Goal: Transaction & Acquisition: Obtain resource

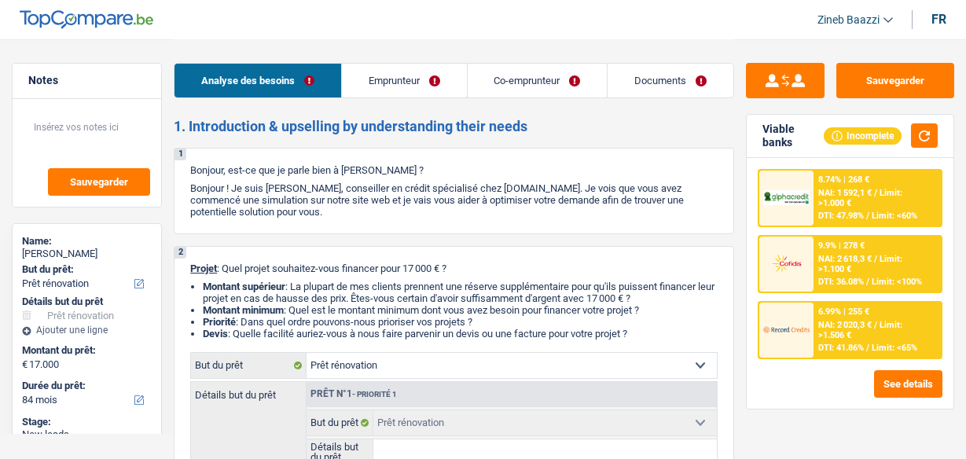
select select "renovation"
select select "84"
select select "renovation"
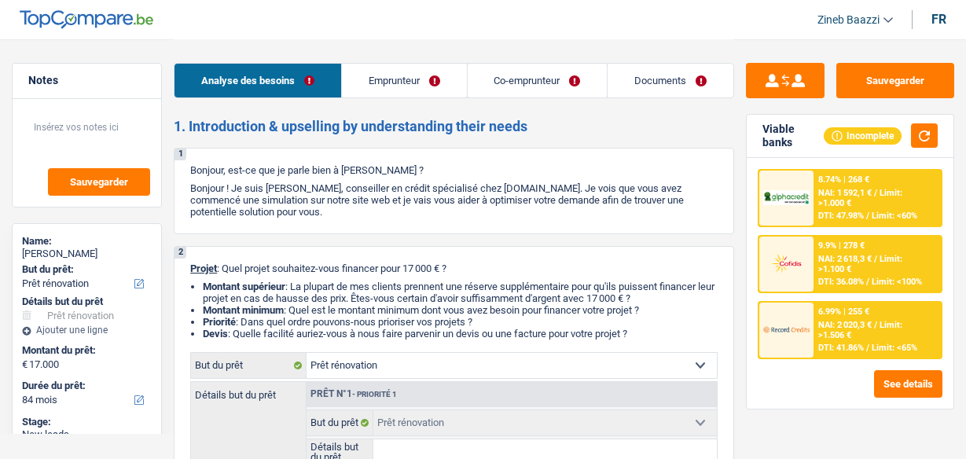
select select "84"
select select "privateEmployee"
select select "worker"
select select "familyAllowances"
select select "netSalary"
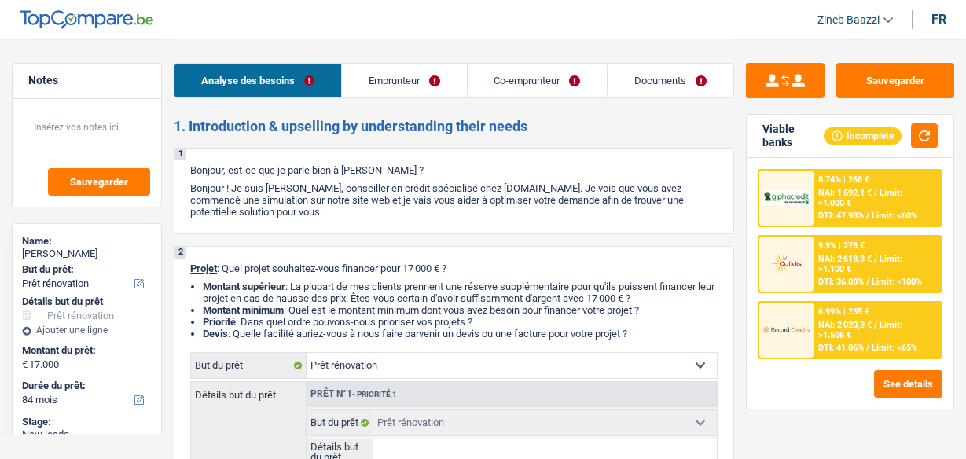
select select "mealVouchers"
select select "netSalary"
select select "ownerWithMortgage"
select select "mortgage"
select select "420"
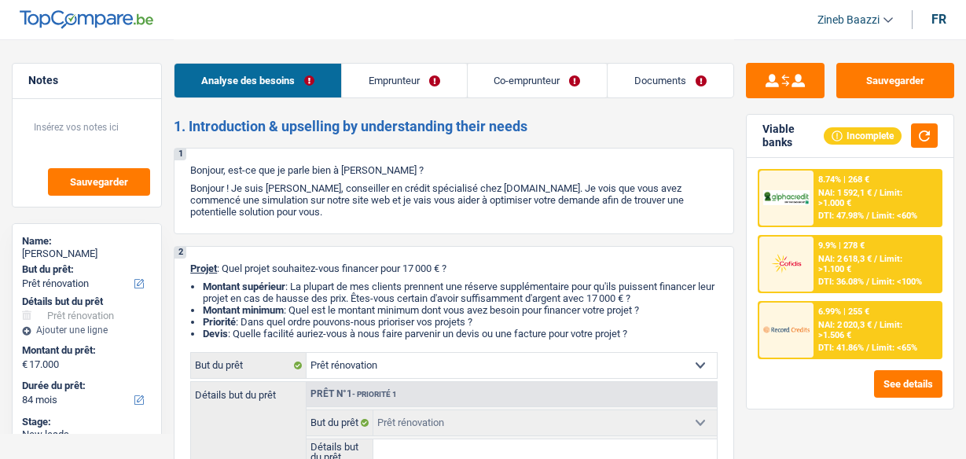
select select "renovation"
select select "84"
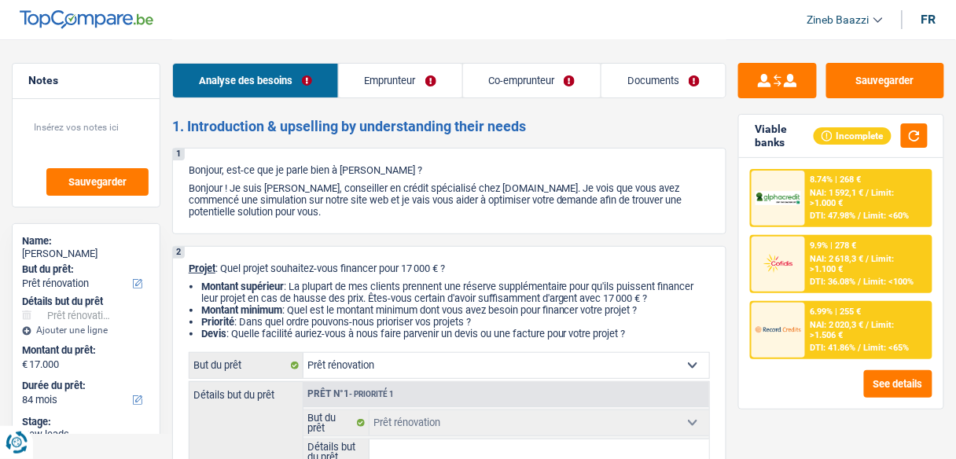
click at [392, 31] on header "Zineb Baazzi Se déconnecter fr" at bounding box center [478, 20] width 956 height 40
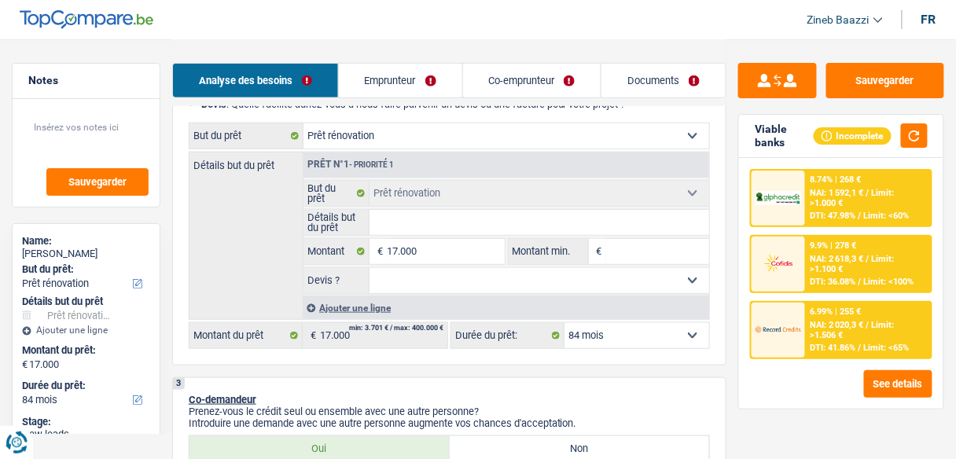
scroll to position [251, 0]
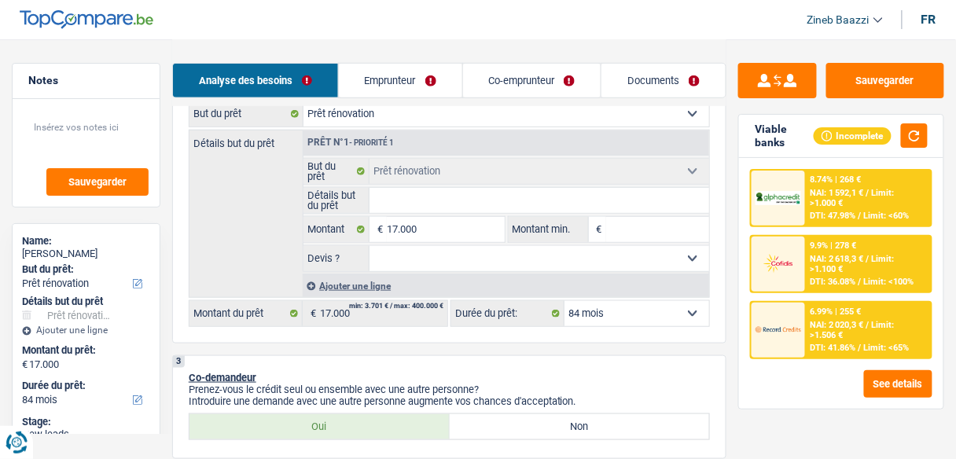
click at [423, 208] on input "Détails but du prêt" at bounding box center [539, 200] width 340 height 25
click at [416, 205] on input "Détails but du prêt" at bounding box center [539, 200] width 340 height 25
type input "l"
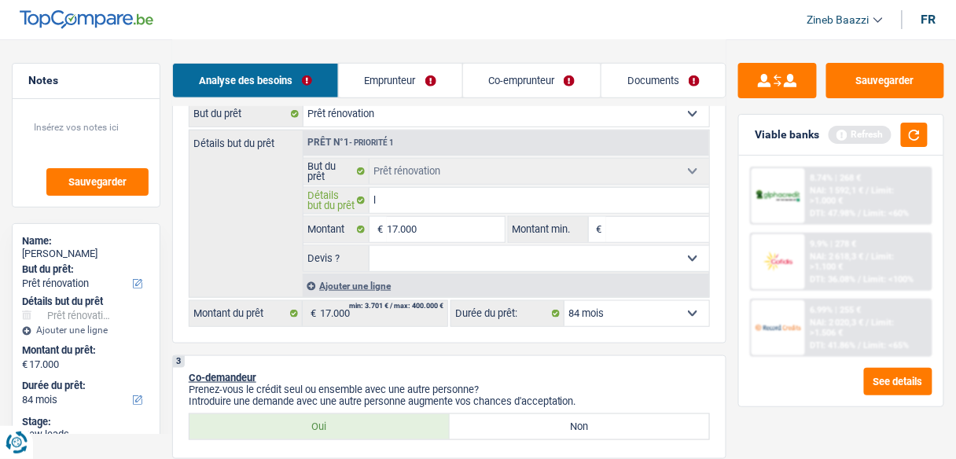
type input "le"
type input "le g"
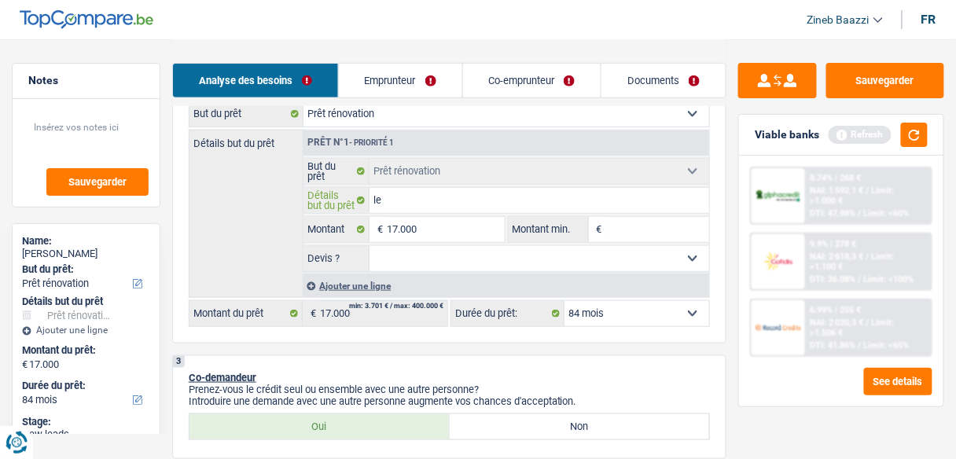
type input "le g"
type input "le gr"
type input "le gre"
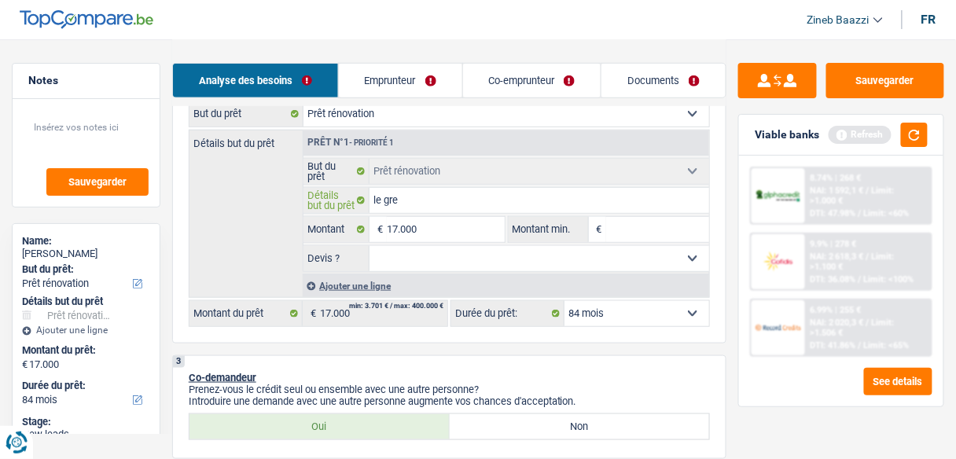
type input "le gren"
type input "le greni"
type input "le grenie"
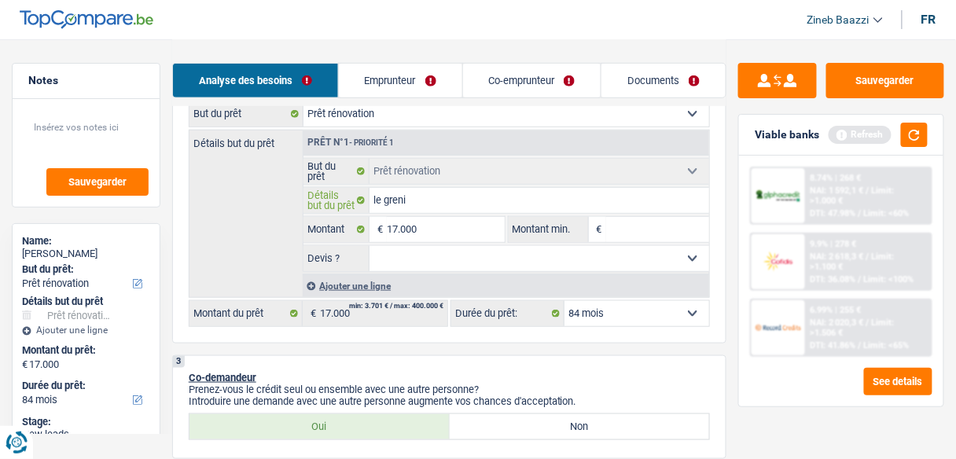
type input "le grenie"
type input "le grenier"
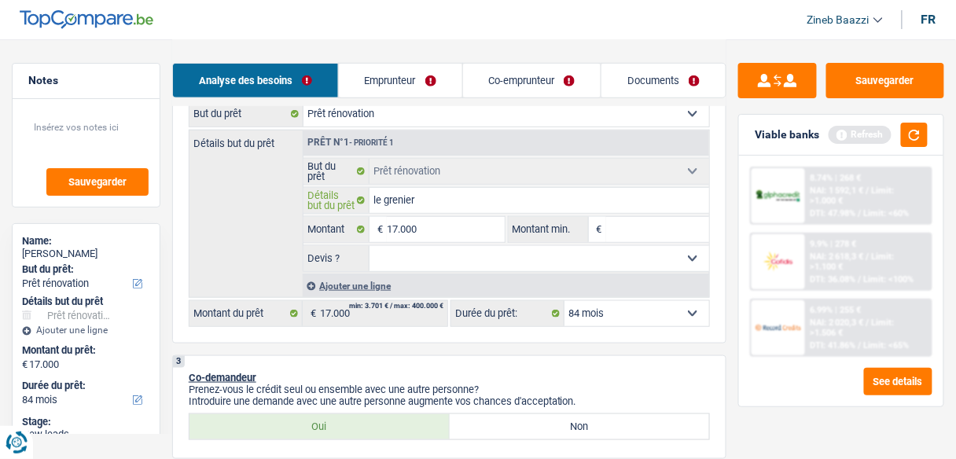
type input "le grenier a"
type input "le grenier am"
type input "le grenier ame"
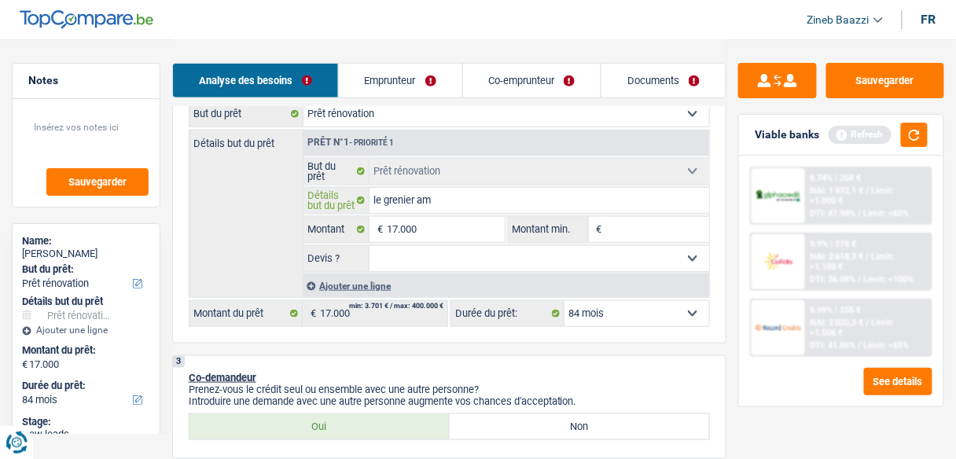
type input "le grenier ame"
type input "le grenier amen"
type input "le grenier amena"
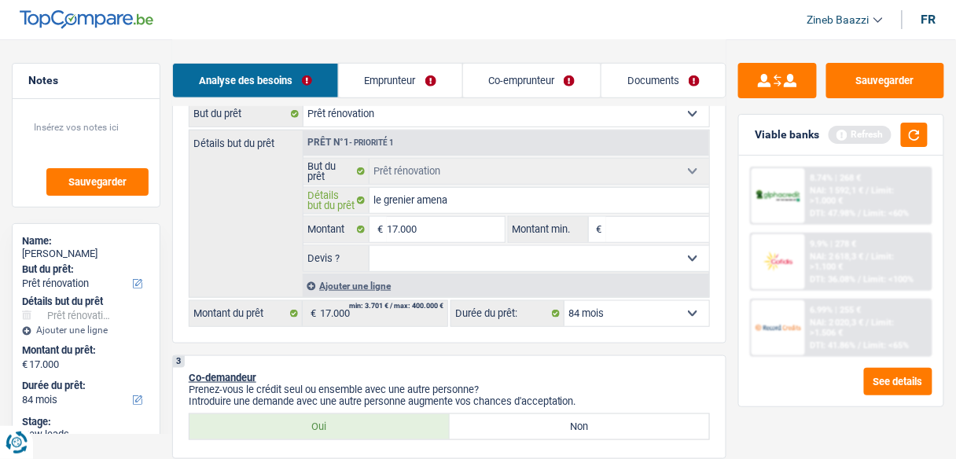
type input "le grenier amenag"
type input "le grenier amenage"
type input "le grenier amenager"
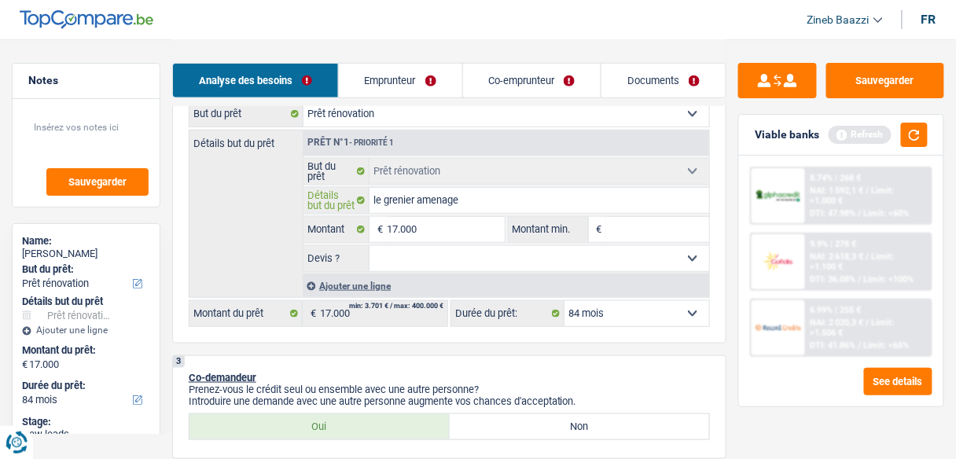
type input "le grenier amenager"
click at [917, 130] on button "button" at bounding box center [914, 135] width 27 height 24
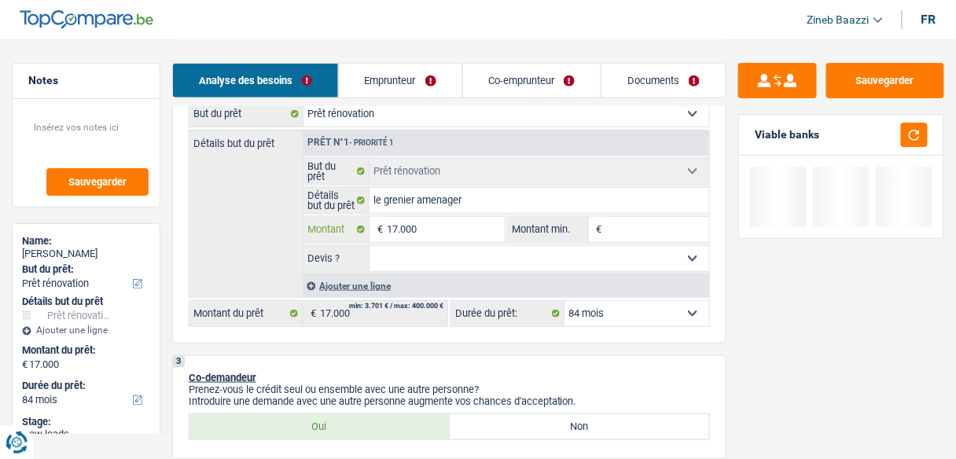
click at [417, 228] on input "17.000" at bounding box center [445, 229] width 117 height 25
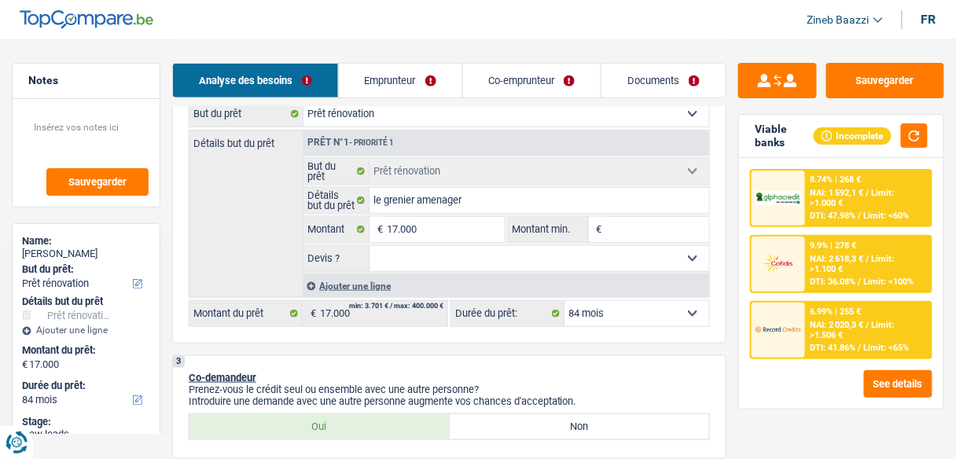
click at [610, 225] on input "Montant min." at bounding box center [657, 229] width 103 height 25
type input "1"
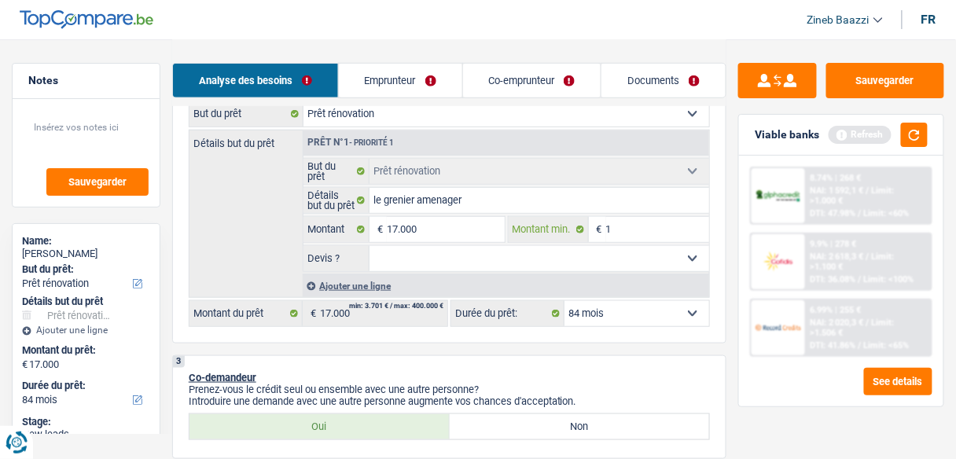
type input "17"
type input "170"
type input "1.700"
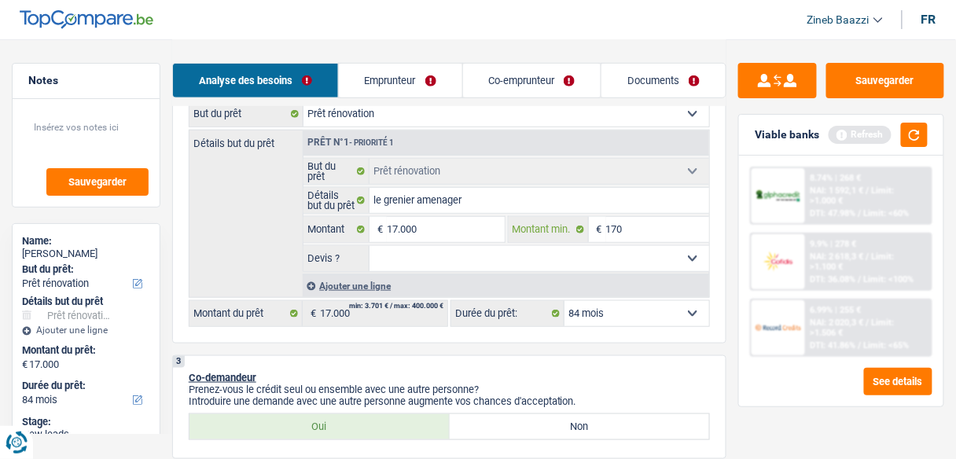
type input "1.700"
type input "17.000"
click at [906, 134] on button "button" at bounding box center [914, 135] width 27 height 24
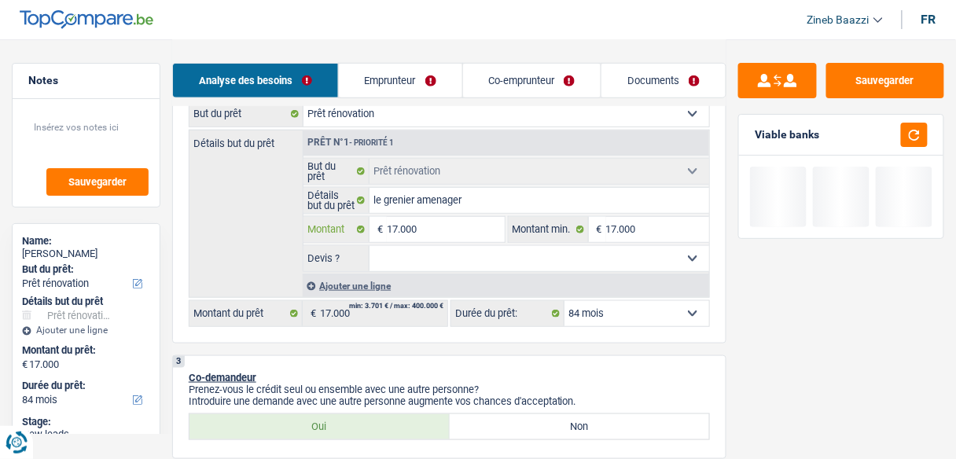
click at [388, 227] on input "17.000" at bounding box center [445, 229] width 117 height 25
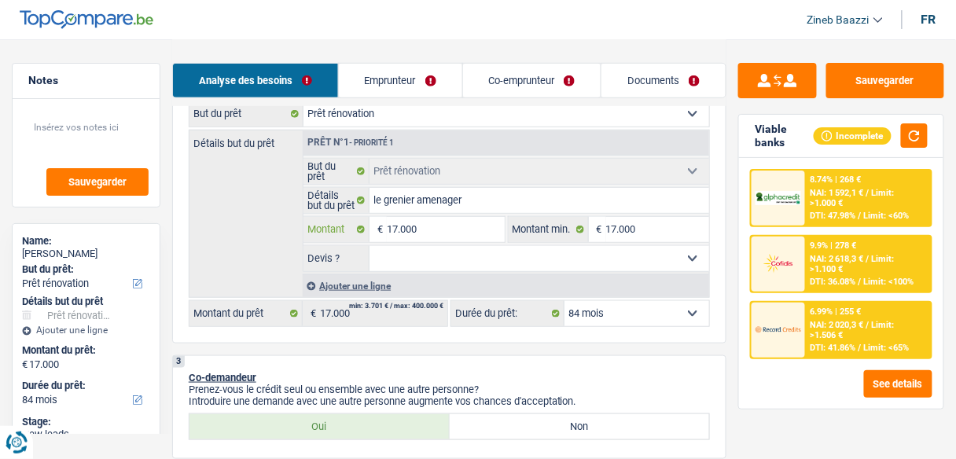
type input "2"
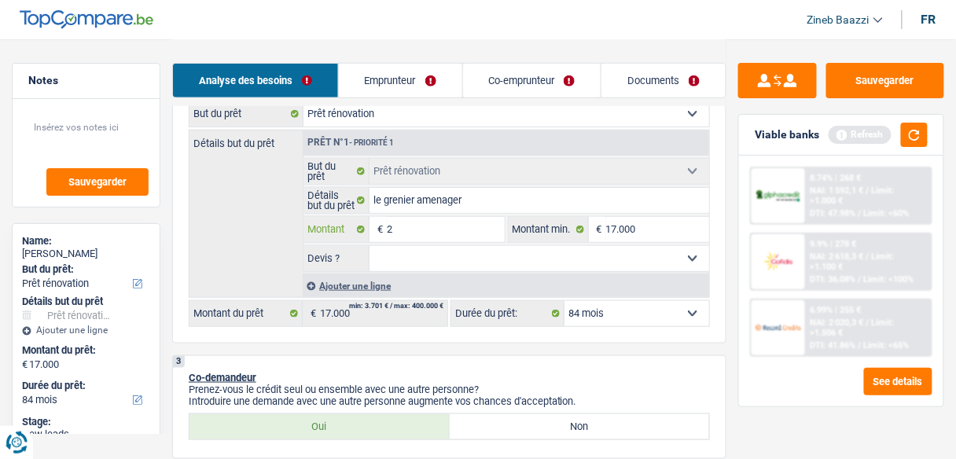
type input "20"
type input "200"
type input "2.000"
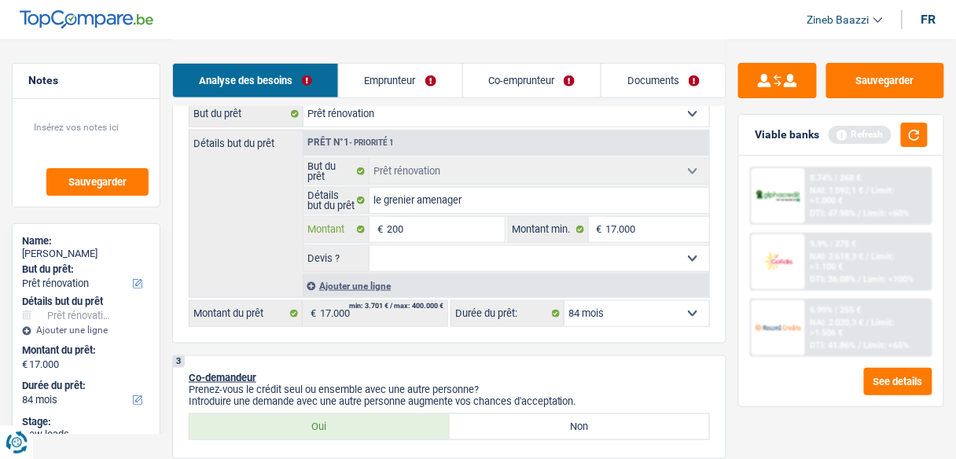
type input "2.000"
type input "20.000"
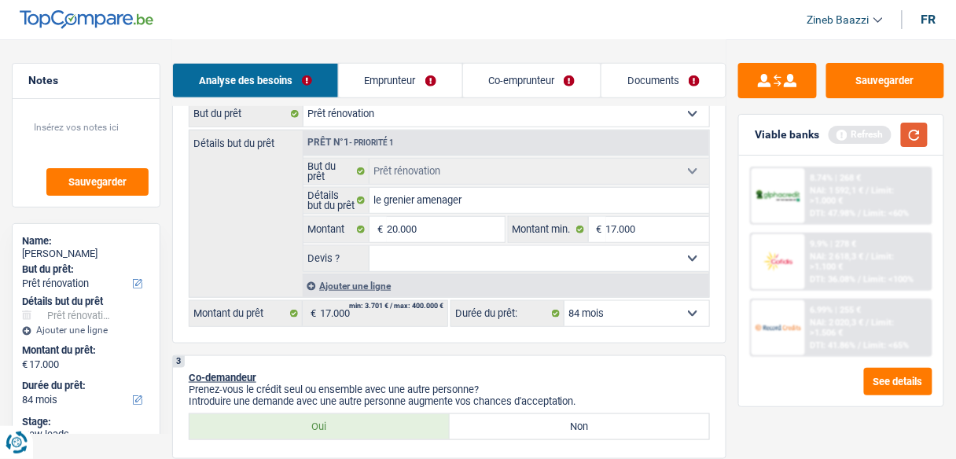
type input "20.000"
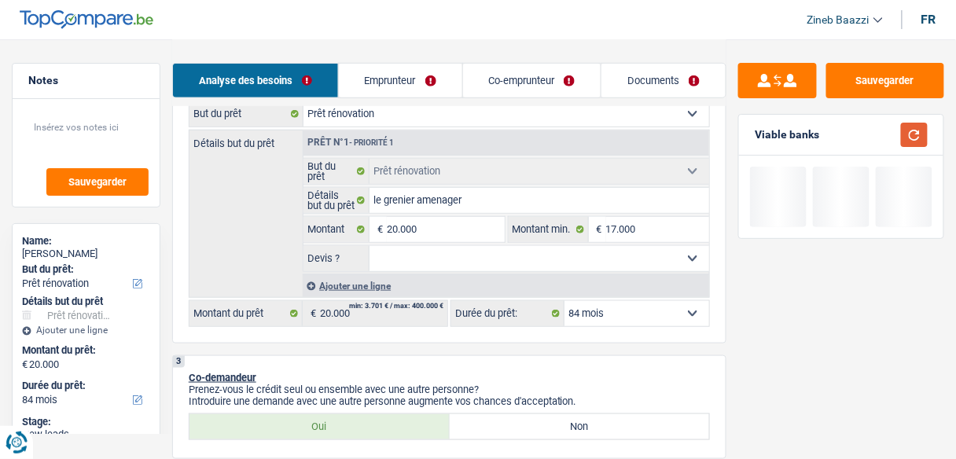
click at [919, 145] on button "button" at bounding box center [914, 135] width 27 height 24
click at [468, 255] on select "Oui Non Non répondu Sélectionner une option" at bounding box center [539, 258] width 340 height 25
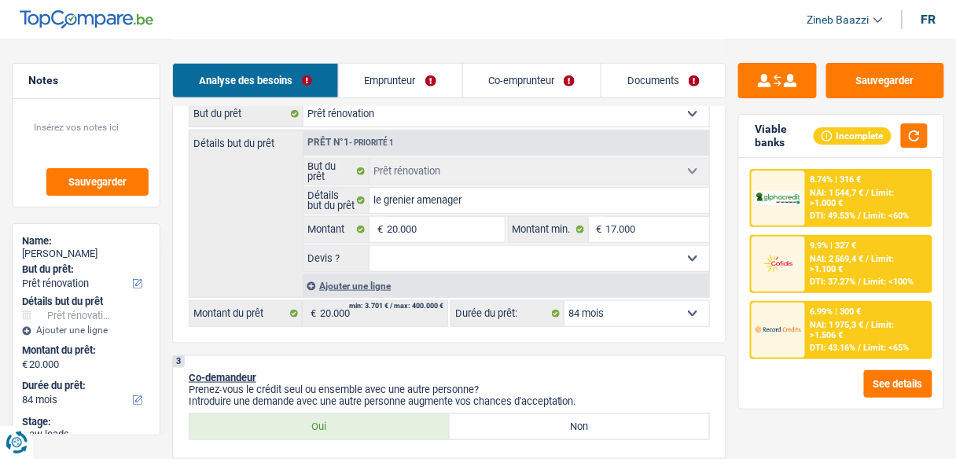
select select "yes"
click at [369, 246] on select "Oui Non Non répondu Sélectionner une option" at bounding box center [539, 258] width 340 height 25
select select "yes"
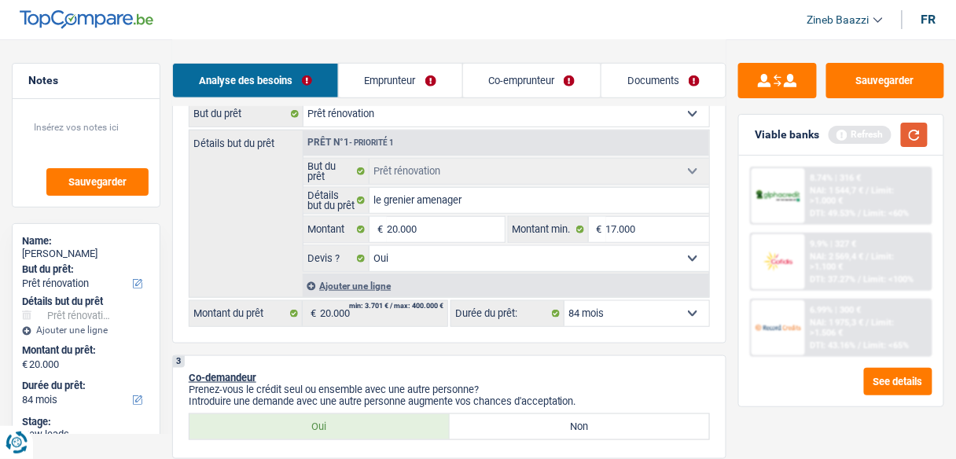
click at [908, 139] on button "button" at bounding box center [914, 135] width 27 height 24
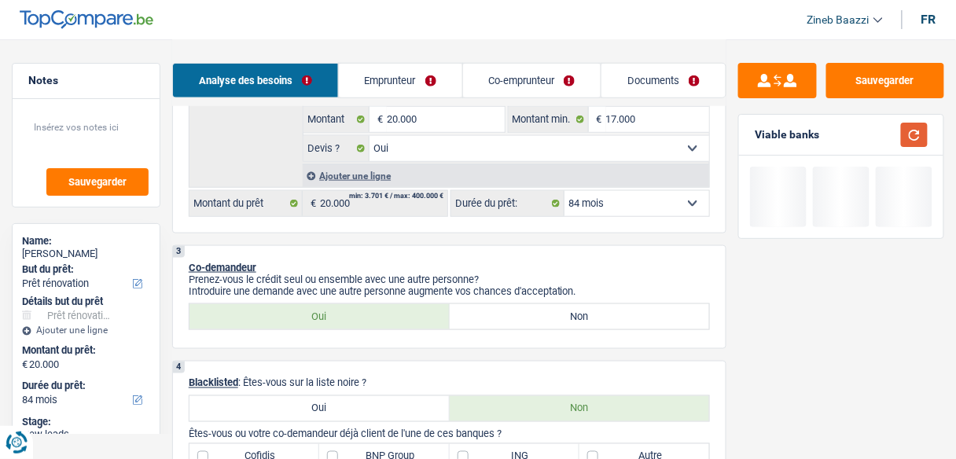
scroll to position [440, 0]
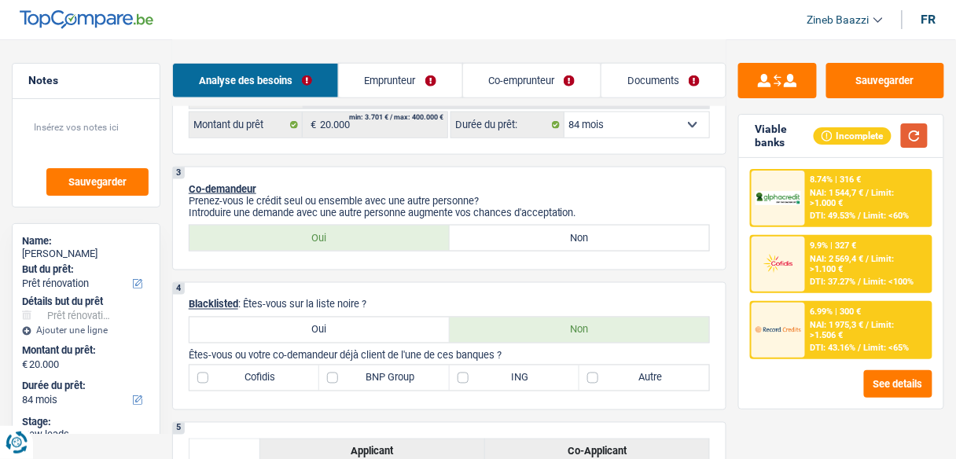
click at [924, 141] on button "button" at bounding box center [914, 135] width 27 height 24
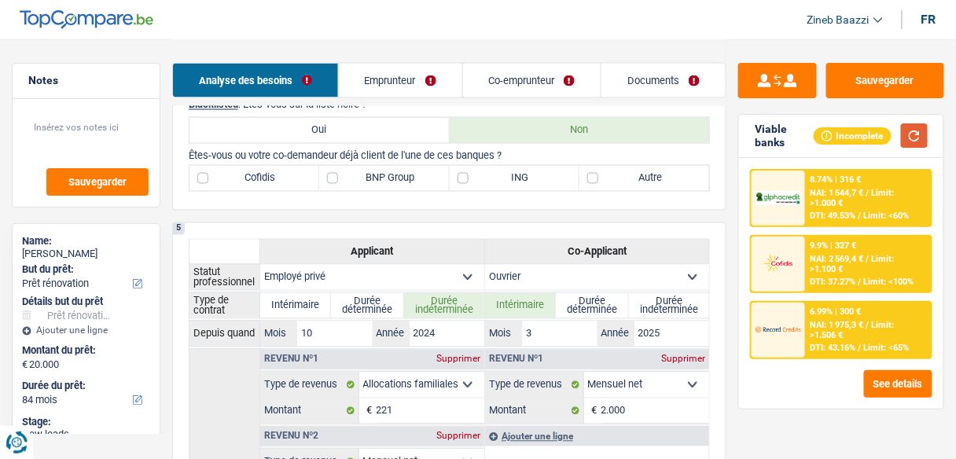
scroll to position [566, 0]
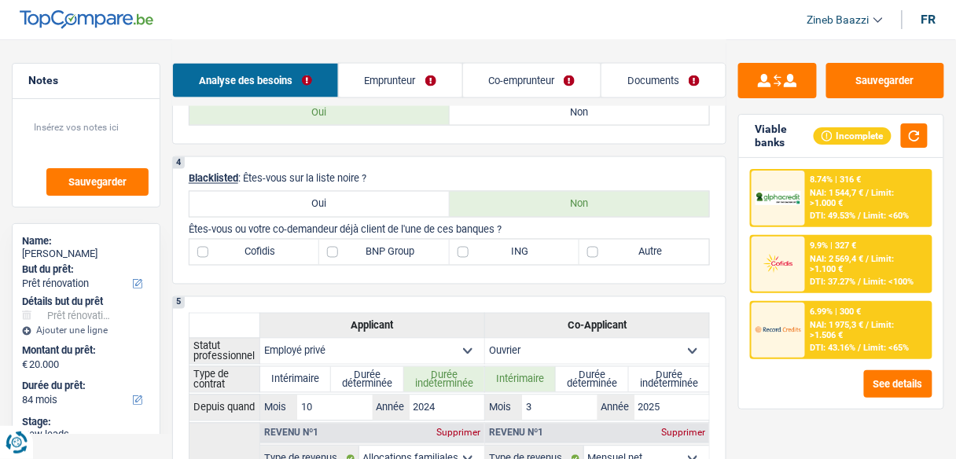
click at [395, 255] on label "BNP Group" at bounding box center [384, 252] width 130 height 25
click at [395, 255] on input "BNP Group" at bounding box center [384, 252] width 130 height 25
checkbox input "true"
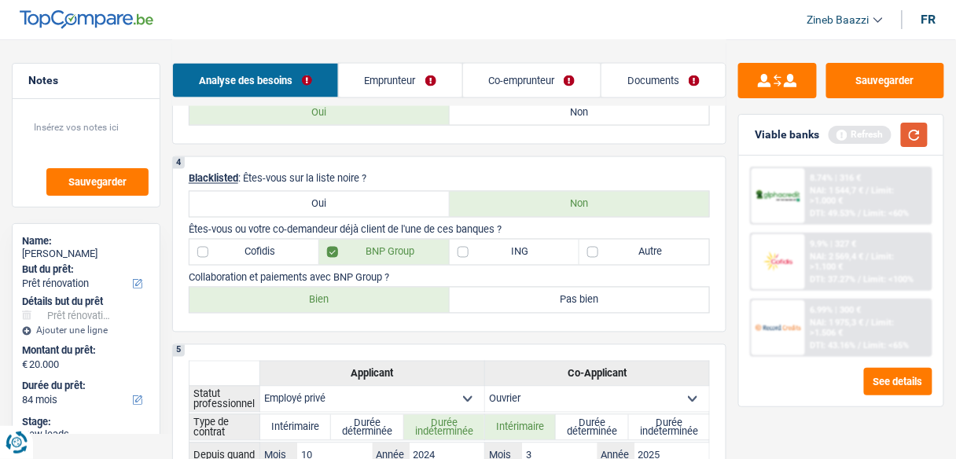
click at [920, 133] on button "button" at bounding box center [914, 135] width 27 height 24
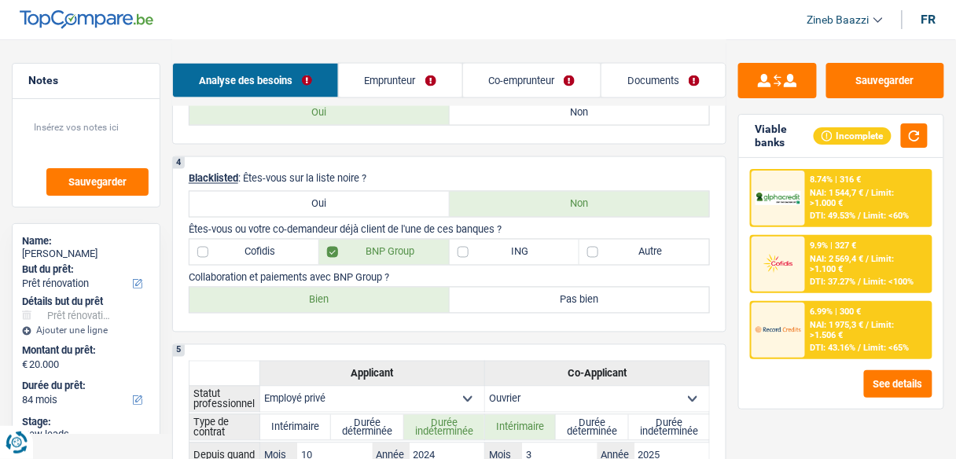
click at [370, 305] on label "Bien" at bounding box center [319, 300] width 260 height 25
click at [370, 305] on input "Bien" at bounding box center [319, 300] width 260 height 25
radio input "true"
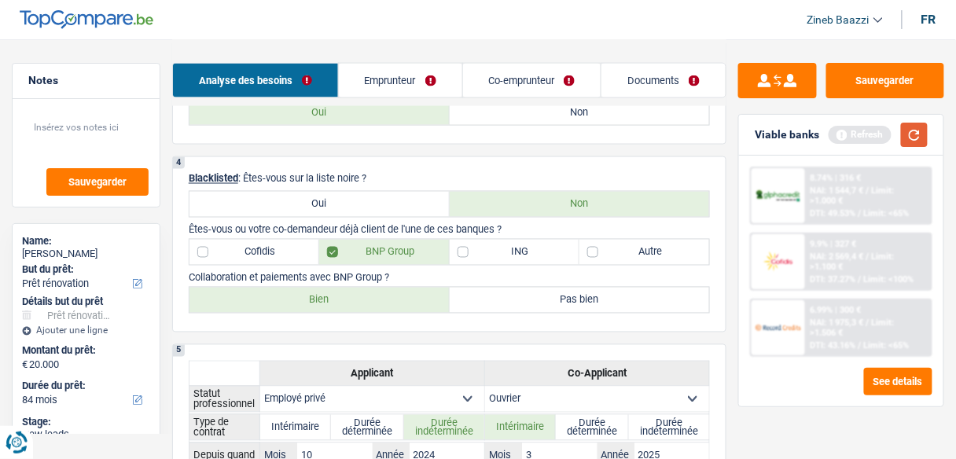
click at [922, 138] on button "button" at bounding box center [914, 135] width 27 height 24
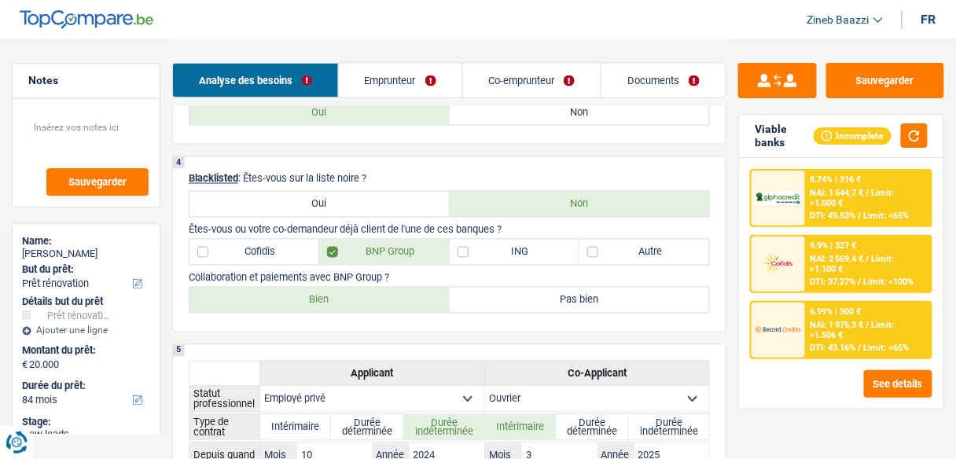
click at [531, 259] on label "ING" at bounding box center [515, 252] width 130 height 25
click at [531, 259] on input "ING" at bounding box center [515, 252] width 130 height 25
checkbox input "true"
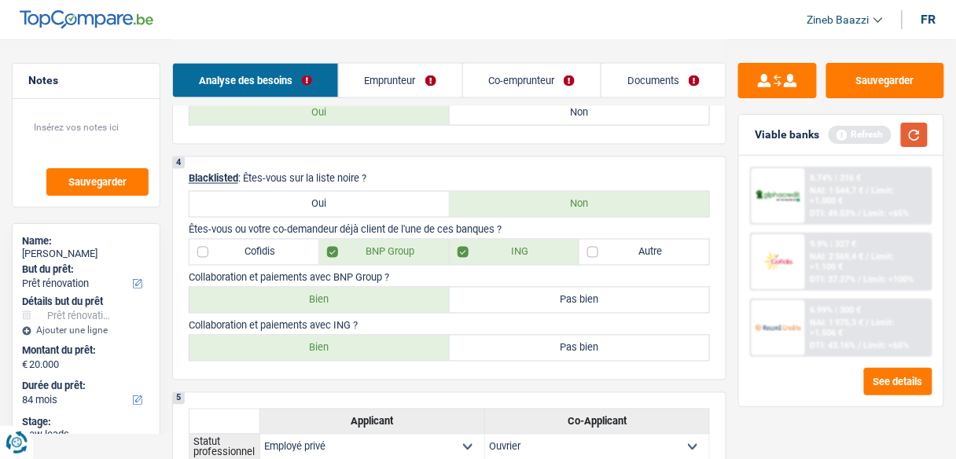
click at [913, 143] on button "button" at bounding box center [914, 135] width 27 height 24
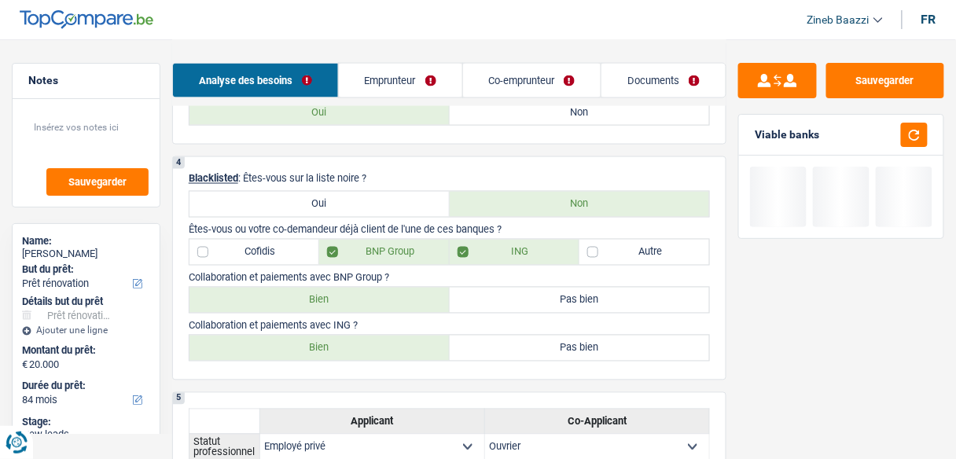
click at [398, 156] on div "4 Blacklisted : Êtes-vous sur la liste noire ? Oui Non Êtes-vous ou votre co-de…" at bounding box center [449, 268] width 554 height 224
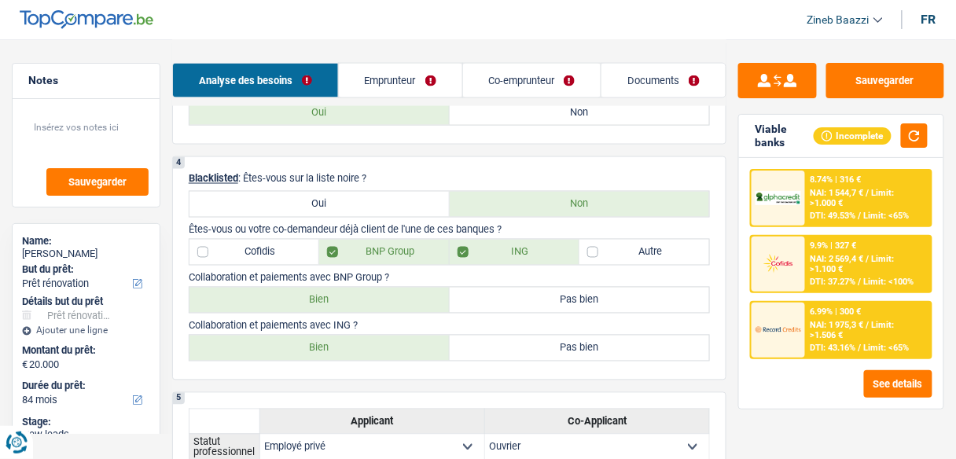
click at [419, 342] on label "Bien" at bounding box center [319, 348] width 260 height 25
click at [419, 342] on input "Bien" at bounding box center [319, 348] width 260 height 25
radio input "true"
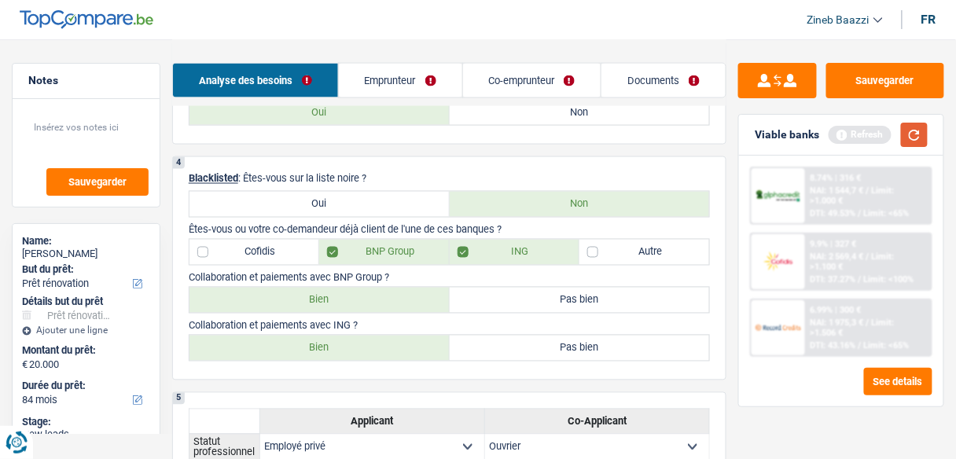
click at [919, 138] on button "button" at bounding box center [914, 135] width 27 height 24
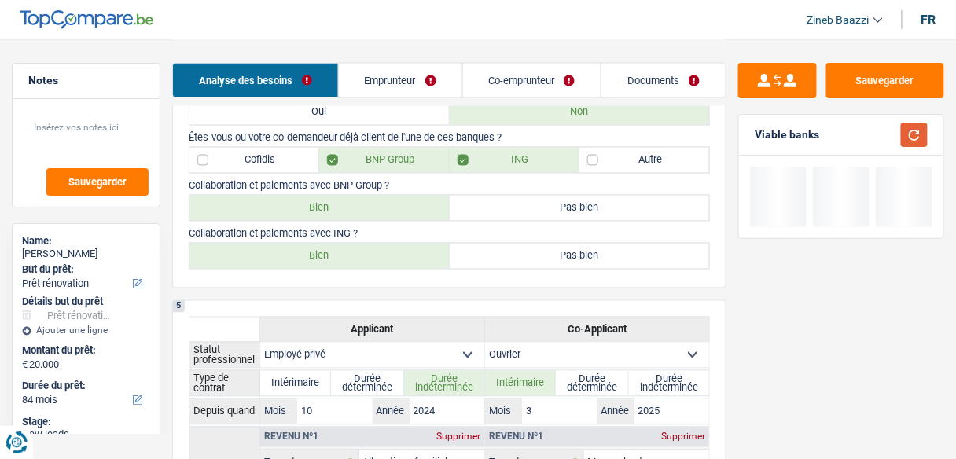
scroll to position [817, 0]
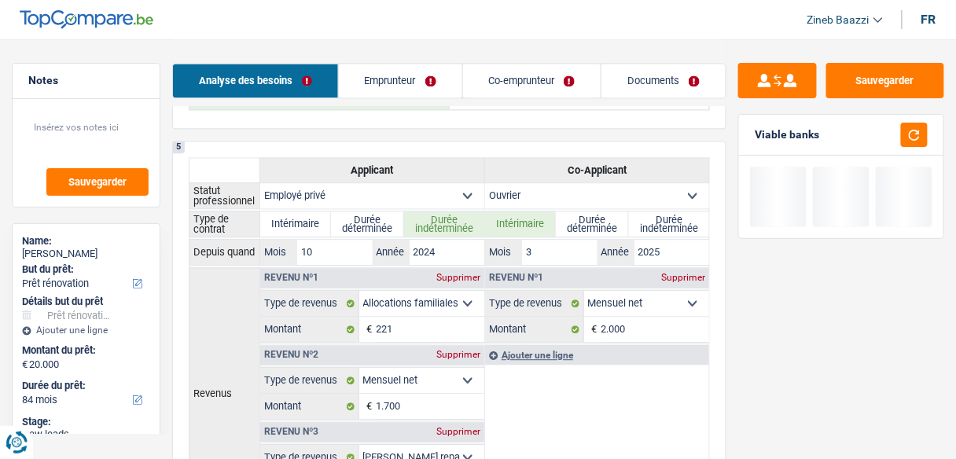
click at [401, 78] on link "Emprunteur" at bounding box center [400, 81] width 123 height 34
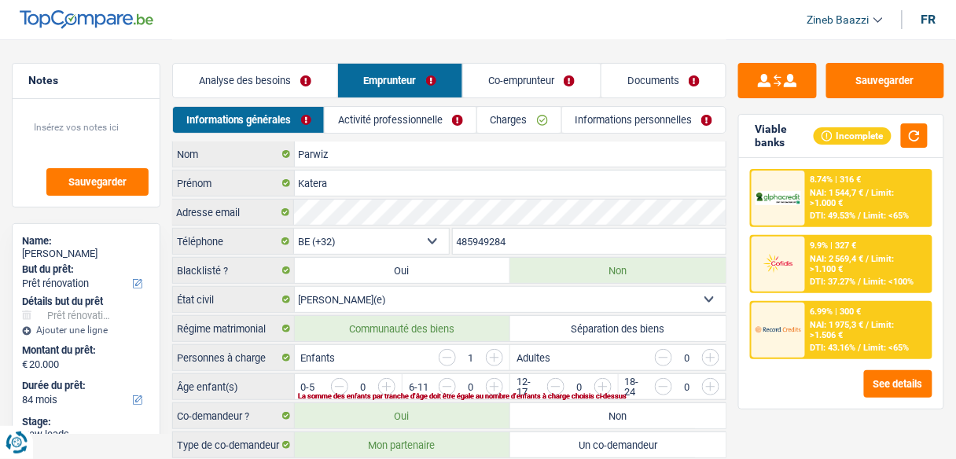
scroll to position [0, 0]
click at [396, 116] on link "Activité professionnelle" at bounding box center [401, 120] width 152 height 26
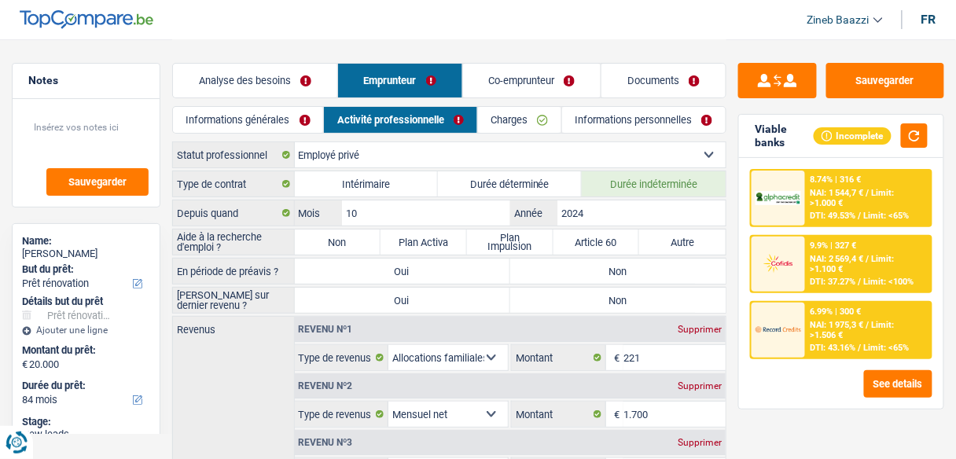
click at [320, 239] on label "Non" at bounding box center [338, 241] width 86 height 25
click at [320, 239] on input "Non" at bounding box center [338, 241] width 86 height 25
radio input "true"
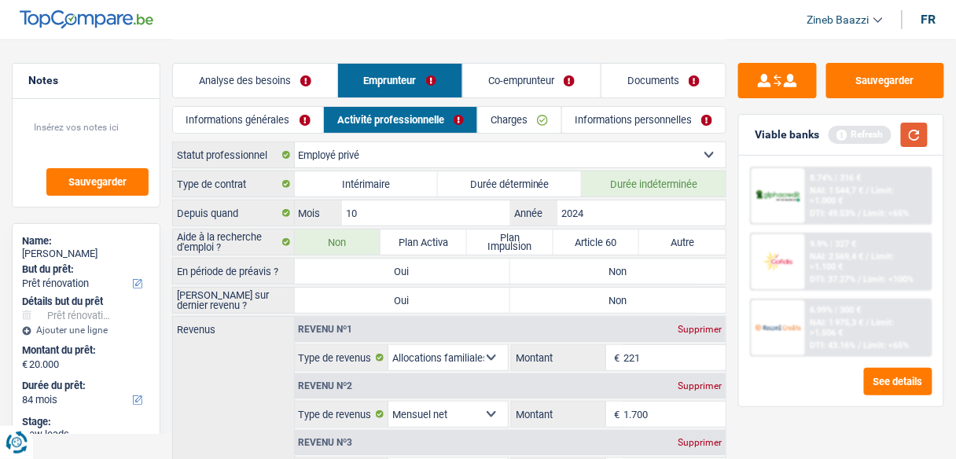
click at [903, 134] on button "button" at bounding box center [914, 135] width 27 height 24
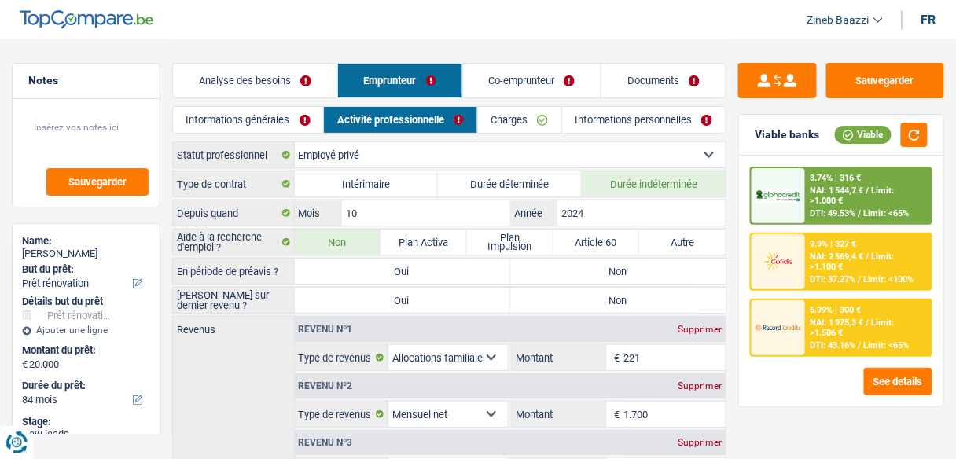
click at [600, 277] on label "Non" at bounding box center [617, 271] width 215 height 25
click at [600, 277] on input "Non" at bounding box center [617, 271] width 215 height 25
radio input "true"
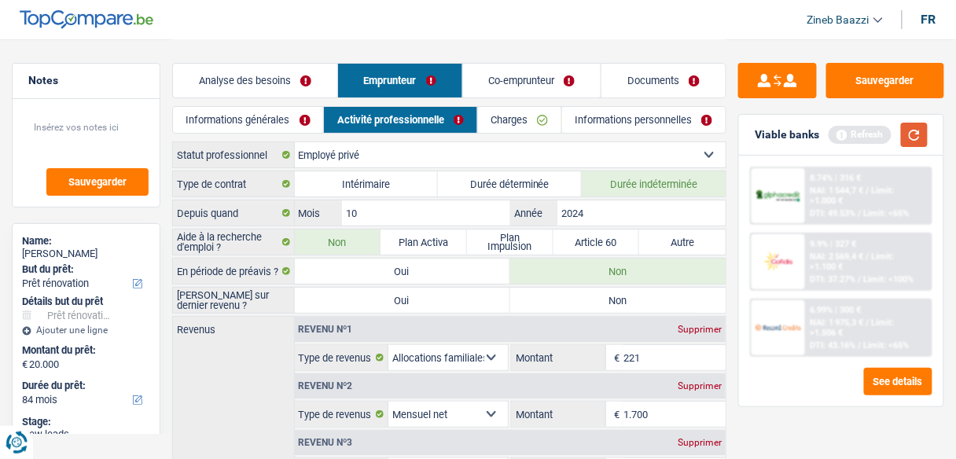
click at [920, 134] on button "button" at bounding box center [914, 135] width 27 height 24
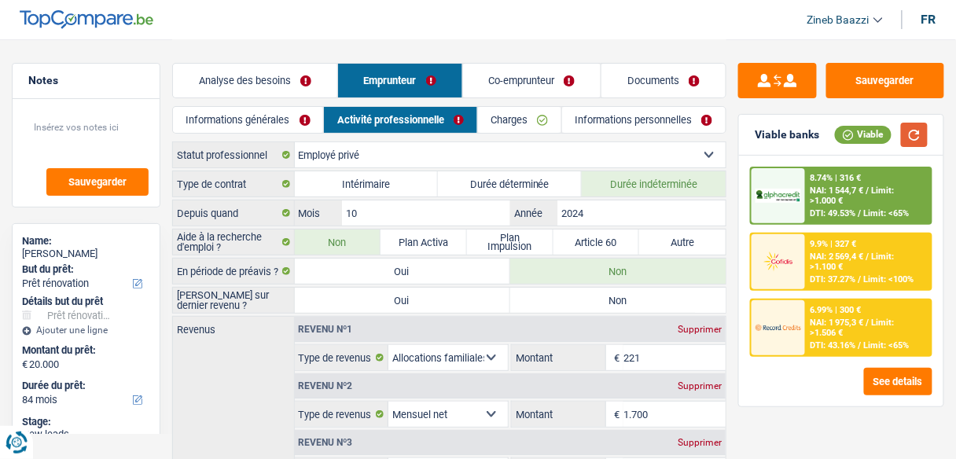
click at [920, 134] on button "button" at bounding box center [914, 135] width 27 height 24
click at [665, 290] on label "Non" at bounding box center [617, 300] width 215 height 25
click at [665, 290] on input "Non" at bounding box center [617, 300] width 215 height 25
radio input "true"
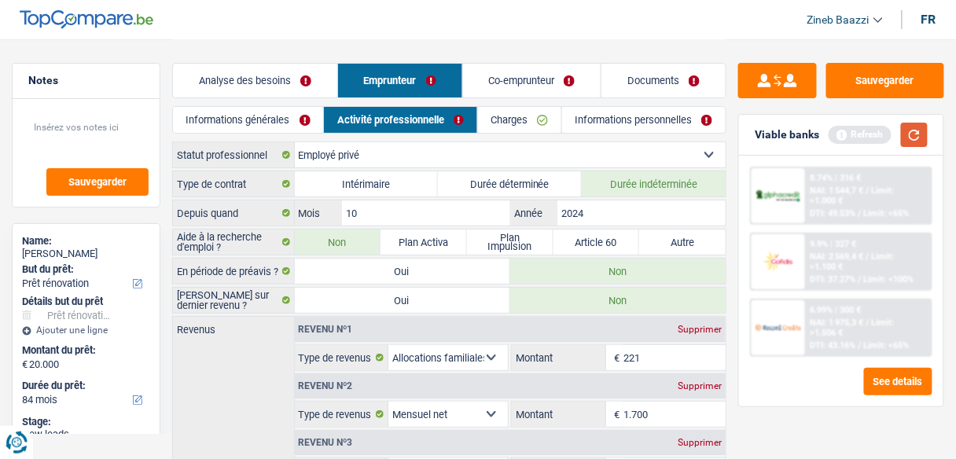
click at [915, 130] on button "button" at bounding box center [914, 135] width 27 height 24
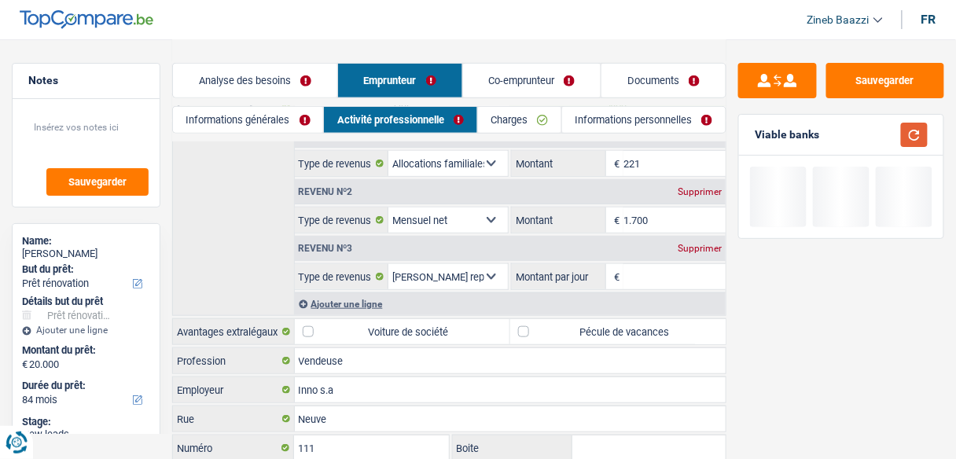
scroll to position [126, 0]
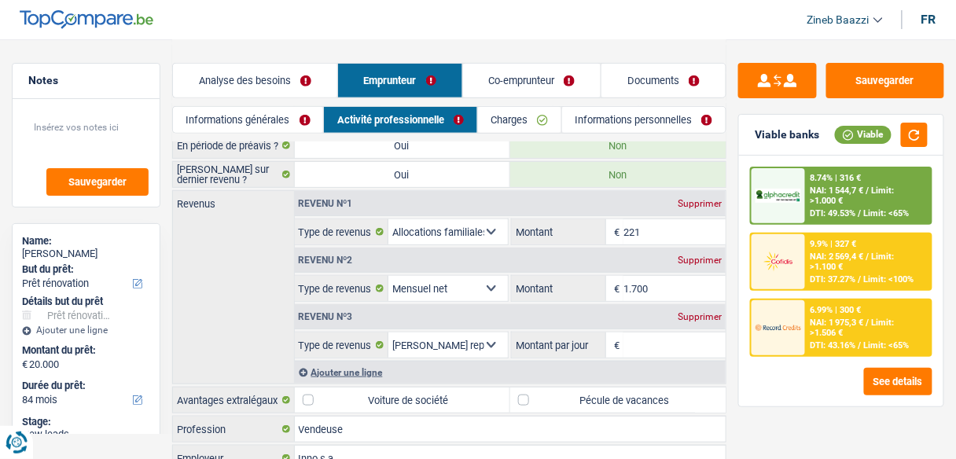
click at [631, 340] on input "Montant par jour" at bounding box center [674, 344] width 102 height 25
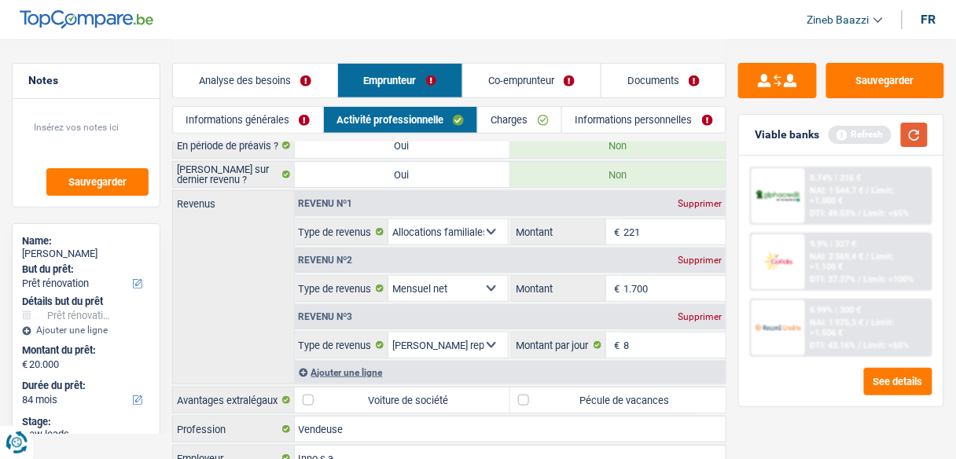
type input "8,0"
click at [918, 137] on button "button" at bounding box center [914, 135] width 27 height 24
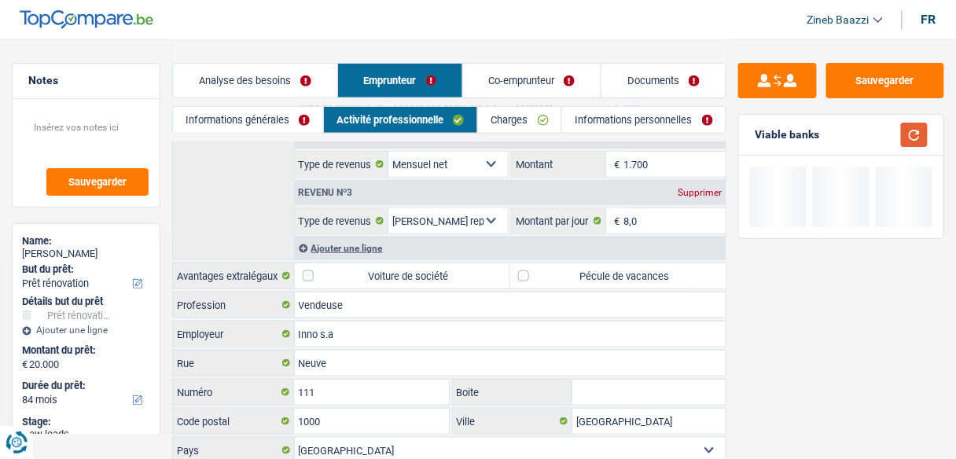
scroll to position [251, 0]
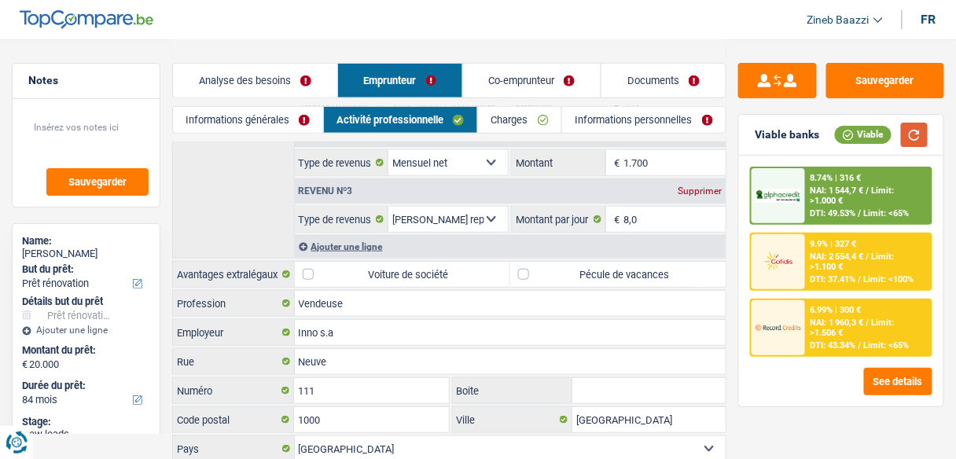
click at [923, 137] on button "button" at bounding box center [914, 135] width 27 height 24
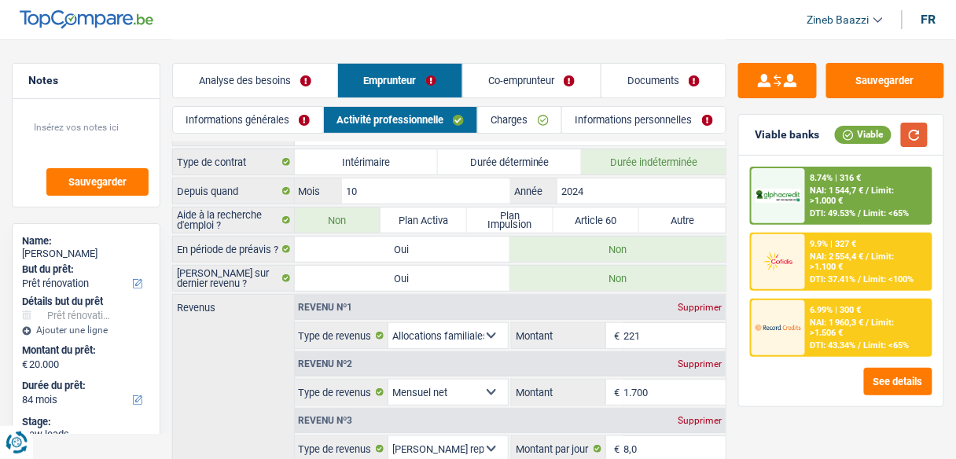
scroll to position [0, 0]
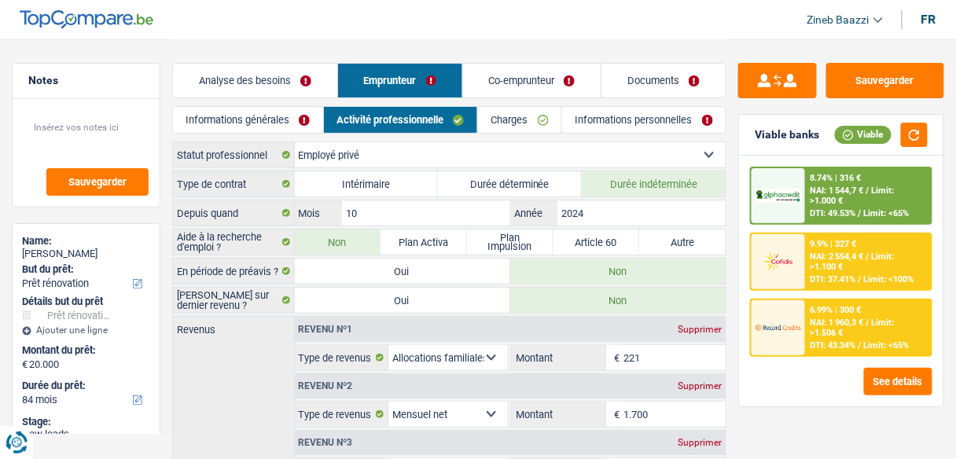
click at [492, 140] on div "Informations générales Activité professionnelle Charges Informations personnell…" at bounding box center [449, 123] width 554 height 35
click at [496, 114] on link "Charges" at bounding box center [519, 120] width 83 height 26
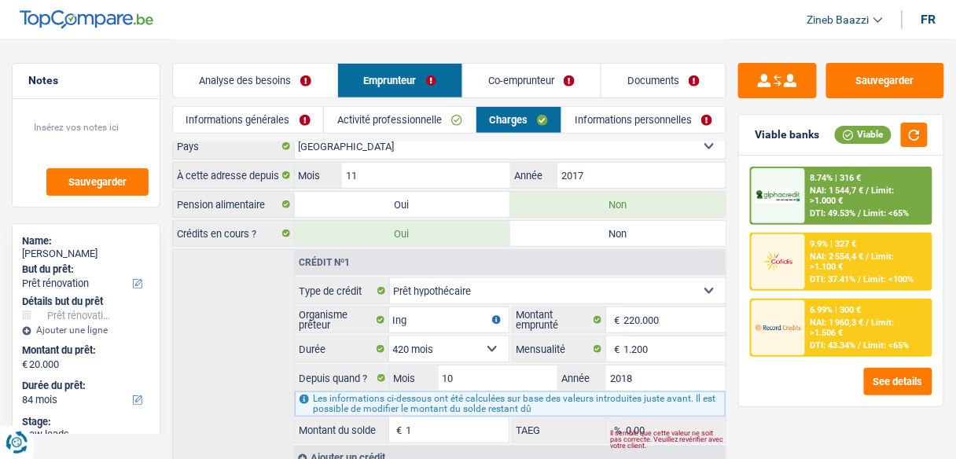
scroll to position [182, 0]
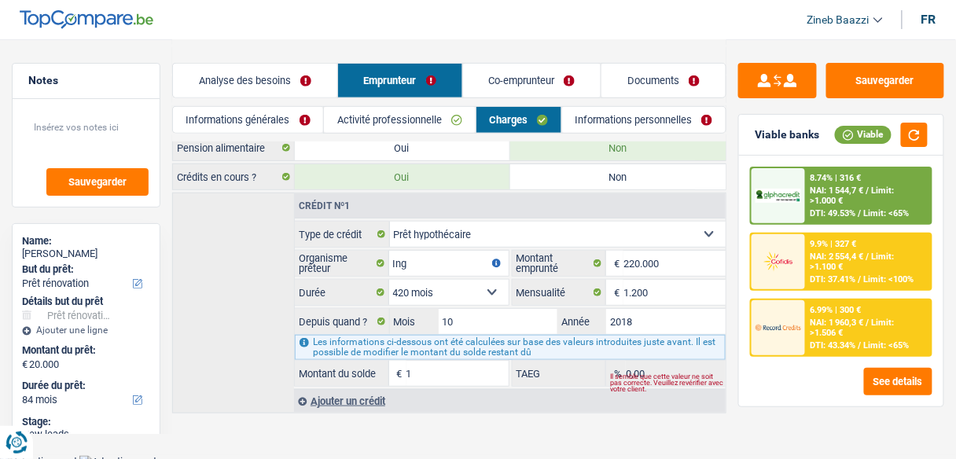
click at [479, 361] on input "1" at bounding box center [457, 373] width 102 height 25
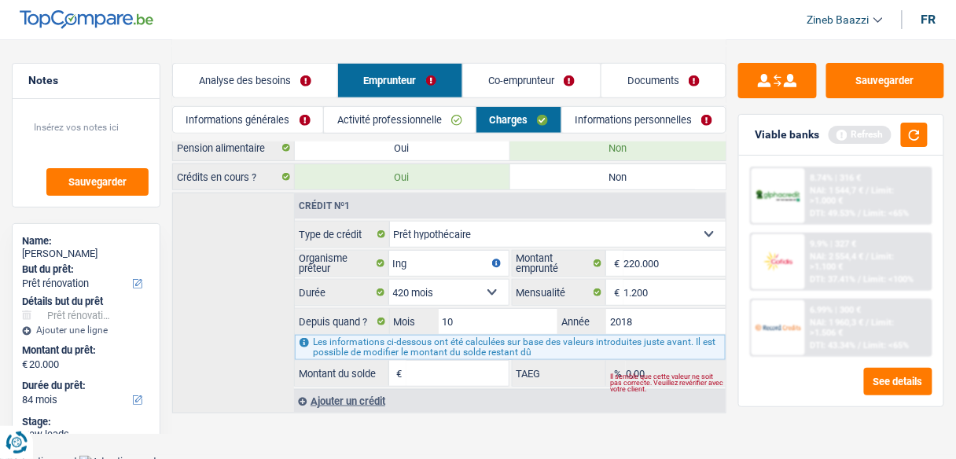
click at [415, 424] on main "Notes Sauvegarder Name: Katera Parwiz But du prêt: Confort maison: meubles, tex…" at bounding box center [478, 136] width 956 height 637
click at [417, 365] on input "Montant du solde" at bounding box center [457, 373] width 102 height 25
click at [413, 367] on input "Montant du solde" at bounding box center [457, 373] width 102 height 25
type input "150.000"
click at [207, 243] on div "Crédit nº1 Carte ou ouverture de crédit Prêt hypothécaire Vente à tempérament P…" at bounding box center [449, 303] width 554 height 221
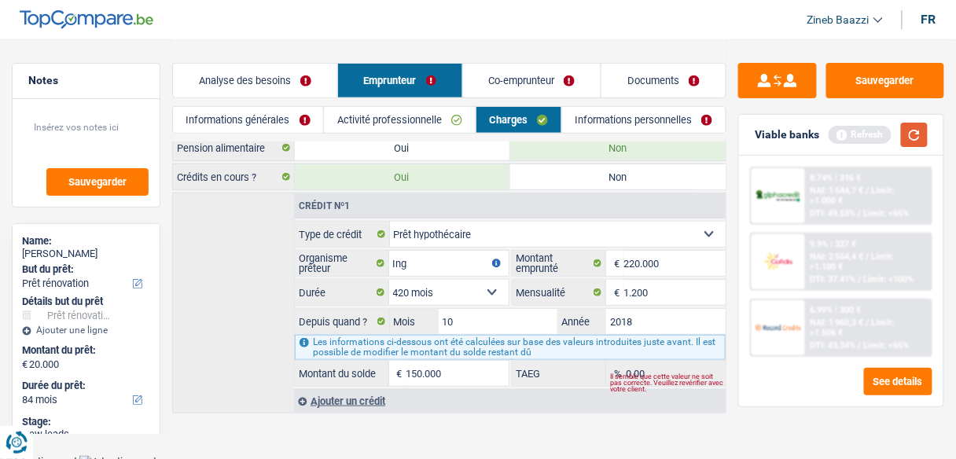
click at [927, 138] on button "button" at bounding box center [914, 135] width 27 height 24
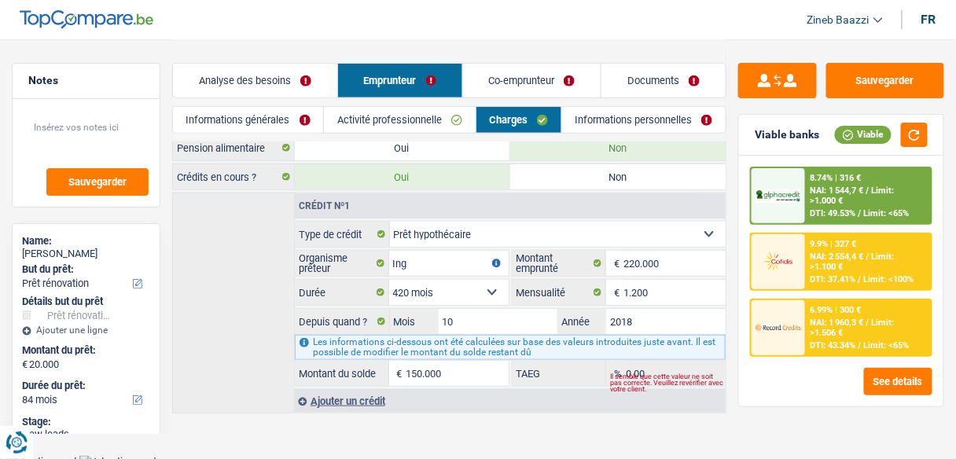
click at [351, 397] on div "Ajouter un crédit" at bounding box center [509, 401] width 431 height 24
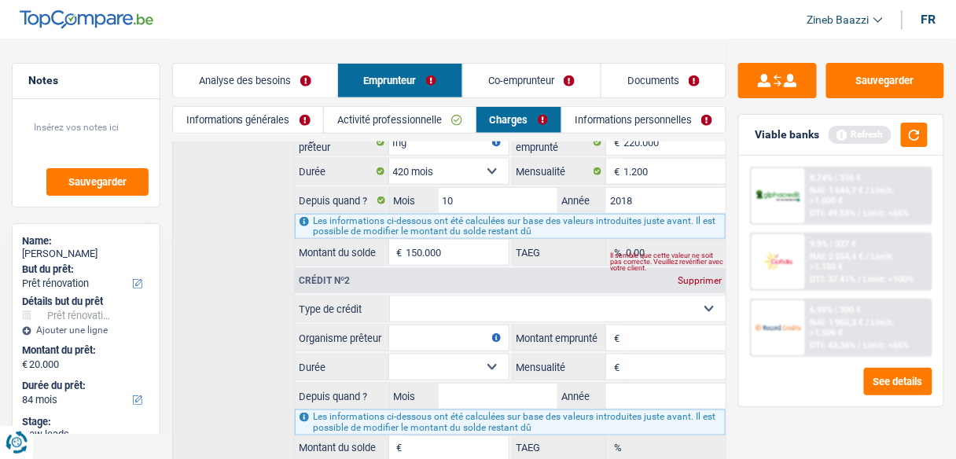
scroll to position [307, 0]
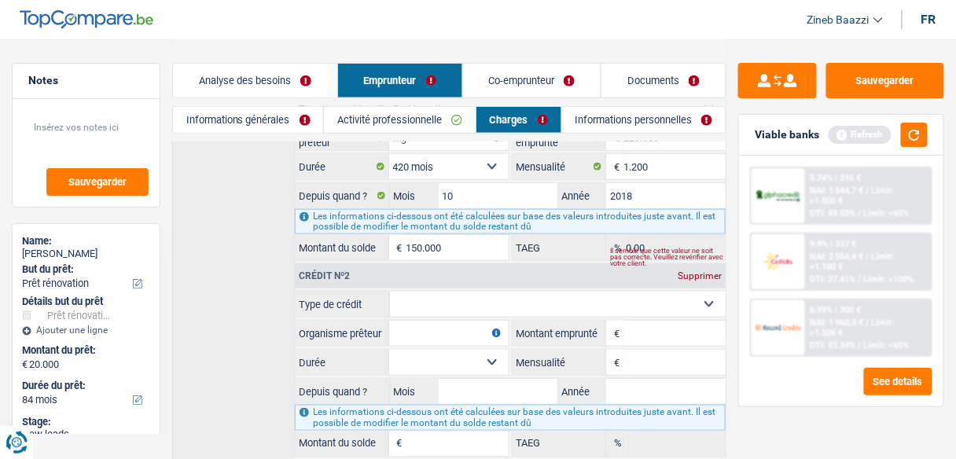
click at [505, 292] on select "Carte ou ouverture de crédit Prêt hypothécaire Vente à tempérament Prêt à tempé…" at bounding box center [558, 304] width 336 height 25
click at [696, 271] on div "Supprimer" at bounding box center [700, 275] width 52 height 9
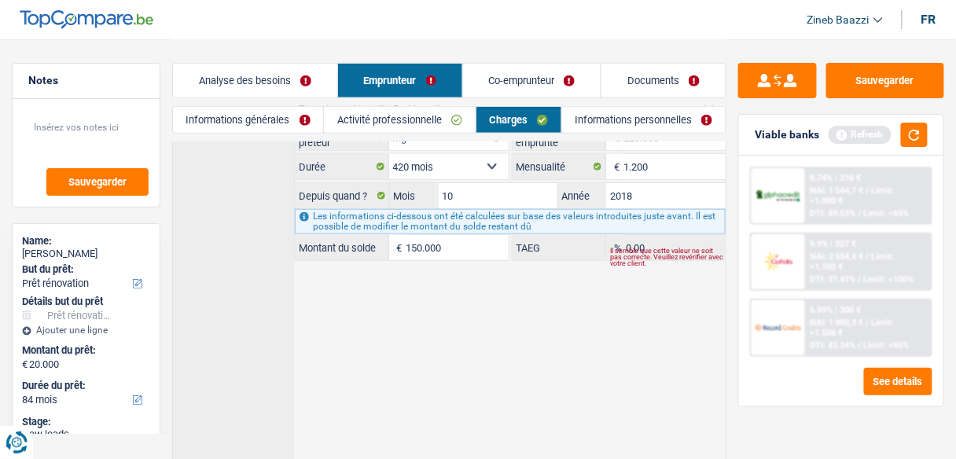
scroll to position [182, 0]
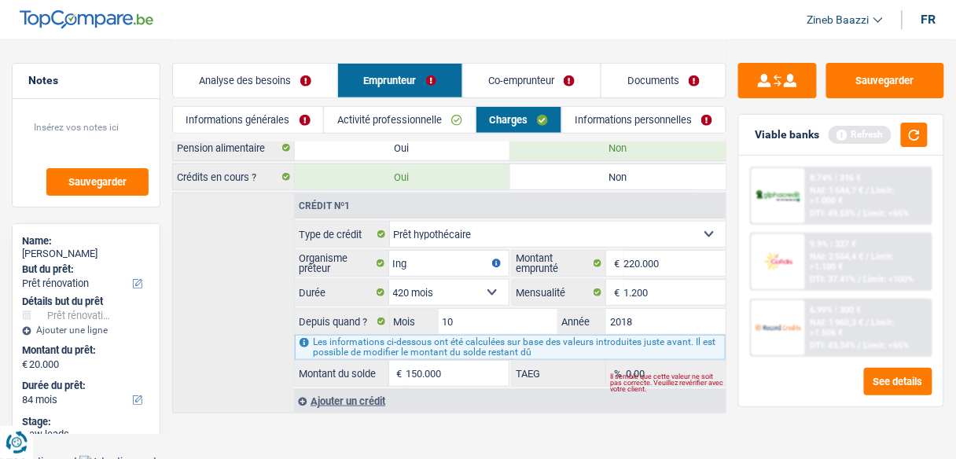
click at [508, 84] on link "Co-emprunteur" at bounding box center [532, 81] width 138 height 34
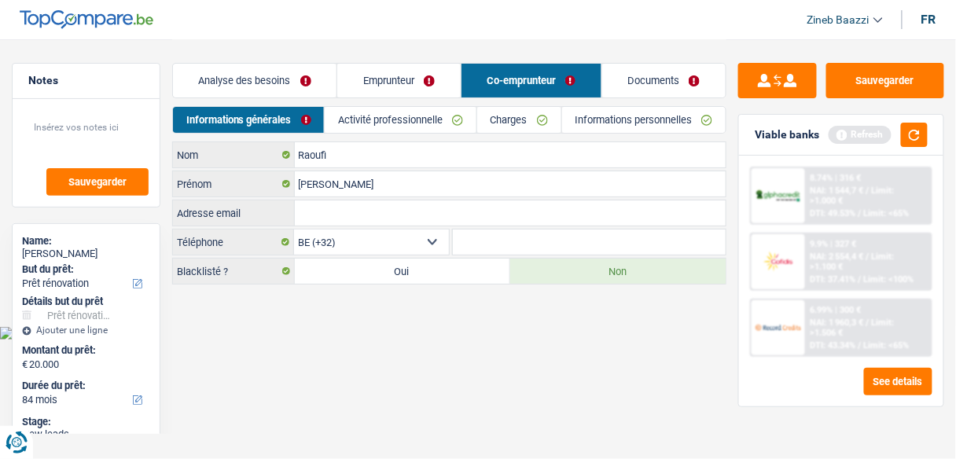
scroll to position [0, 0]
click at [366, 78] on link "Emprunteur" at bounding box center [402, 81] width 124 height 34
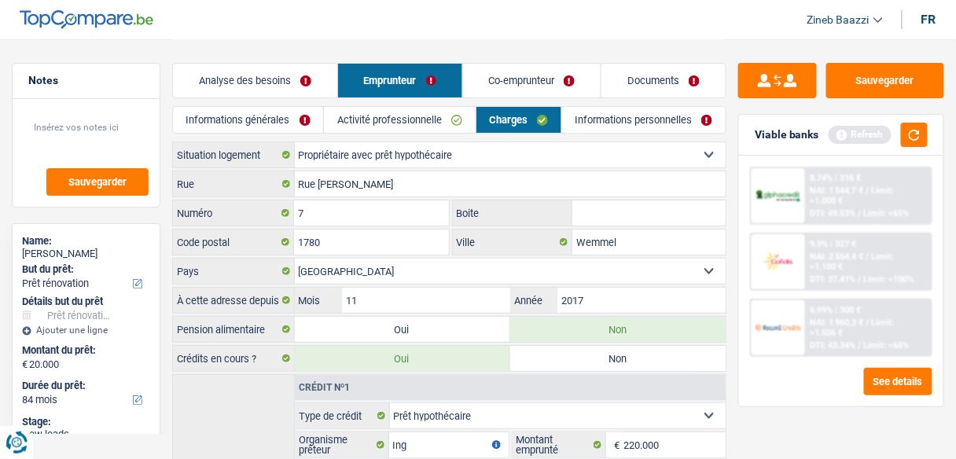
click at [602, 121] on link "Informations personnelles" at bounding box center [643, 120] width 163 height 26
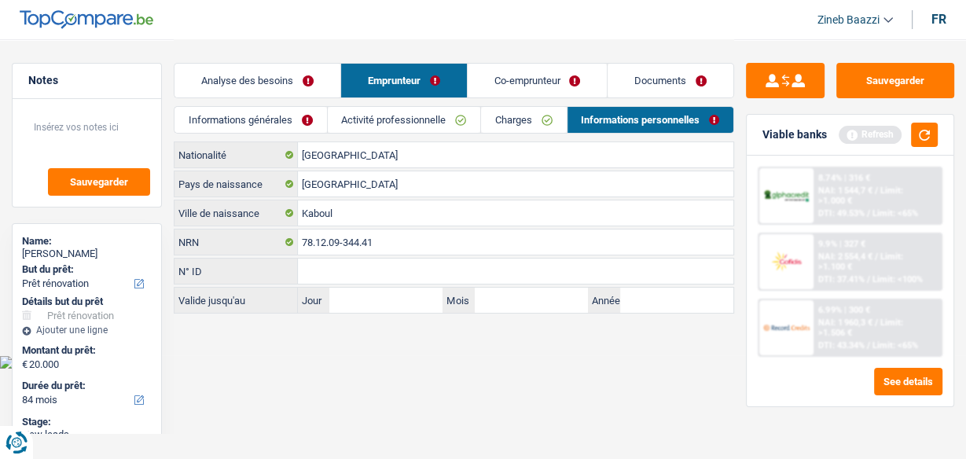
click at [277, 129] on link "Informations générales" at bounding box center [250, 120] width 152 height 26
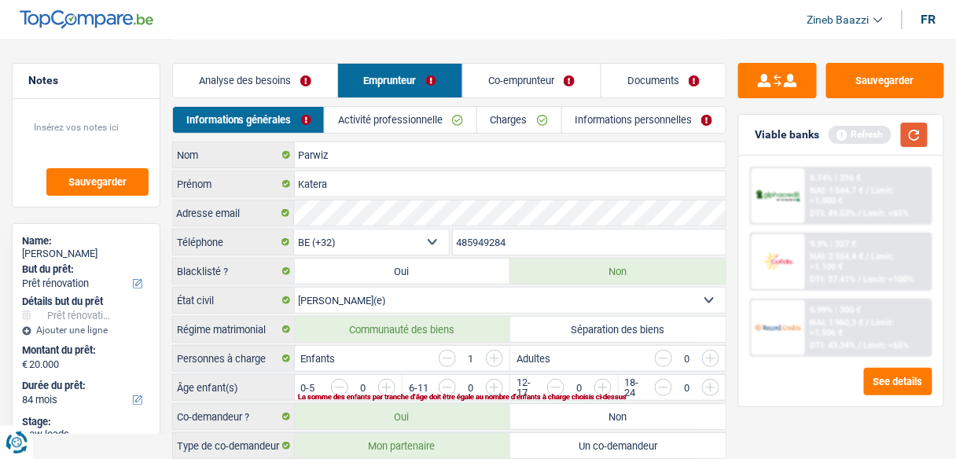
click at [912, 136] on button "button" at bounding box center [914, 135] width 27 height 24
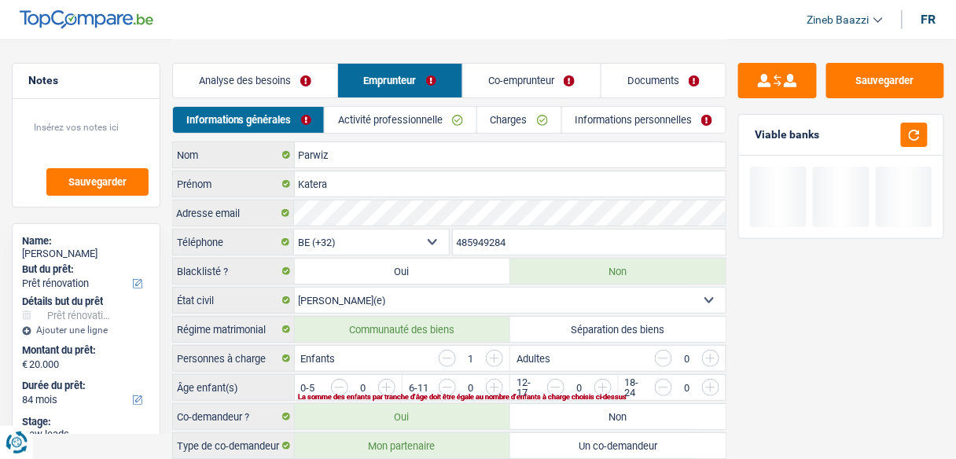
click at [627, 82] on link "Documents" at bounding box center [663, 81] width 124 height 34
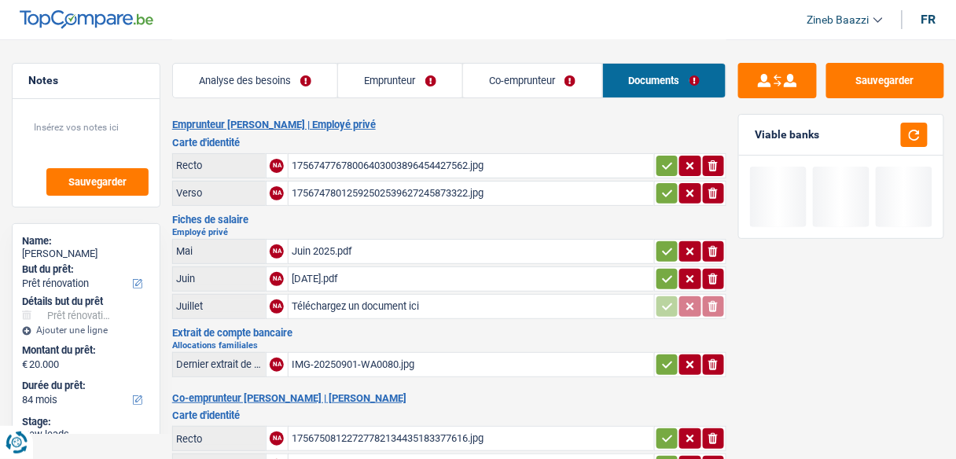
click at [294, 84] on link "Analyse des besoins" at bounding box center [255, 81] width 165 height 34
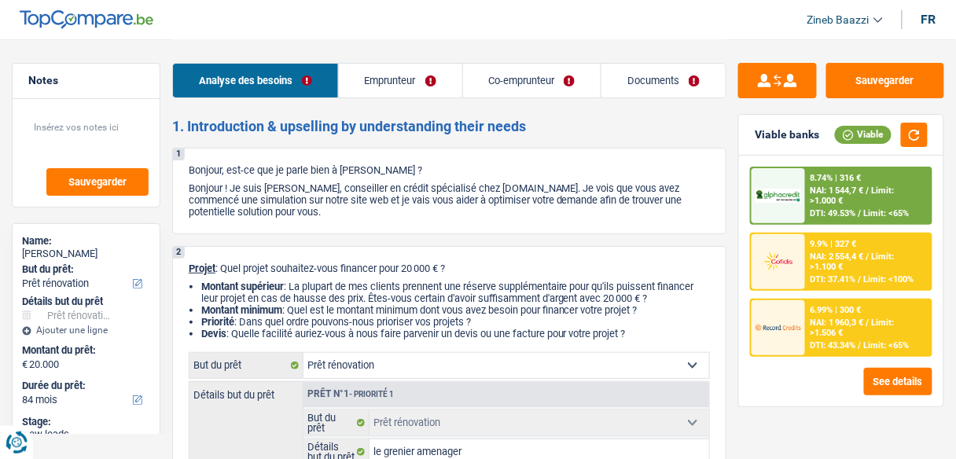
click at [353, 94] on link "Emprunteur" at bounding box center [400, 81] width 123 height 34
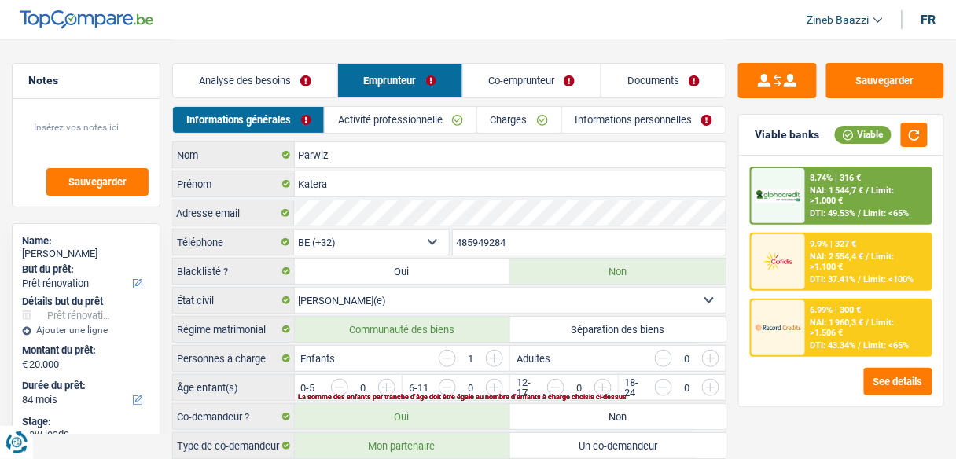
click at [877, 17] on link "Zineb Baazzi" at bounding box center [839, 20] width 88 height 26
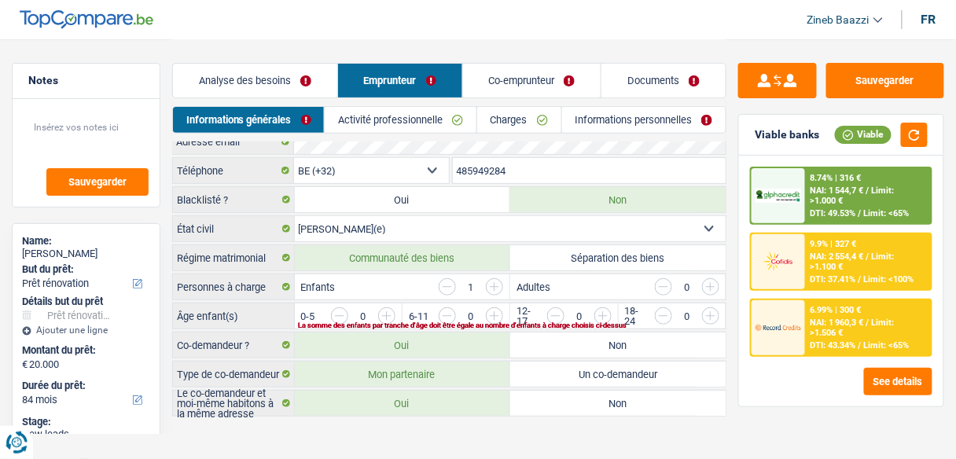
scroll to position [76, 0]
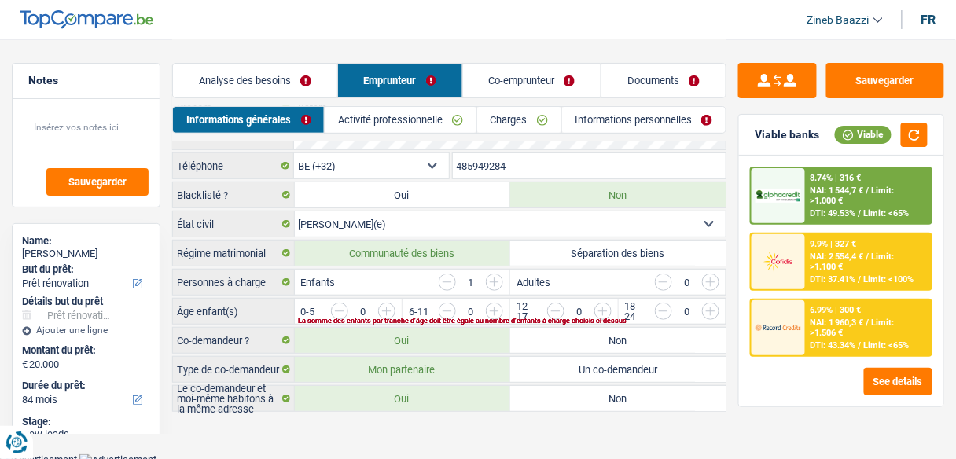
click at [607, 303] on input "button" at bounding box center [870, 315] width 553 height 25
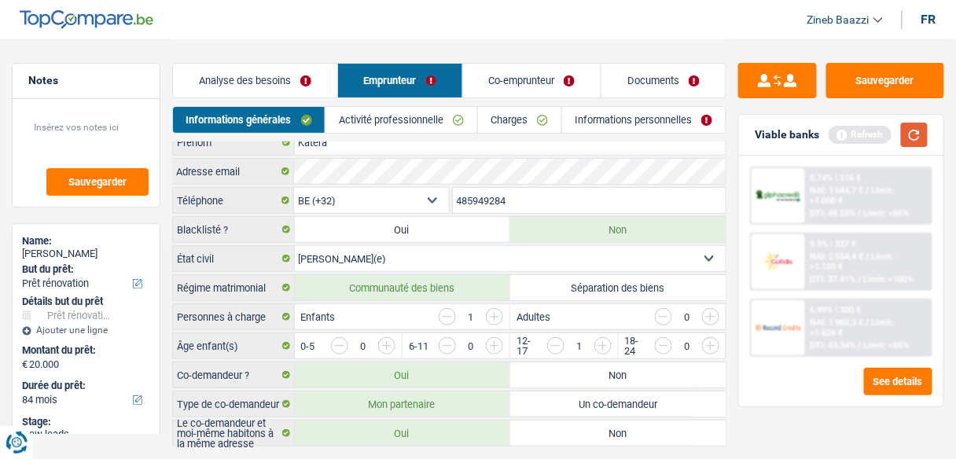
scroll to position [13, 0]
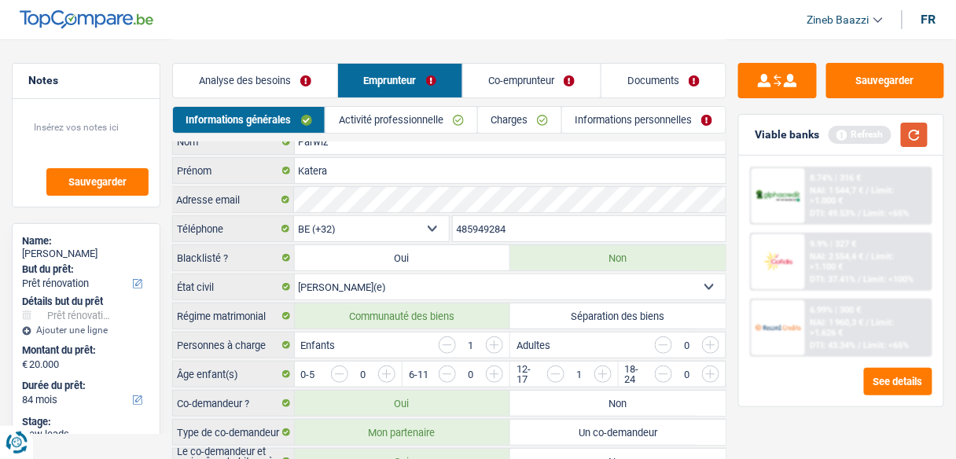
click at [919, 127] on button "button" at bounding box center [914, 135] width 27 height 24
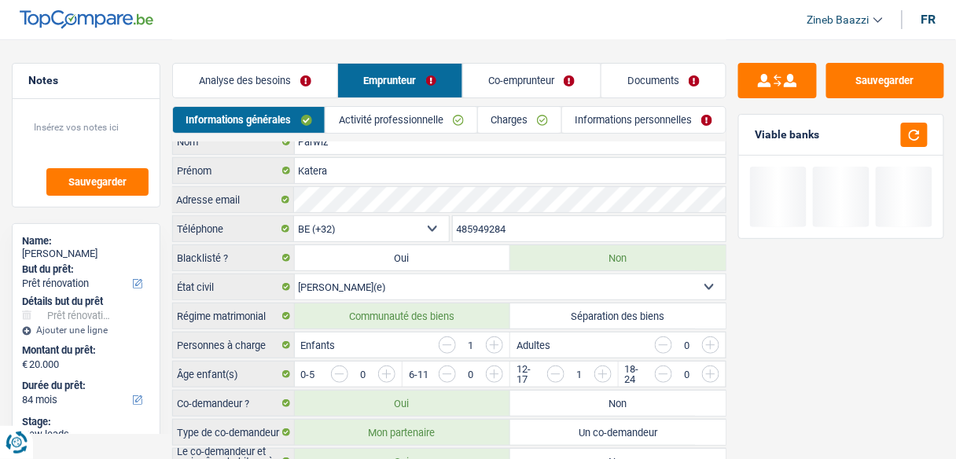
click at [383, 115] on link "Activité professionnelle" at bounding box center [400, 120] width 151 height 26
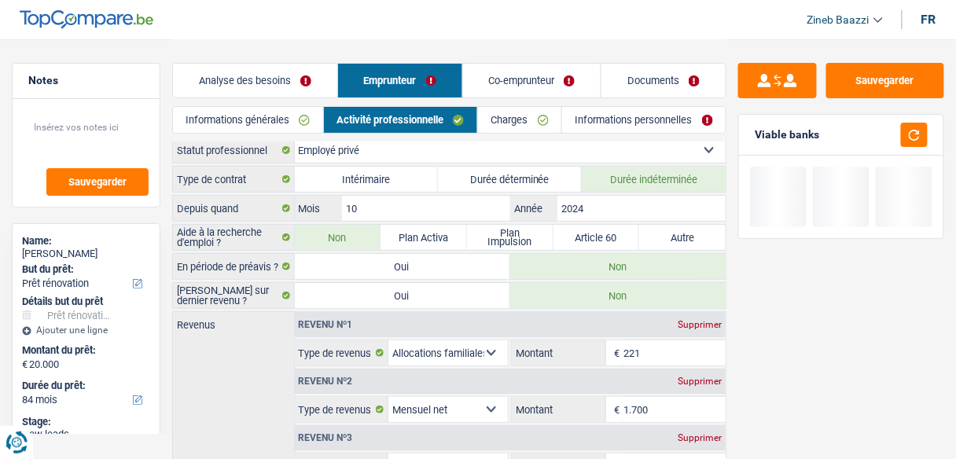
scroll to position [0, 0]
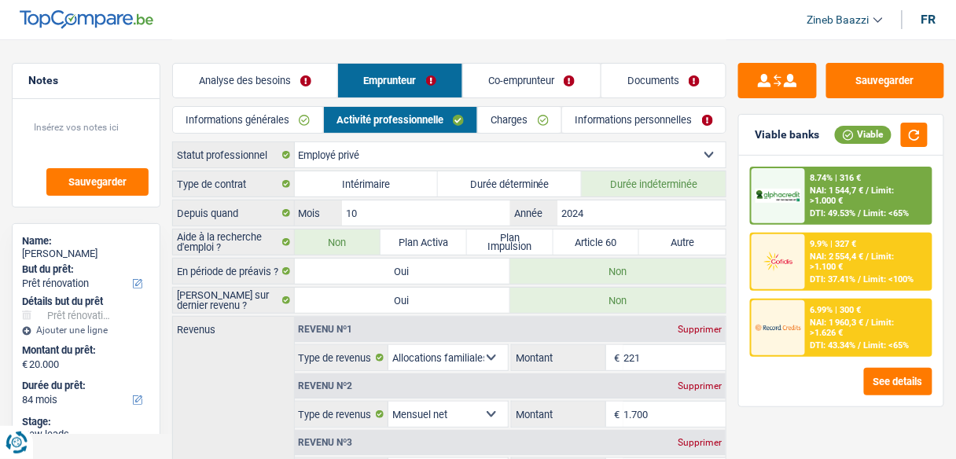
click at [501, 122] on link "Charges" at bounding box center [519, 120] width 83 height 26
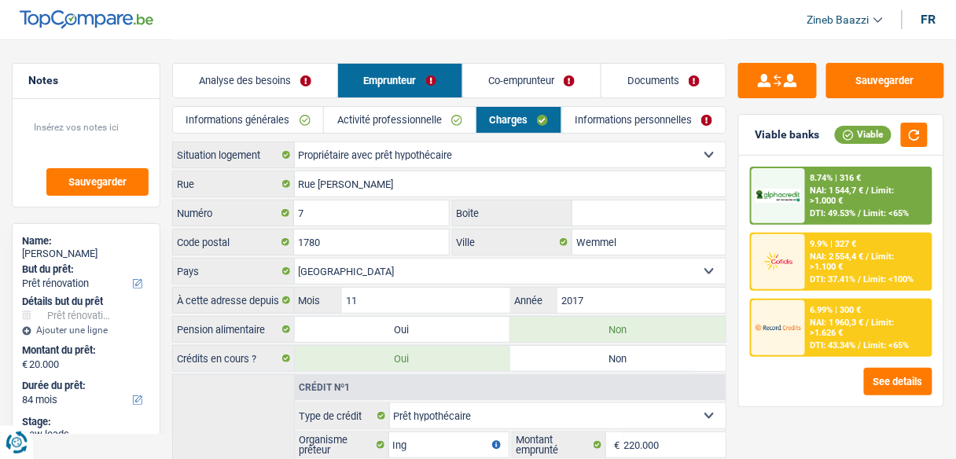
click at [398, 116] on link "Activité professionnelle" at bounding box center [399, 120] width 151 height 26
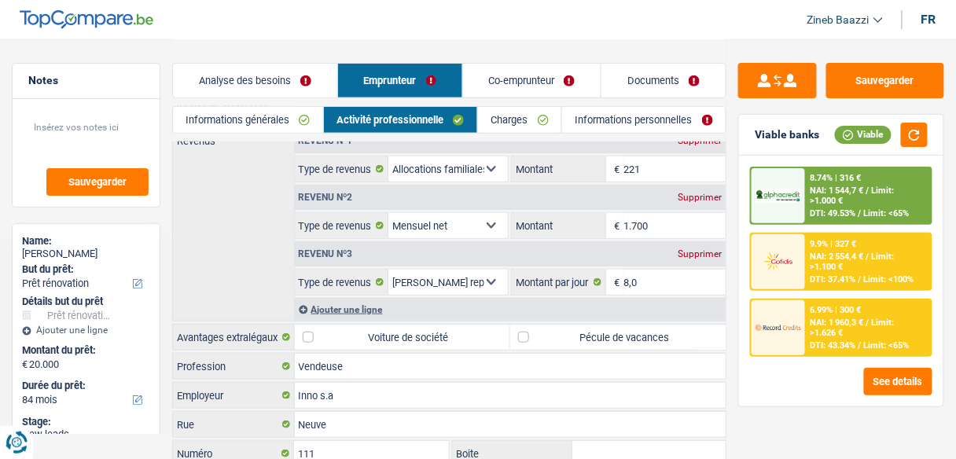
scroll to position [126, 0]
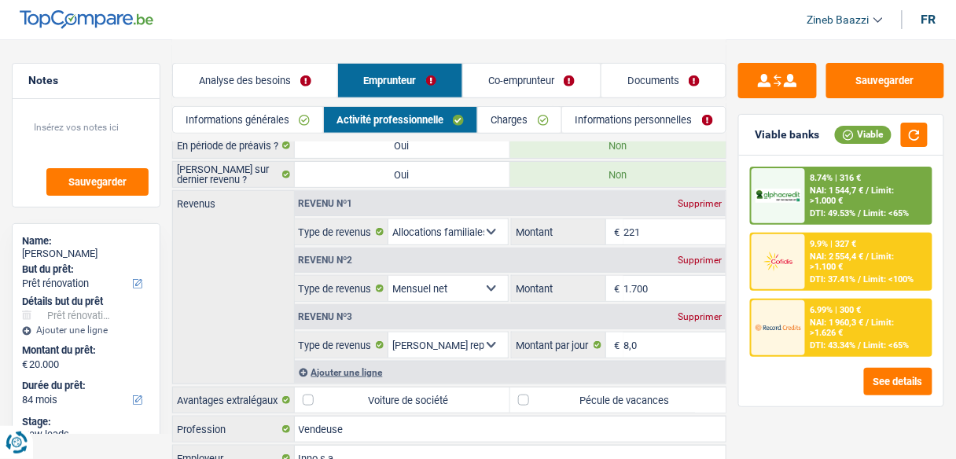
click at [335, 365] on div "Ajouter une ligne" at bounding box center [510, 372] width 431 height 23
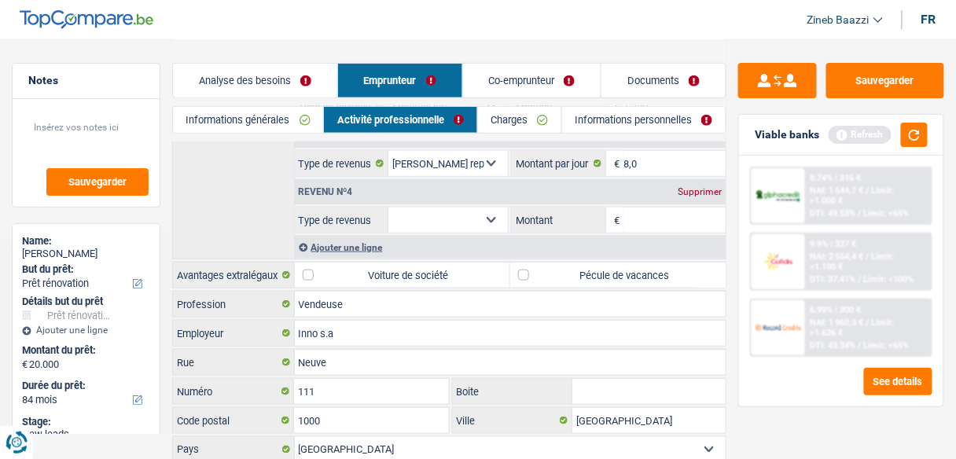
scroll to position [314, 0]
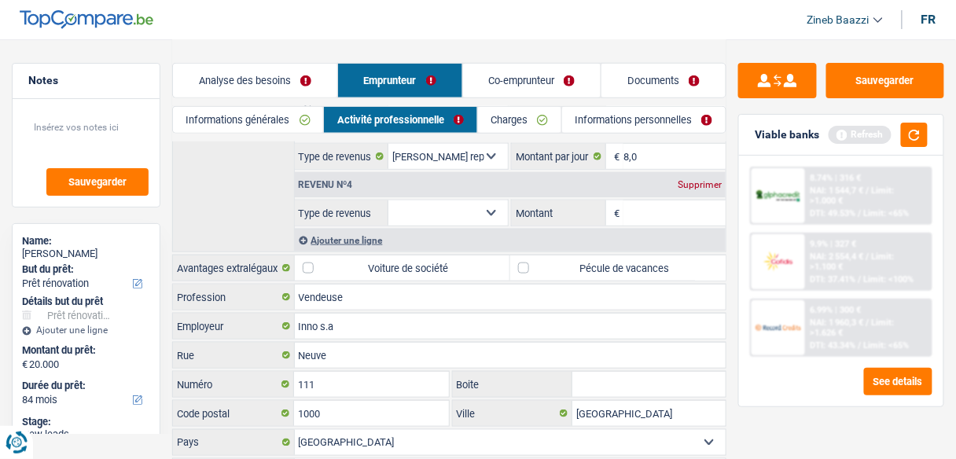
click at [461, 204] on select "Allocation d'handicap Allocations chômage Allocations familiales Chèques repas …" at bounding box center [447, 212] width 119 height 25
click at [218, 185] on div "Revenus Revenu nº1 Supprimer Allocation d'handicap Allocations chômage Allocati…" at bounding box center [449, 127] width 554 height 251
click at [918, 132] on button "button" at bounding box center [914, 135] width 27 height 24
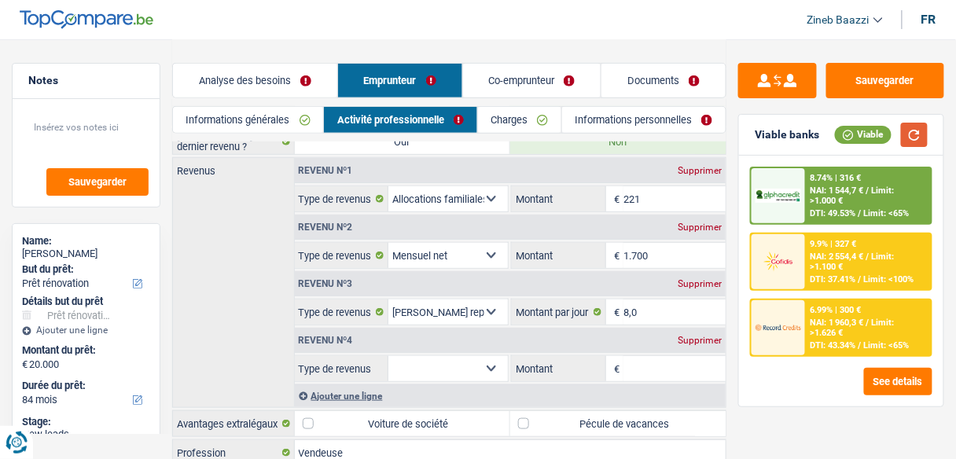
scroll to position [189, 0]
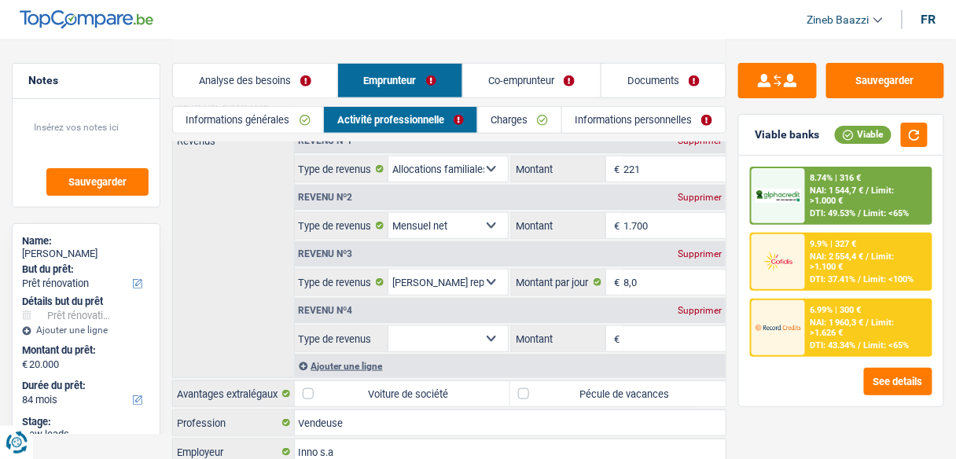
click at [453, 336] on select "Allocation d'handicap Allocations chômage Allocations familiales Chèques repas …" at bounding box center [447, 338] width 119 height 25
click at [225, 292] on div "Revenus Revenu nº1 Supprimer Allocation d'handicap Allocations chômage Allocati…" at bounding box center [449, 252] width 554 height 251
click at [417, 339] on select "Allocation d'handicap Allocations chômage Allocations familiales Chèques repas …" at bounding box center [447, 338] width 119 height 25
click at [247, 225] on div "Revenus Revenu nº1 Supprimer Allocation d'handicap Allocations chômage Allocati…" at bounding box center [449, 252] width 554 height 251
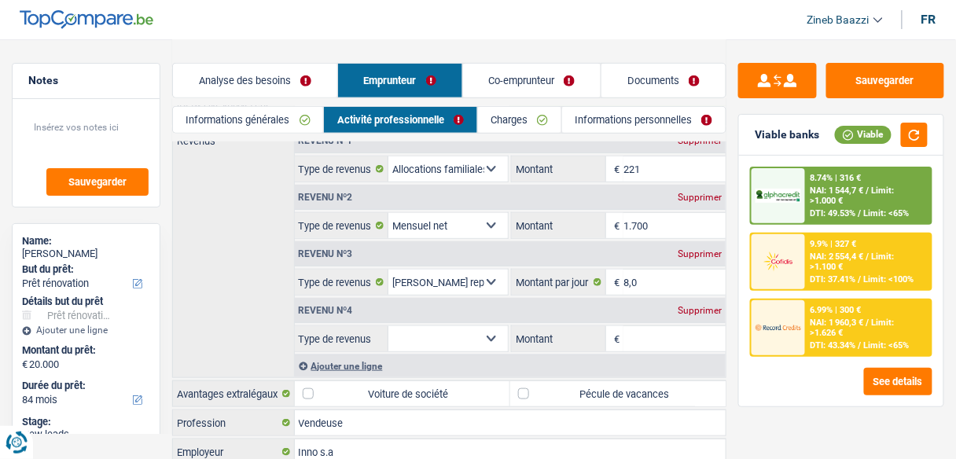
click at [692, 306] on div "Supprimer" at bounding box center [700, 310] width 52 height 9
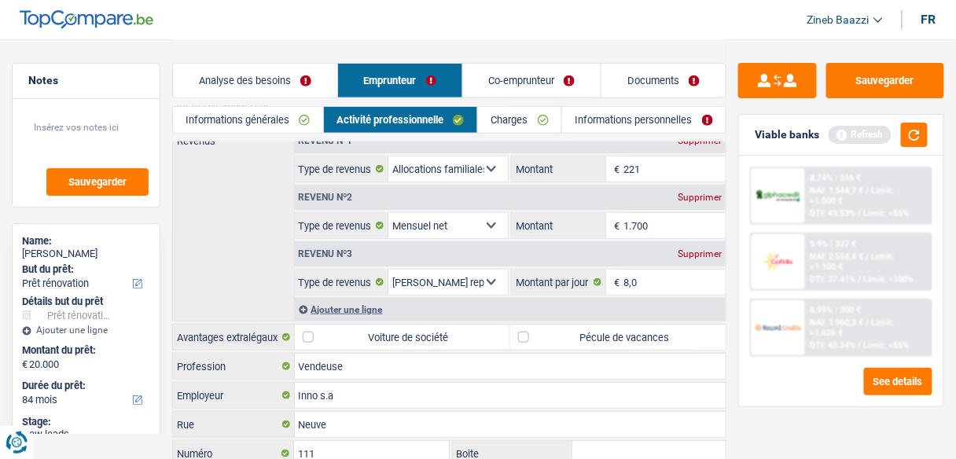
click at [512, 124] on link "Charges" at bounding box center [519, 120] width 83 height 26
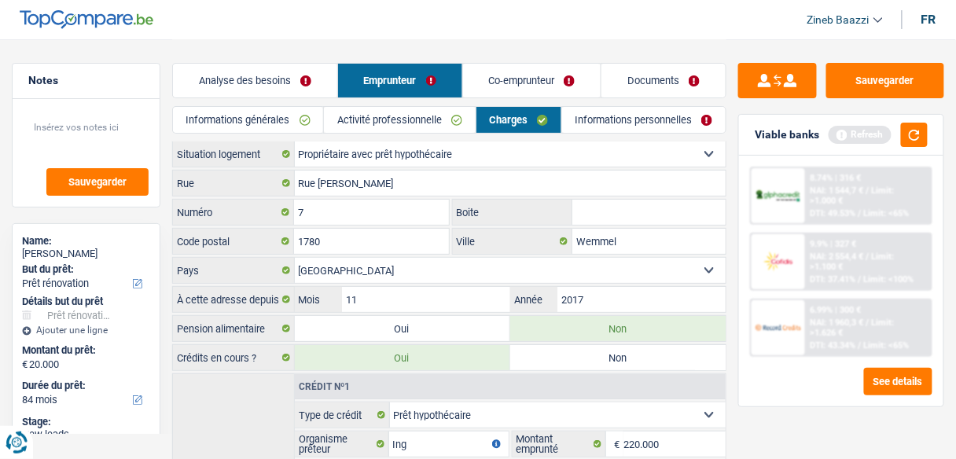
scroll to position [0, 0]
click at [615, 127] on link "Informations personnelles" at bounding box center [643, 120] width 163 height 26
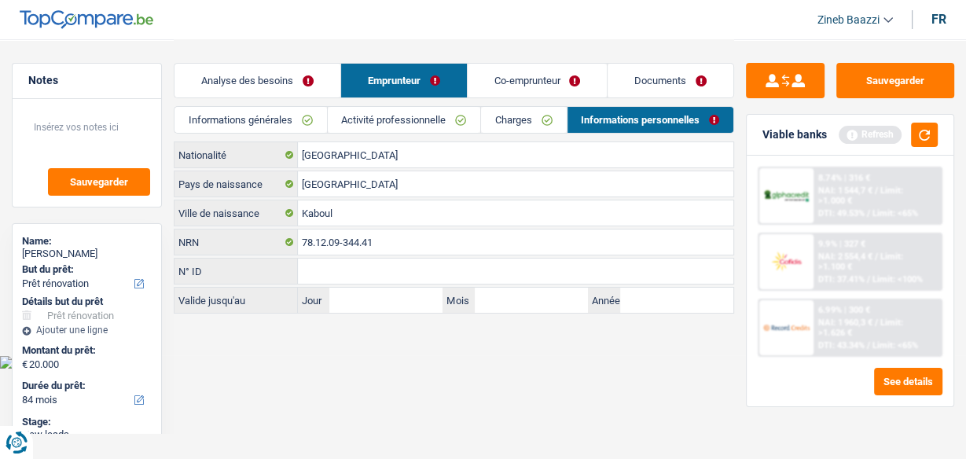
click at [504, 90] on link "Co-emprunteur" at bounding box center [538, 81] width 140 height 34
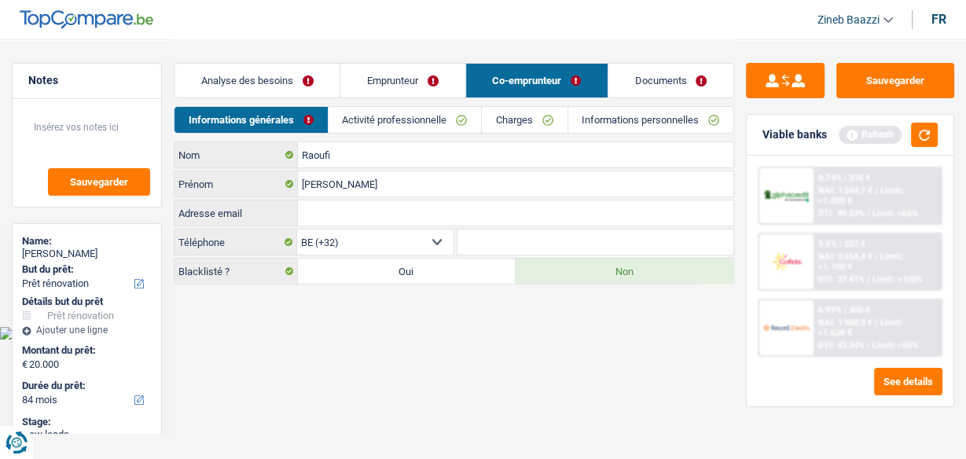
click at [358, 121] on link "Activité professionnelle" at bounding box center [405, 120] width 152 height 26
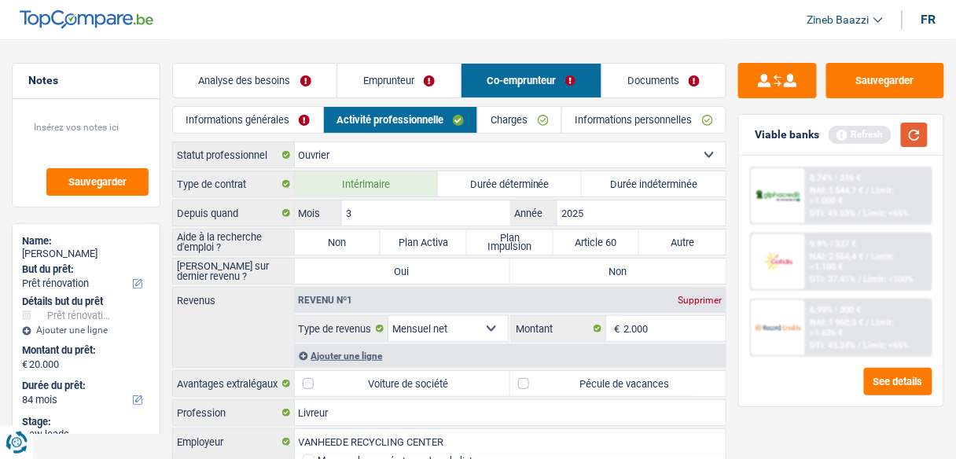
click at [926, 141] on button "button" at bounding box center [914, 135] width 27 height 24
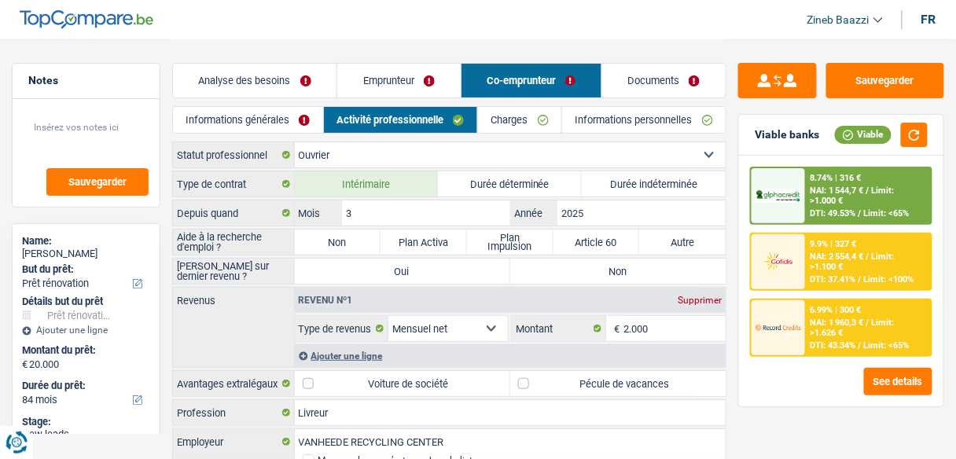
click at [352, 234] on label "Non" at bounding box center [338, 241] width 86 height 25
click at [352, 234] on input "Non" at bounding box center [338, 241] width 86 height 25
radio input "true"
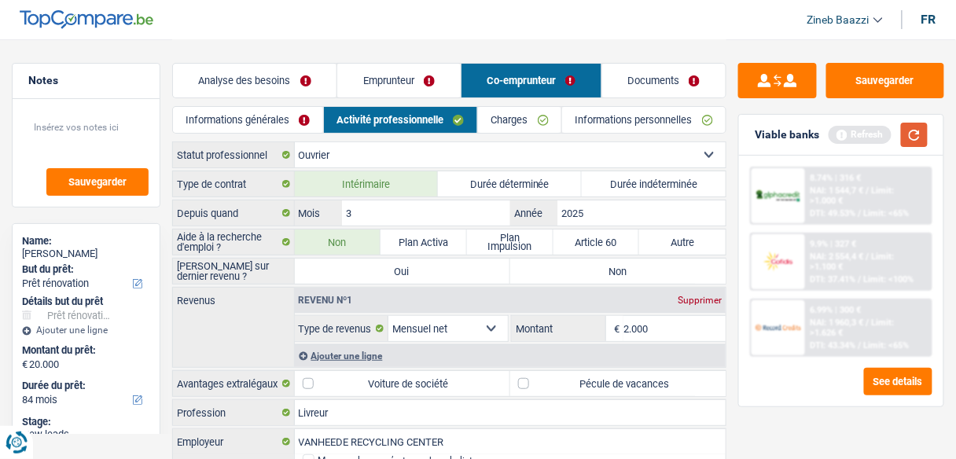
click at [921, 140] on button "button" at bounding box center [914, 135] width 27 height 24
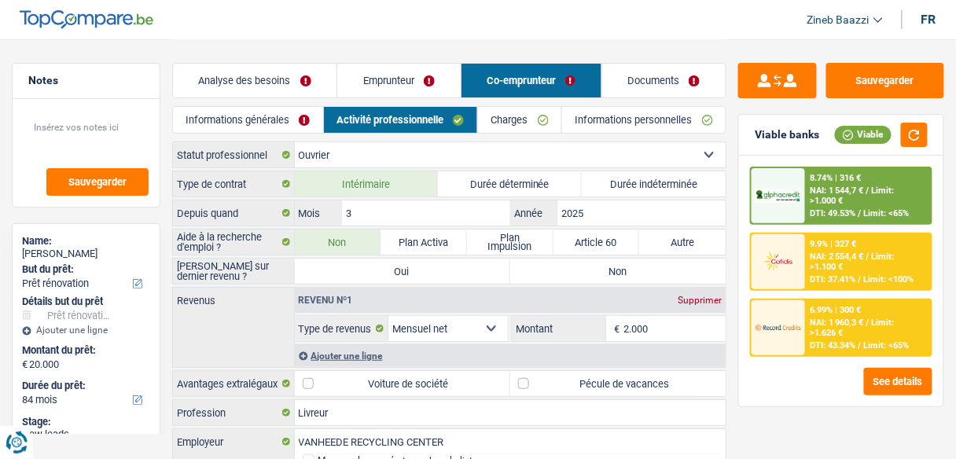
click at [641, 151] on select "Ouvrier Employé privé Employé public Invalide Indépendant Pensionné Chômeur Mut…" at bounding box center [510, 154] width 431 height 25
select select "independent"
click at [295, 142] on select "Ouvrier Employé privé Employé public Invalide Indépendant Pensionné Chômeur Mut…" at bounding box center [510, 154] width 431 height 25
select select "netSalary"
select select "BE"
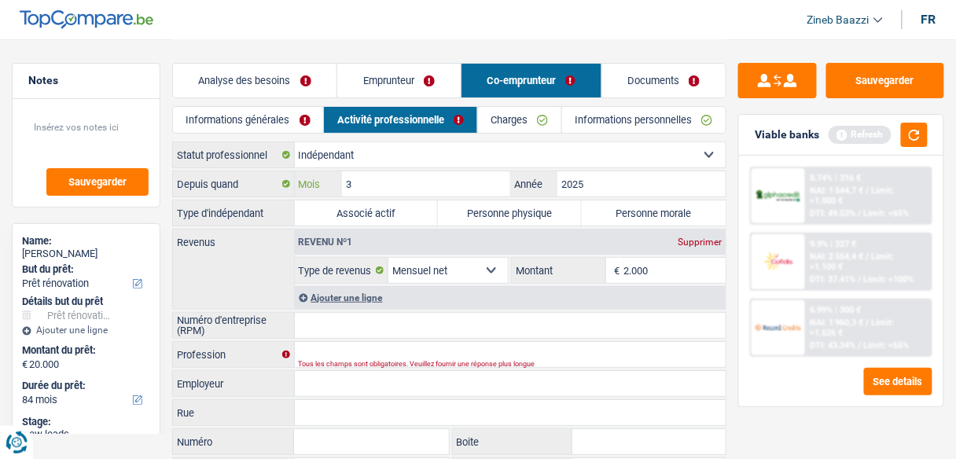
click at [425, 185] on input "3" at bounding box center [426, 183] width 168 height 25
type input "6"
click at [265, 267] on div "Revenus Revenu nº1 Supprimer Allocation d'handicap Allocations chômage Allocati…" at bounding box center [449, 269] width 554 height 81
click at [680, 273] on input "2.000" at bounding box center [674, 270] width 102 height 25
click at [903, 139] on button "button" at bounding box center [914, 135] width 27 height 24
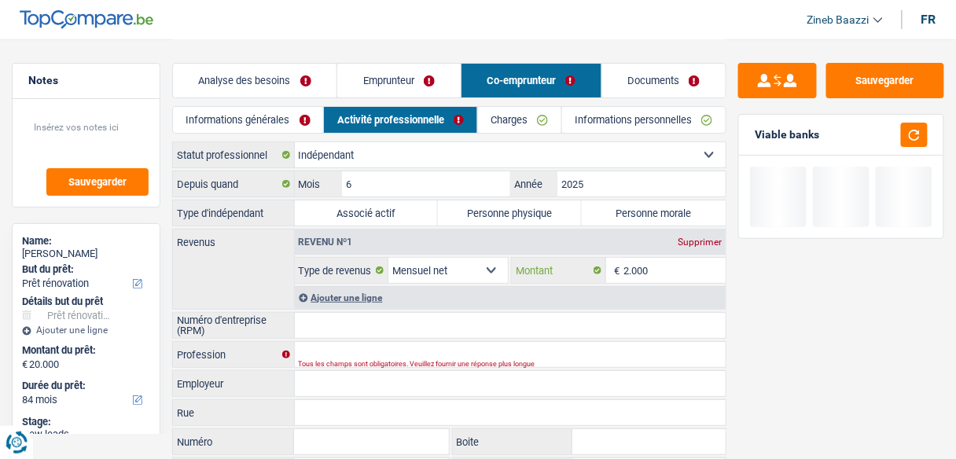
click at [690, 277] on input "2.000" at bounding box center [674, 270] width 102 height 25
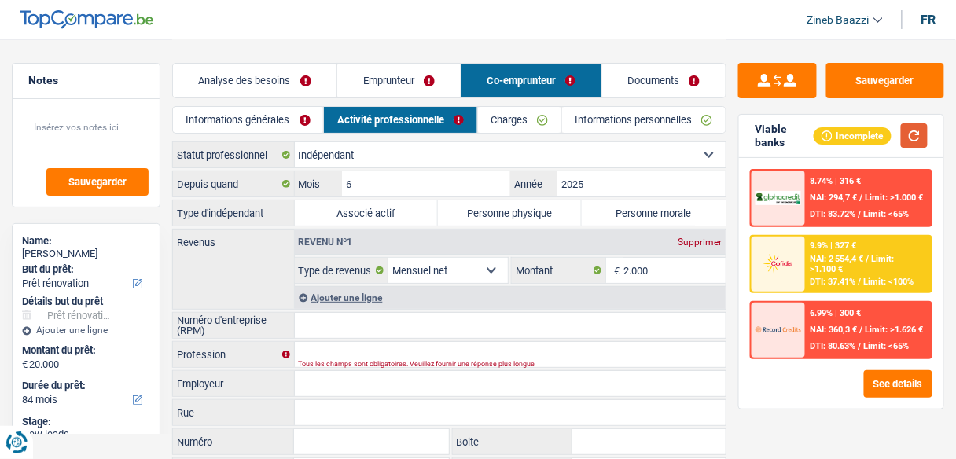
click at [913, 135] on button "button" at bounding box center [914, 135] width 27 height 24
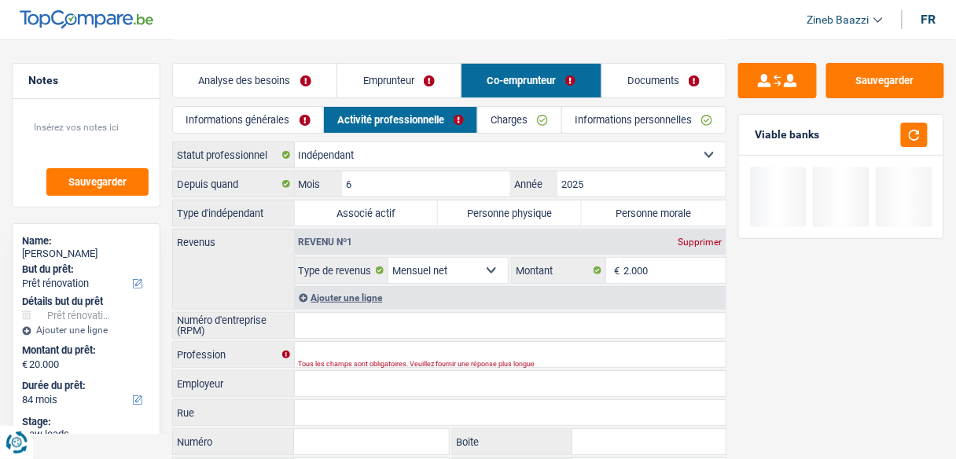
click at [388, 160] on select "Ouvrier Employé privé Employé public Invalide Indépendant Pensionné Chômeur Mut…" at bounding box center [510, 154] width 431 height 25
select select "worker"
click at [295, 142] on select "Ouvrier Employé privé Employé public Invalide Indépendant Pensionné Chômeur Mut…" at bounding box center [510, 154] width 431 height 25
select select "netSalary"
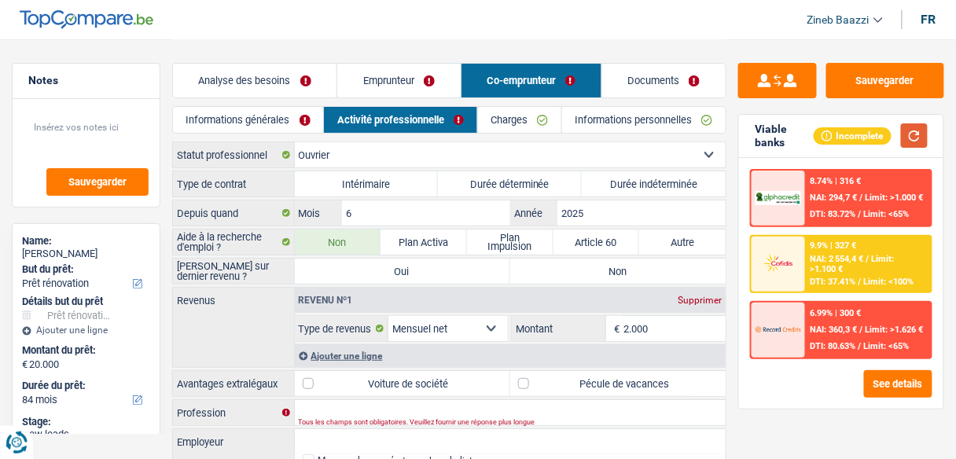
click at [918, 135] on button "button" at bounding box center [914, 135] width 27 height 24
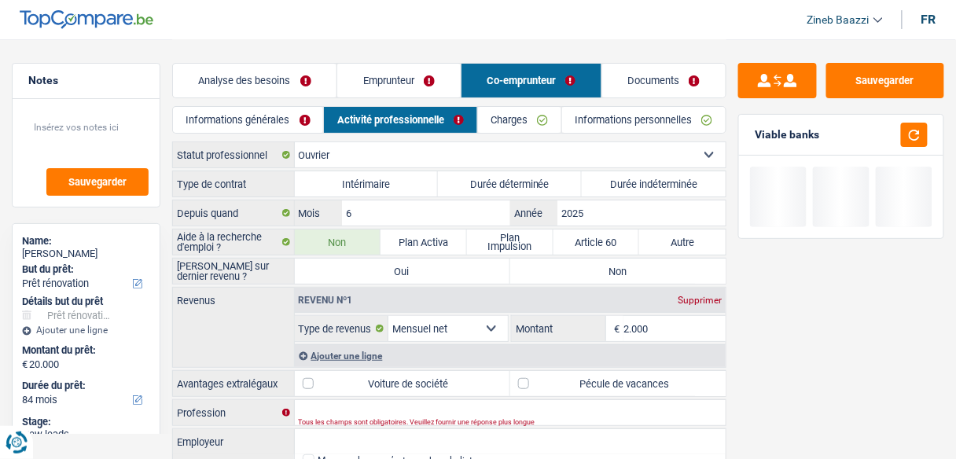
click at [336, 180] on label "Intérimaire" at bounding box center [367, 183] width 144 height 25
click at [336, 180] on input "Intérimaire" at bounding box center [367, 183] width 144 height 25
radio input "true"
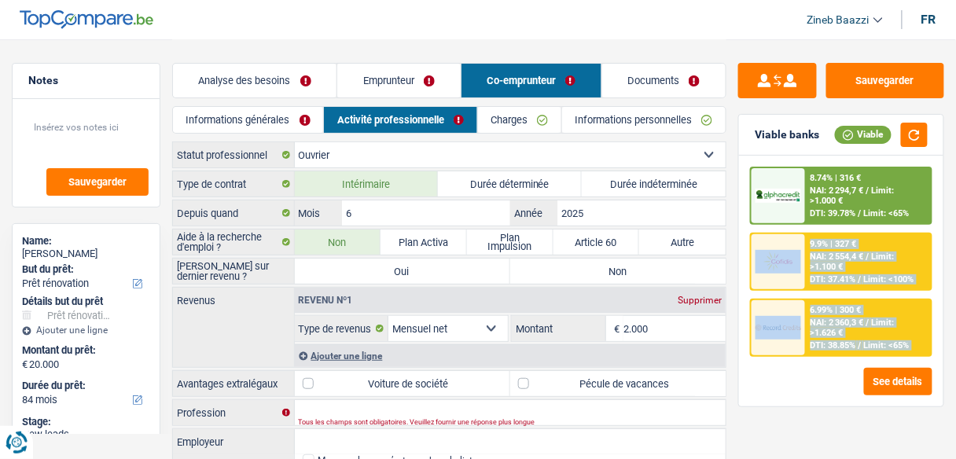
drag, startPoint x: 792, startPoint y: 285, endPoint x: 782, endPoint y: 374, distance: 90.2
click at [782, 374] on div "8.74% | 316 € NAI: 2 294,7 € / Limit: >1.000 € DTI: 39.78% / Limit: <65% 9.9% |…" at bounding box center [841, 281] width 204 height 251
click at [780, 394] on div "8.74% | 316 € NAI: 2 294,7 € / Limit: >1.000 € DTI: 39.78% / Limit: <65% 9.9% |…" at bounding box center [841, 281] width 204 height 251
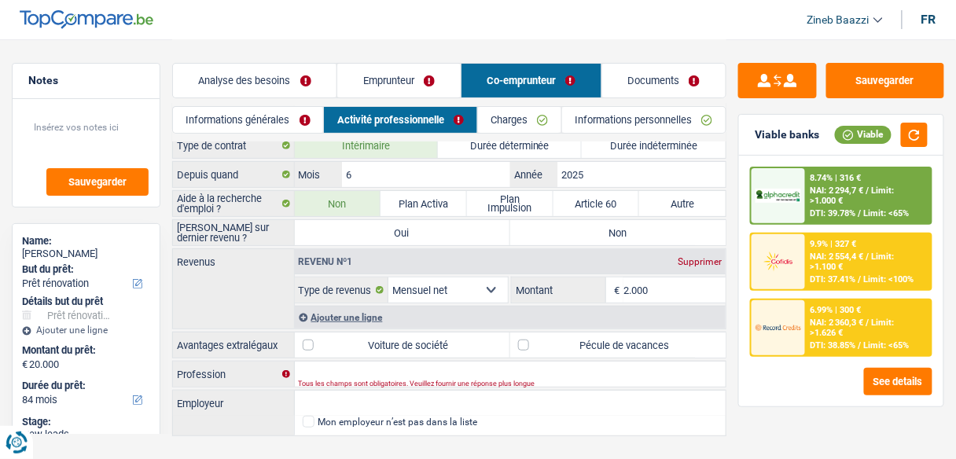
scroll to position [64, 0]
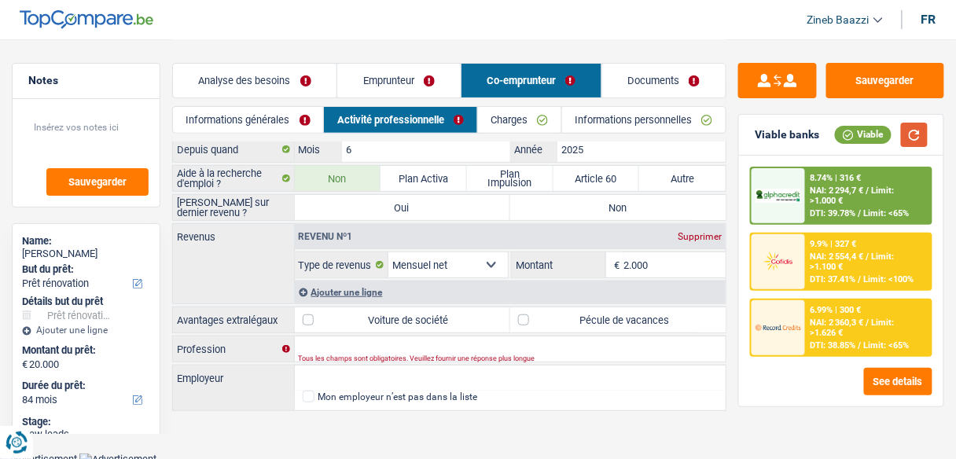
click at [906, 131] on button "button" at bounding box center [914, 135] width 27 height 24
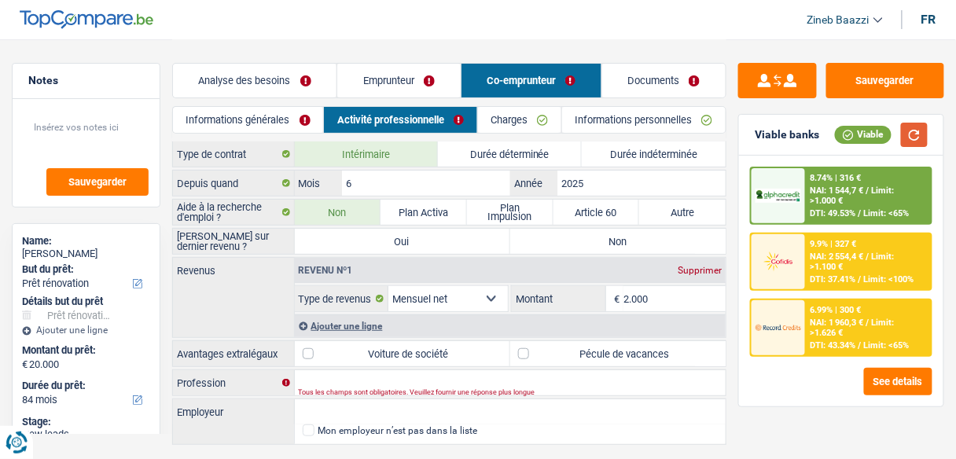
scroll to position [1, 0]
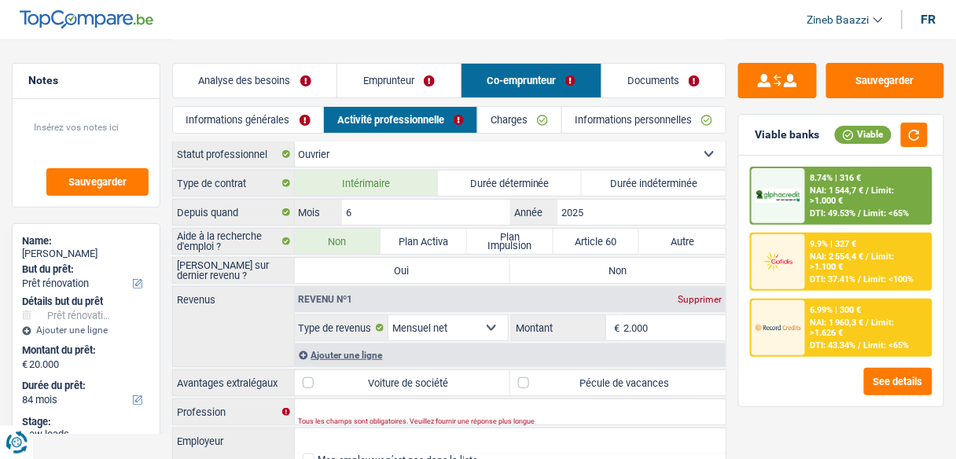
click at [629, 269] on label "Non" at bounding box center [617, 270] width 215 height 25
click at [629, 269] on input "Non" at bounding box center [617, 270] width 215 height 25
radio input "true"
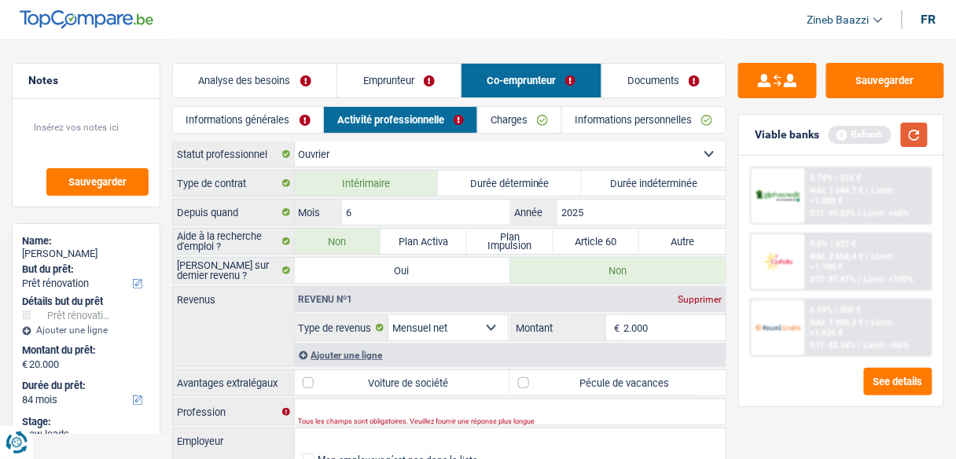
click at [920, 145] on button "button" at bounding box center [914, 135] width 27 height 24
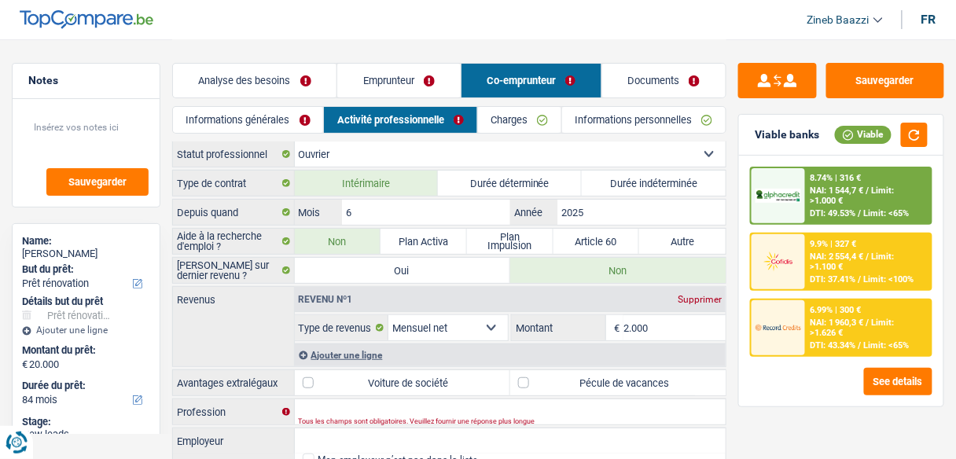
click at [242, 370] on label "Avantages extralégaux" at bounding box center [234, 382] width 122 height 25
click at [244, 344] on div "Revenus Revenu nº1 Supprimer Allocation d'handicap Allocations chômage Allocati…" at bounding box center [449, 326] width 554 height 81
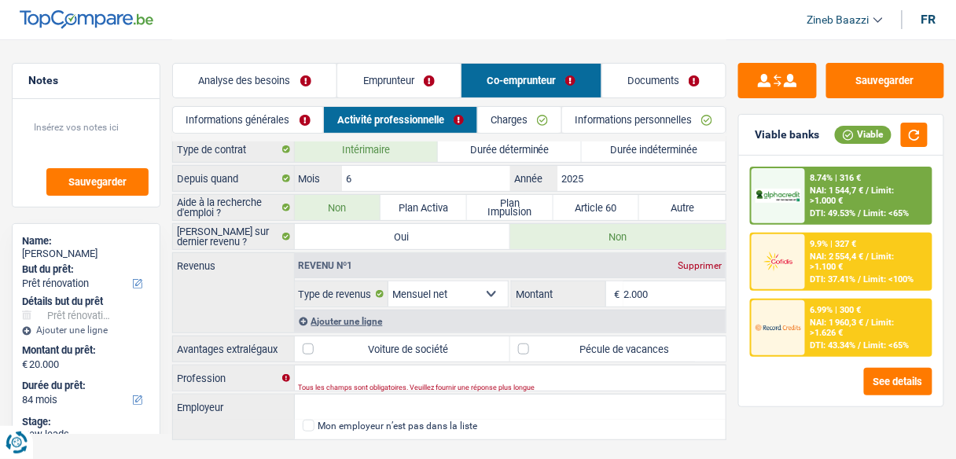
scroll to position [64, 0]
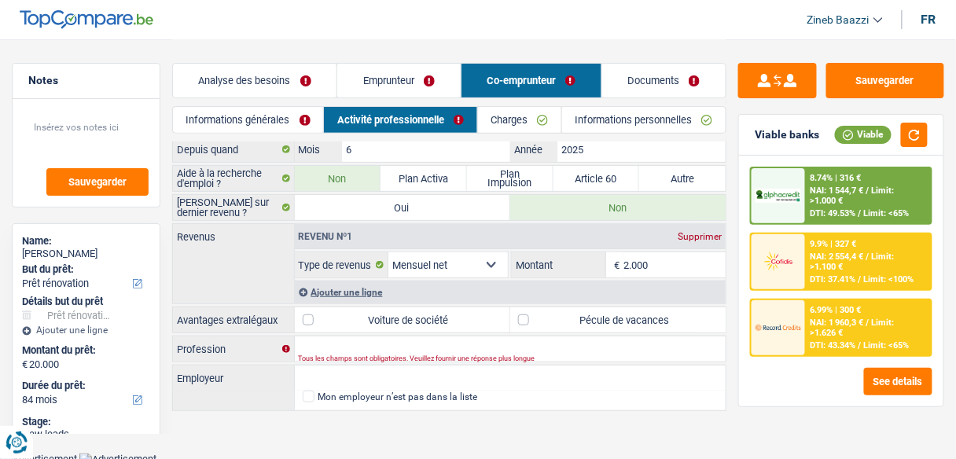
click at [529, 124] on link "Charges" at bounding box center [519, 120] width 83 height 26
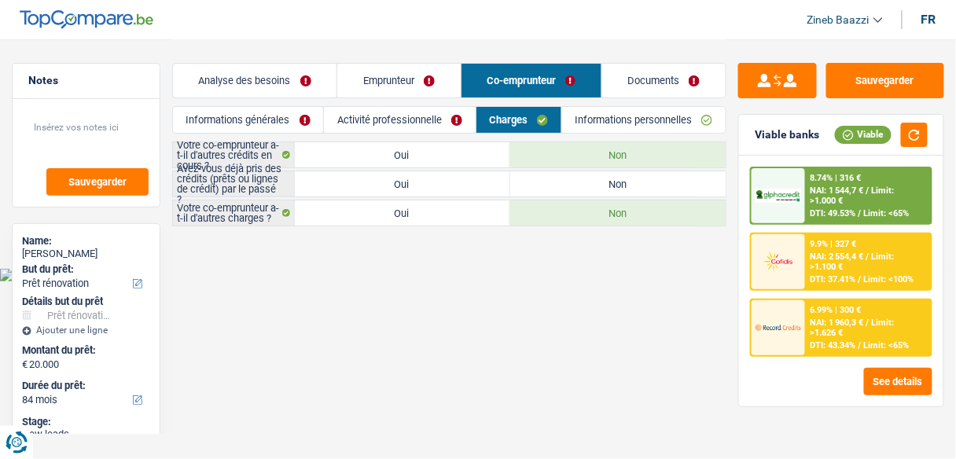
scroll to position [0, 0]
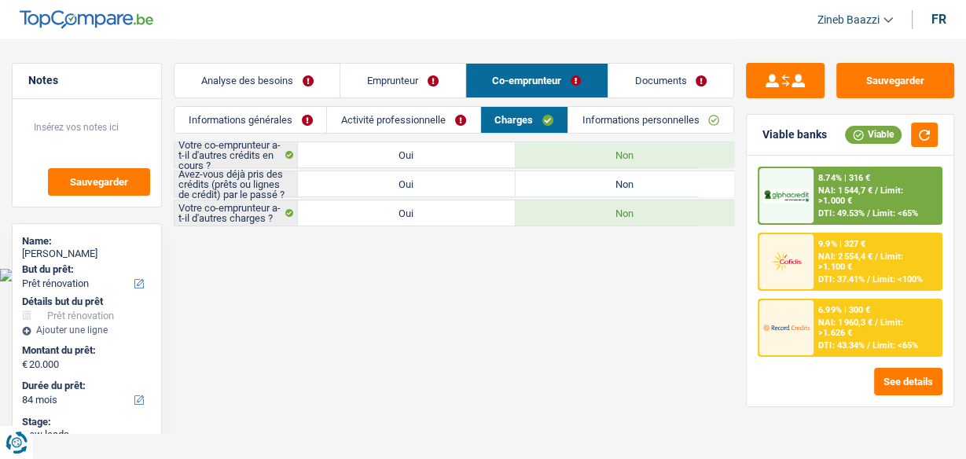
click at [401, 113] on link "Activité professionnelle" at bounding box center [403, 120] width 152 height 26
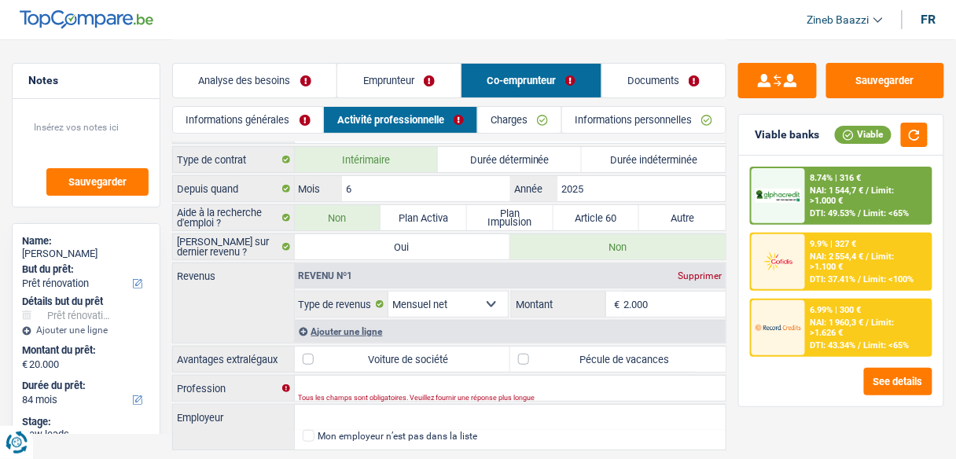
scroll to position [1, 0]
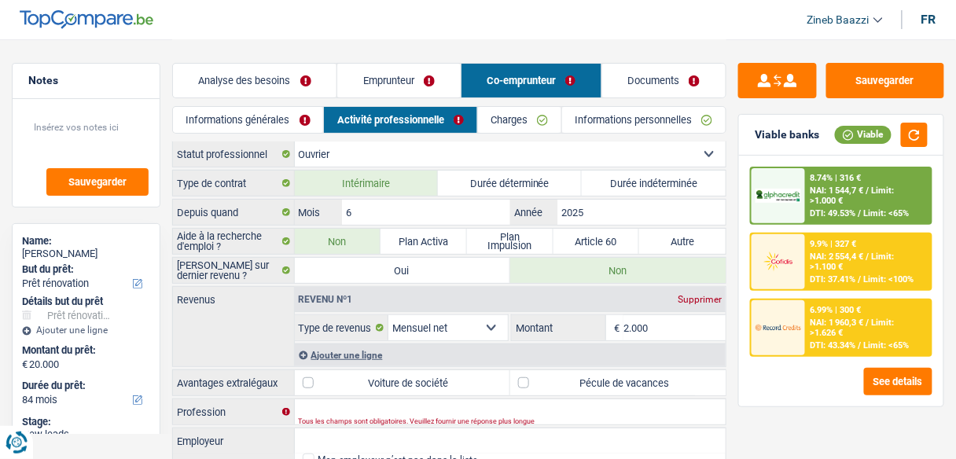
click at [548, 373] on label "Pécule de vacances" at bounding box center [617, 382] width 215 height 25
click at [548, 373] on input "Pécule de vacances" at bounding box center [617, 382] width 215 height 25
checkbox input "true"
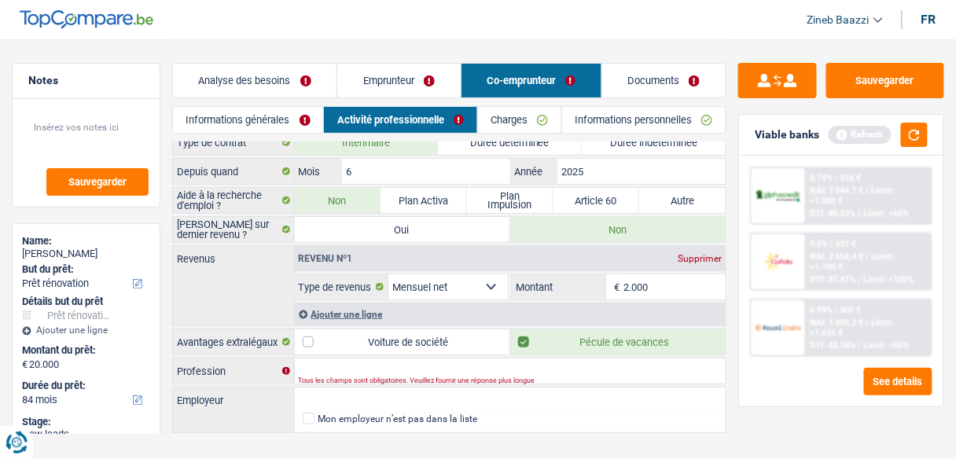
scroll to position [64, 0]
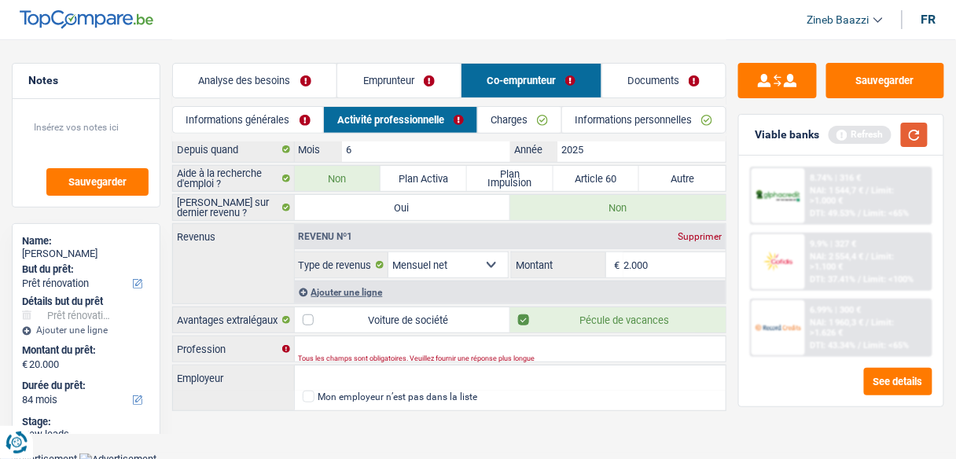
click at [912, 135] on button "button" at bounding box center [914, 135] width 27 height 24
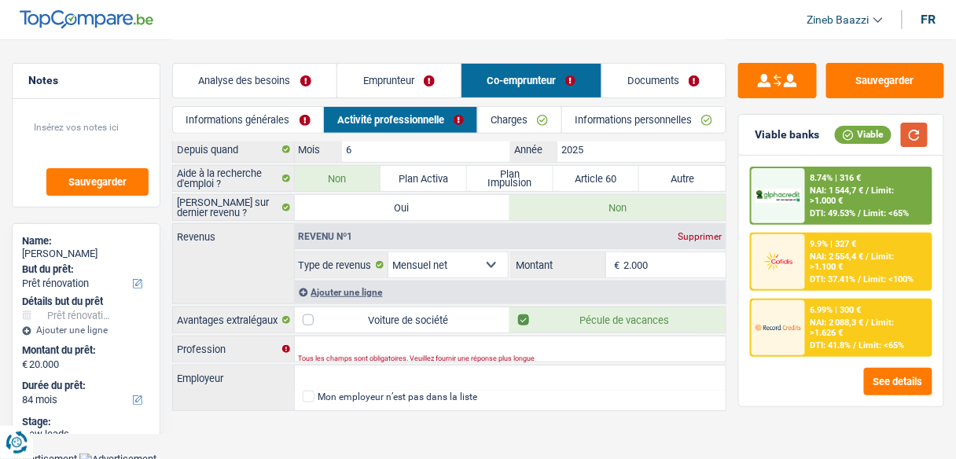
click at [920, 137] on button "button" at bounding box center [914, 135] width 27 height 24
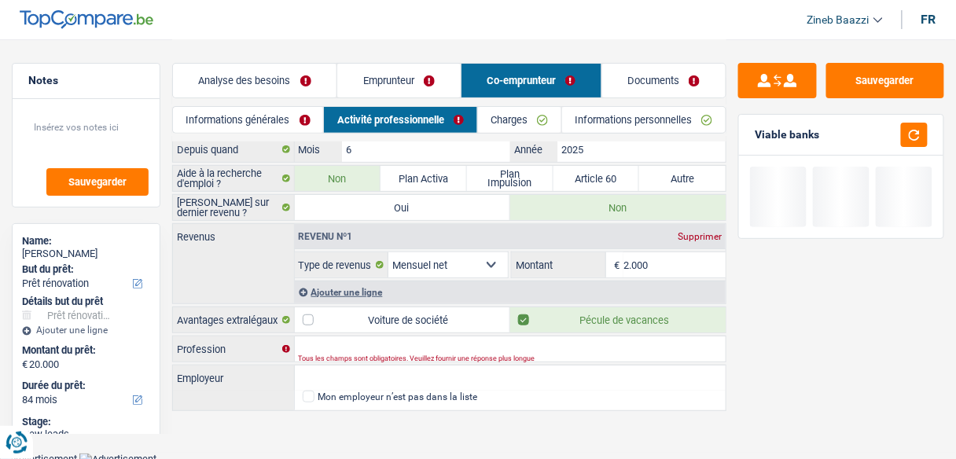
click at [512, 119] on link "Charges" at bounding box center [519, 120] width 83 height 26
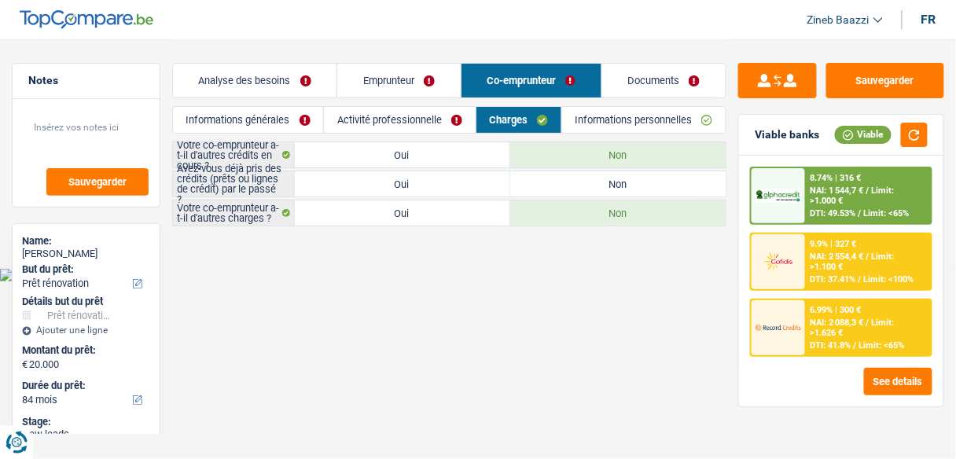
scroll to position [0, 0]
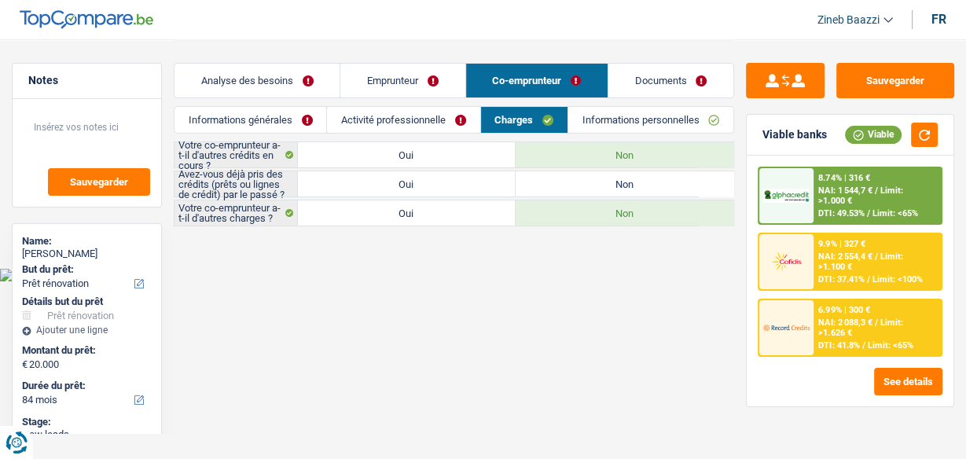
click at [385, 188] on label "Oui" at bounding box center [407, 183] width 218 height 25
click at [385, 188] on input "Oui" at bounding box center [407, 183] width 218 height 25
radio input "true"
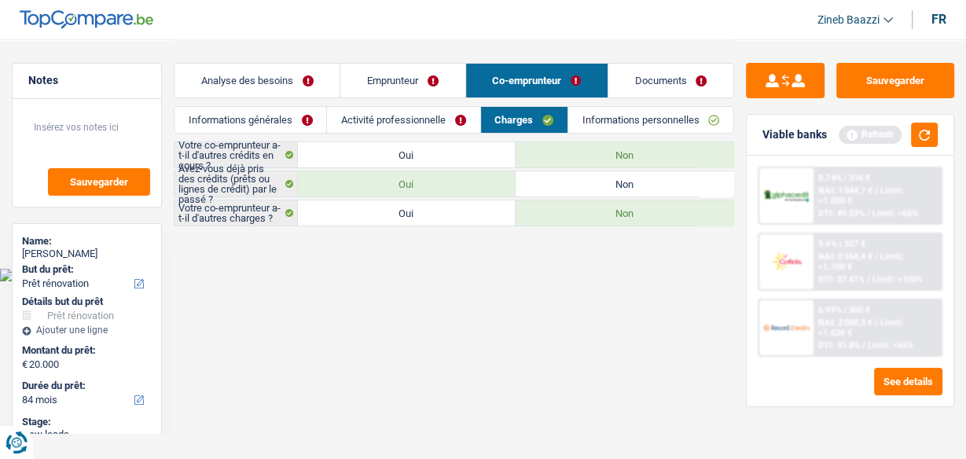
click at [938, 137] on div "Viable banks Refresh" at bounding box center [850, 135] width 207 height 41
click at [932, 134] on button "button" at bounding box center [924, 135] width 27 height 24
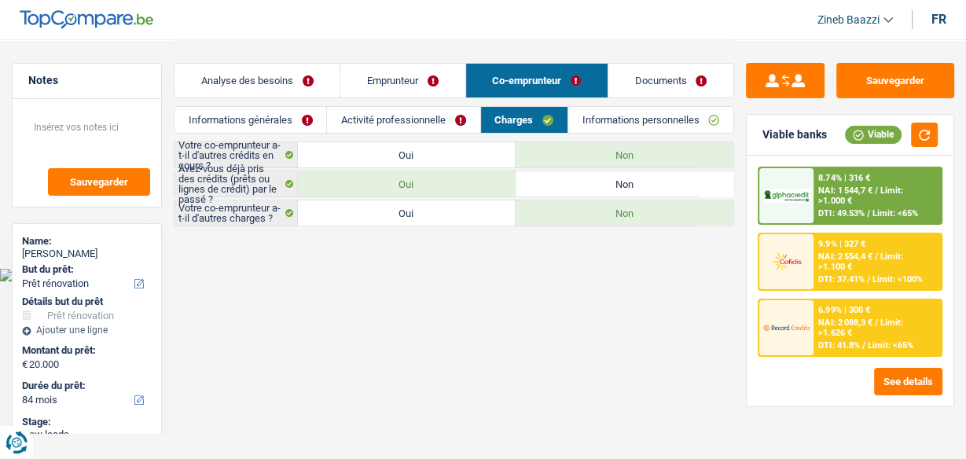
click at [654, 116] on link "Informations personnelles" at bounding box center [650, 120] width 165 height 26
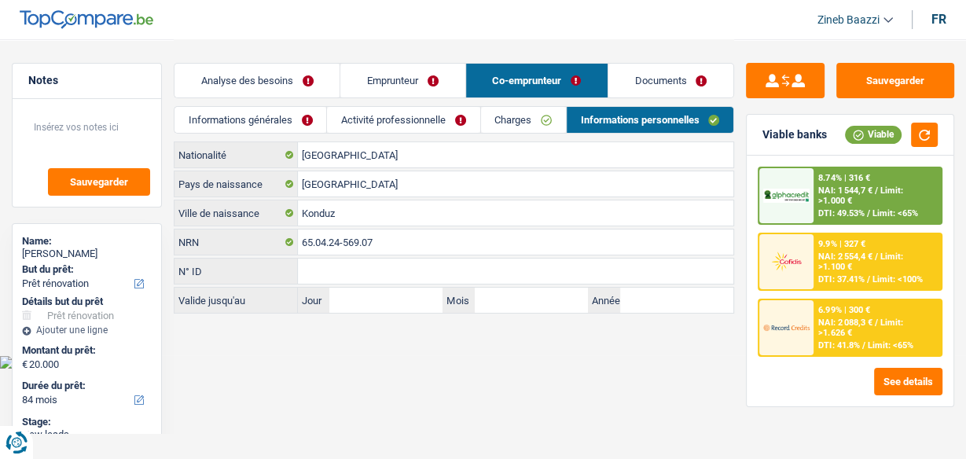
click at [655, 91] on link "Documents" at bounding box center [670, 81] width 125 height 34
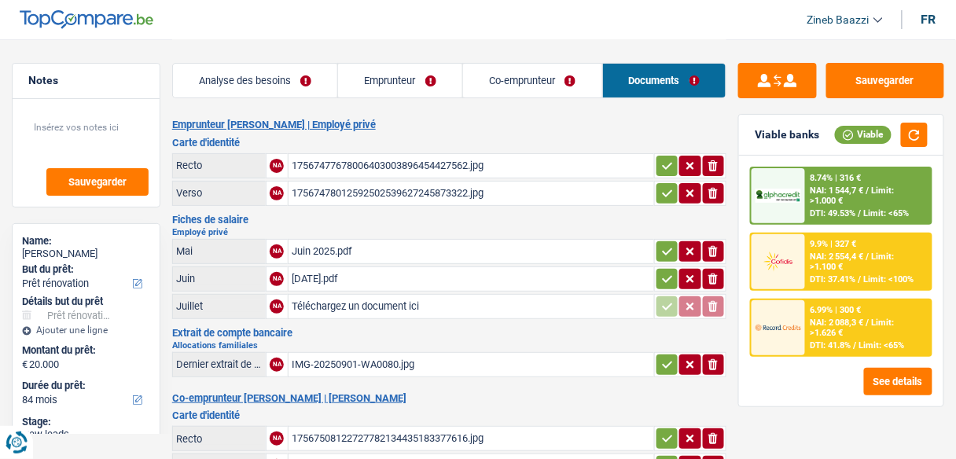
click at [382, 167] on div "17567477678006403003896454427562.jpg" at bounding box center [471, 166] width 359 height 24
click at [387, 189] on div "17567478012592502539627245873322.jpg" at bounding box center [471, 194] width 359 height 24
click at [306, 250] on div "Juin 2025.pdf" at bounding box center [471, 252] width 359 height 24
click at [342, 273] on div "Avril 2025.pdf" at bounding box center [471, 279] width 359 height 24
click at [326, 275] on div "Avril 2025.pdf" at bounding box center [471, 279] width 359 height 24
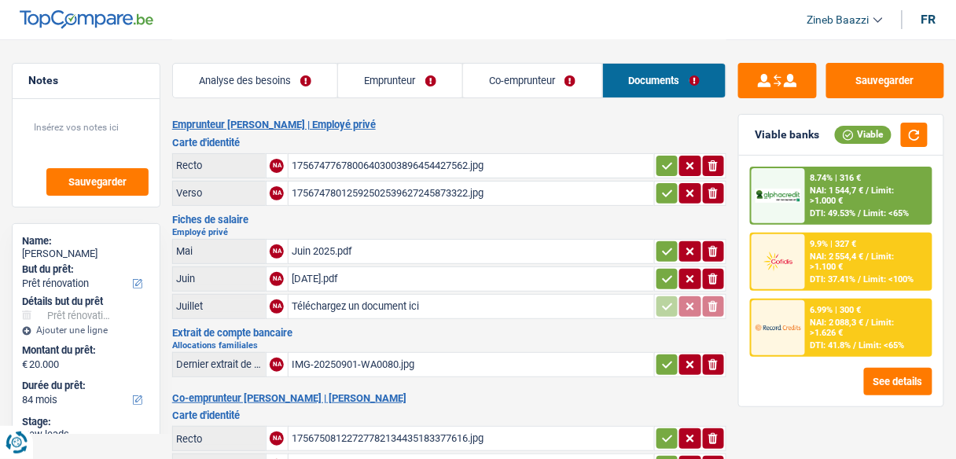
click at [322, 241] on div "Juin 2025.pdf" at bounding box center [471, 252] width 359 height 24
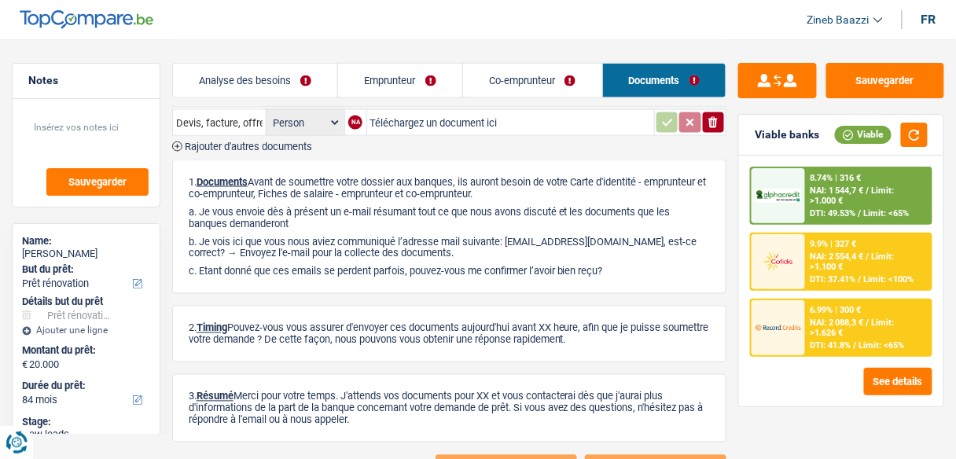
scroll to position [309, 0]
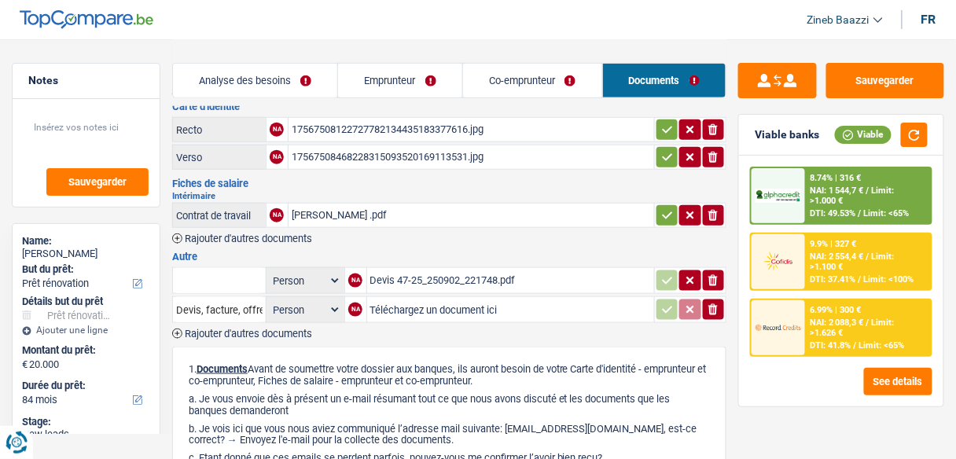
click at [245, 67] on link "Analyse des besoins" at bounding box center [255, 81] width 165 height 34
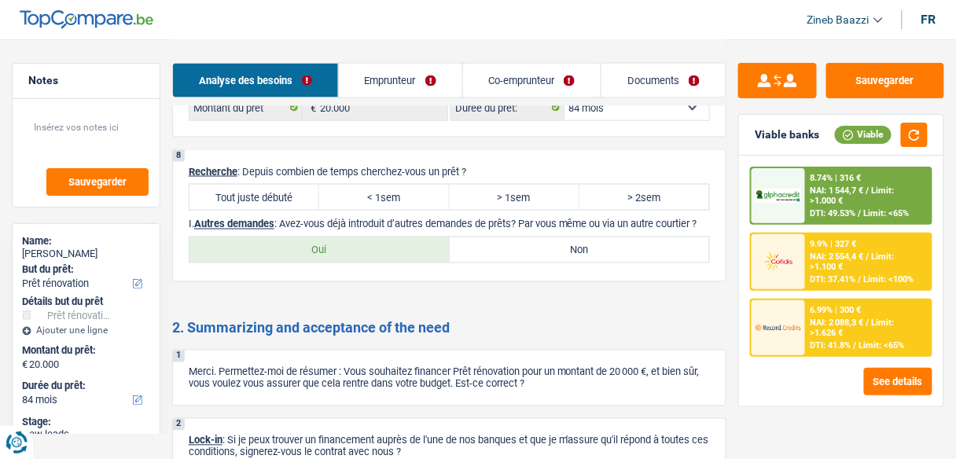
scroll to position [1949, 0]
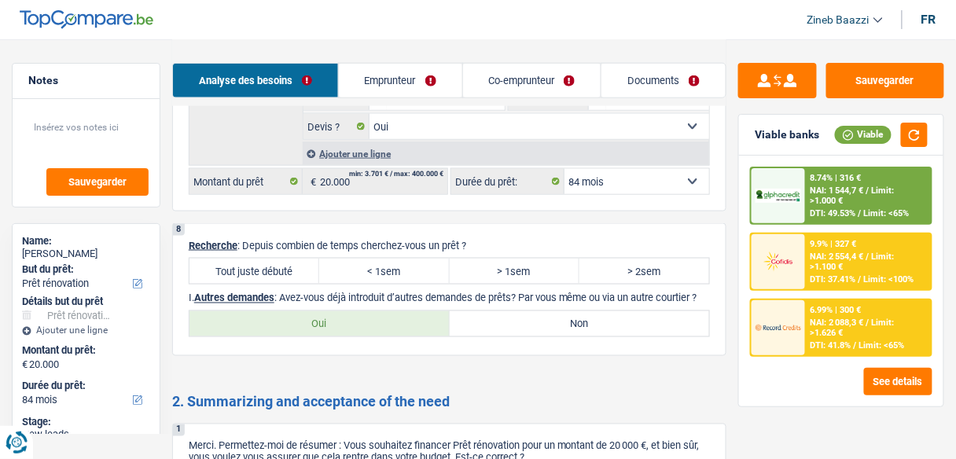
click at [642, 177] on select "12 mois 18 mois 24 mois 30 mois 36 mois 42 mois 48 mois 60 mois 72 mois 84 mois…" at bounding box center [636, 181] width 145 height 25
click at [282, 259] on label "Tout juste débuté" at bounding box center [254, 271] width 130 height 25
click at [282, 259] on input "Tout juste débuté" at bounding box center [254, 271] width 130 height 25
radio input "true"
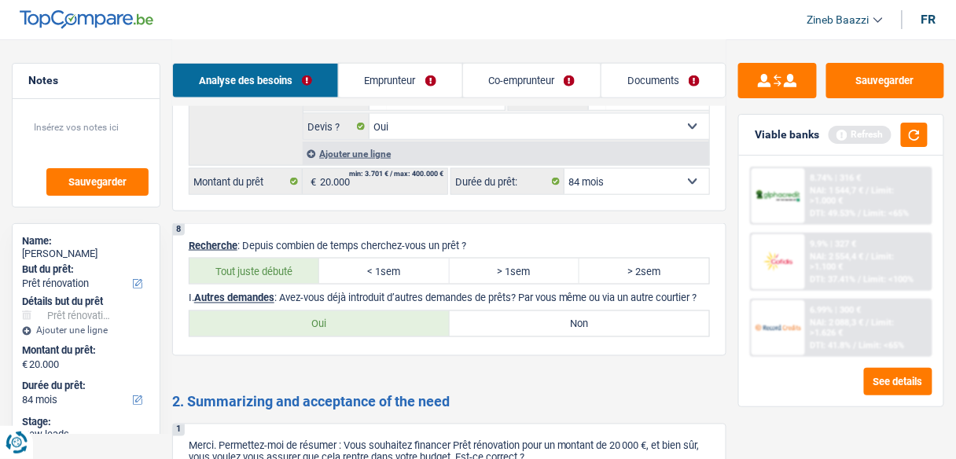
click at [371, 336] on label "Oui" at bounding box center [319, 323] width 260 height 25
click at [371, 336] on input "Oui" at bounding box center [319, 323] width 260 height 25
radio input "true"
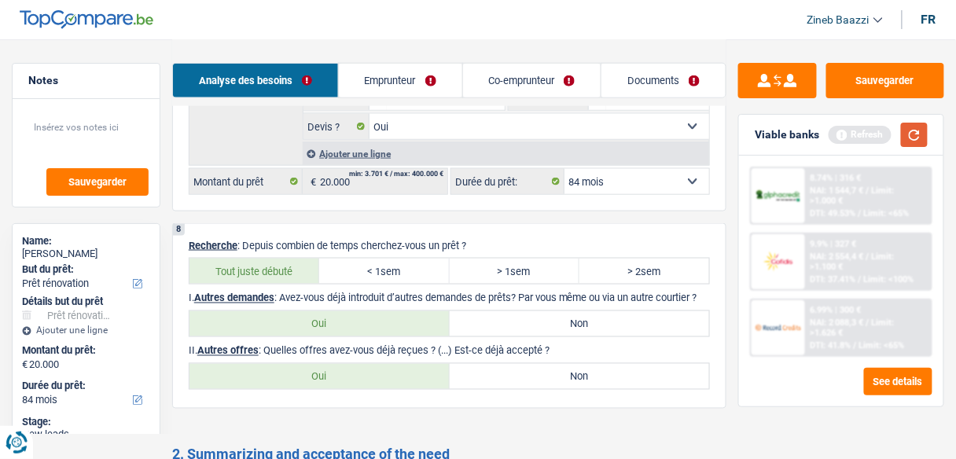
click at [921, 138] on button "button" at bounding box center [914, 135] width 27 height 24
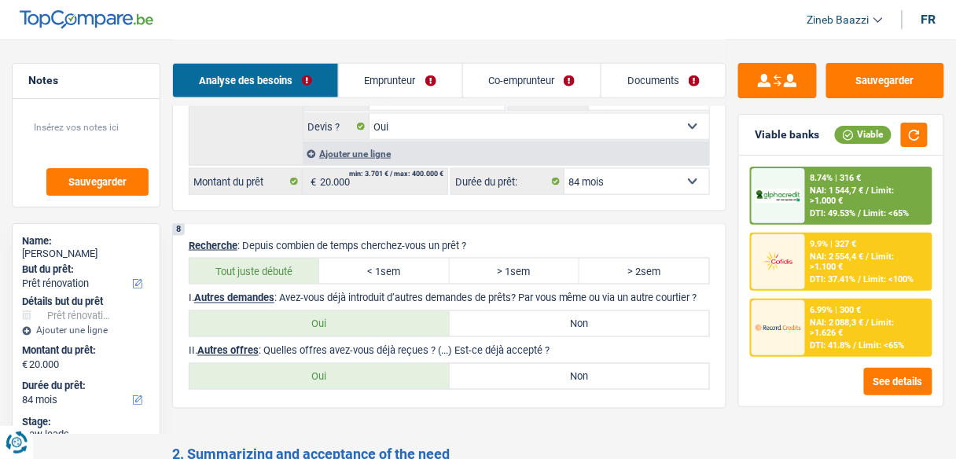
click at [526, 376] on label "Non" at bounding box center [580, 376] width 260 height 25
click at [526, 376] on input "Non" at bounding box center [580, 376] width 260 height 25
radio input "true"
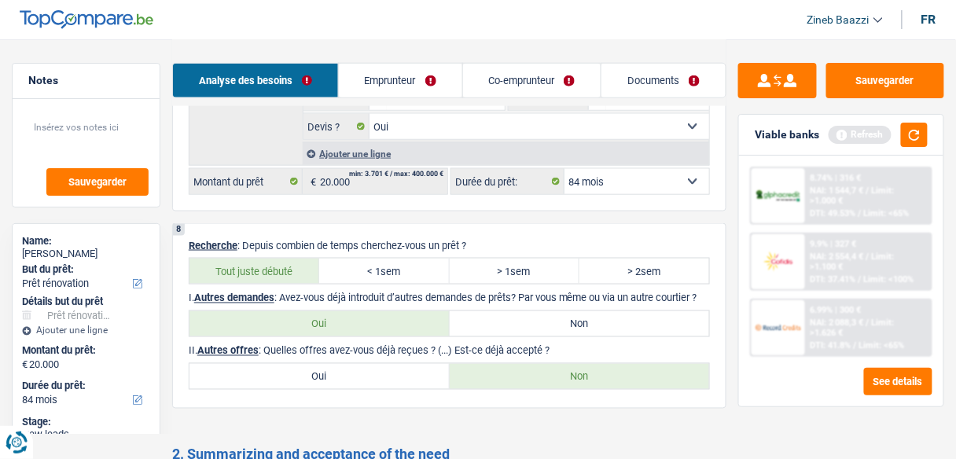
scroll to position [2012, 0]
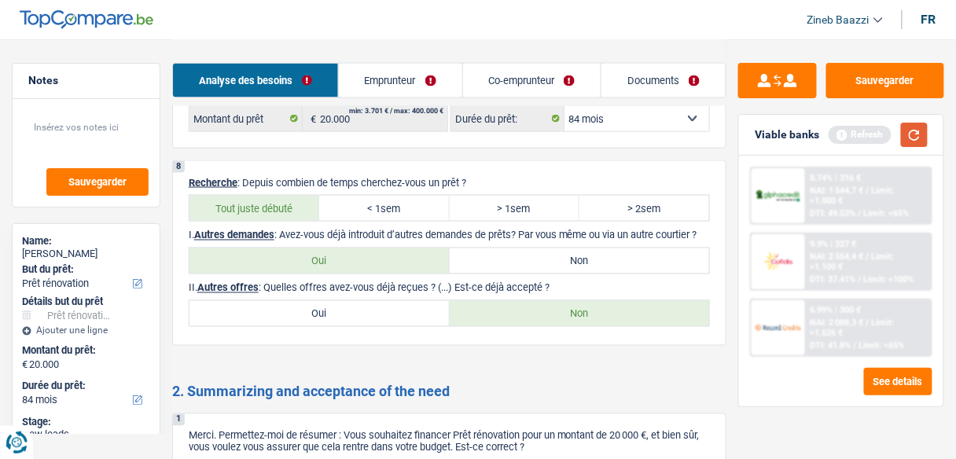
click at [925, 128] on button "button" at bounding box center [914, 135] width 27 height 24
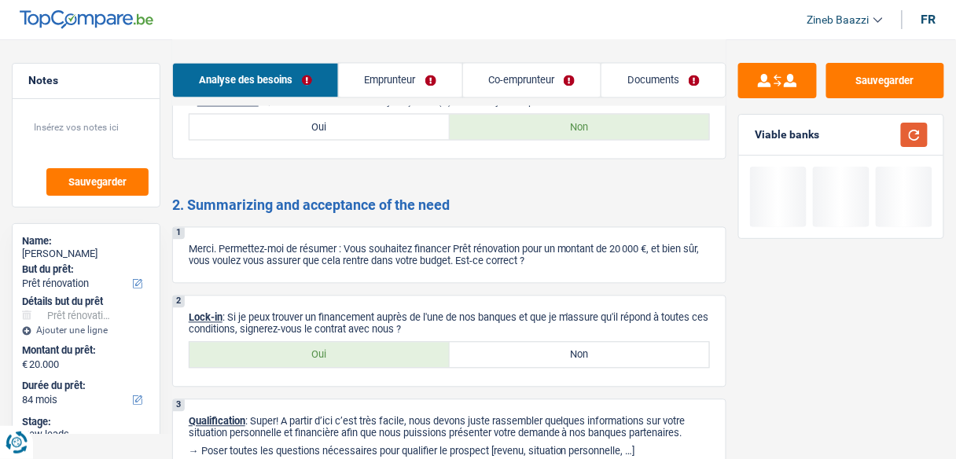
scroll to position [2201, 0]
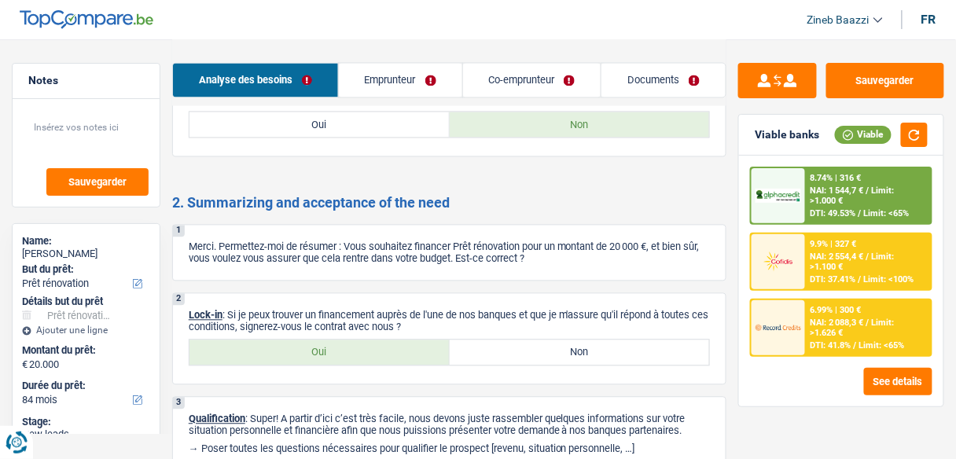
click at [388, 343] on label "Oui" at bounding box center [319, 352] width 260 height 25
click at [388, 343] on input "Oui" at bounding box center [319, 352] width 260 height 25
radio input "true"
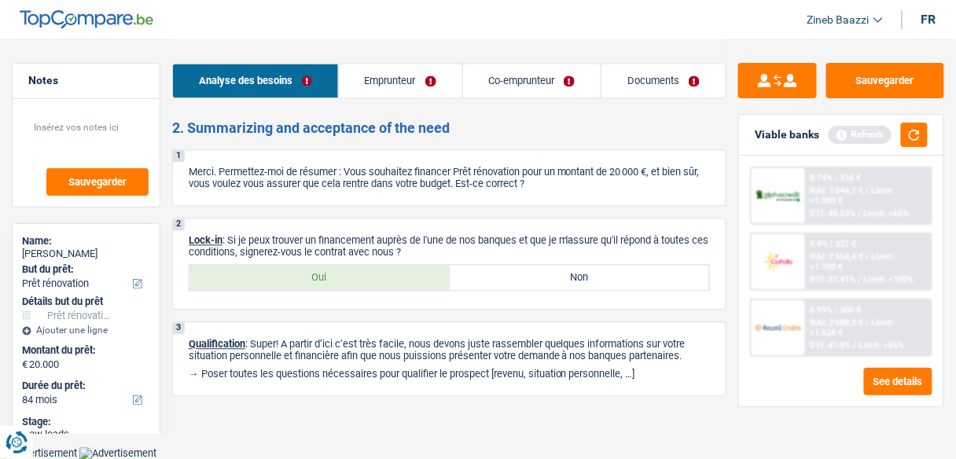
scroll to position [2277, 0]
click at [912, 134] on button "button" at bounding box center [914, 135] width 27 height 24
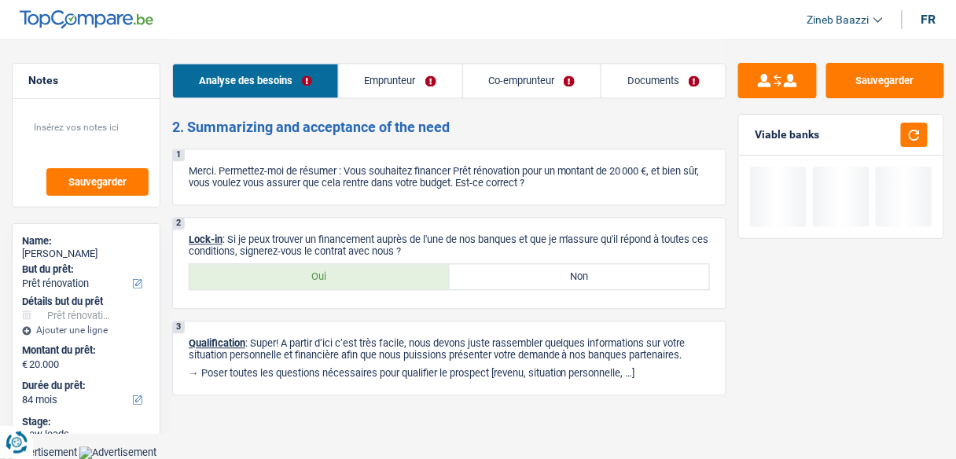
click at [637, 86] on link "Documents" at bounding box center [663, 81] width 124 height 34
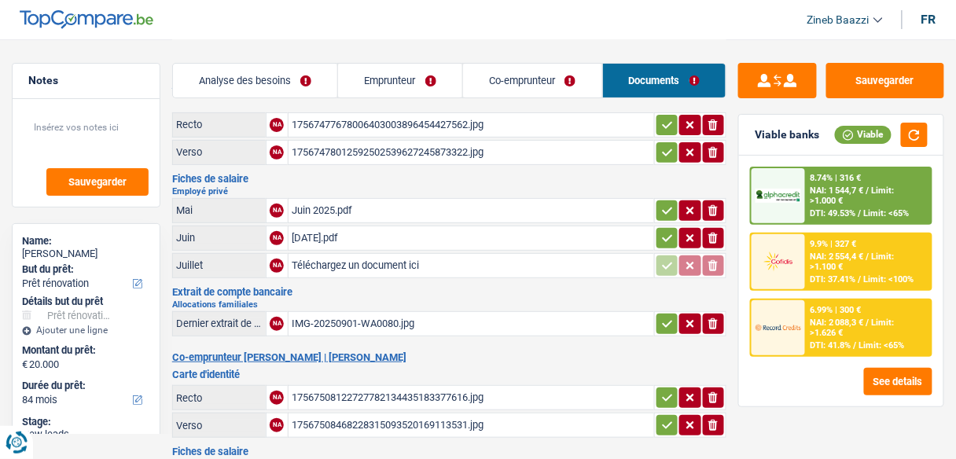
scroll to position [126, 0]
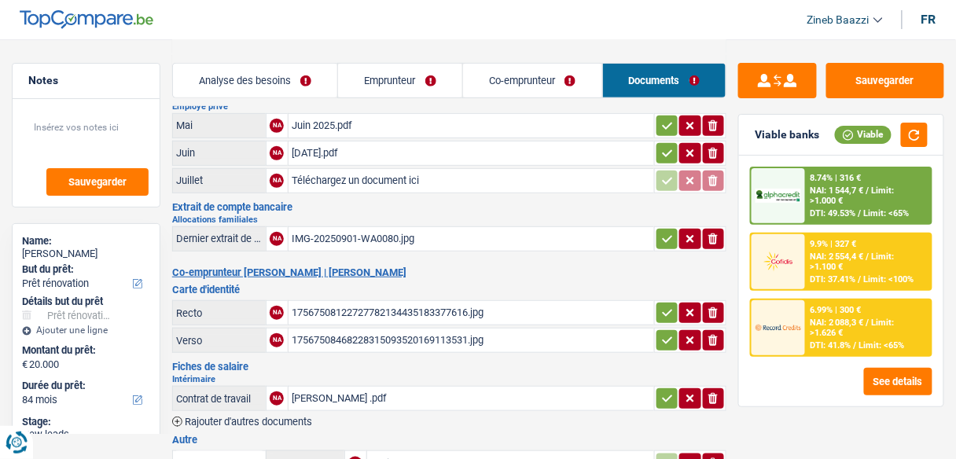
click at [306, 235] on div "IMG-20250901-WA0080.jpg" at bounding box center [471, 239] width 359 height 24
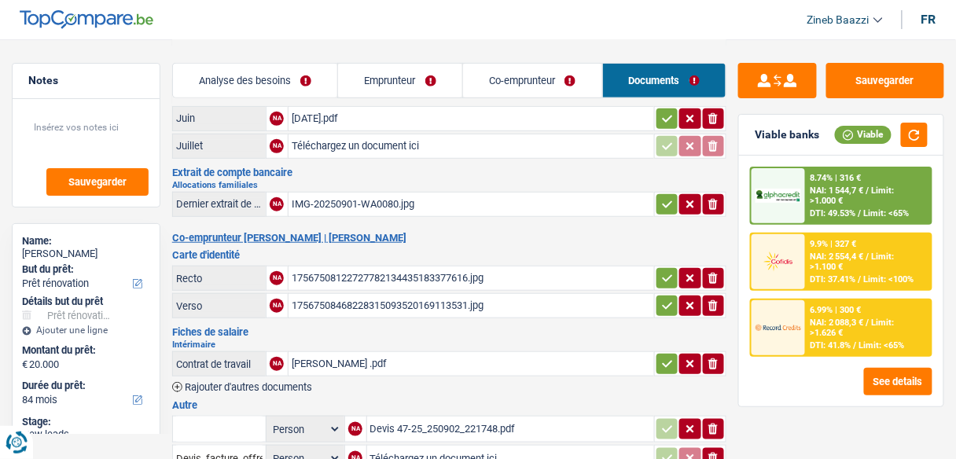
scroll to position [189, 0]
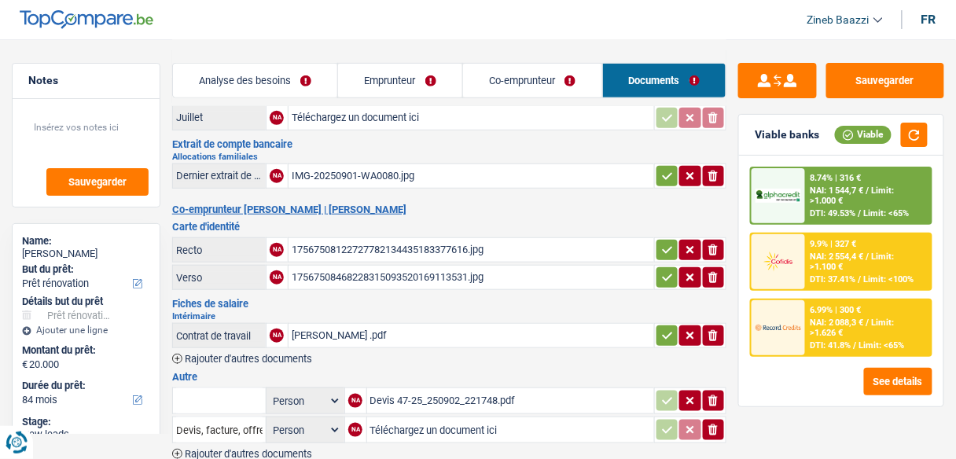
click at [328, 242] on div "17567508122727782134435183377616.jpg" at bounding box center [471, 250] width 359 height 24
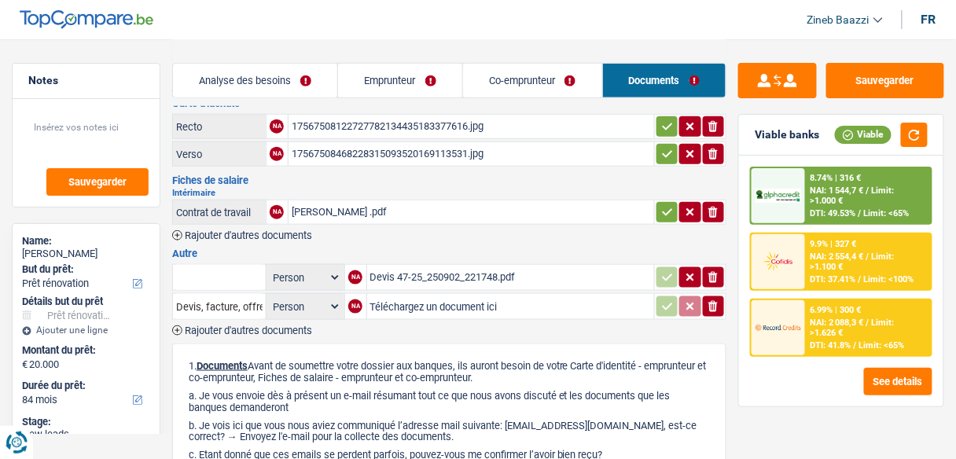
scroll to position [314, 0]
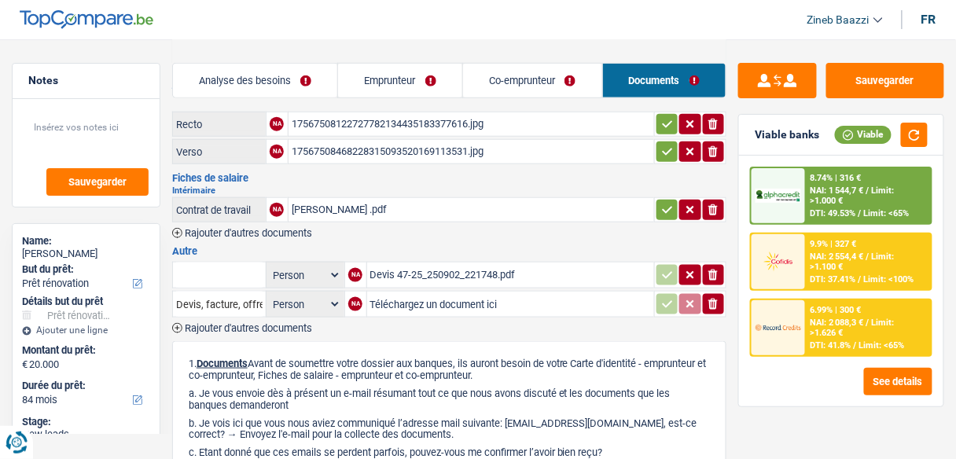
click at [331, 198] on div "Paie Abdul .pdf" at bounding box center [471, 210] width 359 height 24
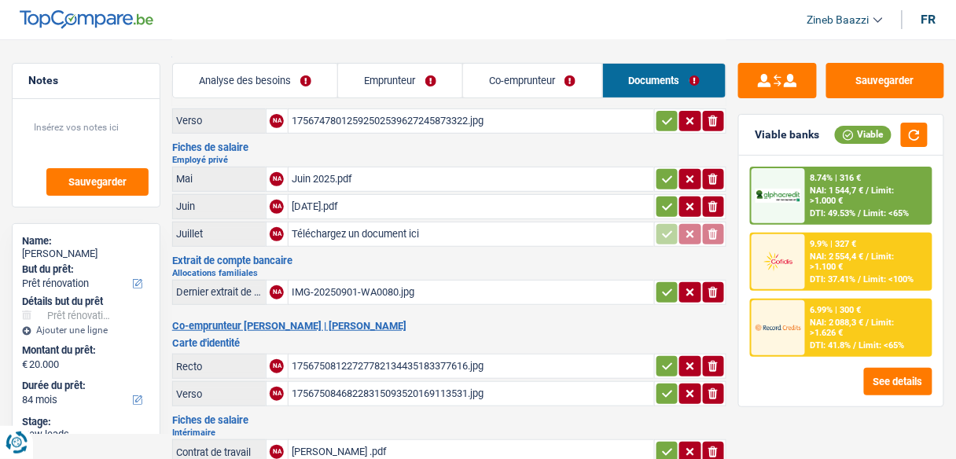
scroll to position [0, 0]
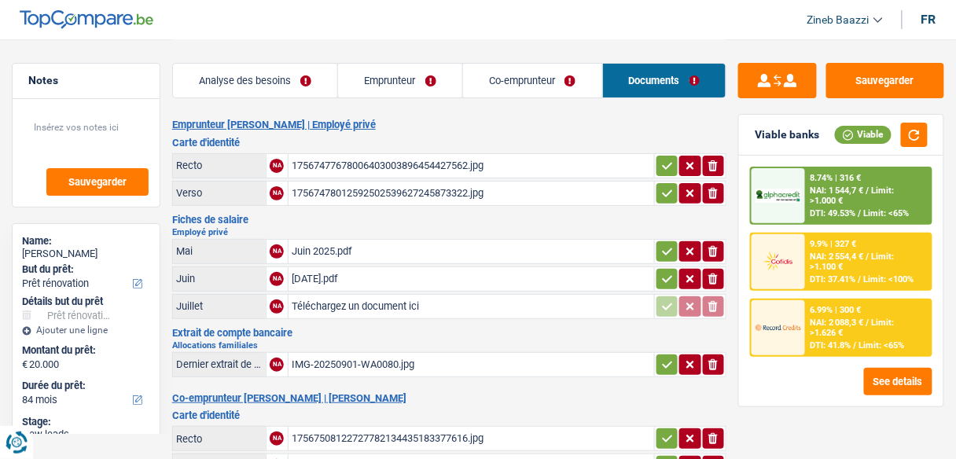
click at [259, 92] on link "Analyse des besoins" at bounding box center [255, 81] width 165 height 34
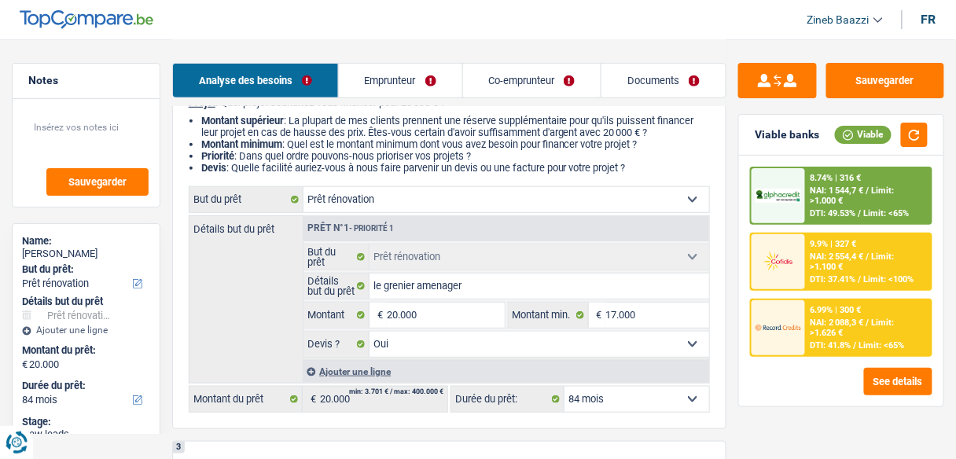
scroll to position [189, 0]
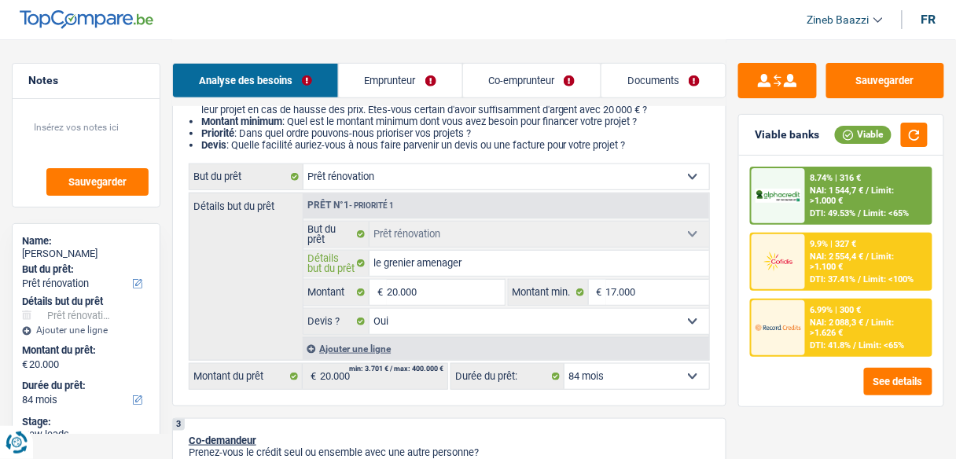
click at [459, 264] on input "le grenier amenager" at bounding box center [539, 263] width 340 height 25
click at [465, 266] on input "le grenier amenager" at bounding box center [539, 263] width 340 height 25
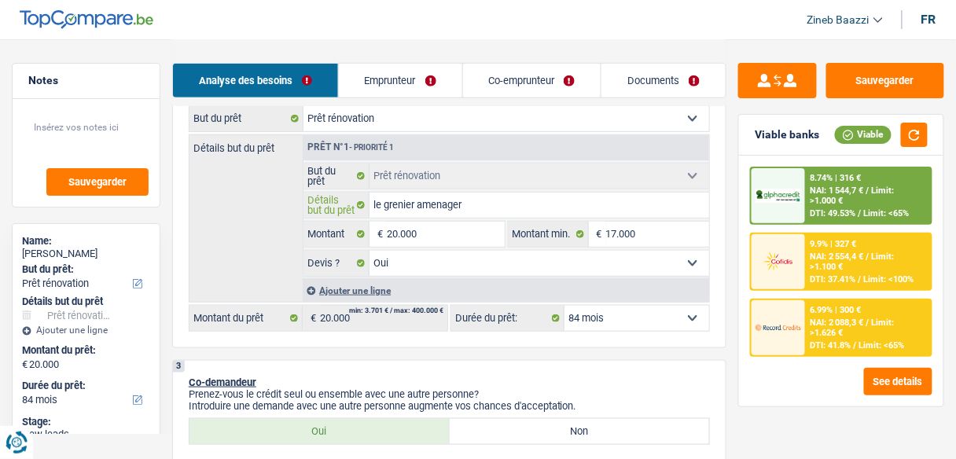
scroll to position [314, 0]
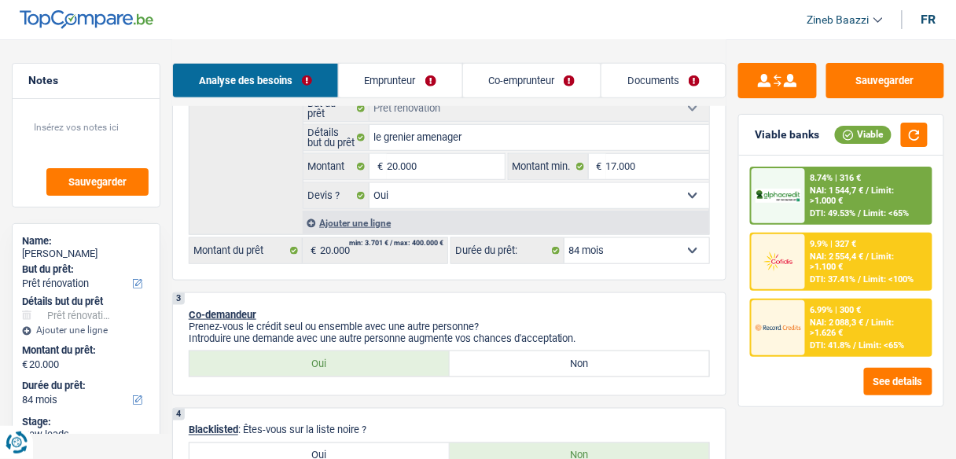
click at [570, 302] on div "3 Co-demandeur Prenez-vous le crédit seul ou ensemble avec une autre personne? …" at bounding box center [449, 344] width 554 height 104
click at [806, 197] on div "8.74% | 316 € NAI: 1 544,7 € / Limit: >1.000 € DTI: 49.53% / Limit: <65%" at bounding box center [868, 195] width 125 height 55
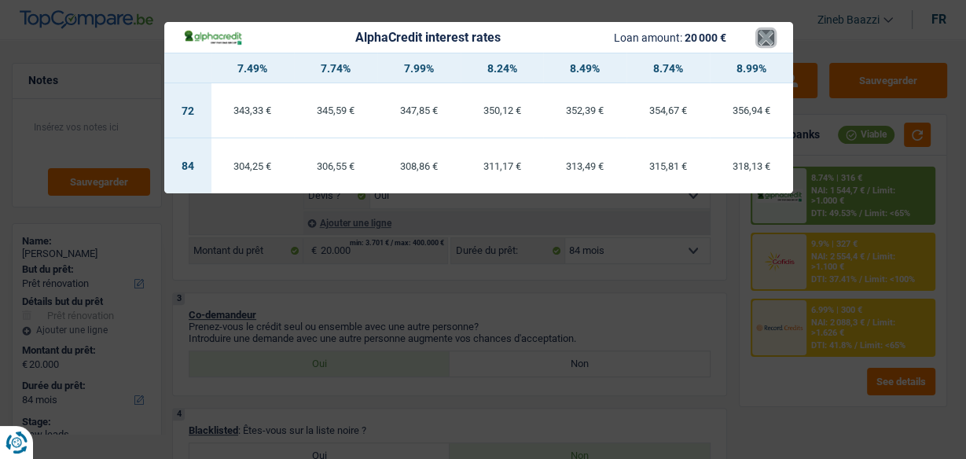
drag, startPoint x: 769, startPoint y: 31, endPoint x: 705, endPoint y: 167, distance: 150.1
click at [769, 31] on button "×" at bounding box center [766, 38] width 17 height 16
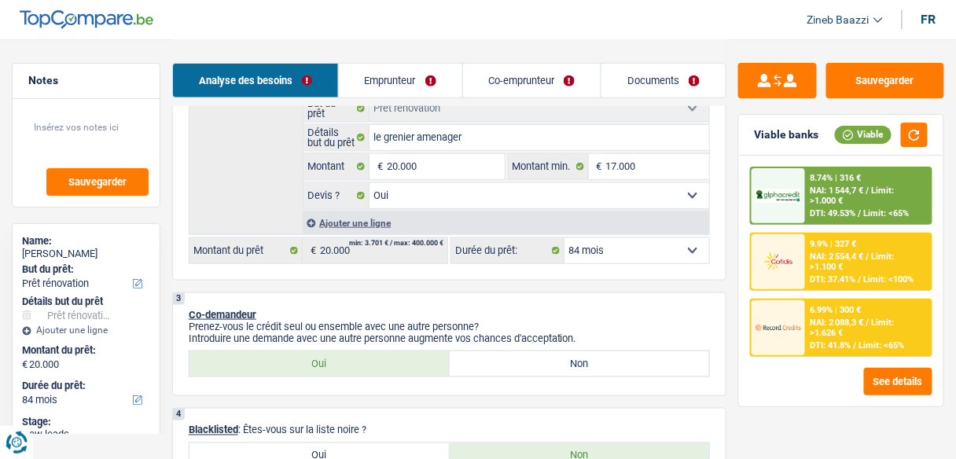
click at [657, 251] on select "12 mois 18 mois 24 mois 30 mois 36 mois 42 mois 48 mois 60 mois 72 mois 84 mois…" at bounding box center [636, 250] width 145 height 25
click at [564, 238] on select "12 mois 18 mois 24 mois 30 mois 36 mois 42 mois 48 mois 60 mois 72 mois 84 mois…" at bounding box center [636, 250] width 145 height 25
click at [811, 196] on span "Limit: >1.000 €" at bounding box center [852, 195] width 84 height 20
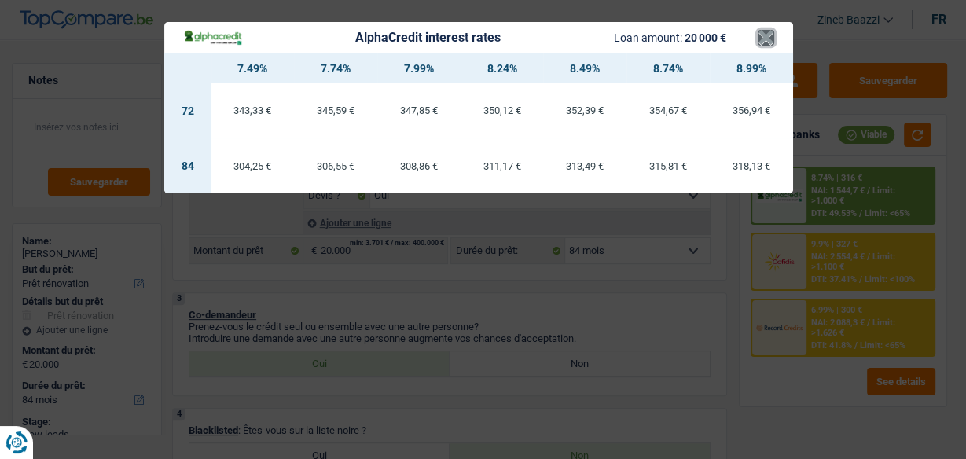
click at [765, 38] on button "×" at bounding box center [766, 38] width 17 height 16
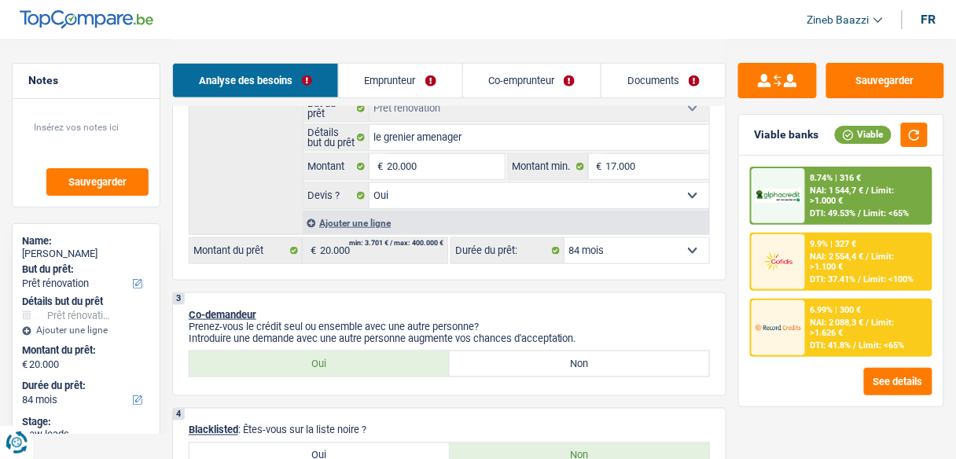
click at [855, 252] on span "NAI: 2 554,4 €" at bounding box center [836, 256] width 53 height 10
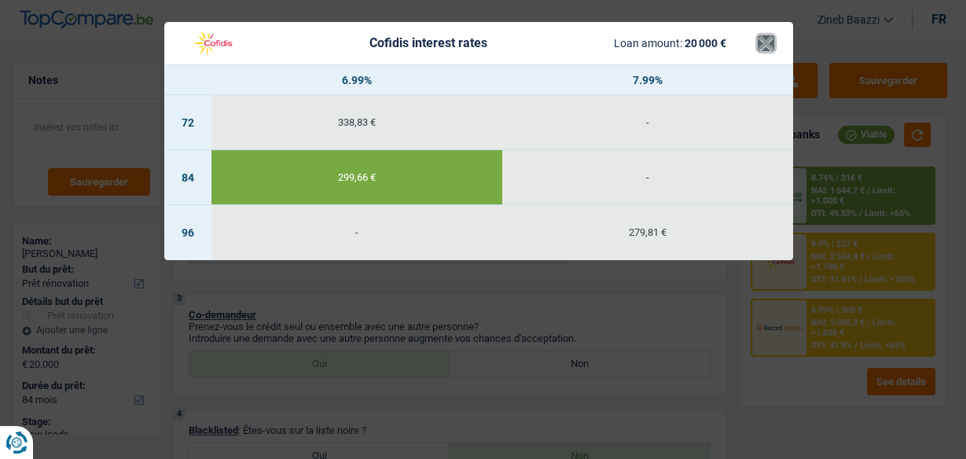
click at [766, 36] on button "×" at bounding box center [766, 43] width 17 height 16
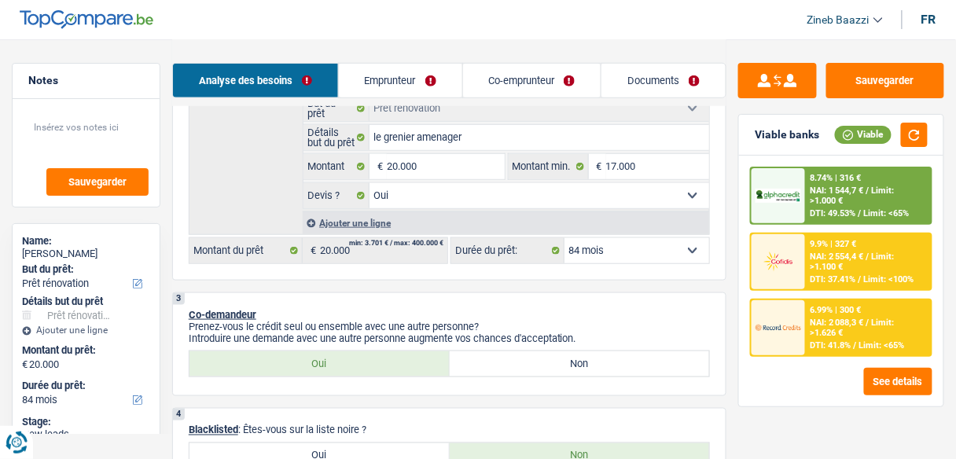
click at [775, 252] on img at bounding box center [778, 261] width 46 height 23
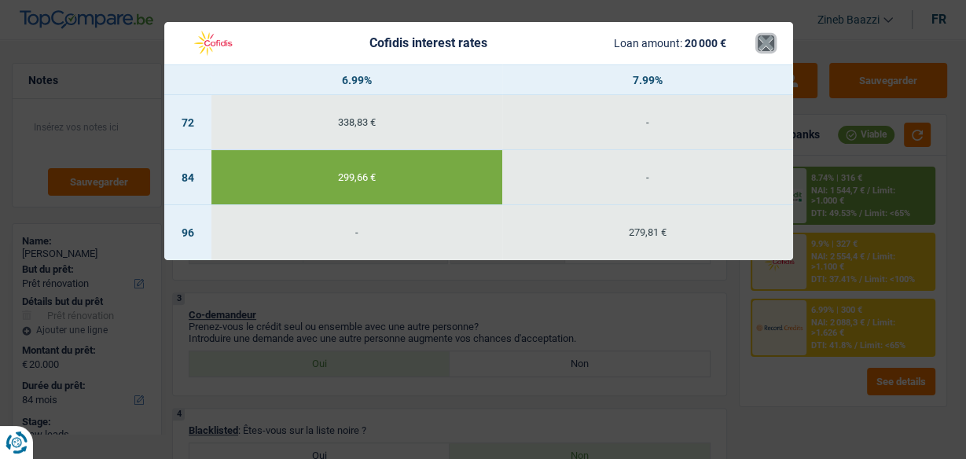
click at [767, 45] on button "×" at bounding box center [766, 43] width 17 height 16
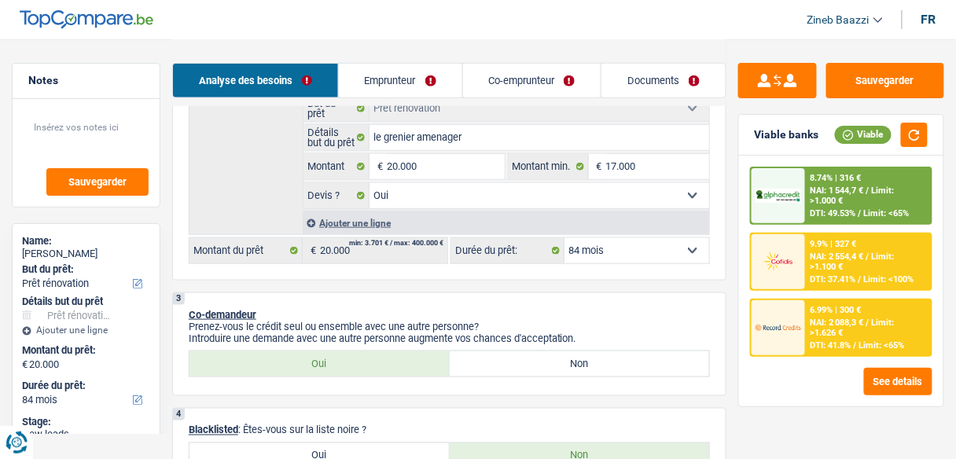
click at [816, 183] on div "8.74% | 316 € NAI: 1 544,7 € / Limit: >1.000 € DTI: 49.53% / Limit: <65%" at bounding box center [868, 195] width 125 height 55
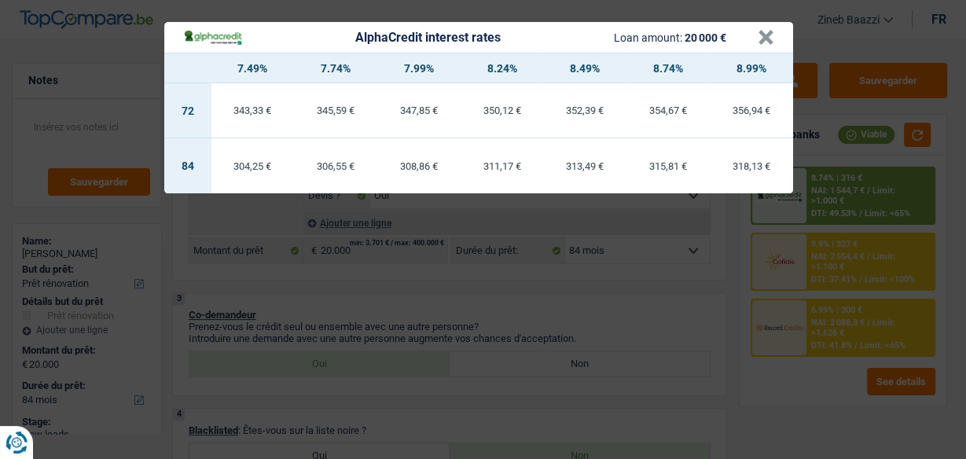
click at [773, 40] on header "AlphaCredit interest rates Loan amount: 20 000 € ×" at bounding box center [478, 37] width 629 height 31
click at [758, 30] on button "×" at bounding box center [766, 38] width 17 height 16
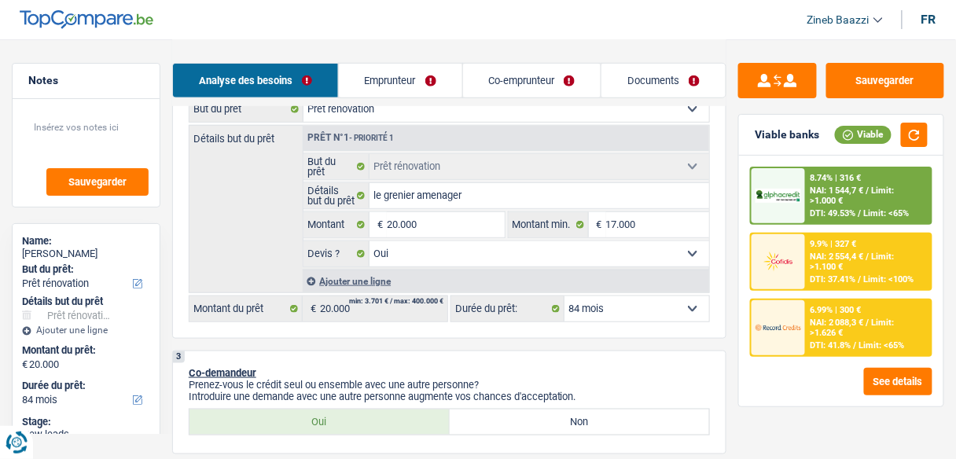
scroll to position [189, 0]
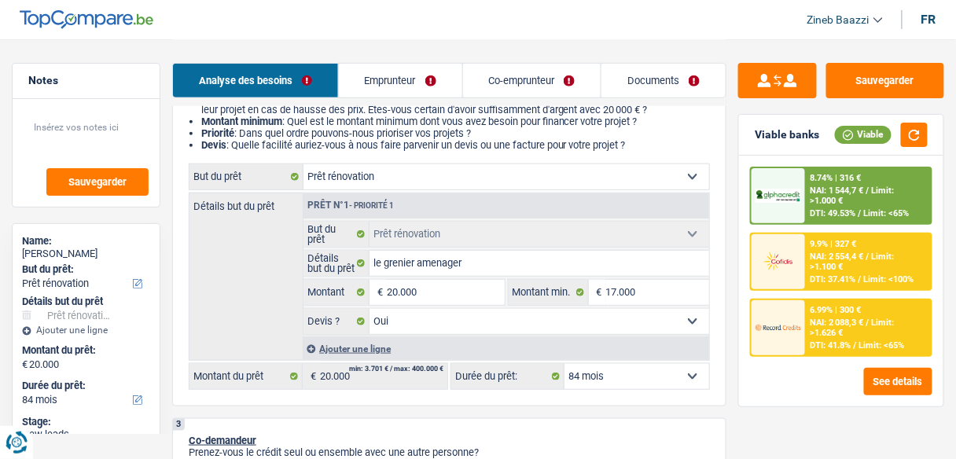
click at [659, 84] on link "Documents" at bounding box center [663, 81] width 124 height 34
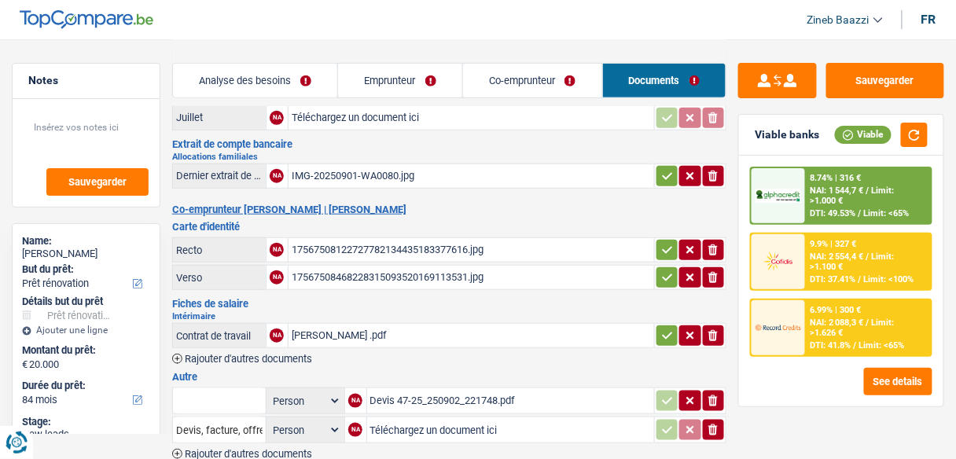
click at [409, 389] on div "Devis 47-25_250902_221748.pdf" at bounding box center [510, 401] width 281 height 24
click at [257, 86] on link "Analyse des besoins" at bounding box center [255, 81] width 165 height 34
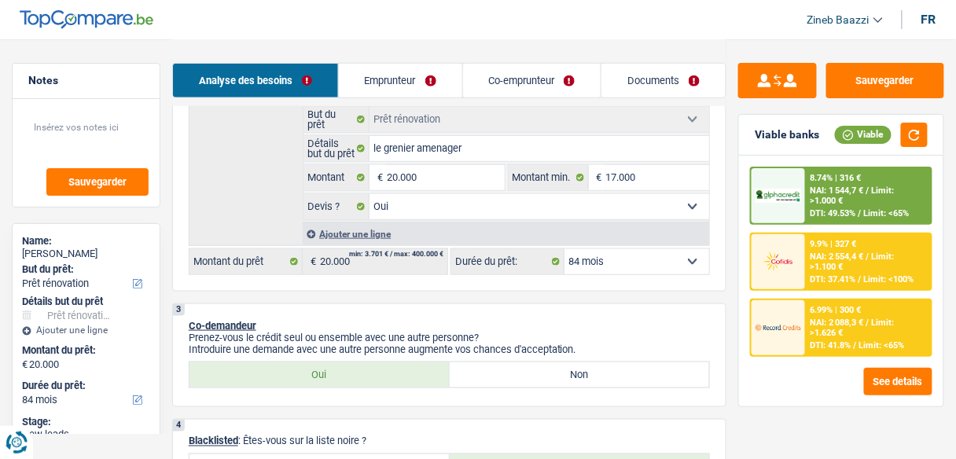
scroll to position [377, 0]
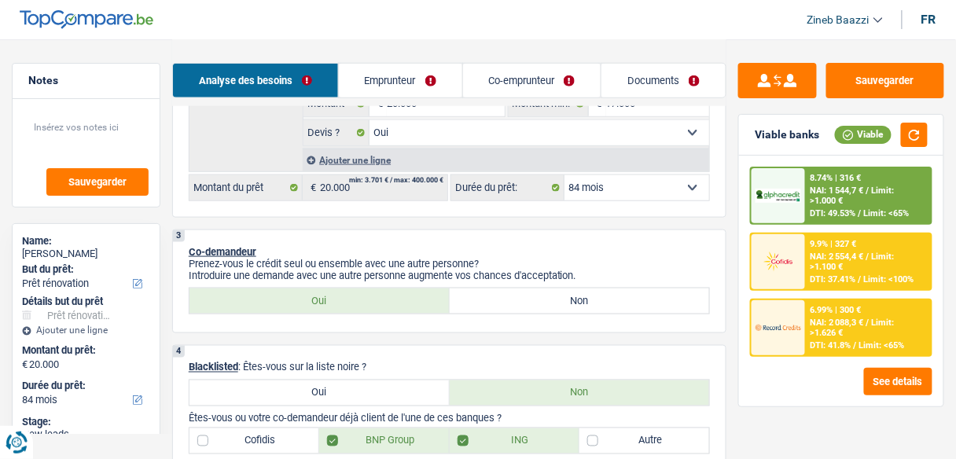
click at [670, 78] on link "Documents" at bounding box center [663, 81] width 124 height 34
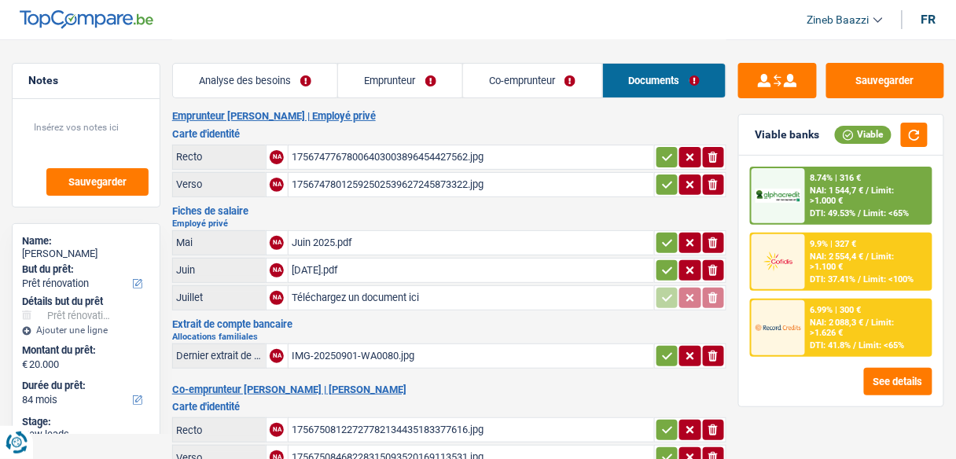
scroll to position [0, 0]
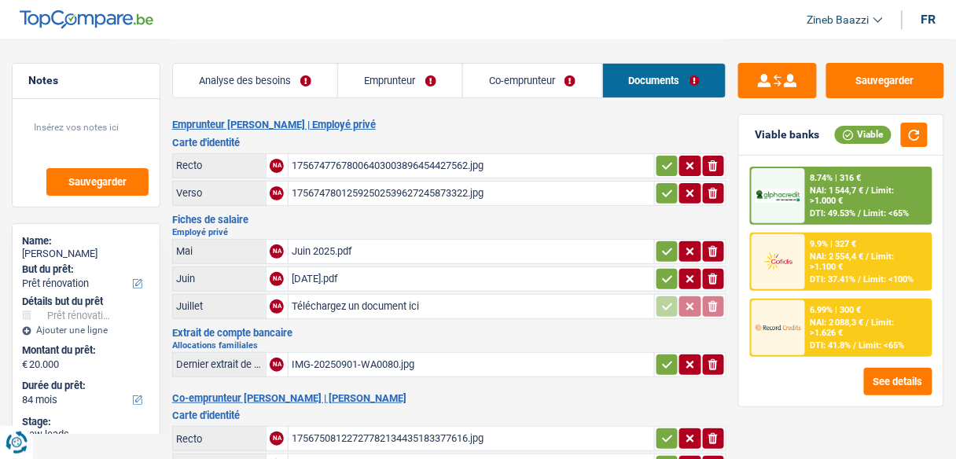
click at [494, 81] on link "Co-emprunteur" at bounding box center [532, 81] width 139 height 34
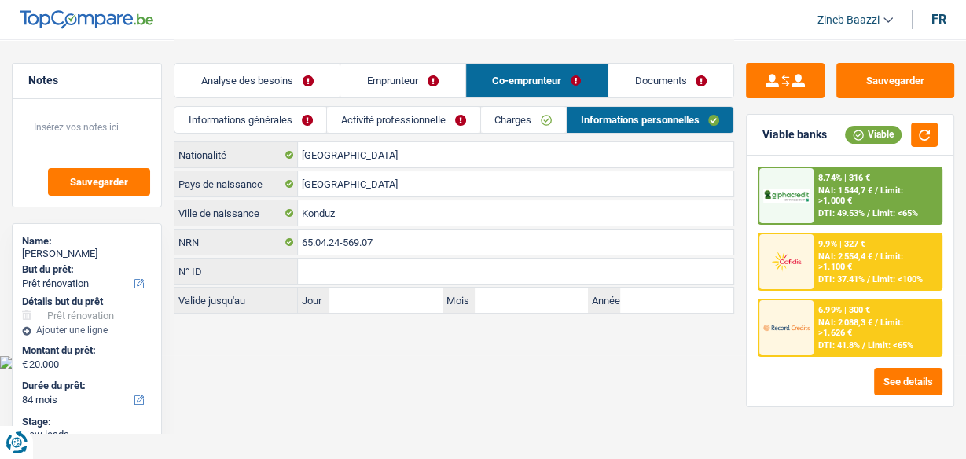
click at [426, 123] on link "Activité professionnelle" at bounding box center [403, 120] width 152 height 26
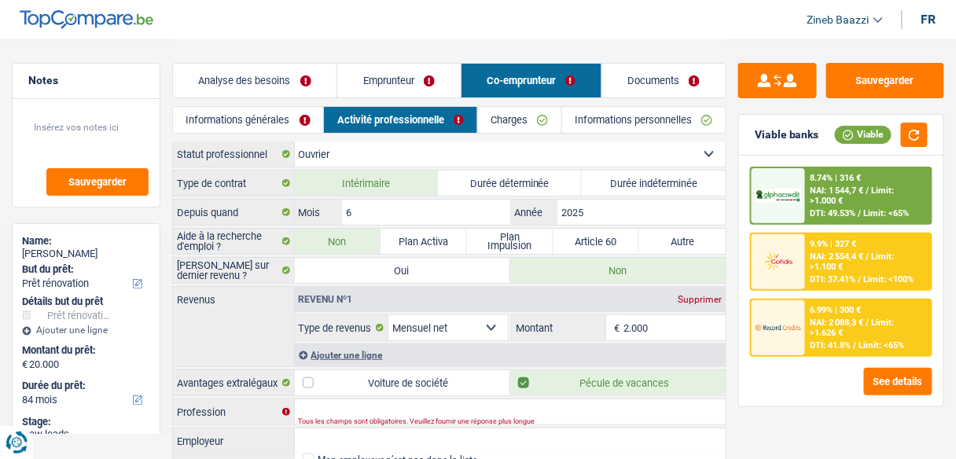
scroll to position [64, 0]
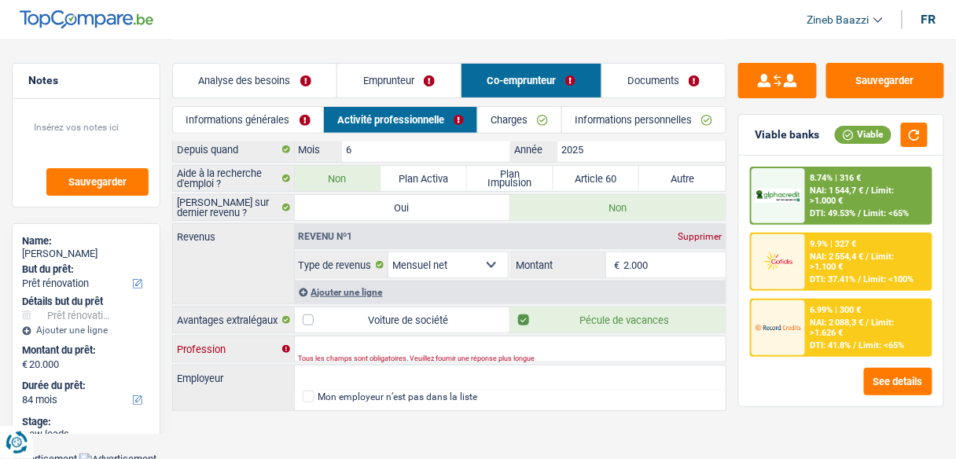
click at [327, 344] on input "Profession" at bounding box center [510, 348] width 431 height 25
click at [427, 365] on input "Employeur" at bounding box center [510, 377] width 431 height 25
click at [300, 75] on link "Analyse des besoins" at bounding box center [254, 81] width 163 height 34
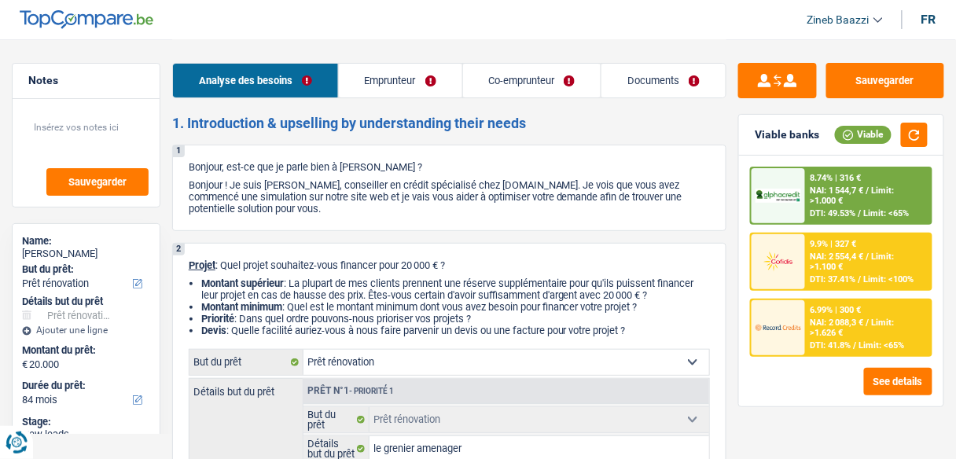
scroll to position [0, 0]
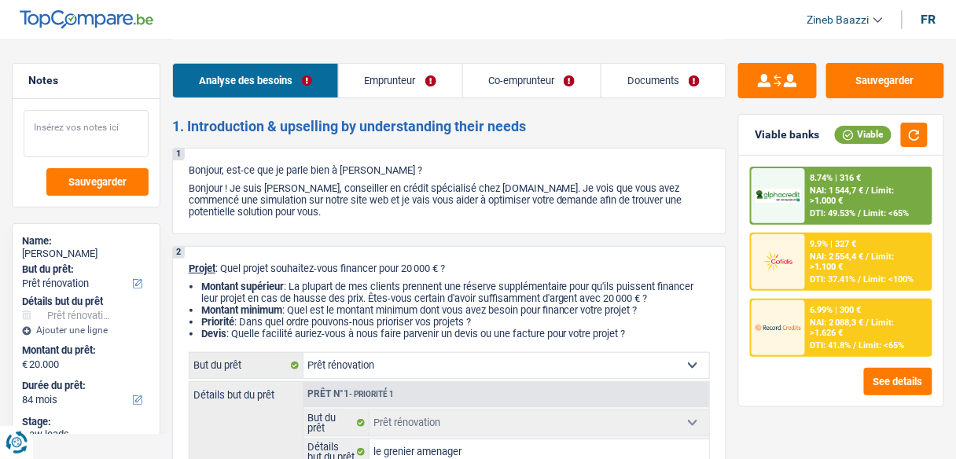
click at [108, 119] on textarea at bounding box center [86, 133] width 125 height 47
paste textarea "Cliente veux un pret renovation Le devis est deja la il manque juste fiche de p…"
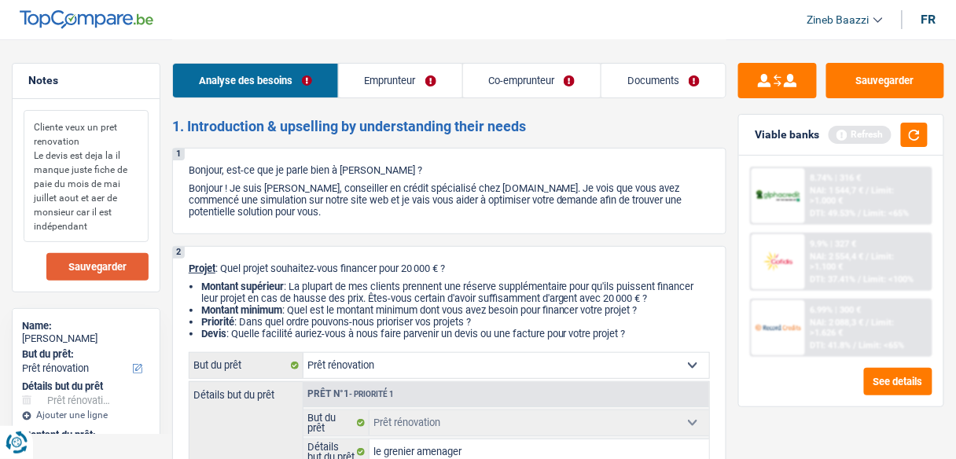
type textarea "Cliente veux un pret renovation Le devis est deja la il manque juste fiche de p…"
click at [102, 270] on span "Sauvegarder" at bounding box center [97, 267] width 58 height 10
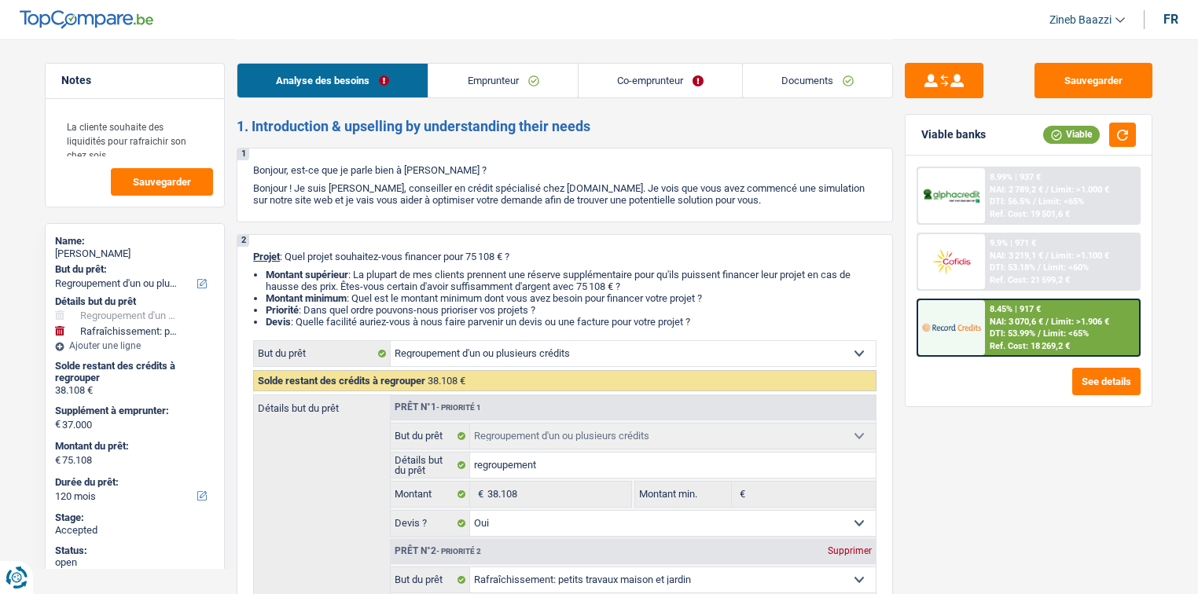
select select "refinancing"
select select "houseOrGarden"
select select "120"
select select "refinancing"
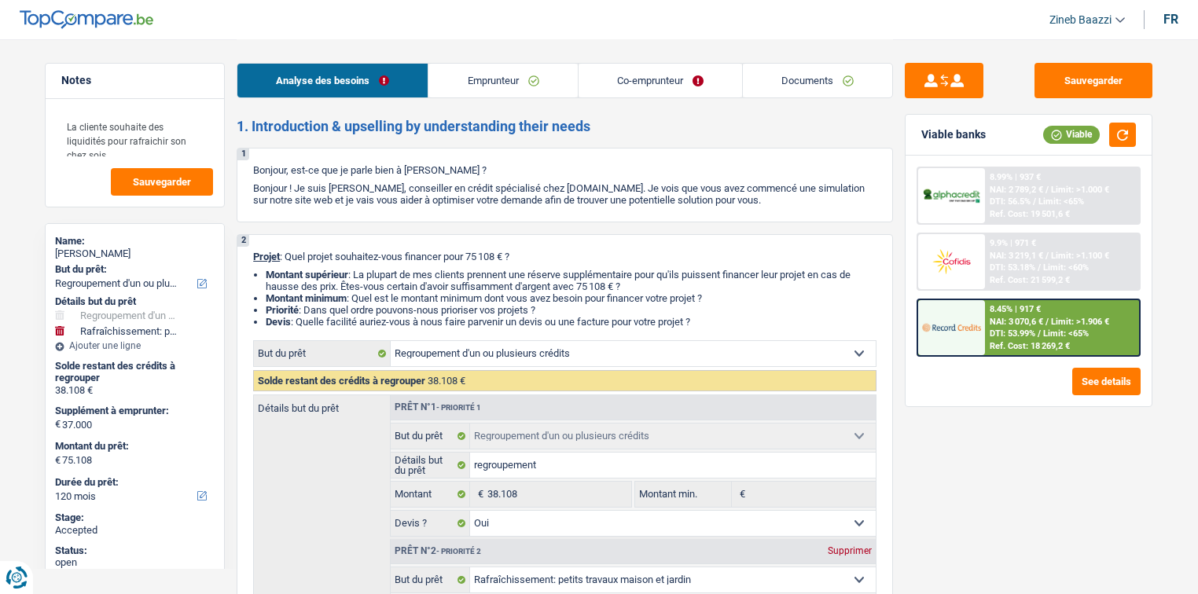
select select "refinancing"
select select "yes"
select select "houseOrGarden"
select select "yes"
select select "120"
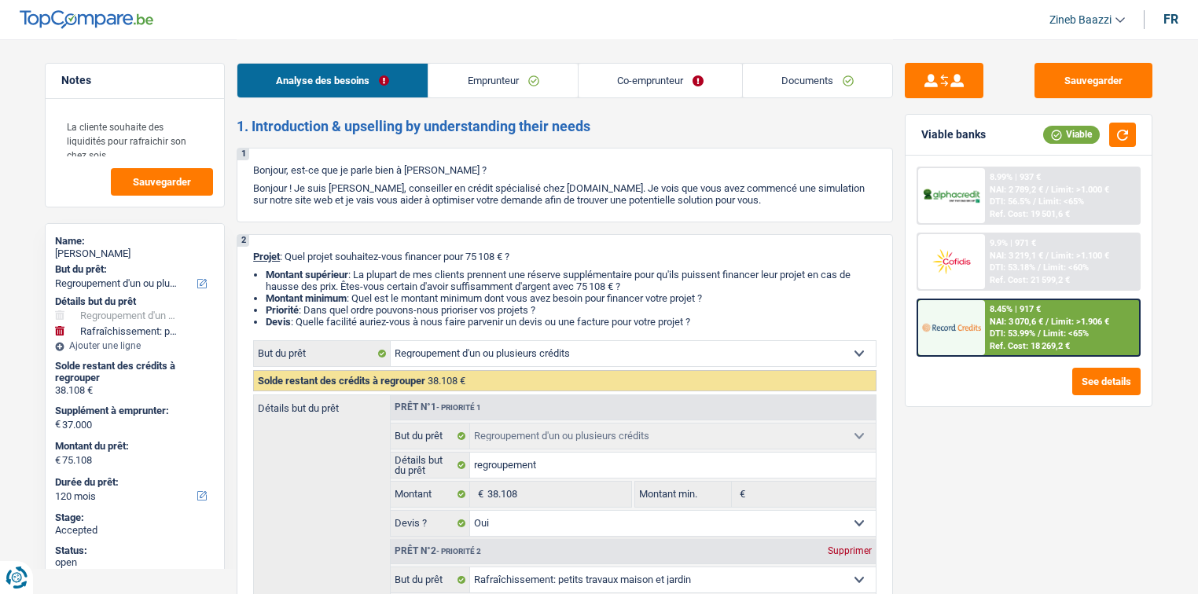
select select "privateEmployee"
select select "familyAllowances"
select select "netSalary"
select select "mealVouchers"
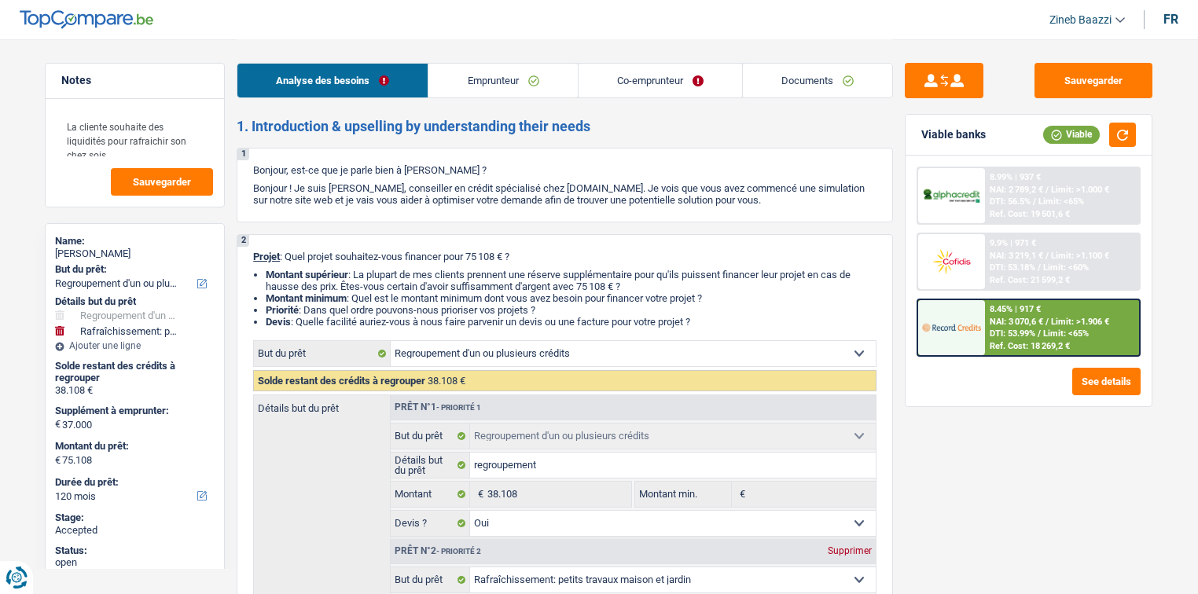
select select "netSalary"
select select "mealVouchers"
select select "ownerWithMortgage"
select select "mortgage"
select select "300"
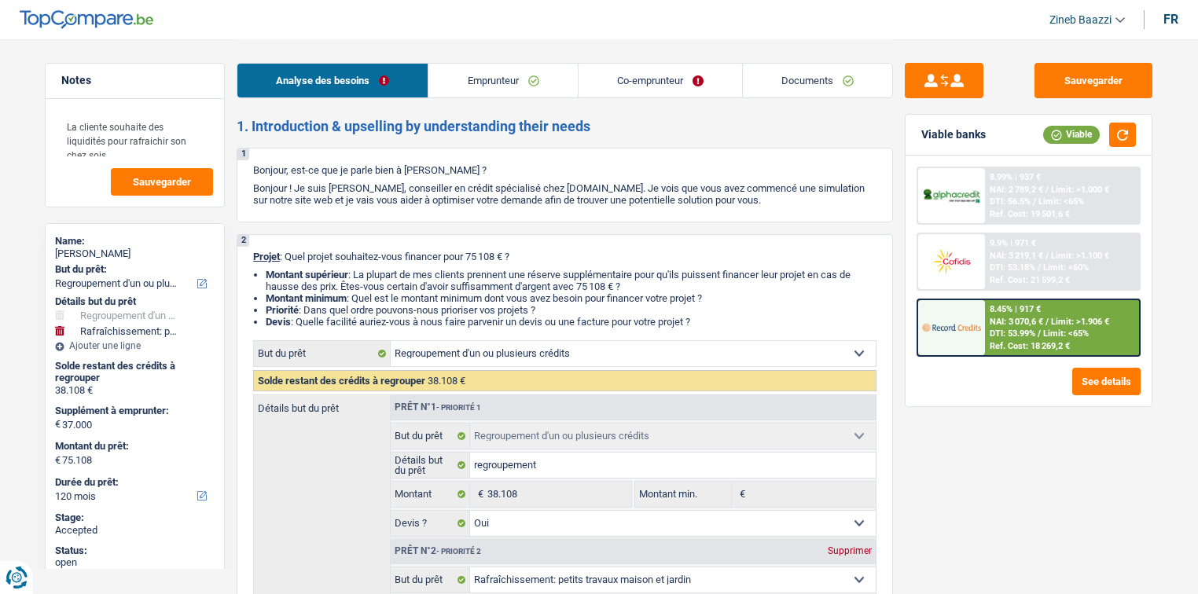
select select "creditConsolidation"
select select "120"
select select "creditConsolidation"
select select "120"
select select "cardOrCredit"
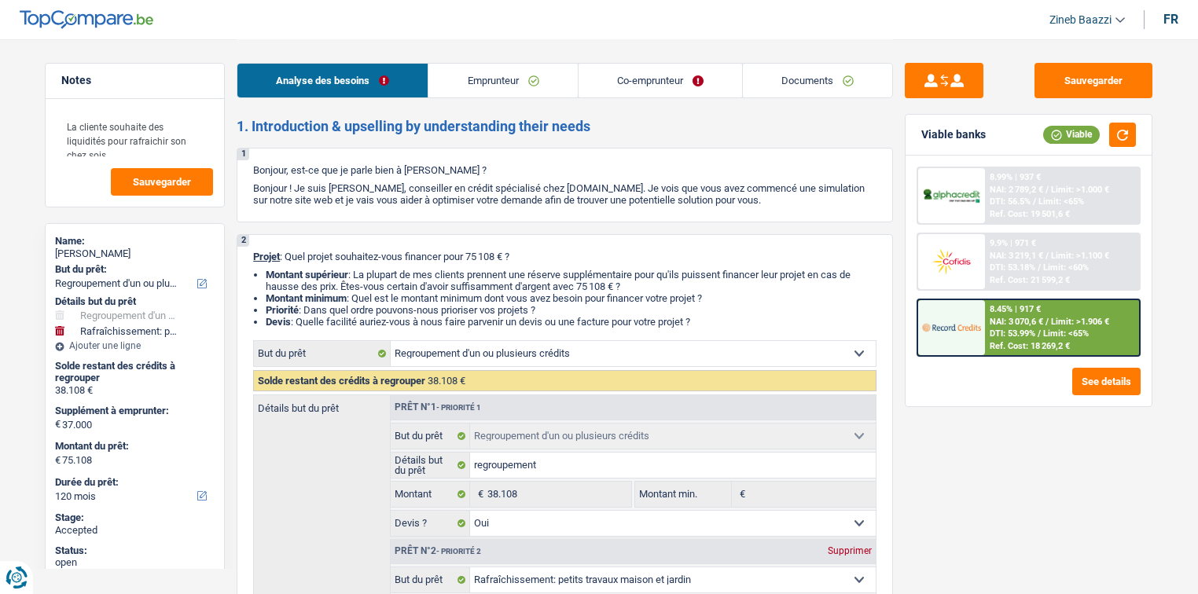
select select "refinancing"
select select "yes"
select select "houseOrGarden"
select select "yes"
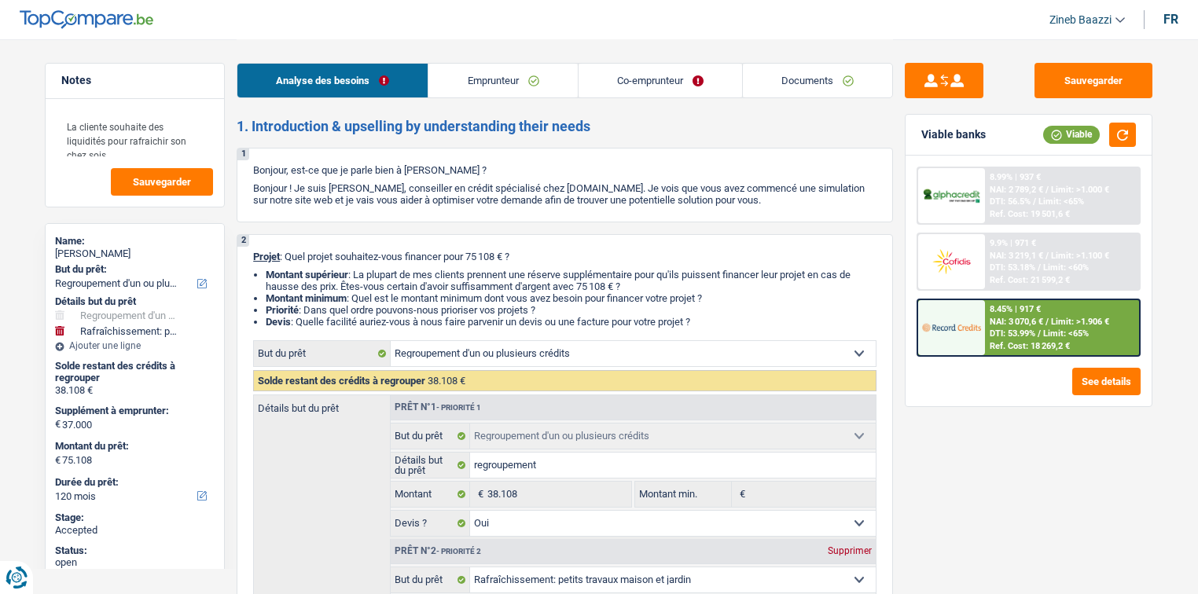
select select "120"
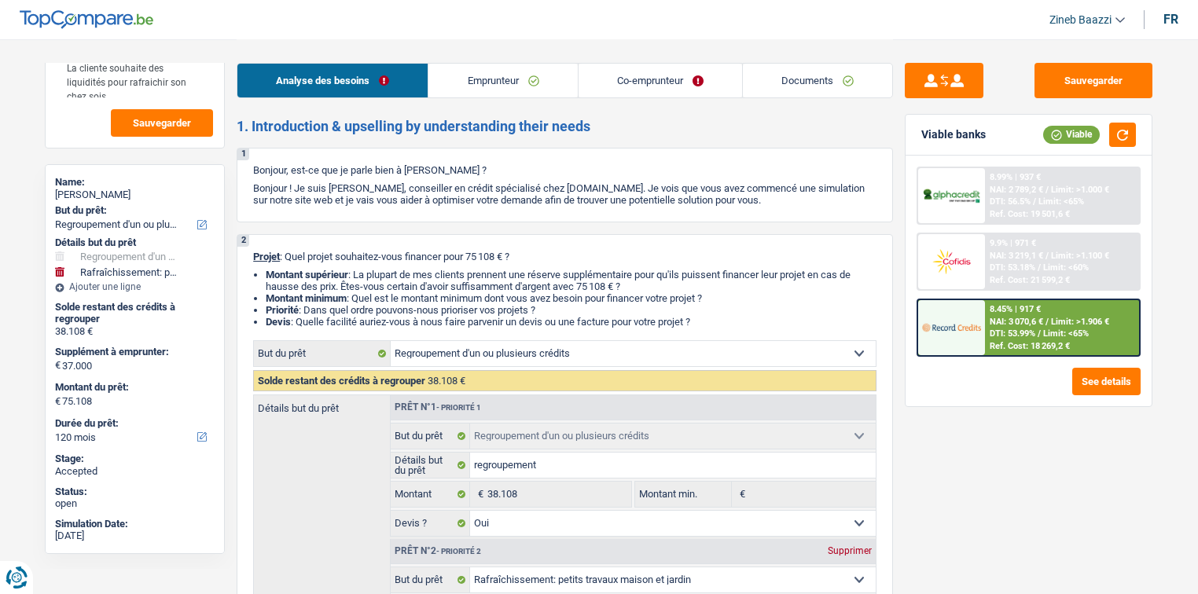
click at [990, 317] on span "NAI: 3 070,6 €" at bounding box center [1015, 322] width 53 height 10
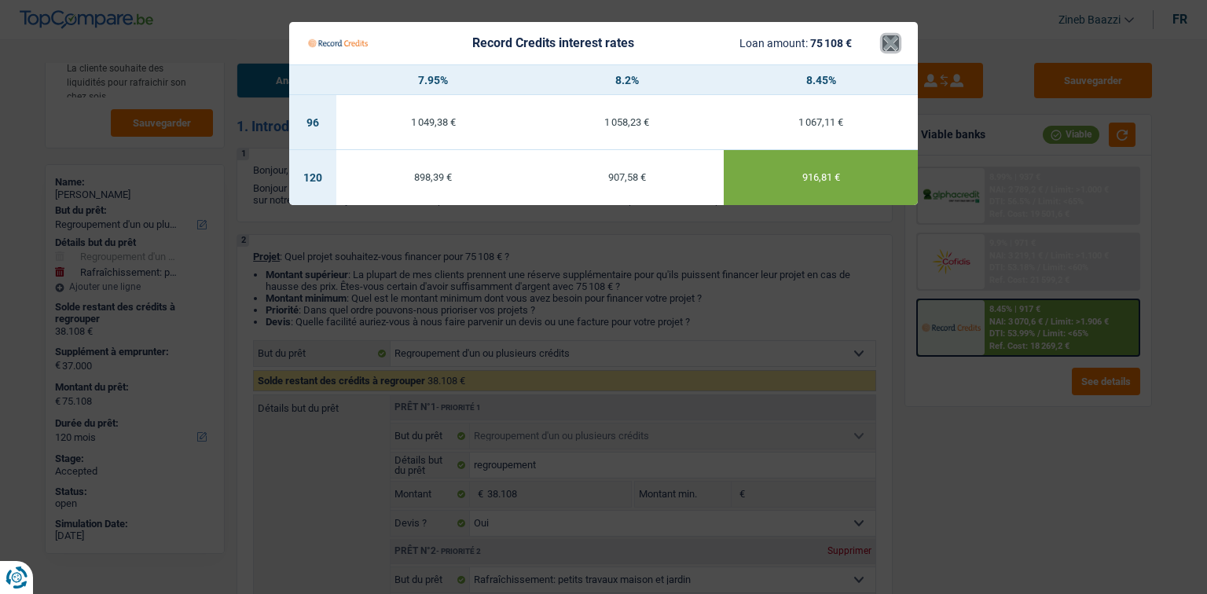
click at [896, 39] on button "×" at bounding box center [891, 43] width 17 height 16
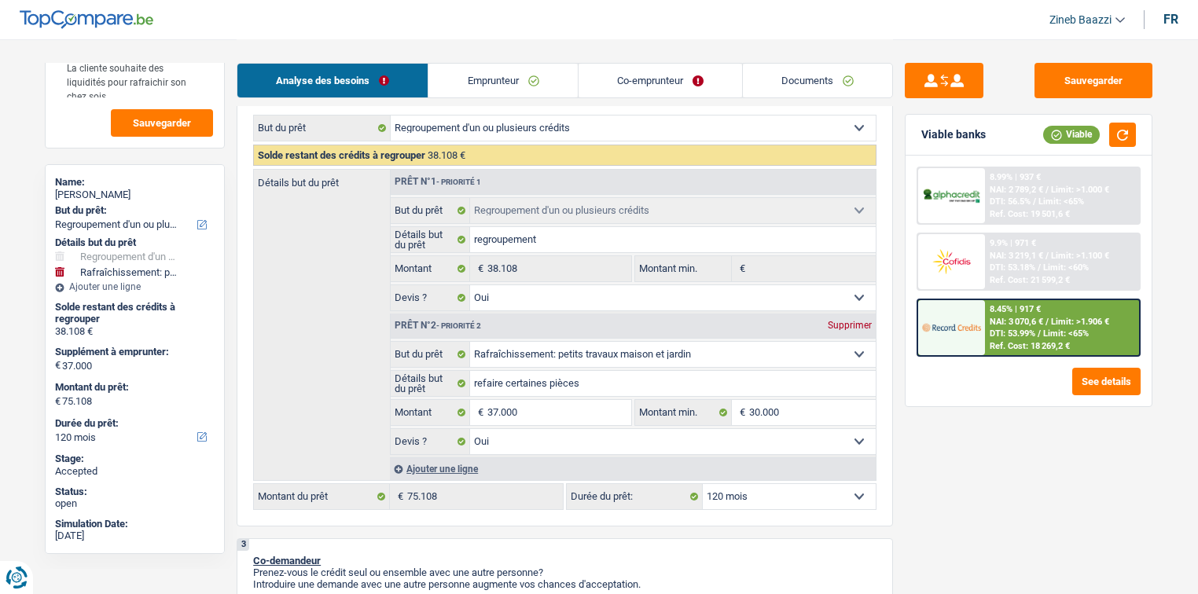
scroll to position [251, 0]
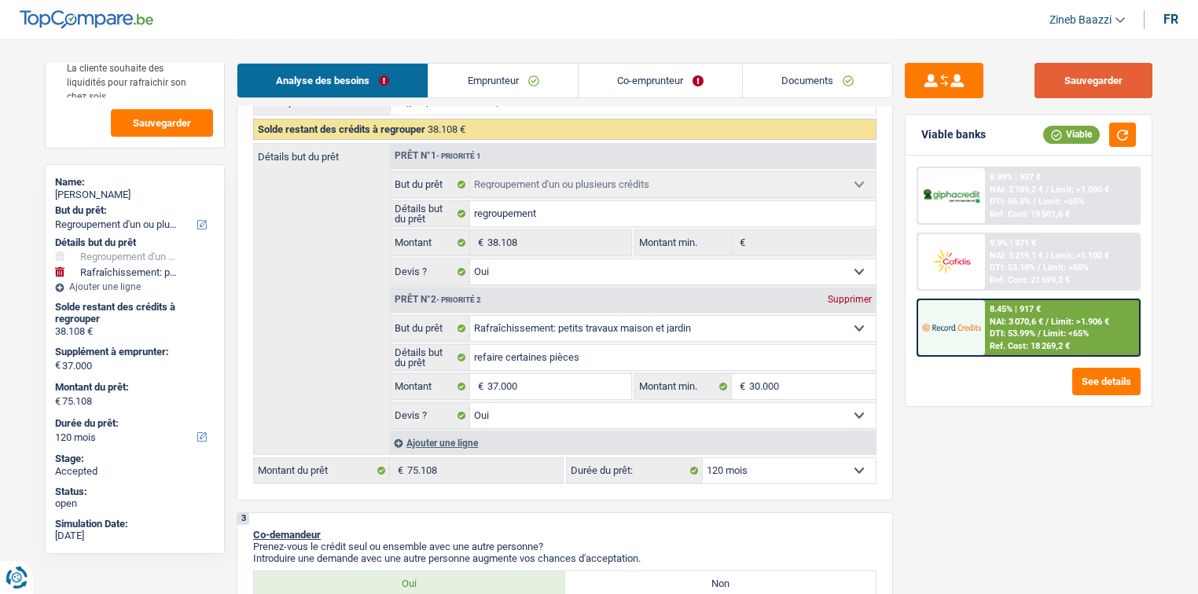
click at [1129, 68] on button "Sauvegarder" at bounding box center [1093, 80] width 118 height 35
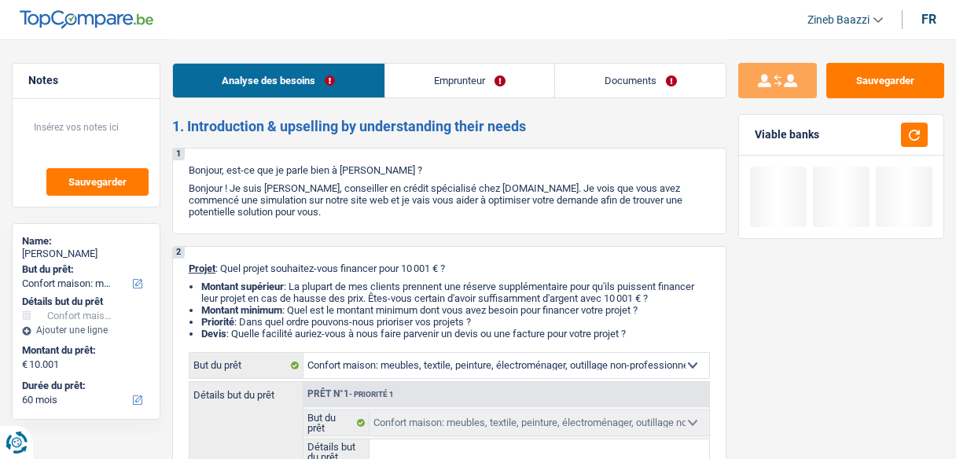
select select "household"
select select "60"
select select "household"
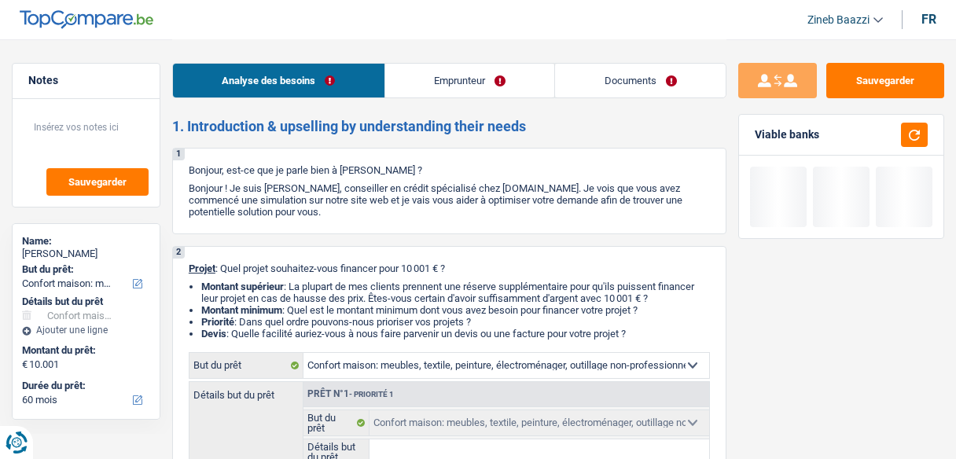
select select "60"
select select "worker"
select select "netSalary"
select select "rents"
select select "personalLoan"
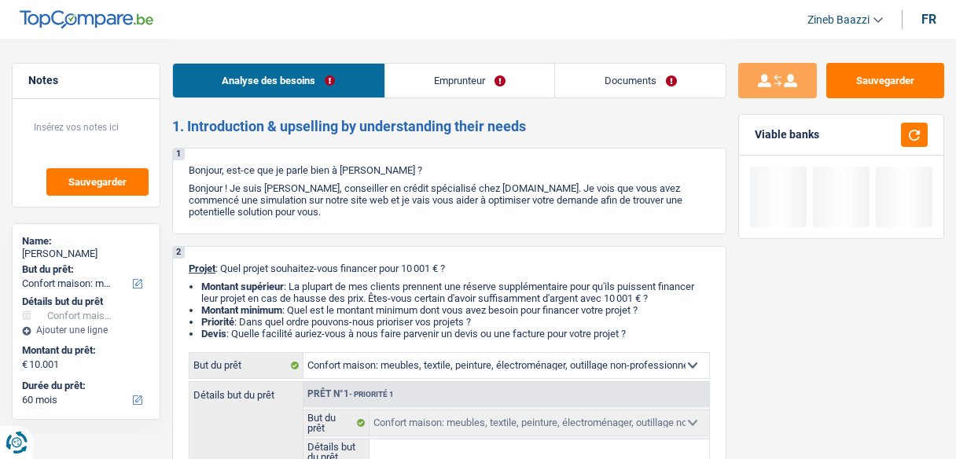
select select "homeFurnishingOrRelocation"
select select "60"
select select "household"
select select "60"
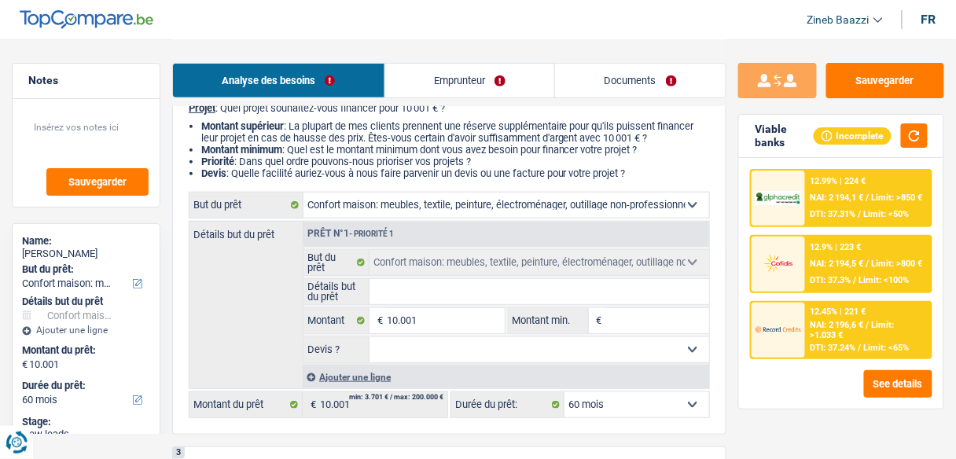
scroll to position [189, 0]
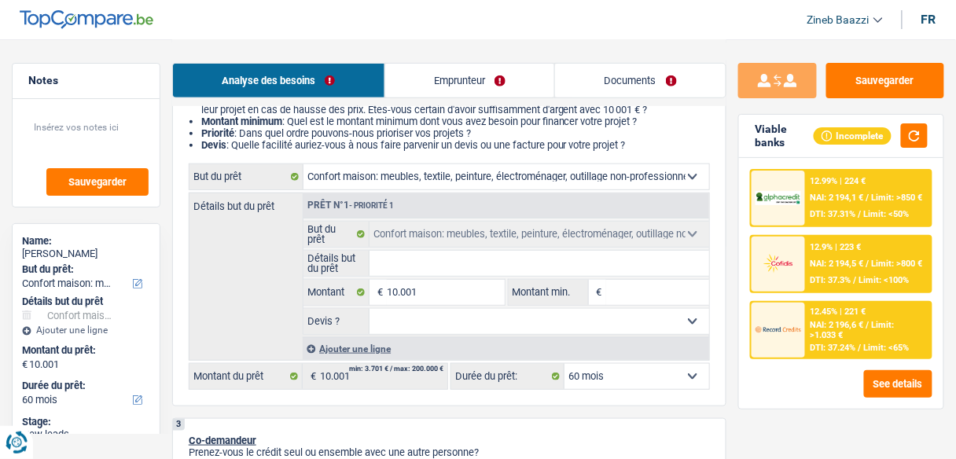
click at [479, 254] on input "Détails but du prêt" at bounding box center [539, 263] width 340 height 25
click at [640, 263] on input "Détails but du prêt" at bounding box center [539, 263] width 340 height 25
click at [432, 64] on link "Emprunteur" at bounding box center [470, 81] width 170 height 34
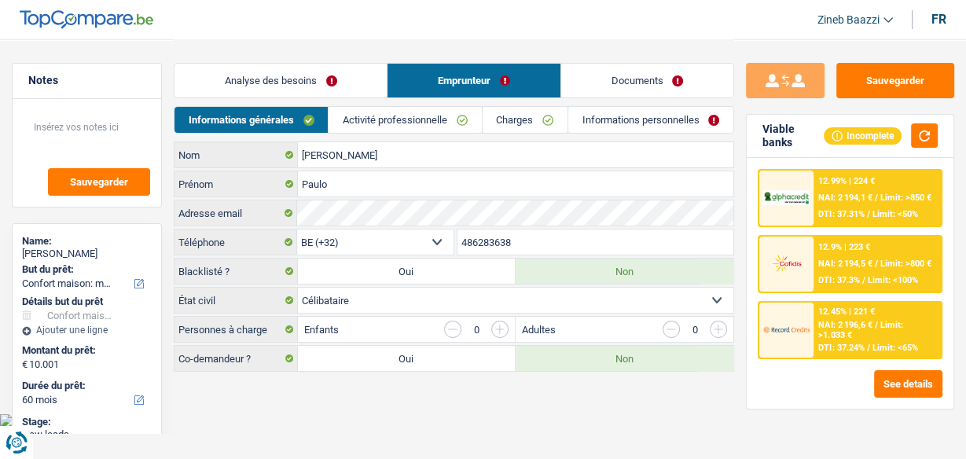
click at [407, 116] on link "Activité professionnelle" at bounding box center [405, 120] width 152 height 26
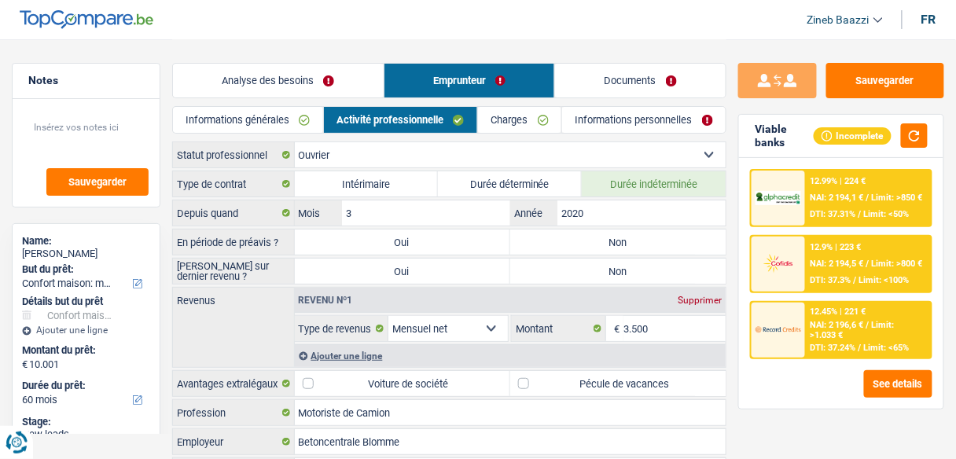
click at [296, 83] on link "Analyse des besoins" at bounding box center [278, 81] width 211 height 34
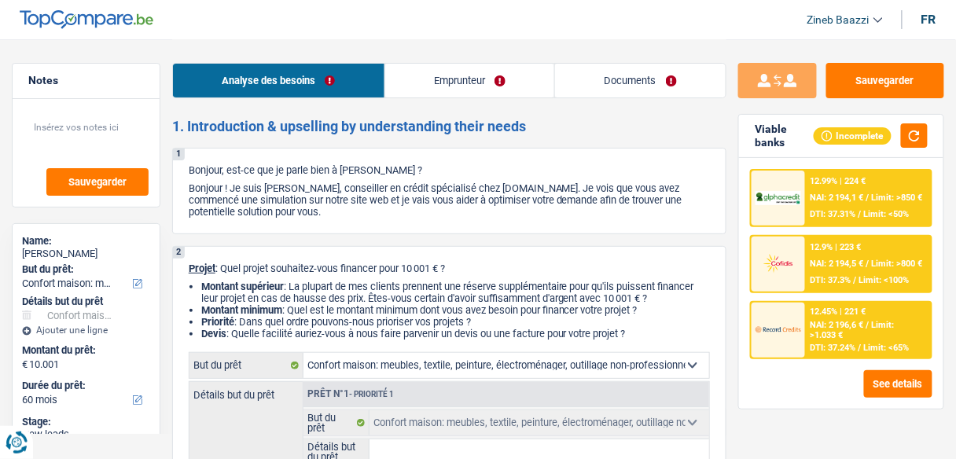
scroll to position [189, 0]
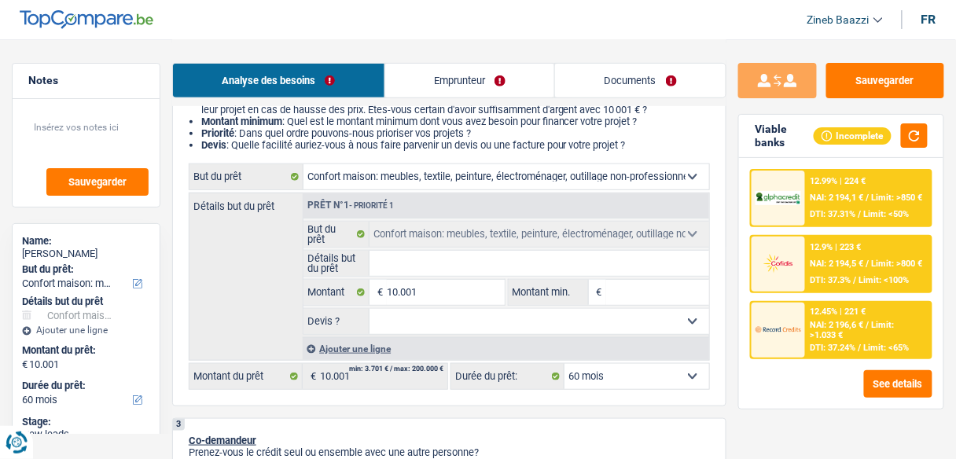
click at [440, 267] on input "Détails but du prêt" at bounding box center [539, 263] width 340 height 25
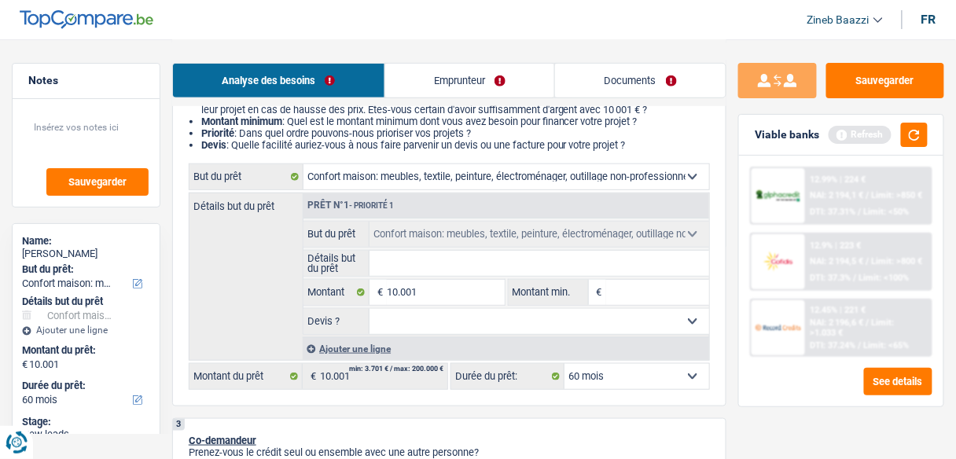
type input "a"
type input "ac"
type input "ach"
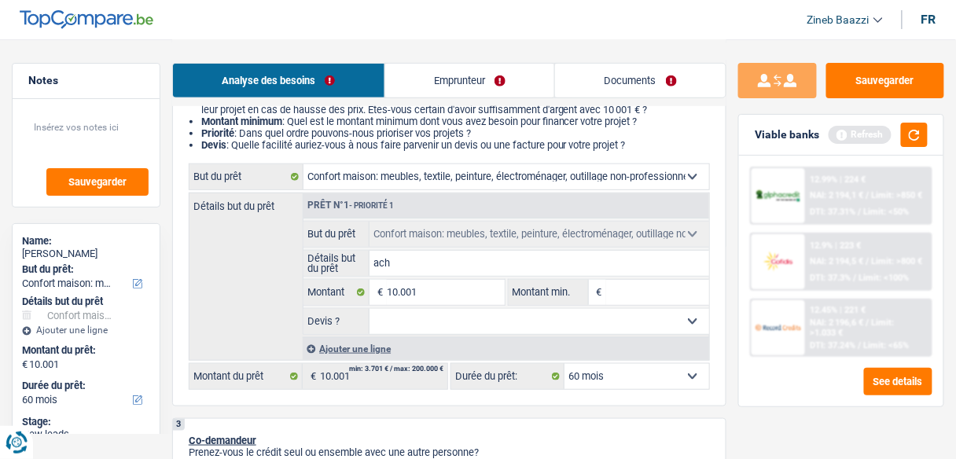
type input "ach"
type input "ache"
type input "achet"
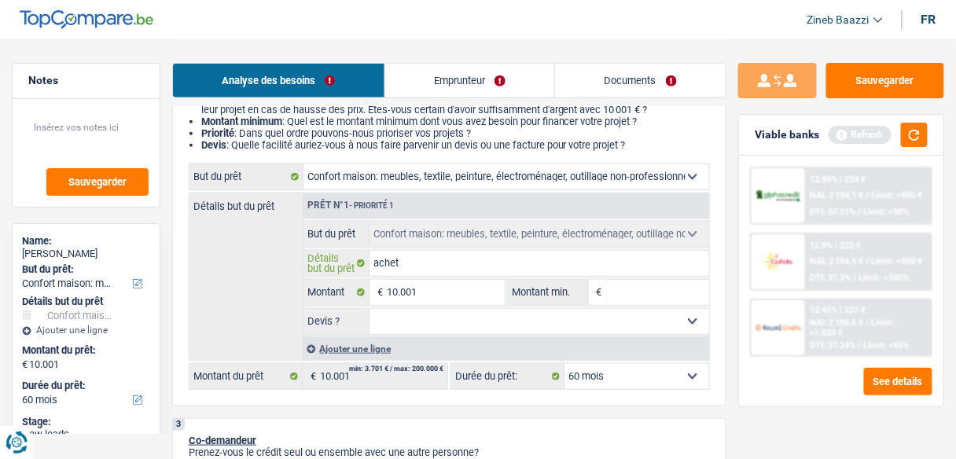
type input "achete"
type input "acheter"
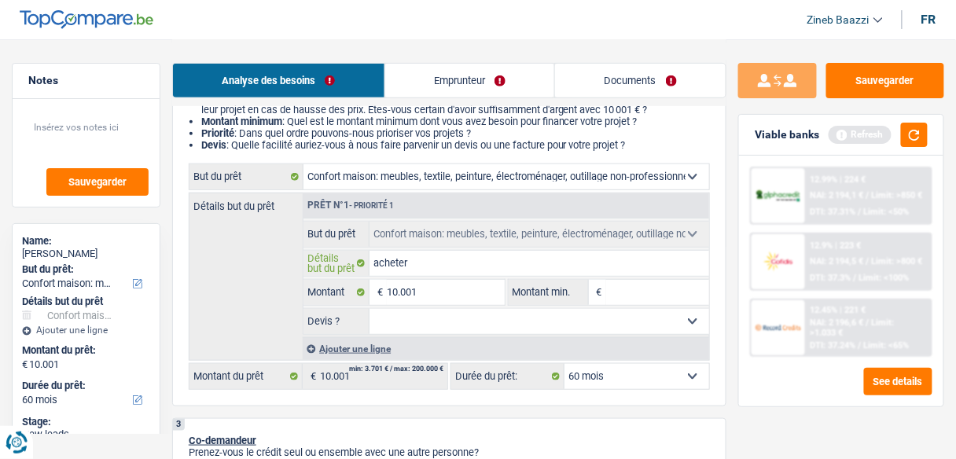
type input "acheter"
type input "acheter d"
type input "acheter de"
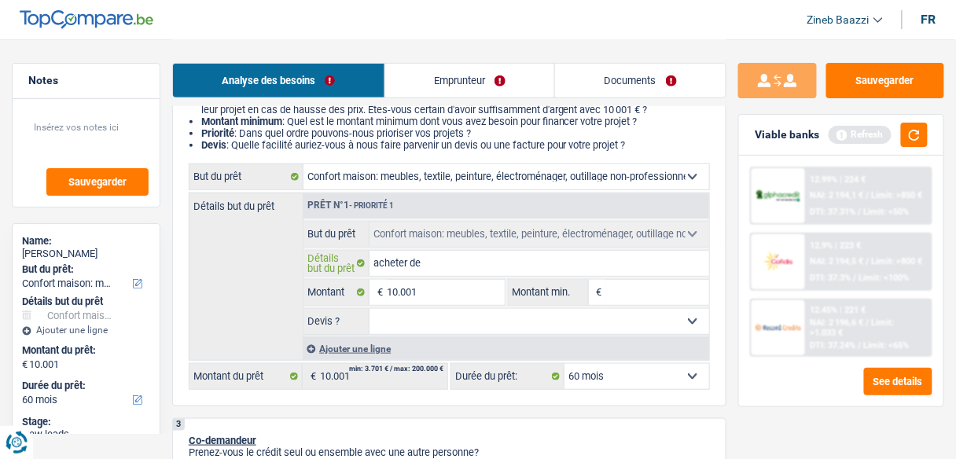
type input "acheter des"
type input "acheter des m"
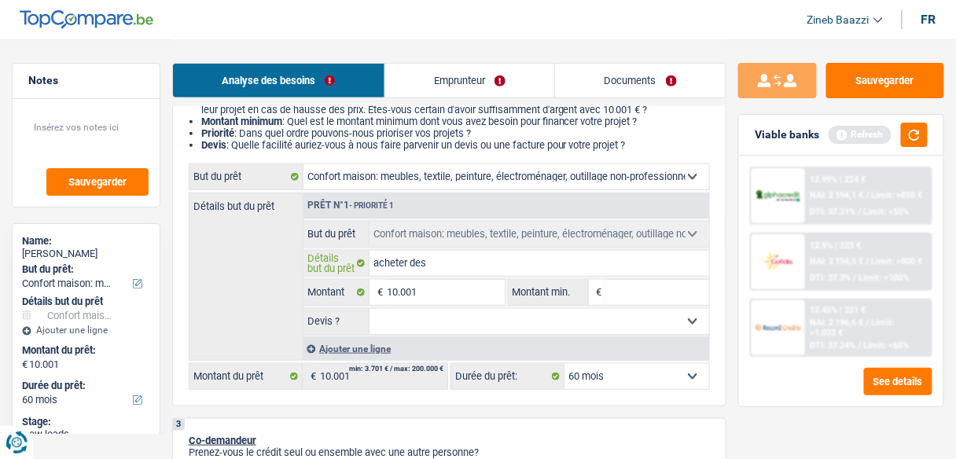
type input "acheter des m"
type input "acheter des me"
type input "acheter des meu"
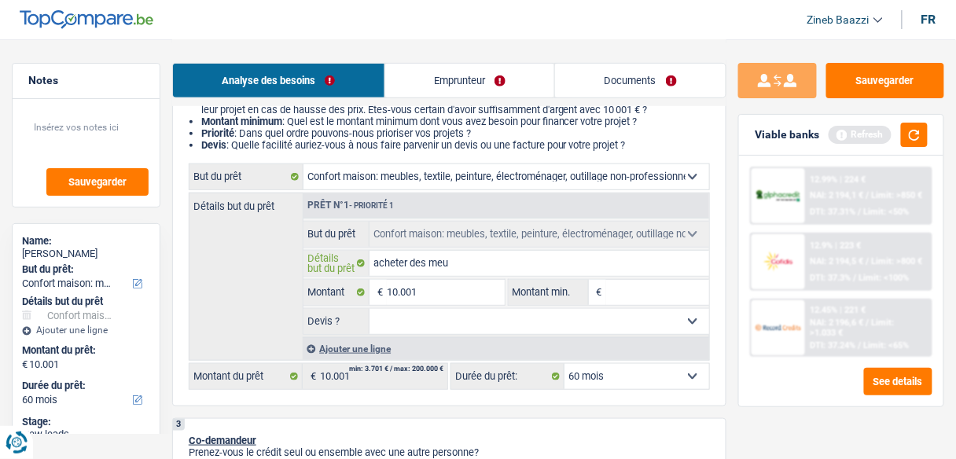
type input "acheter des meub"
type input "acheter des meubl"
type input "acheter des meuble"
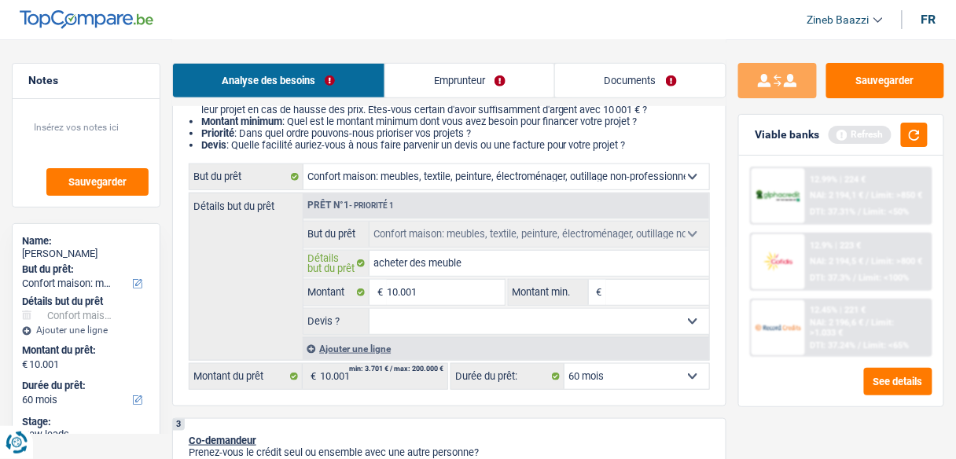
type input "acheter des meuble"
type input "acheter des meubles"
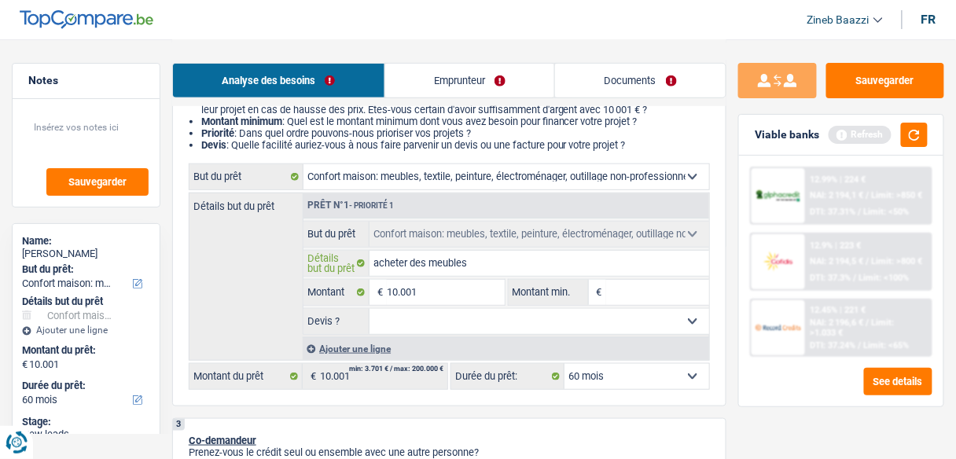
type input "acheter des meubles"
click at [683, 303] on input "Montant min." at bounding box center [657, 292] width 103 height 25
type input "1"
type input "10"
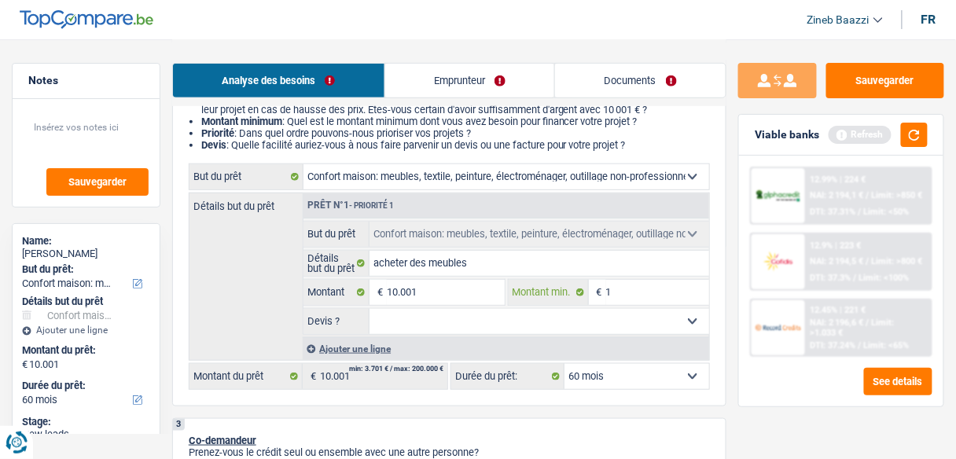
type input "10"
type input "100"
type input "1.000"
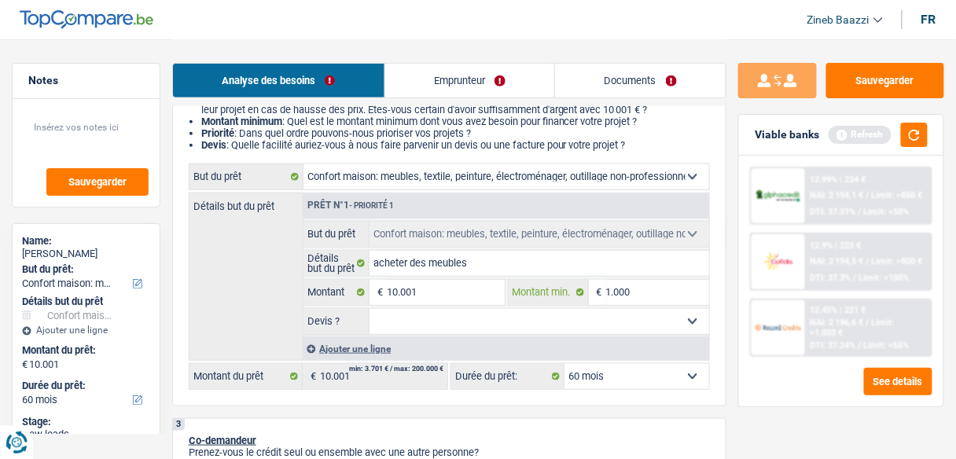
type input "10.000"
click at [399, 289] on input "10.001" at bounding box center [445, 292] width 117 height 25
type input "1.001"
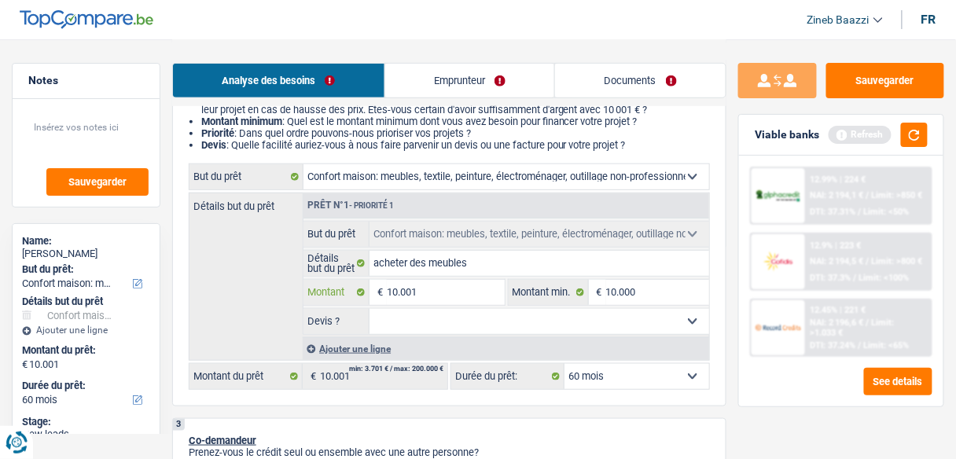
type input "1.001"
type input "100"
type input "10"
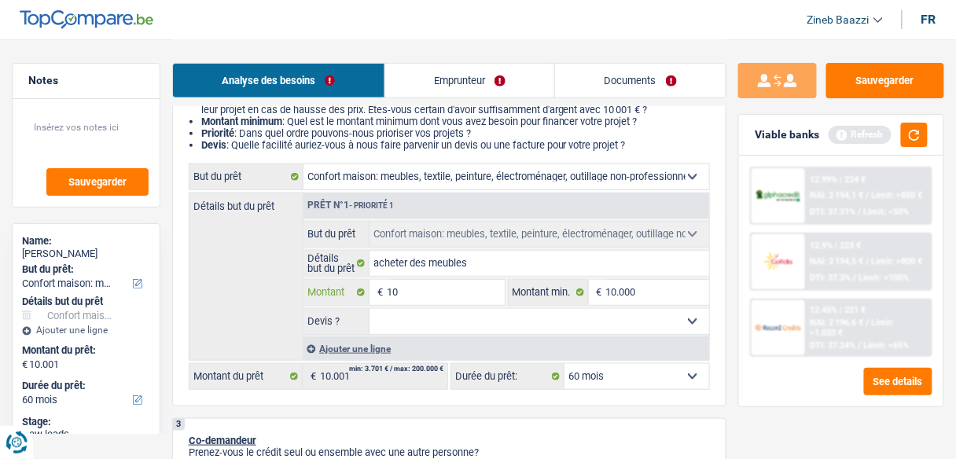
type input "1"
type input "10"
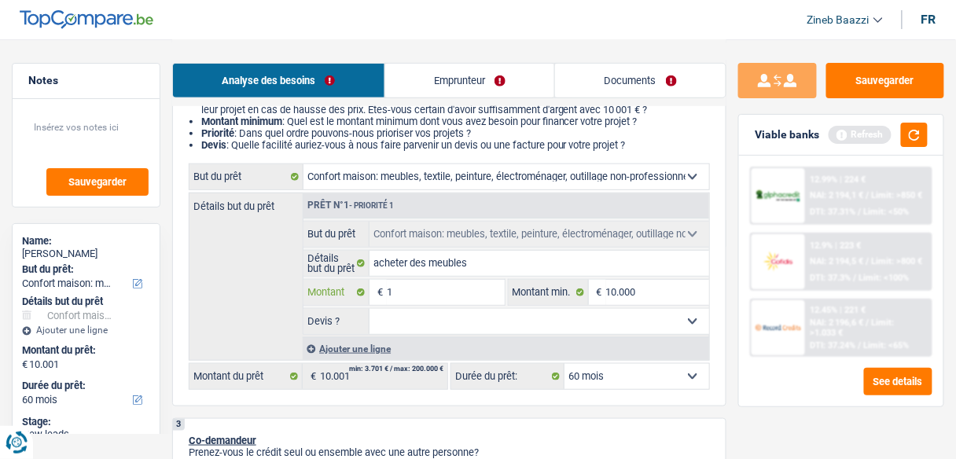
type input "10"
type input "100"
type input "1.000"
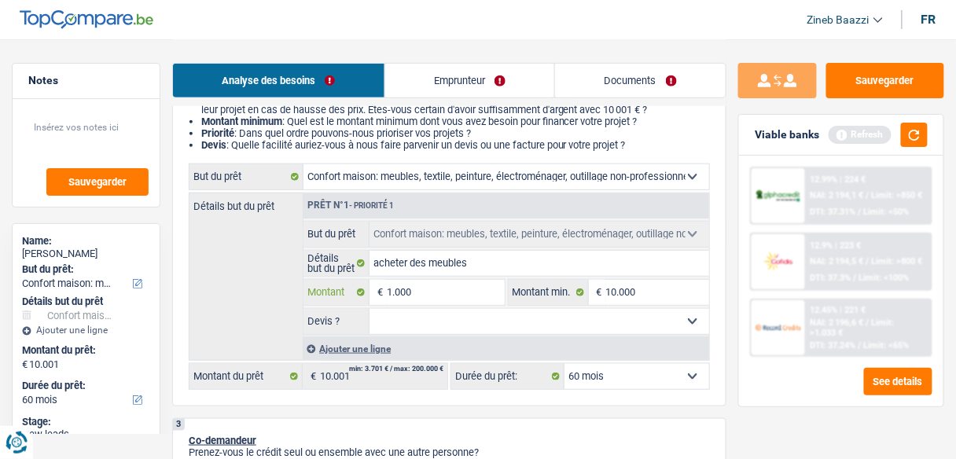
type input "10.000"
select select "48"
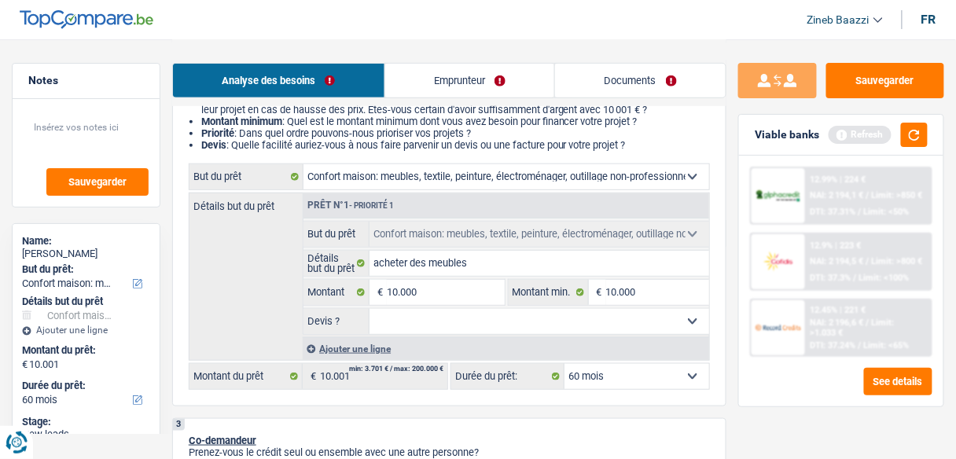
type input "10.000"
select select "48"
type input "10.000"
select select "48"
click at [450, 329] on select "Oui Non Non répondu Sélectionner une option" at bounding box center [539, 321] width 340 height 25
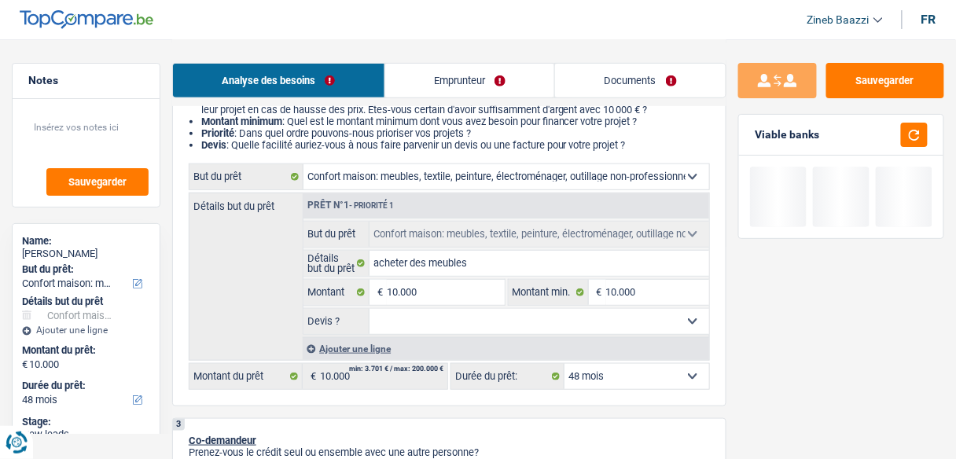
select select "false"
click at [369, 309] on select "Oui Non Non répondu Sélectionner une option" at bounding box center [539, 321] width 340 height 25
select select "false"
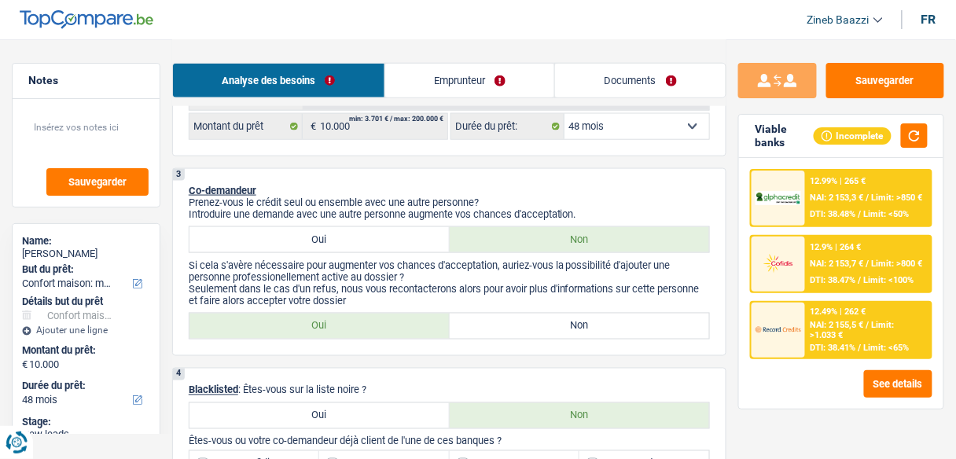
scroll to position [440, 0]
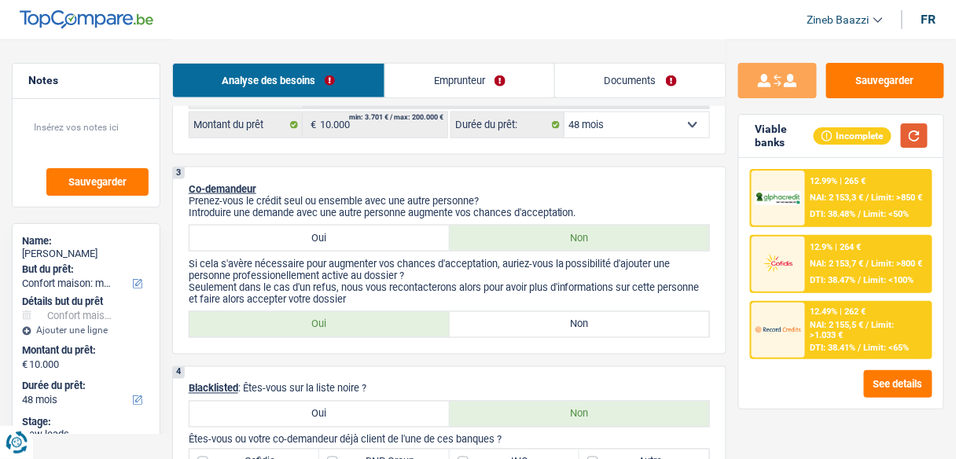
click at [913, 144] on button "button" at bounding box center [914, 135] width 27 height 24
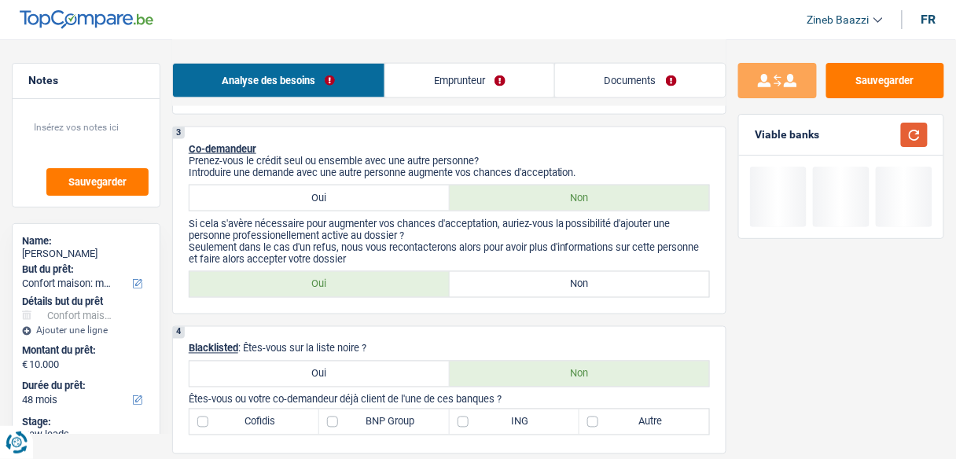
scroll to position [503, 0]
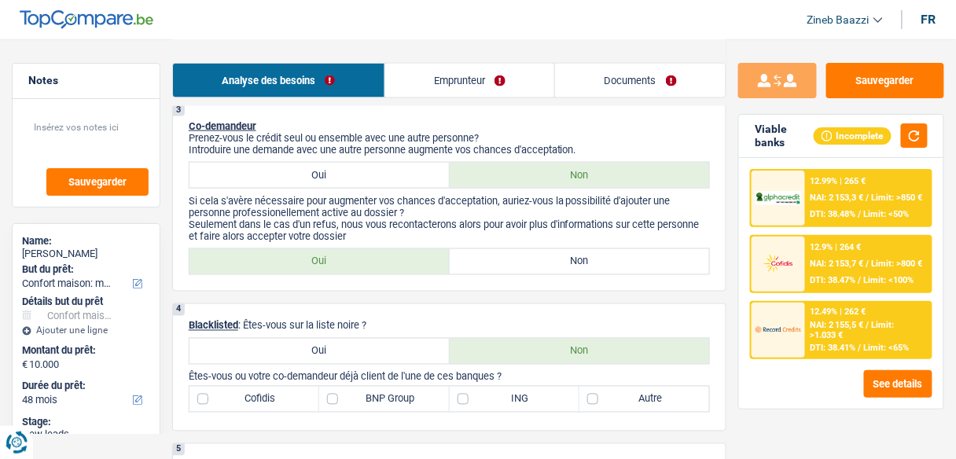
click at [545, 264] on label "Non" at bounding box center [580, 261] width 260 height 25
click at [545, 264] on input "Non" at bounding box center [580, 261] width 260 height 25
radio input "true"
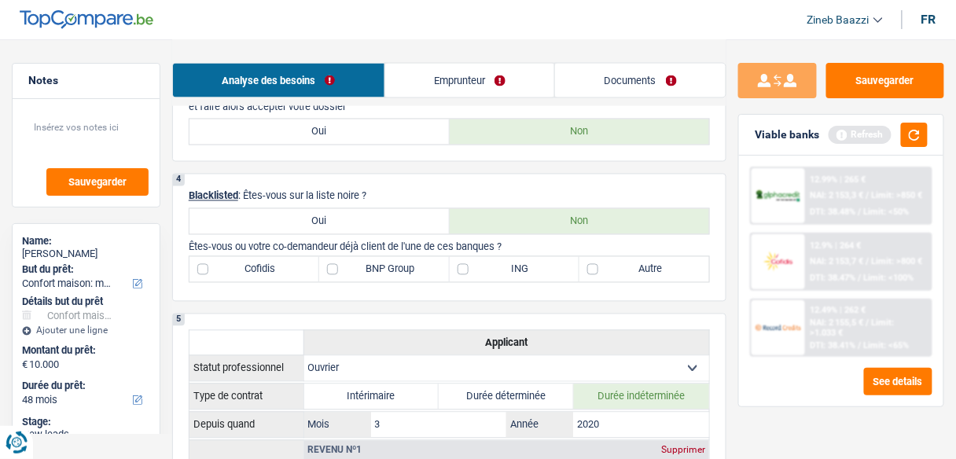
scroll to position [629, 0]
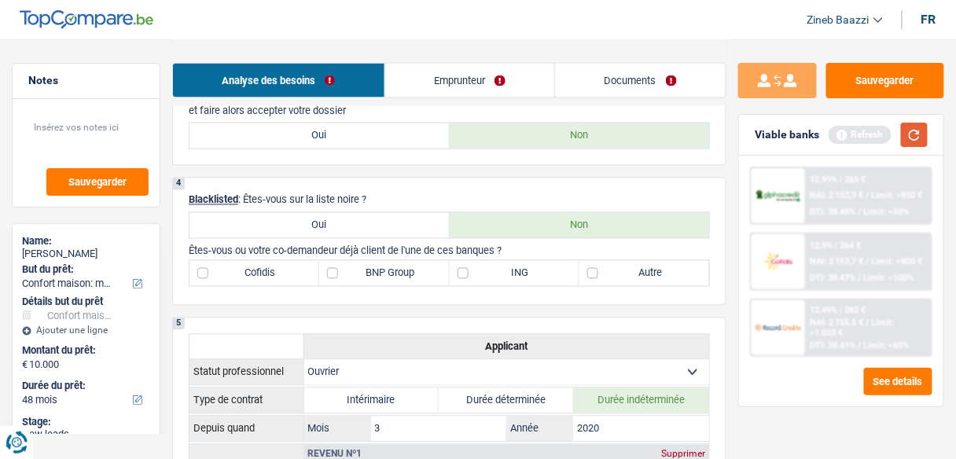
click at [909, 133] on button "button" at bounding box center [914, 135] width 27 height 24
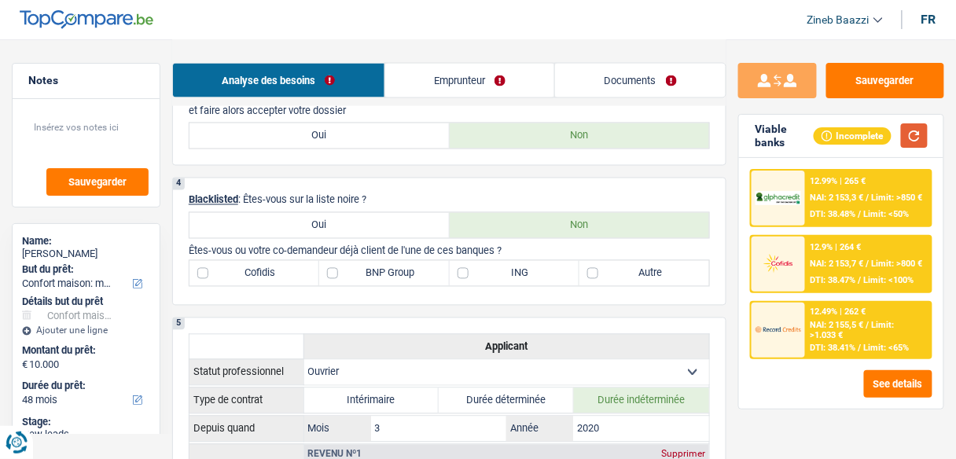
click at [912, 135] on button "button" at bounding box center [914, 135] width 27 height 24
click at [631, 273] on label "Autre" at bounding box center [644, 273] width 130 height 25
click at [631, 273] on input "Autre" at bounding box center [644, 273] width 130 height 25
checkbox input "true"
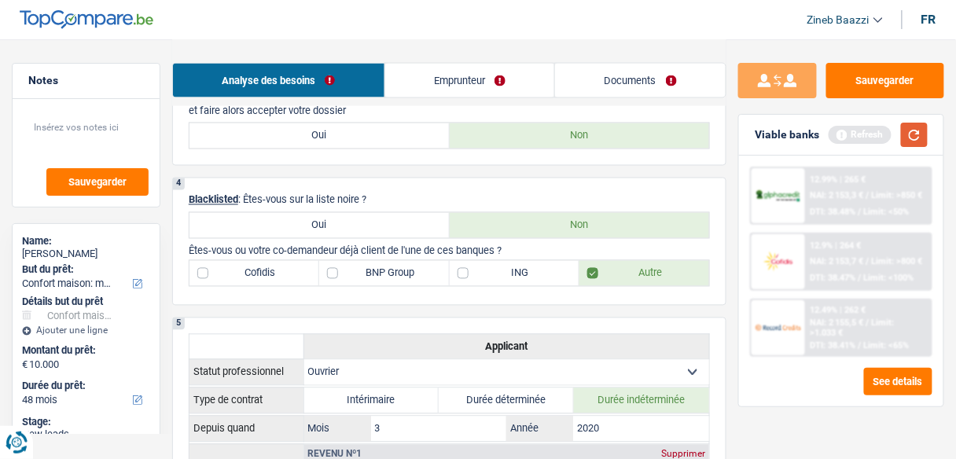
click at [904, 129] on button "button" at bounding box center [914, 135] width 27 height 24
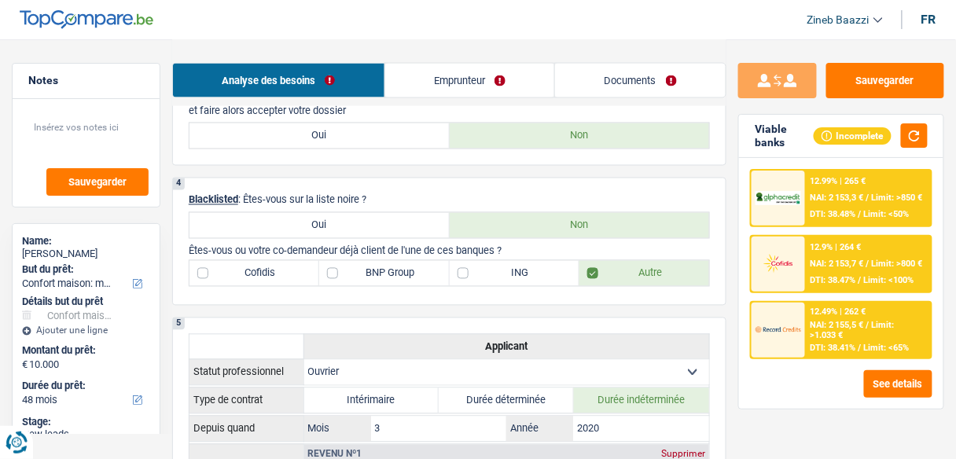
click at [446, 188] on div "4 Blacklisted : Êtes-vous sur la liste noire ? Oui Non Êtes-vous ou votre co-de…" at bounding box center [449, 242] width 554 height 128
click at [394, 263] on label "BNP Group" at bounding box center [384, 273] width 130 height 25
click at [394, 263] on input "BNP Group" at bounding box center [384, 273] width 130 height 25
checkbox input "true"
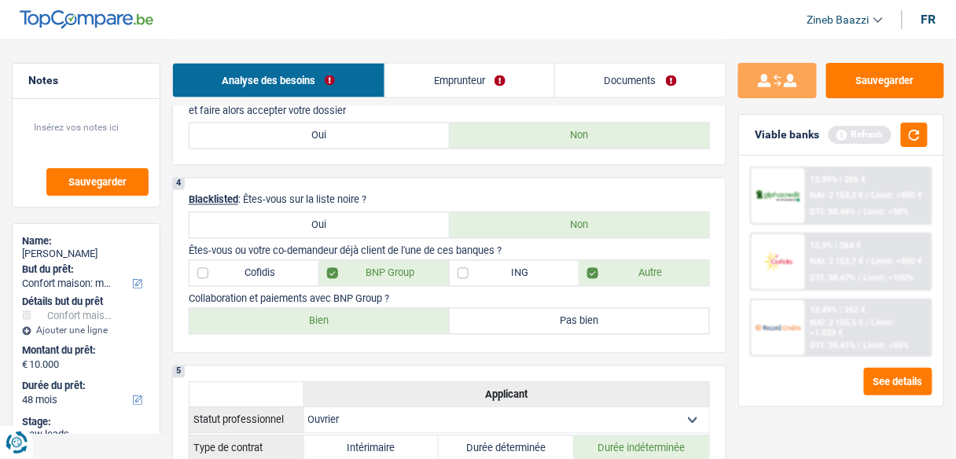
click at [374, 326] on label "Bien" at bounding box center [319, 321] width 260 height 25
click at [374, 326] on input "Bien" at bounding box center [319, 321] width 260 height 25
radio input "true"
click at [923, 132] on button "button" at bounding box center [914, 135] width 27 height 24
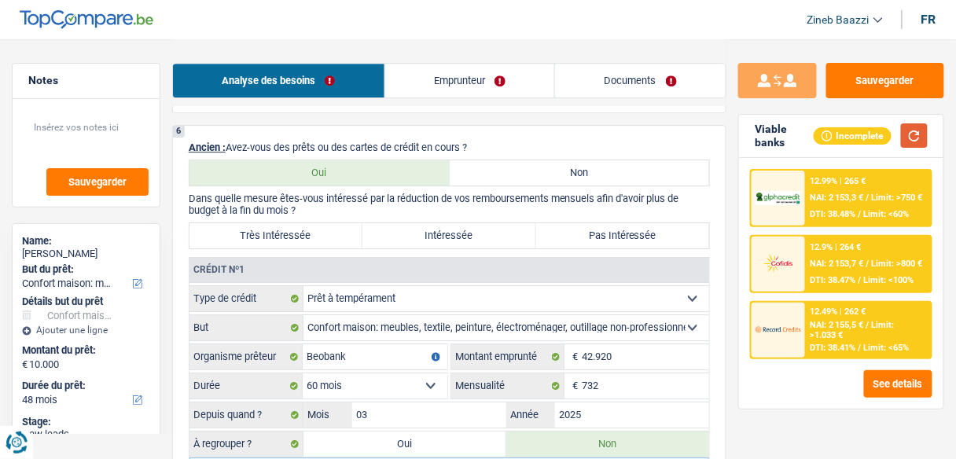
scroll to position [1257, 0]
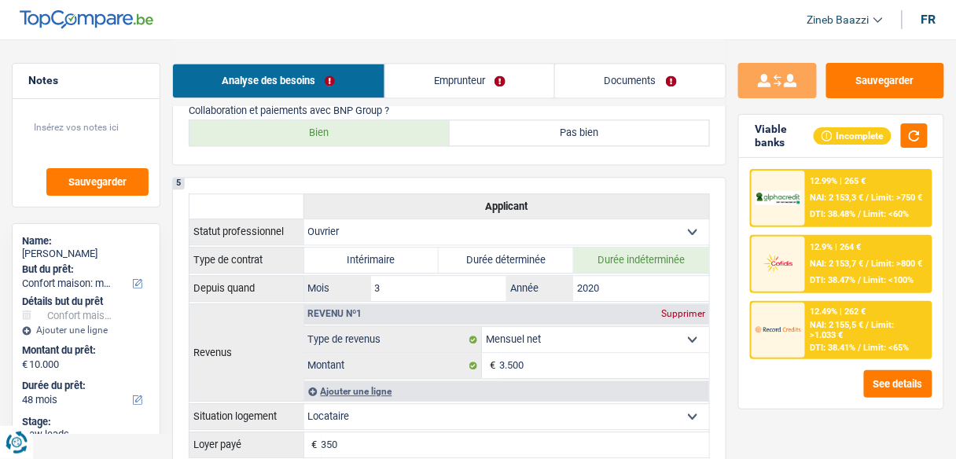
click at [427, 72] on link "Emprunteur" at bounding box center [470, 81] width 170 height 34
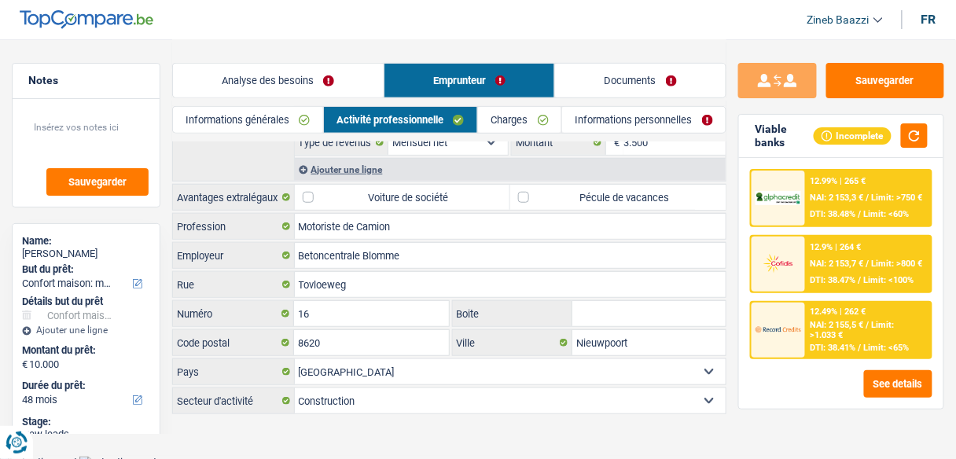
click at [288, 123] on link "Informations générales" at bounding box center [248, 120] width 150 height 26
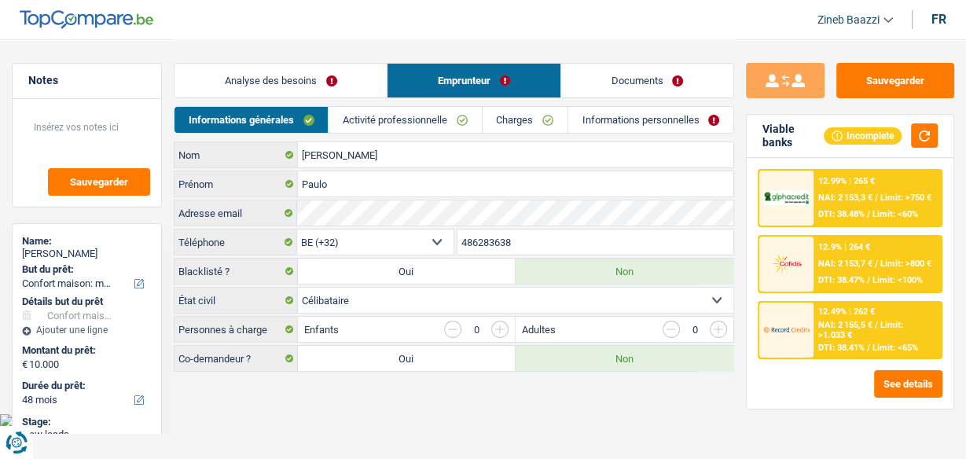
click at [407, 116] on link "Activité professionnelle" at bounding box center [405, 120] width 152 height 26
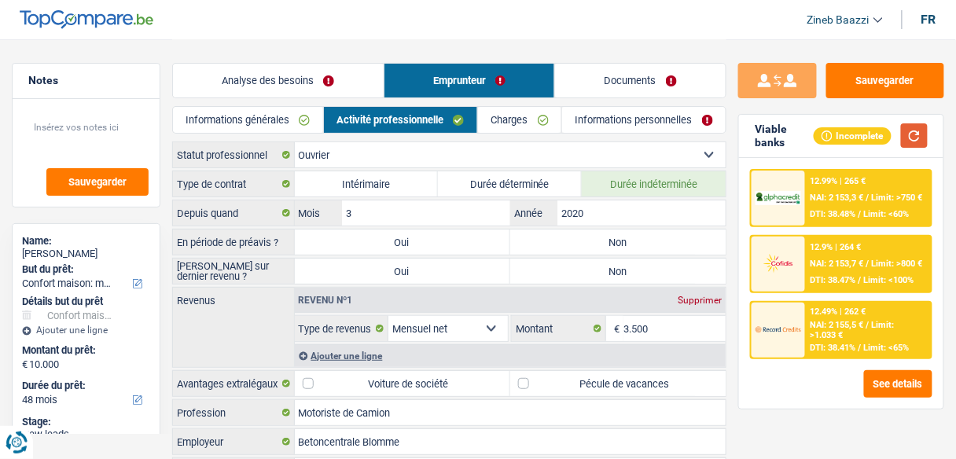
click at [911, 141] on button "button" at bounding box center [914, 135] width 27 height 24
click at [615, 226] on div "Type de contrat Intérimaire Durée déterminée Durée indéterminée Depuis quand 3 …" at bounding box center [449, 386] width 554 height 430
click at [622, 237] on label "Non" at bounding box center [617, 241] width 215 height 25
click at [622, 237] on input "Non" at bounding box center [617, 241] width 215 height 25
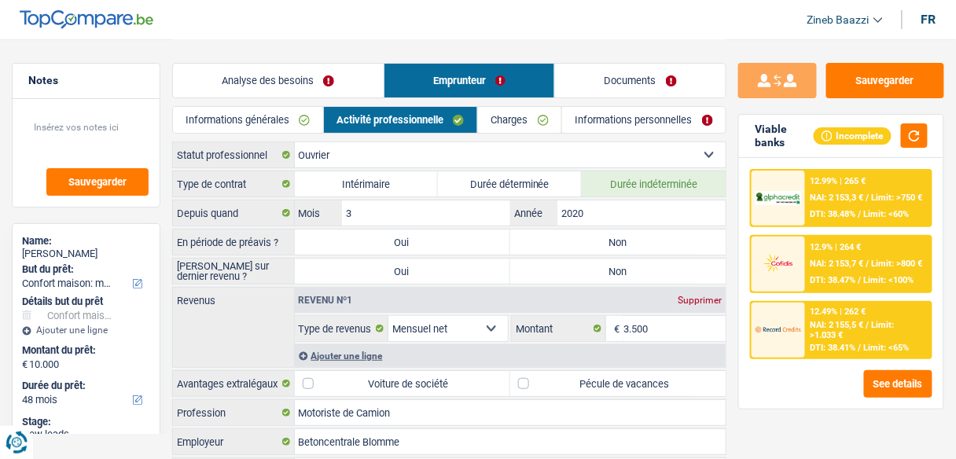
radio input "true"
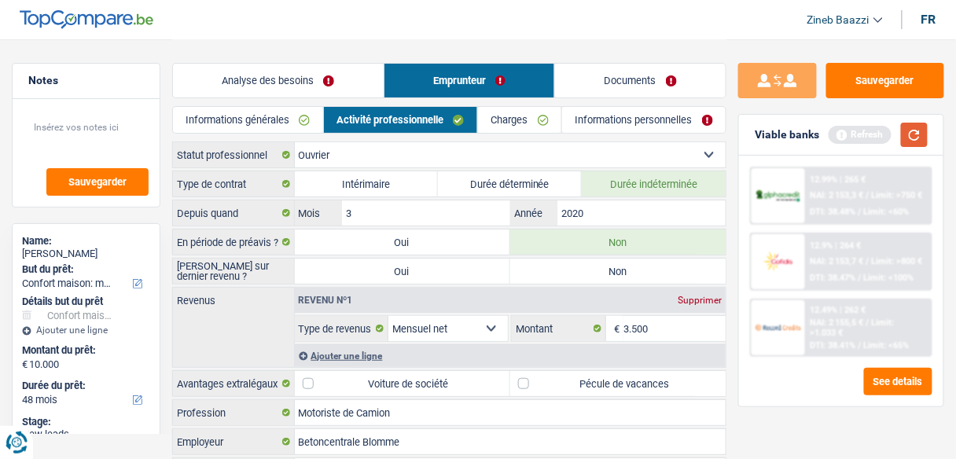
click at [906, 135] on button "button" at bounding box center [914, 135] width 27 height 24
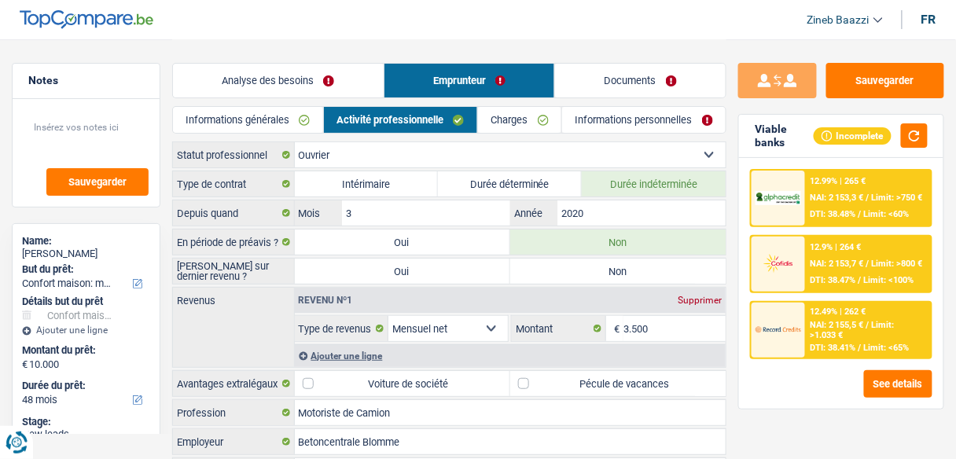
click at [564, 268] on label "Non" at bounding box center [617, 271] width 215 height 25
click at [564, 268] on input "Non" at bounding box center [617, 271] width 215 height 25
radio input "true"
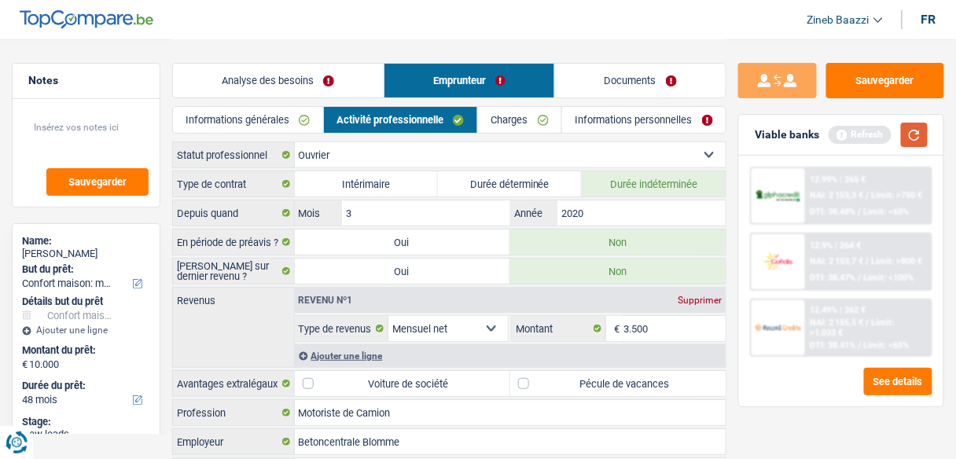
click at [918, 133] on button "button" at bounding box center [914, 135] width 27 height 24
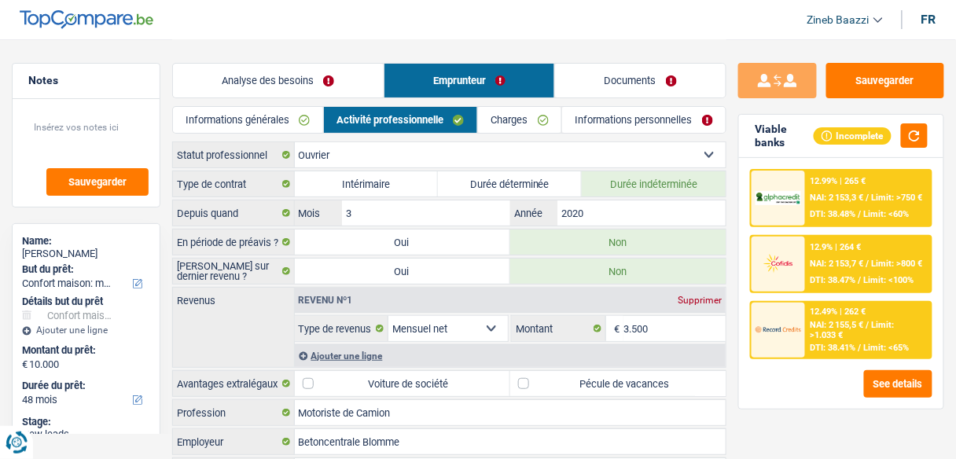
click at [527, 112] on link "Charges" at bounding box center [519, 120] width 83 height 26
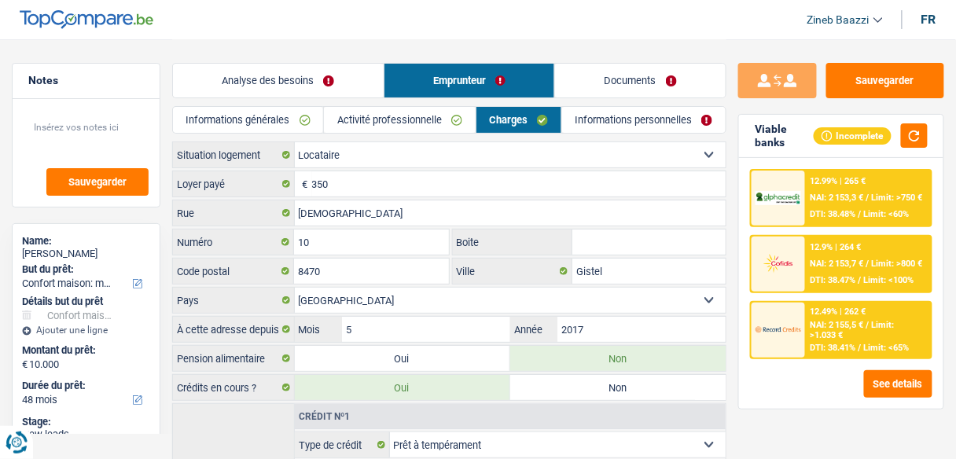
click at [638, 86] on link "Documents" at bounding box center [640, 81] width 171 height 34
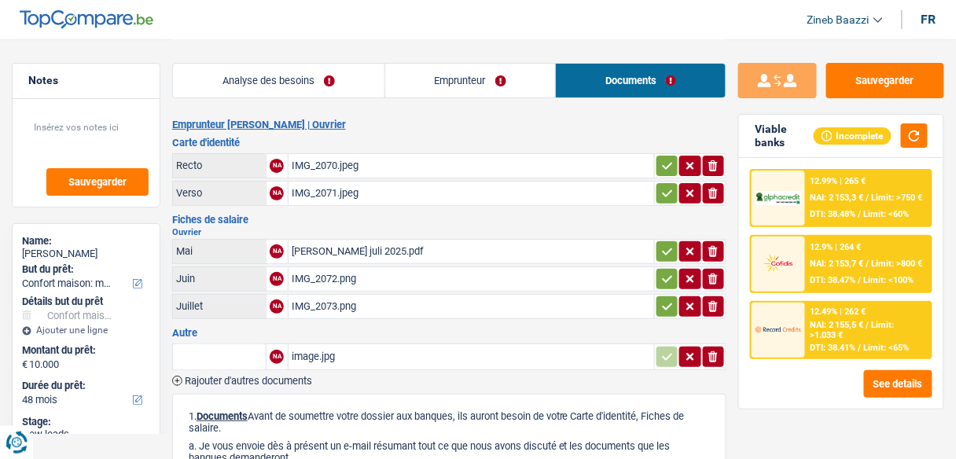
click at [522, 86] on link "Emprunteur" at bounding box center [470, 81] width 171 height 34
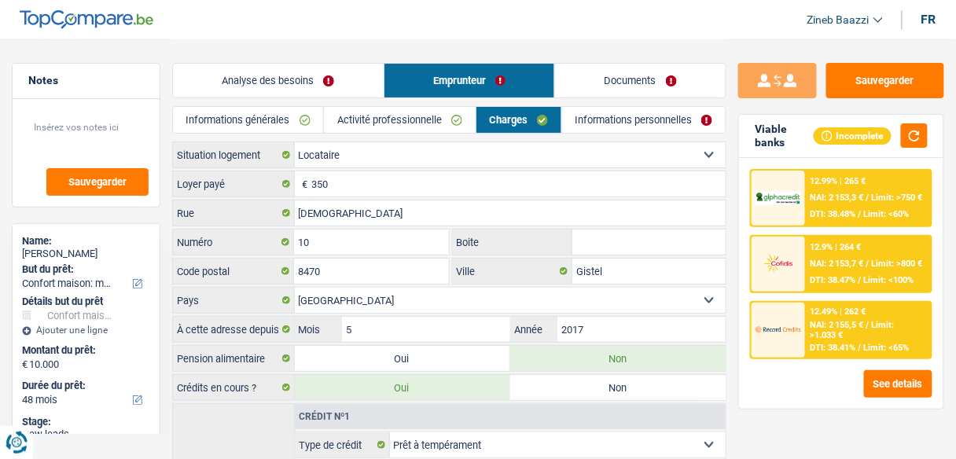
click at [611, 80] on link "Documents" at bounding box center [640, 81] width 171 height 34
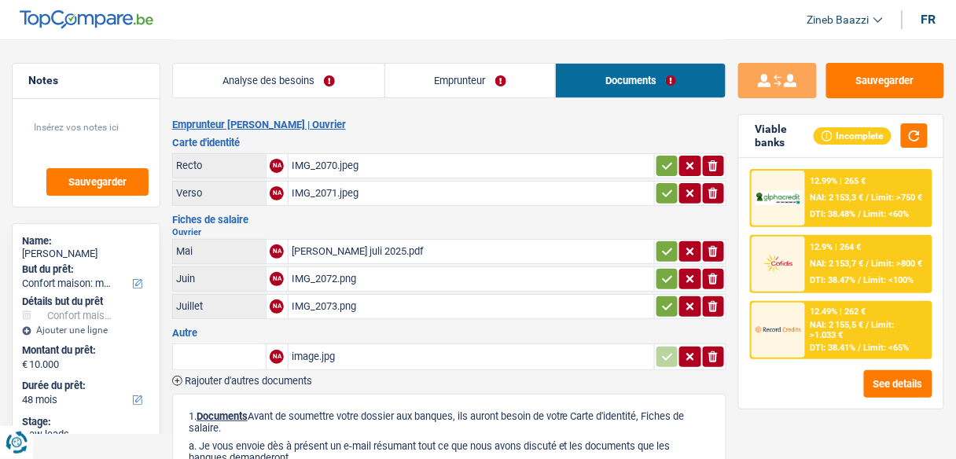
click at [329, 250] on div "Paulo Loonbrief juli 2025.pdf" at bounding box center [471, 252] width 359 height 24
click at [315, 357] on div "image.jpg" at bounding box center [471, 357] width 359 height 24
click at [425, 75] on link "Emprunteur" at bounding box center [470, 81] width 171 height 34
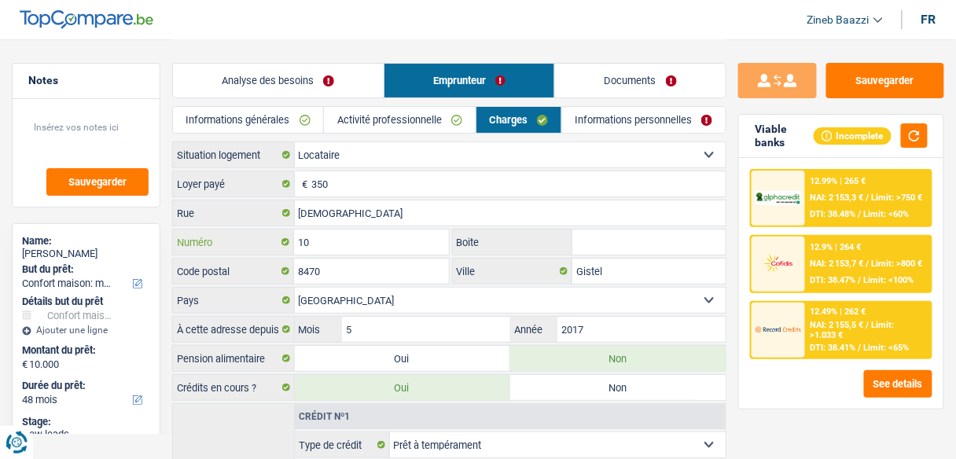
click at [329, 239] on input "10" at bounding box center [371, 241] width 154 height 25
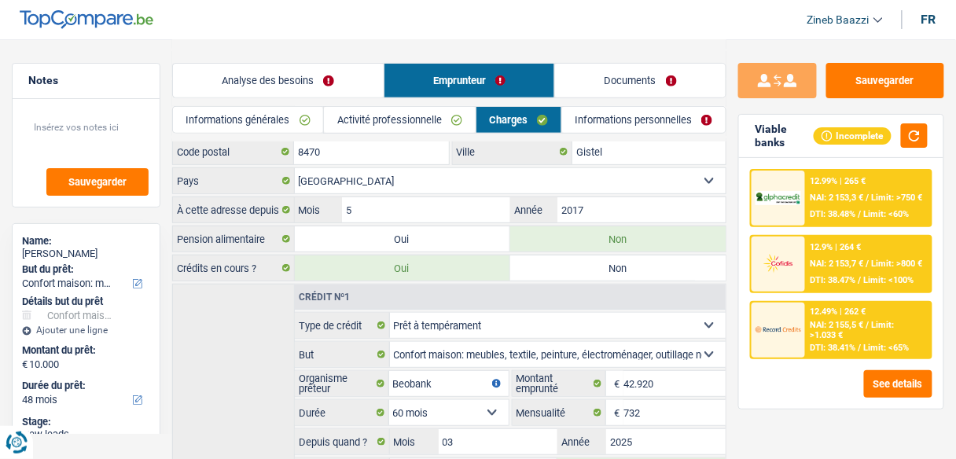
scroll to position [251, 0]
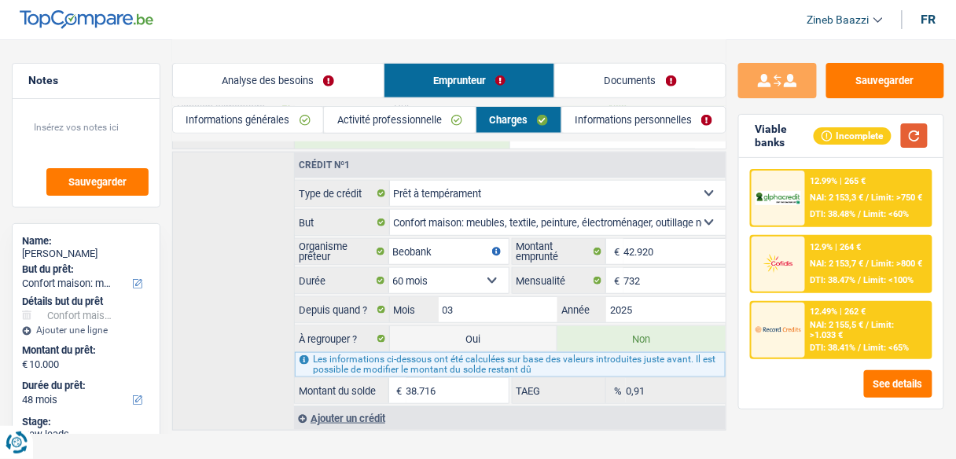
click at [915, 127] on button "button" at bounding box center [914, 135] width 27 height 24
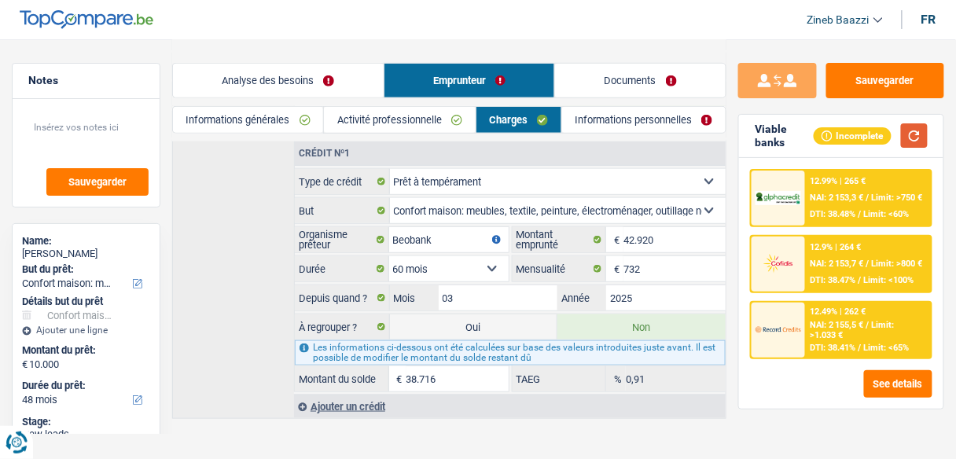
scroll to position [266, 0]
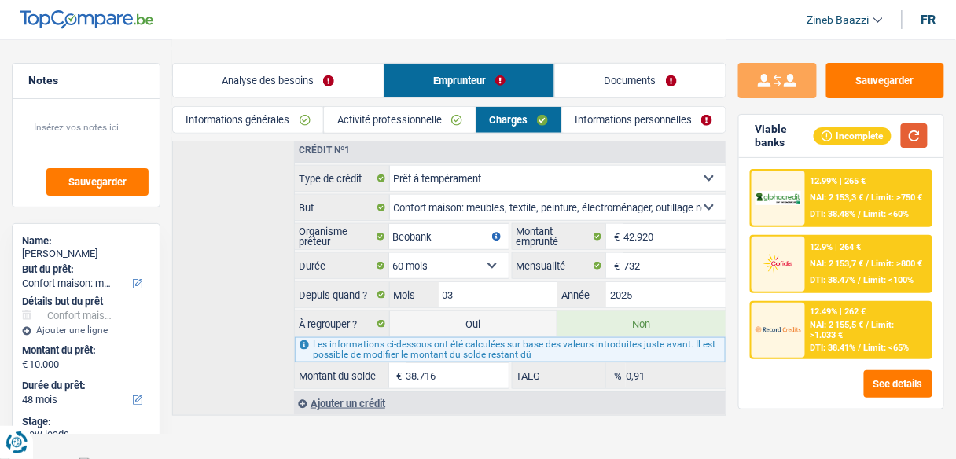
click at [920, 128] on button "button" at bounding box center [914, 135] width 27 height 24
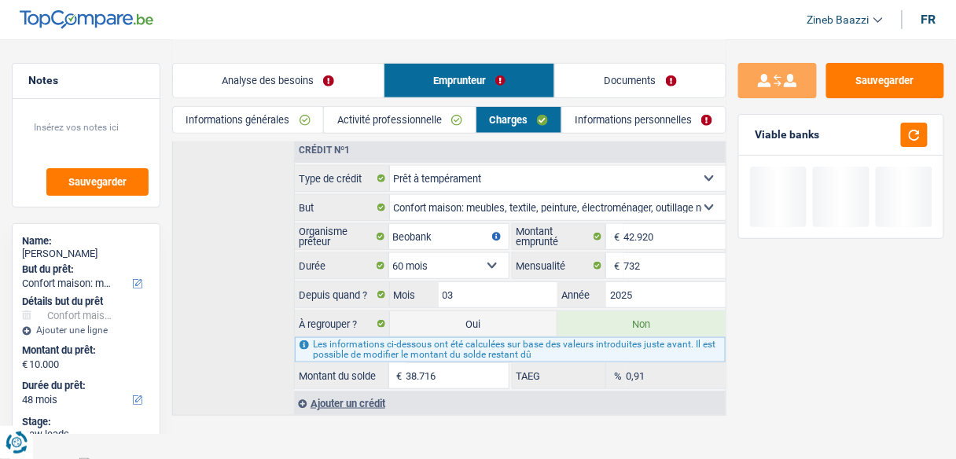
click at [592, 43] on div "Analyse des besoins Emprunteur Documents" at bounding box center [449, 72] width 554 height 67
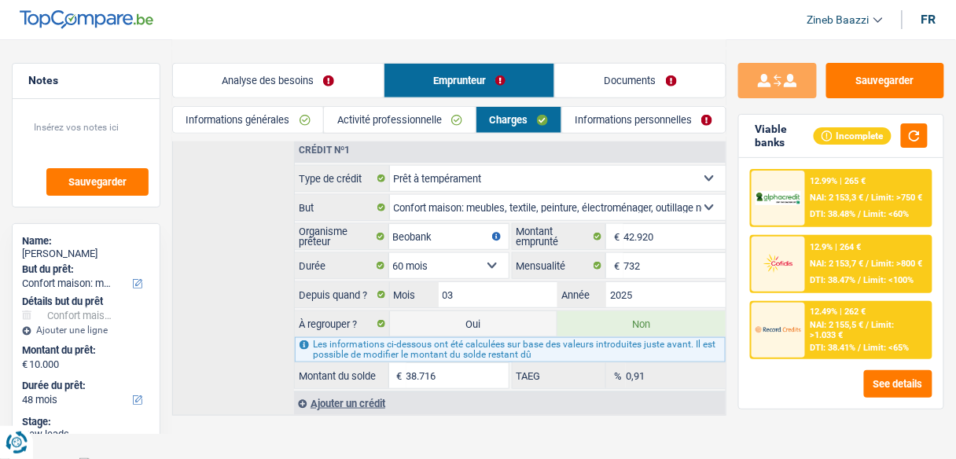
click at [327, 402] on div "Ajouter un crédit" at bounding box center [509, 403] width 431 height 24
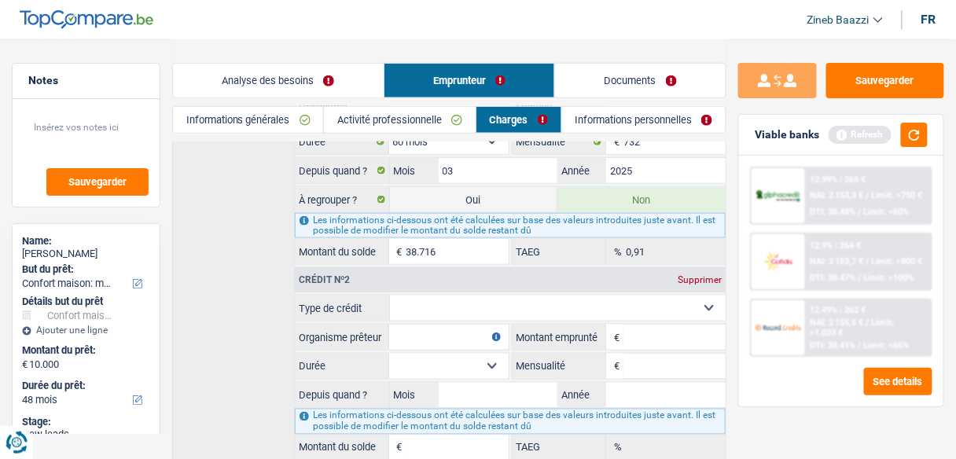
scroll to position [392, 0]
click at [442, 294] on select "Carte ou ouverture de crédit Prêt hypothécaire Vente à tempérament Prêt à tempé…" at bounding box center [558, 306] width 336 height 25
click at [404, 296] on select "Carte ou ouverture de crédit Prêt hypothécaire Vente à tempérament Prêt à tempé…" at bounding box center [558, 306] width 336 height 25
click at [412, 325] on input "Organisme prêteur" at bounding box center [448, 335] width 119 height 25
type input "alpha credit"
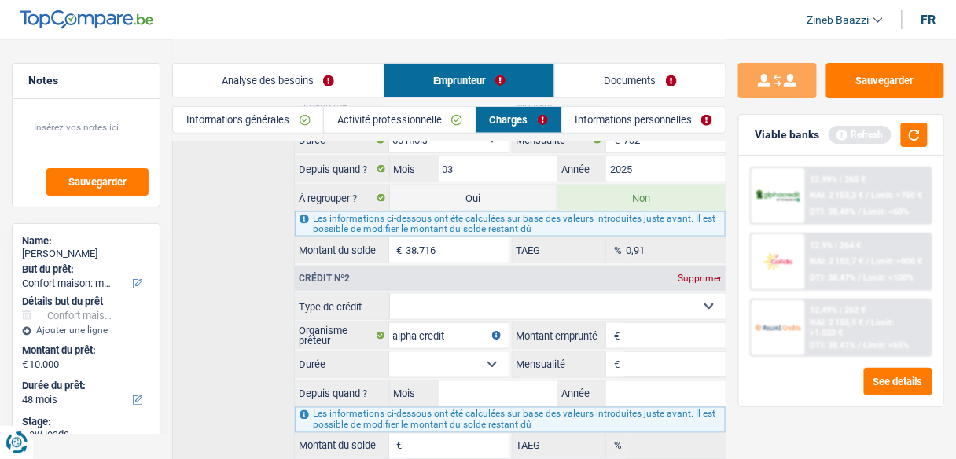
click at [423, 299] on select "Carte ou ouverture de crédit Prêt hypothécaire Vente à tempérament Prêt à tempé…" at bounding box center [558, 306] width 336 height 25
select select "personalLoan"
type input "0"
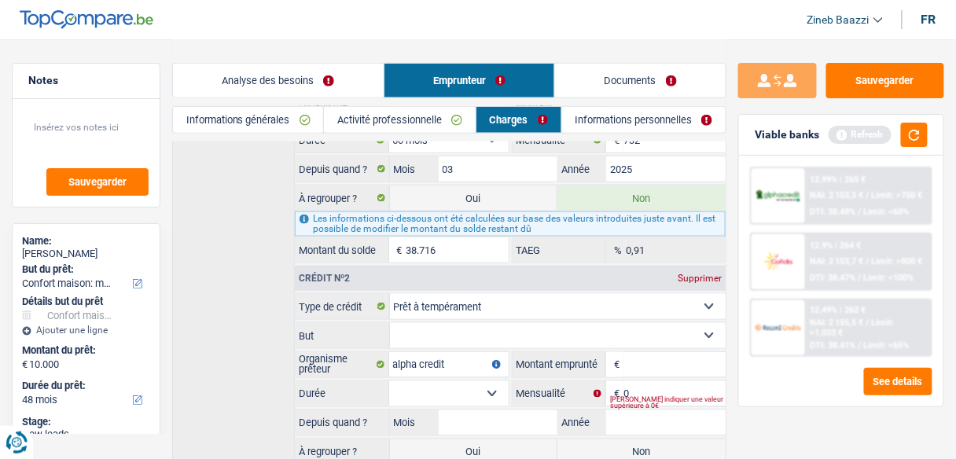
click at [453, 325] on select "Confort maison: meubles, textile, peinture, électroménager, outillage non-profe…" at bounding box center [558, 335] width 336 height 25
select select "homeFurnishingOrRelocation"
click at [390, 323] on select "Confort maison: meubles, textile, peinture, électroménager, outillage non-profe…" at bounding box center [558, 335] width 336 height 25
click at [657, 360] on input "Montant emprunté" at bounding box center [674, 364] width 102 height 25
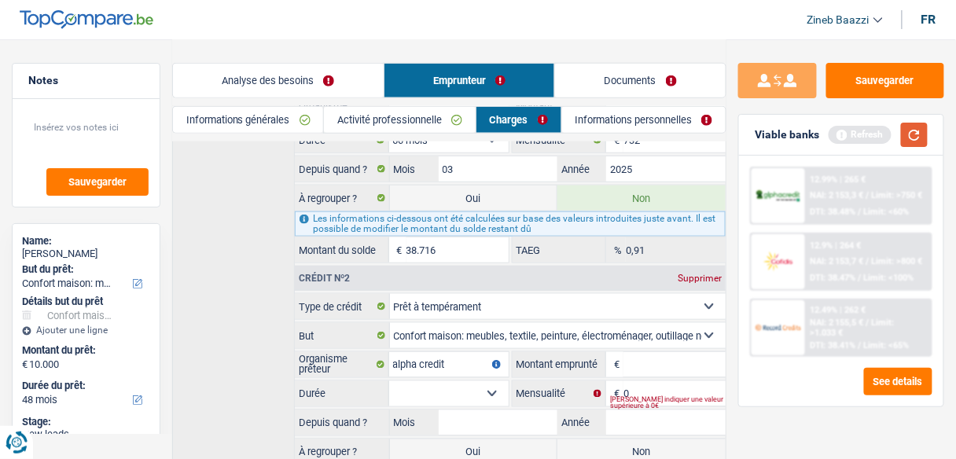
click at [920, 133] on button "button" at bounding box center [914, 135] width 27 height 24
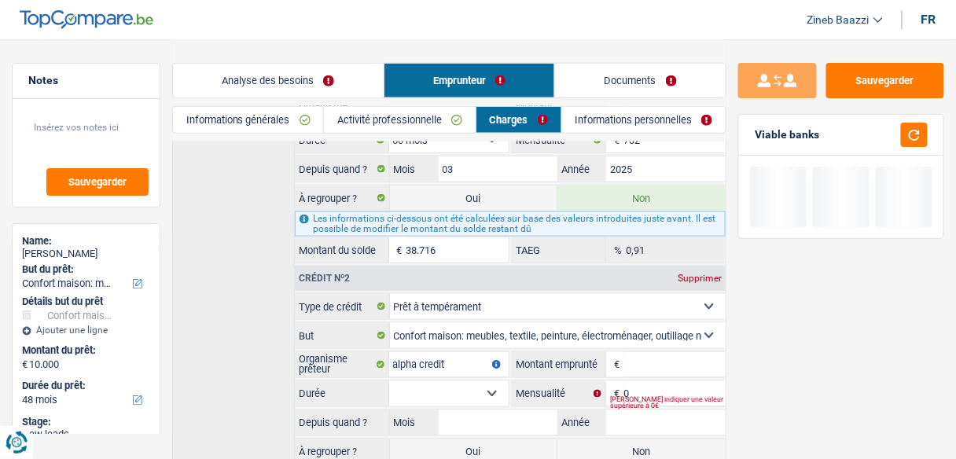
click at [666, 356] on input "Montant emprunté" at bounding box center [674, 364] width 102 height 25
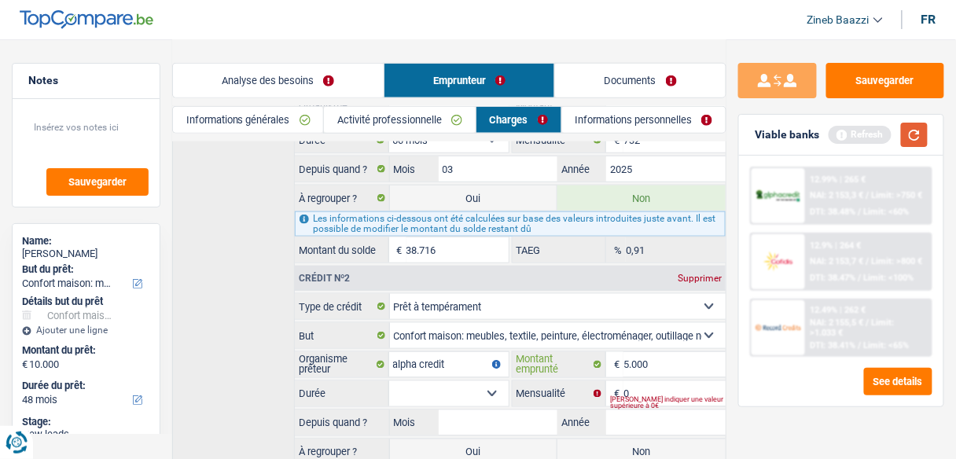
type input "5.000"
click at [920, 141] on button "button" at bounding box center [914, 135] width 27 height 24
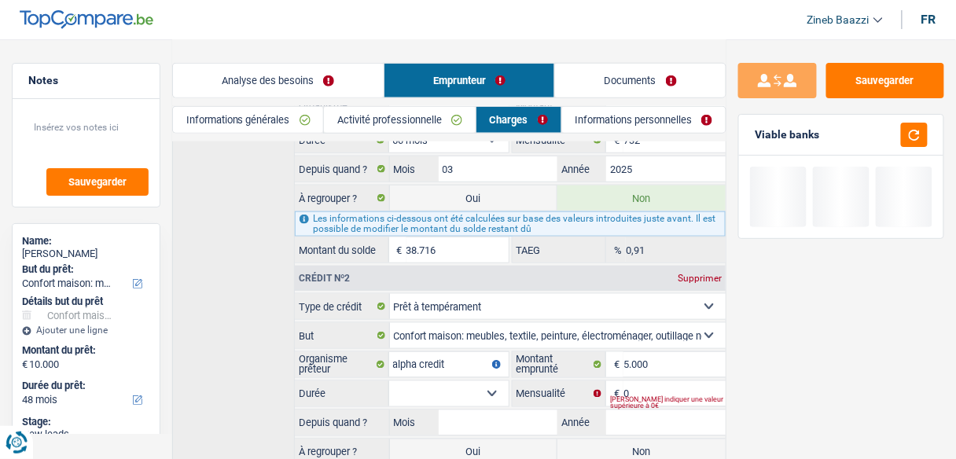
click at [644, 400] on div "Veuillez indiquer une valeur supérieure à 0€" at bounding box center [668, 403] width 116 height 6
click at [633, 400] on div "Veuillez indiquer une valeur supérieure à 0€" at bounding box center [668, 403] width 116 height 6
click at [631, 382] on input "0" at bounding box center [674, 393] width 102 height 25
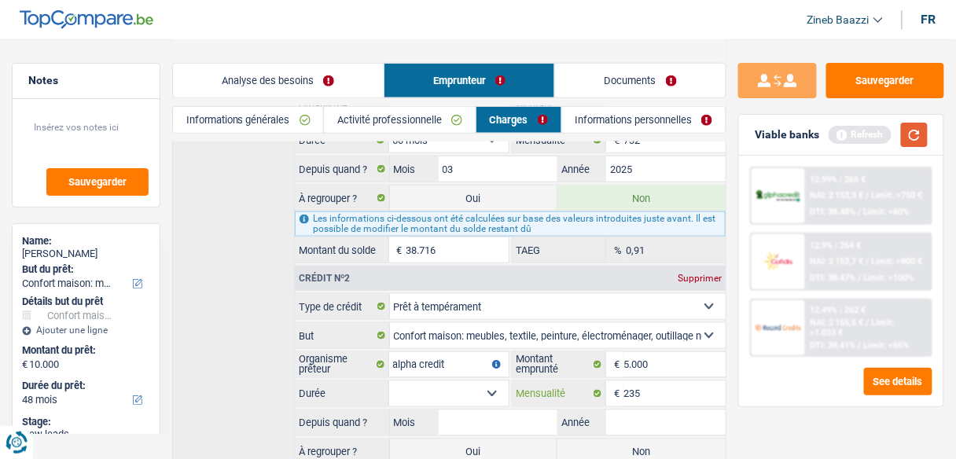
type input "235"
click at [914, 140] on button "button" at bounding box center [914, 135] width 27 height 24
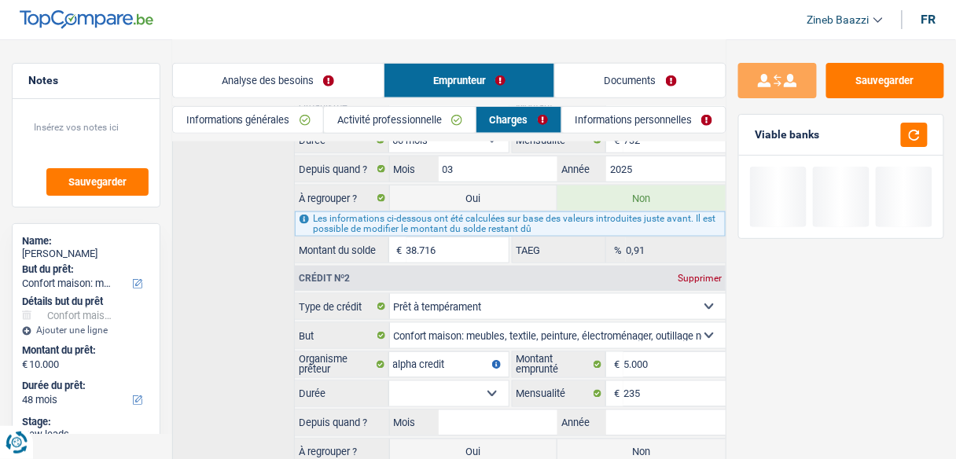
click at [462, 381] on select "12 mois 18 mois 24 mois 30 mois 36 mois Sélectionner une option" at bounding box center [448, 393] width 119 height 25
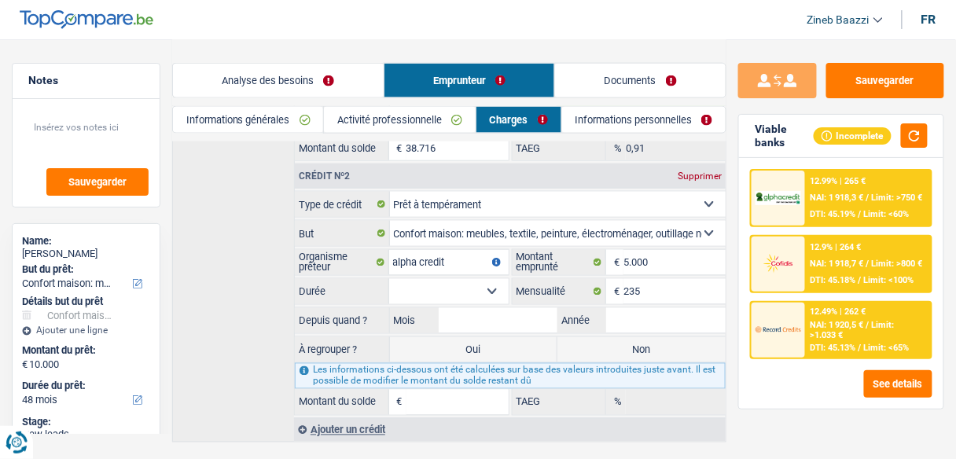
scroll to position [516, 0]
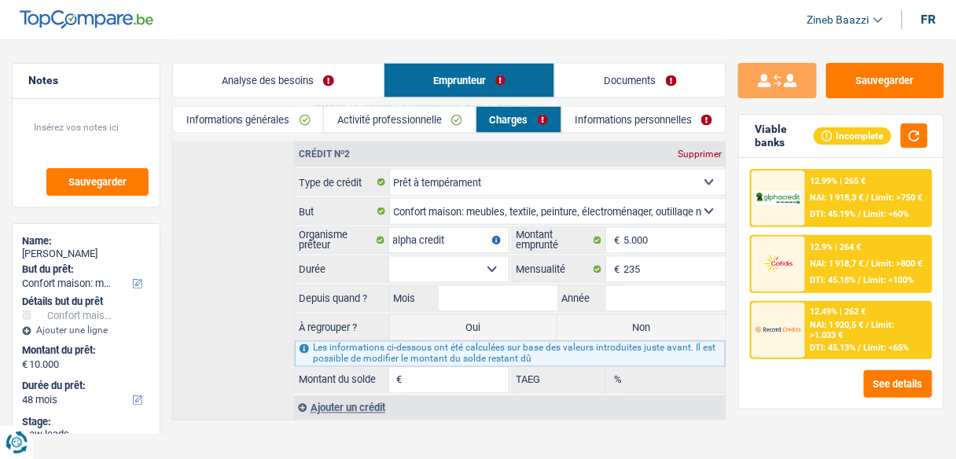
click at [453, 257] on select "12 mois 18 mois 24 mois 30 mois 36 mois Sélectionner une option" at bounding box center [448, 269] width 119 height 25
select select "30"
click at [389, 257] on select "12 mois 18 mois 24 mois 30 mois 36 mois Sélectionner une option" at bounding box center [448, 269] width 119 height 25
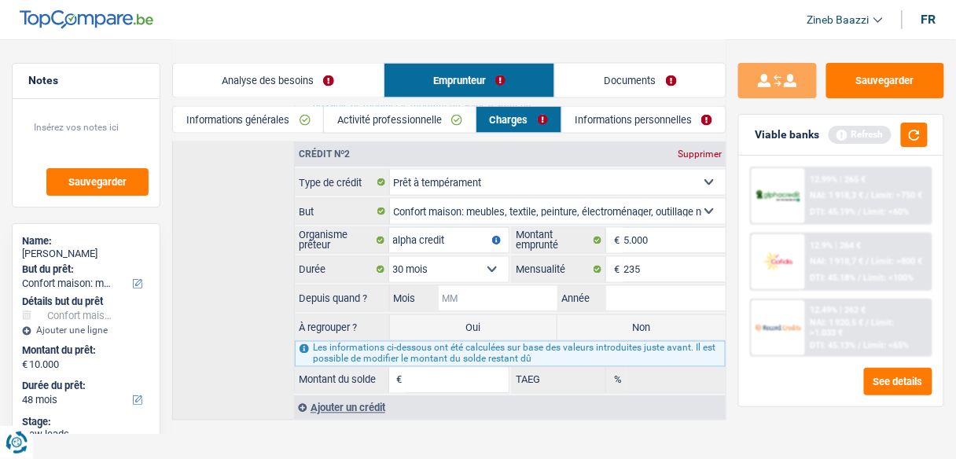
click at [474, 286] on input "Mois" at bounding box center [498, 298] width 119 height 25
click at [493, 292] on input "Mois" at bounding box center [498, 298] width 119 height 25
type input "03"
type input "2025"
type input "4.261"
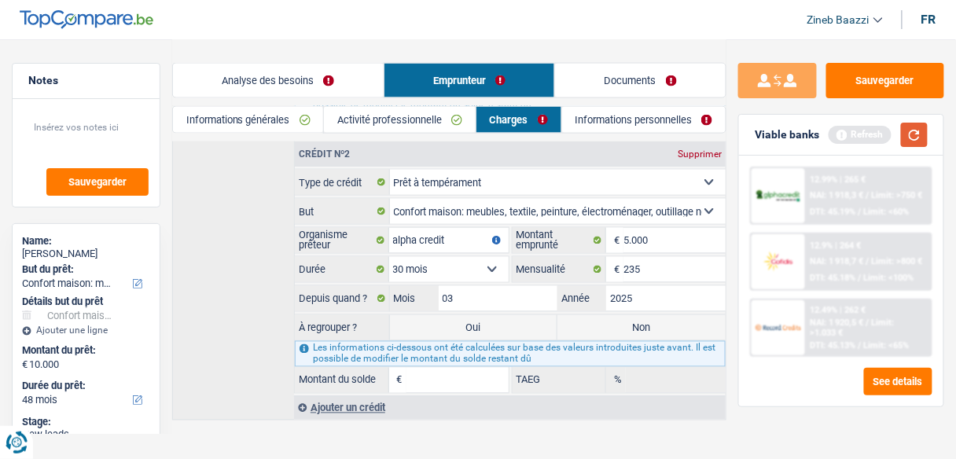
type input "32,57"
click at [916, 132] on button "button" at bounding box center [914, 135] width 27 height 24
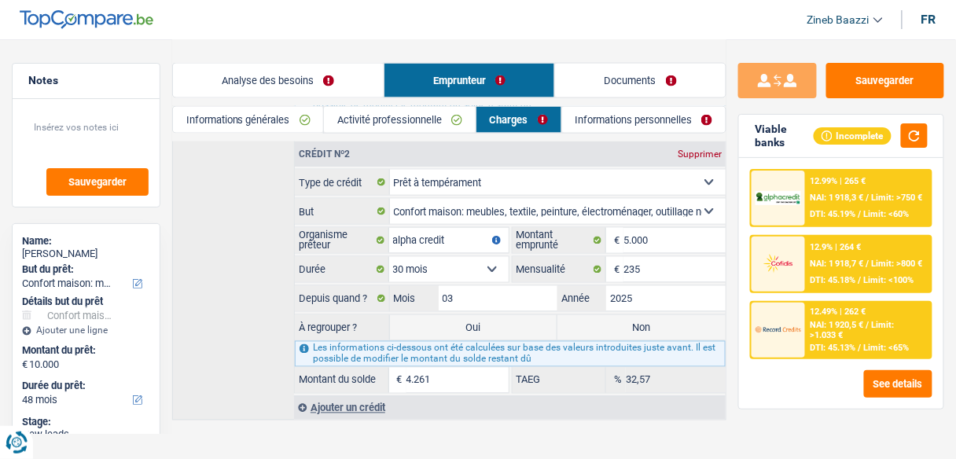
click at [626, 119] on link "Informations personnelles" at bounding box center [644, 120] width 164 height 26
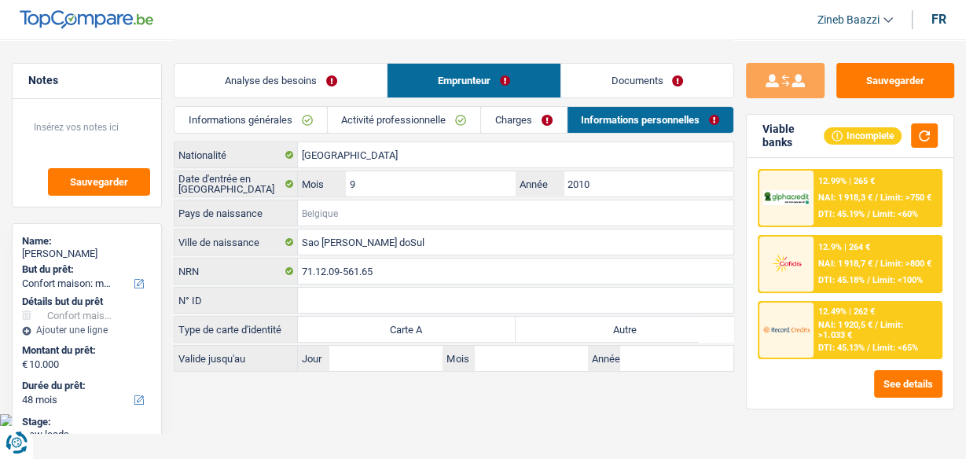
click at [377, 211] on input "Pays de naissance" at bounding box center [515, 212] width 435 height 25
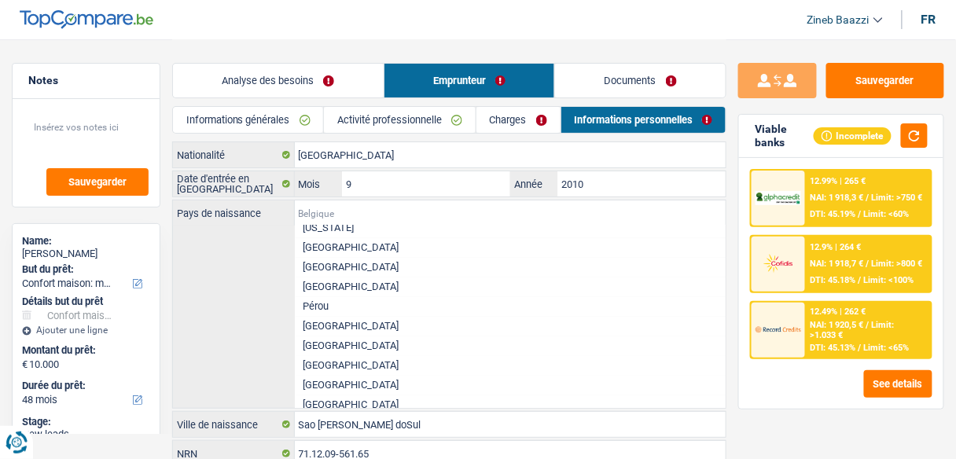
scroll to position [2641, 0]
click at [330, 352] on li "Portugal" at bounding box center [510, 342] width 431 height 20
type input "Portugal"
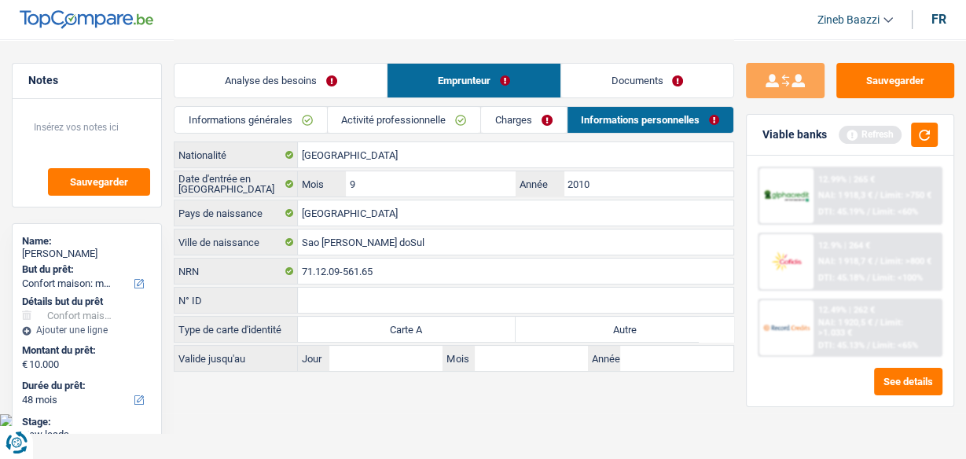
click at [606, 83] on link "Documents" at bounding box center [647, 81] width 172 height 34
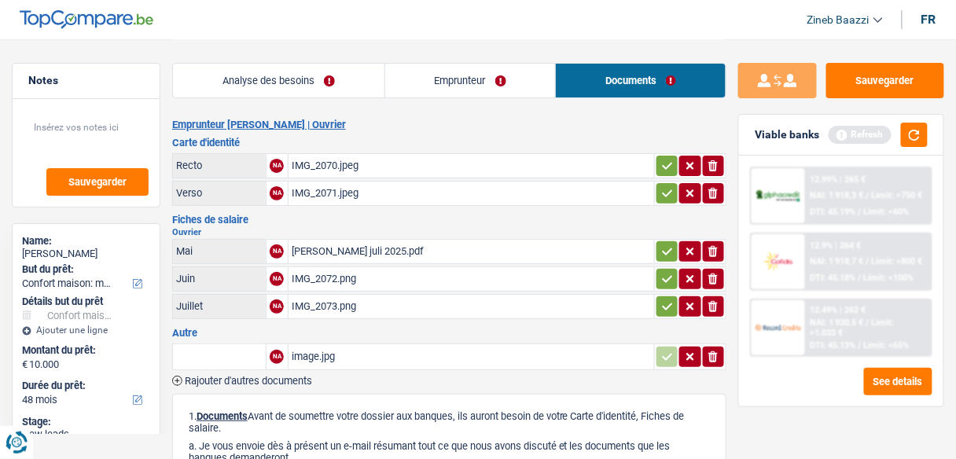
click at [286, 169] on td "NA" at bounding box center [277, 165] width 22 height 25
click at [306, 163] on div "IMG_2070.jpeg" at bounding box center [471, 166] width 359 height 24
click at [909, 142] on button "button" at bounding box center [914, 135] width 27 height 24
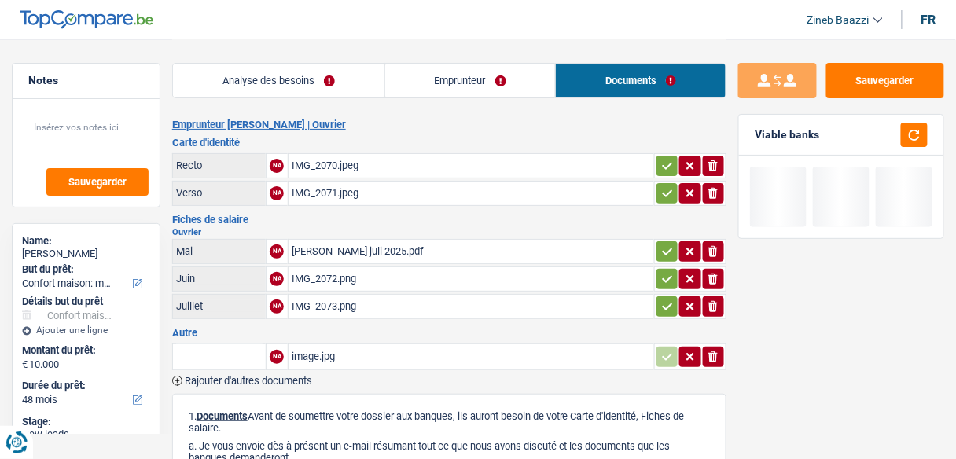
click at [279, 79] on link "Analyse des besoins" at bounding box center [278, 81] width 211 height 34
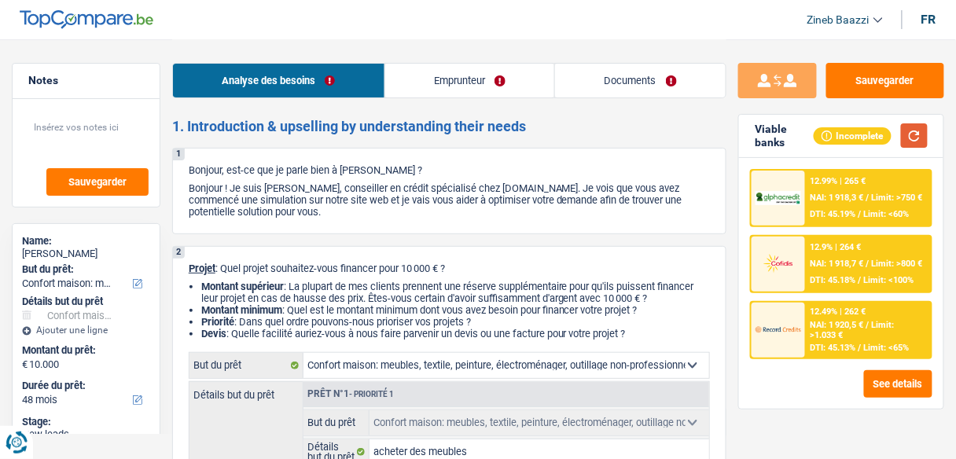
click at [912, 144] on button "button" at bounding box center [914, 135] width 27 height 24
click at [792, 323] on img at bounding box center [778, 329] width 46 height 23
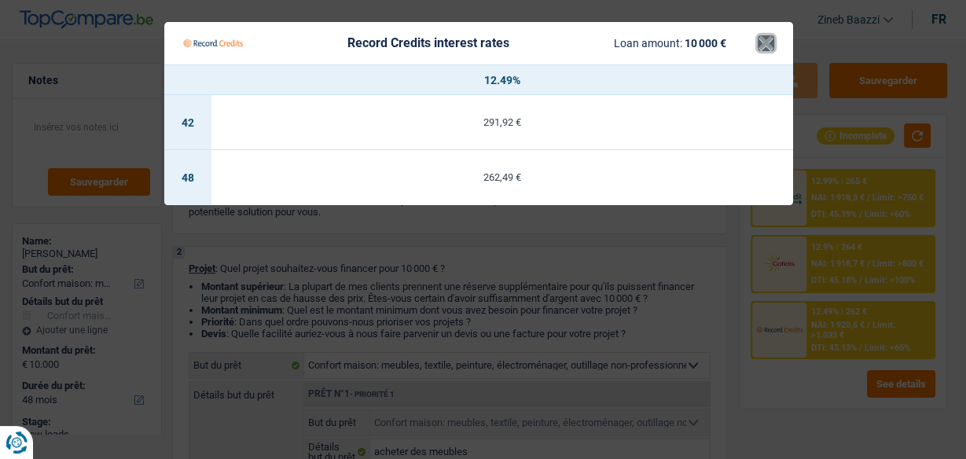
click at [767, 38] on button "×" at bounding box center [766, 43] width 17 height 16
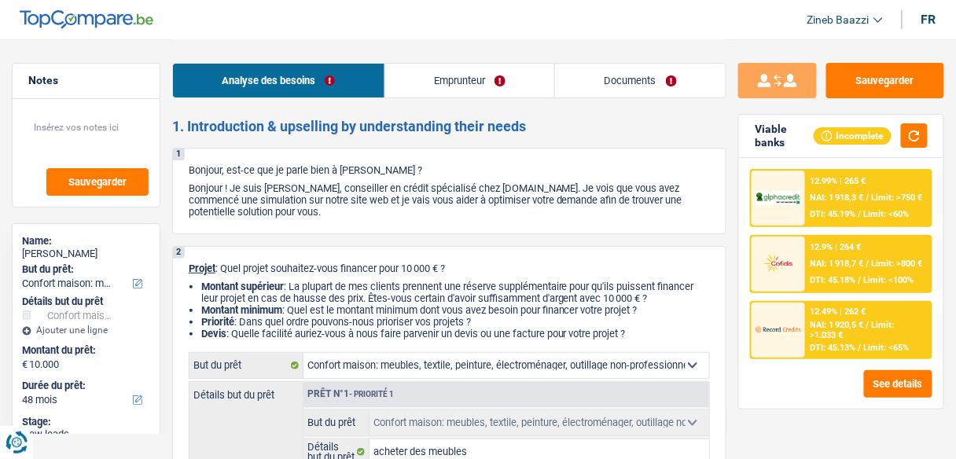
click at [806, 324] on div "12.49% | 262 € NAI: 1 920,5 € / Limit: >1.033 € DTI: 45.13% / Limit: <65%" at bounding box center [868, 330] width 125 height 55
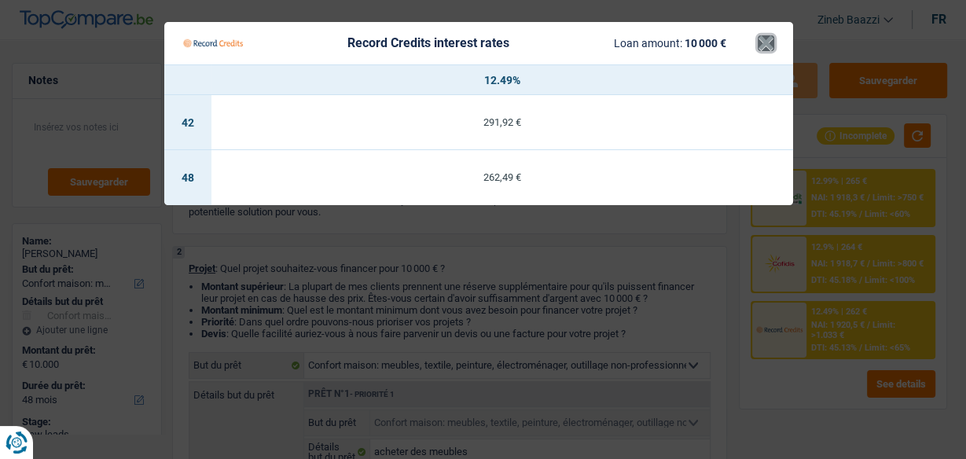
click at [766, 39] on button "×" at bounding box center [766, 43] width 17 height 16
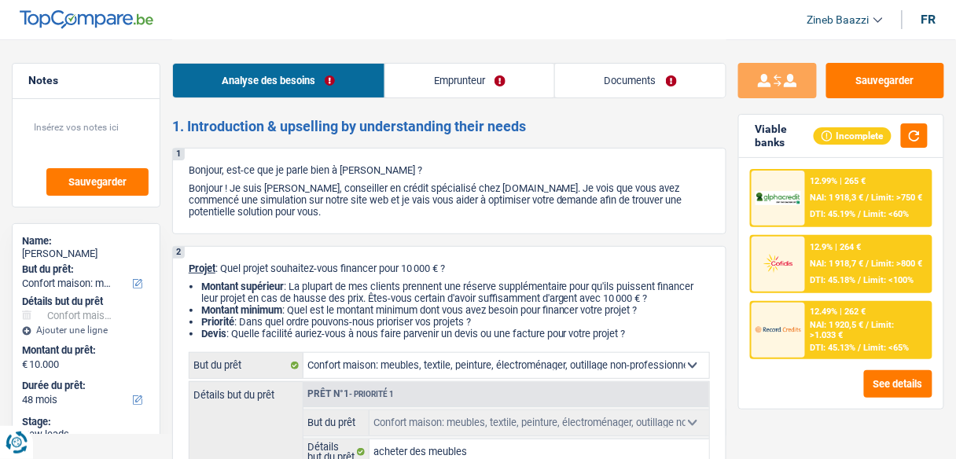
click at [799, 194] on img at bounding box center [778, 198] width 46 height 14
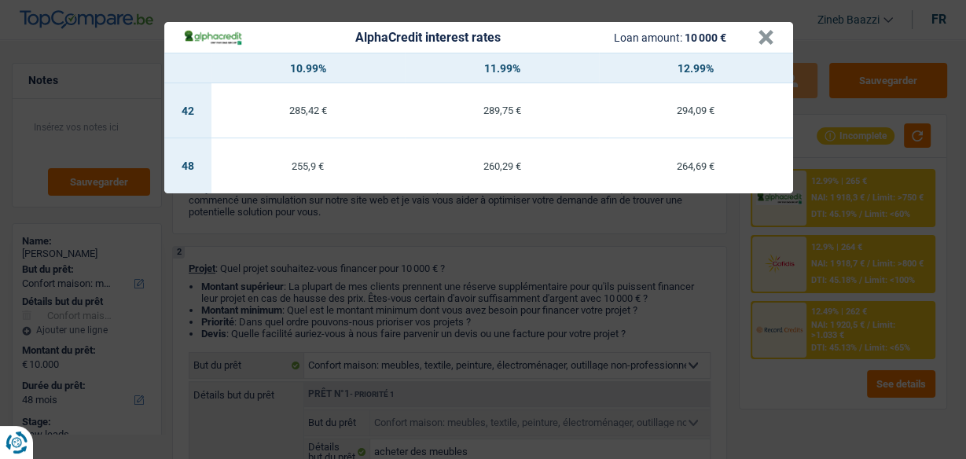
click at [774, 34] on header "AlphaCredit interest rates Loan amount: 10 000 € ×" at bounding box center [478, 37] width 629 height 31
click at [767, 39] on button "×" at bounding box center [766, 38] width 17 height 16
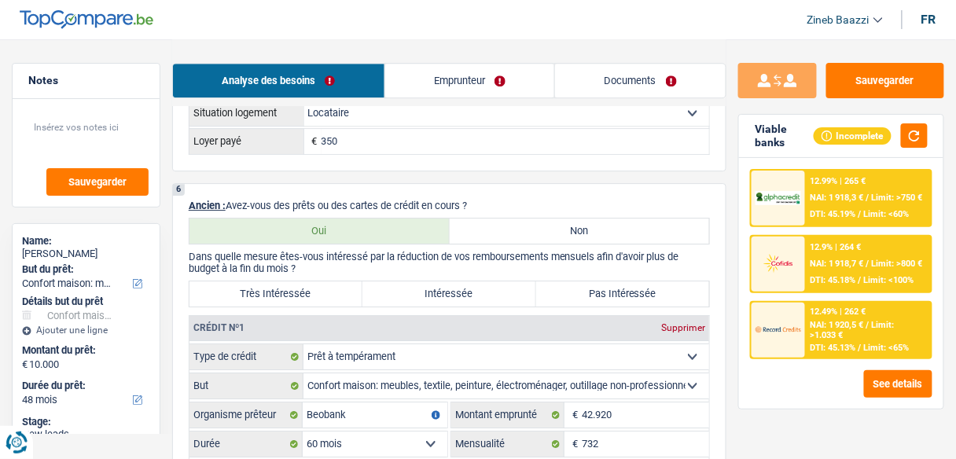
scroll to position [1195, 0]
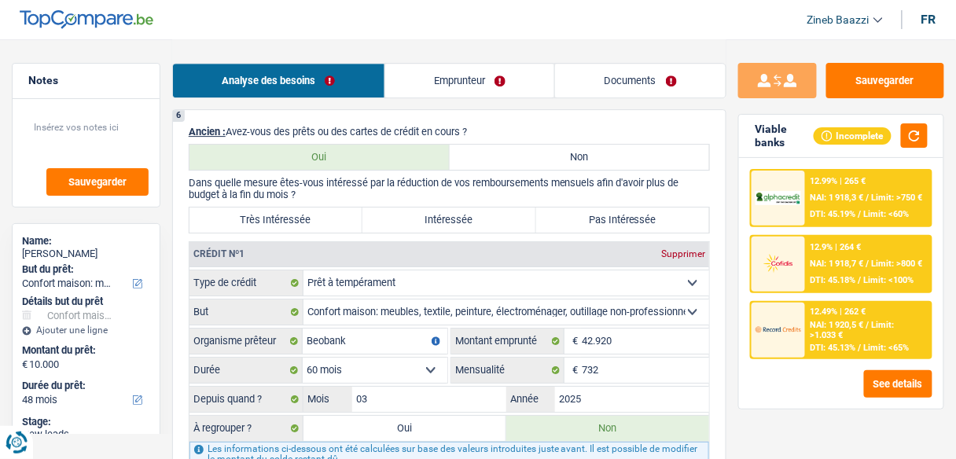
click at [333, 211] on label "Très Intéressée" at bounding box center [275, 219] width 173 height 25
click at [333, 211] on input "Très Intéressée" at bounding box center [275, 219] width 173 height 25
radio input "true"
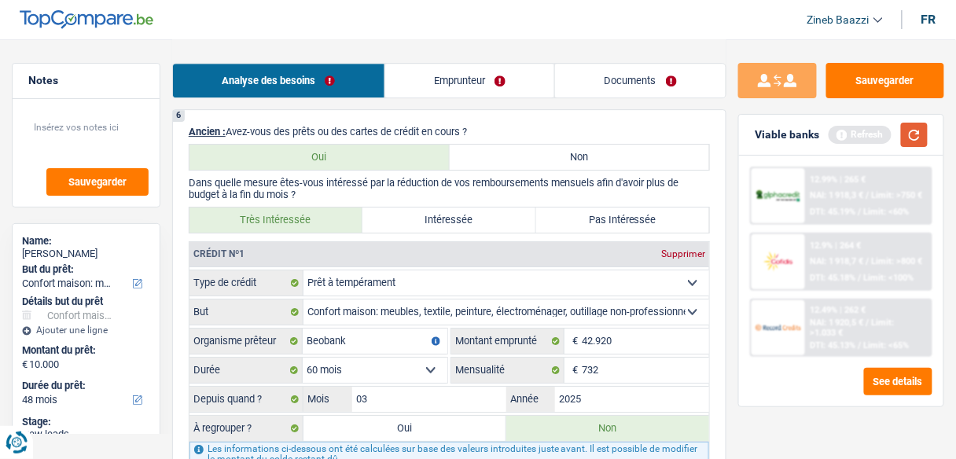
click at [916, 125] on button "button" at bounding box center [914, 135] width 27 height 24
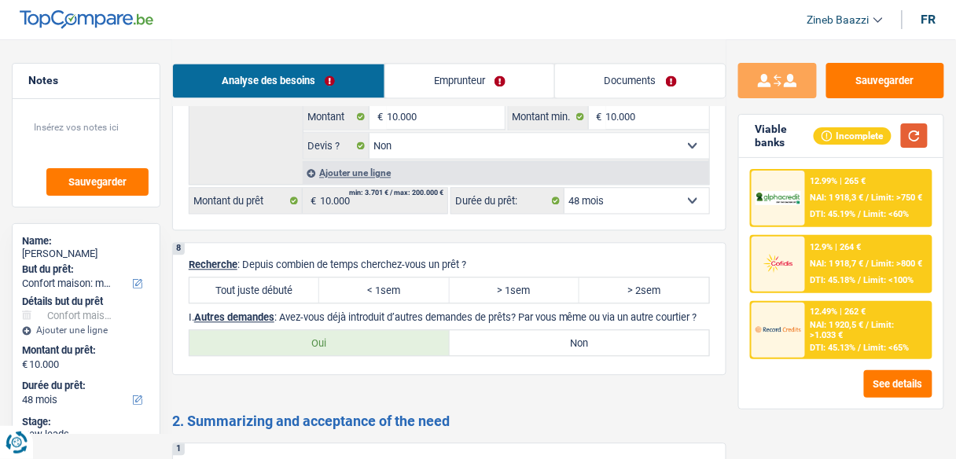
scroll to position [2389, 0]
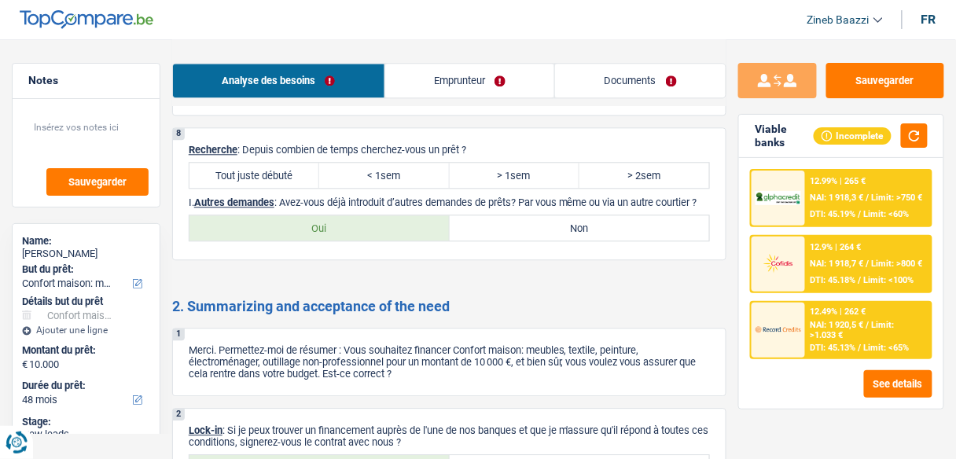
drag, startPoint x: 290, startPoint y: 187, endPoint x: 342, endPoint y: 203, distance: 54.2
click at [289, 186] on label "Tout juste débuté" at bounding box center [254, 175] width 130 height 25
click at [289, 186] on input "Tout juste débuté" at bounding box center [254, 175] width 130 height 25
radio input "true"
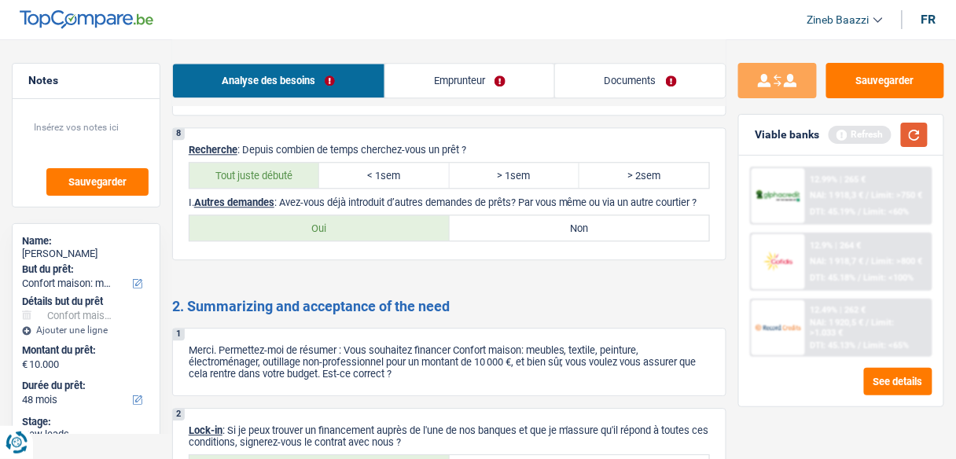
click at [912, 143] on div "Viable banks Refresh" at bounding box center [841, 135] width 204 height 41
click at [912, 143] on button "button" at bounding box center [914, 135] width 27 height 24
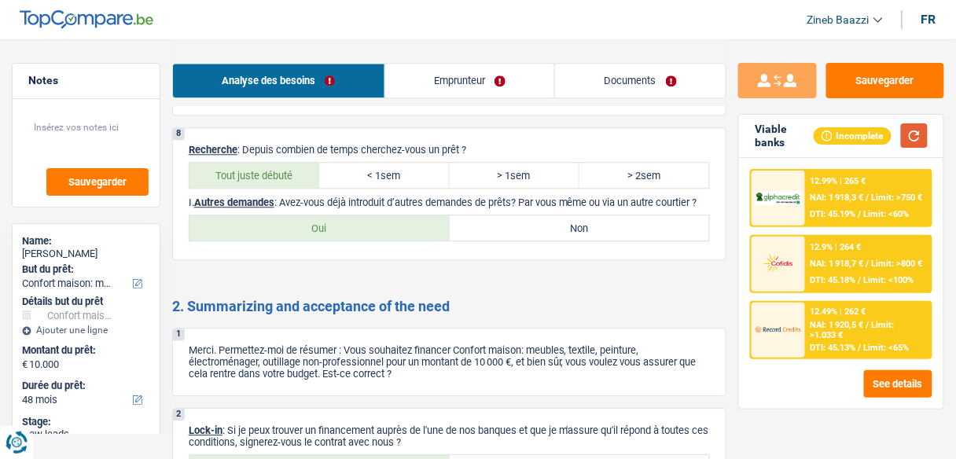
click at [924, 131] on button "button" at bounding box center [914, 135] width 27 height 24
click at [642, 240] on label "Non" at bounding box center [580, 227] width 260 height 25
click at [642, 240] on input "Non" at bounding box center [580, 227] width 260 height 25
radio input "true"
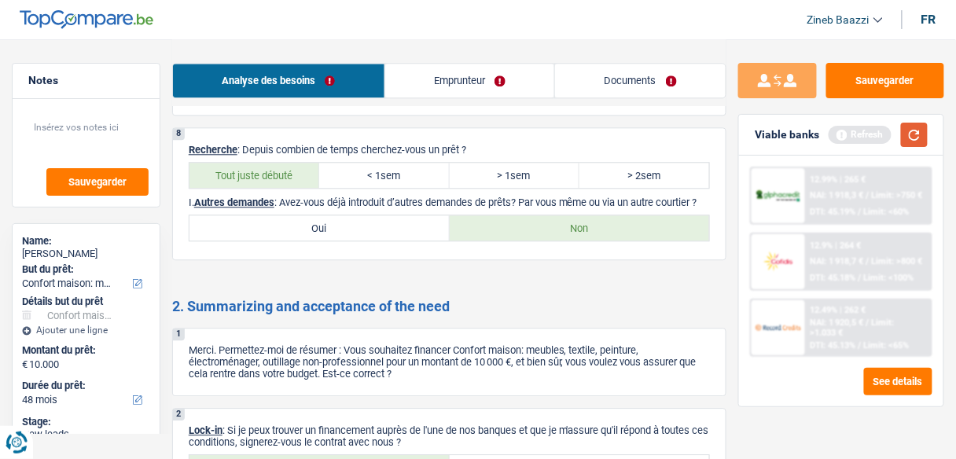
click at [927, 127] on button "button" at bounding box center [914, 135] width 27 height 24
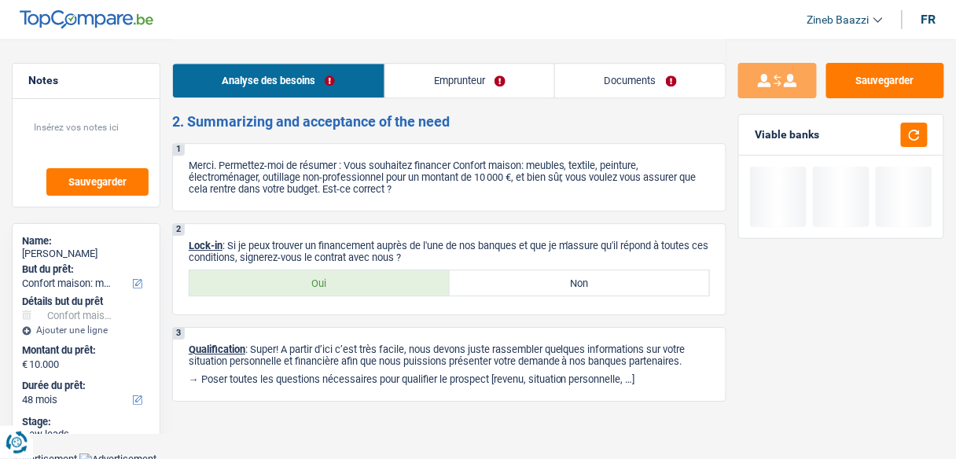
scroll to position [2578, 0]
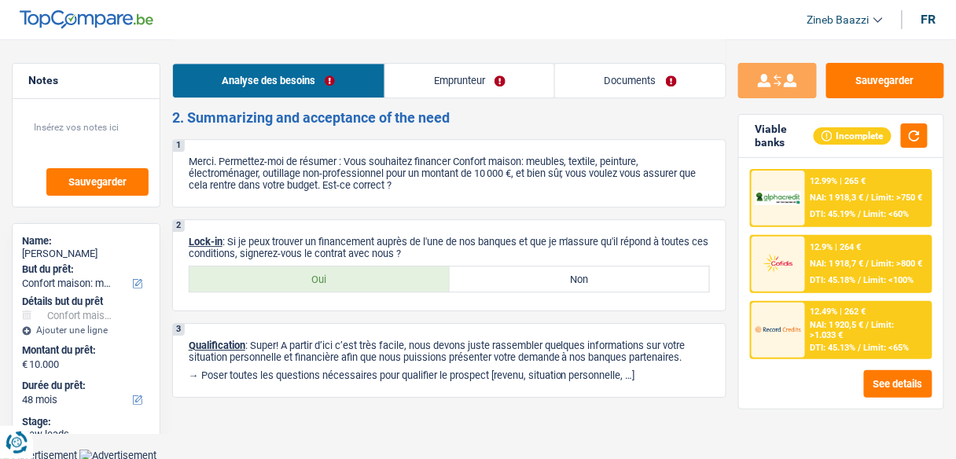
click at [389, 284] on label "Oui" at bounding box center [319, 278] width 260 height 25
click at [389, 284] on input "Oui" at bounding box center [319, 278] width 260 height 25
radio input "true"
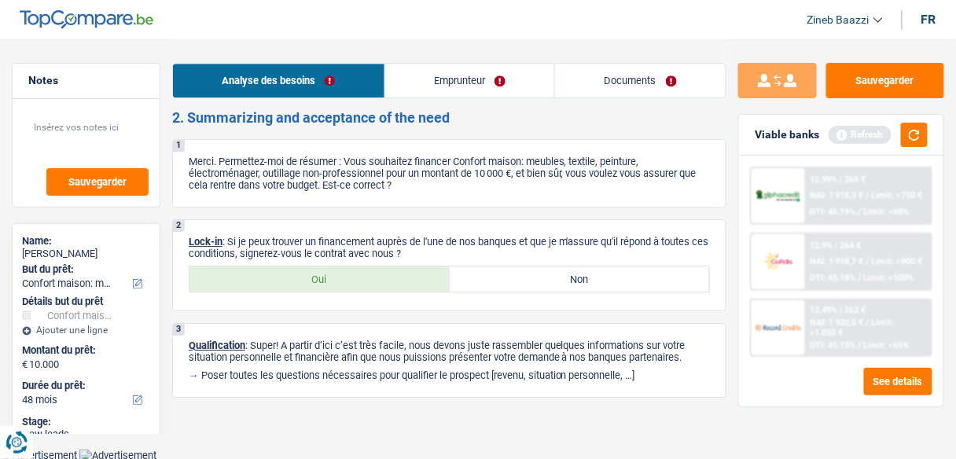
click at [450, 259] on p "Lock-in : Si je peux trouver un financement auprès de l'une de nos banques et q…" at bounding box center [449, 248] width 521 height 24
click at [523, 84] on link "Emprunteur" at bounding box center [470, 81] width 170 height 34
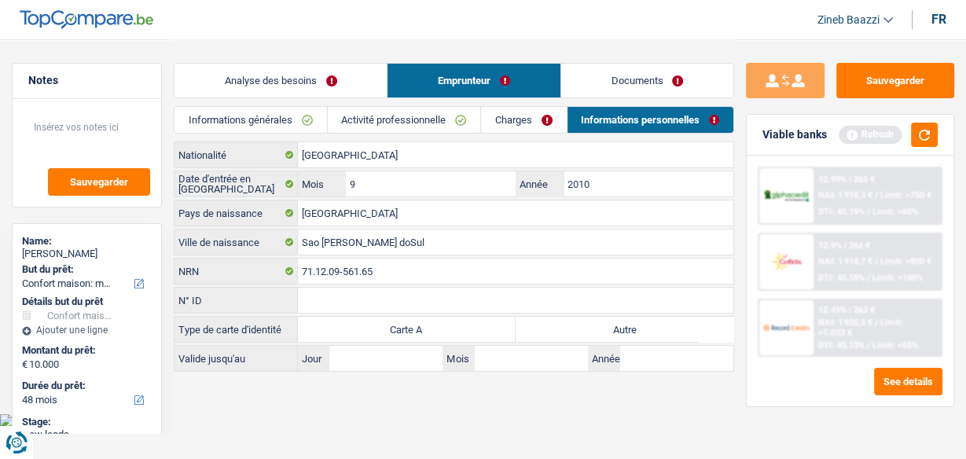
click at [600, 77] on link "Documents" at bounding box center [647, 81] width 172 height 34
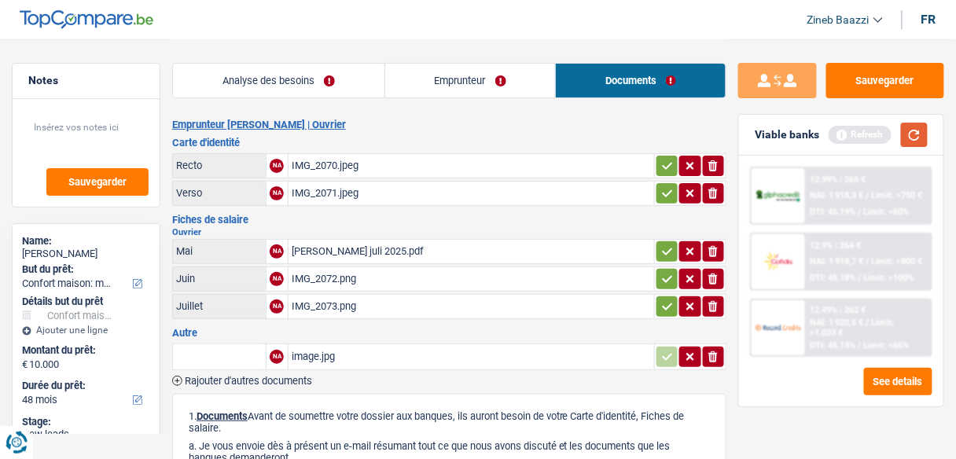
click at [920, 134] on button "button" at bounding box center [914, 135] width 27 height 24
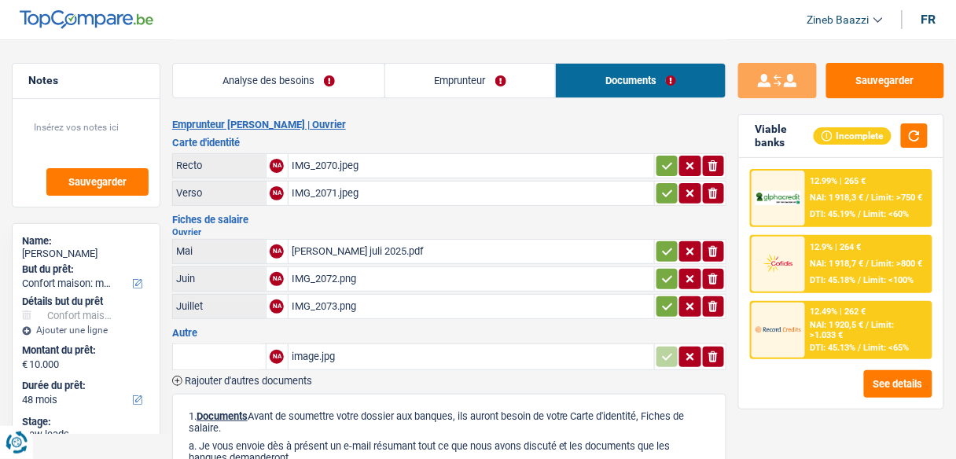
click at [325, 77] on link "Analyse des besoins" at bounding box center [278, 81] width 211 height 34
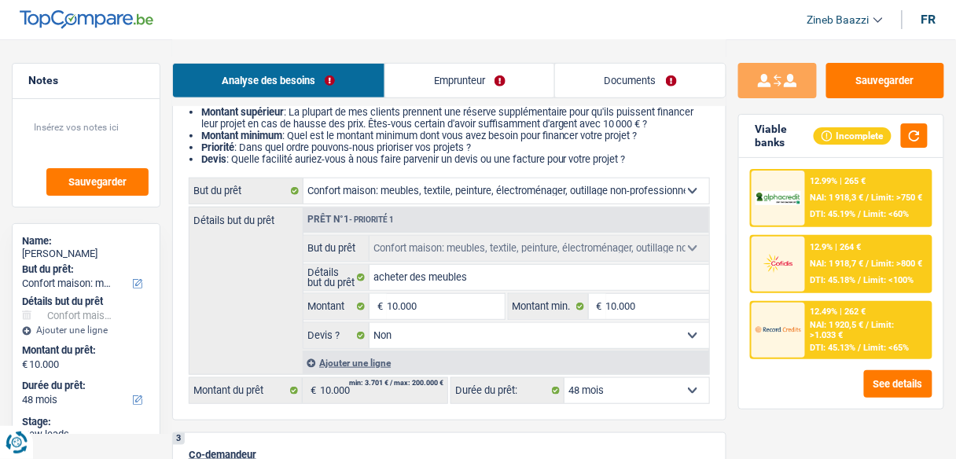
scroll to position [251, 0]
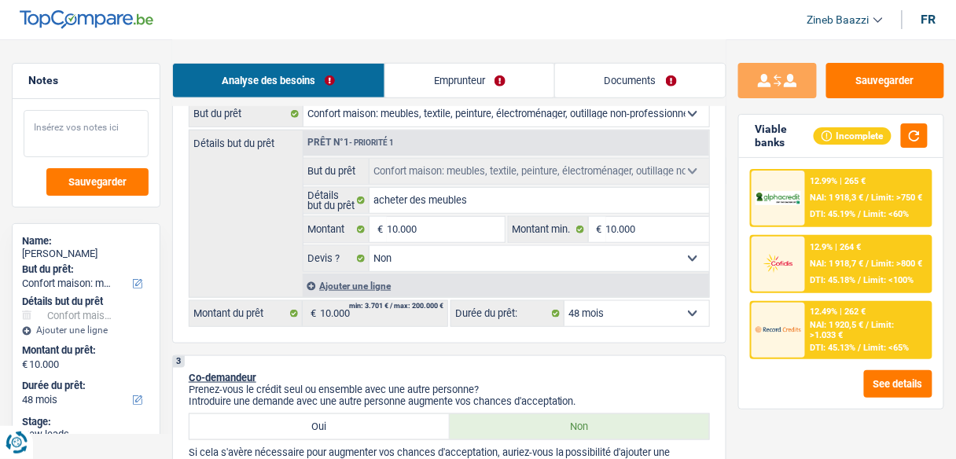
click at [88, 130] on textarea at bounding box center [86, 133] width 125 height 47
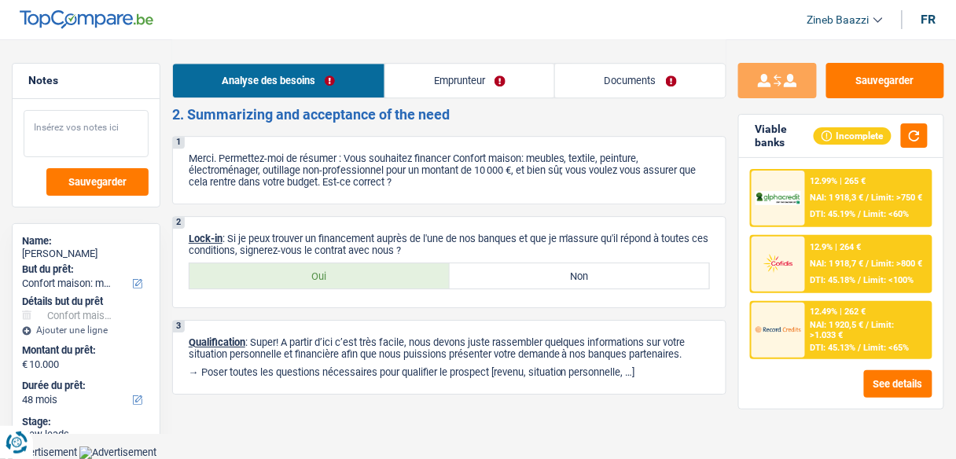
scroll to position [2594, 0]
click at [856, 68] on button "Sauvegarder" at bounding box center [885, 80] width 118 height 35
click at [898, 88] on button "Sauvegarder" at bounding box center [885, 80] width 118 height 35
click at [872, 377] on button "See details" at bounding box center [898, 384] width 68 height 28
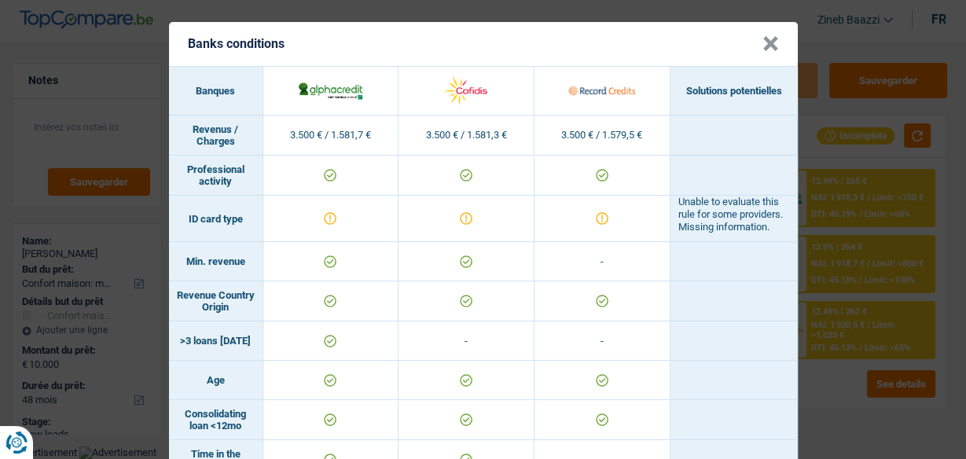
scroll to position [0, 0]
click at [769, 46] on button "×" at bounding box center [770, 44] width 17 height 16
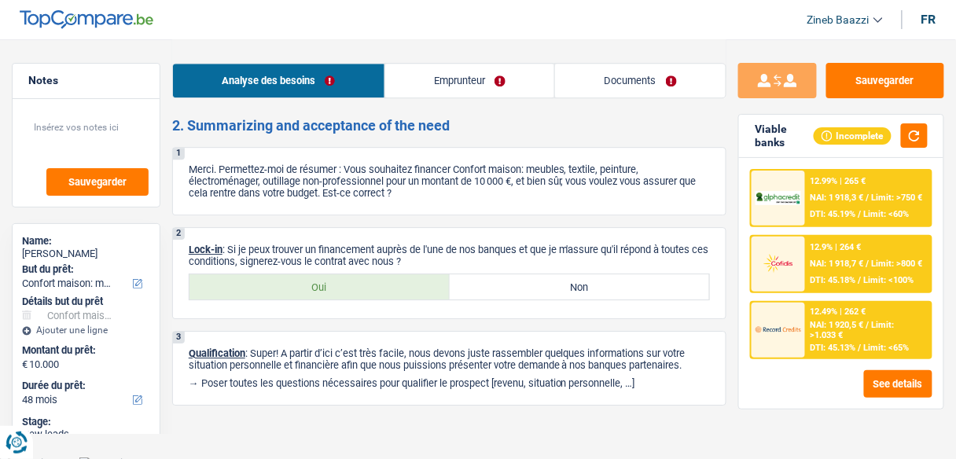
click at [627, 77] on link "Documents" at bounding box center [640, 81] width 171 height 34
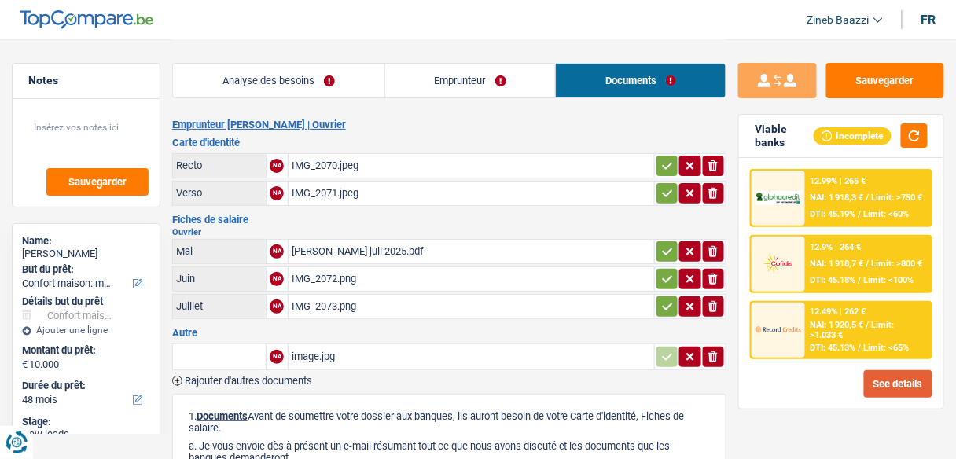
click at [906, 383] on button "See details" at bounding box center [898, 384] width 68 height 28
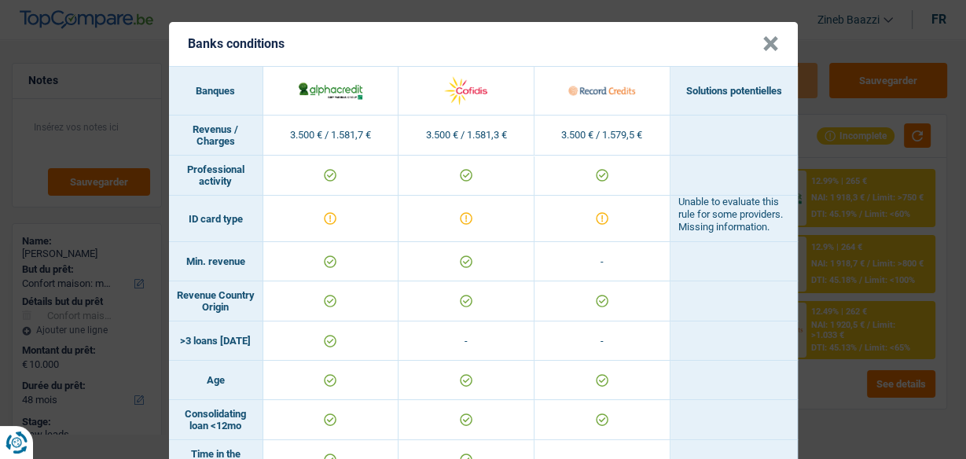
drag, startPoint x: 679, startPoint y: 215, endPoint x: 744, endPoint y: 253, distance: 75.4
click at [744, 242] on td "Unable to evaluate this rule for some providers. Missing information." at bounding box center [733, 219] width 127 height 46
click at [762, 46] on button "×" at bounding box center [770, 44] width 17 height 16
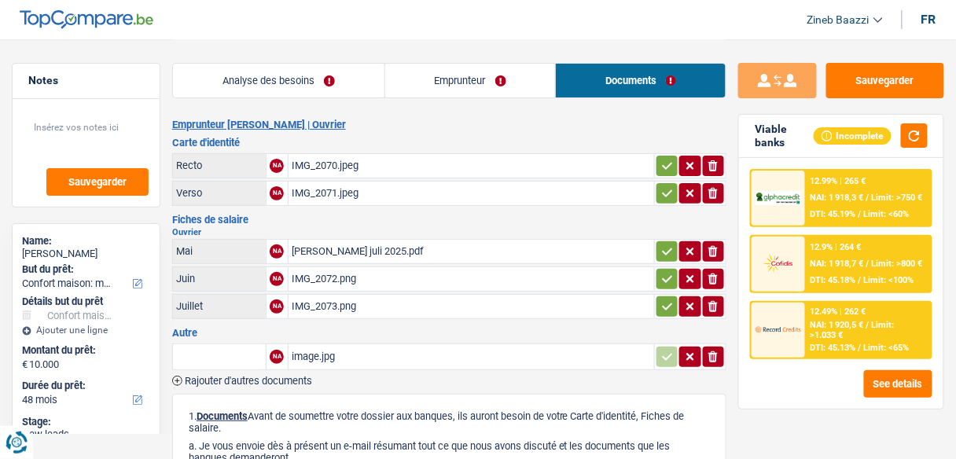
click at [316, 164] on div "IMG_2070.jpeg" at bounding box center [471, 166] width 359 height 24
click at [311, 194] on div "IMG_2071.jpeg" at bounding box center [471, 194] width 359 height 24
click at [333, 167] on div "IMG_2070.jpeg" at bounding box center [471, 166] width 359 height 24
click at [886, 374] on button "See details" at bounding box center [898, 384] width 68 height 28
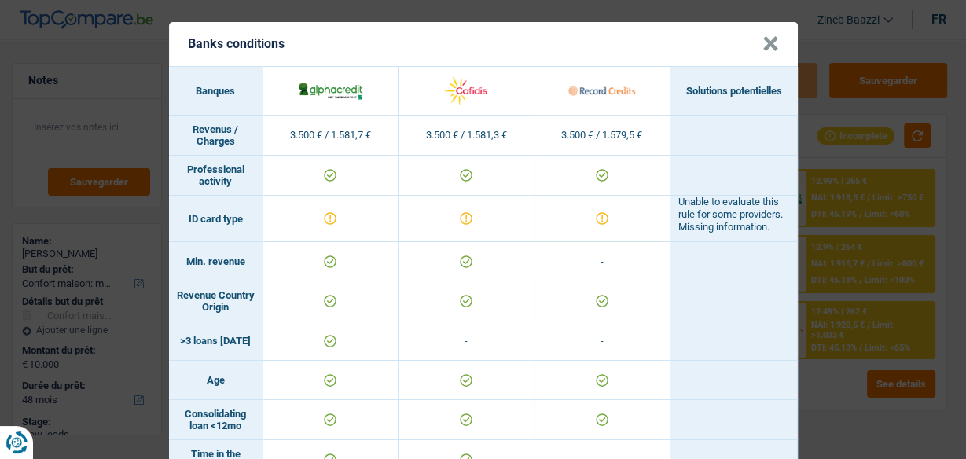
drag, startPoint x: 769, startPoint y: 47, endPoint x: 772, endPoint y: 57, distance: 9.9
click at [771, 52] on button "×" at bounding box center [770, 44] width 17 height 16
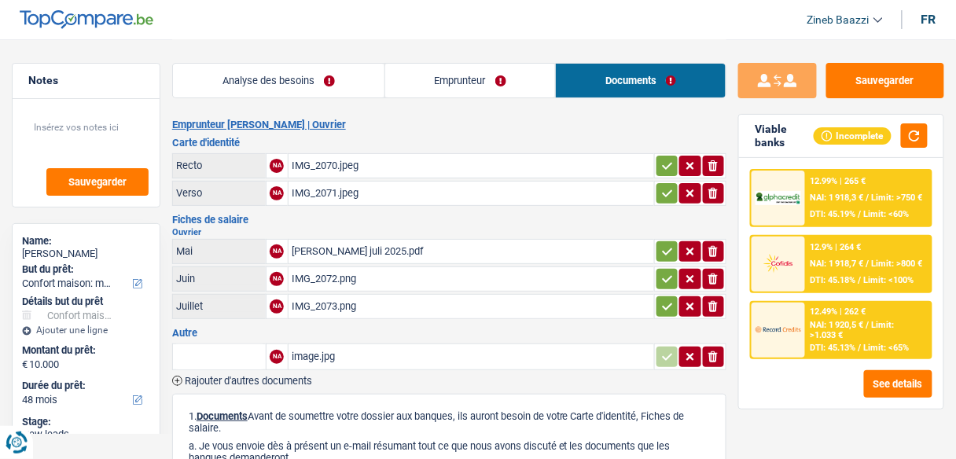
click at [419, 86] on link "Emprunteur" at bounding box center [470, 81] width 171 height 34
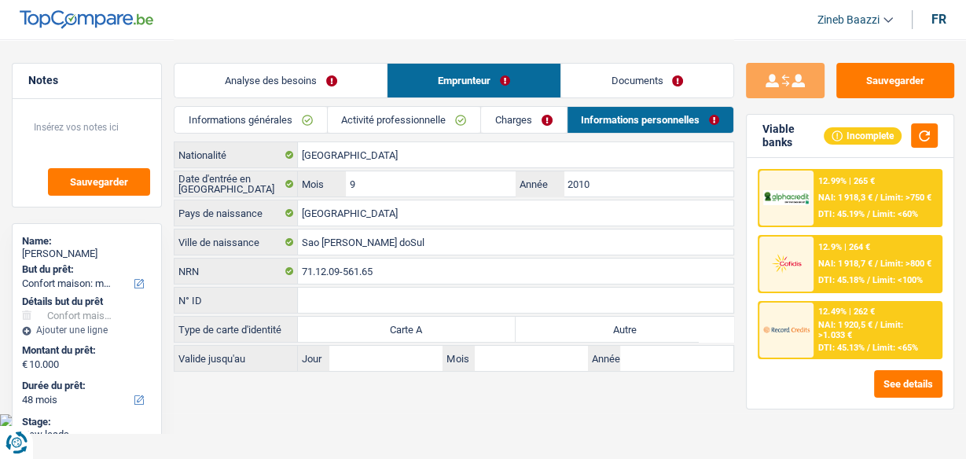
click at [285, 70] on link "Analyse des besoins" at bounding box center [280, 81] width 212 height 34
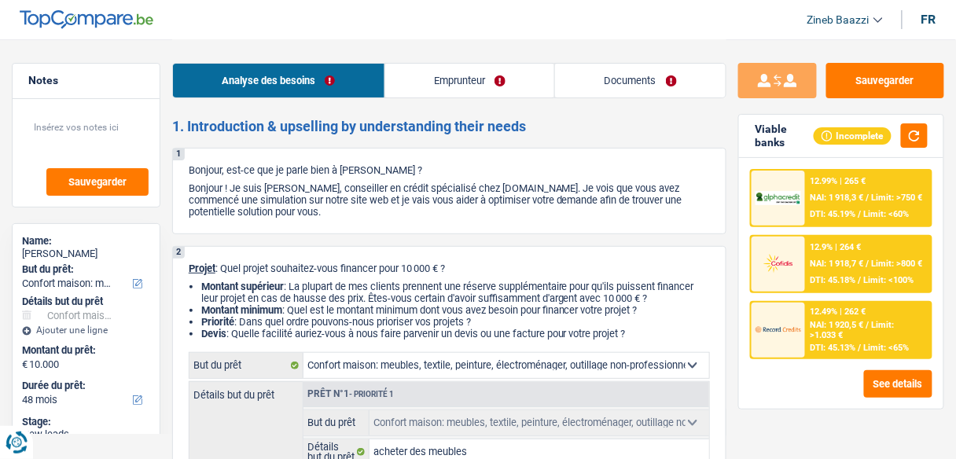
drag, startPoint x: 449, startPoint y: 17, endPoint x: 451, endPoint y: 0, distance: 17.5
click at [450, 16] on header "Zineb Baazzi Se déconnecter fr" at bounding box center [478, 20] width 956 height 40
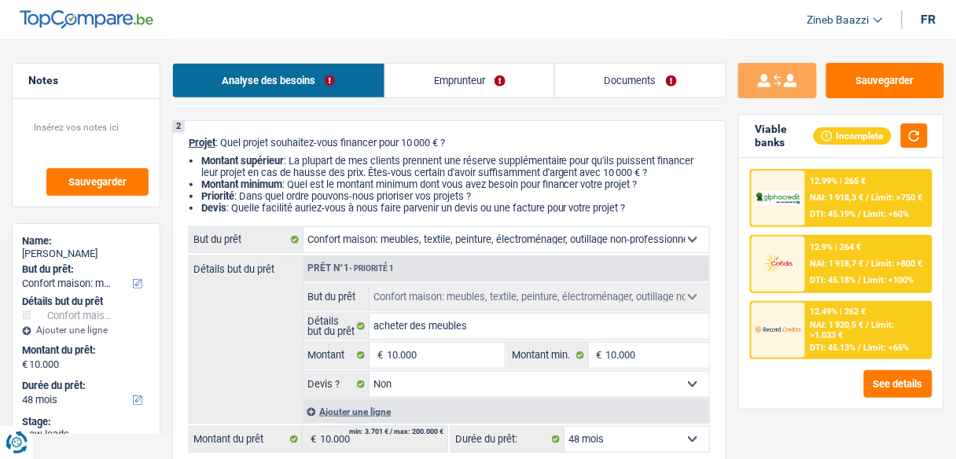
scroll to position [126, 0]
click at [637, 77] on link "Documents" at bounding box center [640, 81] width 171 height 34
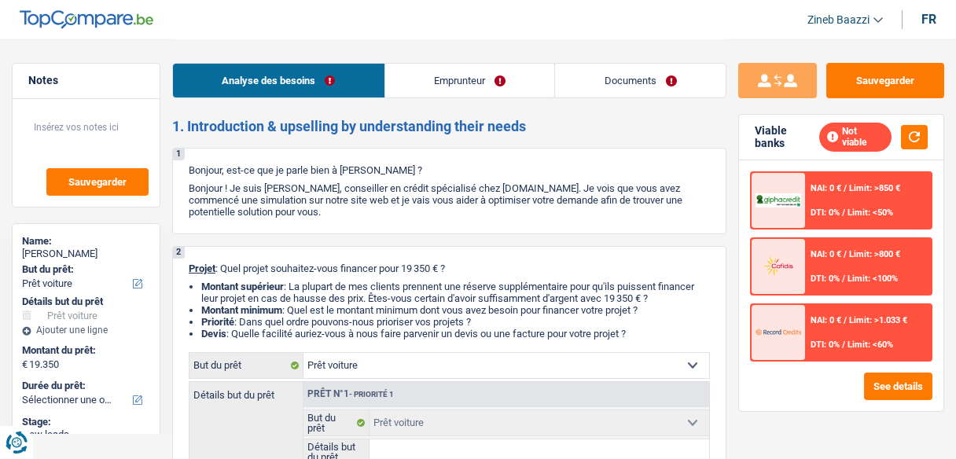
select select "car"
select select "privateEmployee"
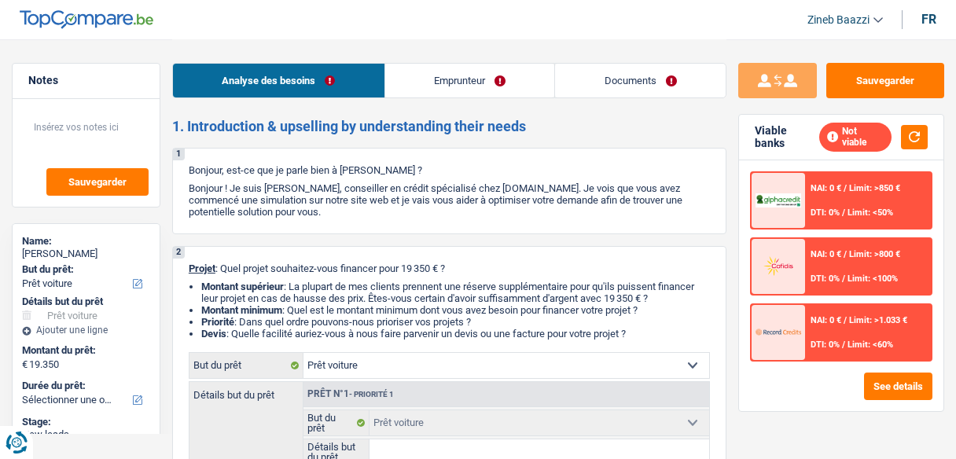
select select "netSalary"
select select "mealVouchers"
select select "car"
click at [916, 135] on button "button" at bounding box center [914, 137] width 27 height 24
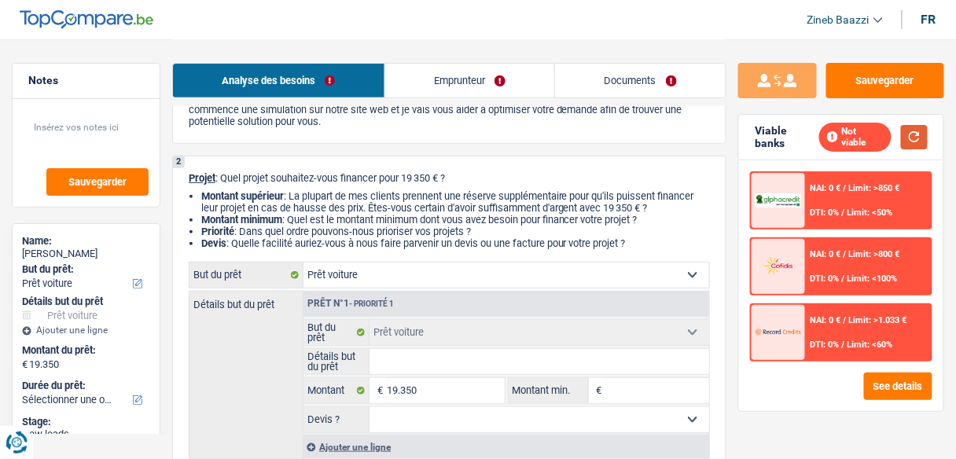
scroll to position [126, 0]
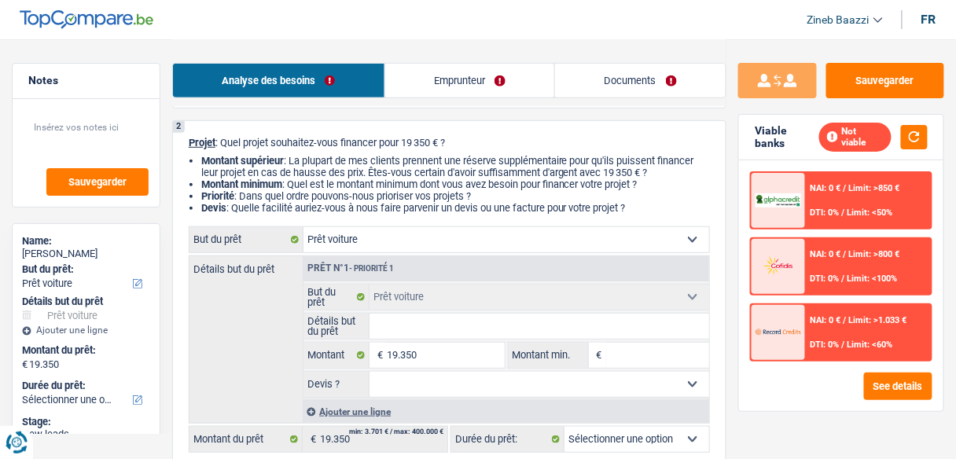
click at [508, 324] on input "Détails but du prêt" at bounding box center [539, 326] width 340 height 25
click at [504, 312] on fieldset "Confort maison: meubles, textile, peinture, électroménager, outillage non-profe…" at bounding box center [506, 341] width 406 height 114
click at [527, 241] on select "Confort maison: meubles, textile, peinture, électroménager, outillage non-profe…" at bounding box center [506, 239] width 406 height 25
click at [915, 134] on button "button" at bounding box center [914, 137] width 27 height 24
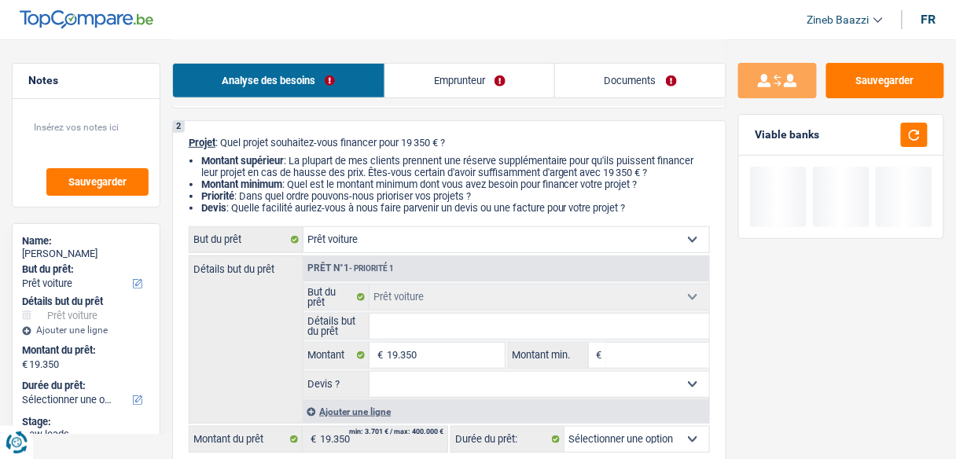
click at [319, 201] on li "Priorité : Dans quel ordre pouvons-nous prioriser vos projets ?" at bounding box center [455, 196] width 508 height 12
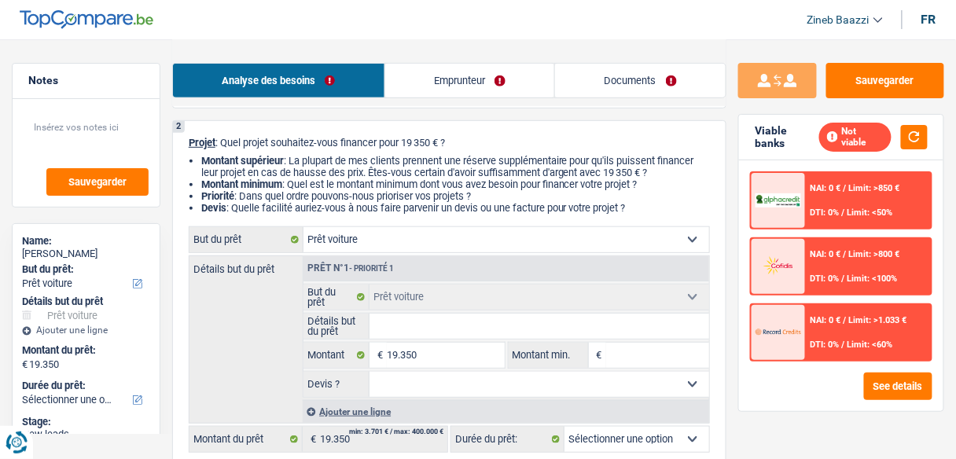
click at [497, 319] on input "Détails but du prêt" at bounding box center [539, 326] width 340 height 25
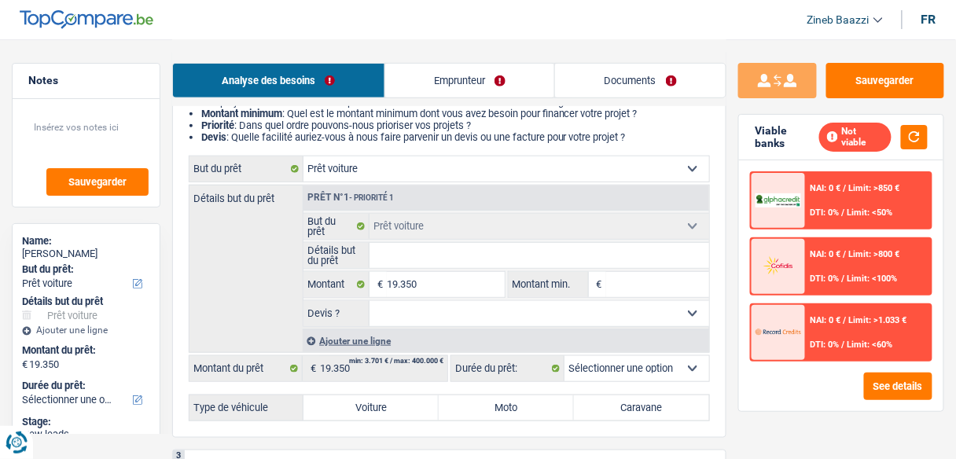
scroll to position [189, 0]
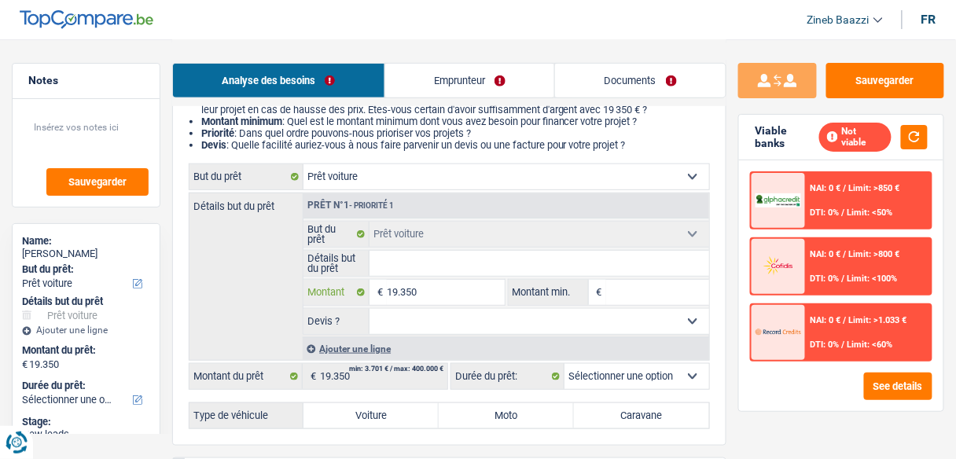
click at [401, 289] on input "19.350" at bounding box center [445, 292] width 117 height 25
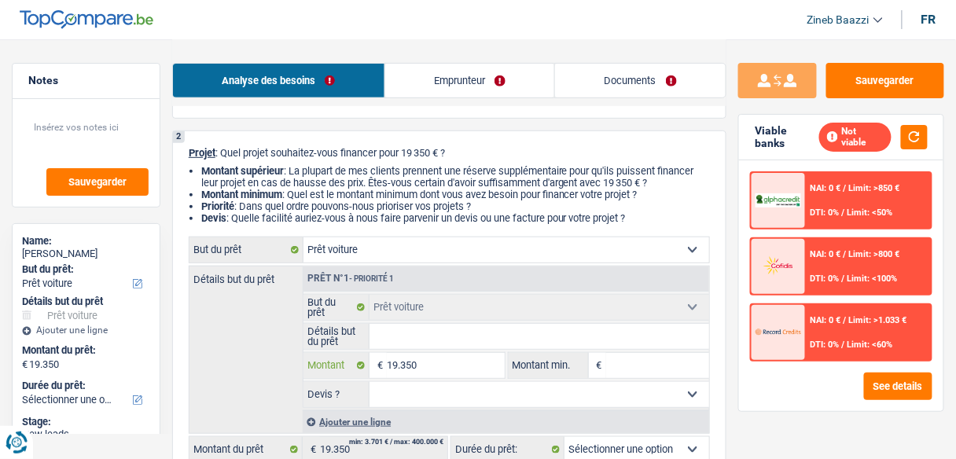
scroll to position [251, 0]
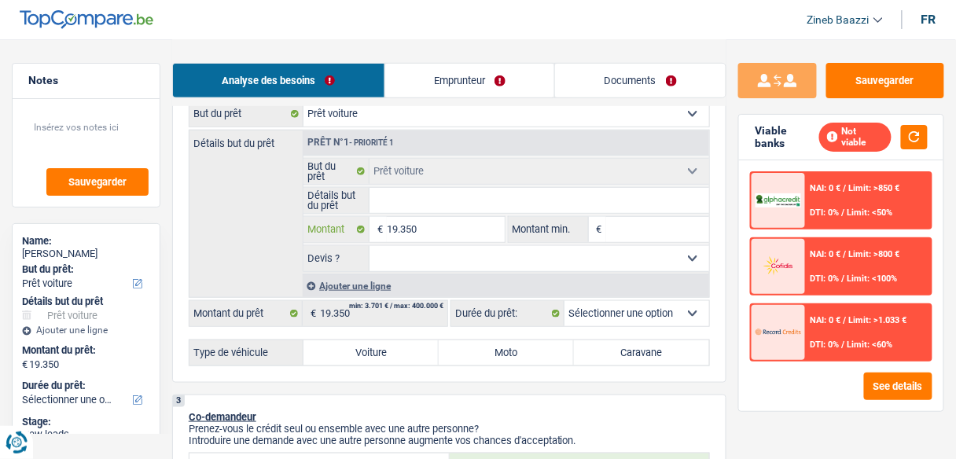
click at [397, 226] on input "19.350" at bounding box center [445, 229] width 117 height 25
click at [398, 226] on input "19.350" at bounding box center [445, 229] width 117 height 25
type input "2"
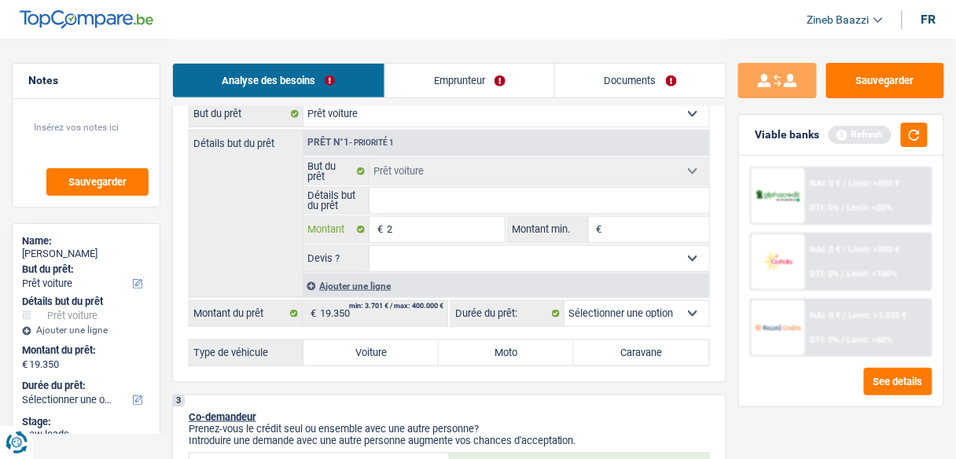
type input "20"
type input "205"
type input "2.050"
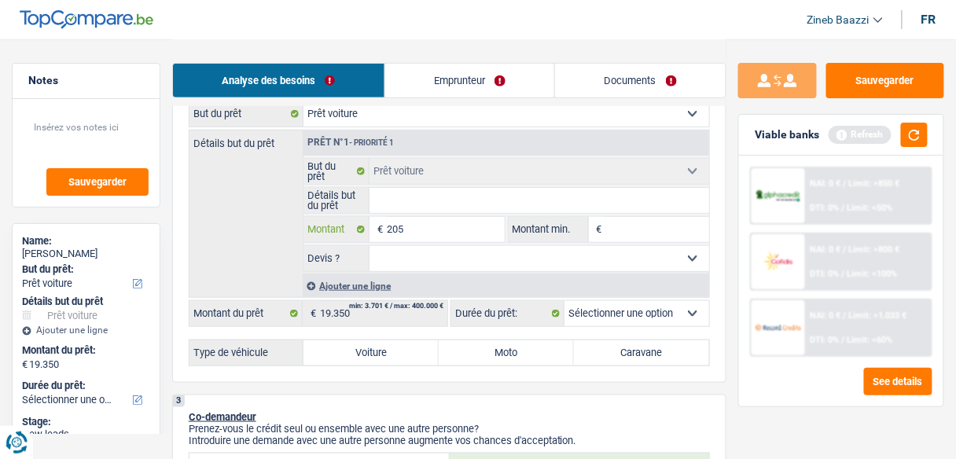
type input "2.050"
type input "20.500"
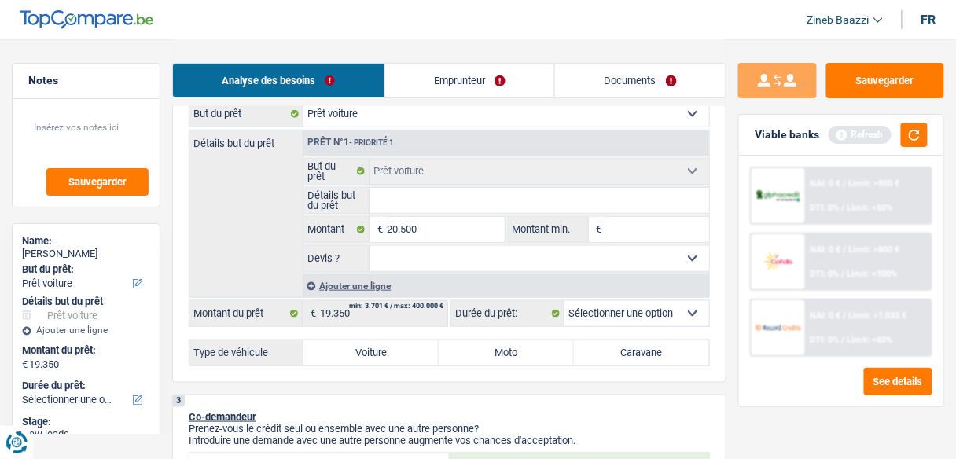
select select "60"
type input "20.500"
select select "60"
type input "20.500"
select select "60"
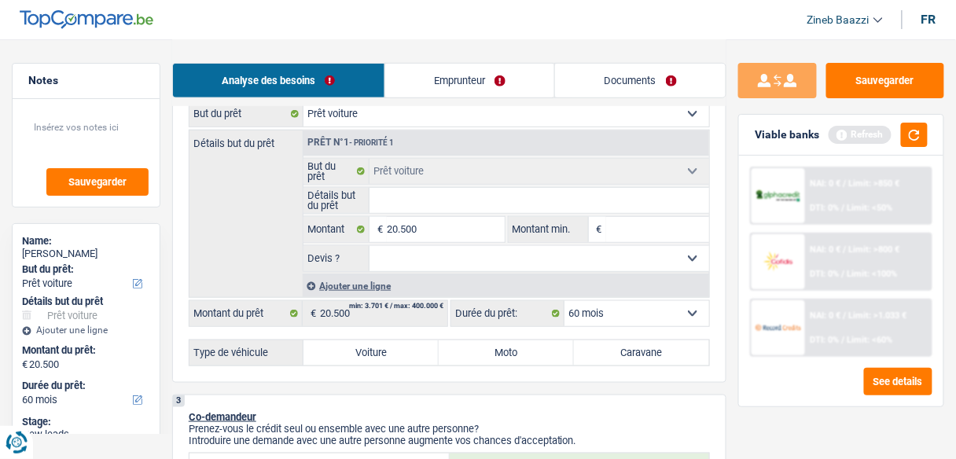
click at [637, 234] on input "Montant min." at bounding box center [657, 229] width 103 height 25
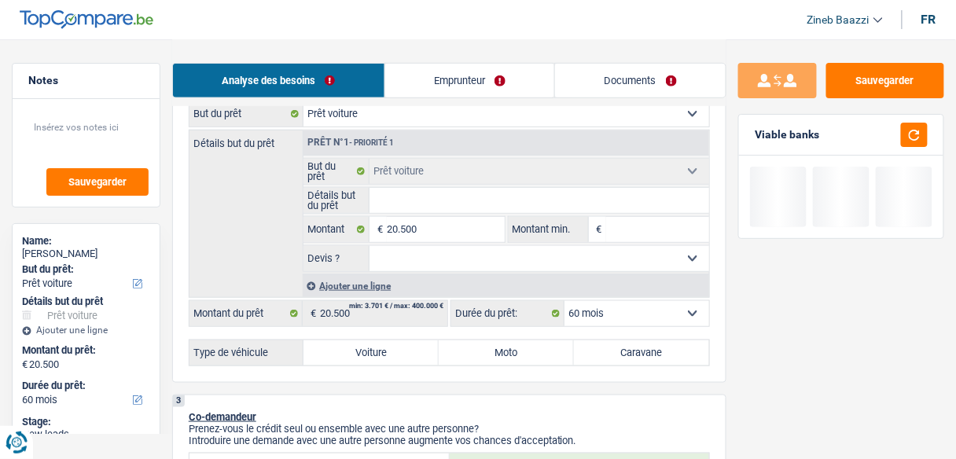
type input "2"
type input "20"
type input "205"
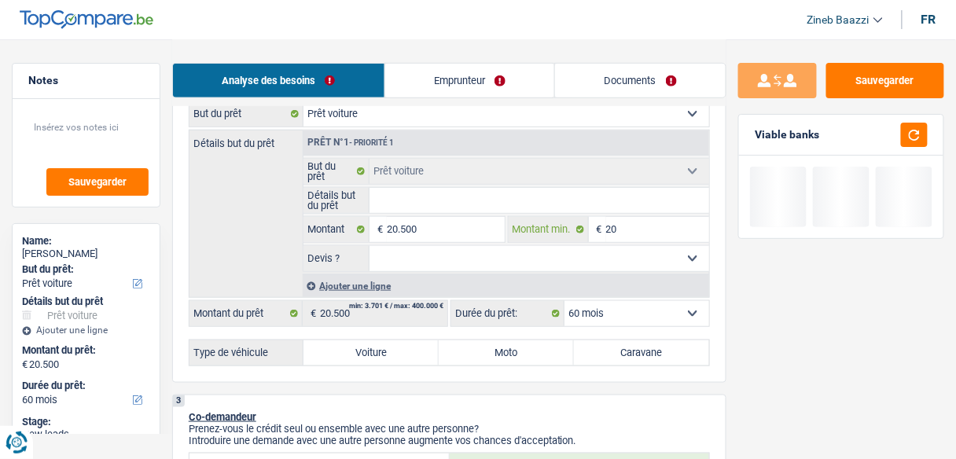
type input "205"
type input "2.050"
type input "20.500"
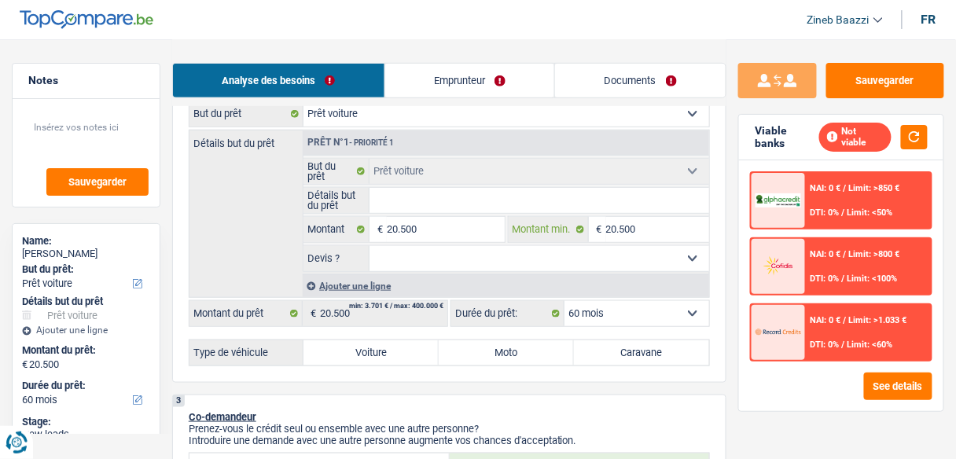
type input "20.500"
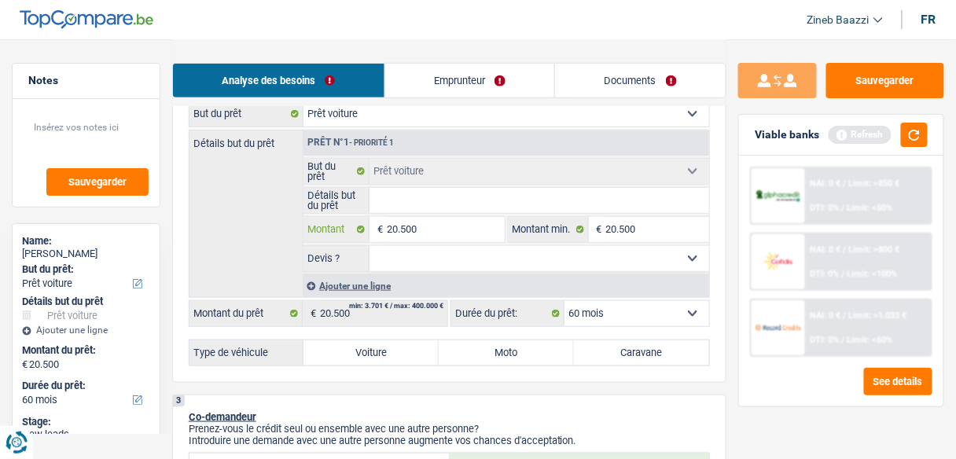
click at [419, 228] on input "20.500" at bounding box center [445, 229] width 117 height 25
type input "2.050"
type input "205"
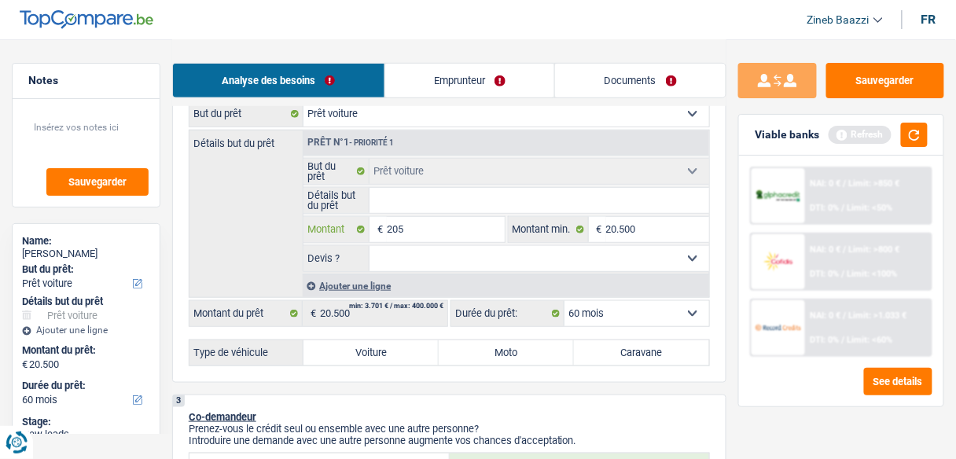
type input "20"
type input "2"
type input "21"
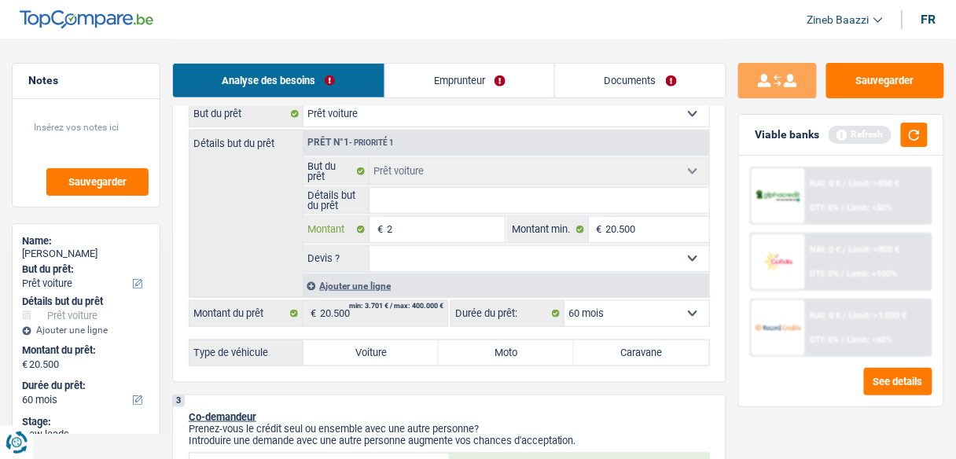
type input "21"
type input "215"
type input "21"
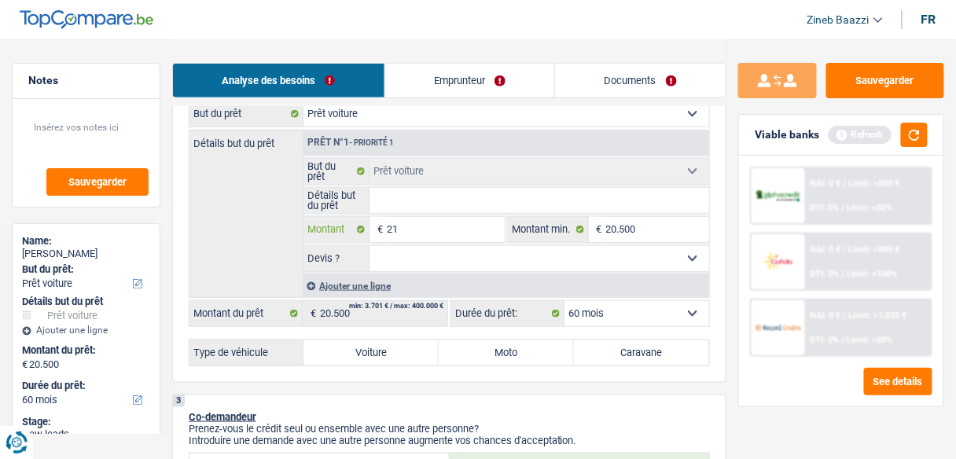
type input "2"
type input "22"
type input "220"
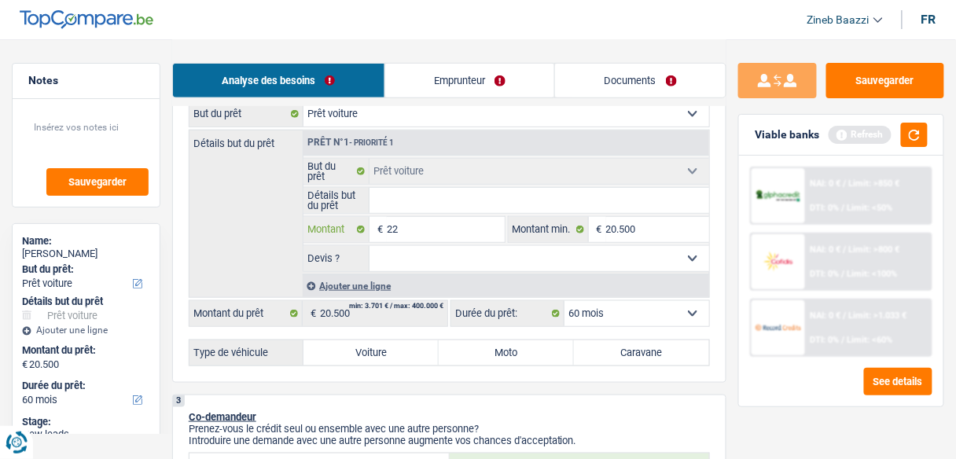
type input "220"
type input "2.200"
type input "22.000"
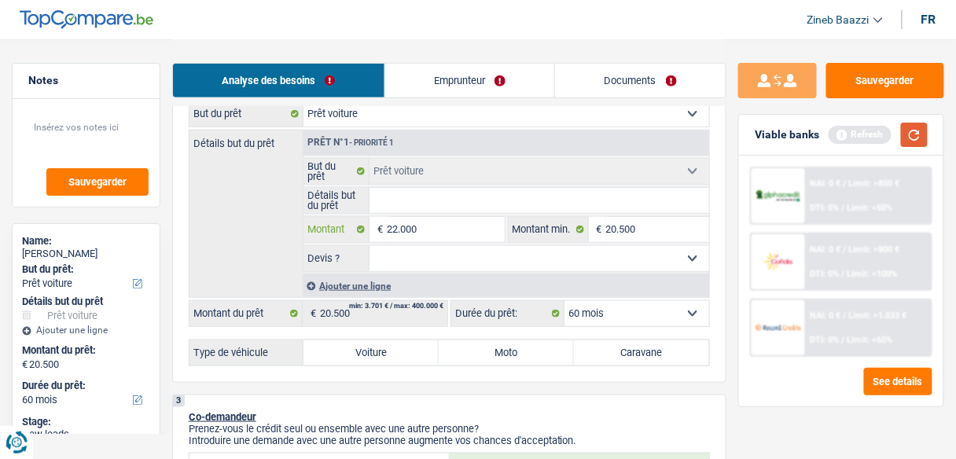
type input "22.000"
click at [916, 134] on button "button" at bounding box center [914, 135] width 27 height 24
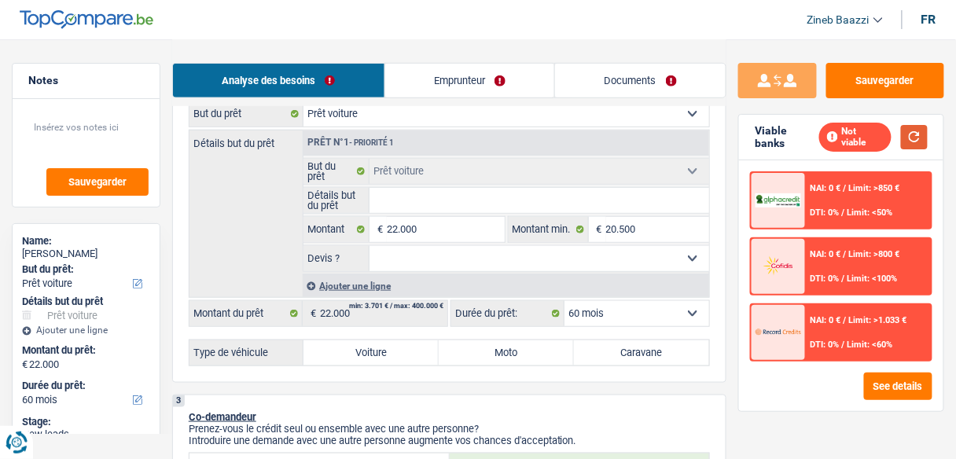
click at [906, 144] on button "button" at bounding box center [914, 137] width 27 height 24
click at [434, 207] on input "Détails but du prêt" at bounding box center [539, 200] width 340 height 25
click at [393, 201] on input "Détails but du prêt" at bounding box center [539, 200] width 340 height 25
type input "o"
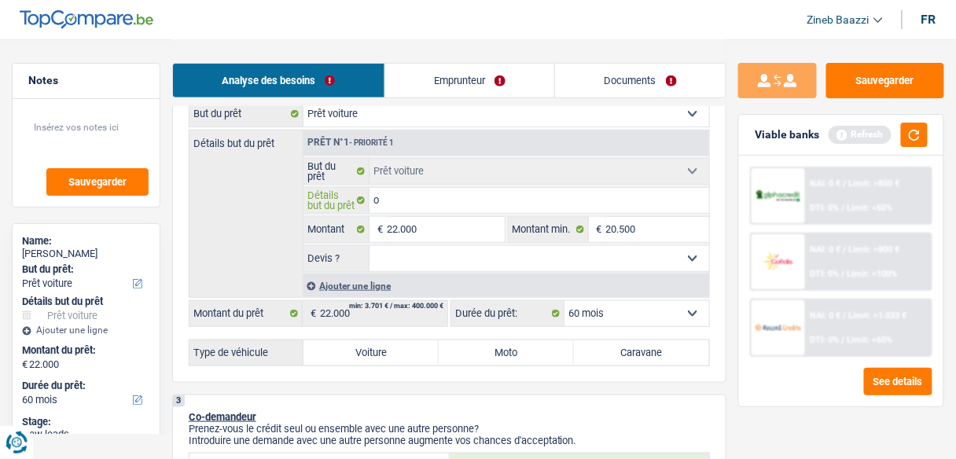
type input "op"
type input "ope"
type input "opel"
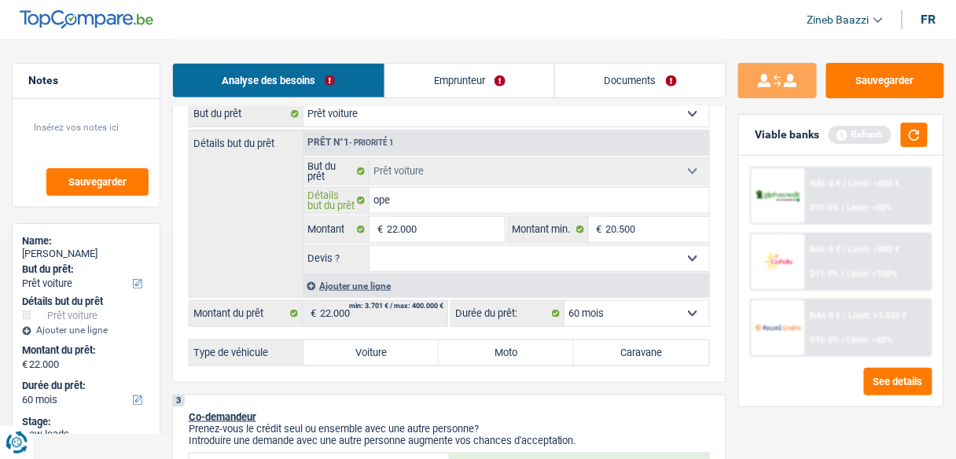
type input "opel"
type input "opel c"
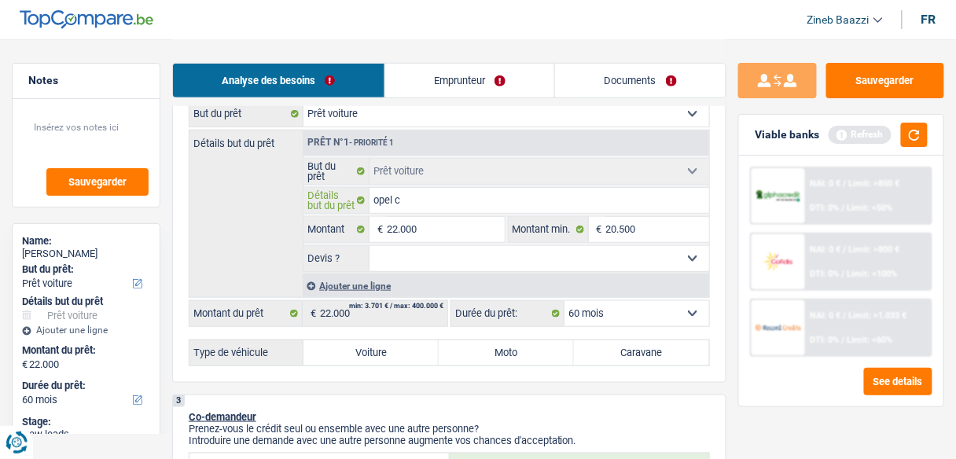
type input "opel co"
type input "opel cor"
type input "opel cors"
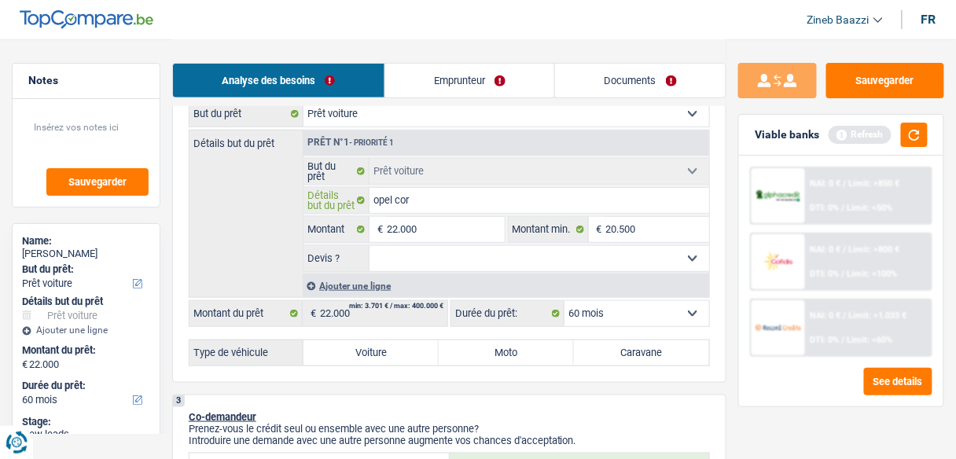
type input "opel cors"
type input "opel corsa"
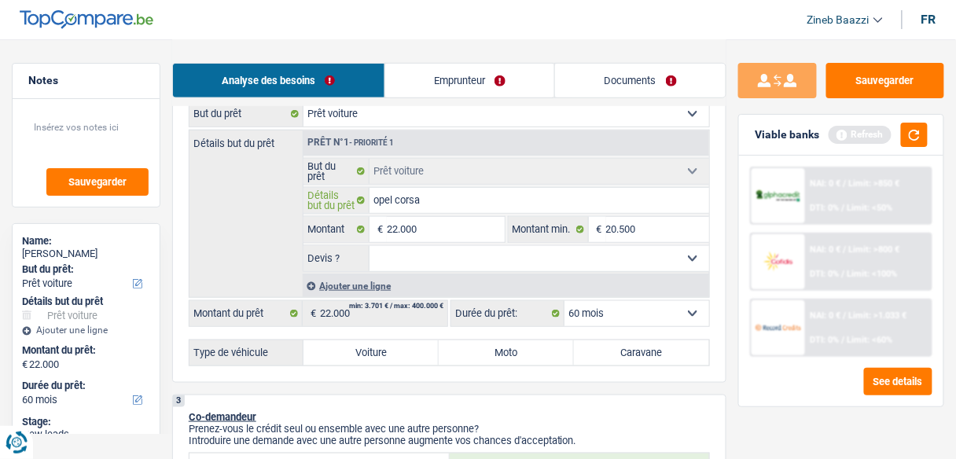
type input "opel corsa"
click at [574, 263] on select "Oui Non Non répondu Sélectionner une option" at bounding box center [539, 258] width 340 height 25
select select "yes"
click at [369, 246] on select "Oui Non Non répondu Sélectionner une option" at bounding box center [539, 258] width 340 height 25
select select "yes"
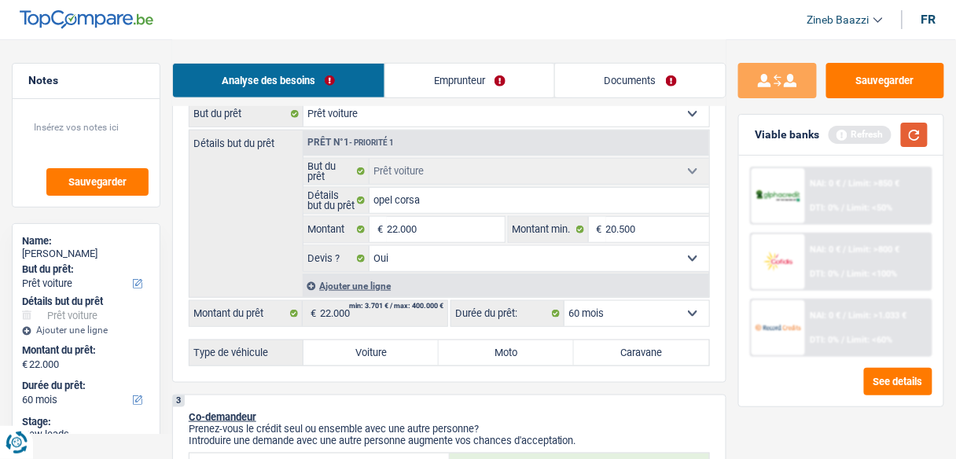
click at [905, 135] on button "button" at bounding box center [914, 135] width 27 height 24
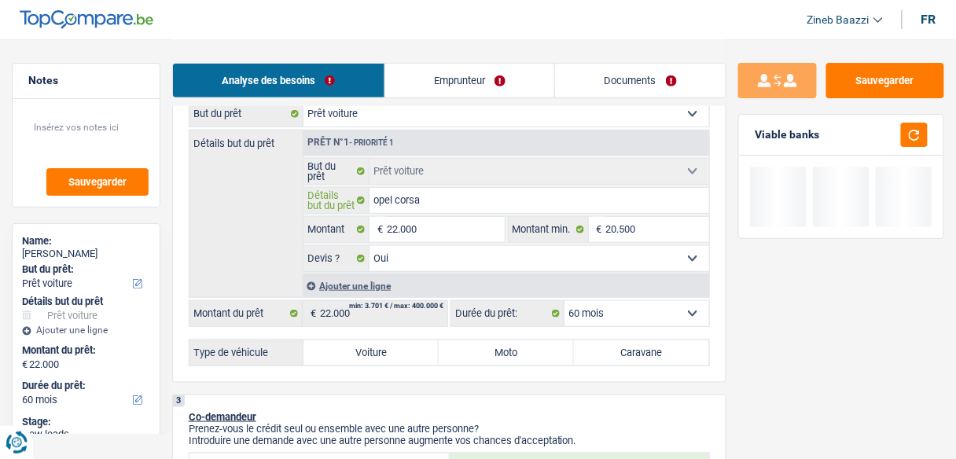
click at [489, 200] on input "opel corsa" at bounding box center [539, 200] width 340 height 25
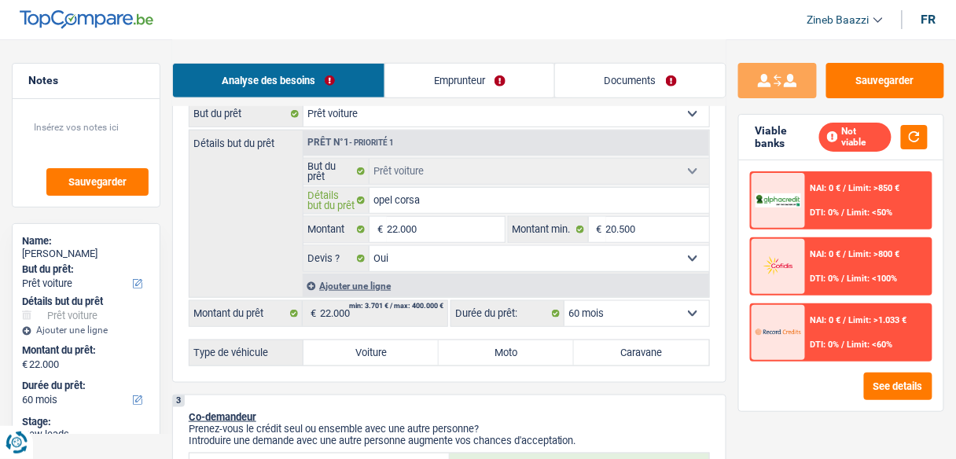
scroll to position [314, 0]
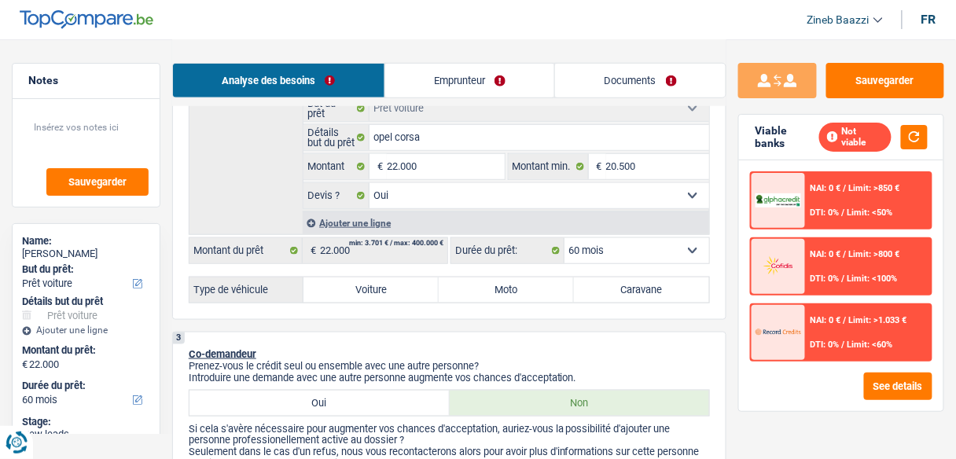
click at [383, 287] on label "Voiture" at bounding box center [370, 289] width 135 height 25
click at [383, 287] on input "Voiture" at bounding box center [370, 289] width 135 height 25
radio input "true"
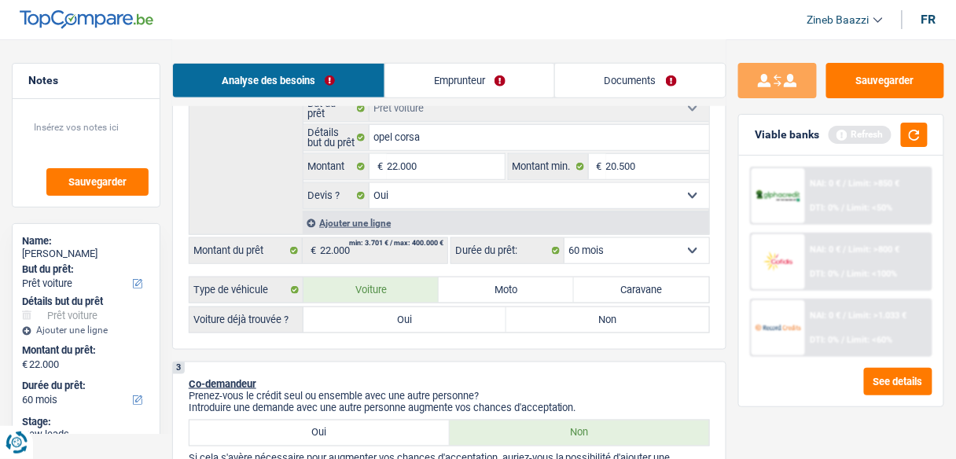
click at [403, 320] on label "Oui" at bounding box center [404, 319] width 203 height 25
click at [403, 320] on input "Oui" at bounding box center [404, 319] width 203 height 25
radio input "true"
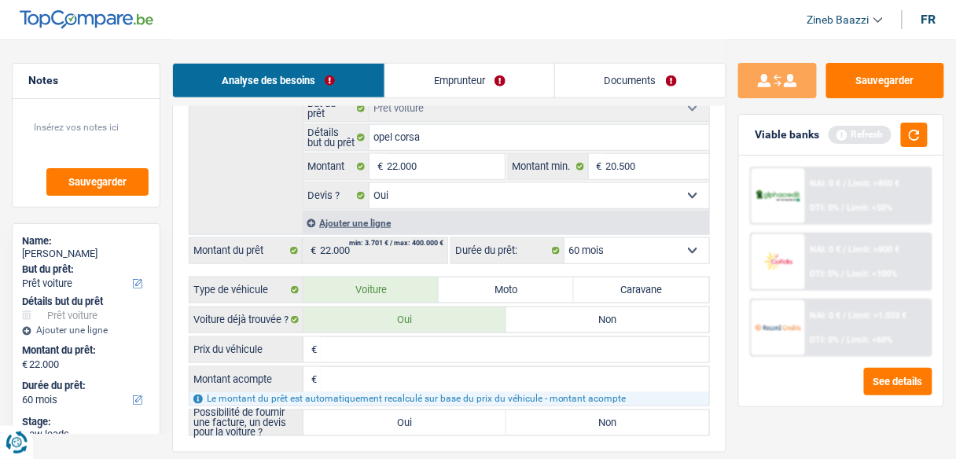
click at [371, 347] on input "Prix du véhicule" at bounding box center [515, 349] width 388 height 25
type input "1"
type input "19"
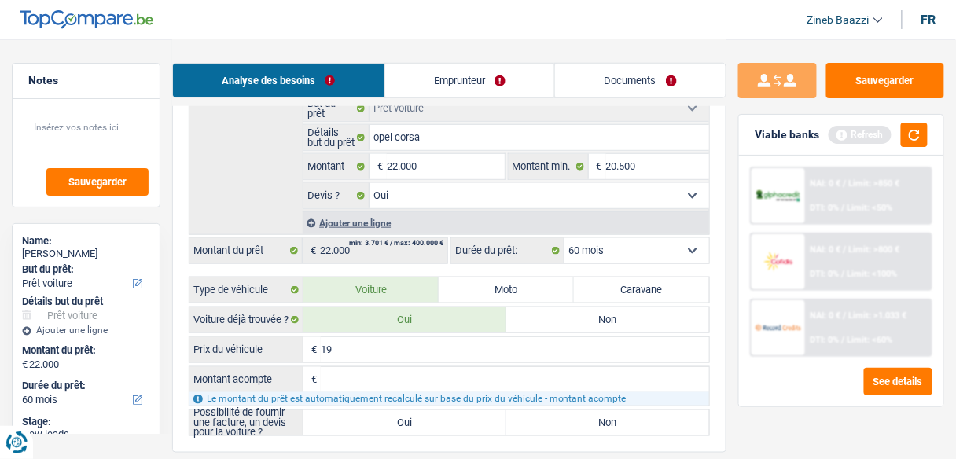
type input "193"
type input "1.935"
type input "19.350"
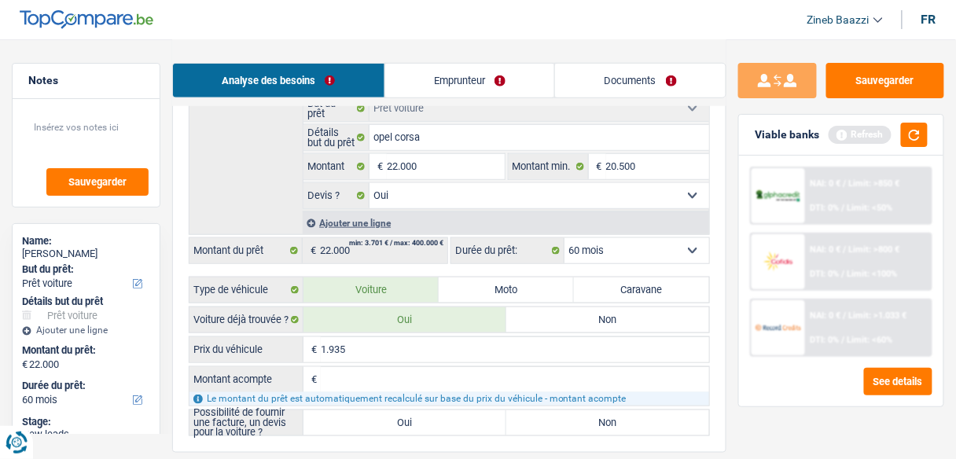
type input "19.350"
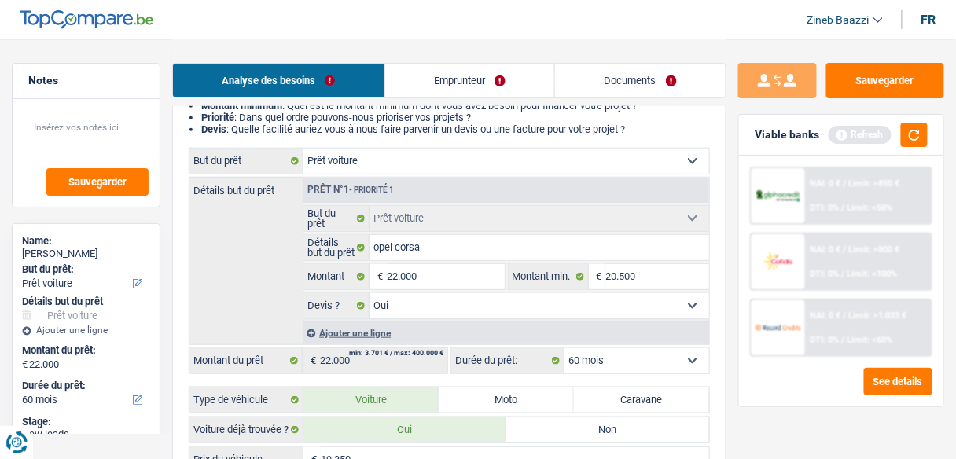
scroll to position [189, 0]
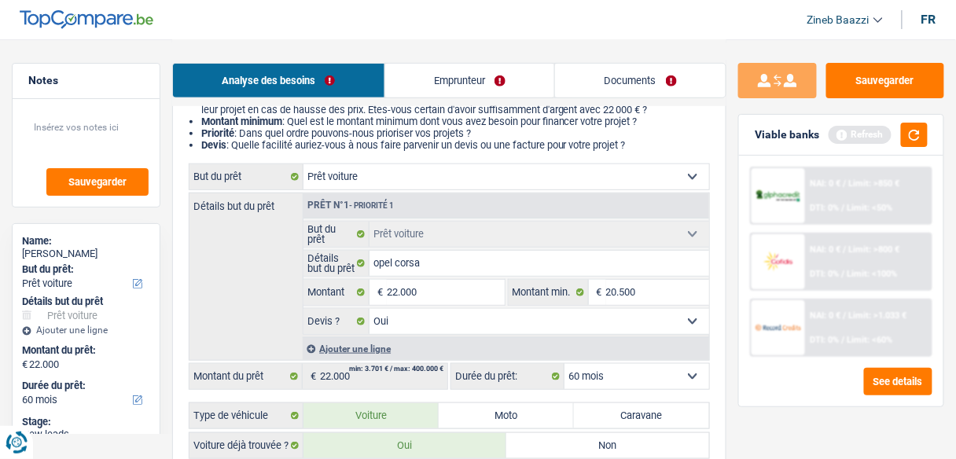
type input "19.350"
click at [342, 346] on div "Ajouter une ligne" at bounding box center [506, 348] width 406 height 23
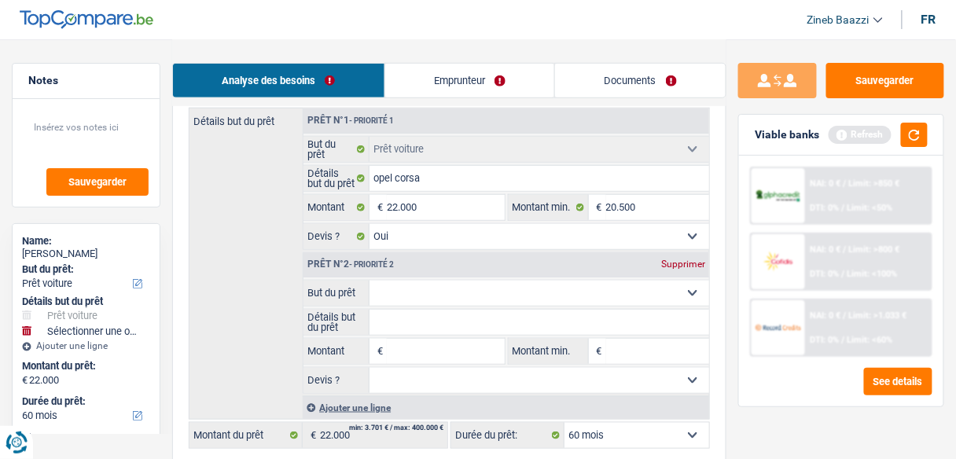
scroll to position [251, 0]
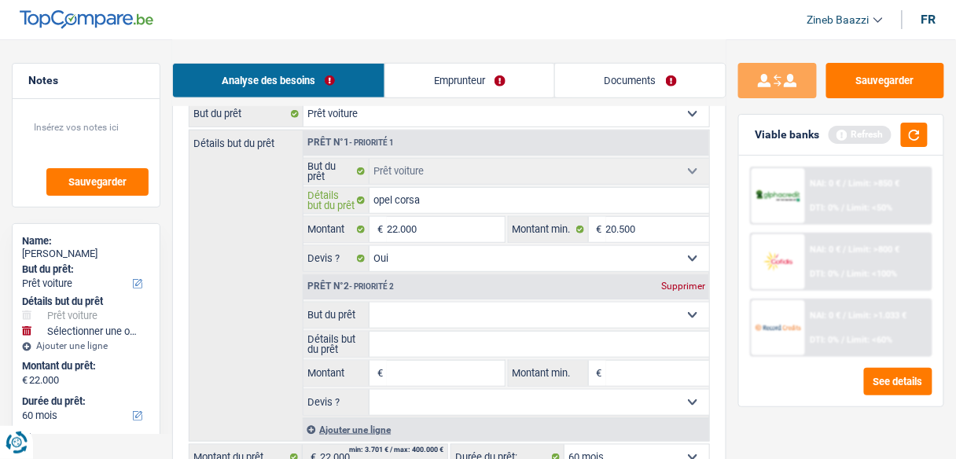
click at [462, 203] on input "opel corsa" at bounding box center [539, 200] width 340 height 25
type input "opel corsa 2"
type input "opel corsa 20"
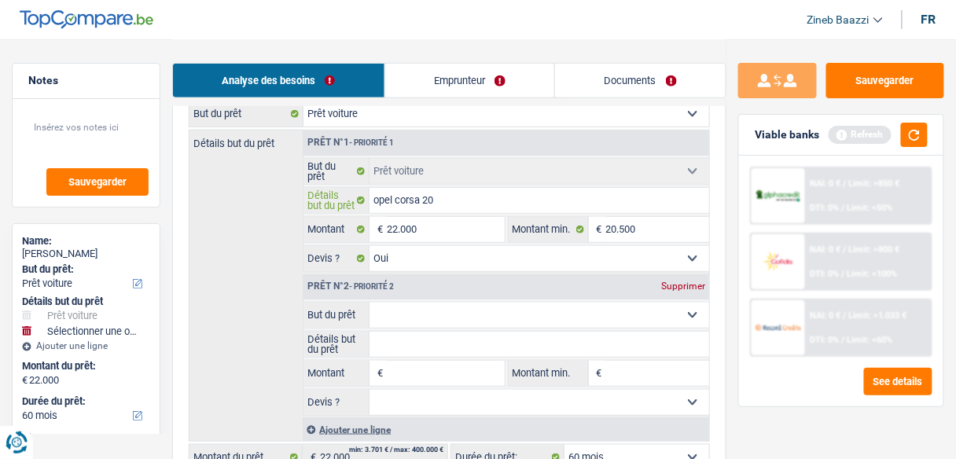
type input "opel corsa 202"
type input "opel corsa 2024"
type input "opel corsa 202"
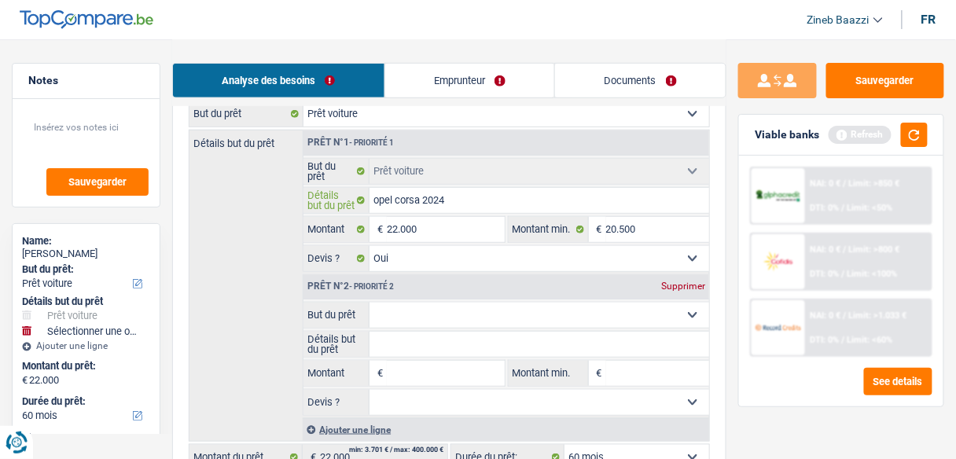
type input "opel corsa 202"
type input "opel corsa 20"
type input "opel corsa 2"
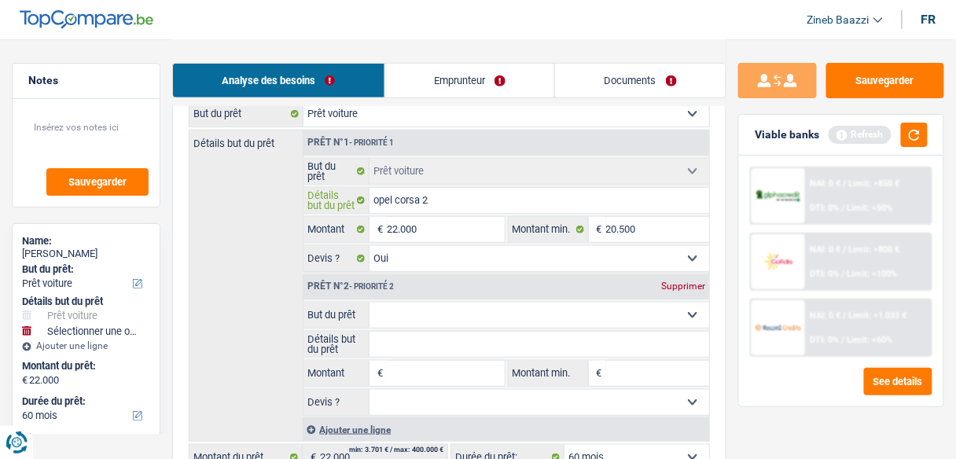
type input "opel corsa"
type input "opel corsa m"
type input "opel corsa mz"
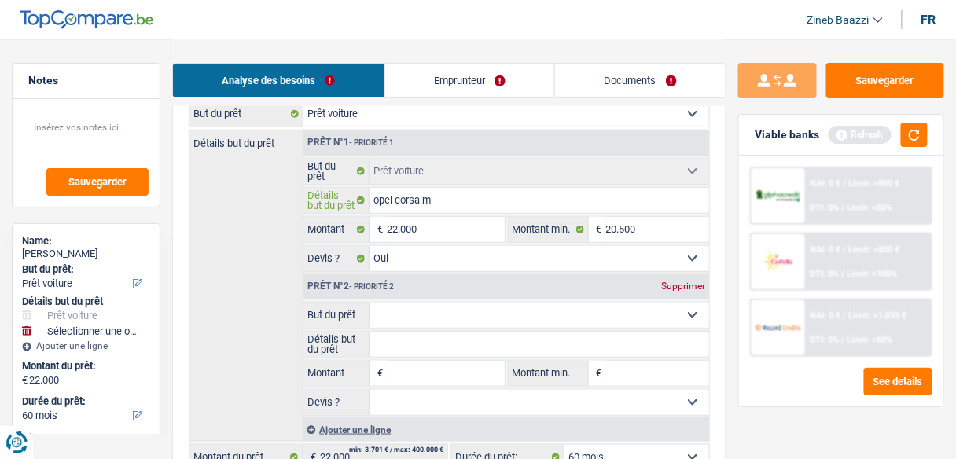
type input "opel corsa mz"
type input "opel corsa mzi"
type input "opel corsa mz"
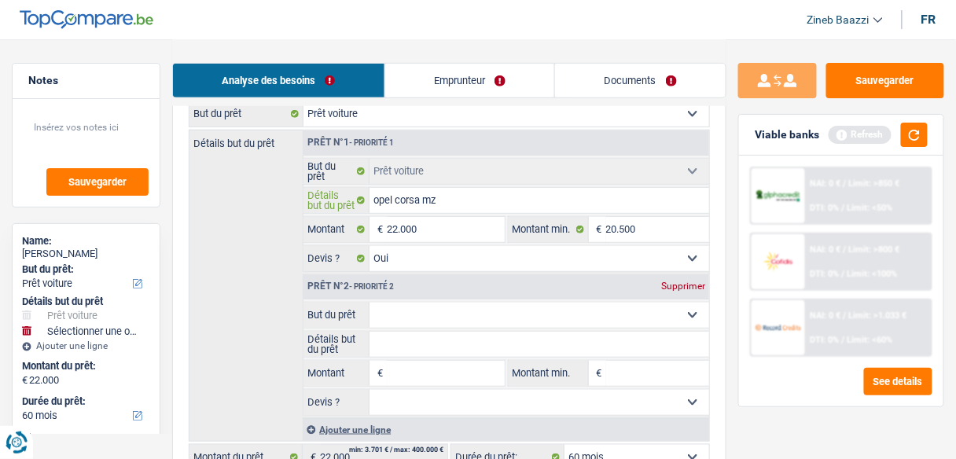
type input "opel corsa m"
type input "opel corsa ma"
type input "opel corsa mai"
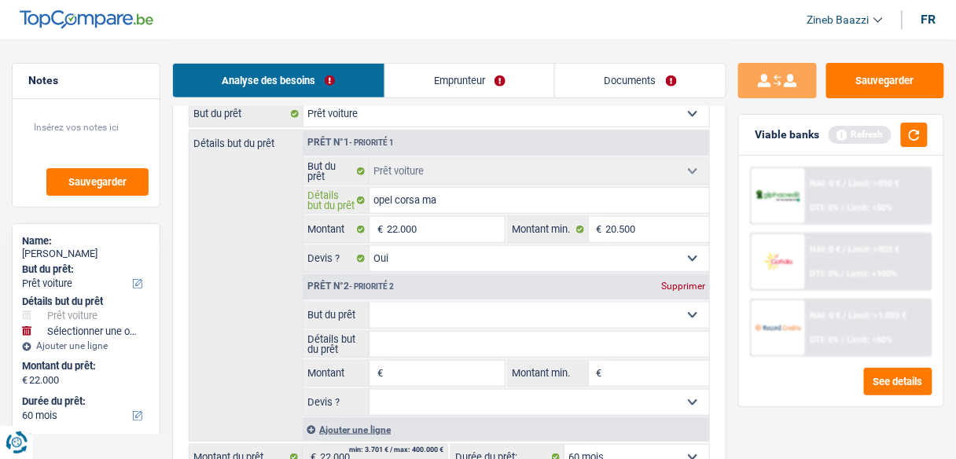
type input "opel corsa mai"
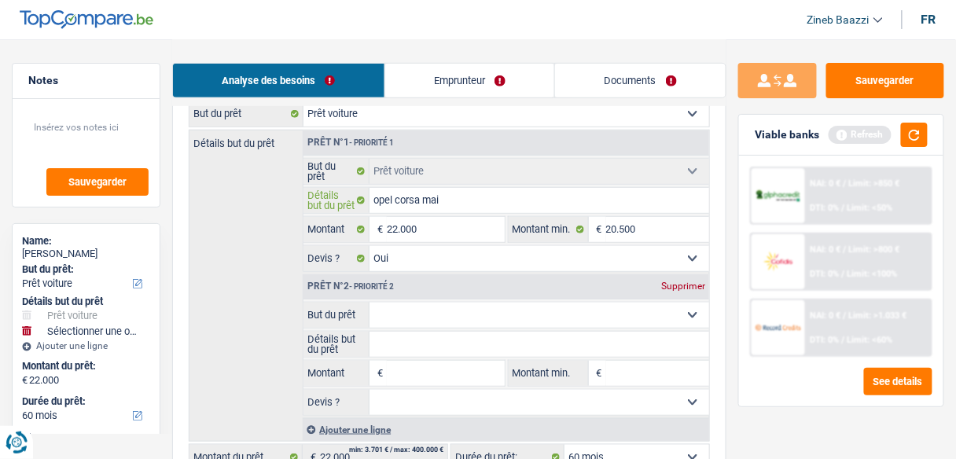
type input "opel corsa ma"
type input "opel corsa m"
type input "opel corsa"
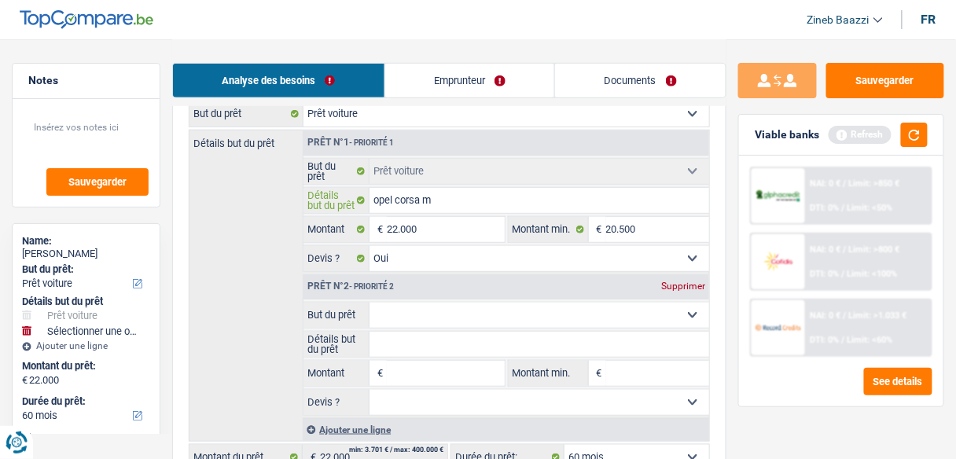
type input "opel corsa"
type input "opel corsa 2"
type input "opel corsa 27"
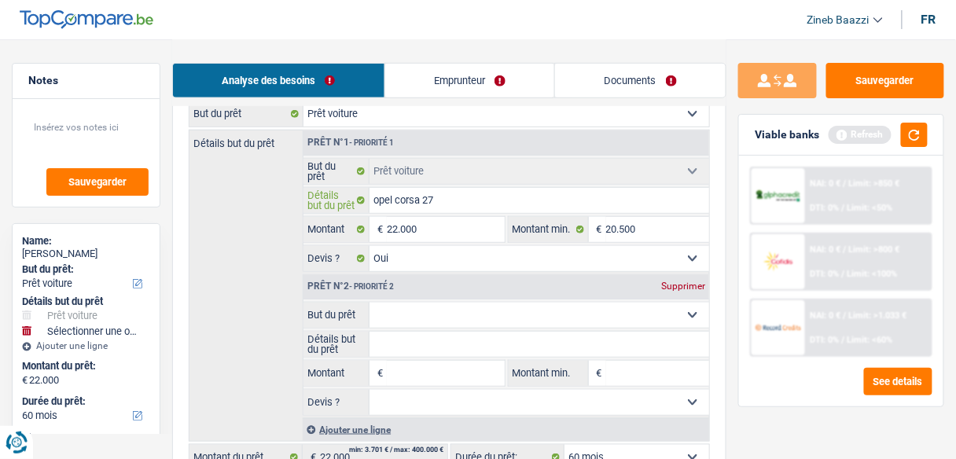
type input "opel corsa 27"
type input "opel corsa 27 m"
type input "opel corsa 27 ma"
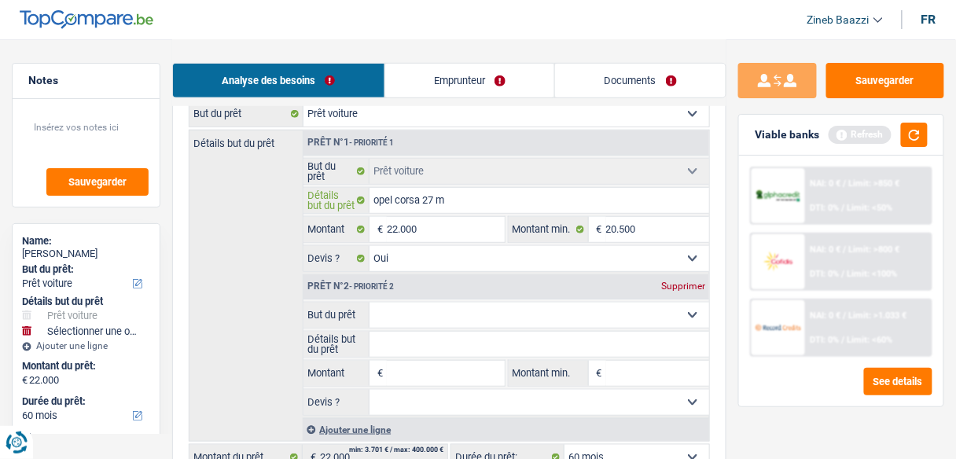
type input "opel corsa 27 ma"
type input "opel corsa 27 mai"
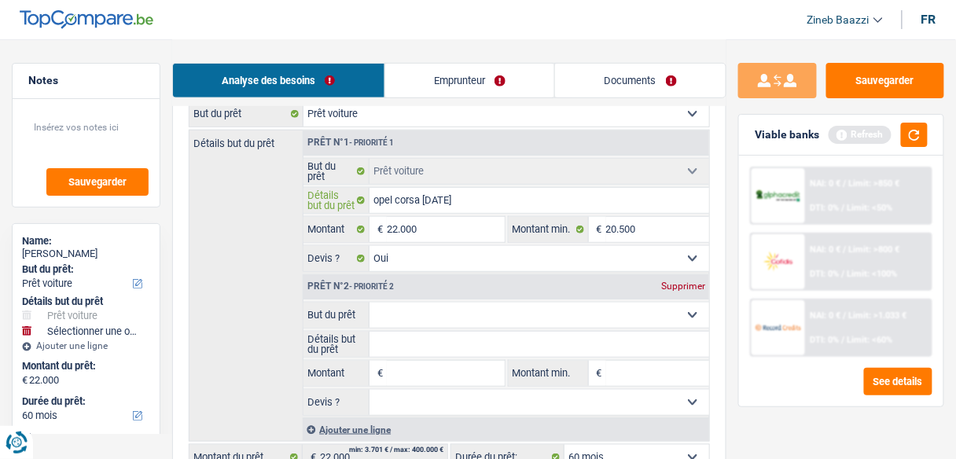
type input "opel corsa 27 mai 2"
type input "opel corsa 27 mai 20"
type input "opel corsa 27 mai 202"
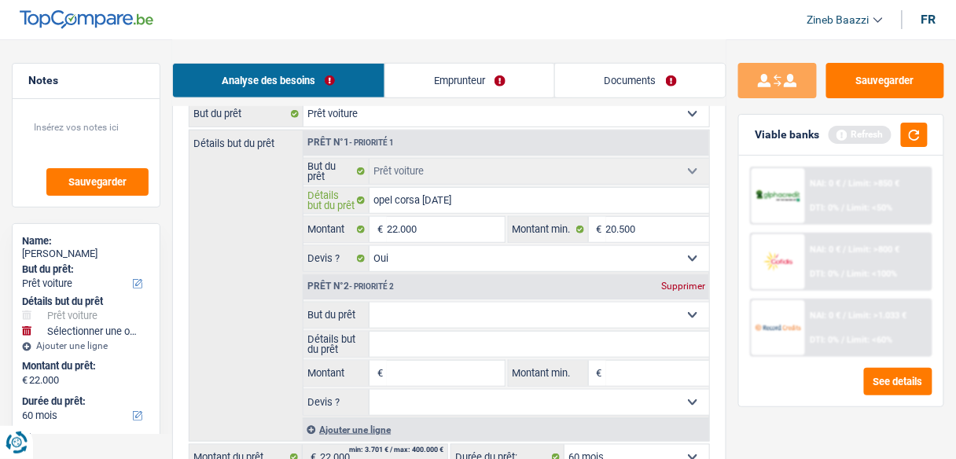
type input "opel corsa 27 mai 202"
type input "opel corsa 27 mai 2024"
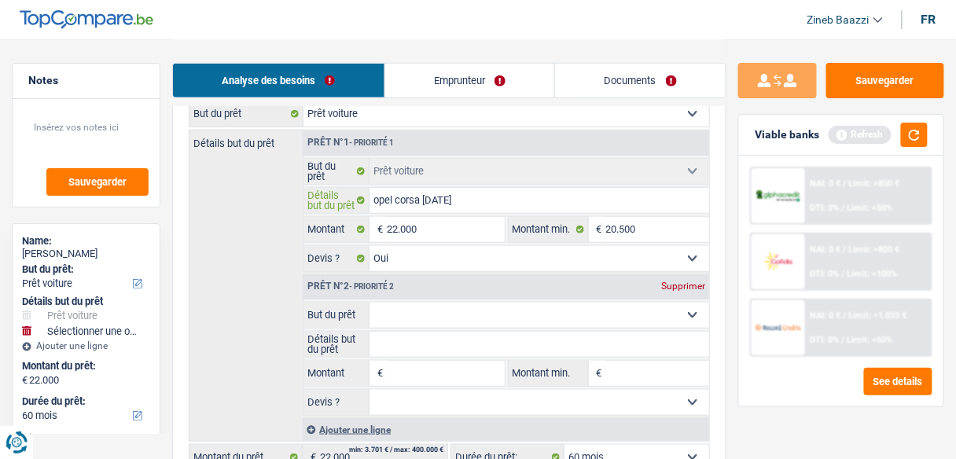
type input "opel corsa 27 mai 2024 b"
type input "opel corsa 27 mai 2024 bl"
type input "opel corsa 27 mai 2024 bla"
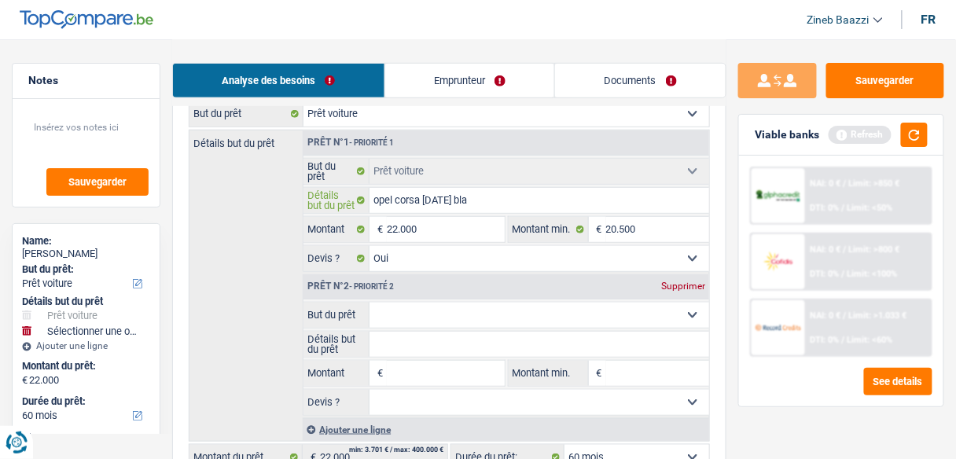
type input "opel corsa 27 mai 2024 bla"
type input "opel corsa 27 mai 2024 blan"
type input "opel corsa 27 mai 2024 blanc"
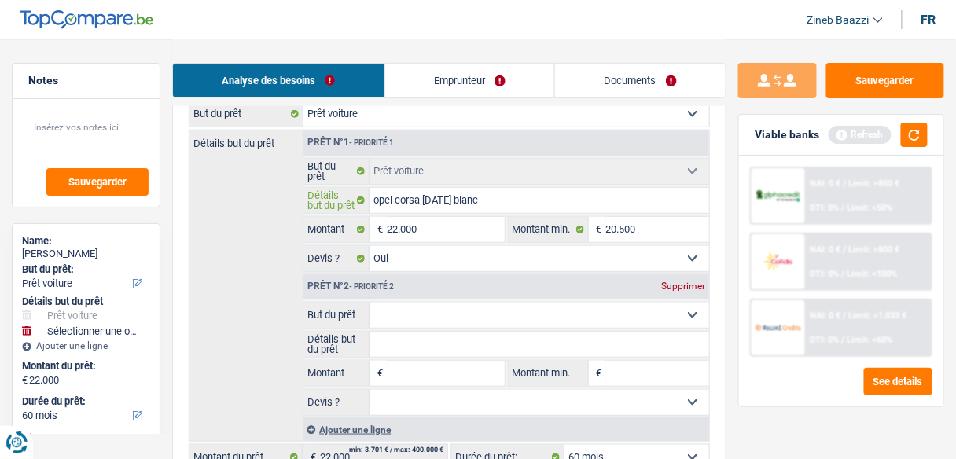
type input "opel corsa 27 mai 2024 blanch"
type input "opel corsa 27 mai 2024 blanche"
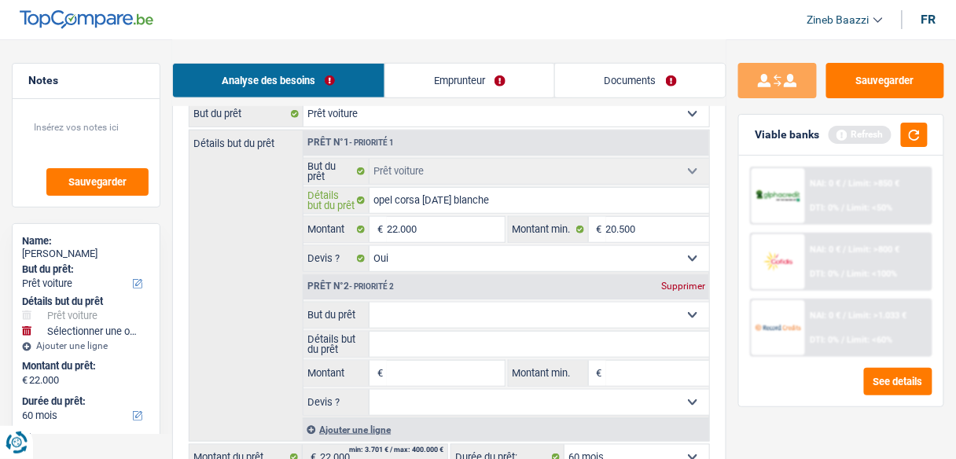
type input "opel corsa 27 mai 2024 blanche"
type input "opel corsa 27 mai 2024 blanche a"
type input "opel corsa 27 mai 2024 blanche au"
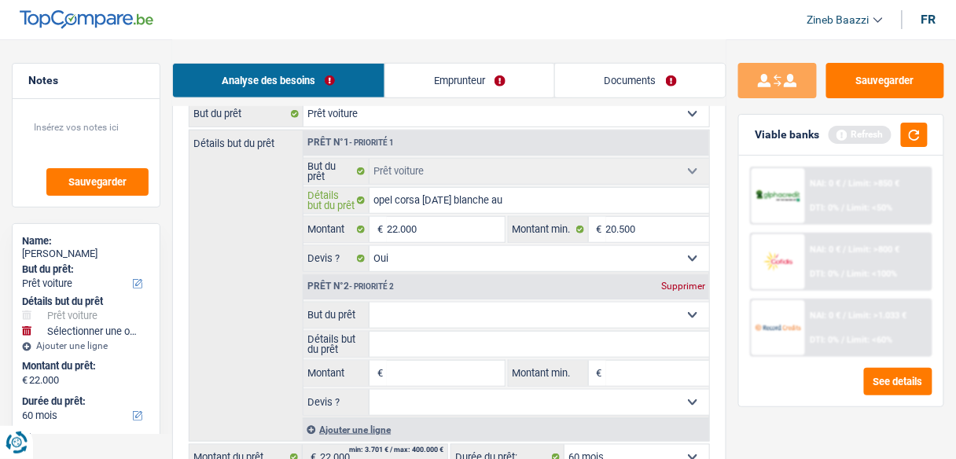
type input "opel corsa 27 mai 2024 blanche aut"
type input "opel corsa 27 mai 2024 blanche auto"
type input "opel corsa 27 mai 2024 blanche autom"
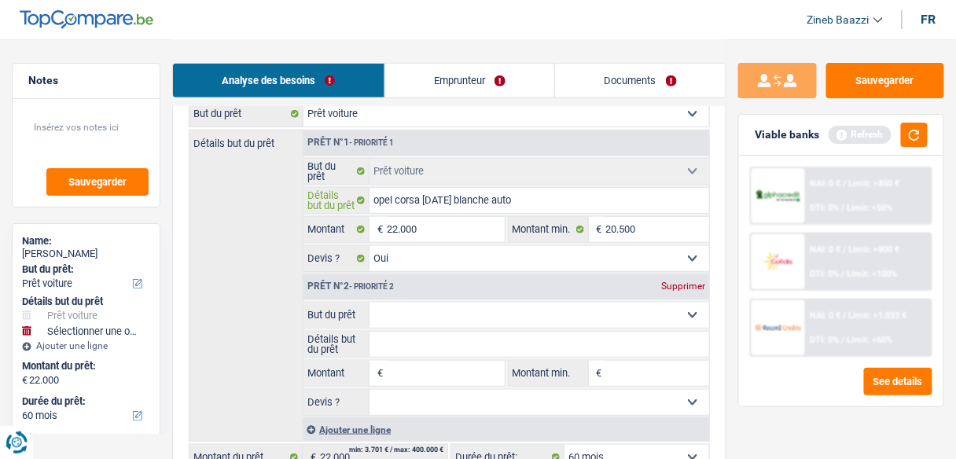
type input "opel corsa 27 mai 2024 blanche autom"
type input "opel corsa 27 mai 2024 blanche automa"
type input "opel corsa 27 mai 2024 blanche automat"
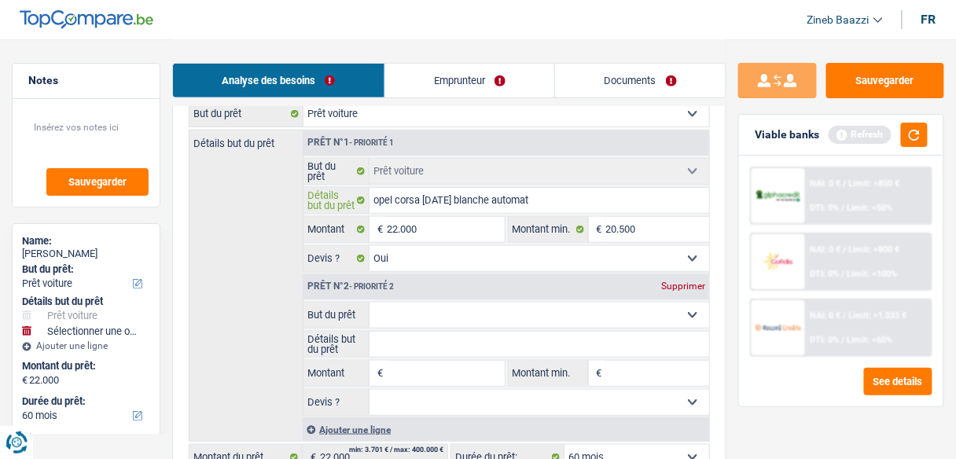
type input "opel corsa 27 mai 2024 blanche automati"
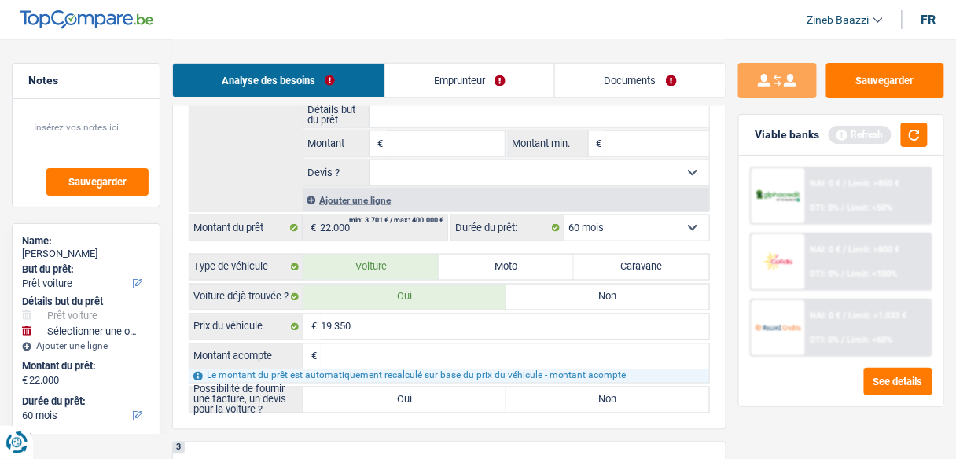
scroll to position [503, 0]
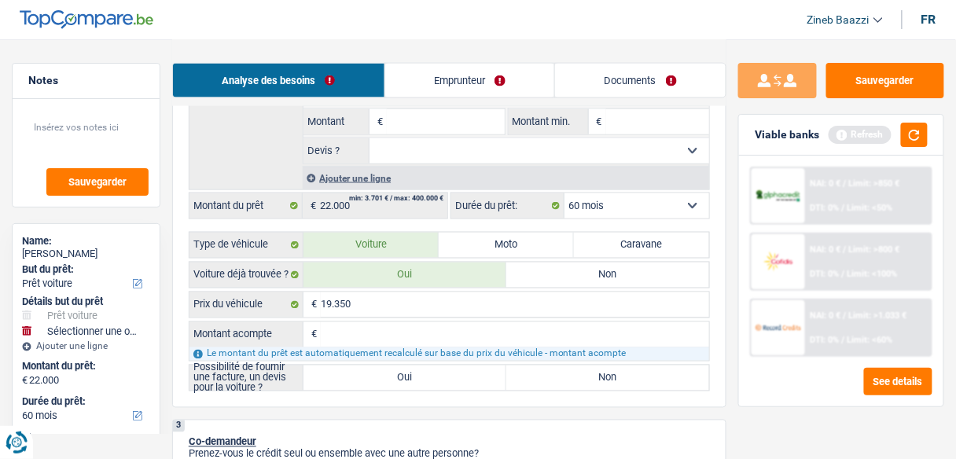
click at [358, 336] on input "Montant acompte" at bounding box center [515, 334] width 388 height 25
click at [383, 373] on label "Oui" at bounding box center [404, 377] width 203 height 25
click at [383, 373] on input "Oui" at bounding box center [404, 377] width 203 height 25
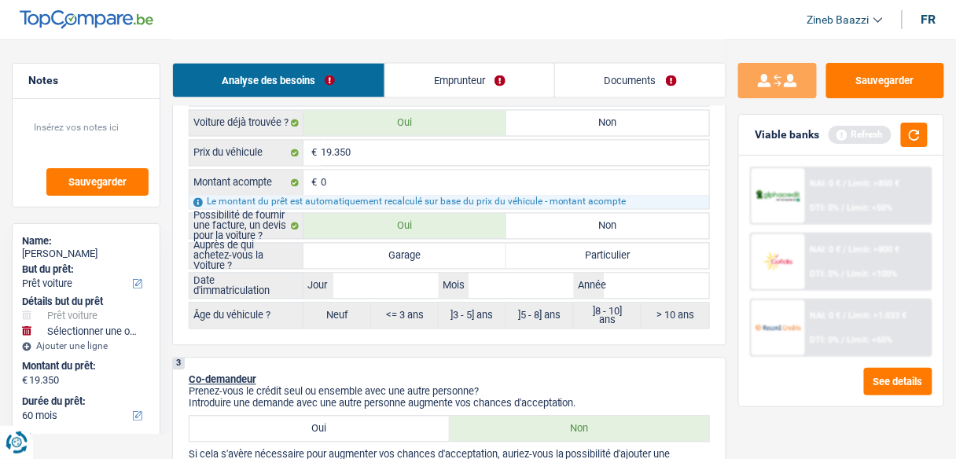
scroll to position [692, 0]
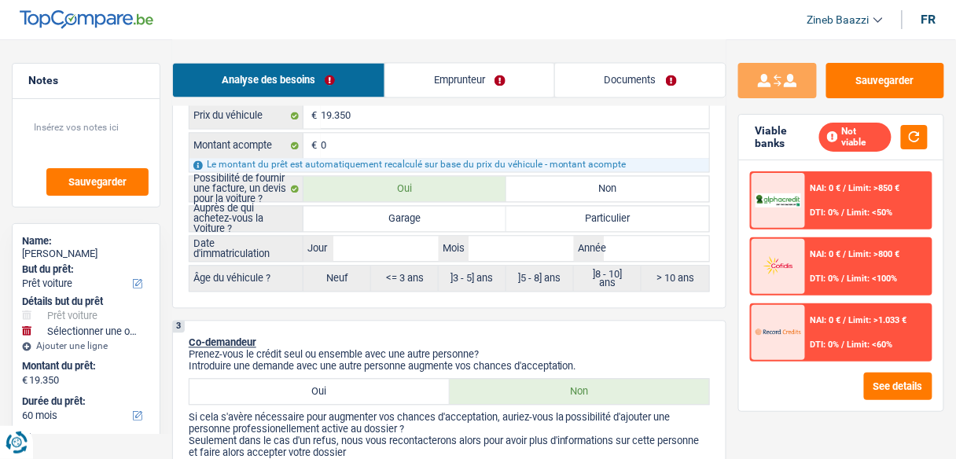
click at [398, 216] on label "Garage" at bounding box center [404, 219] width 203 height 25
click at [398, 216] on input "Garage" at bounding box center [404, 219] width 203 height 25
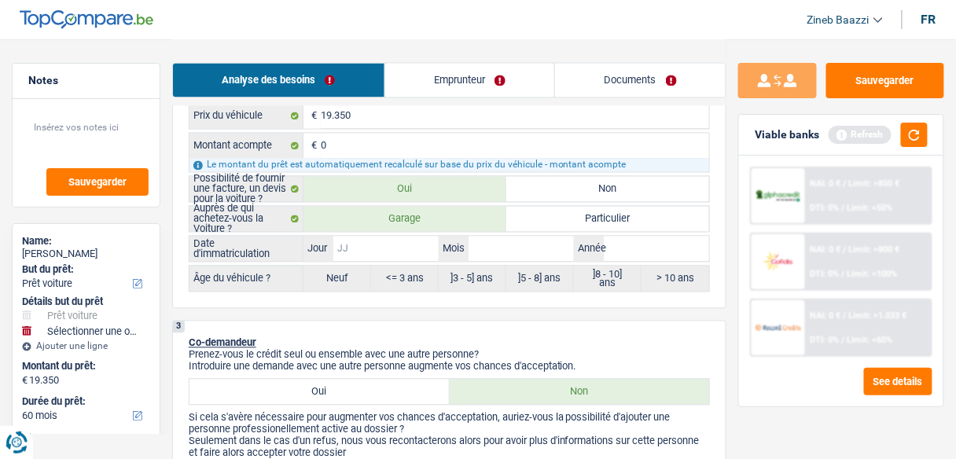
click at [388, 237] on input "Jour" at bounding box center [385, 249] width 105 height 25
click at [928, 133] on div "Viable banks Refresh" at bounding box center [841, 135] width 204 height 41
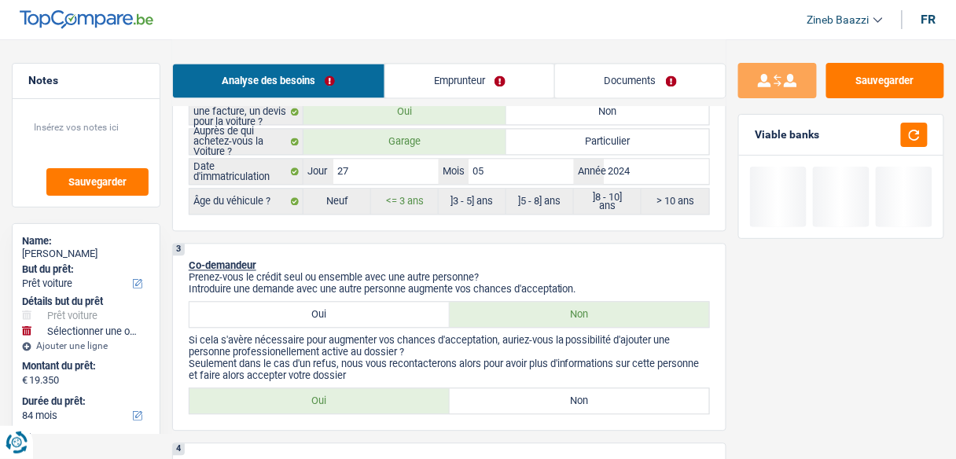
scroll to position [880, 0]
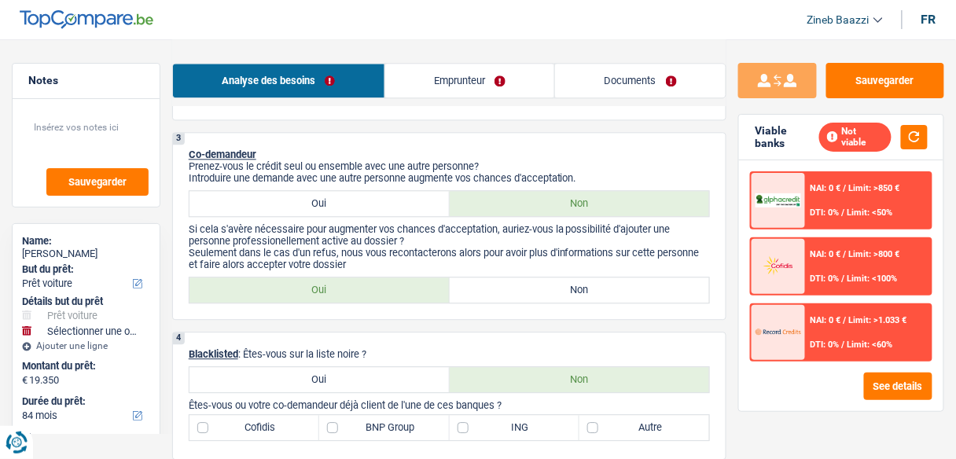
click at [513, 277] on label "Non" at bounding box center [580, 289] width 260 height 25
click at [513, 277] on input "Non" at bounding box center [580, 289] width 260 height 25
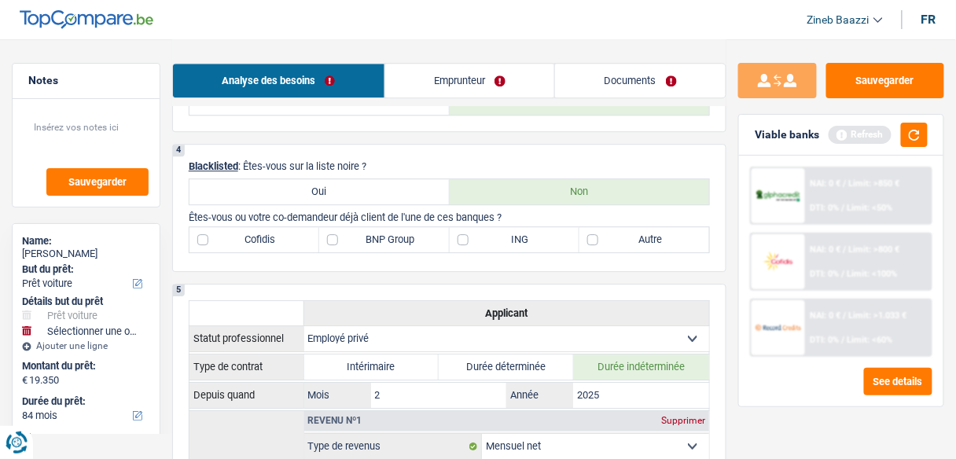
scroll to position [1069, 0]
click at [905, 136] on button "button" at bounding box center [914, 135] width 27 height 24
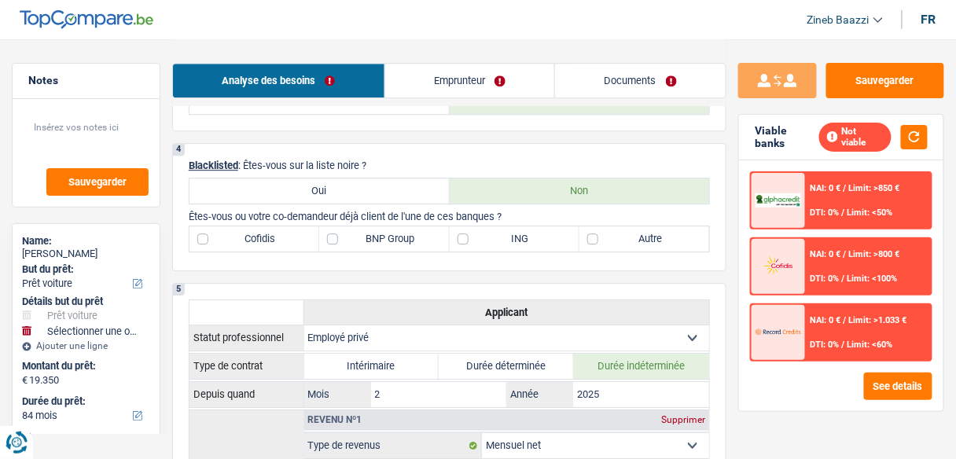
click at [631, 226] on label "Autre" at bounding box center [644, 238] width 130 height 25
click at [631, 226] on input "Autre" at bounding box center [644, 238] width 130 height 25
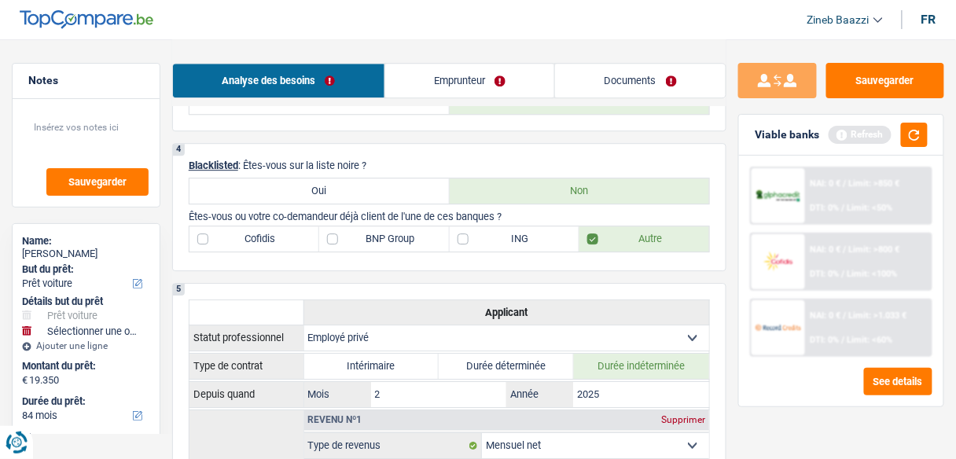
click at [898, 138] on div "Refresh" at bounding box center [877, 135] width 99 height 24
click at [916, 138] on button "button" at bounding box center [914, 135] width 27 height 24
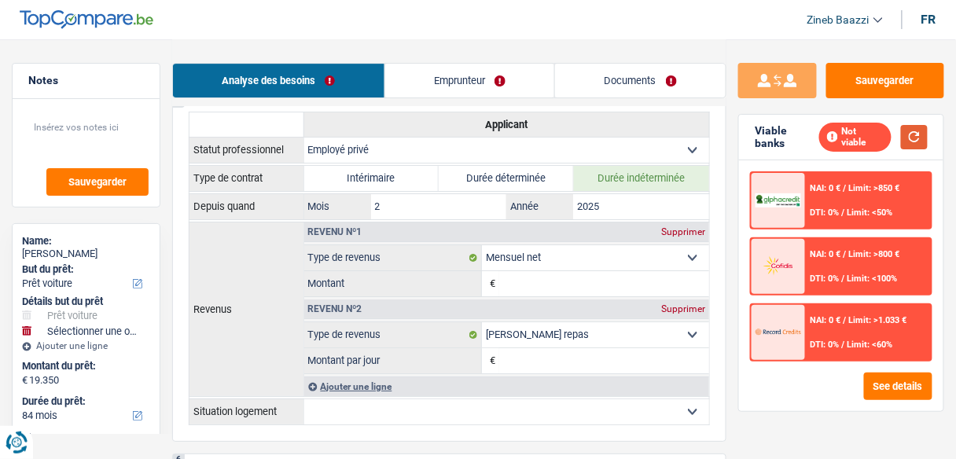
scroll to position [1257, 0]
click at [446, 91] on link "Emprunteur" at bounding box center [470, 81] width 170 height 34
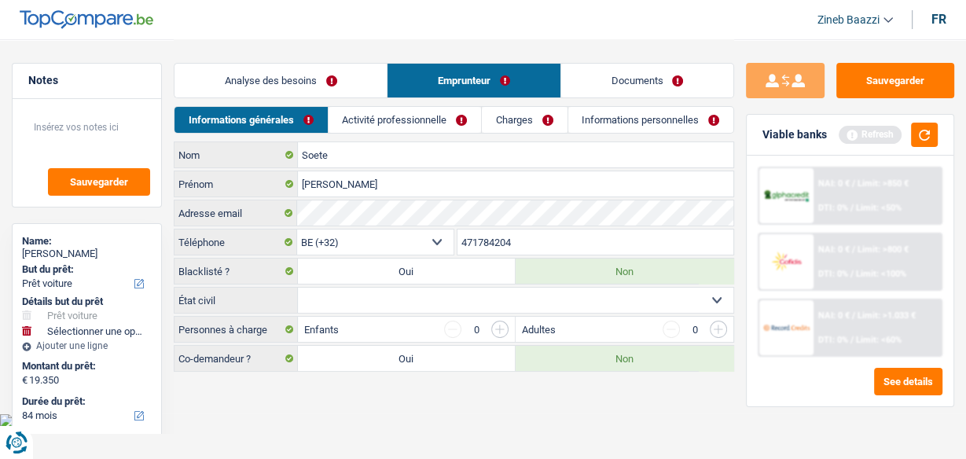
click at [307, 420] on html "Vous avez le contrôle de vos données Nous utilisons des cookies, tout comme nos…" at bounding box center [483, 213] width 966 height 427
click at [338, 307] on select "Célibataire Marié(e) Cohabitant(e) légal(e) Divorcé(e) Veuf(ve) Séparé (de fait…" at bounding box center [515, 300] width 435 height 25
click at [298, 288] on select "Célibataire Marié(e) Cohabitant(e) légal(e) Divorcé(e) Veuf(ve) Séparé (de fait…" at bounding box center [515, 300] width 435 height 25
click at [390, 307] on select "Célibataire Marié(e) Cohabitant(e) légal(e) Divorcé(e) Veuf(ve) Séparé (de fait…" at bounding box center [515, 300] width 435 height 25
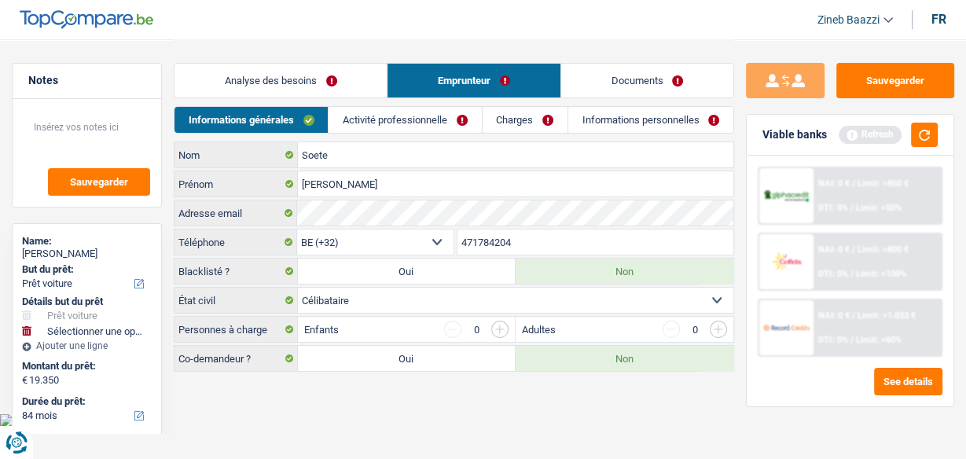
click at [396, 384] on main "Notes Sauvegarder Name: Justine Soete But du prêt: Confort maison: meubles, tex…" at bounding box center [483, 206] width 966 height 413
click at [328, 298] on select "Célibataire Marié(e) Cohabitant(e) légal(e) Divorcé(e) Veuf(ve) Séparé (de fait…" at bounding box center [515, 300] width 435 height 25
click at [244, 424] on html "Vous avez le contrôle de vos données Nous utilisons des cookies, tout comme nos…" at bounding box center [483, 213] width 966 height 427
click at [368, 309] on select "Célibataire Marié(e) Cohabitant(e) légal(e) Divorcé(e) Veuf(ve) Séparé (de fait…" at bounding box center [515, 300] width 435 height 25
click at [298, 288] on select "Célibataire Marié(e) Cohabitant(e) légal(e) Divorcé(e) Veuf(ve) Séparé (de fait…" at bounding box center [515, 300] width 435 height 25
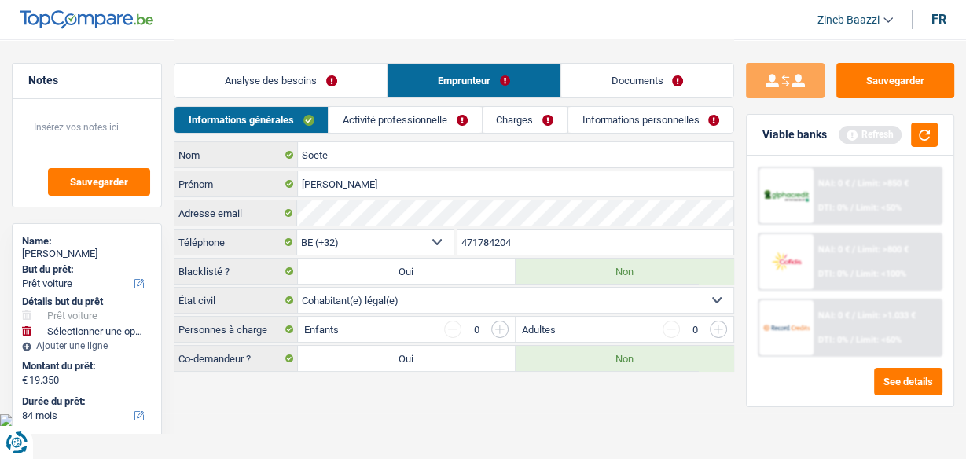
click at [350, 393] on main "Notes Sauvegarder Name: Justine Soete But du prêt: Confort maison: meubles, tex…" at bounding box center [483, 206] width 966 height 413
click at [920, 142] on button "button" at bounding box center [924, 135] width 27 height 24
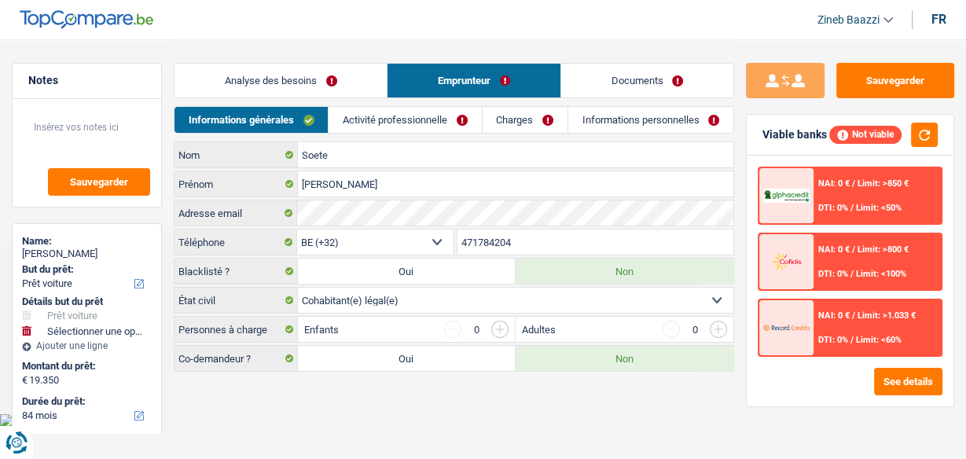
click at [380, 120] on link "Activité professionnelle" at bounding box center [405, 120] width 152 height 26
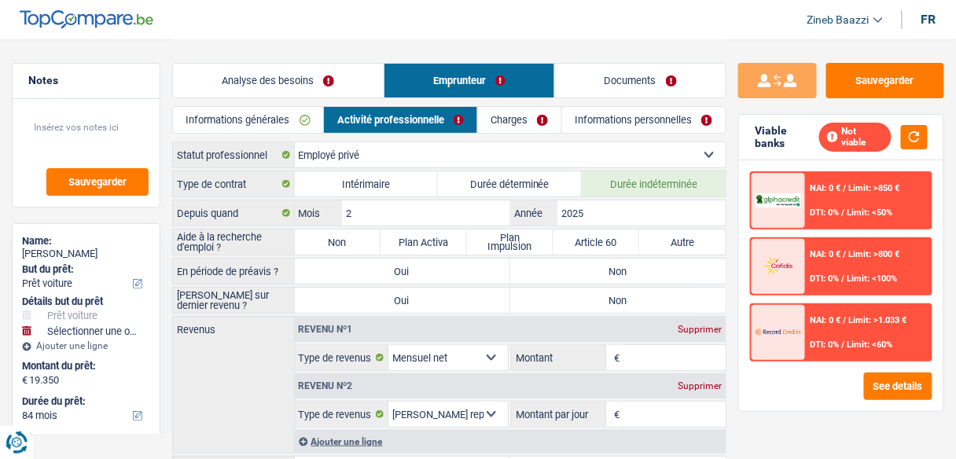
click at [340, 237] on label "Non" at bounding box center [338, 241] width 86 height 25
click at [340, 237] on input "Non" at bounding box center [338, 241] width 86 height 25
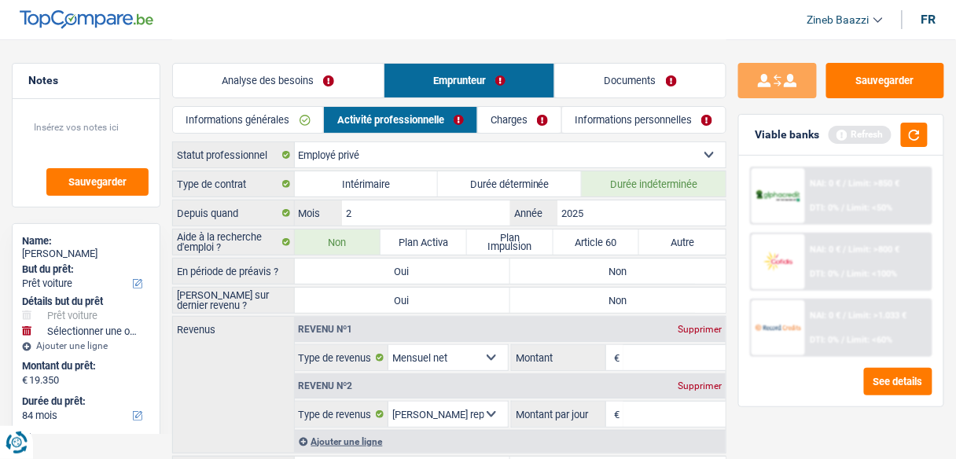
click at [620, 273] on label "Non" at bounding box center [617, 271] width 215 height 25
click at [620, 273] on input "Non" at bounding box center [617, 271] width 215 height 25
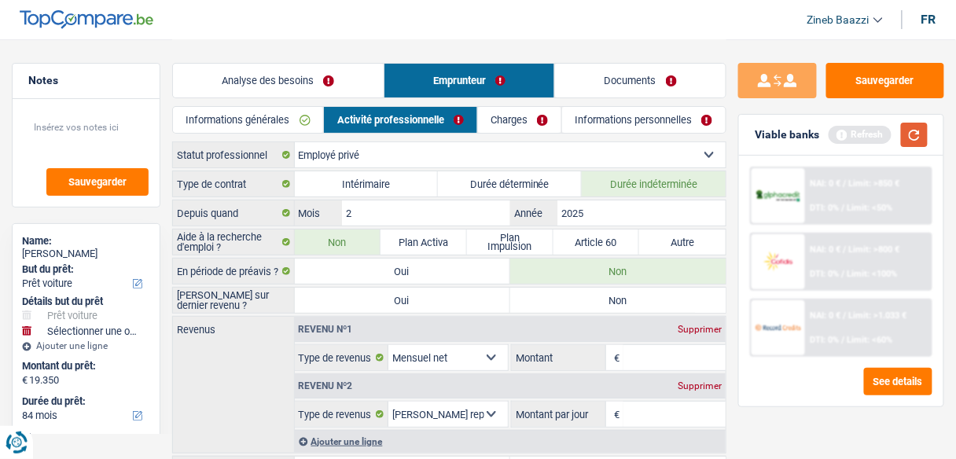
click at [904, 134] on button "button" at bounding box center [914, 135] width 27 height 24
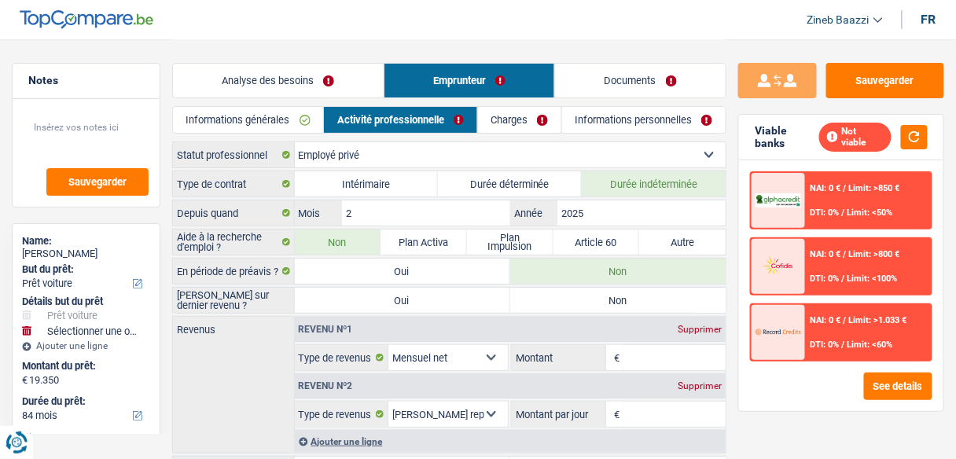
click at [681, 288] on label "Non" at bounding box center [617, 300] width 215 height 25
click at [681, 288] on input "Non" at bounding box center [617, 300] width 215 height 25
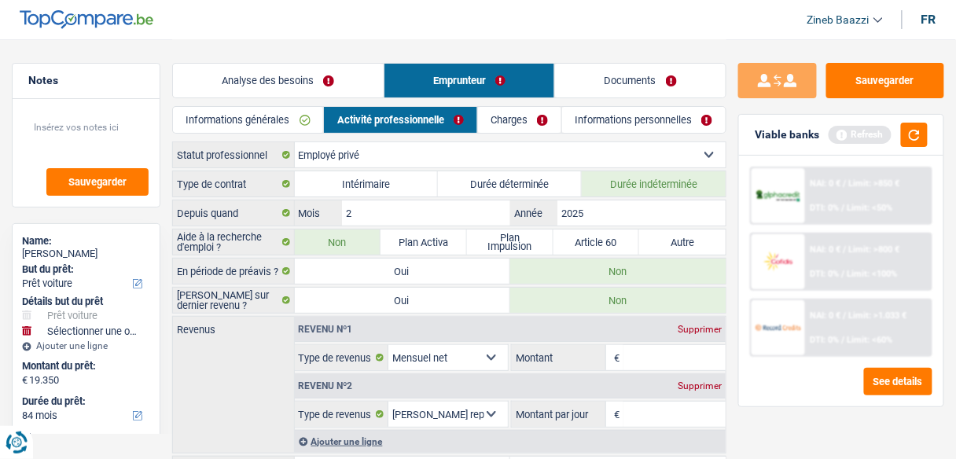
click at [651, 358] on input "Montant" at bounding box center [674, 357] width 102 height 25
click at [917, 134] on button "button" at bounding box center [914, 135] width 27 height 24
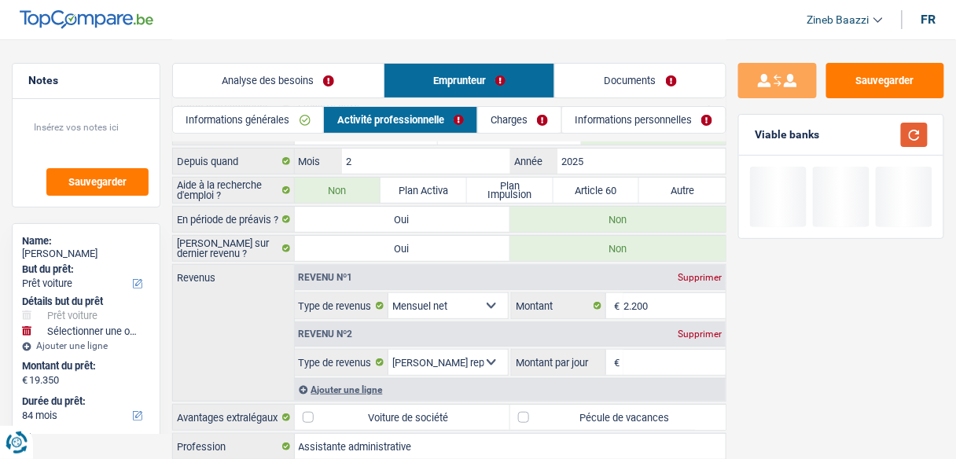
scroll to position [126, 0]
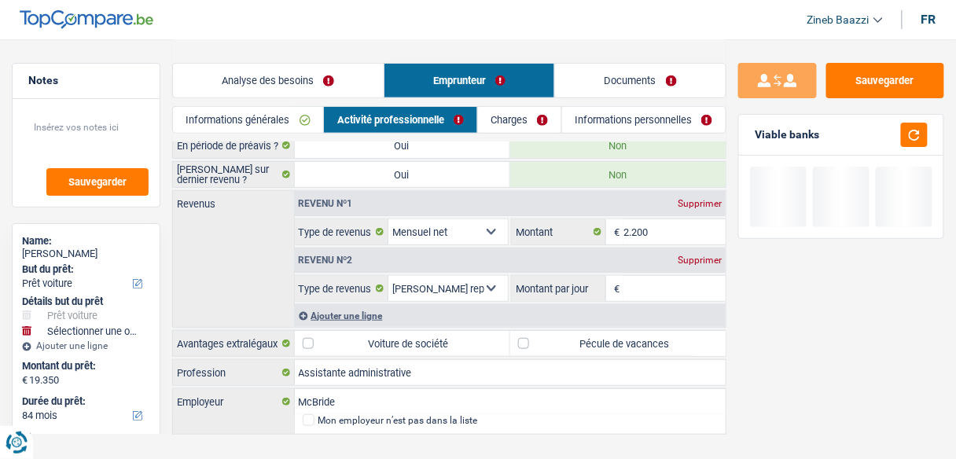
click at [674, 284] on input "Montant par jour" at bounding box center [674, 288] width 102 height 25
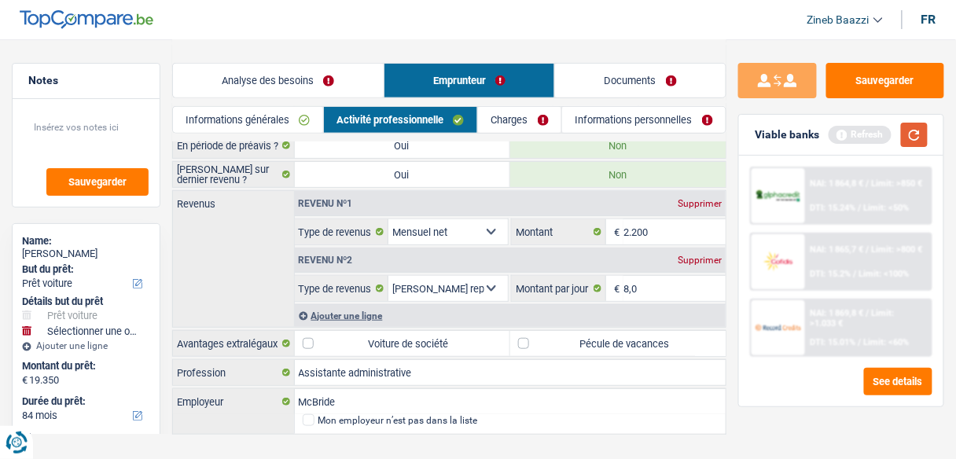
click at [921, 138] on button "button" at bounding box center [914, 135] width 27 height 24
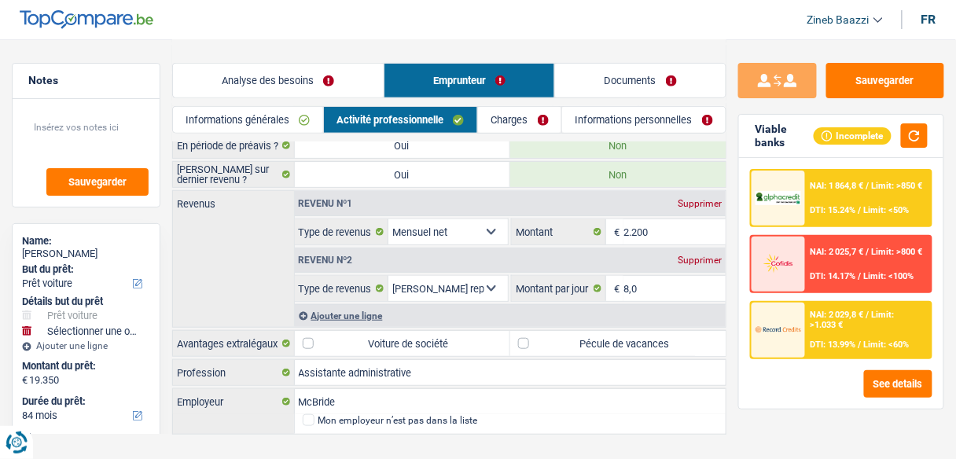
click at [365, 307] on div "Ajouter une ligne" at bounding box center [510, 315] width 431 height 23
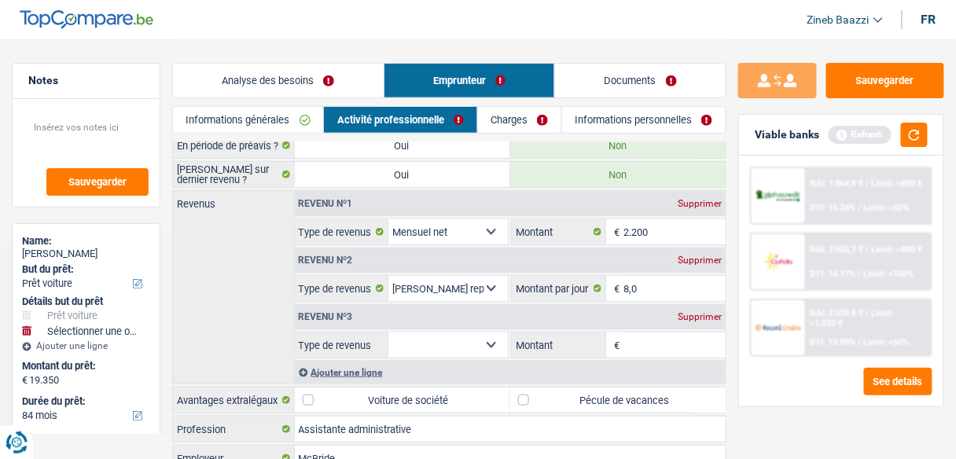
click at [406, 334] on select "Allocation d'handicap Allocations chômage Allocations familiales Chèques repas …" at bounding box center [447, 344] width 119 height 25
click at [677, 312] on div "Supprimer" at bounding box center [700, 316] width 52 height 9
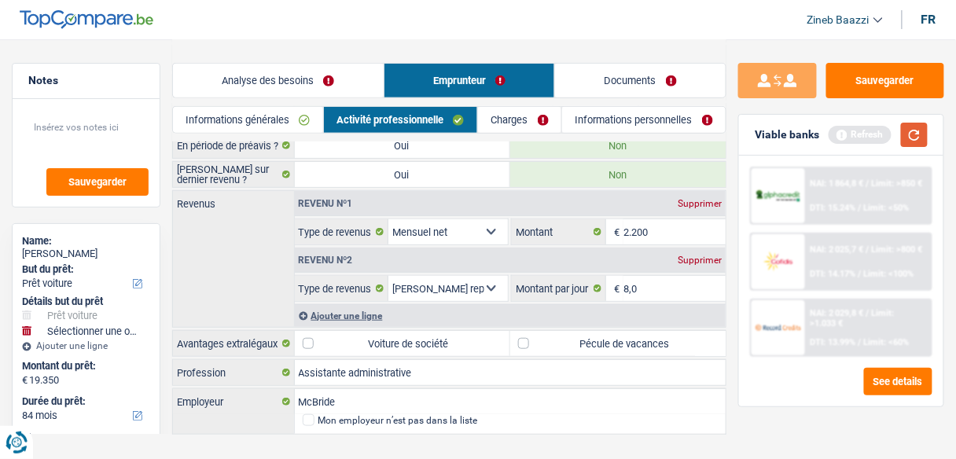
click at [914, 130] on button "button" at bounding box center [914, 135] width 27 height 24
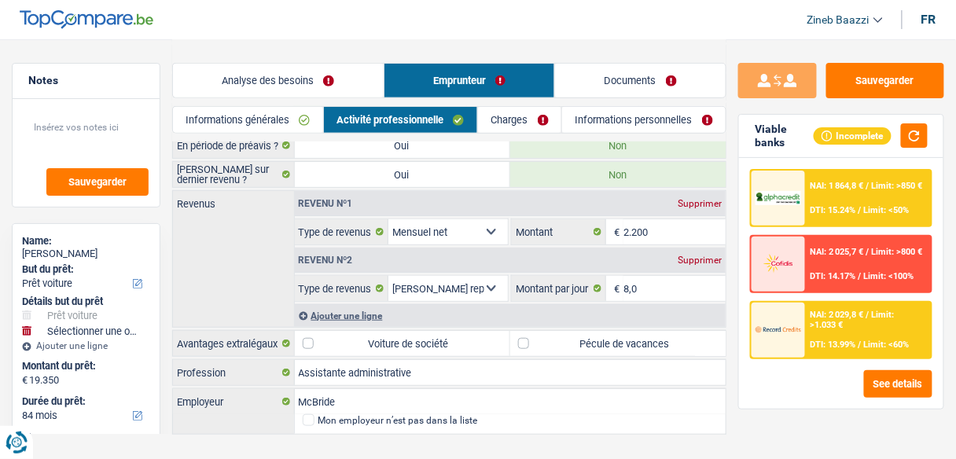
click at [585, 336] on label "Pécule de vacances" at bounding box center [617, 343] width 215 height 25
click at [585, 336] on input "Pécule de vacances" at bounding box center [617, 343] width 215 height 25
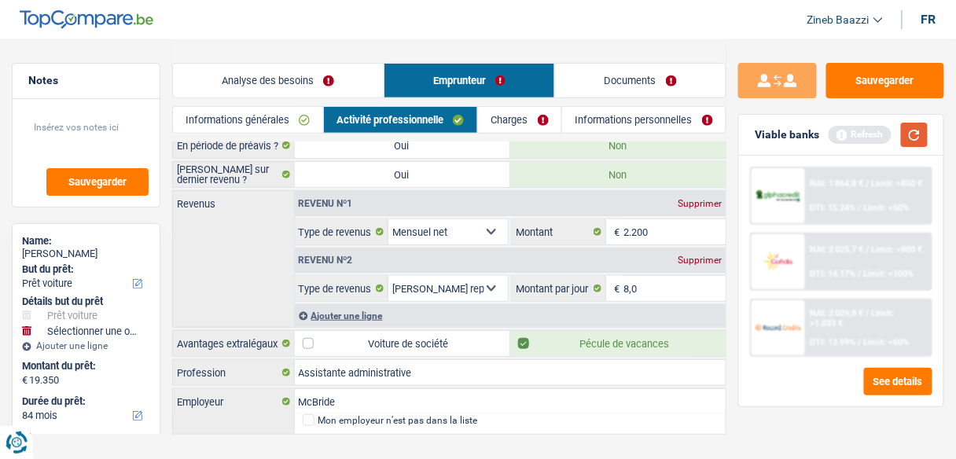
click at [915, 142] on button "button" at bounding box center [914, 135] width 27 height 24
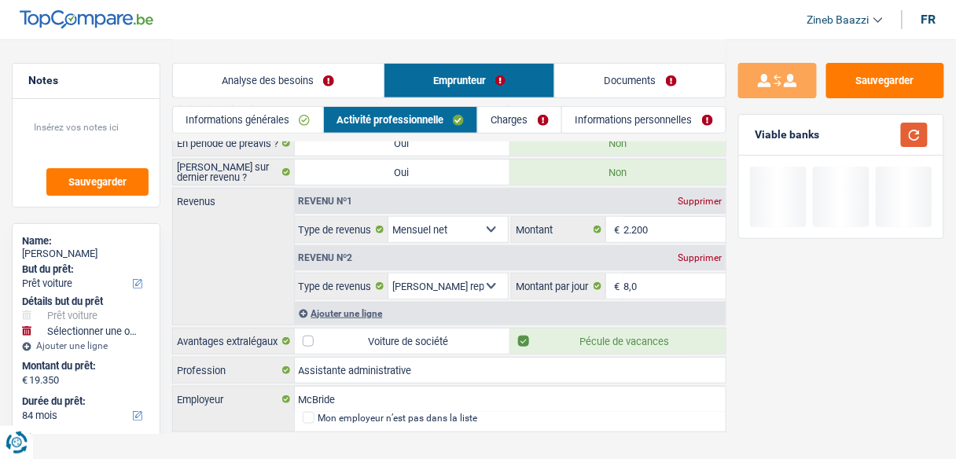
scroll to position [148, 0]
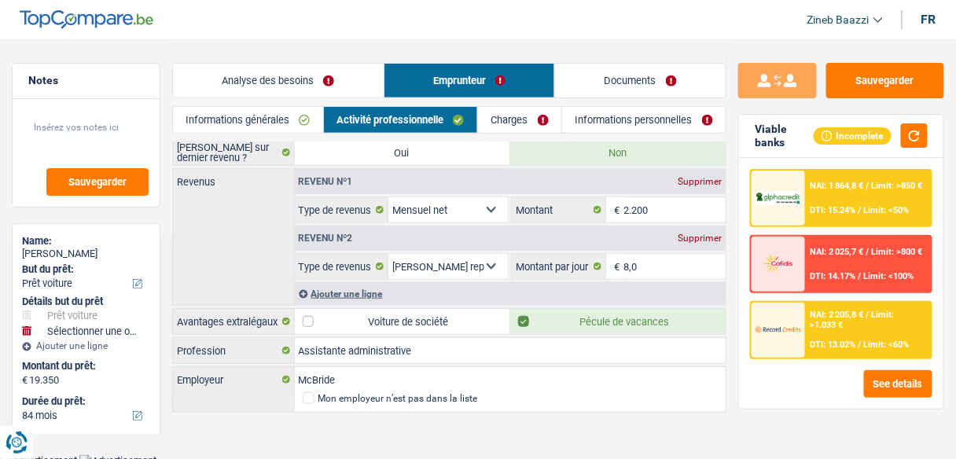
click at [505, 121] on link "Charges" at bounding box center [519, 120] width 83 height 26
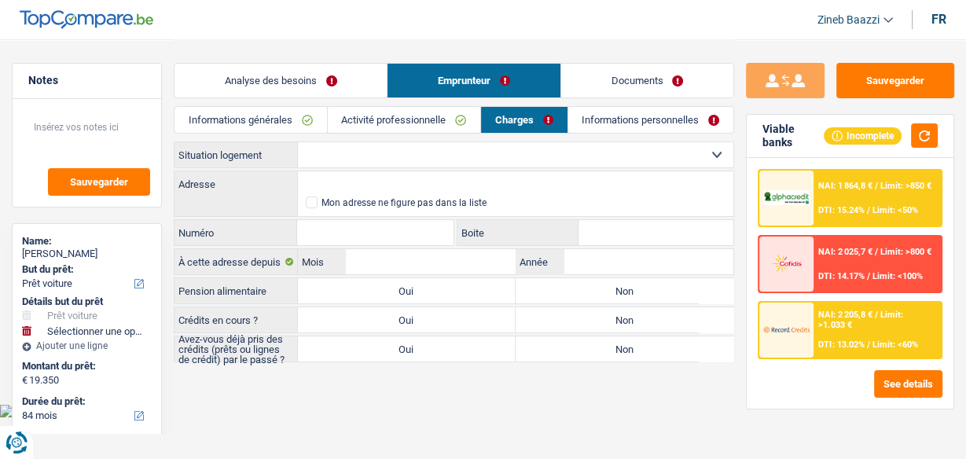
click at [335, 145] on select "Locataire Propriétaire avec prêt hypothécaire Propriétaire sans prêt hypothécai…" at bounding box center [515, 154] width 435 height 25
click at [332, 159] on select "Locataire Propriétaire avec prêt hypothécaire Propriétaire sans prêt hypothécai…" at bounding box center [515, 154] width 435 height 25
click at [298, 142] on select "Locataire Propriétaire avec prêt hypothécaire Propriétaire sans prêt hypothécai…" at bounding box center [515, 154] width 435 height 25
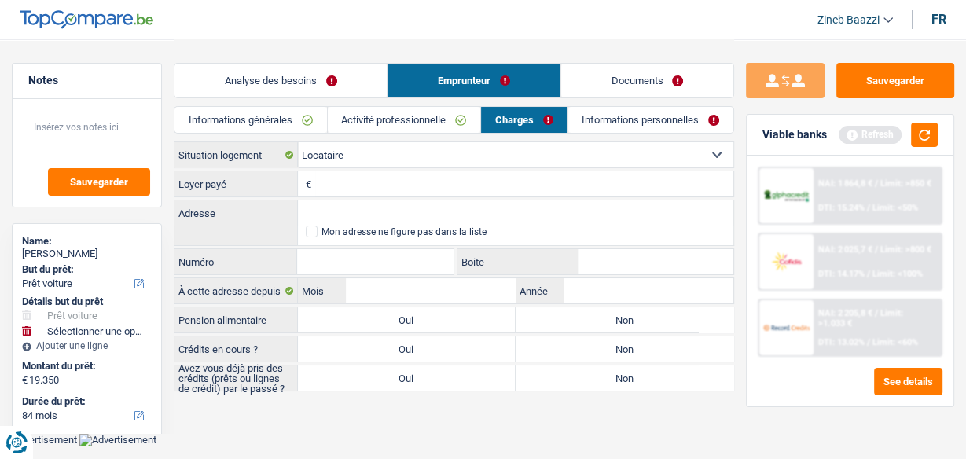
click at [343, 171] on input "Loyer payé" at bounding box center [524, 183] width 418 height 25
drag, startPoint x: 365, startPoint y: 200, endPoint x: 358, endPoint y: 182, distance: 18.7
click at [358, 182] on div "Locataire Propriétaire avec prêt hypothécaire Propriétaire sans prêt hypothécai…" at bounding box center [454, 266] width 560 height 250
click at [417, 257] on input "Numéro" at bounding box center [375, 261] width 156 height 25
click at [656, 249] on input "Boite" at bounding box center [655, 261] width 155 height 25
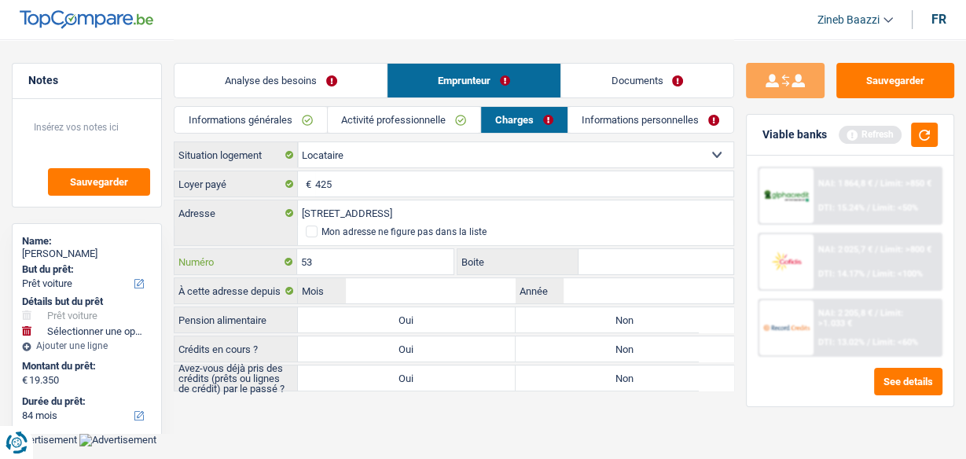
click at [389, 259] on input "53" at bounding box center [375, 261] width 156 height 25
click at [618, 261] on input "Boite" at bounding box center [655, 261] width 155 height 25
click at [413, 271] on input "53" at bounding box center [375, 261] width 156 height 25
click at [395, 284] on input "Mois" at bounding box center [431, 290] width 170 height 25
click at [417, 289] on input "04" at bounding box center [431, 290] width 170 height 25
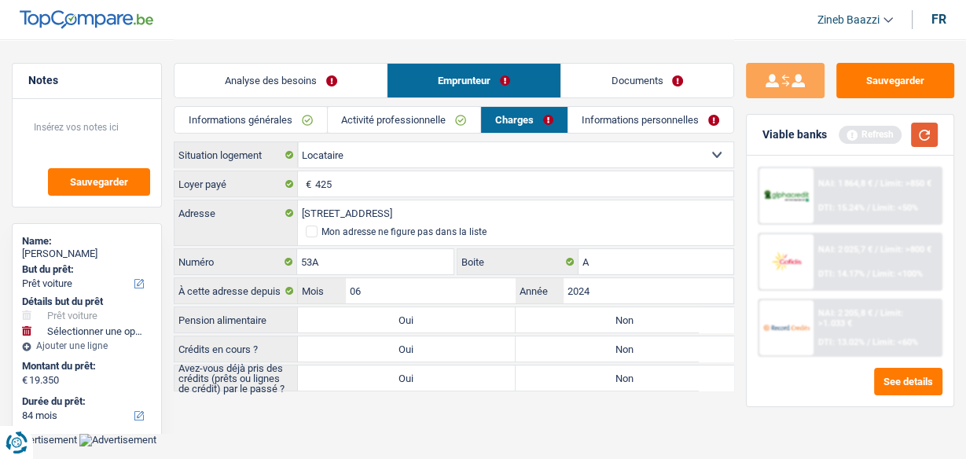
click at [932, 134] on button "button" at bounding box center [924, 135] width 27 height 24
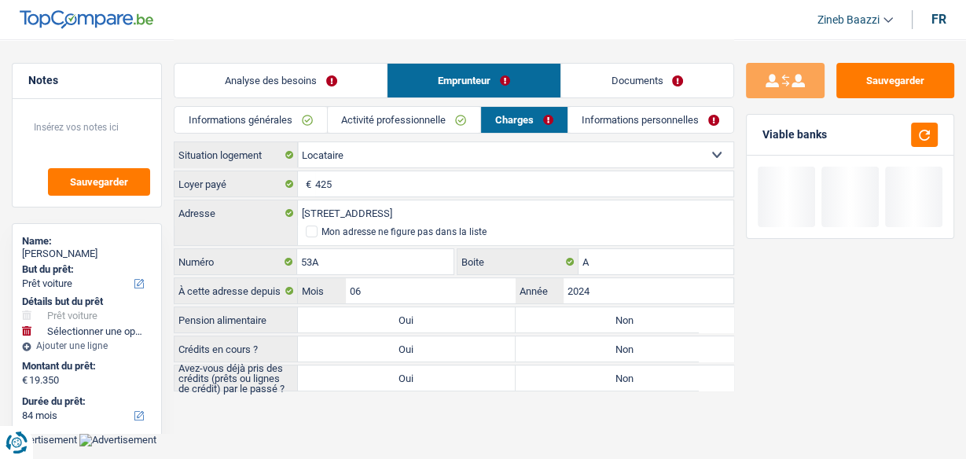
click at [669, 314] on label "Non" at bounding box center [625, 319] width 218 height 25
click at [669, 314] on input "Non" at bounding box center [625, 319] width 218 height 25
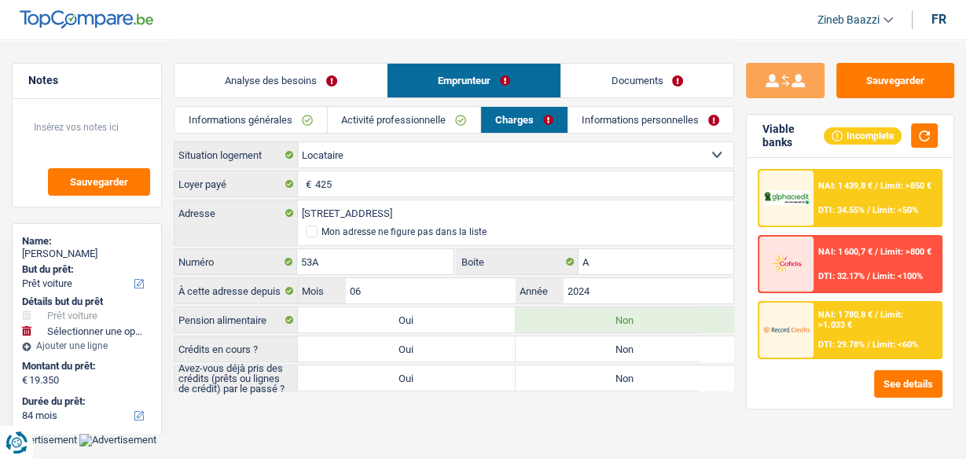
click at [478, 347] on label "Oui" at bounding box center [407, 348] width 218 height 25
click at [478, 347] on input "Oui" at bounding box center [407, 348] width 218 height 25
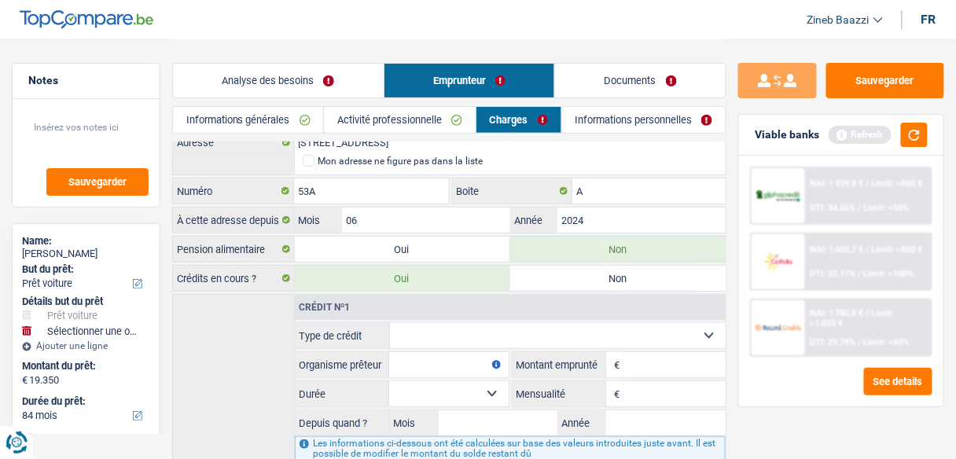
scroll to position [126, 0]
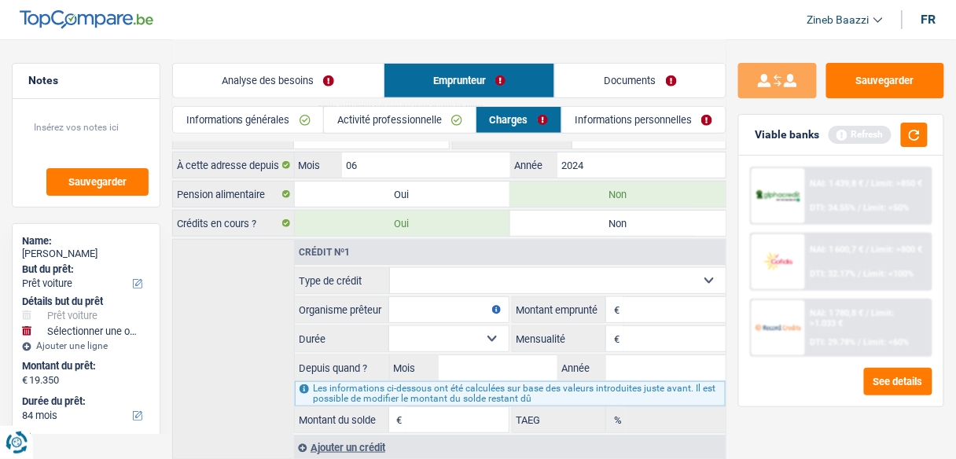
click at [524, 275] on select "Carte ou ouverture de crédit Prêt hypothécaire Vente à tempérament Prêt à tempé…" at bounding box center [558, 280] width 336 height 25
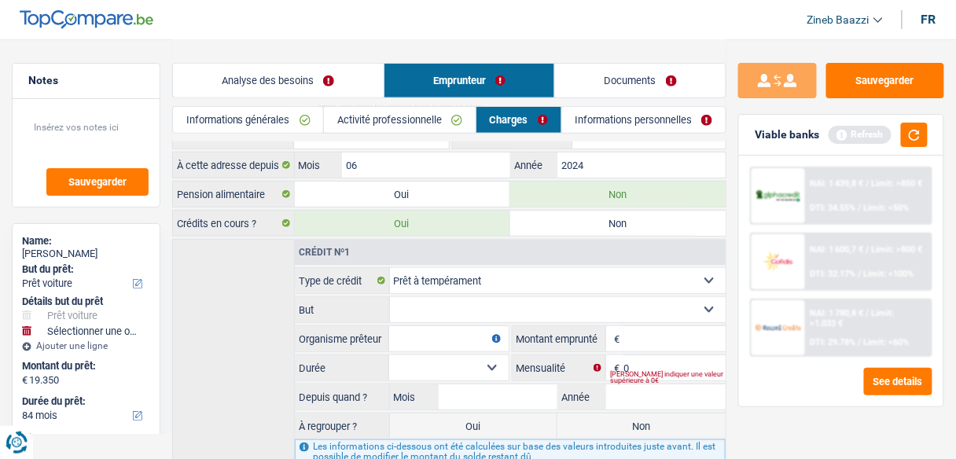
click at [462, 316] on select "Confort maison: meubles, textile, peinture, électroménager, outillage non-profe…" at bounding box center [558, 309] width 336 height 25
click at [390, 297] on select "Confort maison: meubles, textile, peinture, électroménager, outillage non-profe…" at bounding box center [558, 309] width 336 height 25
click at [428, 336] on input "Organisme prêteur" at bounding box center [448, 338] width 119 height 25
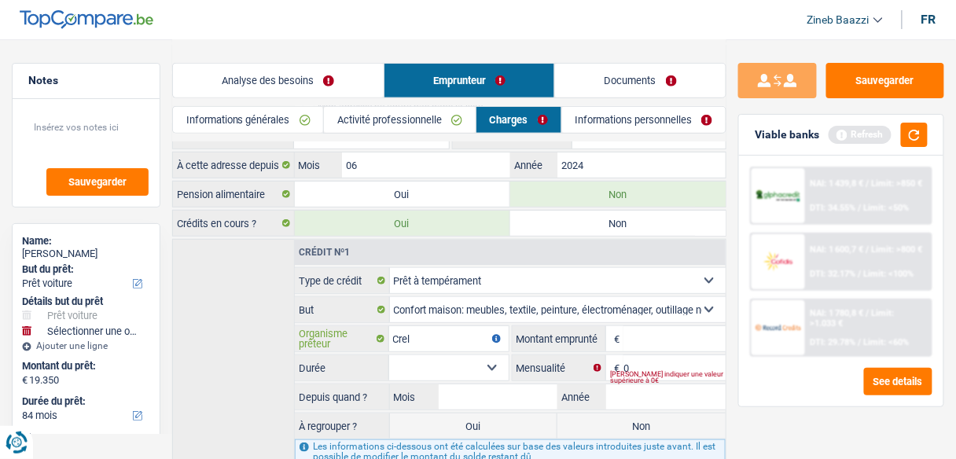
click at [420, 333] on input "Crel" at bounding box center [448, 338] width 119 height 25
drag, startPoint x: 659, startPoint y: 311, endPoint x: 651, endPoint y: 326, distance: 17.3
click at [658, 311] on select "Confort maison: meubles, textile, peinture, électroménager, outillage non-profe…" at bounding box center [558, 309] width 336 height 25
click at [666, 340] on input "Montant" at bounding box center [674, 338] width 102 height 25
click at [501, 362] on select "12 mois 18 mois 24 mois 30 mois 36 mois 42 mois Sélectionner une option" at bounding box center [448, 367] width 119 height 25
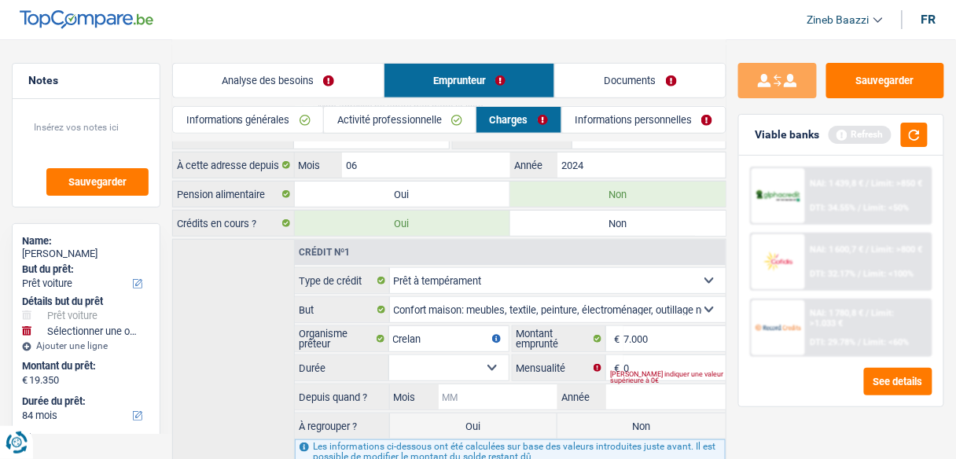
click at [501, 397] on input "Mois" at bounding box center [498, 396] width 119 height 25
click at [433, 370] on select "12 mois 18 mois 24 mois 30 mois 36 mois 42 mois Sélectionner une option" at bounding box center [448, 367] width 119 height 25
drag, startPoint x: 436, startPoint y: 373, endPoint x: 488, endPoint y: 377, distance: 52.1
click at [436, 373] on select "12 mois 18 mois 24 mois 30 mois 36 mois 42 mois Sélectionner une option" at bounding box center [448, 367] width 119 height 25
click at [659, 374] on div "Veuillez indiquer une valeur supérieure à 0€" at bounding box center [668, 377] width 116 height 6
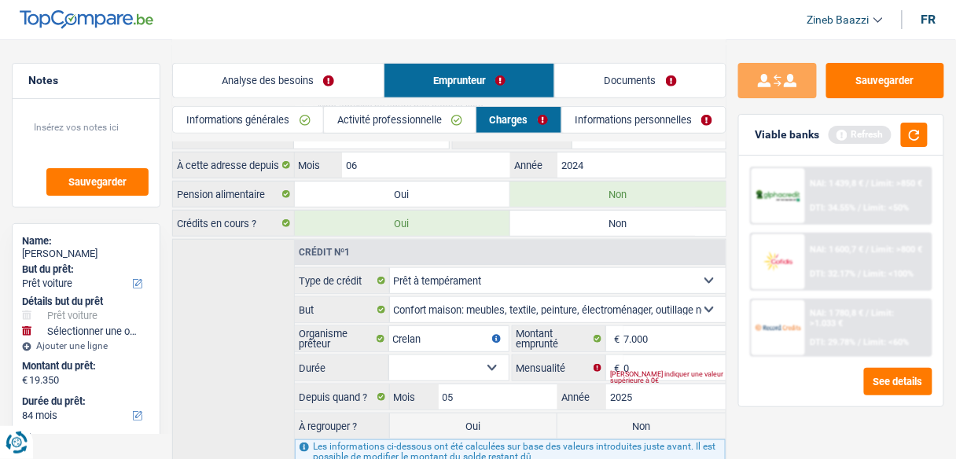
click at [483, 364] on select "12 mois 18 mois 24 mois 30 mois 36 mois 42 mois Sélectionner une option" at bounding box center [448, 367] width 119 height 25
click at [389, 355] on select "12 mois 18 mois 24 mois 30 mois 36 mois 42 mois Sélectionner une option" at bounding box center [448, 367] width 119 height 25
click at [626, 358] on input "0" at bounding box center [674, 367] width 102 height 25
click at [710, 355] on input "0" at bounding box center [674, 367] width 102 height 25
drag, startPoint x: 916, startPoint y: 131, endPoint x: 836, endPoint y: 362, distance: 243.8
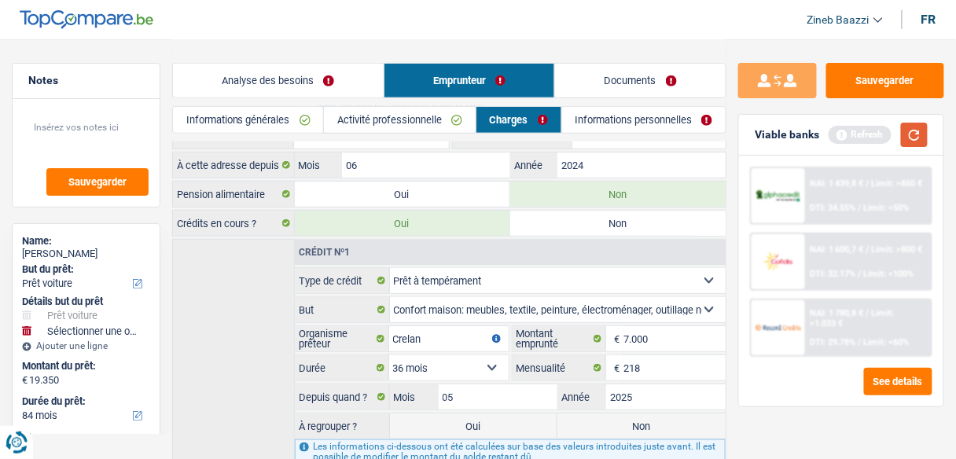
click at [917, 131] on button "button" at bounding box center [914, 135] width 27 height 24
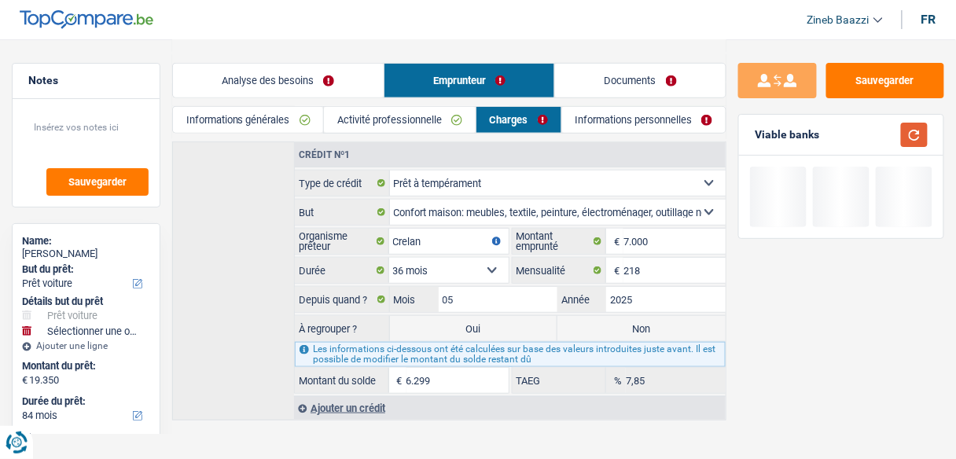
scroll to position [229, 0]
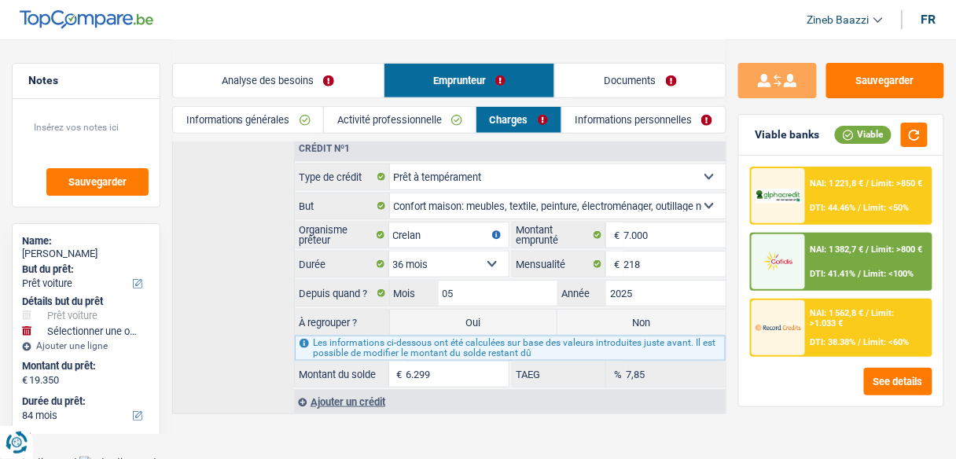
click at [492, 319] on label "Oui" at bounding box center [474, 322] width 168 height 25
click at [492, 319] on input "Oui" at bounding box center [474, 322] width 168 height 25
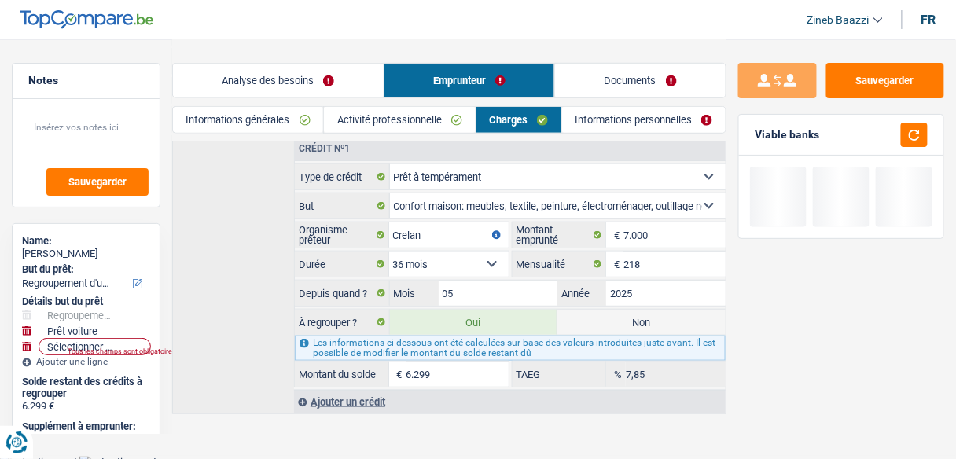
click at [928, 134] on div "Viable banks" at bounding box center [841, 135] width 204 height 41
click at [927, 134] on div "Viable banks" at bounding box center [841, 135] width 204 height 41
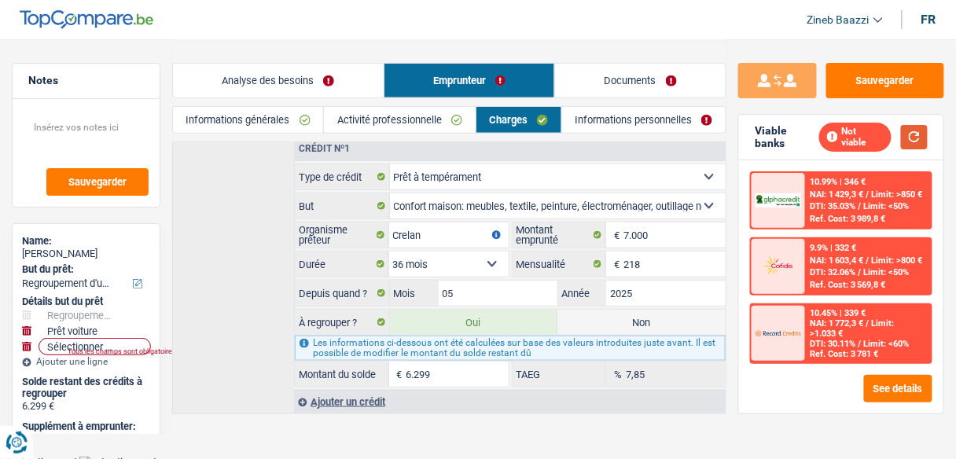
click at [916, 134] on button "button" at bounding box center [914, 137] width 27 height 24
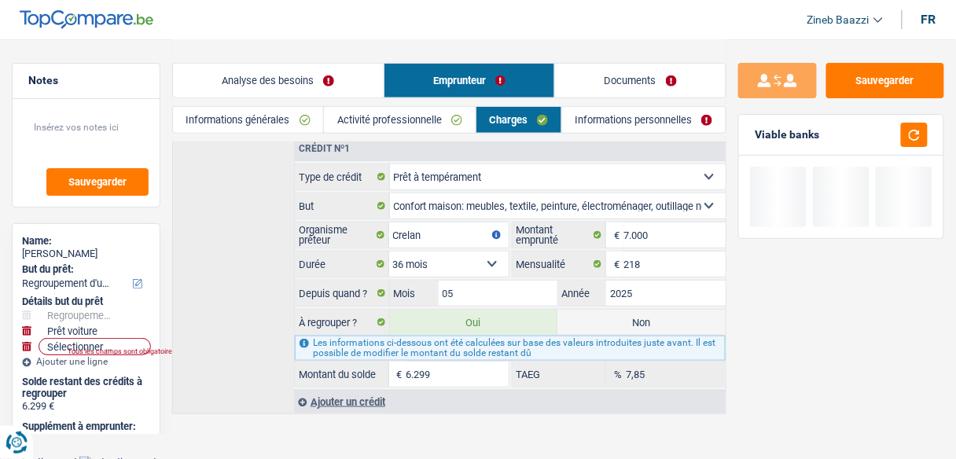
click at [616, 312] on label "Non" at bounding box center [641, 322] width 168 height 25
click at [616, 312] on input "Non" at bounding box center [641, 322] width 168 height 25
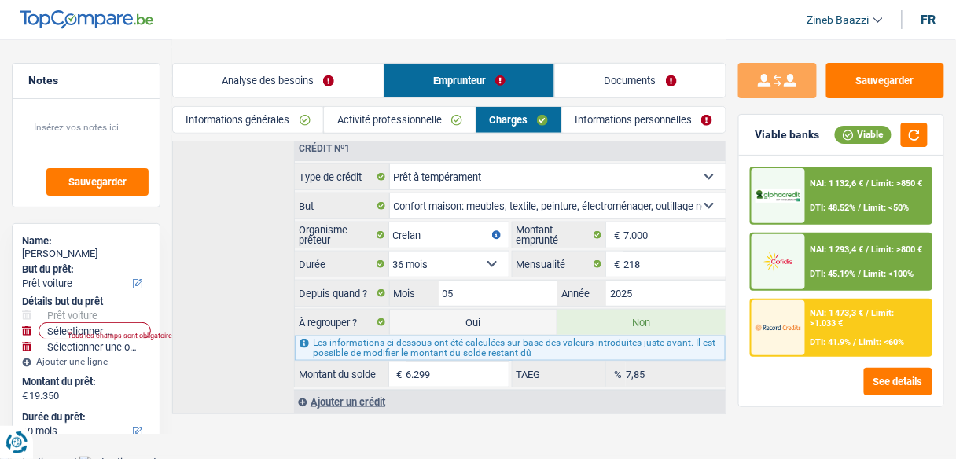
click at [379, 424] on main "Notes Sauvegarder Name: Justine Soete But du prêt: Confort maison: meubles, tex…" at bounding box center [478, 113] width 956 height 685
click at [624, 123] on link "Informations personnelles" at bounding box center [643, 120] width 163 height 26
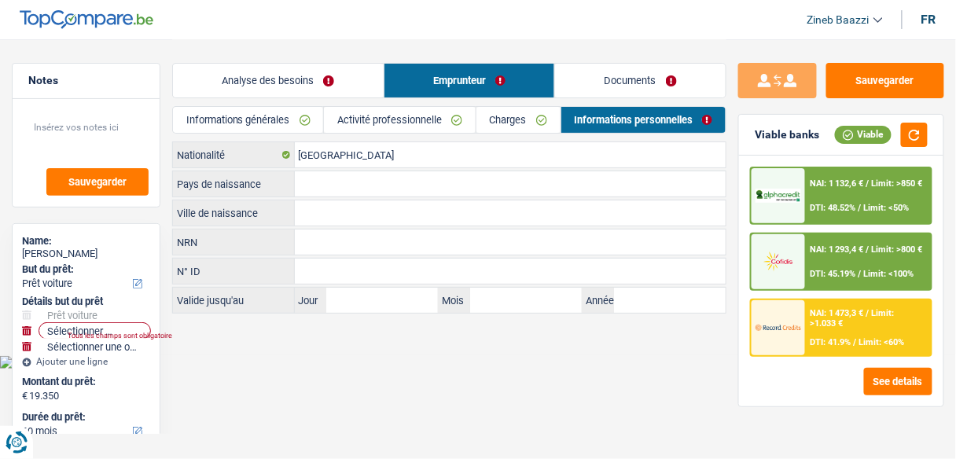
scroll to position [0, 0]
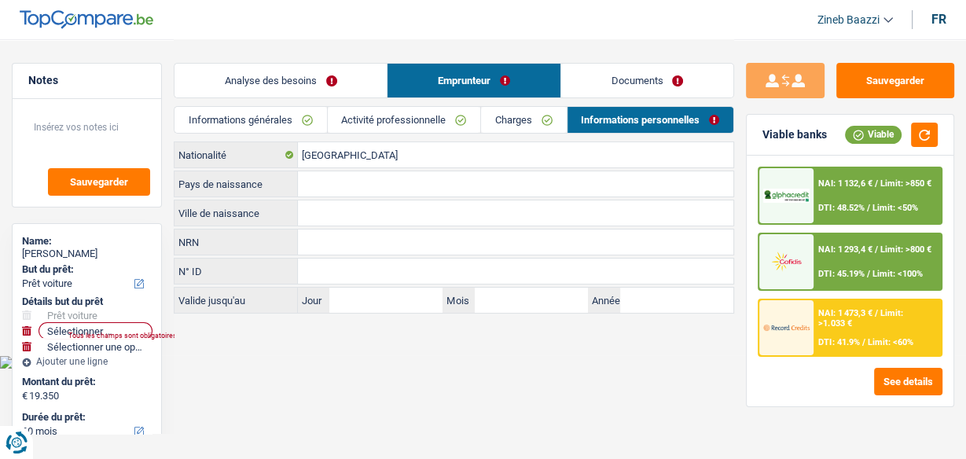
click at [318, 210] on input "Ville de naissance" at bounding box center [515, 212] width 435 height 25
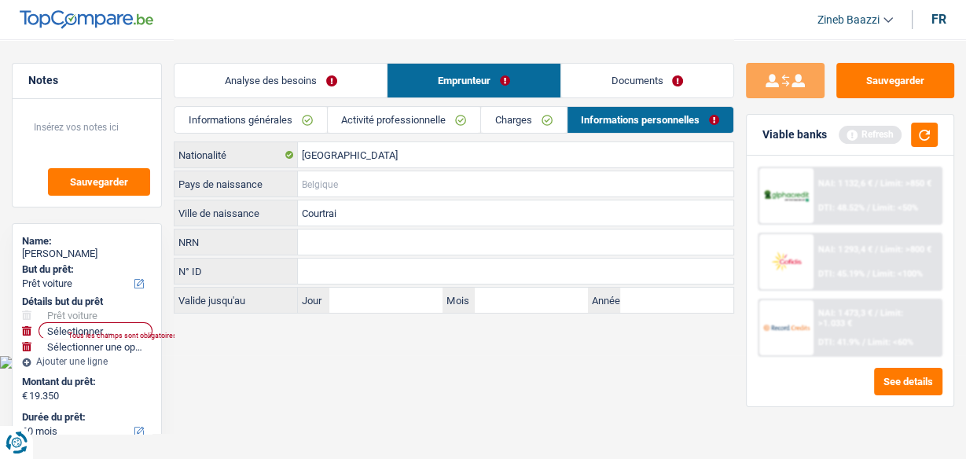
click at [325, 178] on input "Pays de naissance" at bounding box center [515, 183] width 435 height 25
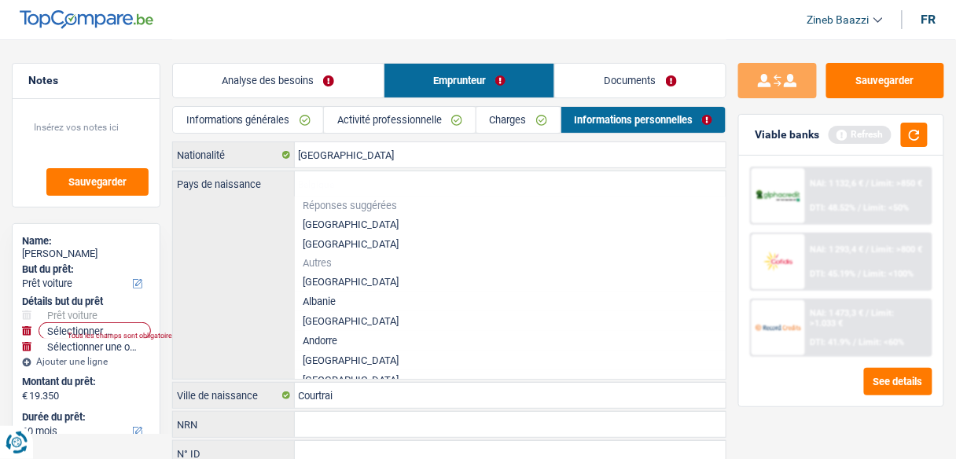
click at [232, 260] on div "Pays de naissance Réponses suggérées Belgique Luxembourg Autres Afghanistan Alb…" at bounding box center [449, 274] width 553 height 207
click at [310, 227] on li "[GEOGRAPHIC_DATA]" at bounding box center [510, 225] width 431 height 20
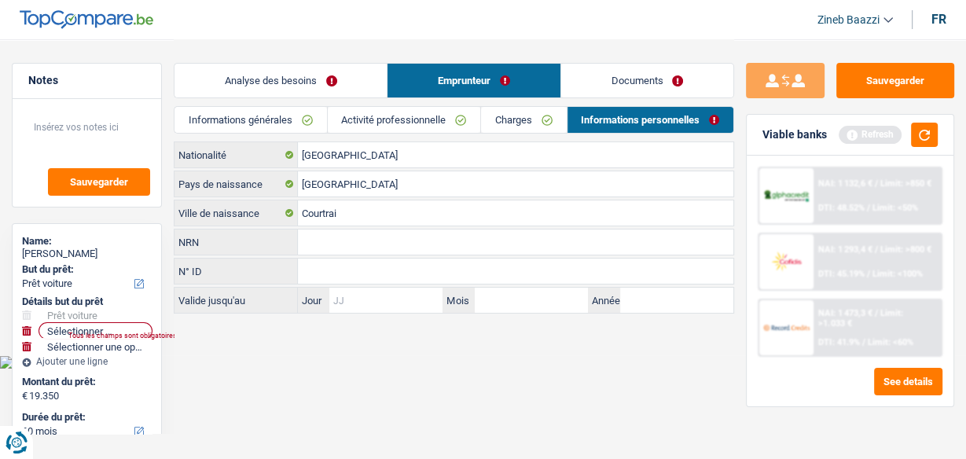
click at [354, 291] on input "Jour" at bounding box center [385, 300] width 113 height 25
click at [519, 117] on link "Charges" at bounding box center [523, 120] width 85 height 26
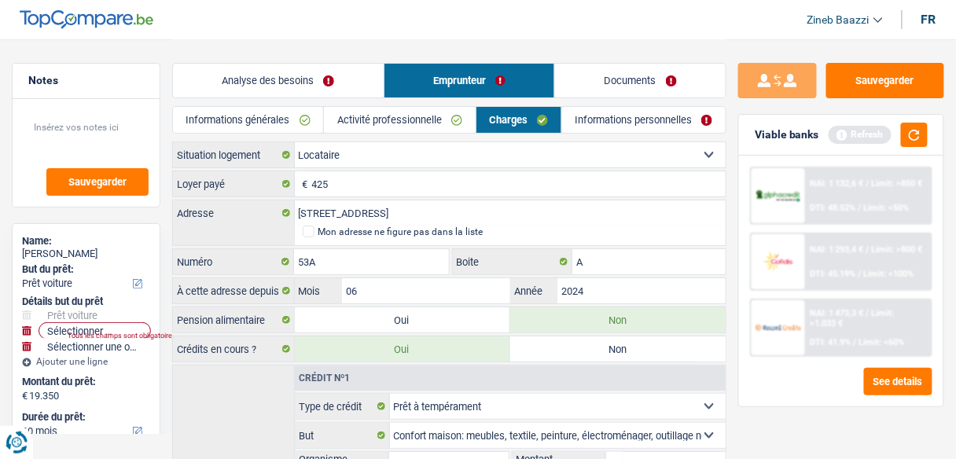
drag, startPoint x: 380, startPoint y: 115, endPoint x: 362, endPoint y: 120, distance: 19.6
click at [380, 116] on link "Activité professionnelle" at bounding box center [399, 120] width 151 height 26
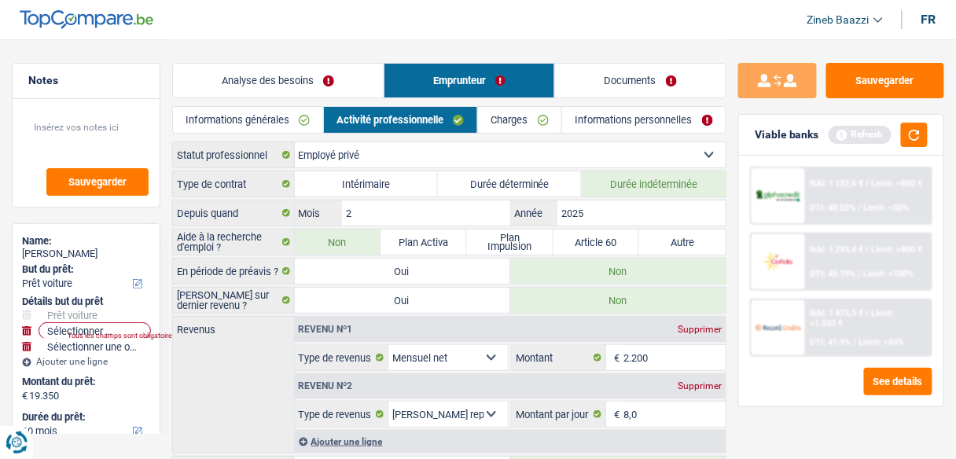
click at [274, 111] on link "Informations générales" at bounding box center [248, 120] width 150 height 26
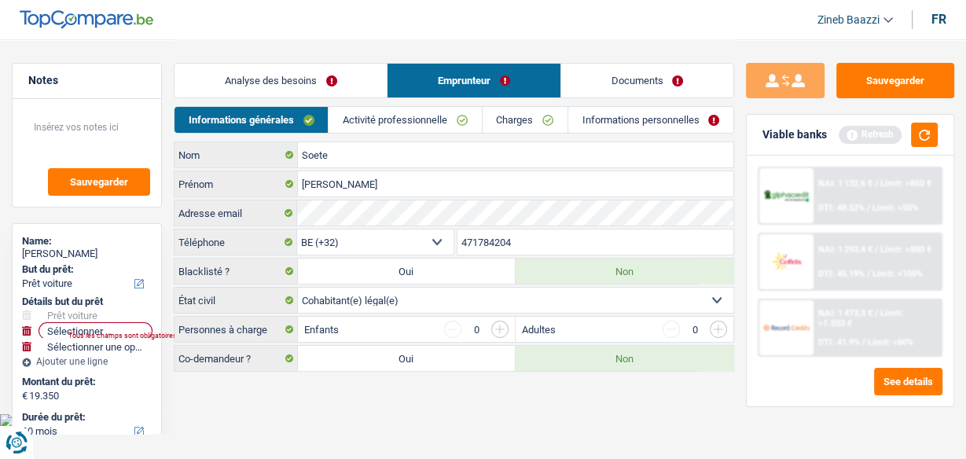
click at [494, 109] on link "Charges" at bounding box center [525, 120] width 85 height 26
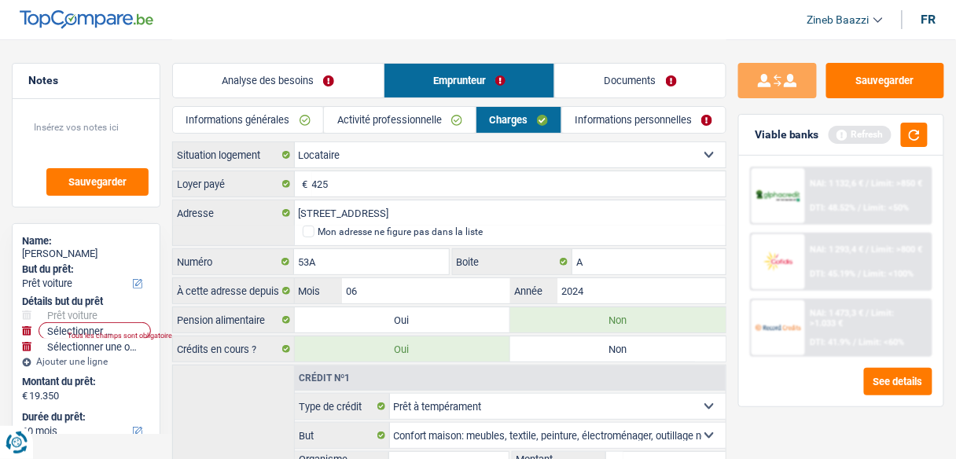
click at [436, 123] on link "Activité professionnelle" at bounding box center [399, 120] width 151 height 26
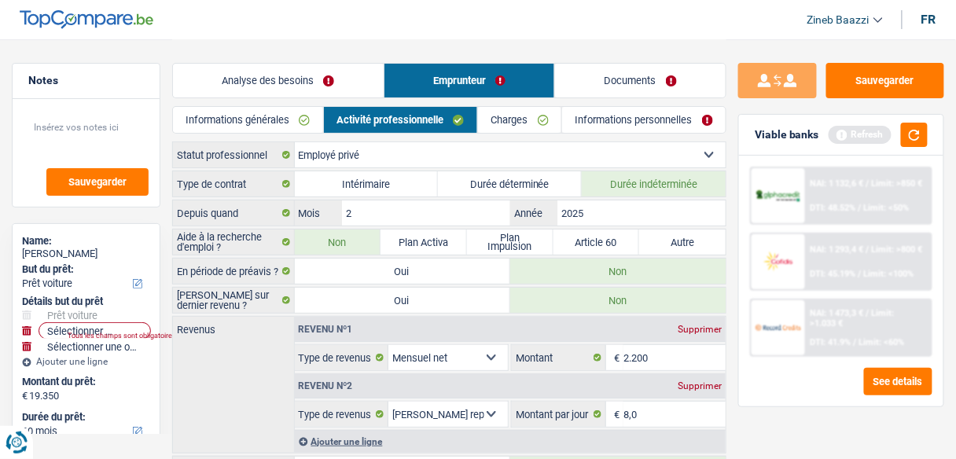
click at [622, 79] on link "Documents" at bounding box center [640, 81] width 171 height 34
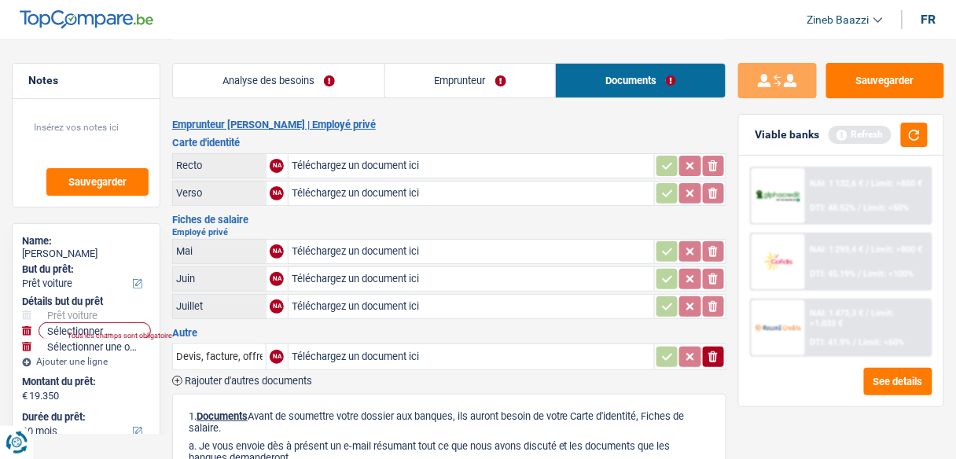
click at [260, 79] on link "Analyse des besoins" at bounding box center [278, 81] width 211 height 34
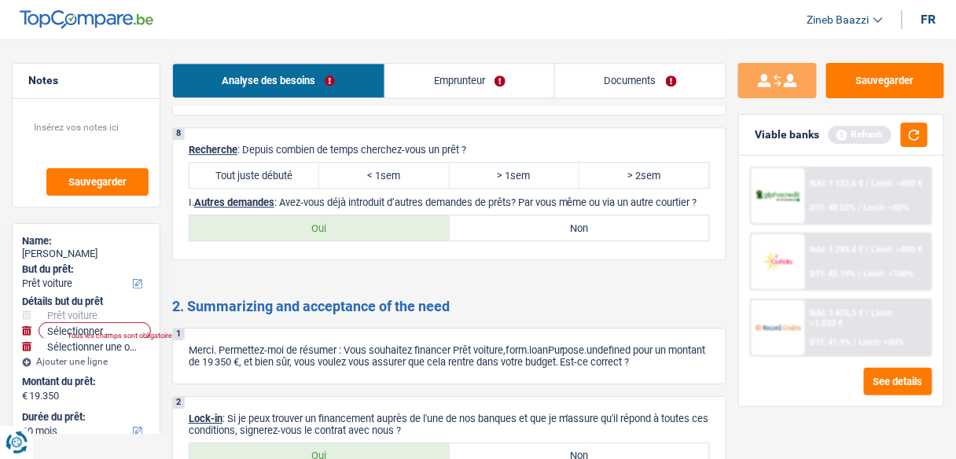
scroll to position [2452, 0]
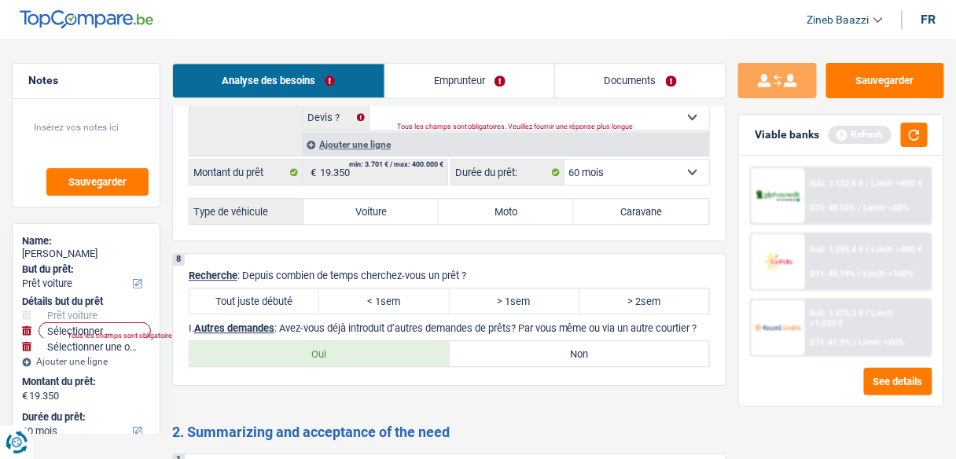
click at [638, 288] on label "> 2sem" at bounding box center [644, 300] width 130 height 25
click at [638, 288] on input "> 2sem" at bounding box center [644, 300] width 130 height 25
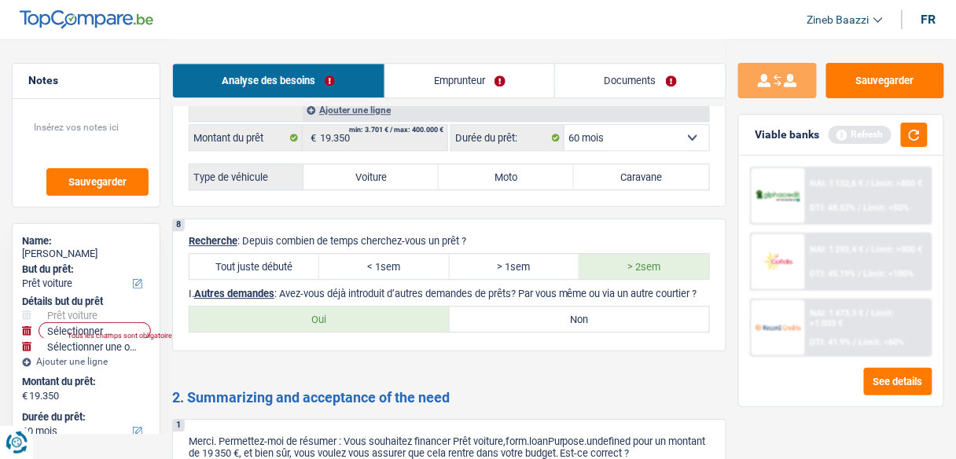
scroll to position [2578, 0]
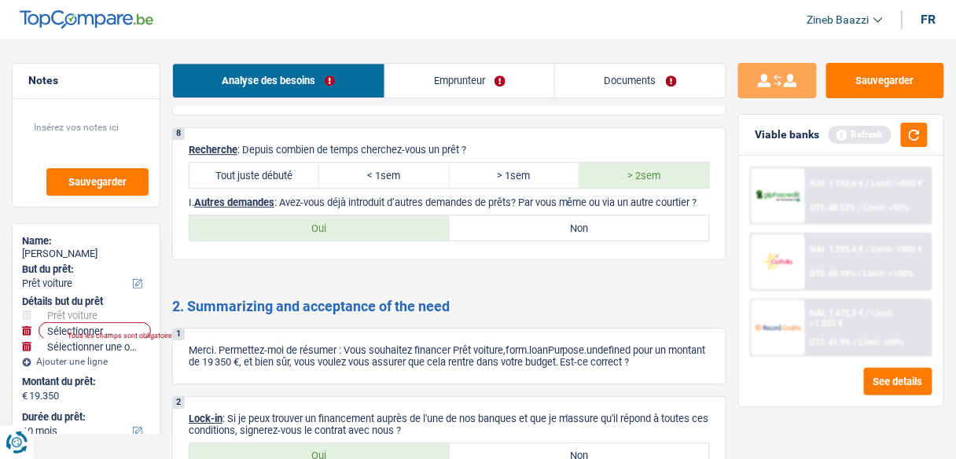
click at [928, 142] on div "Viable banks Refresh" at bounding box center [841, 135] width 204 height 41
click at [914, 141] on button "button" at bounding box center [914, 135] width 27 height 24
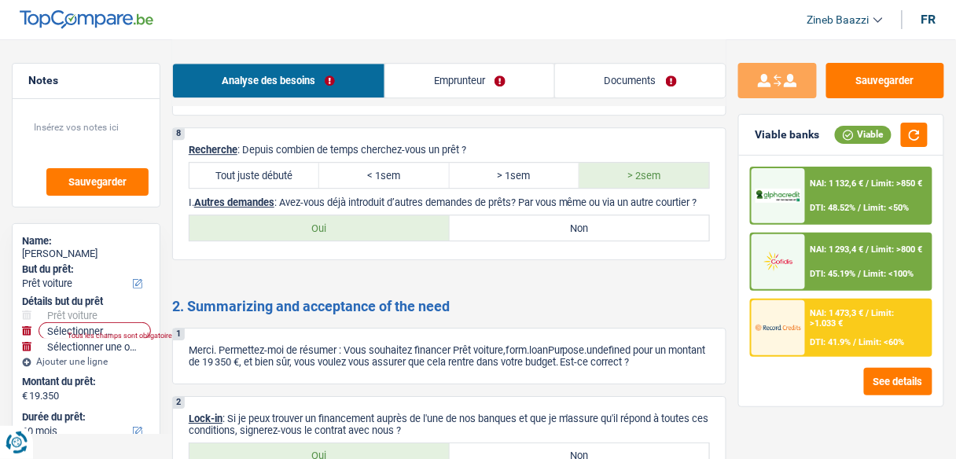
click at [550, 215] on label "Non" at bounding box center [580, 227] width 260 height 25
click at [550, 215] on input "Non" at bounding box center [580, 227] width 260 height 25
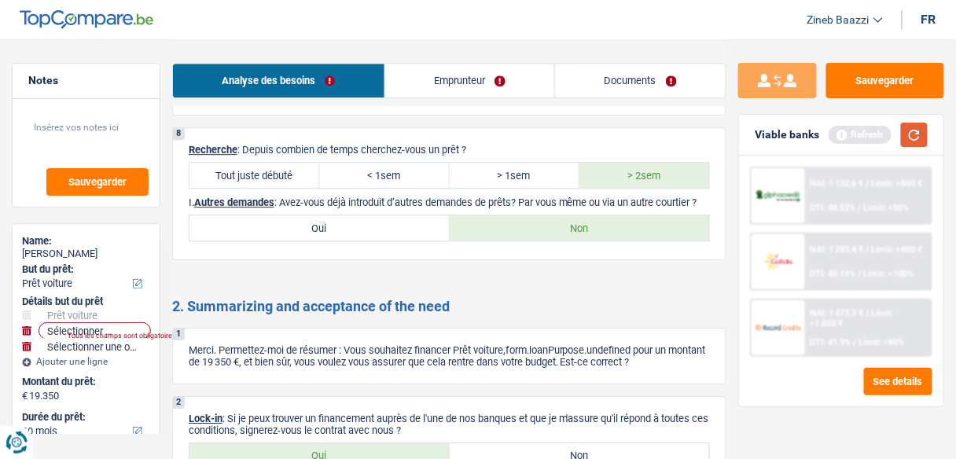
click at [919, 130] on button "button" at bounding box center [914, 135] width 27 height 24
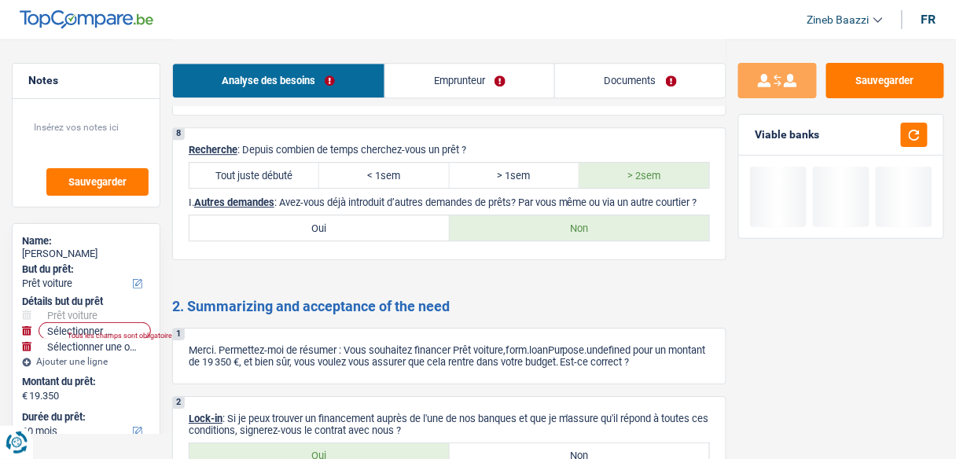
click at [376, 215] on label "Oui" at bounding box center [319, 227] width 260 height 25
click at [376, 215] on input "Oui" at bounding box center [319, 227] width 260 height 25
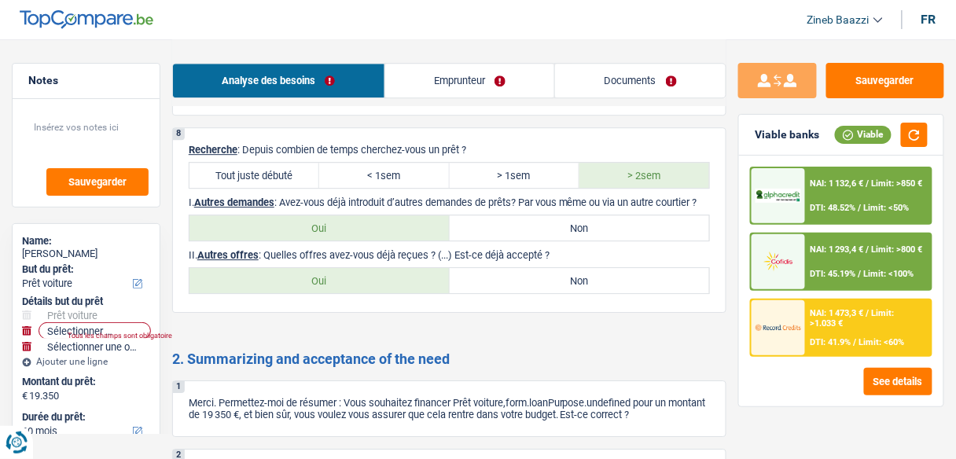
click at [496, 268] on label "Non" at bounding box center [580, 280] width 260 height 25
click at [496, 268] on input "Non" at bounding box center [580, 280] width 260 height 25
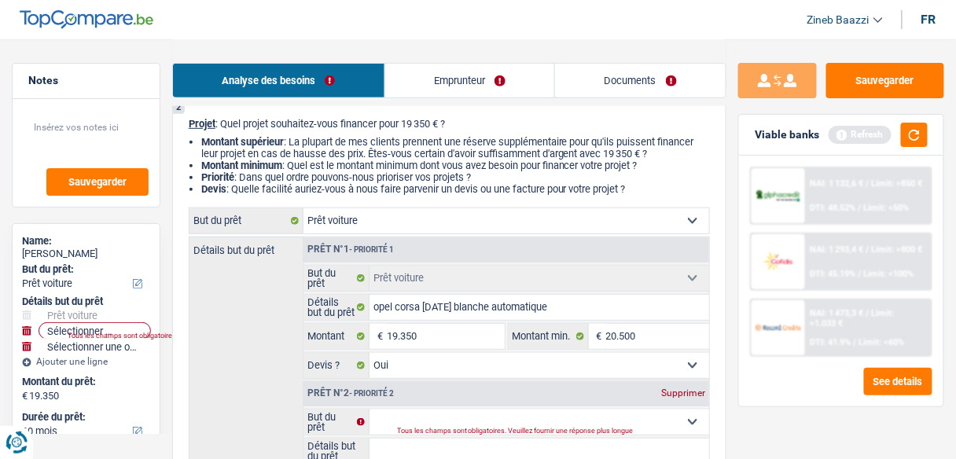
scroll to position [251, 0]
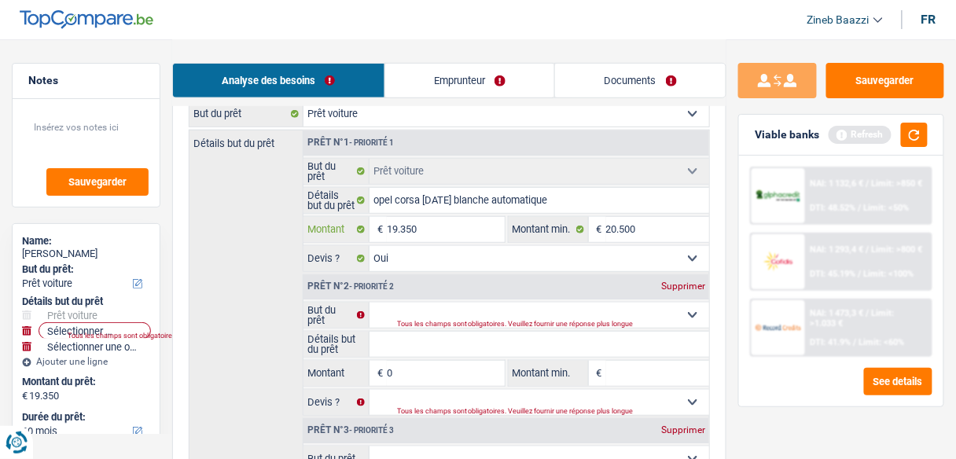
click at [422, 231] on input "19.350" at bounding box center [445, 229] width 117 height 25
click at [268, 293] on div "Détails but du prêt Prêt n°1 - Priorité 1 Confort maison: meubles, textile, pei…" at bounding box center [449, 358] width 521 height 456
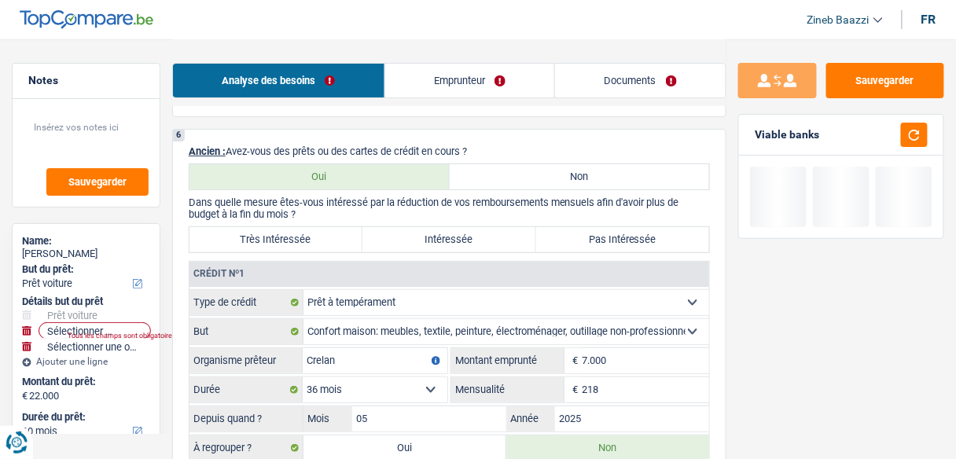
scroll to position [1760, 0]
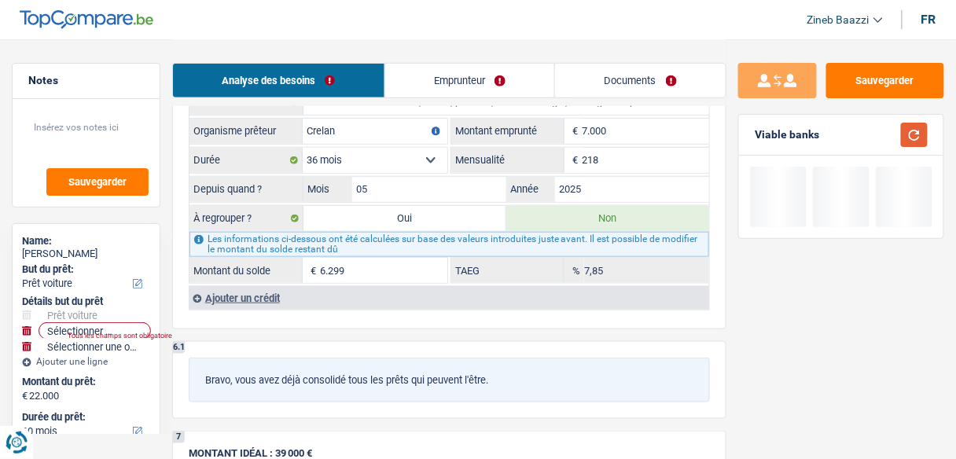
click at [916, 136] on button "button" at bounding box center [914, 135] width 27 height 24
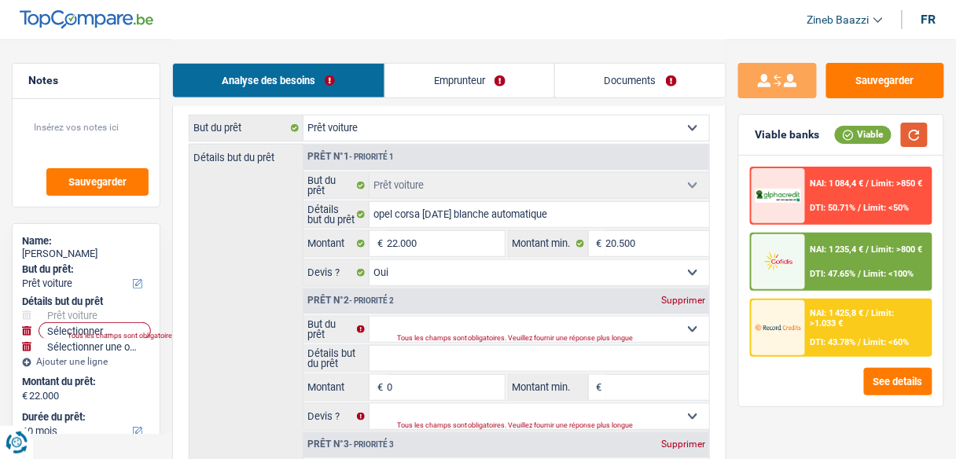
scroll to position [189, 0]
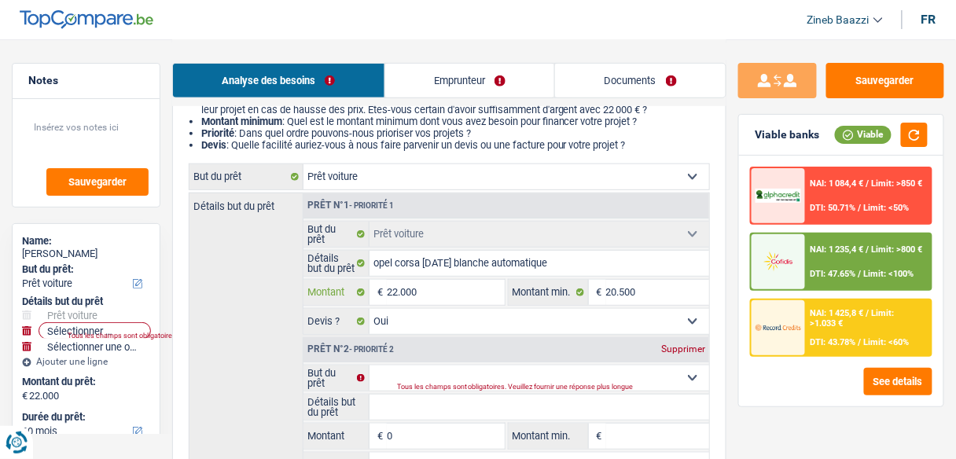
click at [395, 291] on input "22.000" at bounding box center [445, 292] width 117 height 25
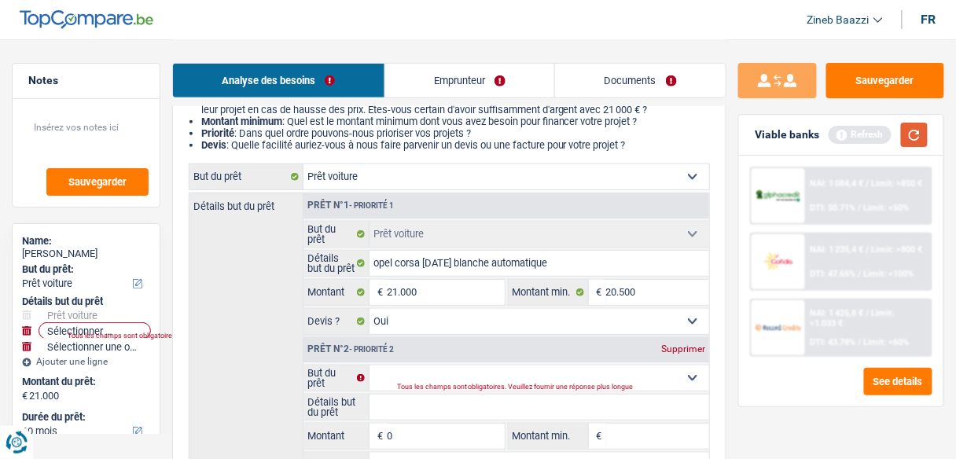
click at [923, 126] on button "button" at bounding box center [914, 135] width 27 height 24
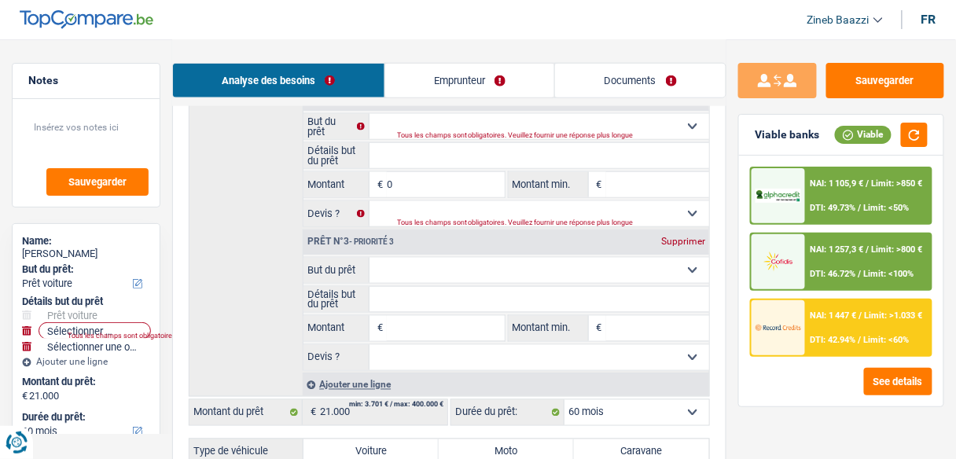
click at [270, 306] on div "Détails but du prêt Prêt n°1 - Priorité 1 Confort maison: meubles, textile, pei…" at bounding box center [449, 169] width 521 height 456
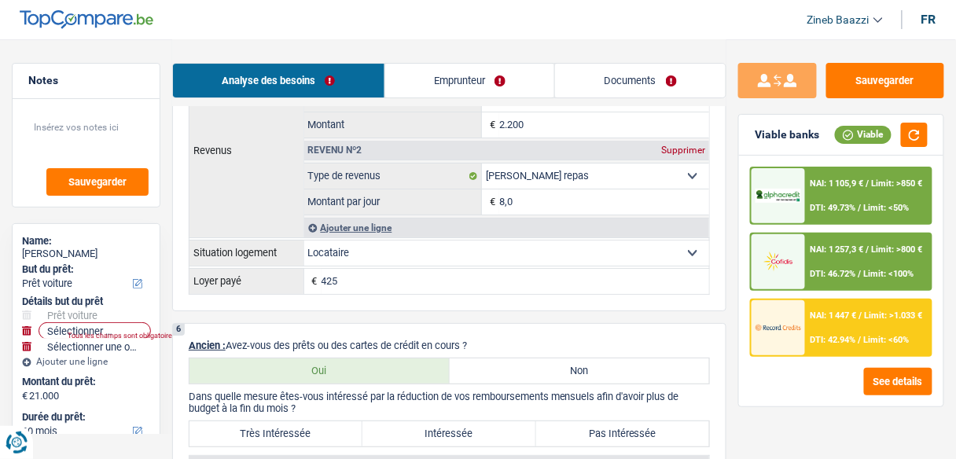
scroll to position [1383, 0]
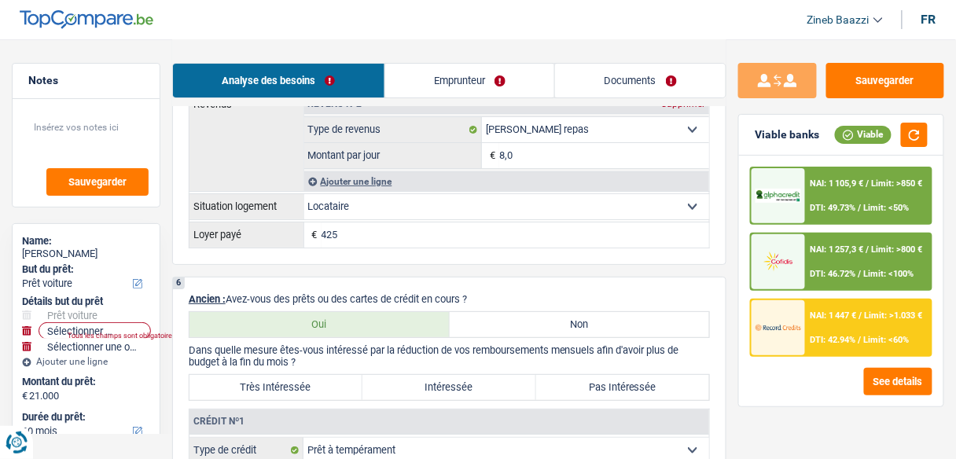
click at [273, 375] on label "Très Intéressée" at bounding box center [275, 387] width 173 height 25
click at [273, 375] on input "Très Intéressée" at bounding box center [275, 387] width 173 height 25
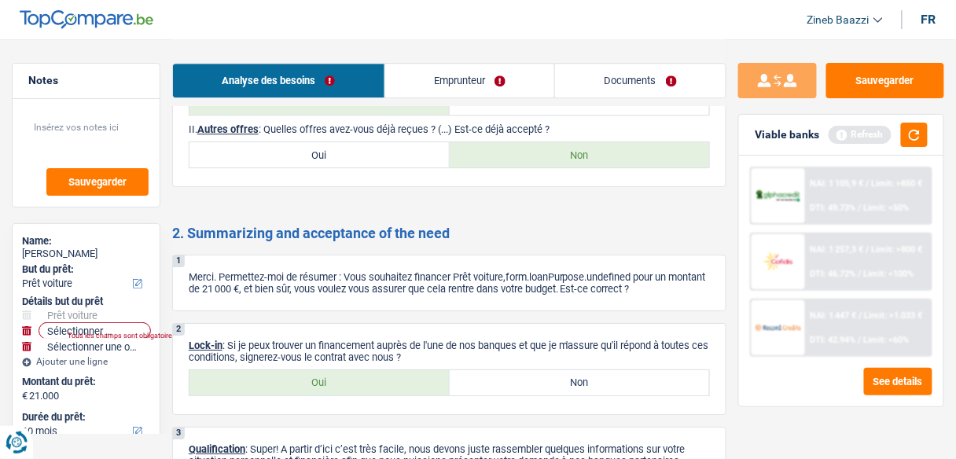
scroll to position [2766, 0]
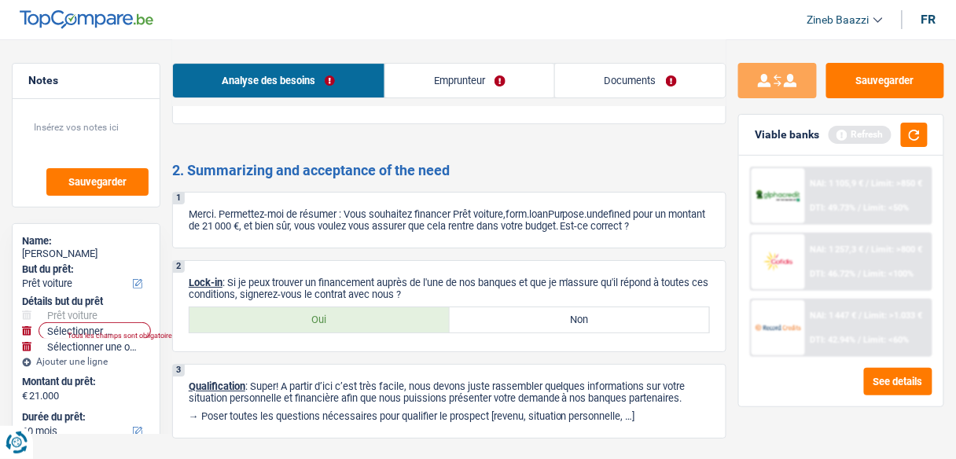
click at [270, 330] on div "2 Lock-in : Si je peux trouver un financement auprès de l'une de nos banques et…" at bounding box center [449, 306] width 554 height 92
click at [285, 284] on p "Lock-in : Si je peux trouver un financement auprès de l'une de nos banques et q…" at bounding box center [449, 289] width 521 height 24
click at [286, 307] on label "Oui" at bounding box center [319, 319] width 260 height 25
click at [286, 307] on input "Oui" at bounding box center [319, 319] width 260 height 25
click at [920, 131] on button "button" at bounding box center [914, 135] width 27 height 24
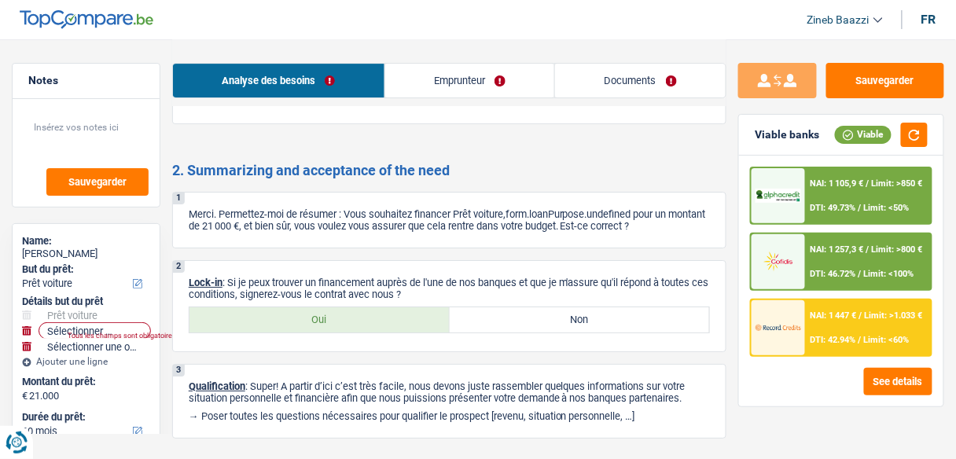
click at [793, 214] on div at bounding box center [777, 195] width 53 height 55
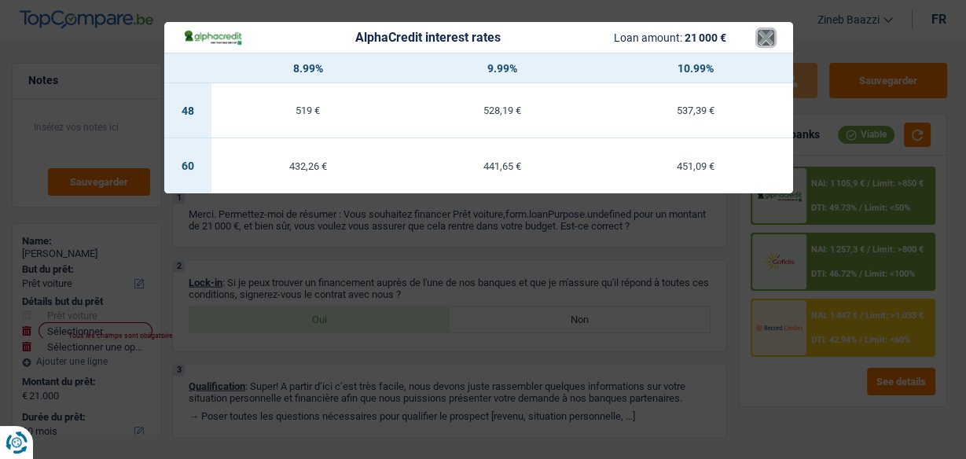
click at [762, 41] on button "×" at bounding box center [766, 38] width 17 height 16
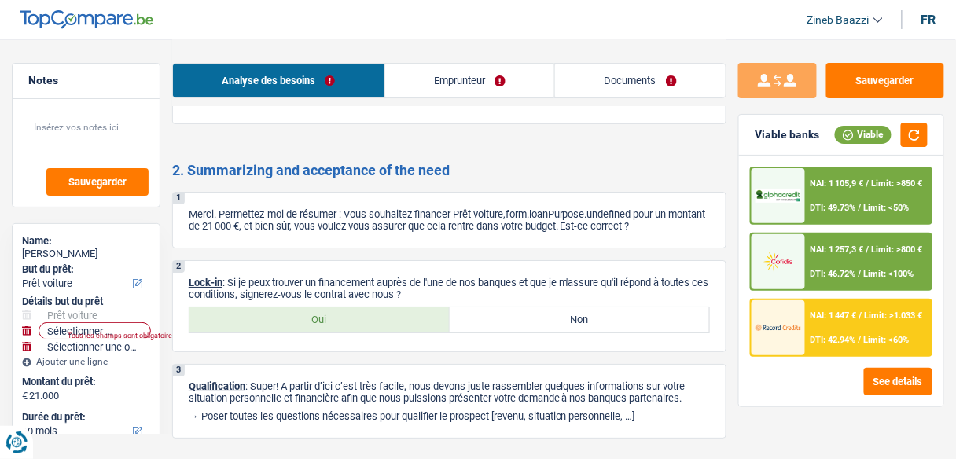
click at [619, 85] on link "Documents" at bounding box center [640, 81] width 171 height 34
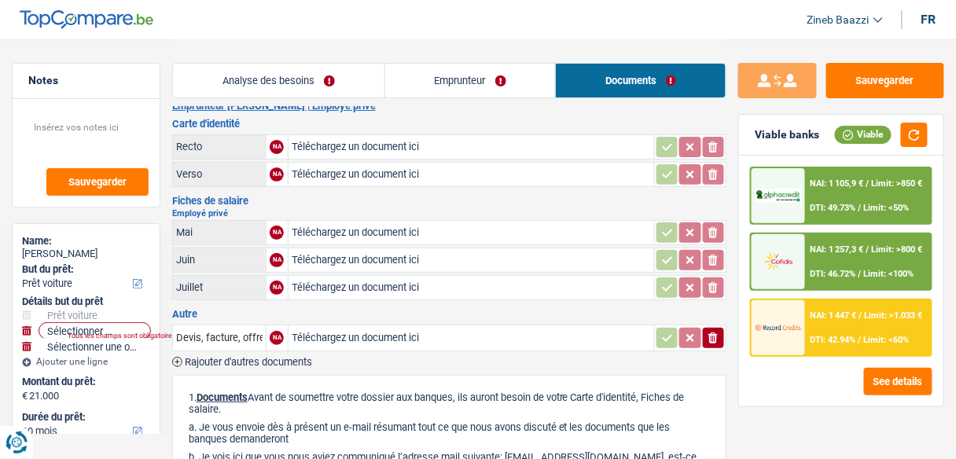
scroll to position [0, 0]
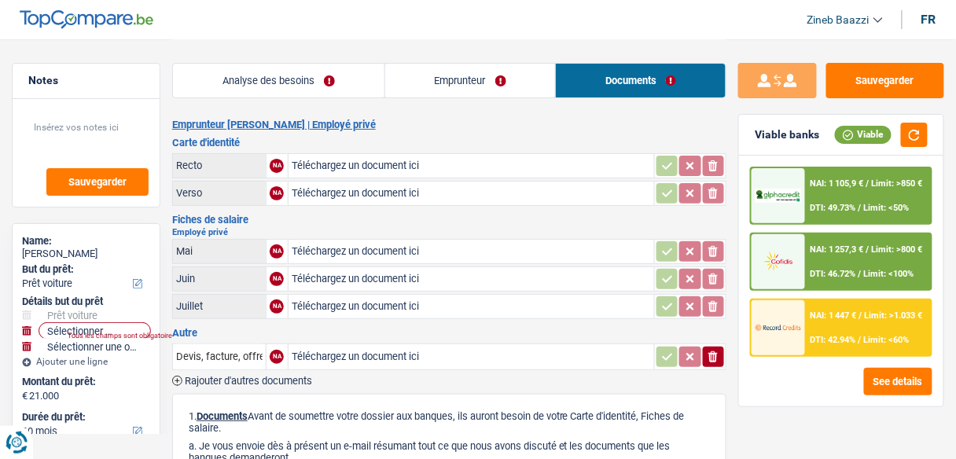
click at [898, 131] on div "Viable" at bounding box center [881, 135] width 93 height 24
click at [909, 134] on button "button" at bounding box center [914, 135] width 27 height 24
click at [323, 81] on link "Analyse des besoins" at bounding box center [278, 81] width 211 height 34
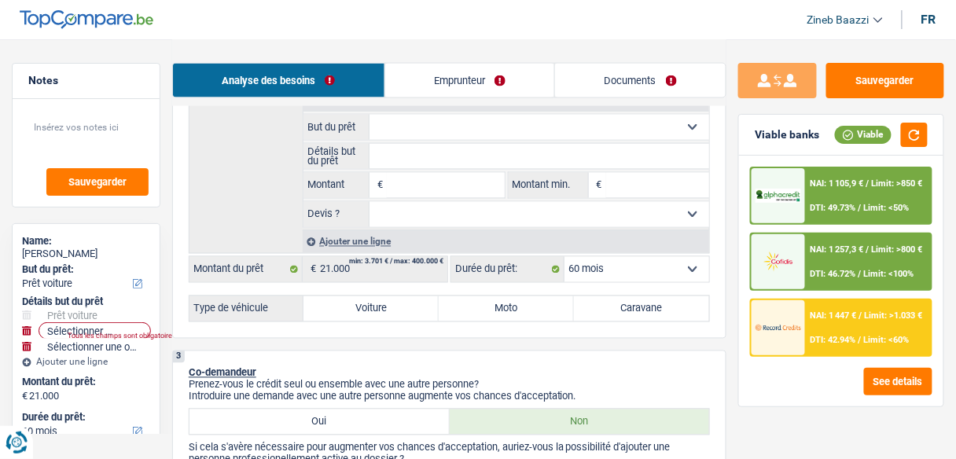
scroll to position [629, 0]
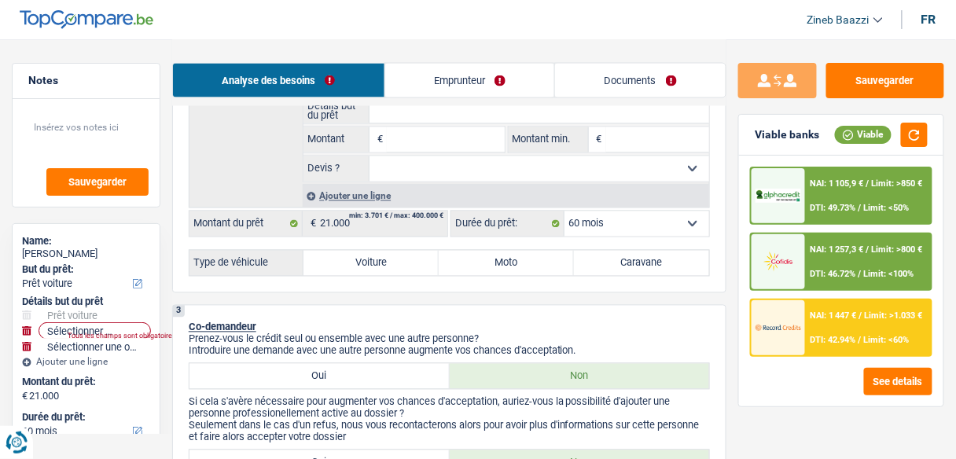
click at [604, 223] on select "12 mois 18 mois 24 mois 30 mois 36 mois 42 mois 48 mois 60 mois Sélectionner un…" at bounding box center [636, 223] width 145 height 25
click at [463, 307] on div "3 Co-demandeur Prenez-vous le crédit seul ou ensemble avec une autre personne? …" at bounding box center [449, 399] width 554 height 188
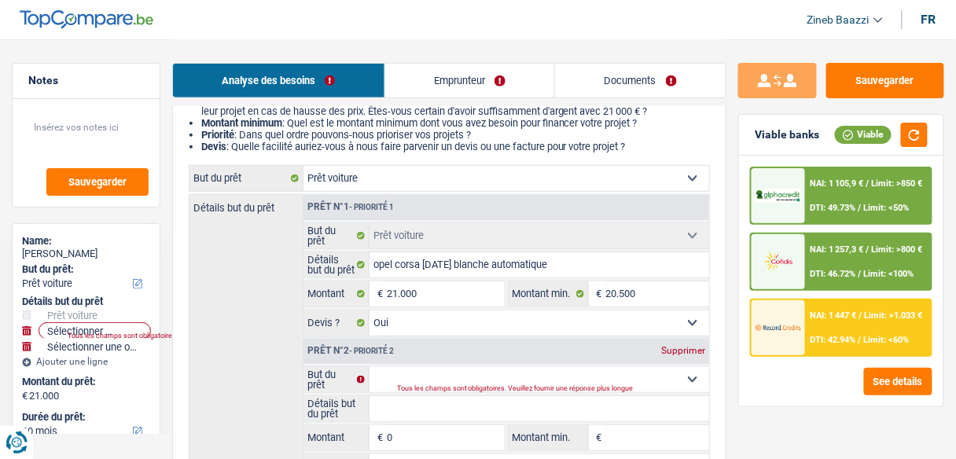
scroll to position [251, 0]
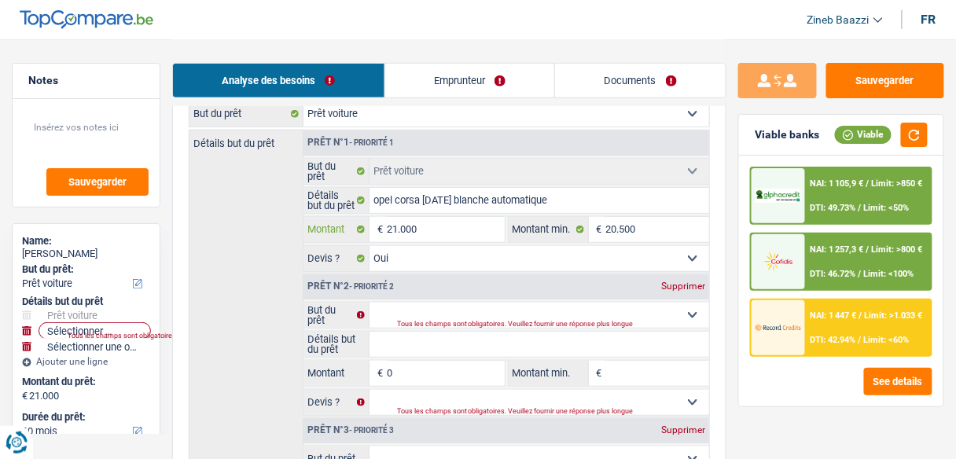
click at [442, 235] on input "21.000" at bounding box center [445, 229] width 117 height 25
click at [528, 189] on input "opel corsa 27 mai 2024 blanche automatique" at bounding box center [539, 200] width 340 height 25
click at [234, 243] on div "Détails but du prêt Prêt n°1 - Priorité 1 Confort maison: meubles, textile, pei…" at bounding box center [449, 358] width 521 height 456
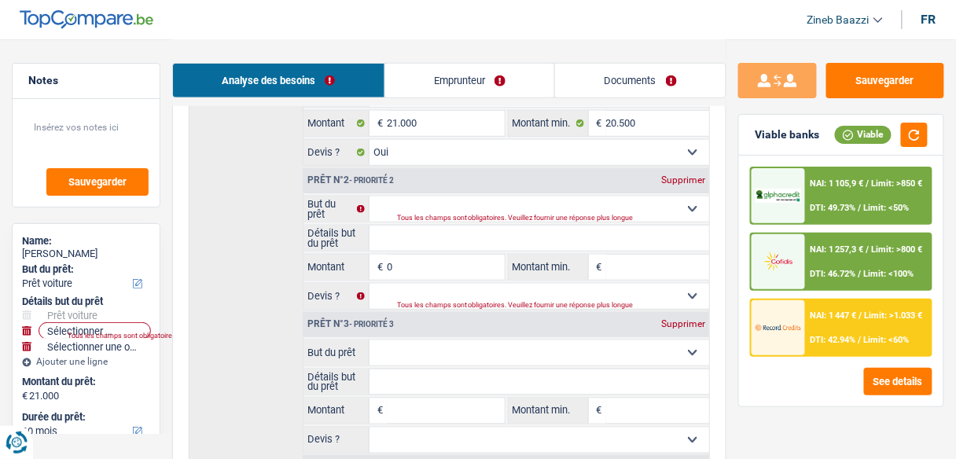
scroll to position [503, 0]
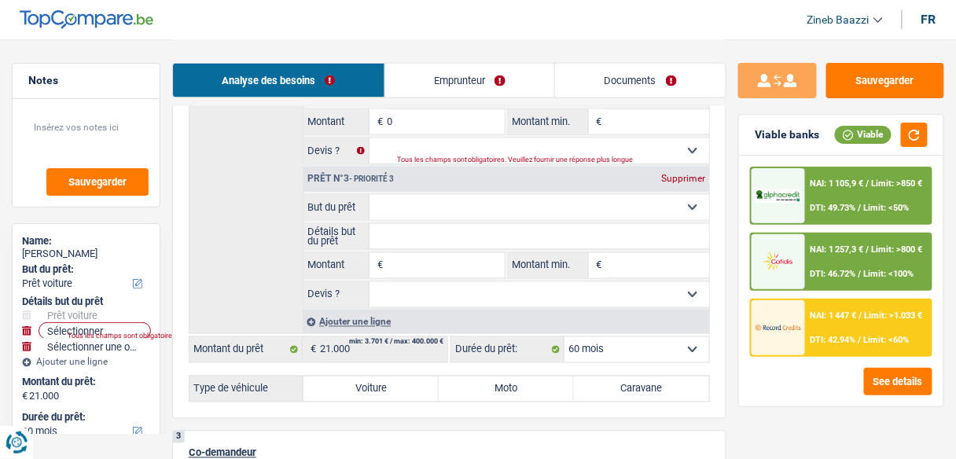
click at [597, 351] on select "12 mois 18 mois 24 mois 30 mois 36 mois 42 mois 48 mois 60 mois Sélectionner un…" at bounding box center [636, 349] width 145 height 25
click at [594, 337] on select "12 mois 18 mois 24 mois 30 mois 36 mois 42 mois 48 mois 60 mois Sélectionner un…" at bounding box center [636, 349] width 145 height 25
click at [343, 377] on label "Voiture" at bounding box center [370, 388] width 135 height 25
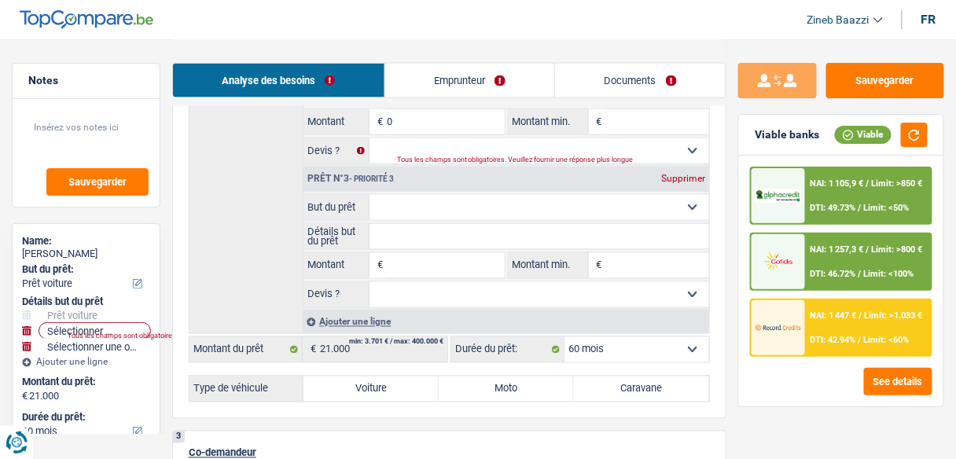
click at [343, 377] on input "Voiture" at bounding box center [370, 388] width 135 height 25
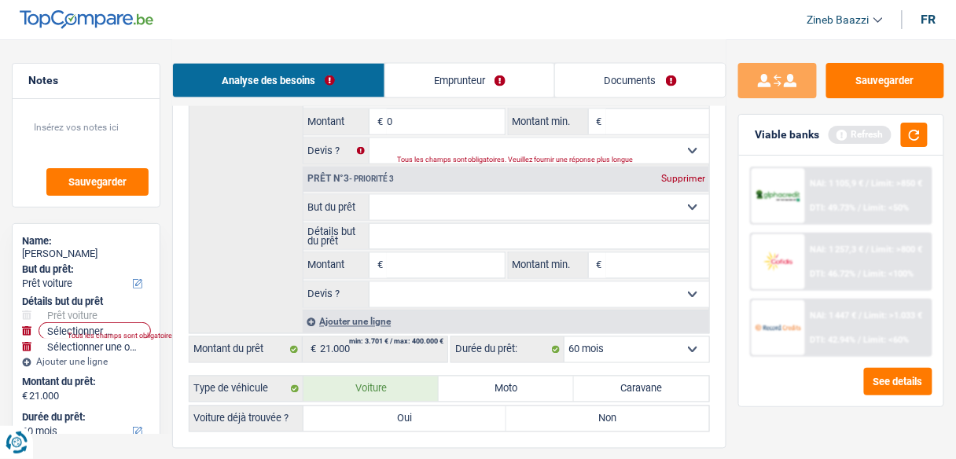
click at [633, 353] on select "12 mois 18 mois 24 mois 30 mois 36 mois 42 mois 48 mois 60 mois Sélectionner un…" at bounding box center [636, 349] width 145 height 25
click at [607, 93] on link "Documents" at bounding box center [640, 81] width 171 height 34
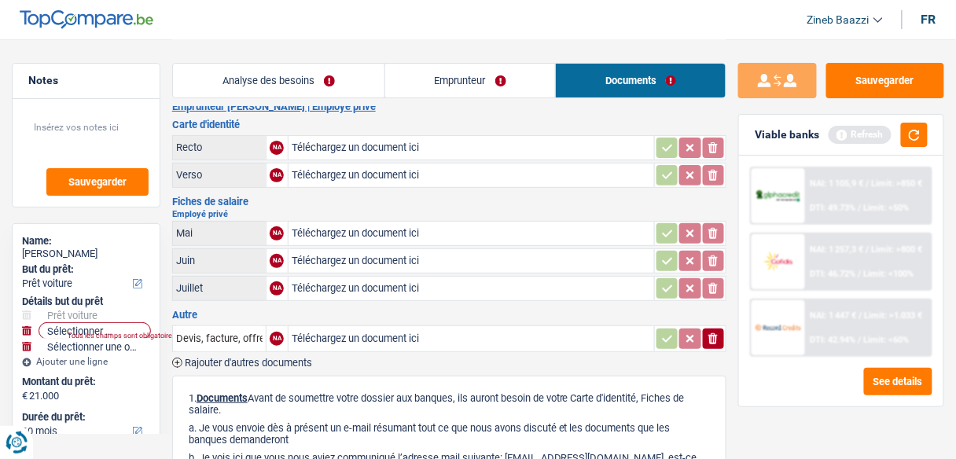
scroll to position [0, 0]
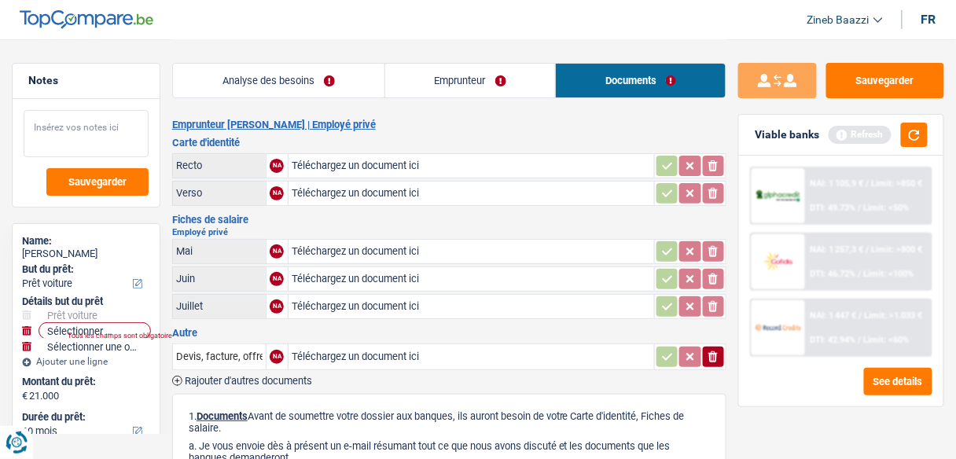
click at [83, 122] on textarea at bounding box center [86, 133] width 125 height 47
click at [276, 90] on link "Analyse des besoins" at bounding box center [278, 81] width 211 height 34
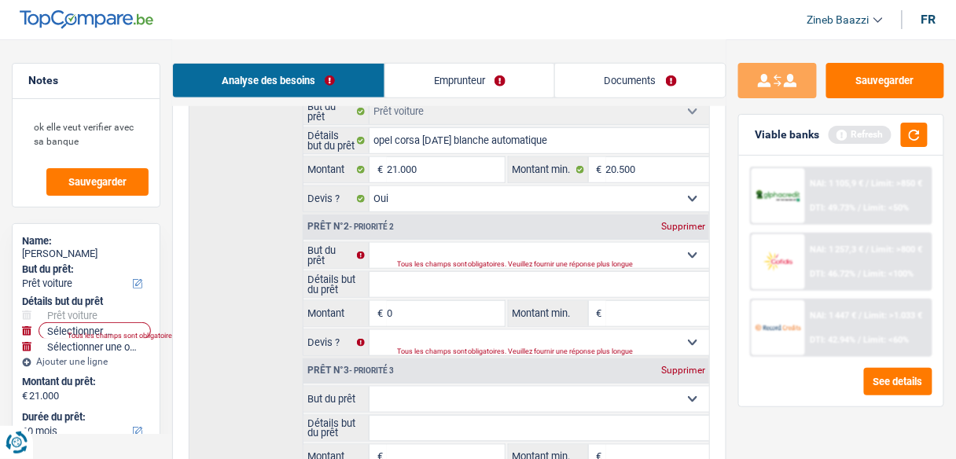
scroll to position [314, 0]
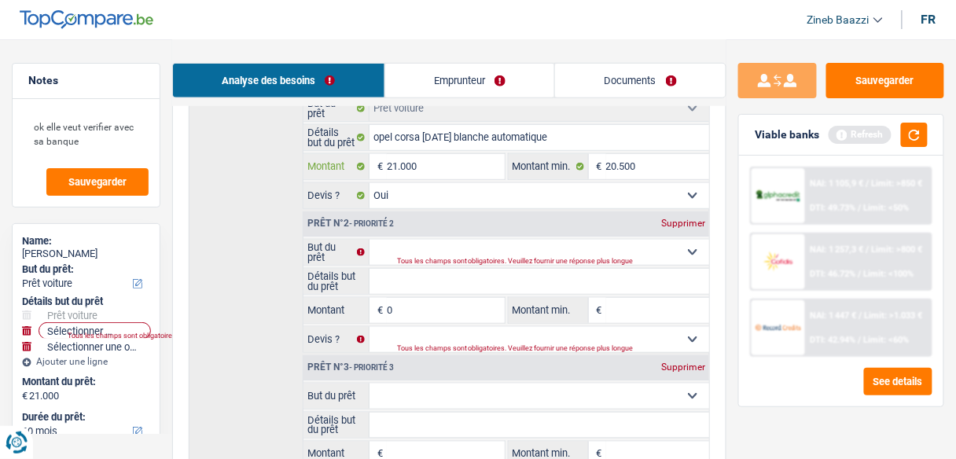
click at [425, 174] on input "21.000" at bounding box center [445, 166] width 117 height 25
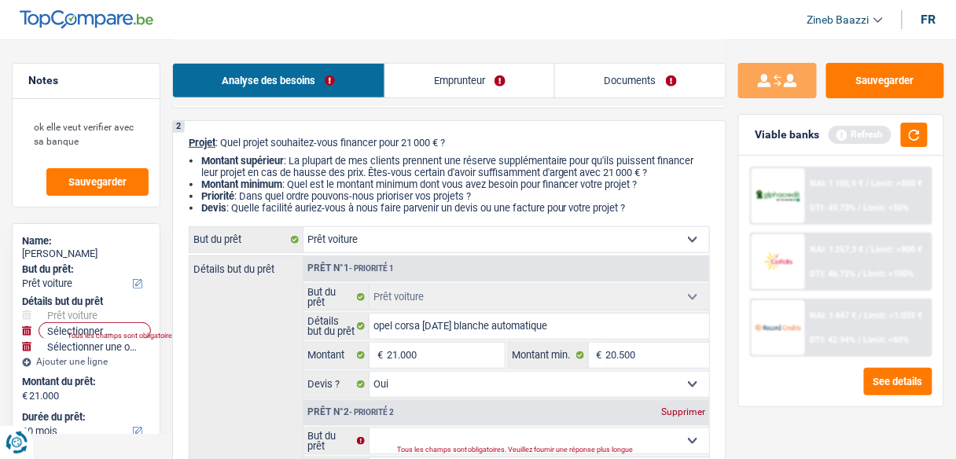
scroll to position [251, 0]
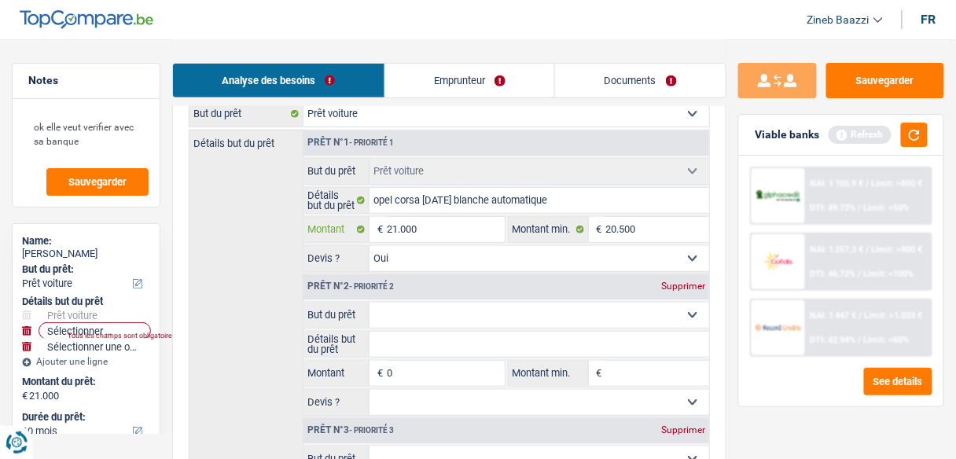
click at [437, 233] on input "21.000" at bounding box center [445, 229] width 117 height 25
click at [642, 219] on input "20.500" at bounding box center [657, 229] width 103 height 25
click at [441, 306] on select "Confort maison: meubles, textile, peinture, électroménager, outillage non-profe…" at bounding box center [539, 315] width 340 height 25
click at [369, 303] on select "Confort maison: meubles, textile, peinture, électroménager, outillage non-profe…" at bounding box center [539, 315] width 340 height 25
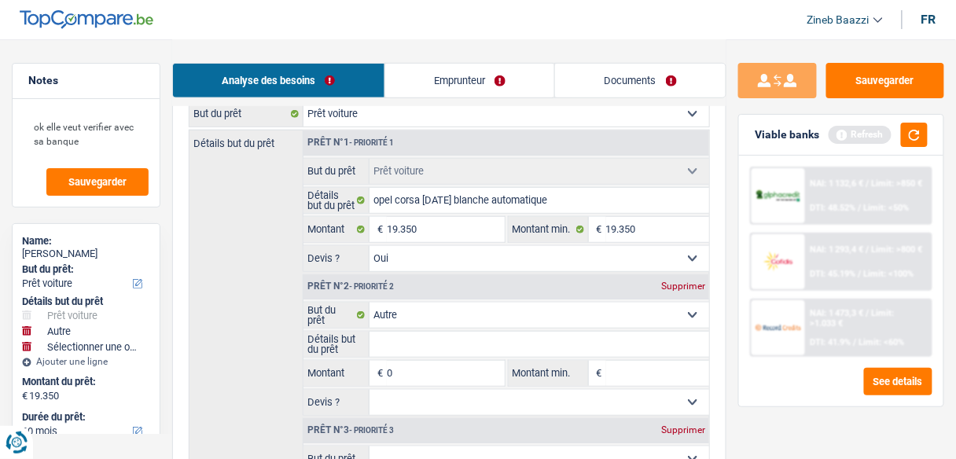
click at [402, 336] on input "Détails but du prêt" at bounding box center [539, 344] width 340 height 25
click at [409, 367] on input "0" at bounding box center [445, 373] width 117 height 25
click at [665, 367] on input "Montant min." at bounding box center [657, 373] width 103 height 25
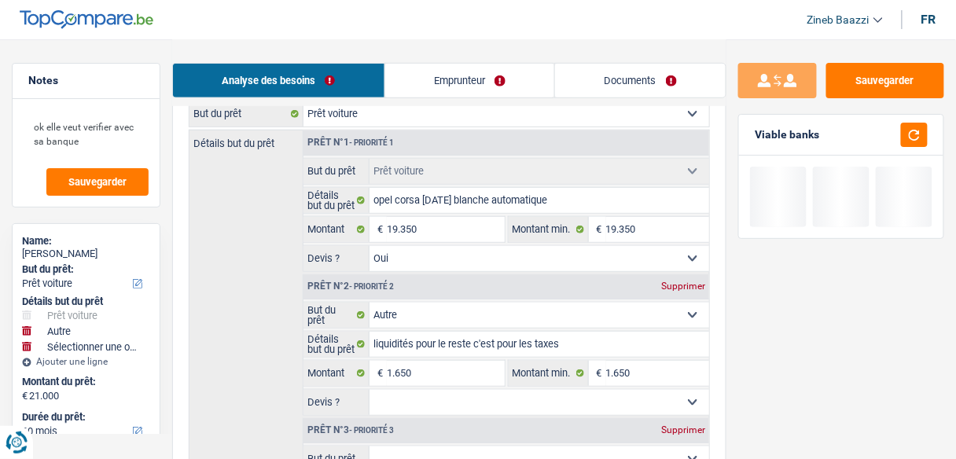
click at [295, 289] on div "Détails but du prêt Prêt n°1 - Priorité 1 Confort maison: meubles, textile, pei…" at bounding box center [449, 358] width 521 height 456
click at [221, 295] on div "Détails but du prêt Prêt n°1 - Priorité 1 Confort maison: meubles, textile, pei…" at bounding box center [449, 358] width 521 height 456
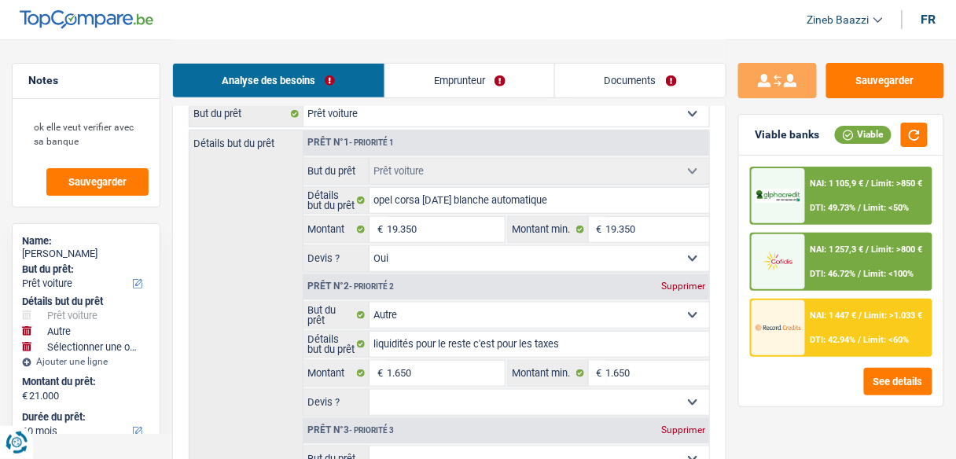
click at [799, 417] on div "Sauvegarder Viable banks Viable NAI: 1 105,9 € / Limit: >850 € DTI: 49.73% / Li…" at bounding box center [840, 248] width 229 height 371
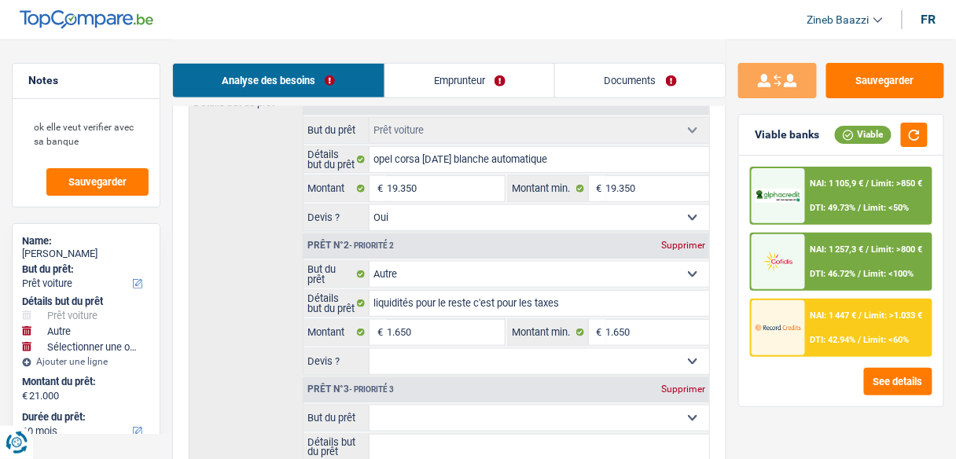
scroll to position [314, 0]
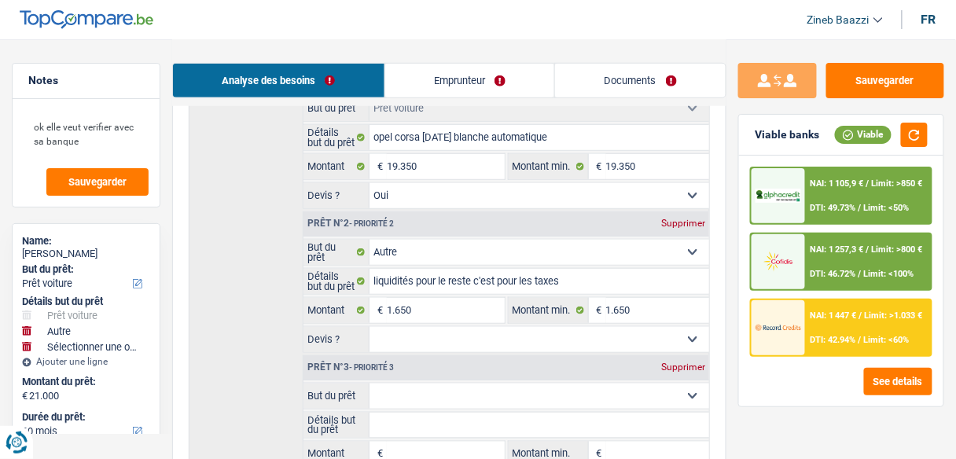
click at [510, 341] on select "Oui Non Non répondu Sélectionner une option" at bounding box center [539, 339] width 340 height 25
click at [369, 327] on select "Oui Non Non répondu Sélectionner une option" at bounding box center [539, 339] width 340 height 25
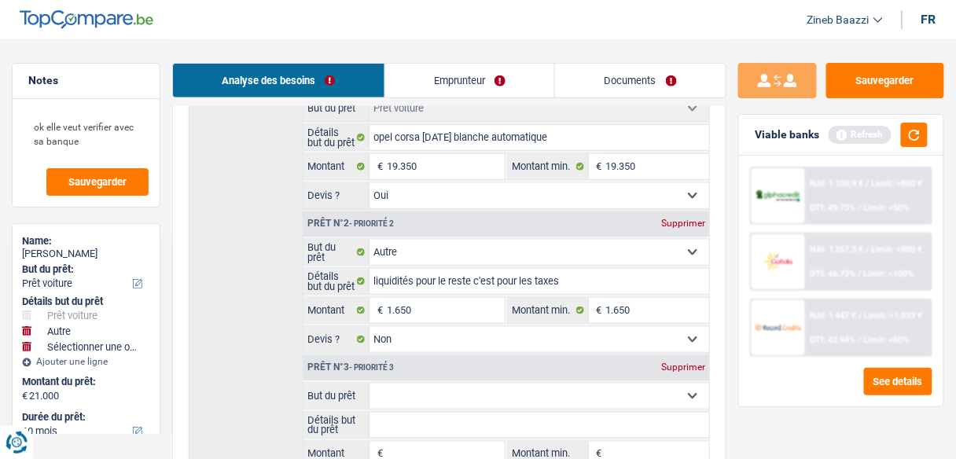
click at [682, 364] on div "Supprimer" at bounding box center [683, 366] width 52 height 9
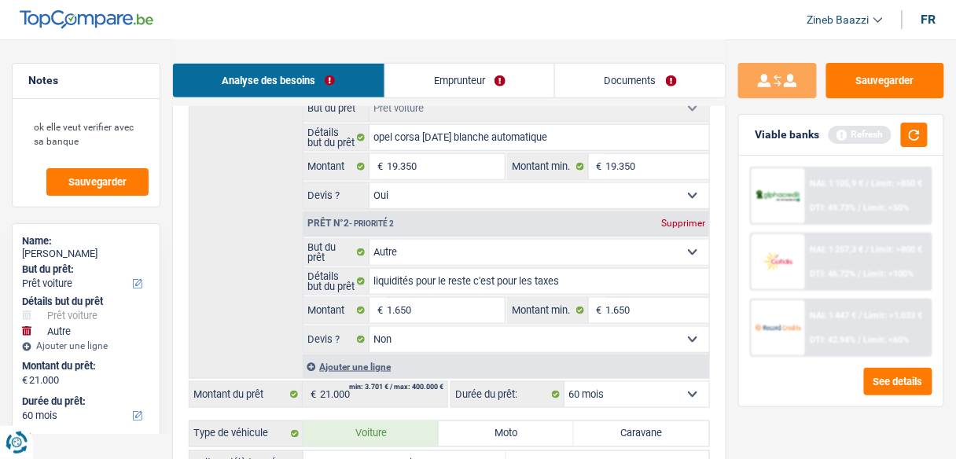
click at [204, 278] on div "Détails but du prêt Prêt n°1 - Priorité 1 Confort maison: meubles, textile, pei…" at bounding box center [449, 223] width 521 height 312
click at [916, 130] on button "button" at bounding box center [914, 135] width 27 height 24
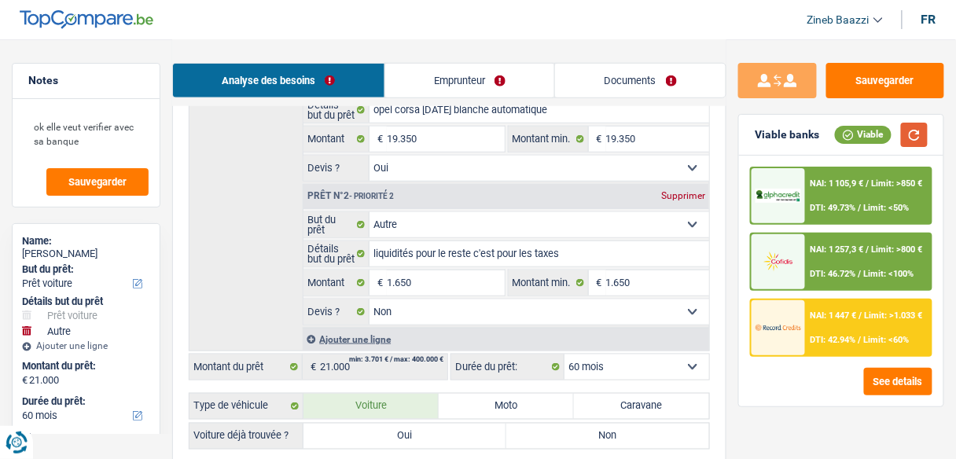
scroll to position [440, 0]
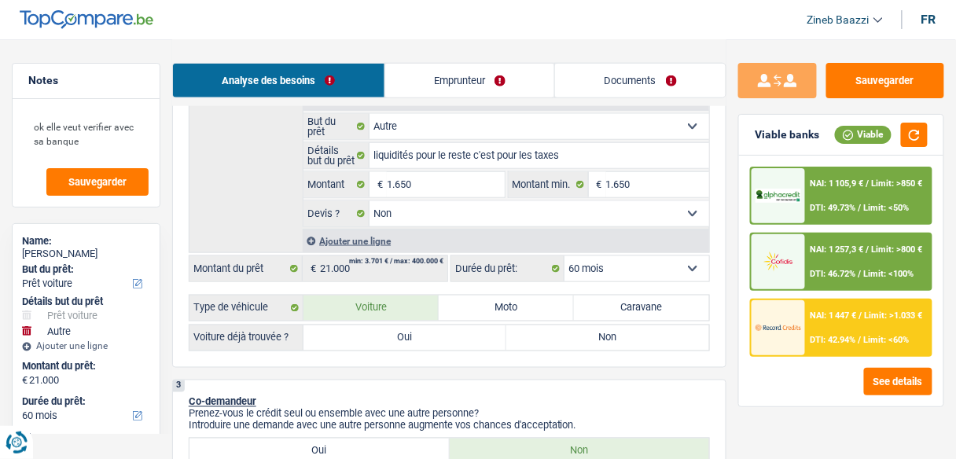
click at [403, 340] on label "Oui" at bounding box center [404, 337] width 203 height 25
click at [403, 340] on input "Oui" at bounding box center [404, 337] width 203 height 25
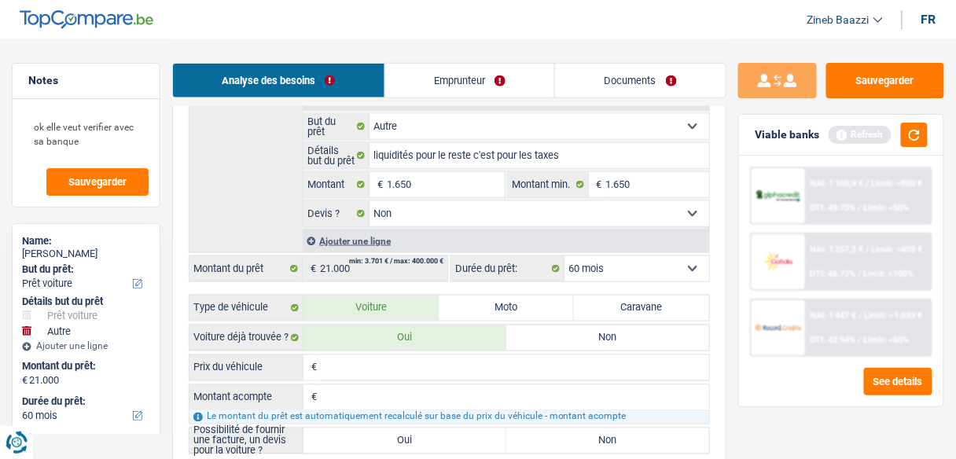
click at [398, 358] on input "Prix du véhicule" at bounding box center [515, 367] width 388 height 25
click at [916, 128] on button "button" at bounding box center [914, 135] width 27 height 24
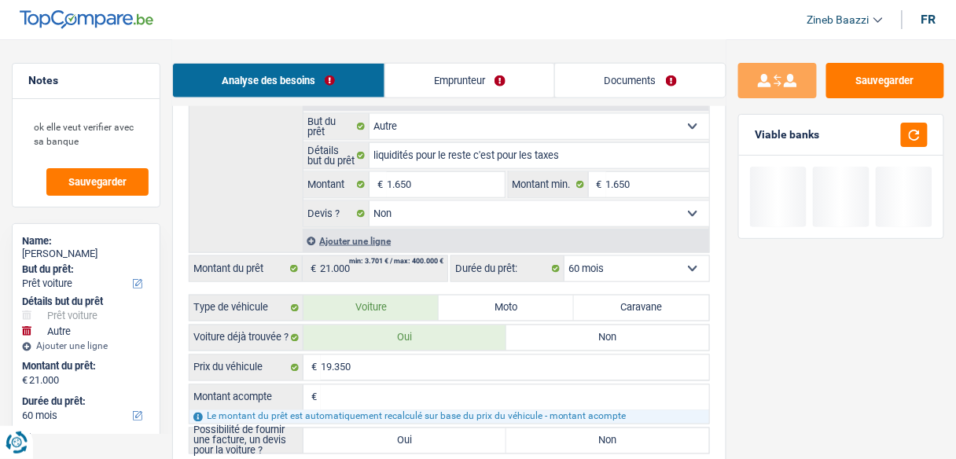
click at [446, 394] on input "Montant acompte" at bounding box center [515, 397] width 388 height 25
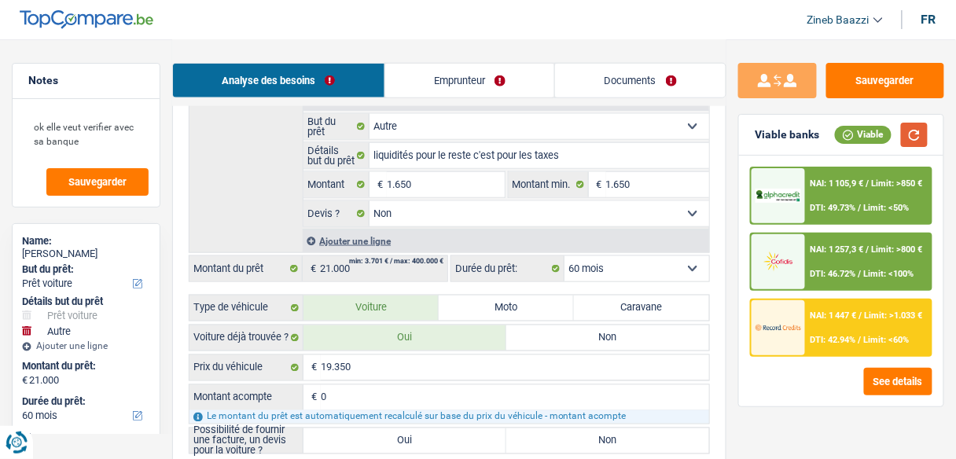
click at [911, 131] on button "button" at bounding box center [914, 135] width 27 height 24
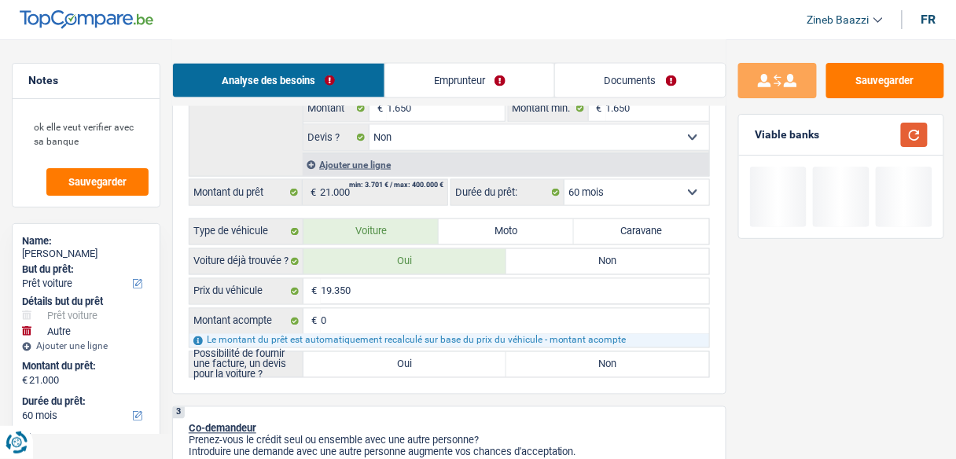
scroll to position [566, 0]
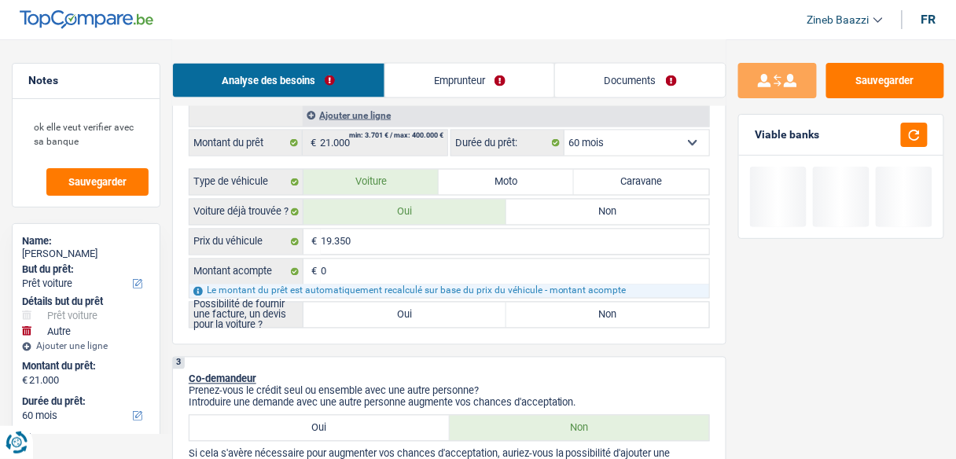
click at [399, 303] on label "Oui" at bounding box center [404, 315] width 203 height 25
click at [399, 303] on input "Oui" at bounding box center [404, 315] width 203 height 25
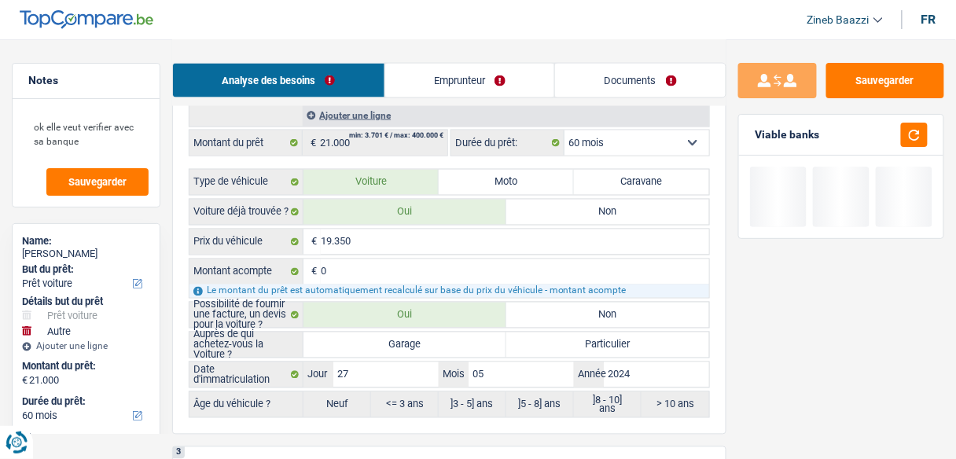
click at [399, 336] on label "Garage" at bounding box center [404, 344] width 203 height 25
click at [399, 336] on input "Garage" at bounding box center [404, 344] width 203 height 25
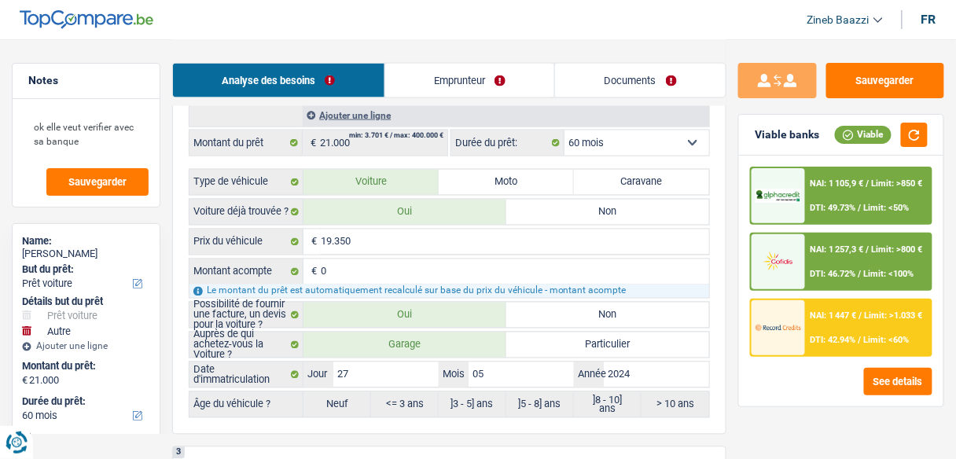
click at [918, 154] on div "Viable banks Viable" at bounding box center [841, 135] width 204 height 41
drag, startPoint x: 916, startPoint y: 141, endPoint x: 909, endPoint y: 148, distance: 9.5
click at [916, 141] on button "button" at bounding box center [914, 135] width 27 height 24
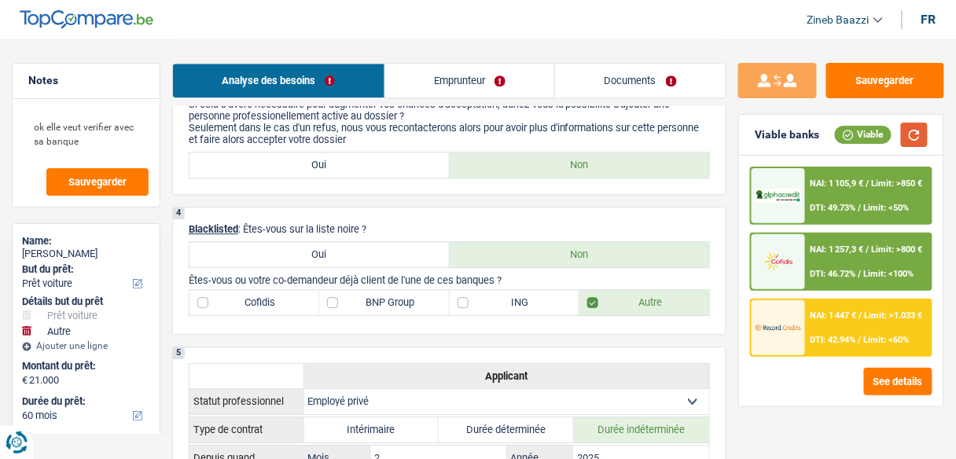
scroll to position [1006, 0]
click at [899, 81] on button "Sauvegarder" at bounding box center [885, 80] width 118 height 35
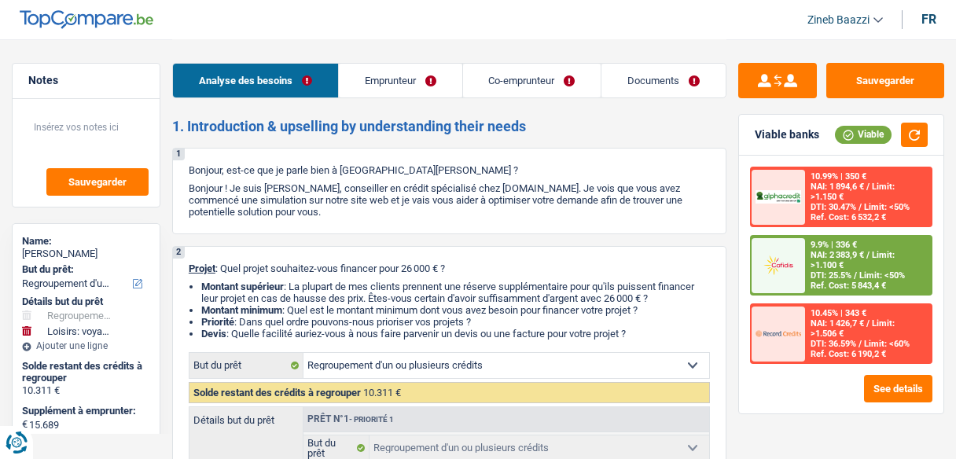
select select "refinancing"
select select "hobbies"
select select "120"
select select "refinancing"
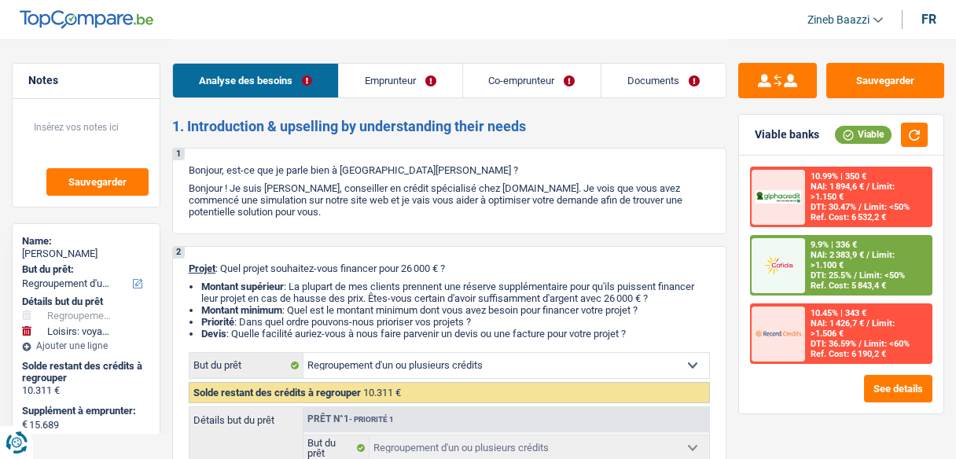
select select "refinancing"
select select "hobbies"
select select "120"
select select "mutuality"
select select "noProfession"
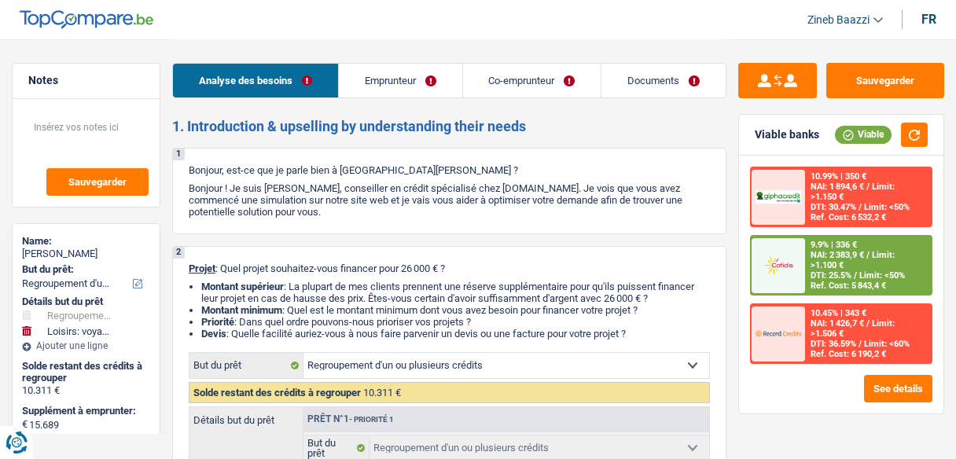
select select "familyAllowances"
select select "mutualityIndemnity"
select select "other"
select select "rents"
select select "personalLoan"
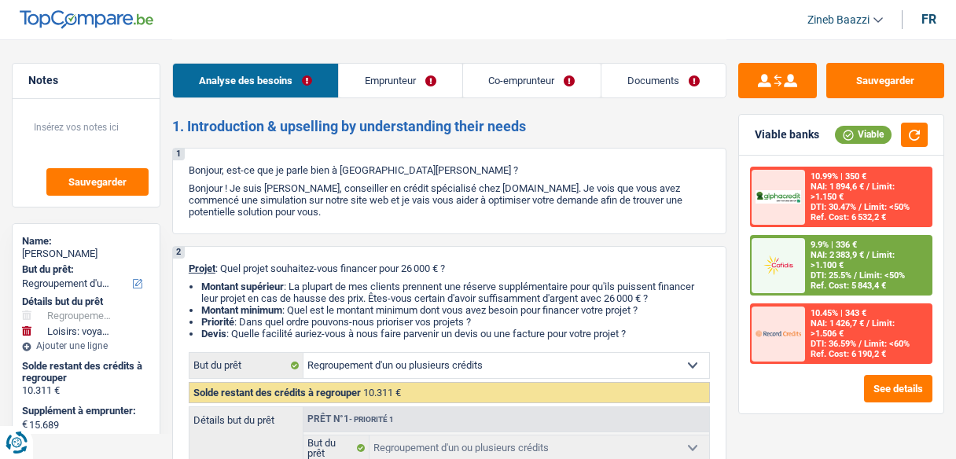
select select "hobbies"
select select "72"
select select "refinancing"
select select "hobbies"
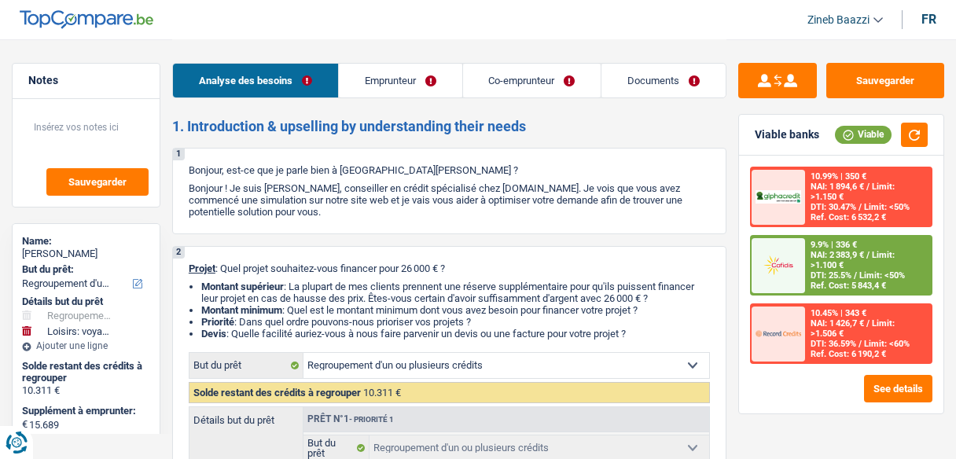
select select "120"
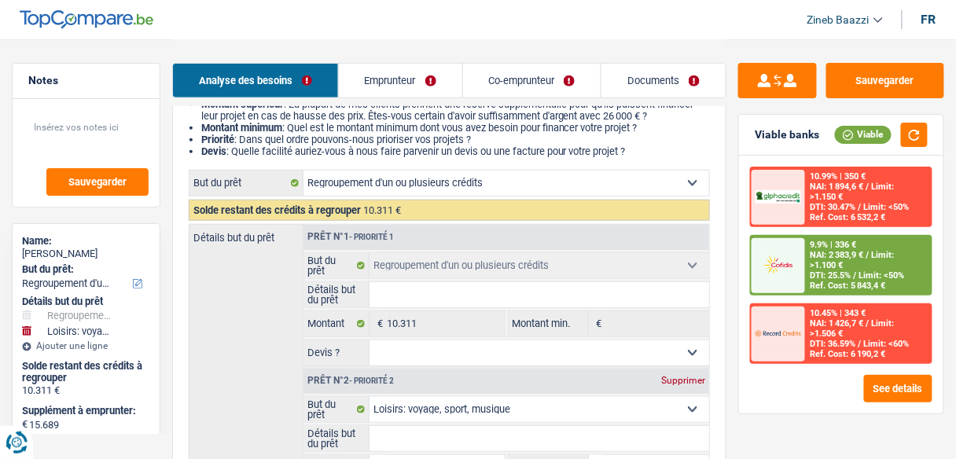
scroll to position [189, 0]
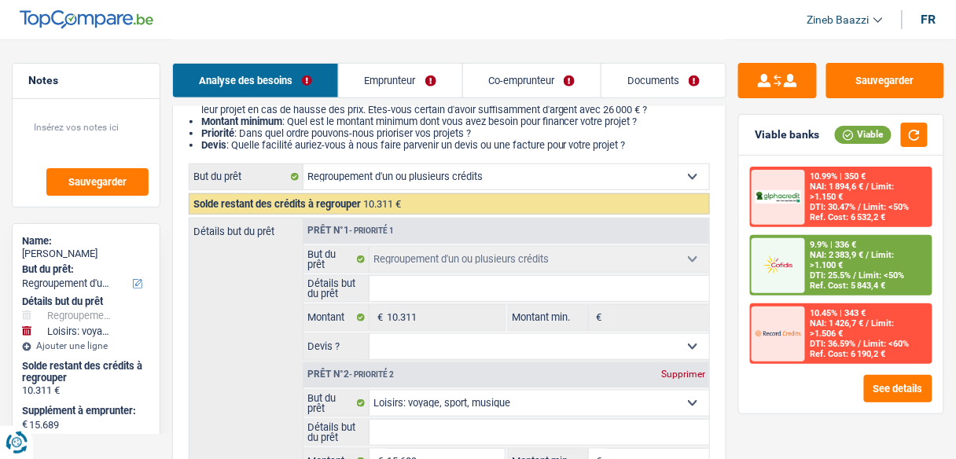
click at [450, 289] on input "Détails but du prêt" at bounding box center [539, 288] width 340 height 25
click at [444, 11] on header "Zineb Baazzi Se déconnecter fr" at bounding box center [478, 20] width 956 height 40
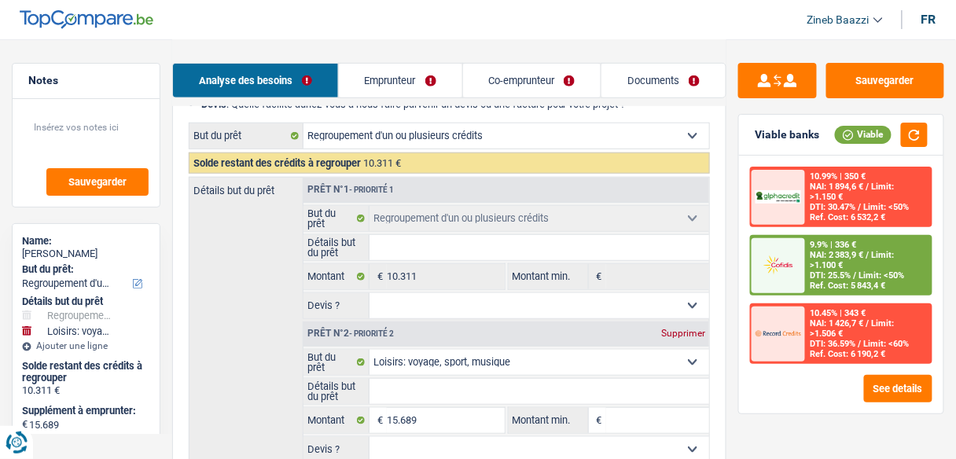
scroll to position [251, 0]
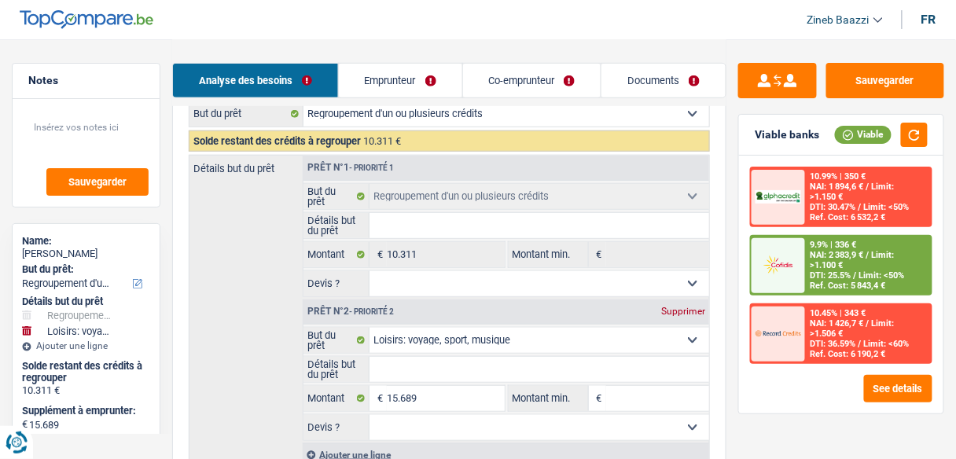
click at [433, 226] on input "Détails but du prêt" at bounding box center [539, 225] width 340 height 25
click at [401, 226] on input "Détails but du prêt" at bounding box center [539, 225] width 340 height 25
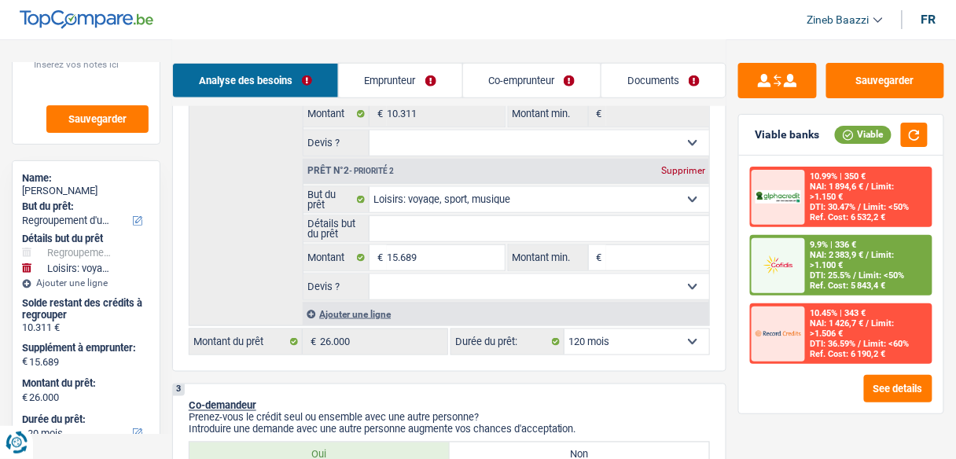
scroll to position [440, 0]
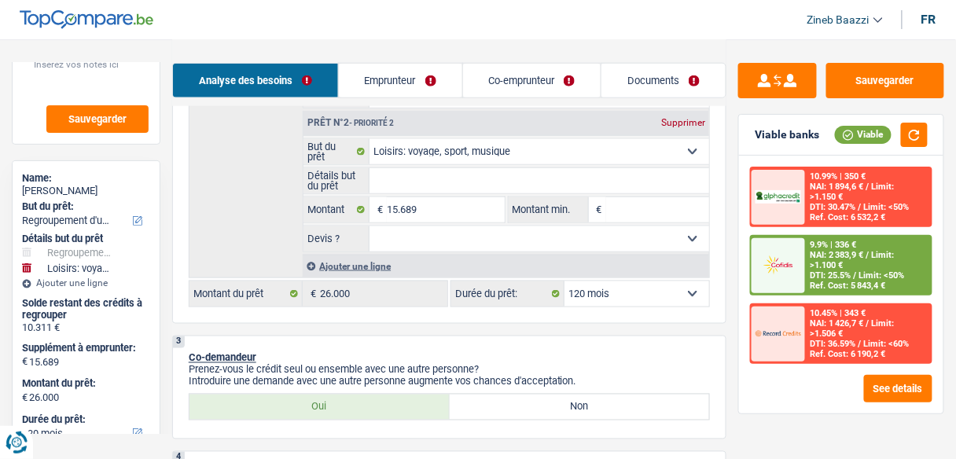
click at [424, 176] on input "Détails but du prêt" at bounding box center [539, 180] width 340 height 25
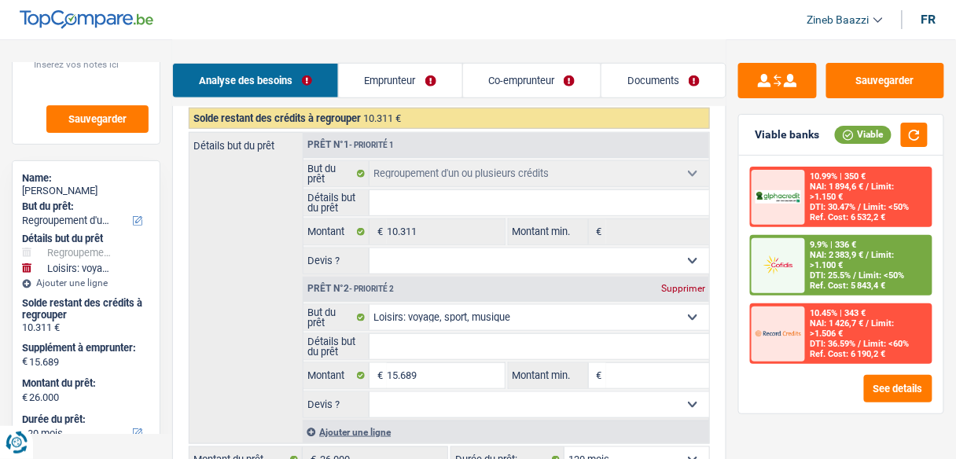
scroll to position [251, 0]
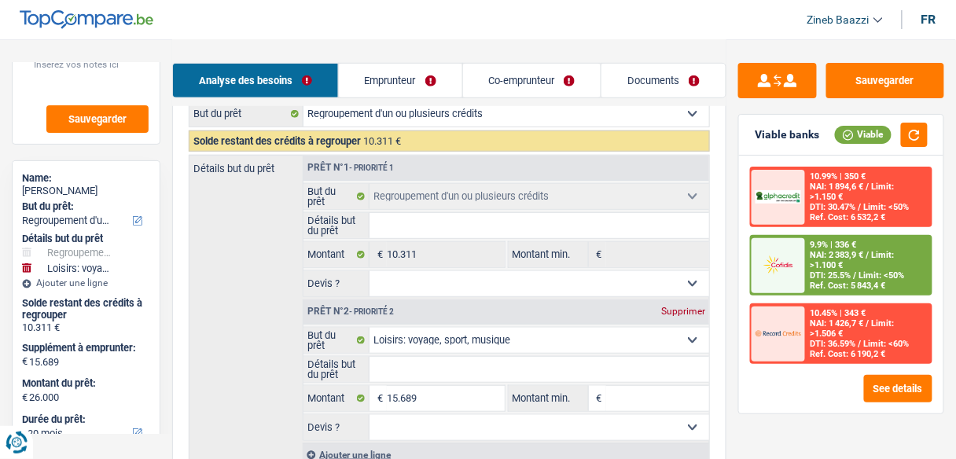
click at [430, 226] on input "Détails but du prêt" at bounding box center [539, 225] width 340 height 25
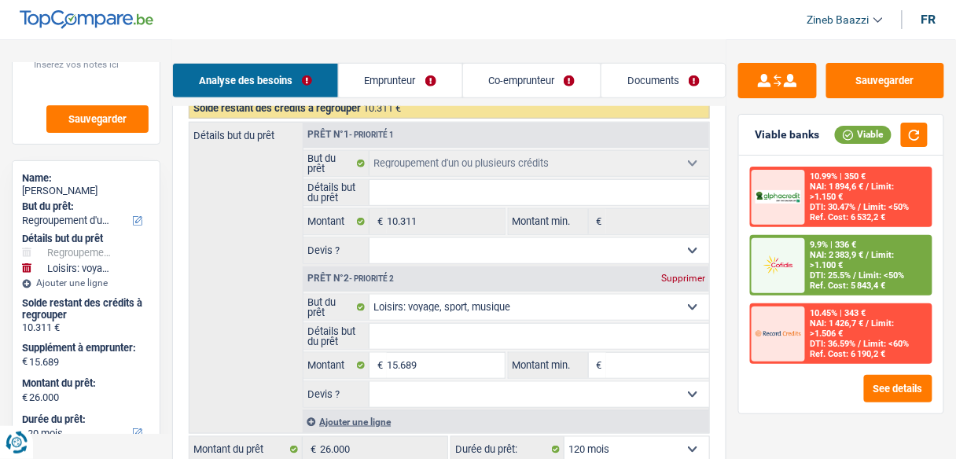
scroll to position [314, 0]
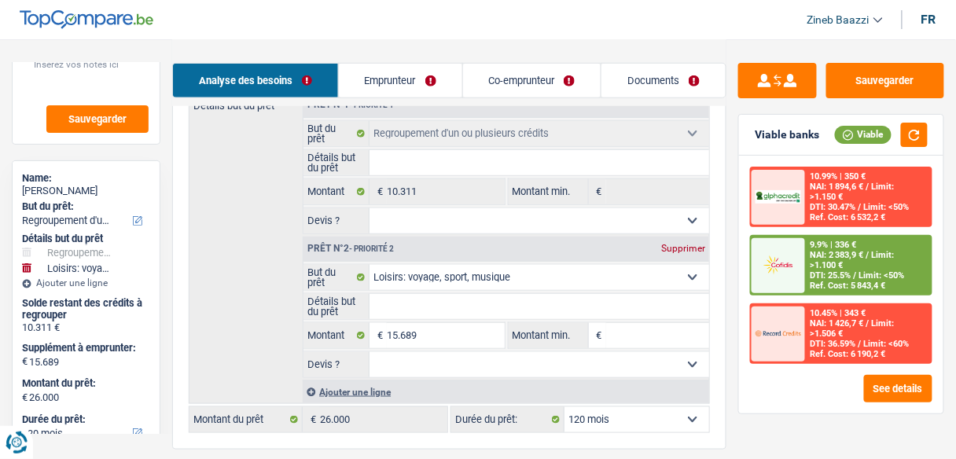
type input "p"
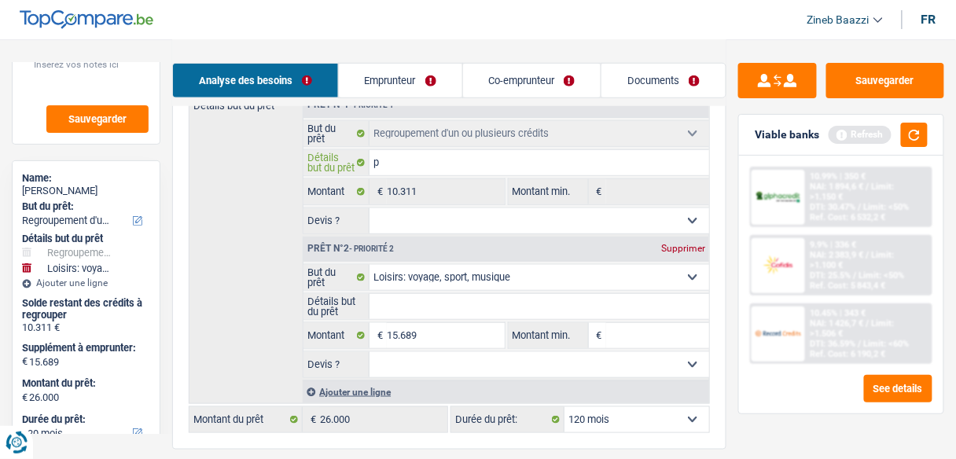
type input "pr"
type input "pre"
type input "pret"
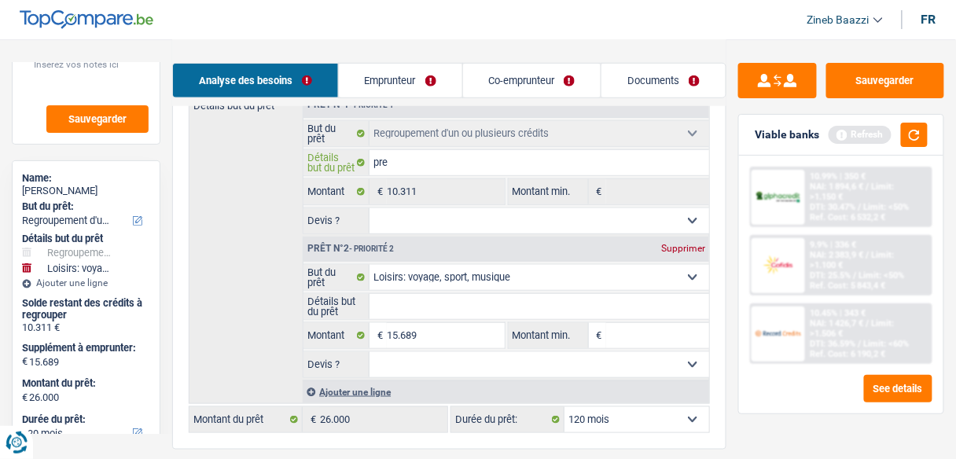
type input "pret"
type input "pret e"
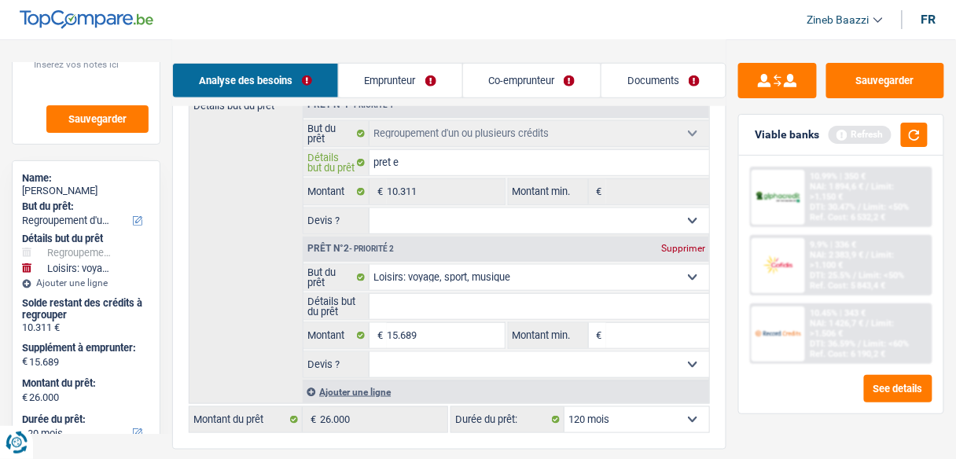
type input "pret en"
type input "pret en c"
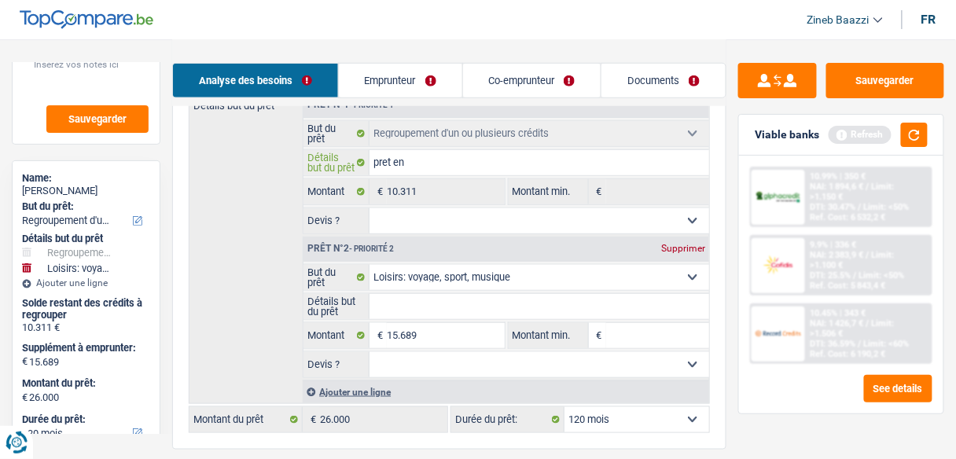
type input "pret en c"
type input "pret en co"
type input "pret en cou"
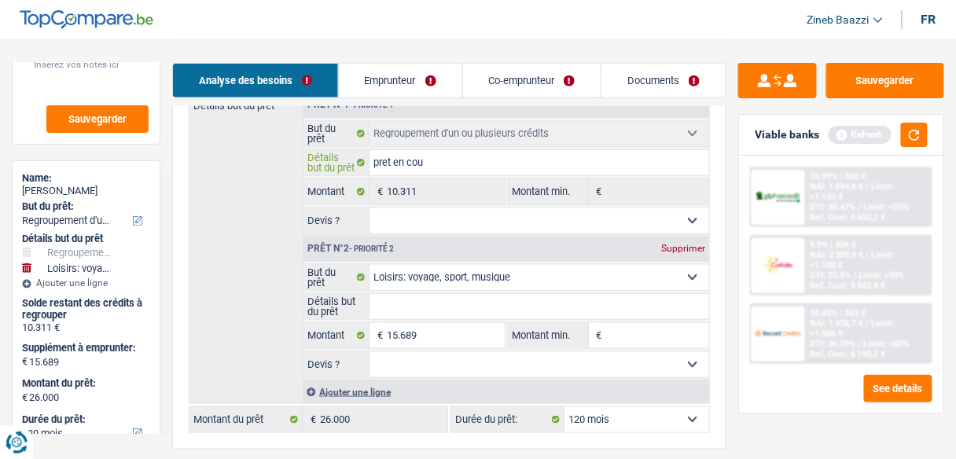
type input "pret en cour"
type input "pret en cours"
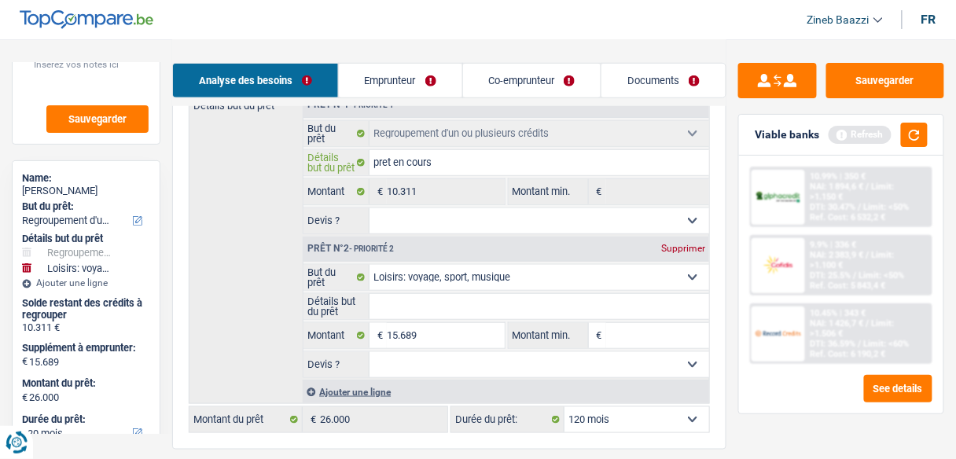
type input "pret en cours"
type input "pret en cours c"
type input "pret en cours ch"
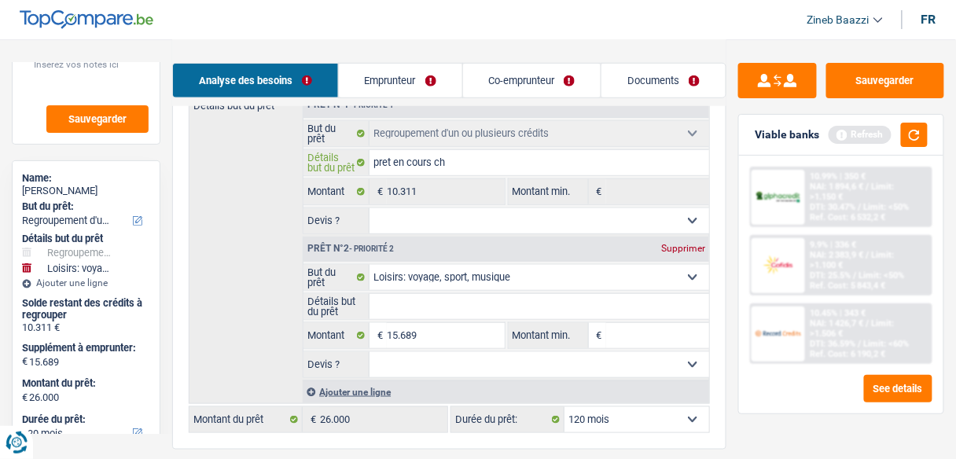
type input "pret en cours che"
type input "pret en cours chez"
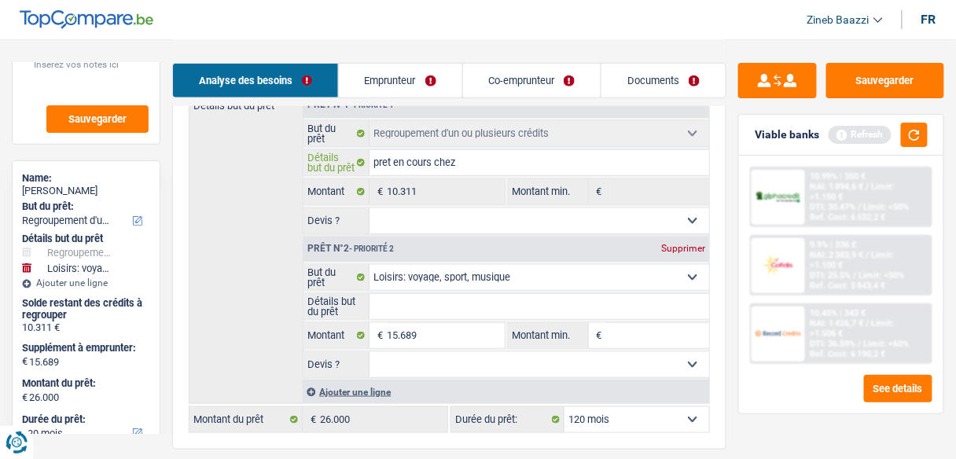
type input "pret en cours chez"
type input "pret en cours chez c"
type input "pret en cours chez ce"
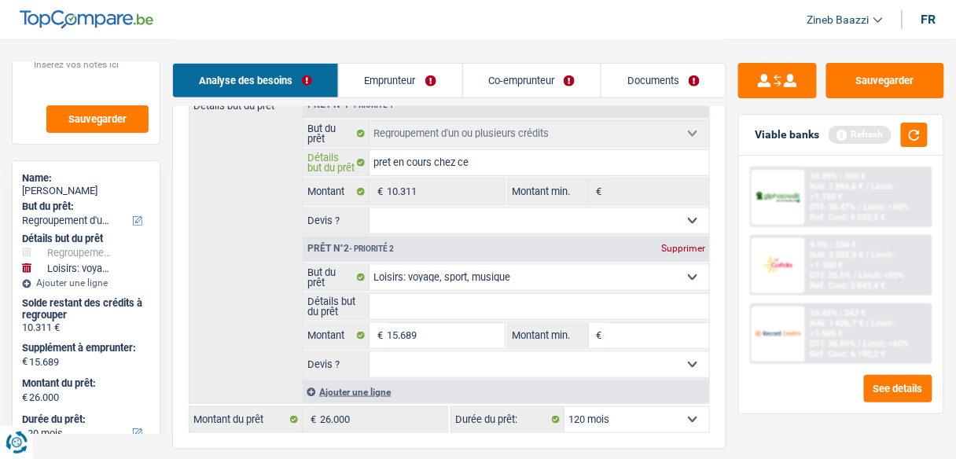
type input "pret en cours chez cet"
type input "pret en cours chez cete"
type input "pret en cours chez cetel"
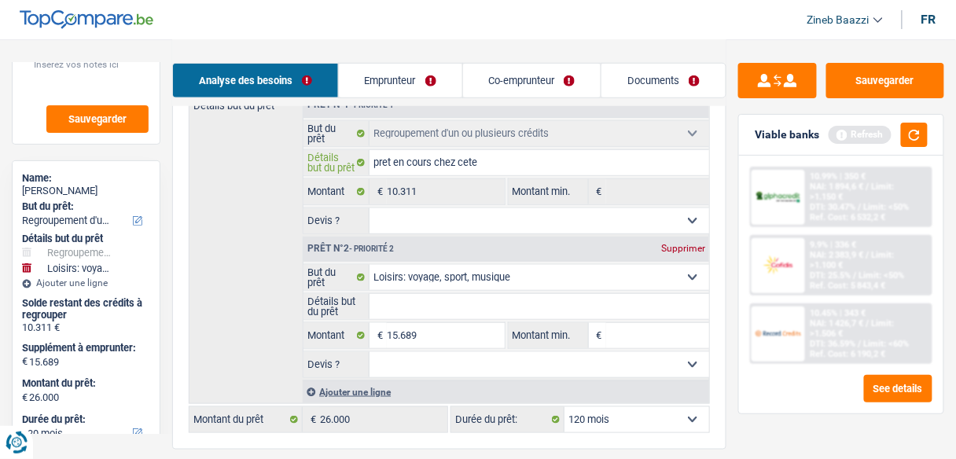
type input "pret en cours chez cetel"
type input "pret en cours chez cetele"
type input "pret en cours chez cetelem"
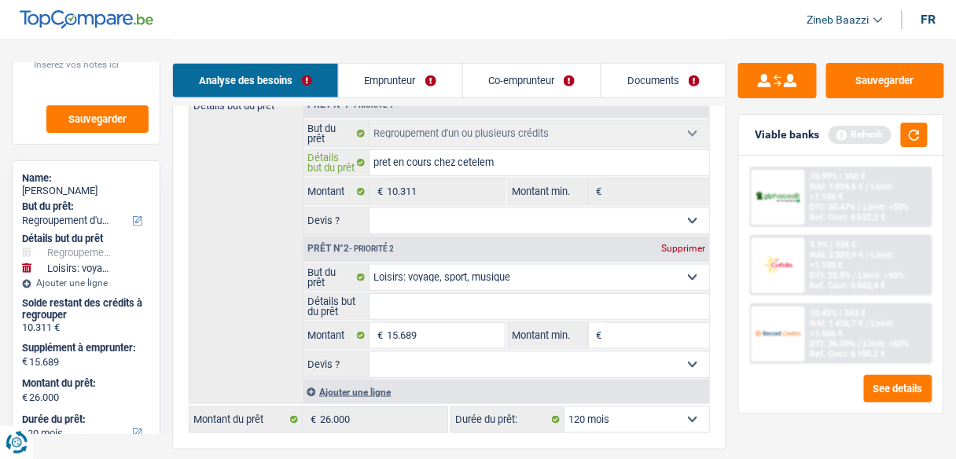
type input "pret en cours chez cetelem"
click at [402, 219] on select "Oui Non Non répondu Sélectionner une option" at bounding box center [539, 220] width 340 height 25
select select "yes"
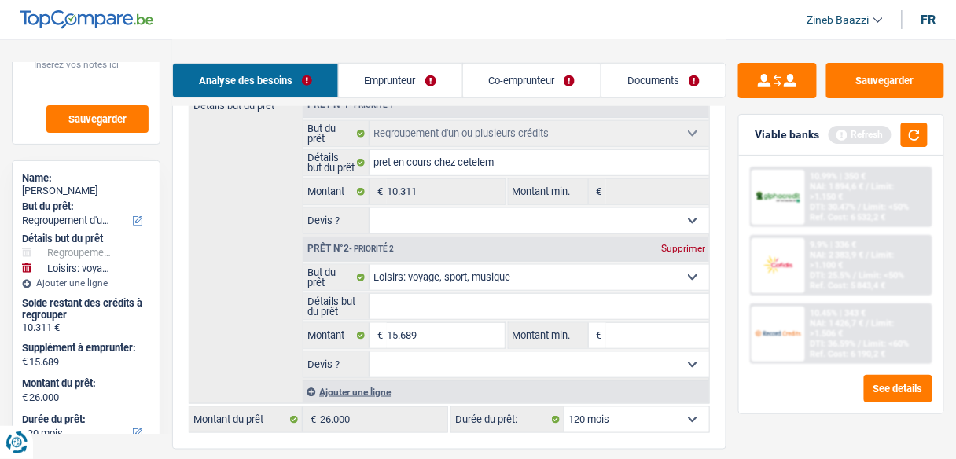
click at [369, 208] on select "Oui Non Non répondu Sélectionner une option" at bounding box center [539, 220] width 340 height 25
select select "yes"
click at [277, 206] on div "Détails but du prêt Prêt n°1 - Priorité 1 Confort maison: meubles, textile, pei…" at bounding box center [449, 248] width 521 height 312
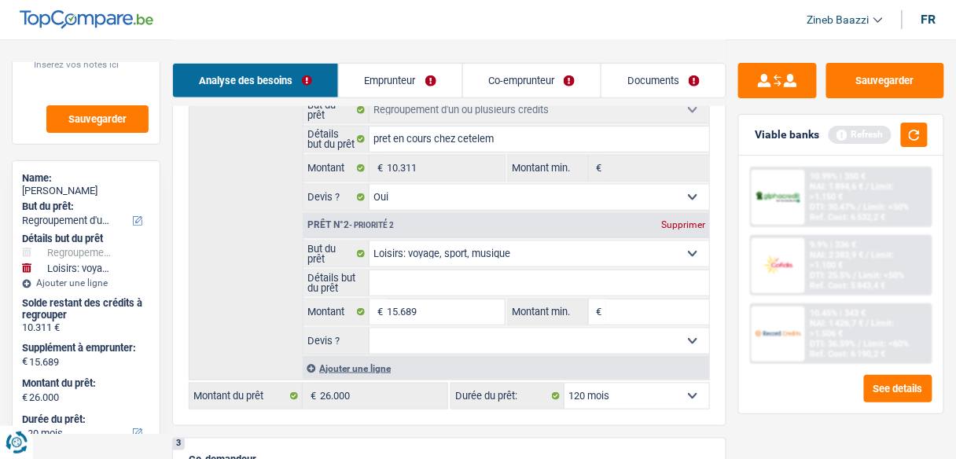
scroll to position [377, 0]
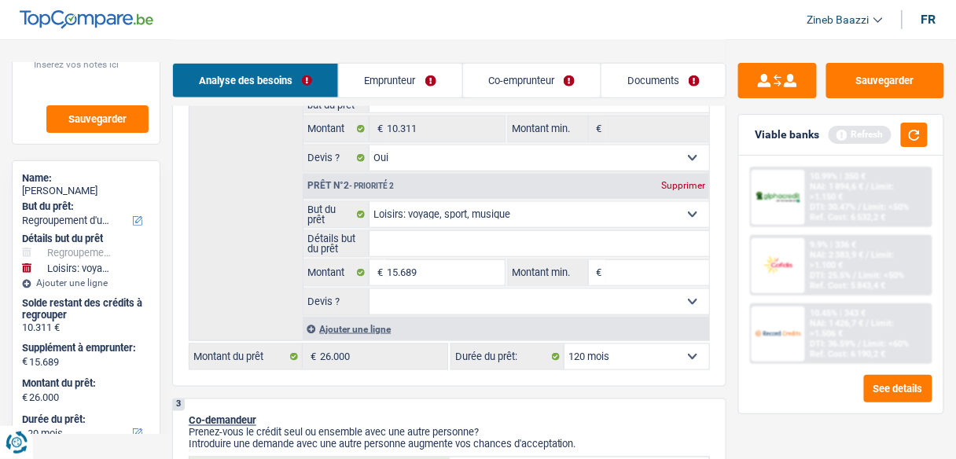
click at [424, 248] on input "Détails but du prêt" at bounding box center [539, 243] width 340 height 25
click at [409, 273] on input "15.689" at bounding box center [445, 272] width 117 height 25
click at [634, 277] on input "Montant min." at bounding box center [657, 272] width 103 height 25
type input "1"
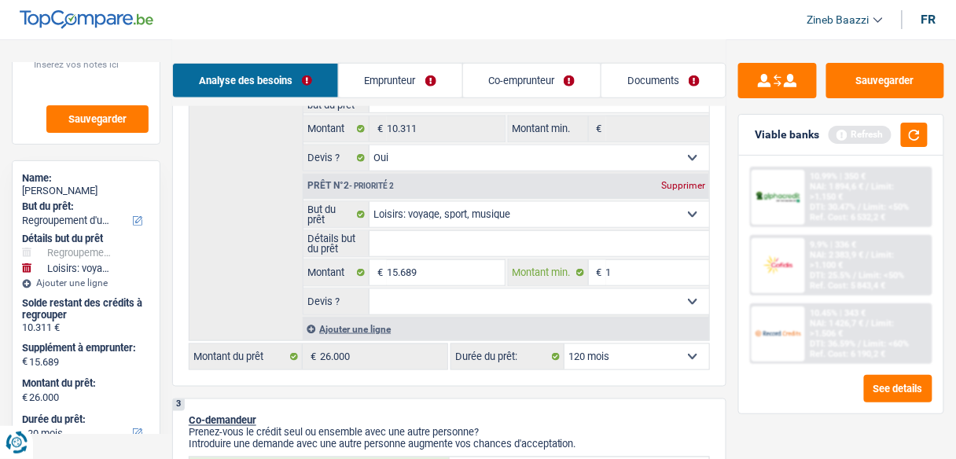
type input "16"
type input "160"
type input "1.600"
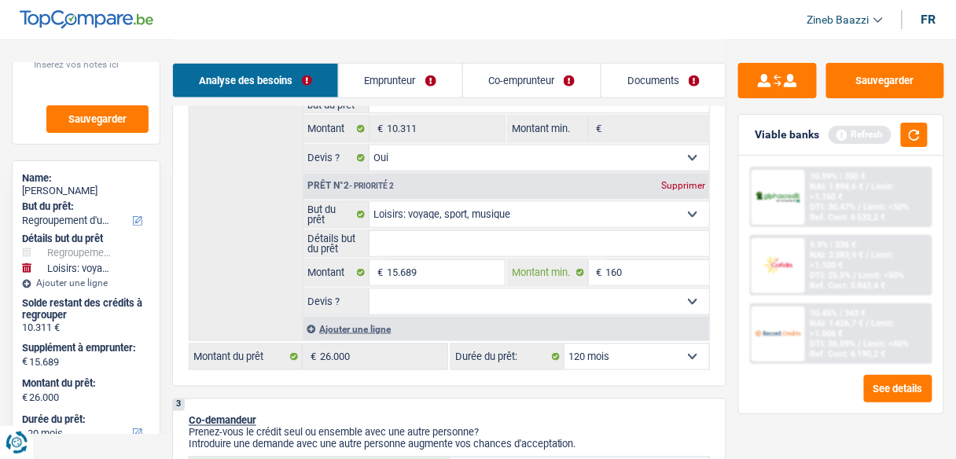
type input "1.600"
type input "16.000"
click at [917, 131] on button "button" at bounding box center [914, 135] width 27 height 24
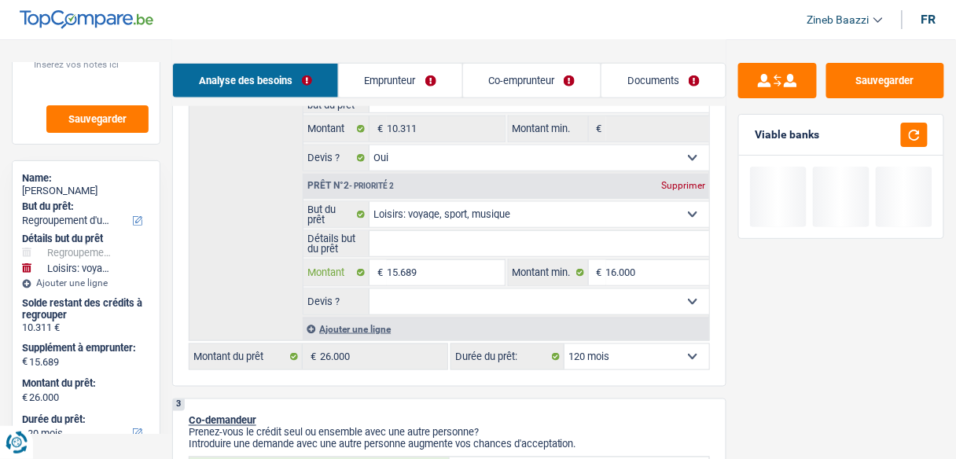
click at [413, 277] on input "15.689" at bounding box center [445, 272] width 117 height 25
click at [427, 277] on input "15.689" at bounding box center [445, 272] width 117 height 25
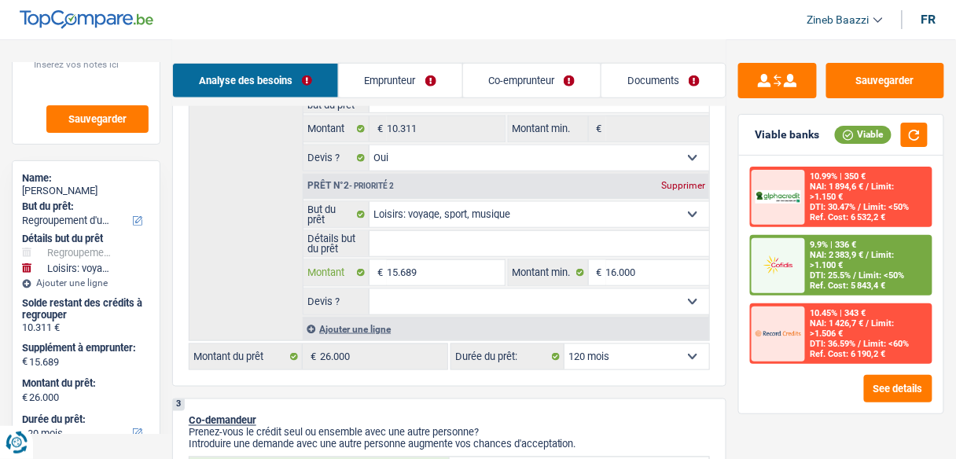
type input "1"
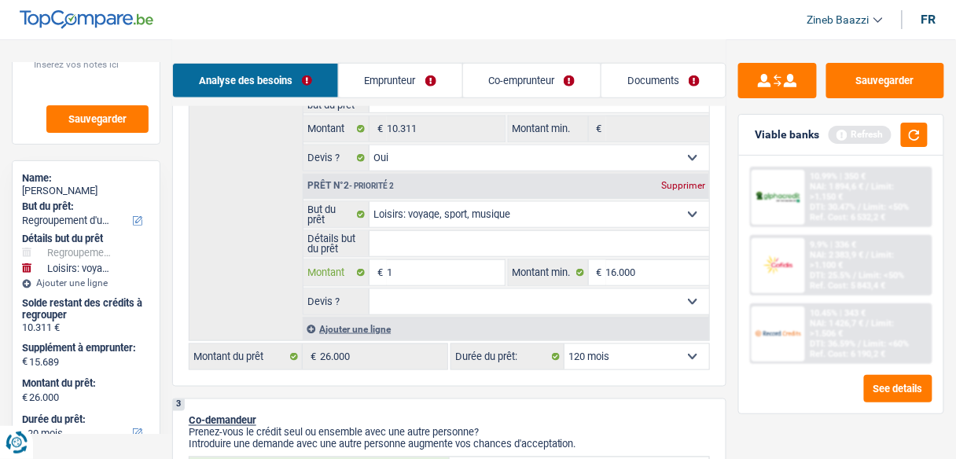
type input "16"
type input "160"
type input "1.600"
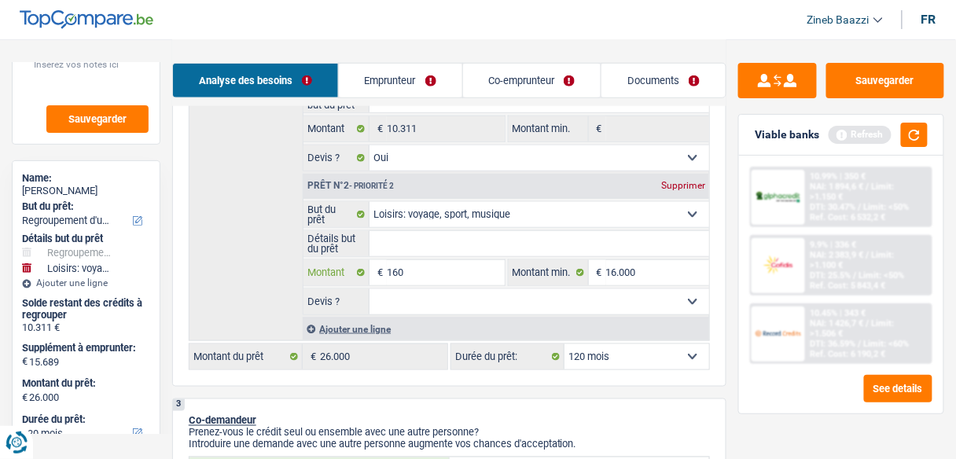
type input "1.600"
type input "16.000"
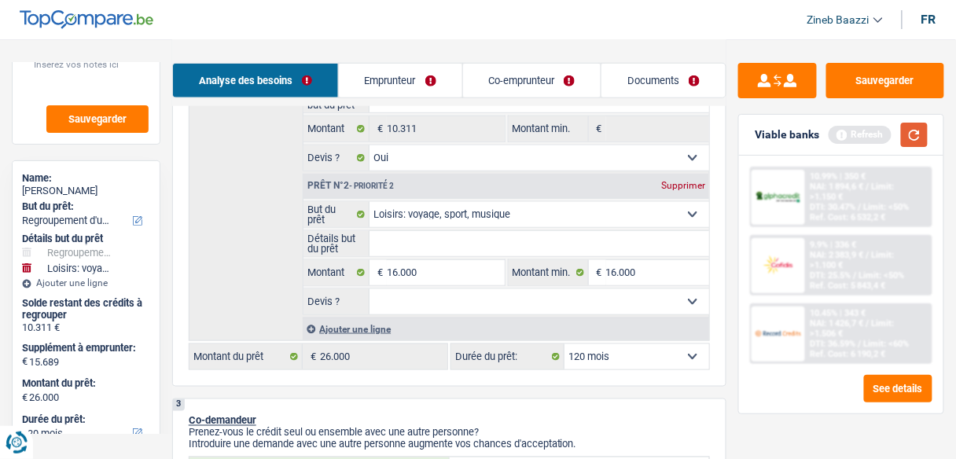
type input "26.311"
drag, startPoint x: 893, startPoint y: 114, endPoint x: 904, endPoint y: 127, distance: 17.3
click at [902, 126] on div "Viable banks Refresh" at bounding box center [841, 135] width 204 height 41
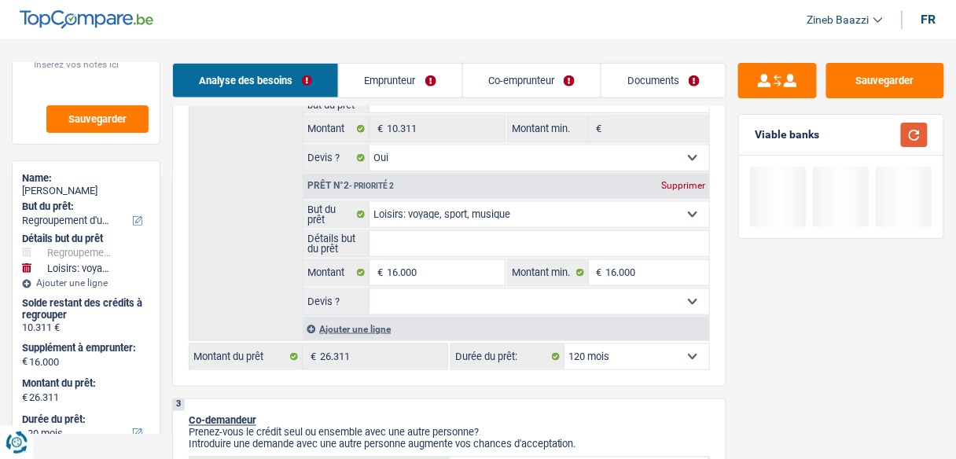
click at [909, 127] on button "button" at bounding box center [914, 135] width 27 height 24
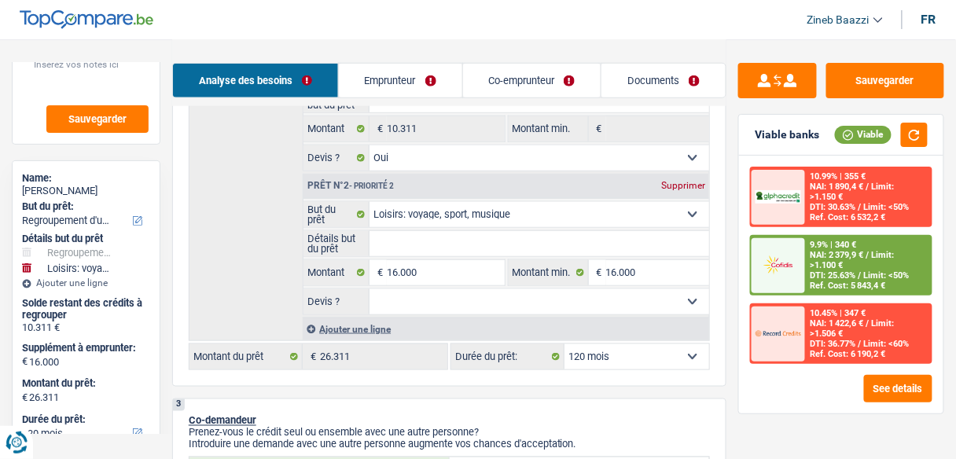
click at [673, 25] on header "Zineb Baazzi Se déconnecter fr" at bounding box center [478, 20] width 956 height 40
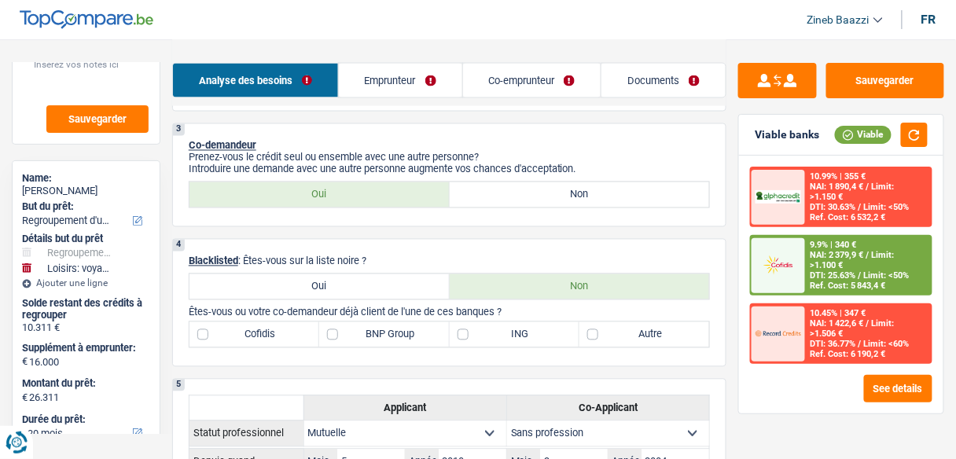
scroll to position [692, 0]
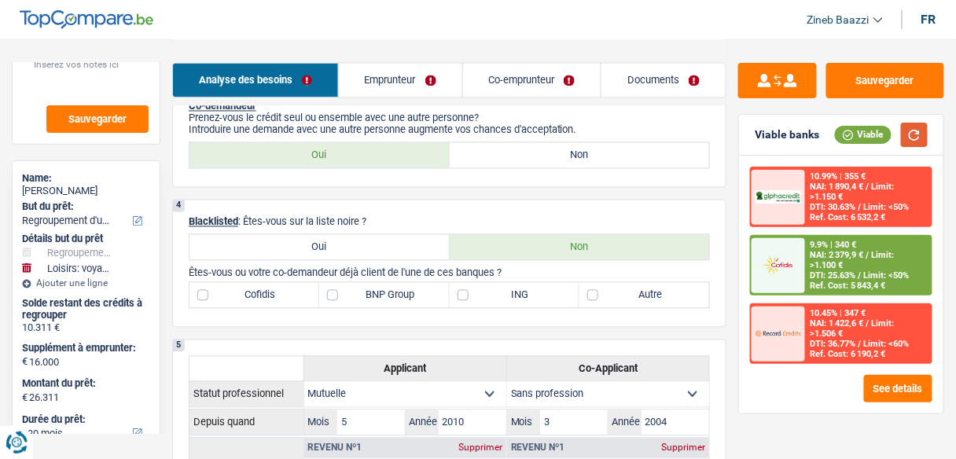
click at [918, 135] on button "button" at bounding box center [914, 135] width 27 height 24
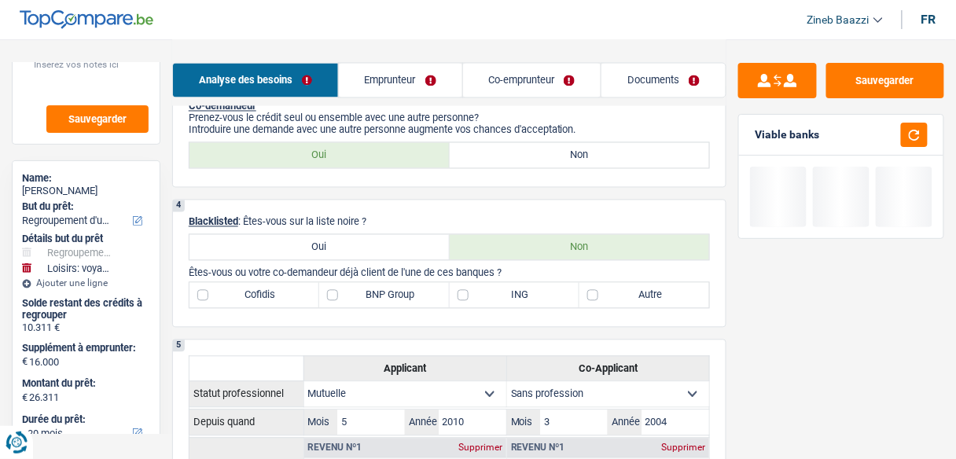
drag, startPoint x: 673, startPoint y: 203, endPoint x: 685, endPoint y: 204, distance: 11.8
click at [680, 203] on div "4 Blacklisted : Êtes-vous sur la liste noire ? Oui Non Êtes-vous ou votre co-de…" at bounding box center [449, 264] width 554 height 128
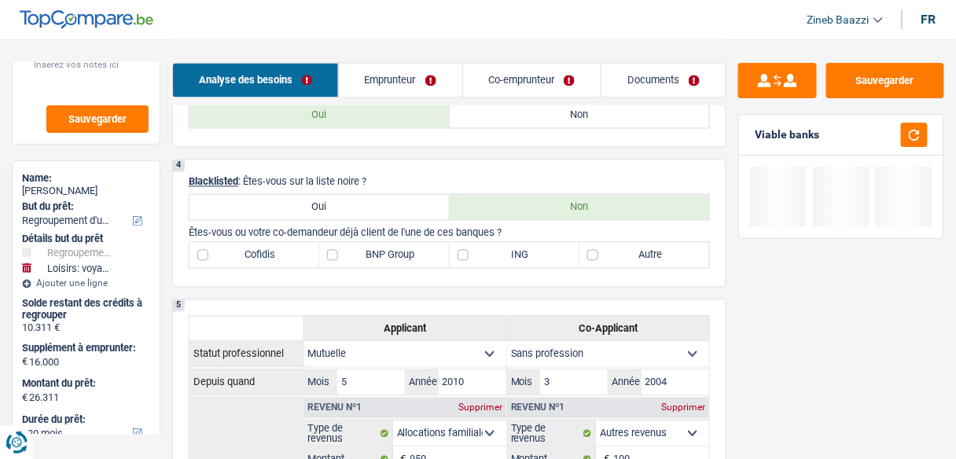
scroll to position [754, 0]
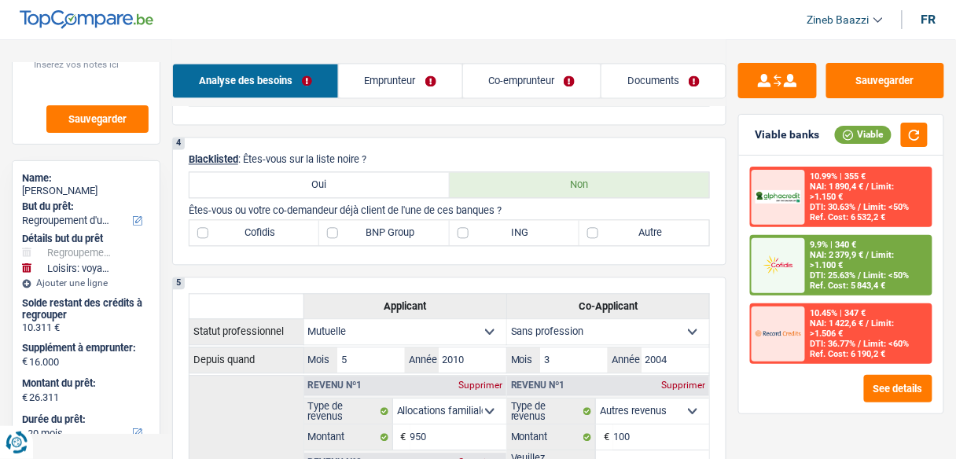
click at [628, 72] on link "Documents" at bounding box center [663, 81] width 124 height 34
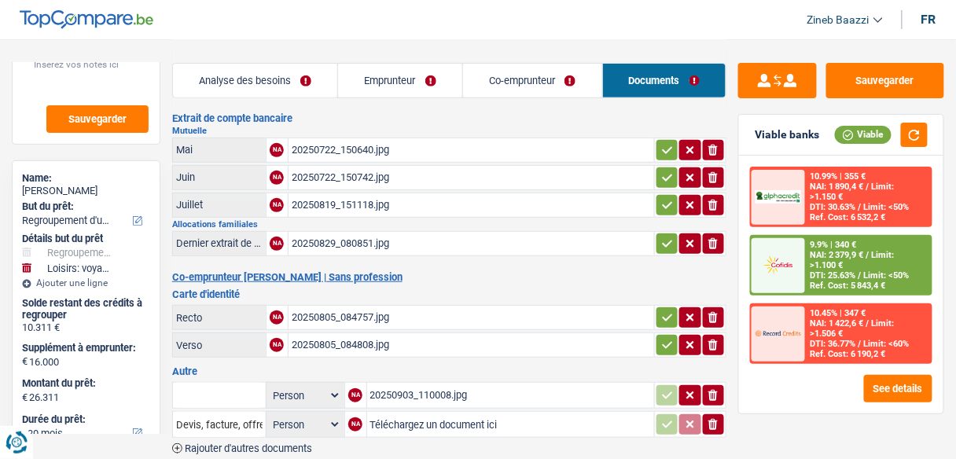
scroll to position [281, 0]
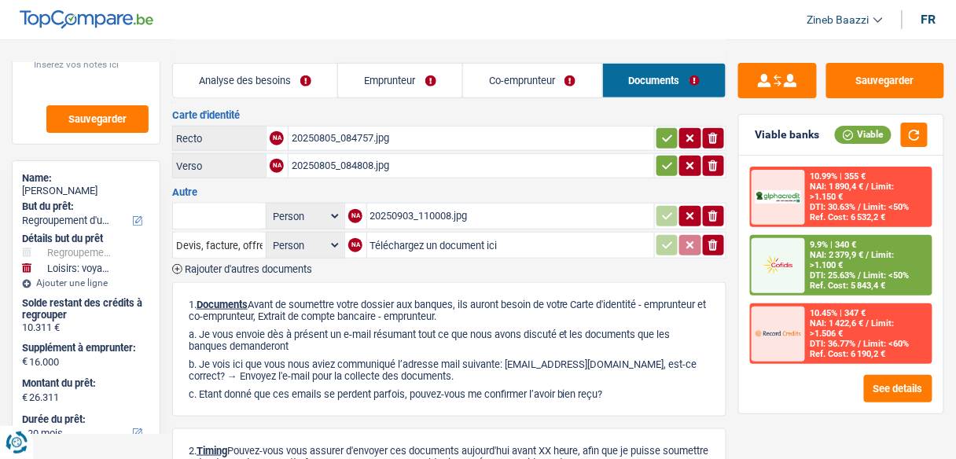
click at [395, 207] on div "20250903_110008.jpg" at bounding box center [510, 216] width 281 height 24
click at [431, 204] on div "20250903_110008.jpg" at bounding box center [510, 216] width 281 height 24
click at [273, 84] on link "Analyse des besoins" at bounding box center [255, 81] width 165 height 34
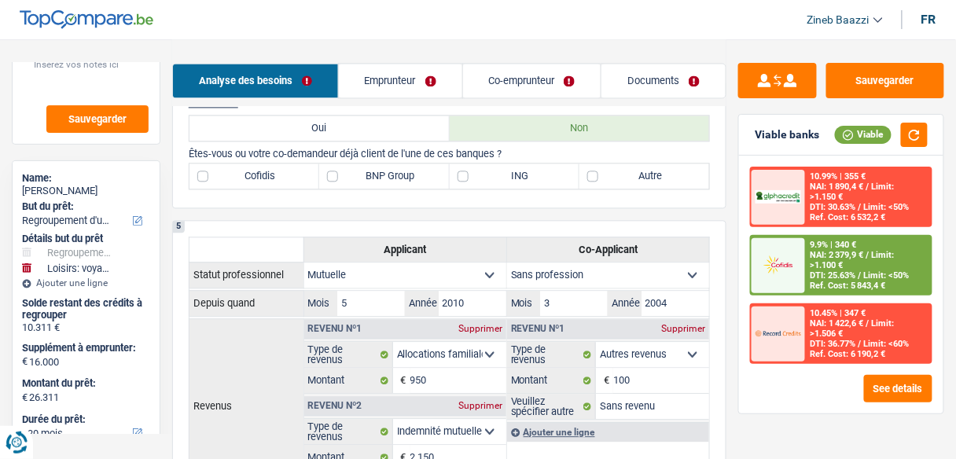
scroll to position [784, 0]
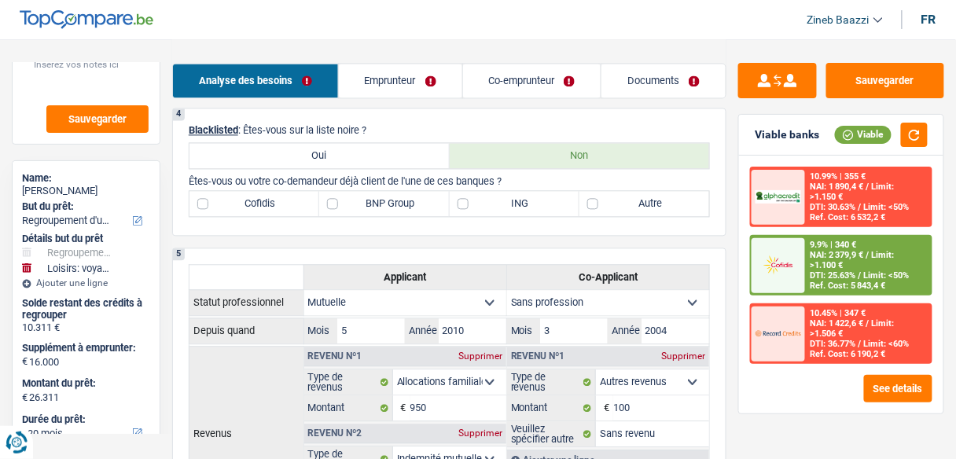
click at [376, 195] on label "BNP Group" at bounding box center [384, 203] width 130 height 25
click at [376, 195] on input "BNP Group" at bounding box center [384, 203] width 130 height 25
checkbox input "true"
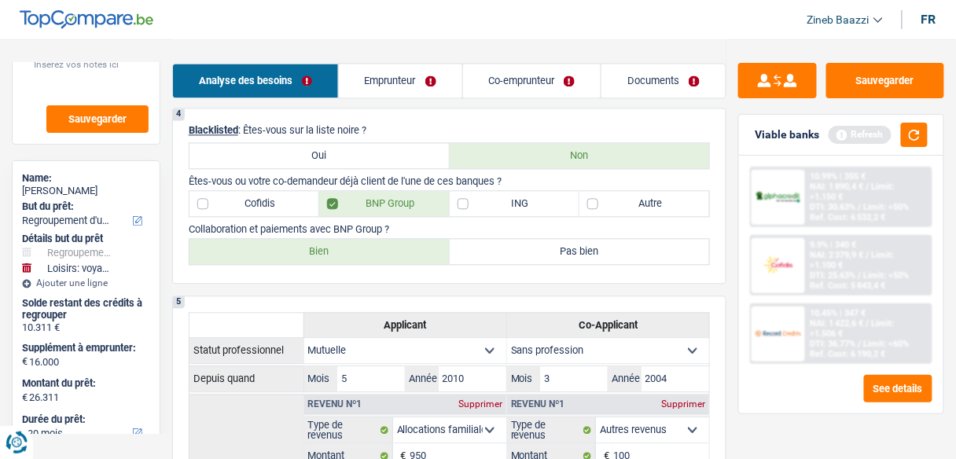
click at [348, 254] on label "Bien" at bounding box center [319, 251] width 260 height 25
click at [348, 254] on input "Bien" at bounding box center [319, 251] width 260 height 25
radio input "true"
click at [911, 138] on button "button" at bounding box center [914, 135] width 27 height 24
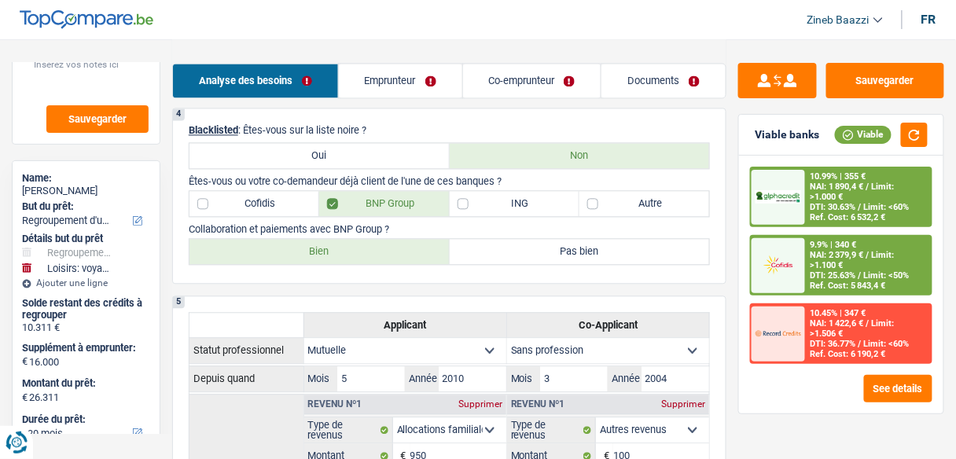
click at [478, 203] on label "ING" at bounding box center [515, 203] width 130 height 25
click at [478, 203] on input "ING" at bounding box center [515, 203] width 130 height 25
checkbox input "true"
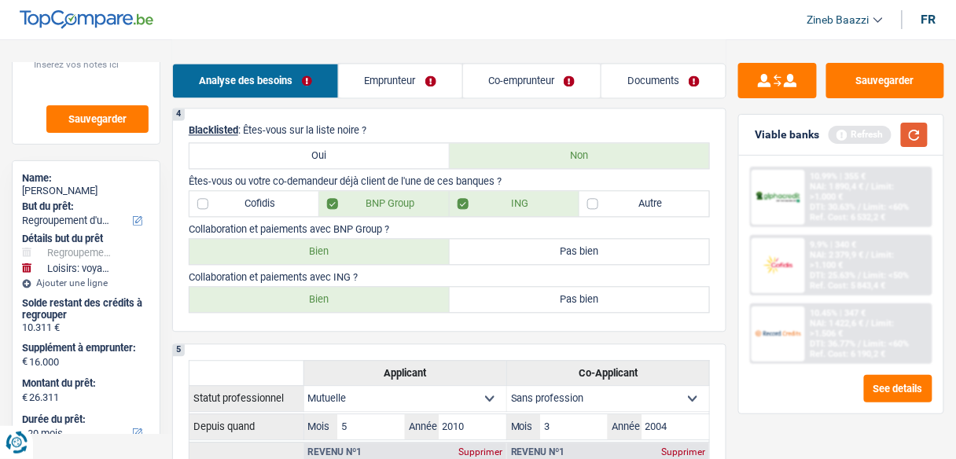
click at [912, 134] on button "button" at bounding box center [914, 135] width 27 height 24
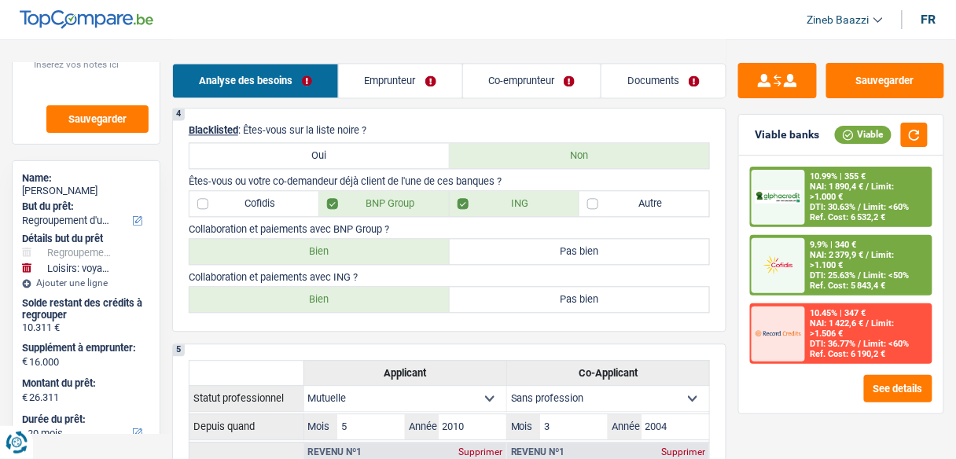
click at [404, 295] on label "Bien" at bounding box center [319, 299] width 260 height 25
click at [404, 295] on input "Bien" at bounding box center [319, 299] width 260 height 25
radio input "true"
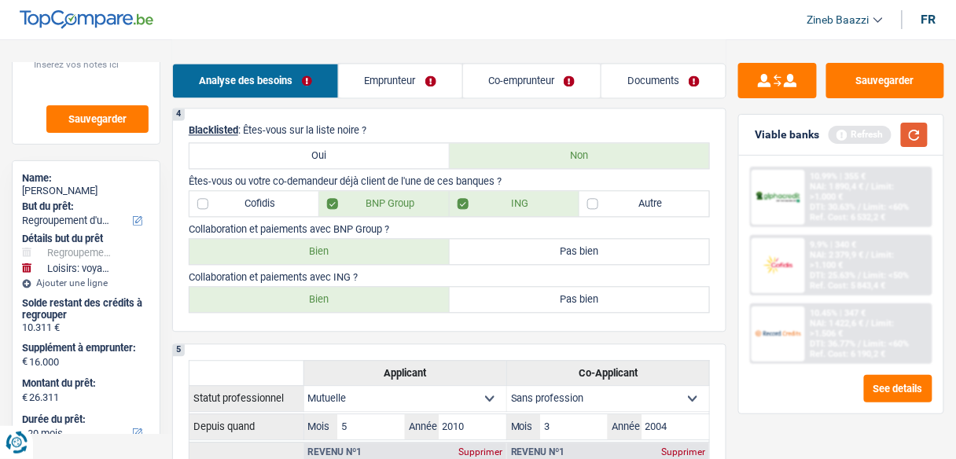
drag, startPoint x: 906, startPoint y: 135, endPoint x: 933, endPoint y: 137, distance: 26.8
click at [933, 137] on div "Viable banks Refresh" at bounding box center [841, 135] width 204 height 41
click at [923, 139] on button "button" at bounding box center [914, 135] width 27 height 24
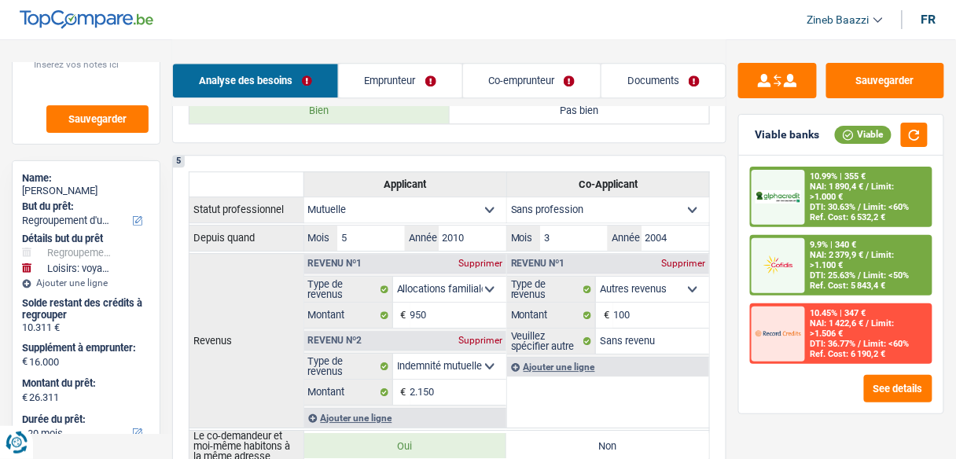
click at [395, 84] on link "Emprunteur" at bounding box center [400, 81] width 123 height 34
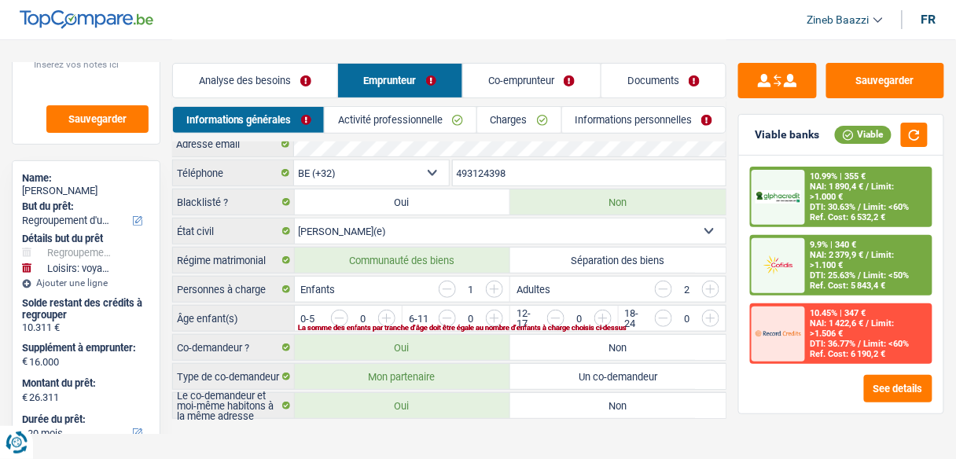
scroll to position [76, 0]
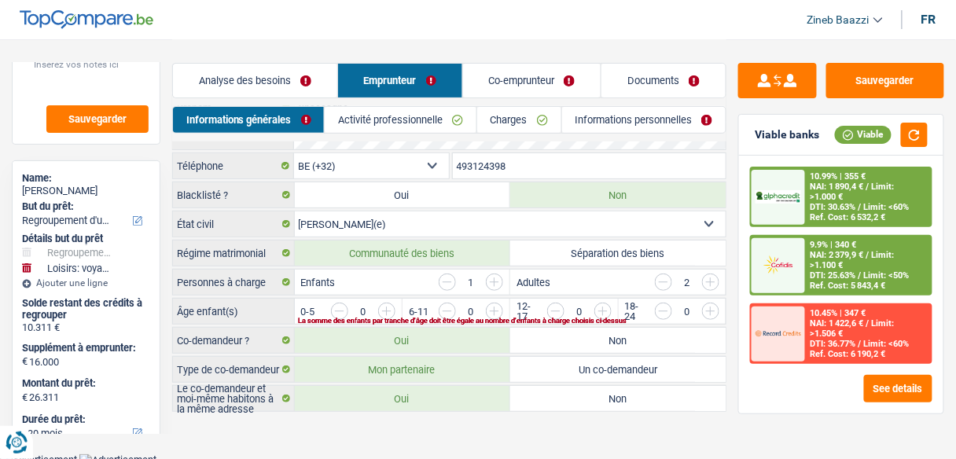
click at [600, 304] on input "button" at bounding box center [870, 315] width 553 height 25
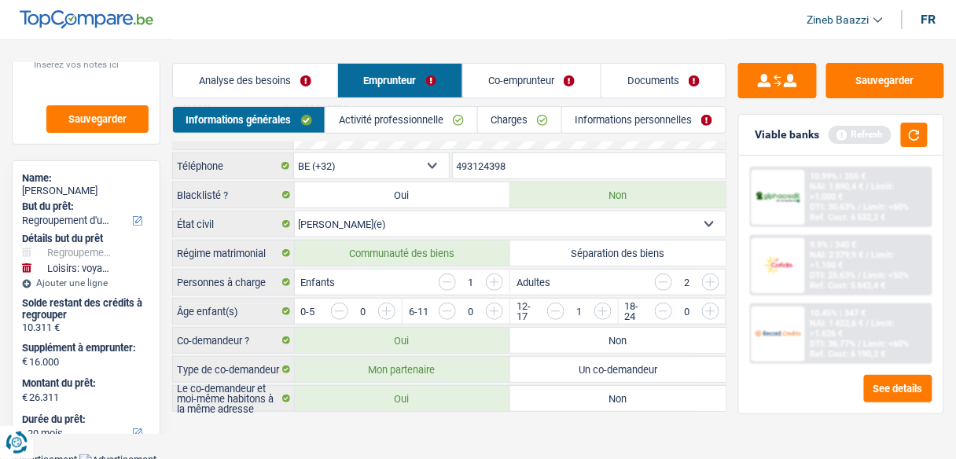
click at [393, 116] on link "Activité professionnelle" at bounding box center [400, 120] width 151 height 26
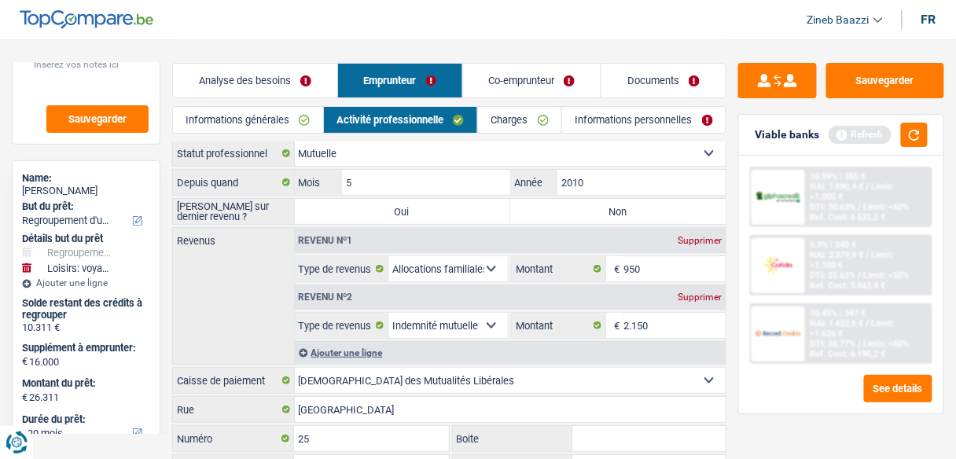
scroll to position [0, 0]
click at [918, 130] on button "button" at bounding box center [914, 135] width 27 height 24
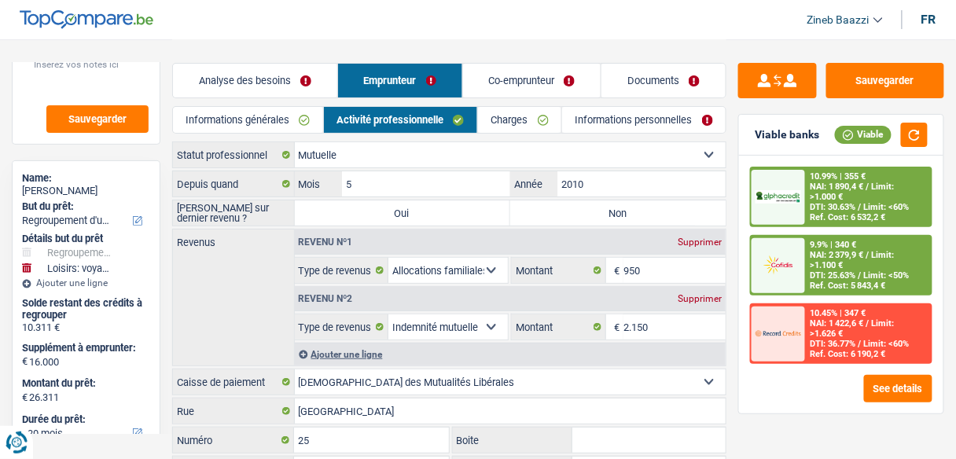
click at [594, 207] on label "Non" at bounding box center [617, 212] width 215 height 25
click at [594, 207] on input "Non" at bounding box center [617, 212] width 215 height 25
radio input "true"
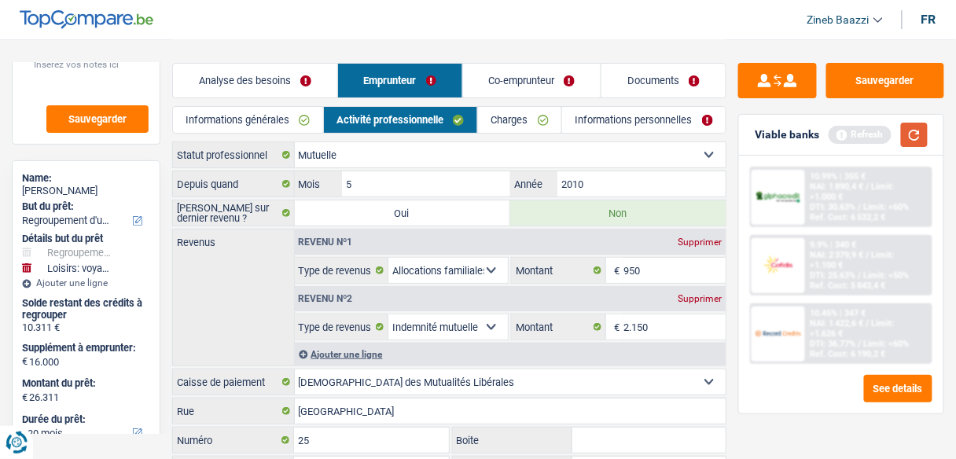
click at [905, 123] on button "button" at bounding box center [914, 135] width 27 height 24
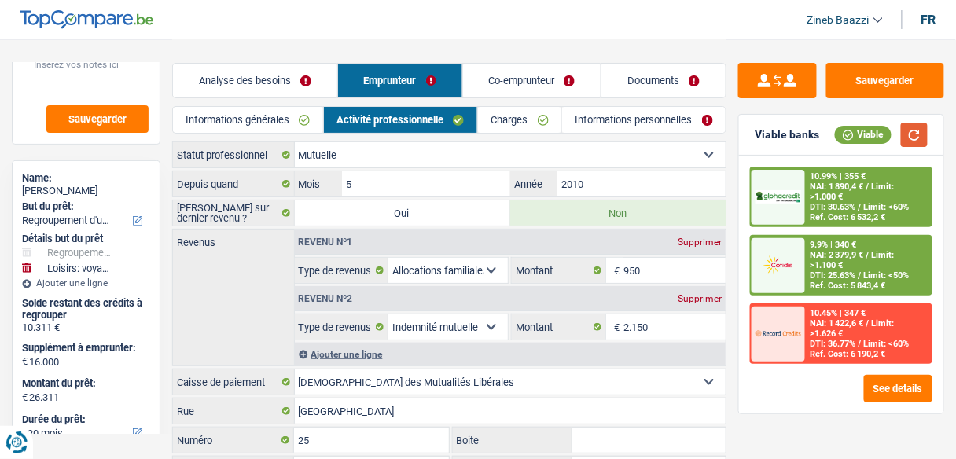
click at [911, 130] on button "button" at bounding box center [914, 135] width 27 height 24
click at [498, 117] on link "Charges" at bounding box center [519, 120] width 83 height 26
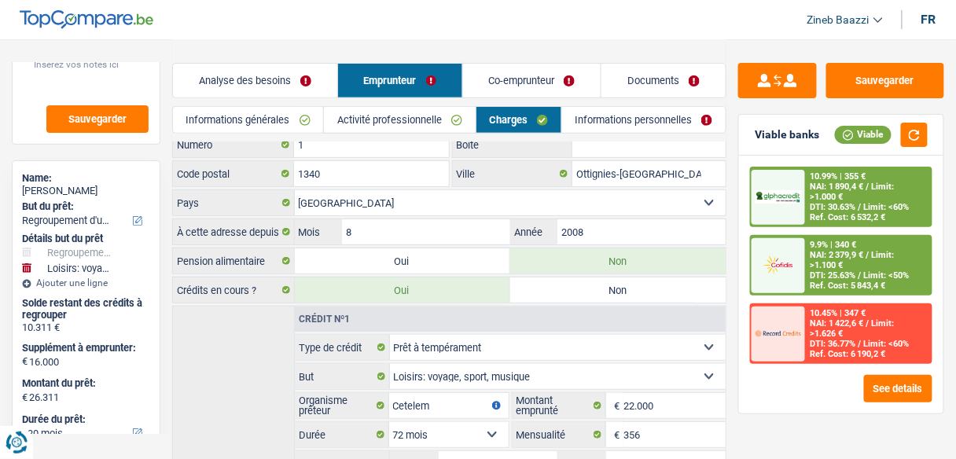
scroll to position [126, 0]
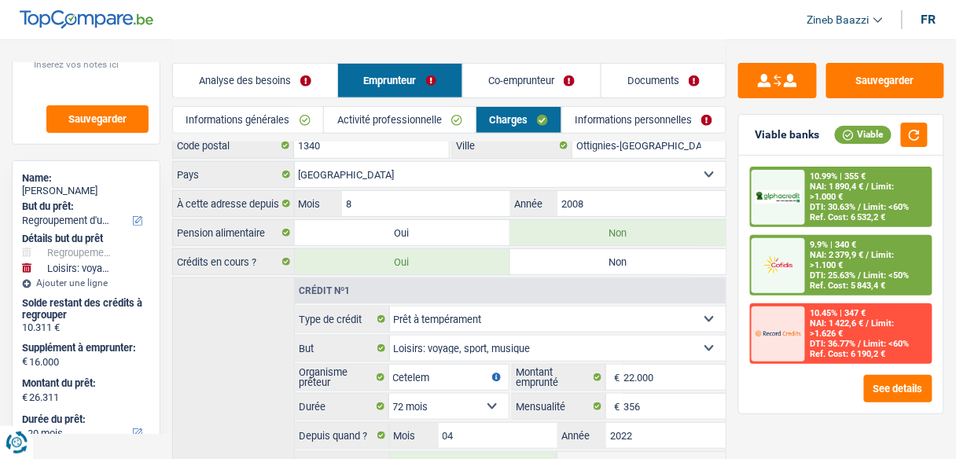
click at [215, 292] on div "Crédit nº1 Carte ou ouverture de crédit Prêt hypothécaire Vente à tempérament P…" at bounding box center [449, 416] width 554 height 279
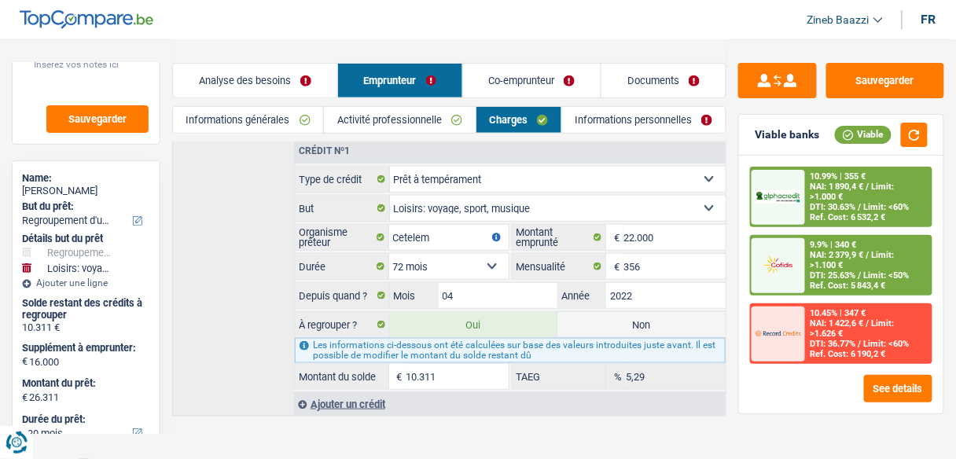
scroll to position [266, 0]
click at [926, 119] on div "Viable banks Viable" at bounding box center [841, 135] width 204 height 41
click at [911, 131] on button "button" at bounding box center [914, 135] width 27 height 24
click at [492, 94] on link "Co-emprunteur" at bounding box center [532, 81] width 138 height 34
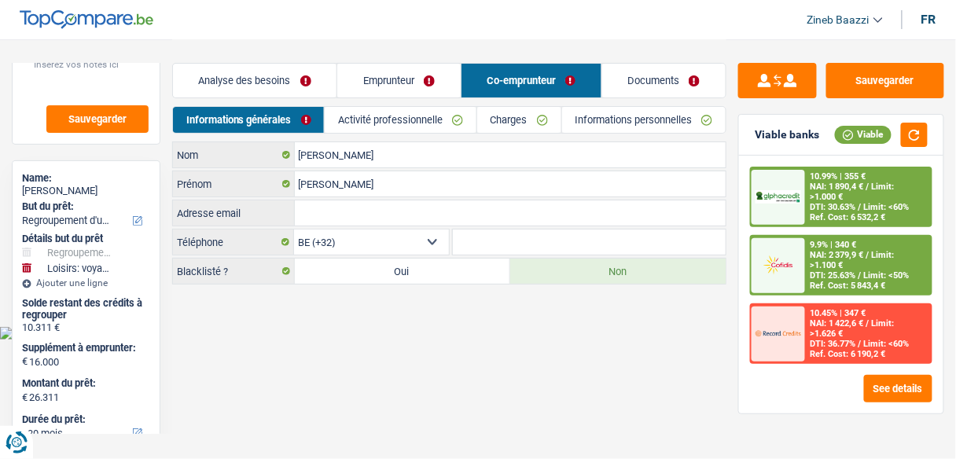
scroll to position [0, 0]
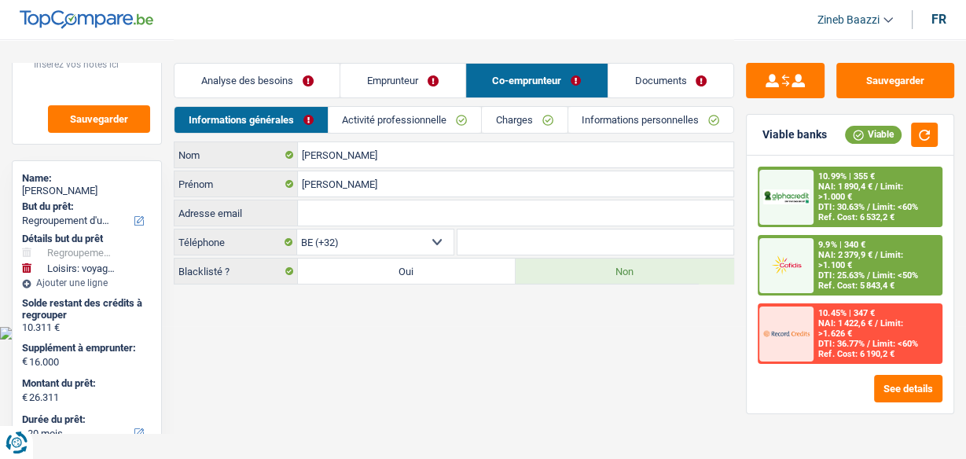
click at [401, 127] on link "Activité professionnelle" at bounding box center [405, 120] width 152 height 26
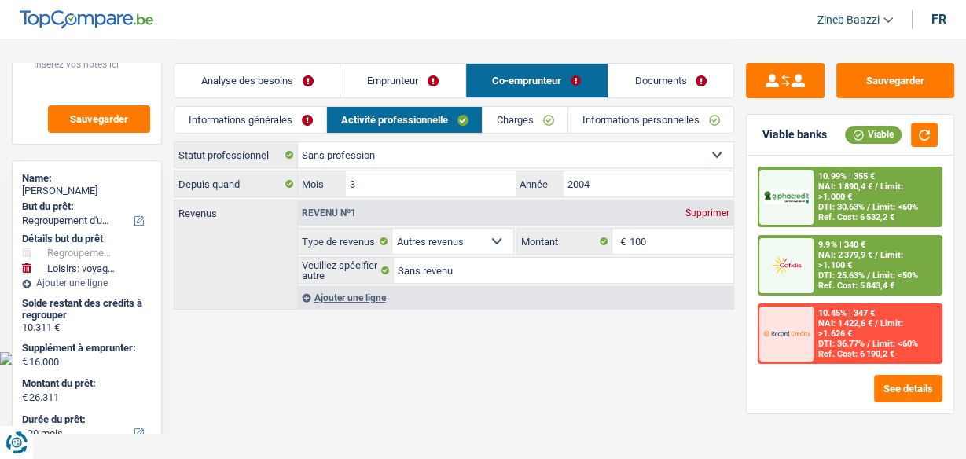
click at [483, 122] on link "Charges" at bounding box center [525, 120] width 85 height 26
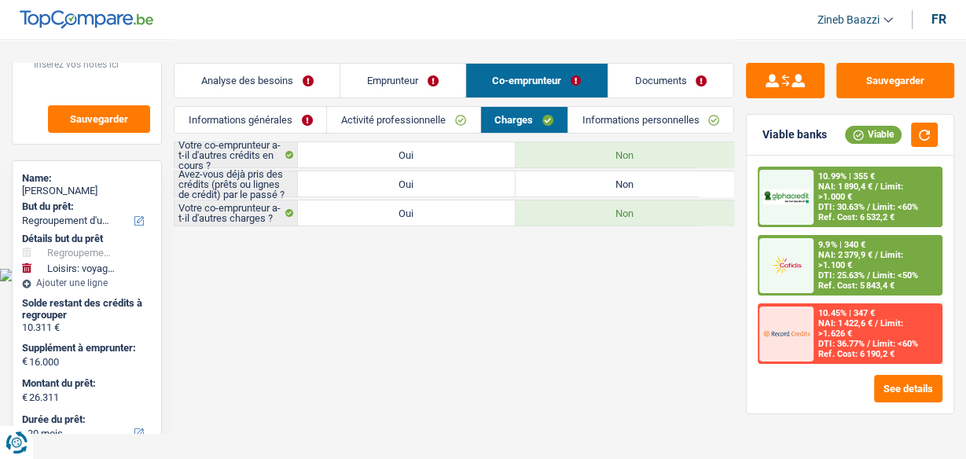
click at [354, 77] on link "Emprunteur" at bounding box center [402, 81] width 124 height 34
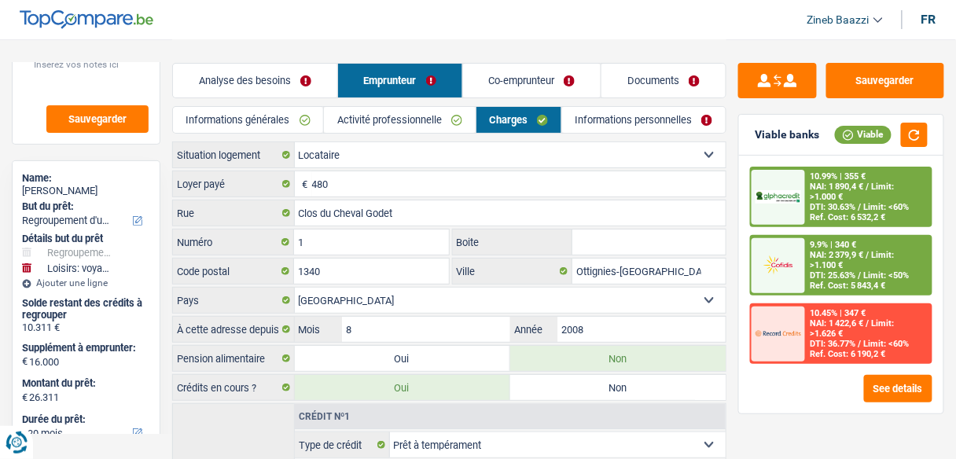
click at [591, 124] on link "Informations personnelles" at bounding box center [643, 120] width 163 height 26
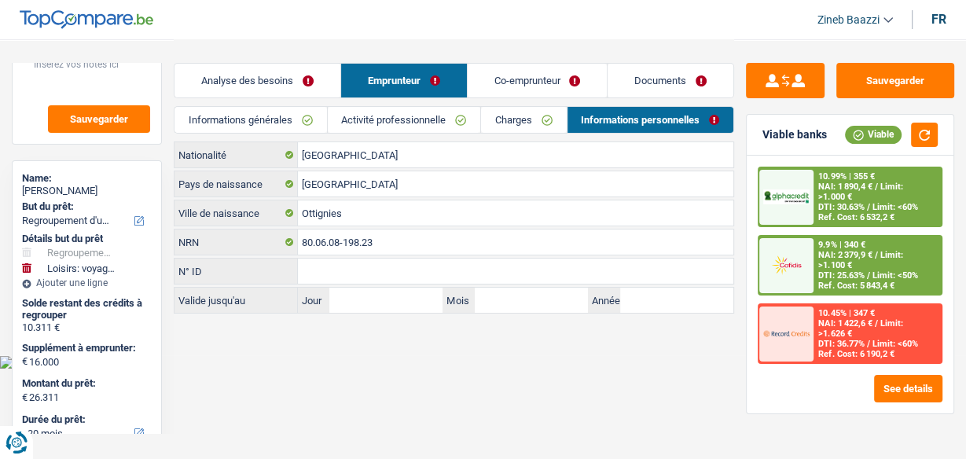
click at [482, 84] on link "Co-emprunteur" at bounding box center [538, 81] width 140 height 34
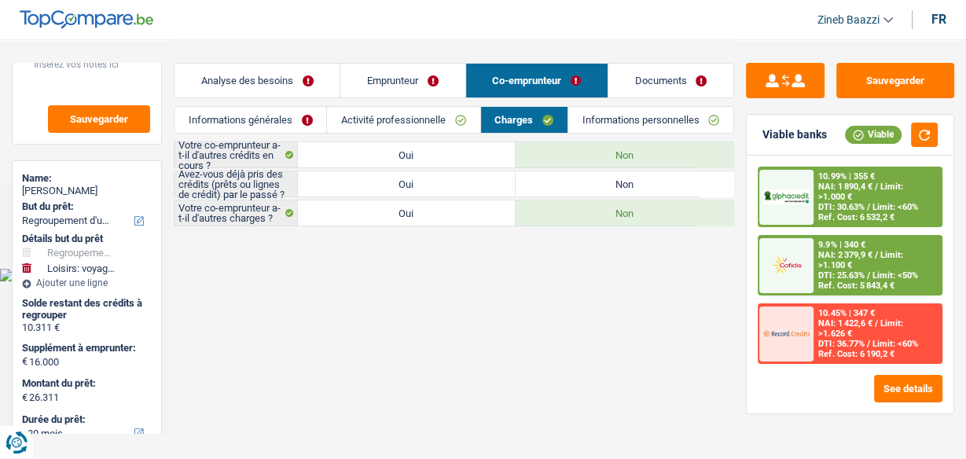
click at [262, 122] on link "Informations générales" at bounding box center [250, 120] width 152 height 26
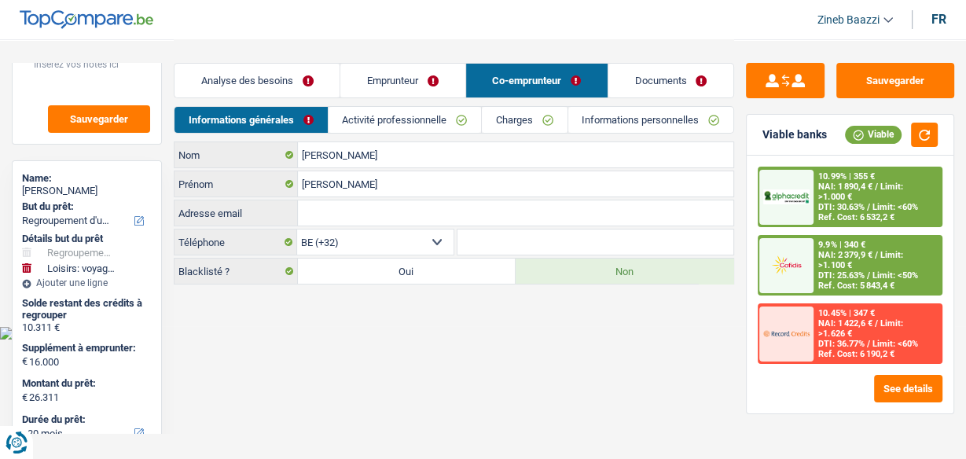
click at [336, 204] on input "Adresse email" at bounding box center [515, 212] width 435 height 25
click at [375, 123] on link "Activité professionnelle" at bounding box center [405, 120] width 152 height 26
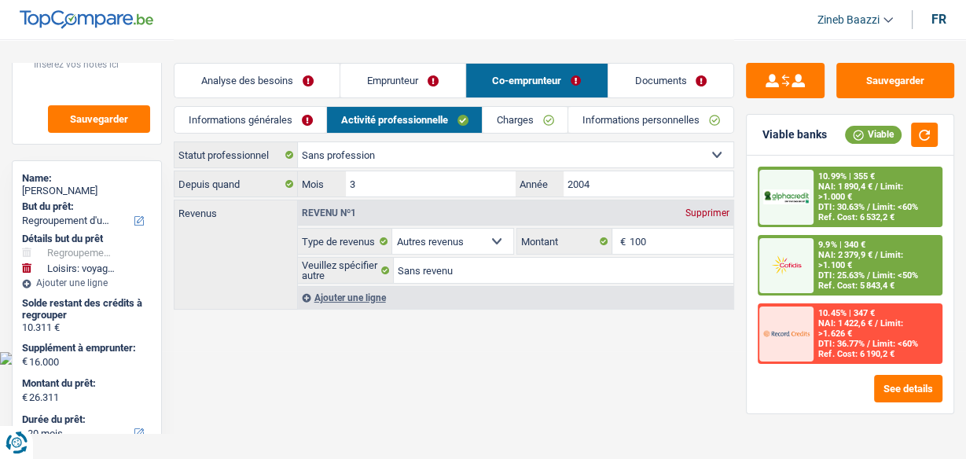
click at [457, 236] on select "Allocation d'handicap Allocations chômage Allocations familiales Chèques repas …" at bounding box center [452, 241] width 121 height 25
click at [453, 236] on select "Allocation d'handicap Allocations chômage Allocations familiales Chèques repas …" at bounding box center [452, 241] width 121 height 25
click at [444, 234] on select "Allocation d'handicap Allocations chômage Allocations familiales Chèques repas …" at bounding box center [452, 241] width 121 height 25
click at [703, 211] on div "Supprimer" at bounding box center [707, 212] width 52 height 9
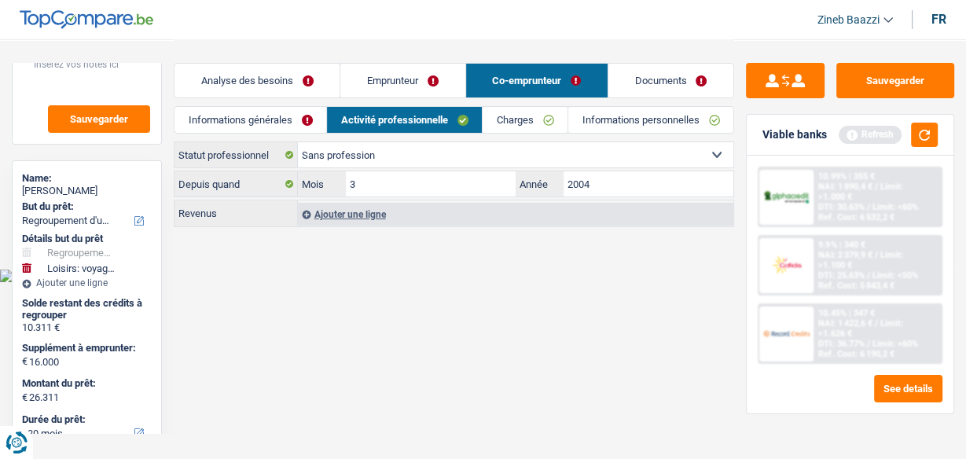
click at [507, 257] on main "Notes Sauvegarder Name: Chassagne Sabrina But du prêt: Confort maison: meubles,…" at bounding box center [483, 134] width 966 height 269
click at [507, 114] on link "Charges" at bounding box center [525, 120] width 85 height 26
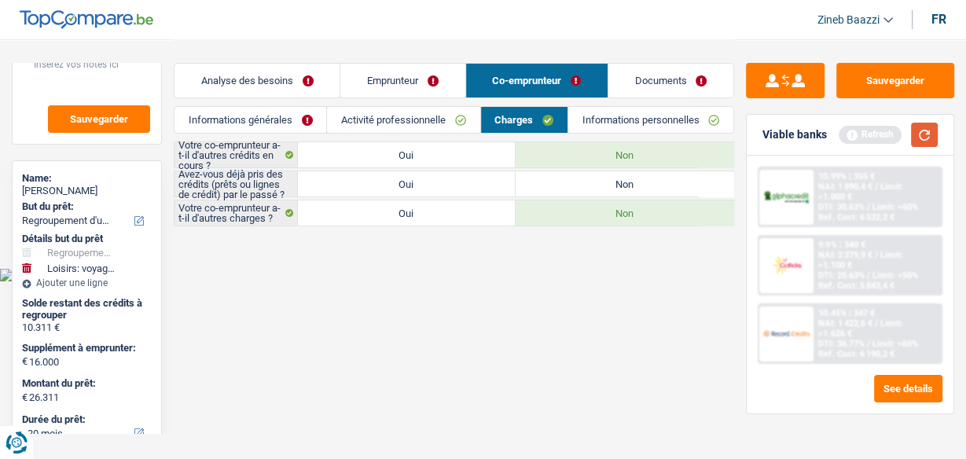
click at [918, 131] on button "button" at bounding box center [924, 135] width 27 height 24
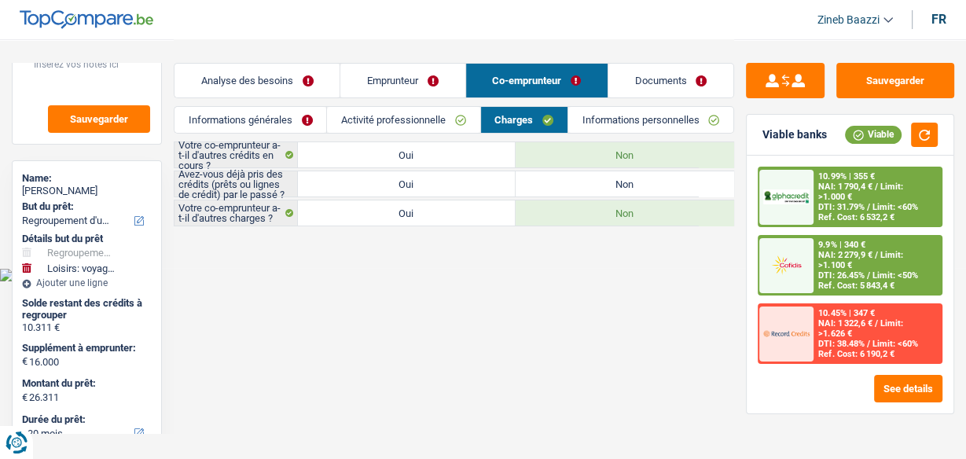
click at [361, 183] on label "Oui" at bounding box center [407, 183] width 218 height 25
click at [361, 183] on input "Oui" at bounding box center [407, 183] width 218 height 25
radio input "true"
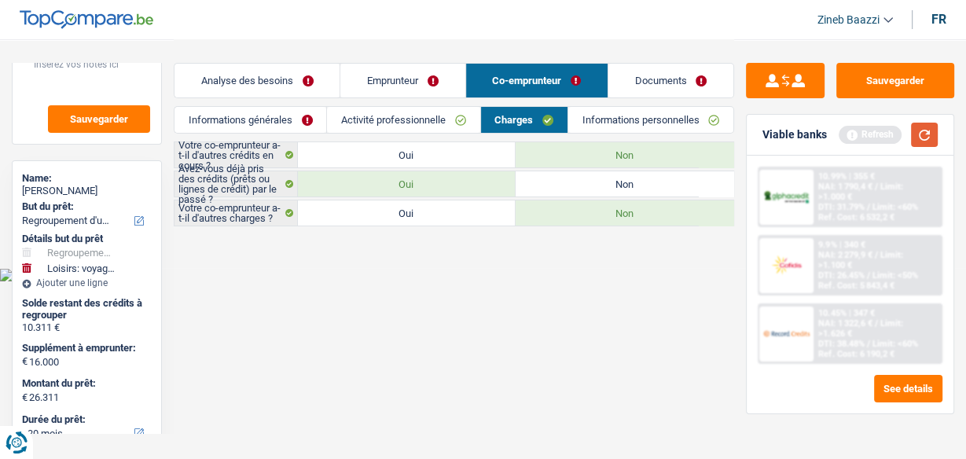
click at [919, 137] on button "button" at bounding box center [924, 135] width 27 height 24
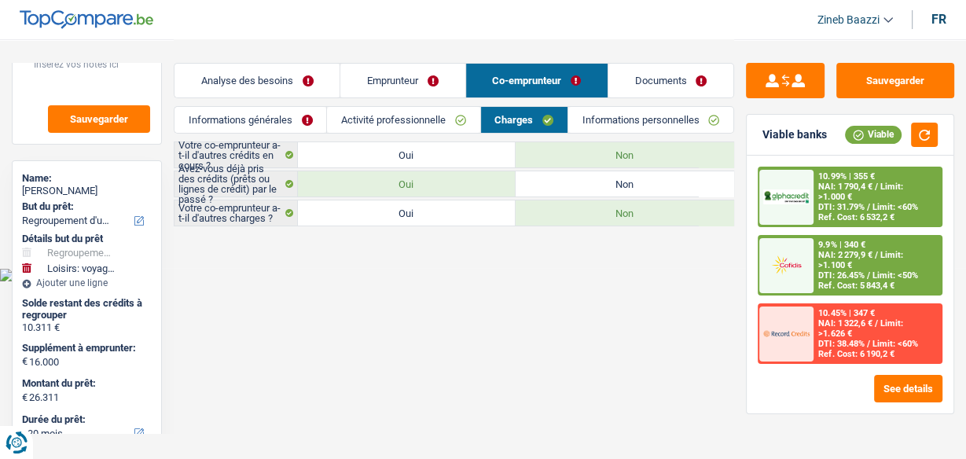
click at [306, 74] on link "Analyse des besoins" at bounding box center [256, 81] width 165 height 34
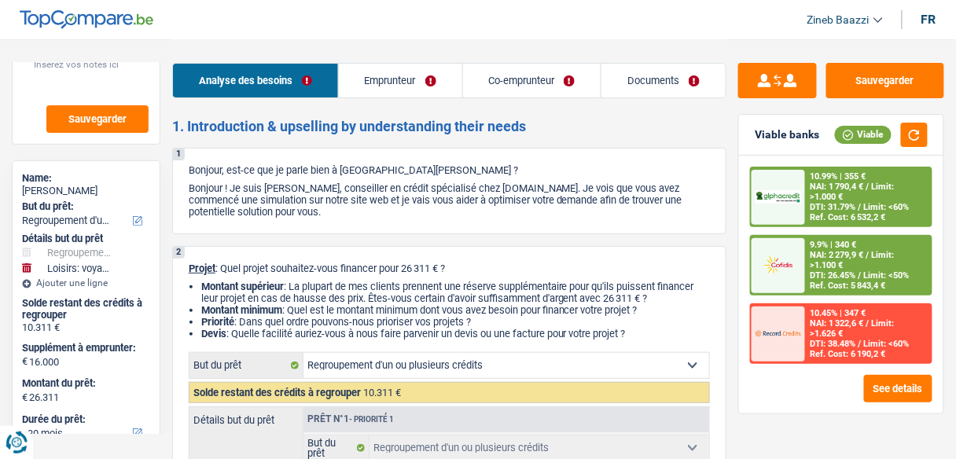
click at [376, 79] on link "Emprunteur" at bounding box center [400, 81] width 123 height 34
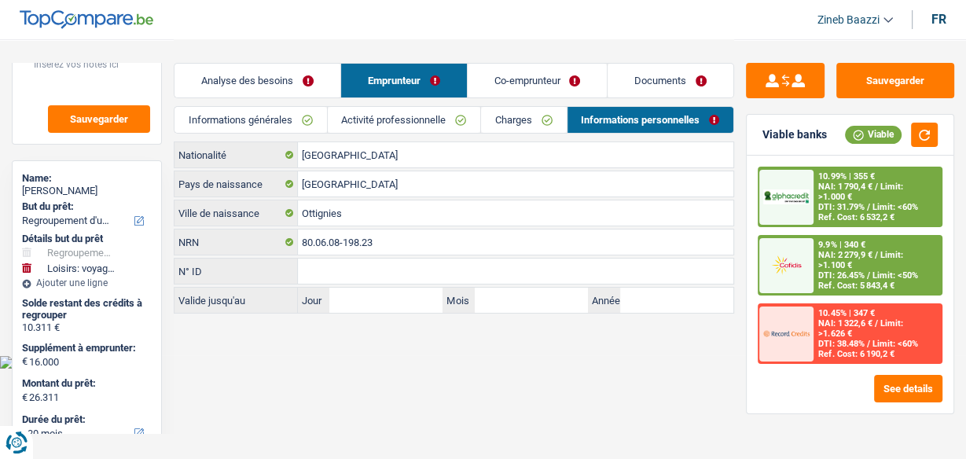
drag, startPoint x: 244, startPoint y: 72, endPoint x: 247, endPoint y: 80, distance: 8.2
click at [244, 72] on link "Analyse des besoins" at bounding box center [257, 81] width 166 height 34
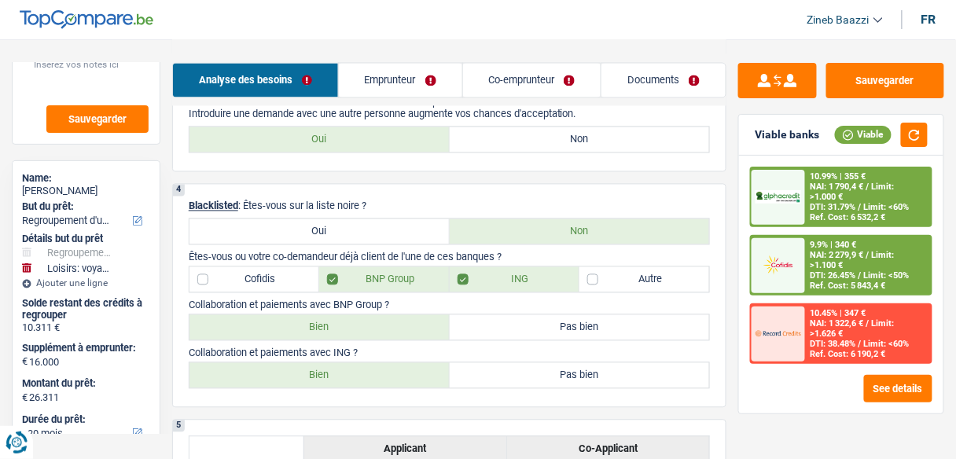
scroll to position [817, 0]
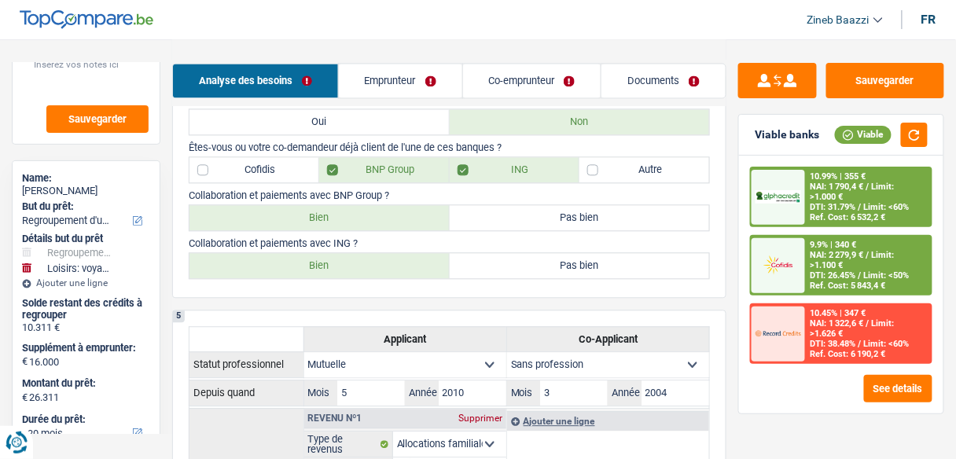
click at [279, 157] on label "Cofidis" at bounding box center [254, 169] width 130 height 25
click at [279, 157] on input "Cofidis" at bounding box center [254, 169] width 130 height 25
checkbox input "true"
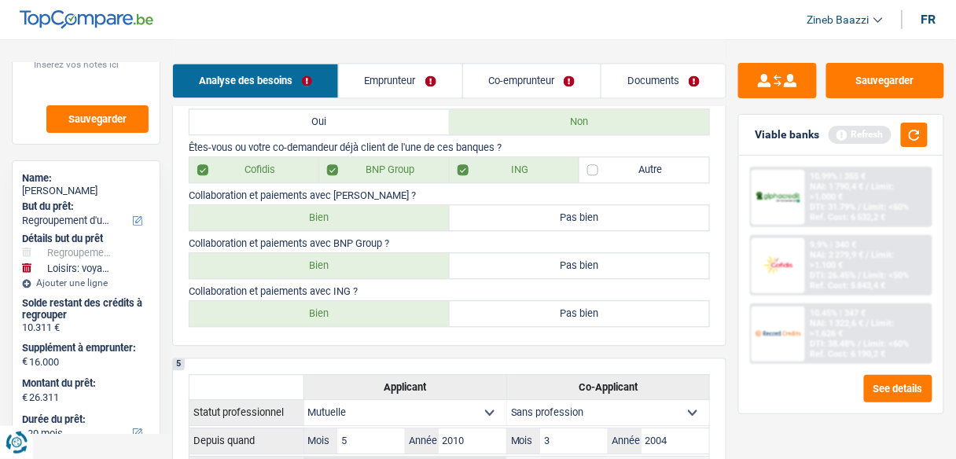
click at [391, 219] on label "Bien" at bounding box center [319, 217] width 260 height 25
click at [391, 219] on input "Bien" at bounding box center [319, 217] width 260 height 25
radio input "true"
click at [912, 144] on button "button" at bounding box center [914, 135] width 27 height 24
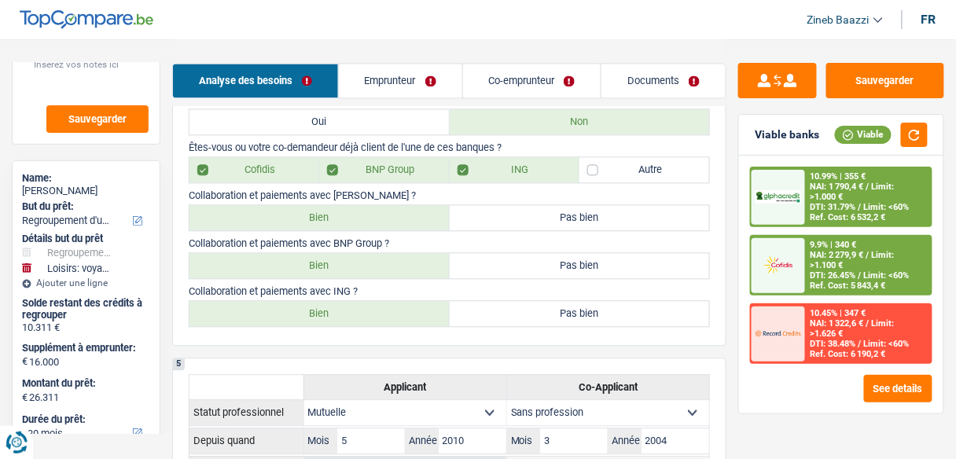
click at [626, 75] on link "Documents" at bounding box center [663, 81] width 124 height 34
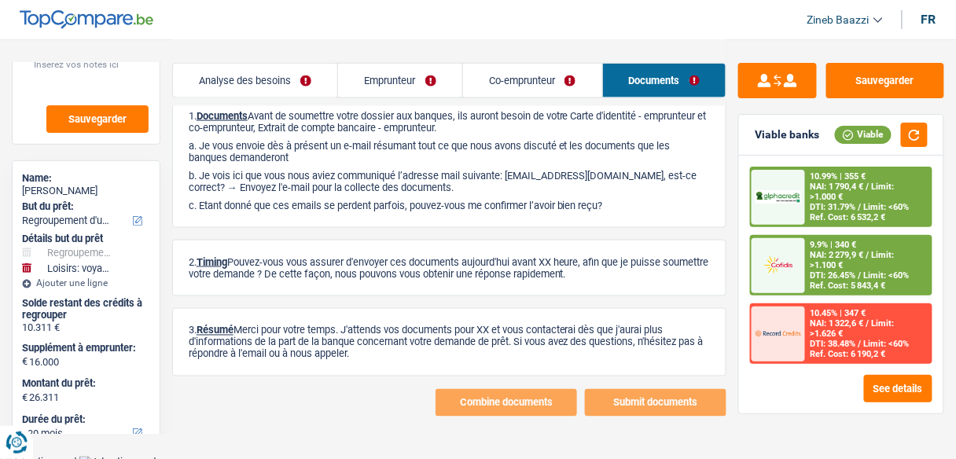
click at [550, 77] on link "Co-emprunteur" at bounding box center [532, 81] width 139 height 34
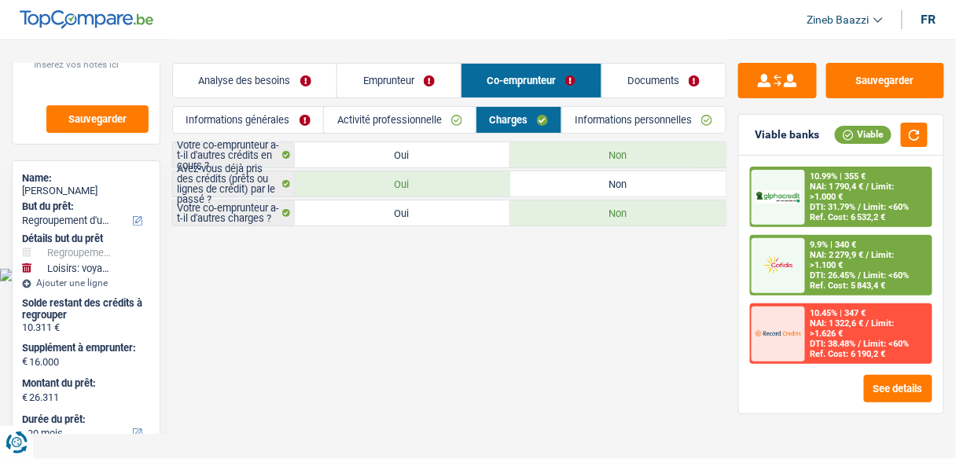
scroll to position [0, 0]
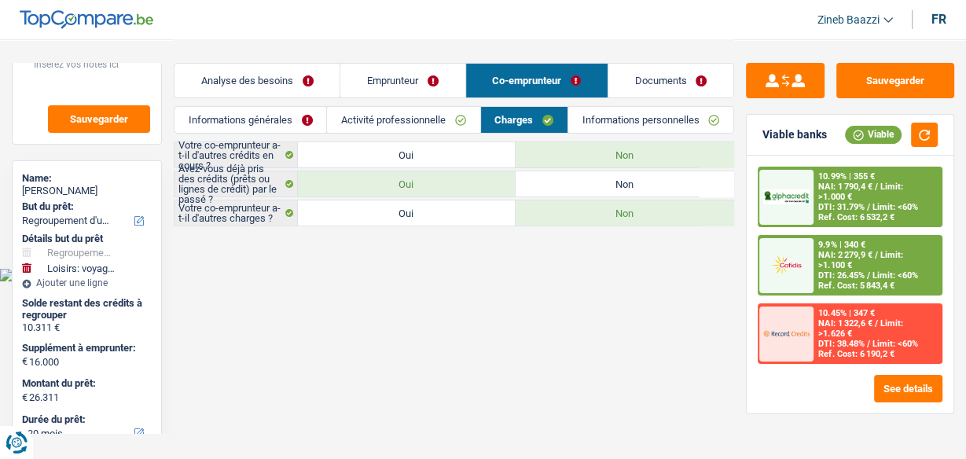
click at [613, 120] on link "Informations personnelles" at bounding box center [650, 120] width 165 height 26
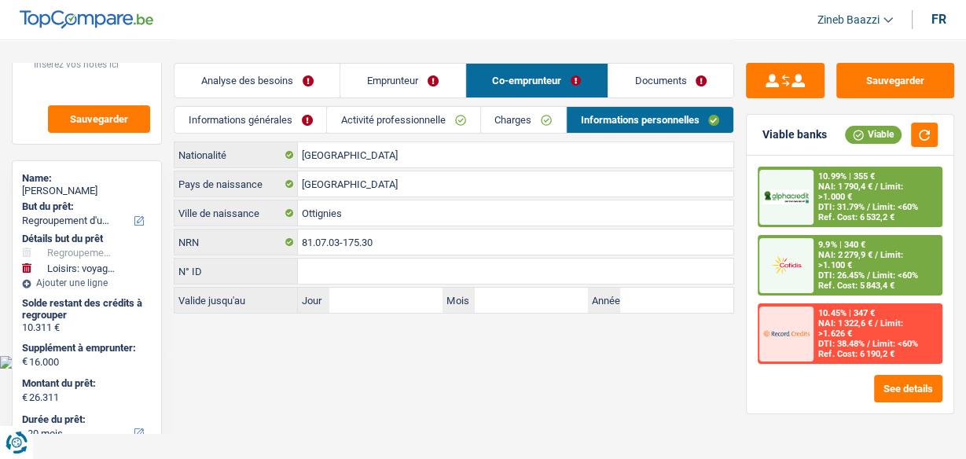
click at [292, 124] on link "Informations générales" at bounding box center [250, 120] width 152 height 26
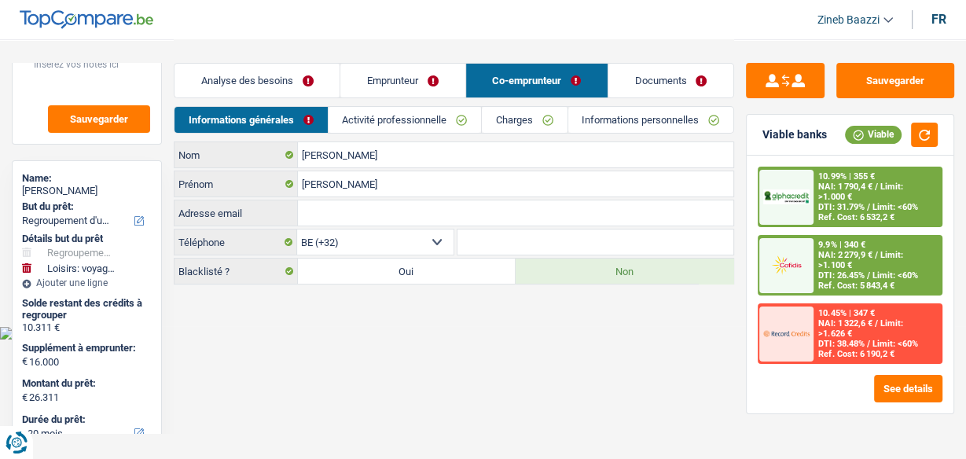
click at [610, 125] on link "Informations personnelles" at bounding box center [650, 120] width 165 height 26
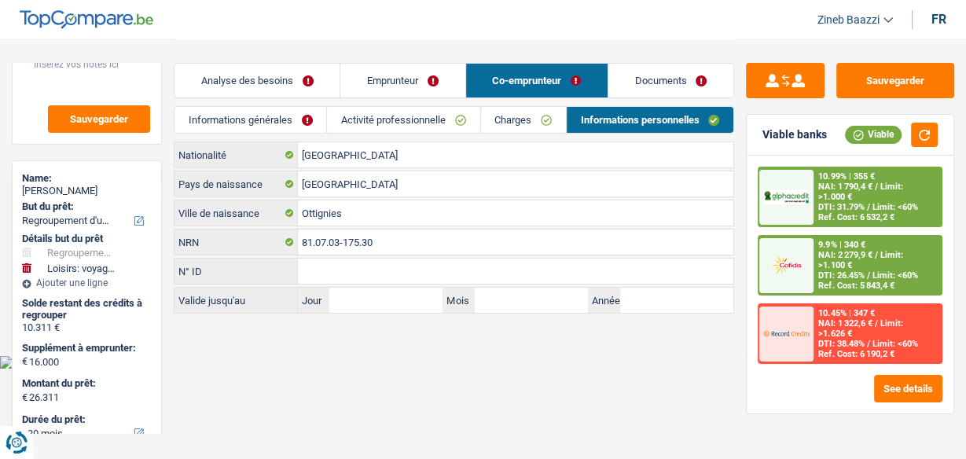
click at [293, 88] on link "Analyse des besoins" at bounding box center [256, 81] width 165 height 34
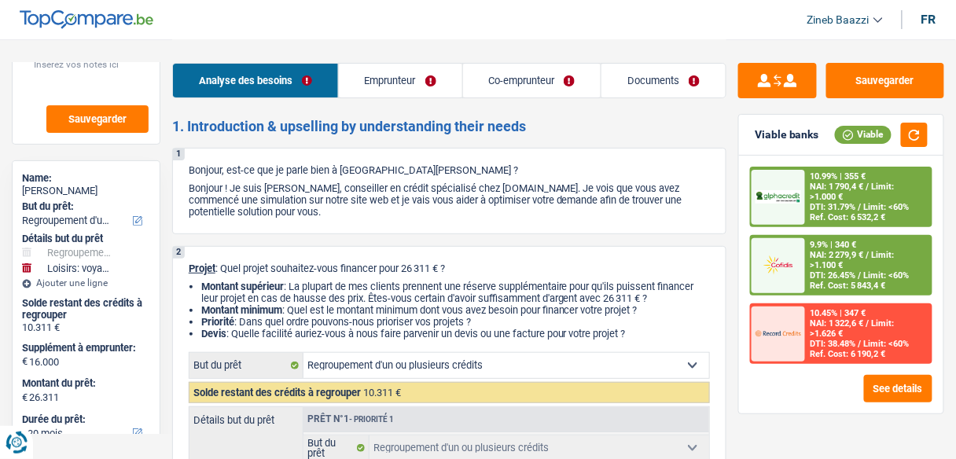
drag, startPoint x: 629, startPoint y: 94, endPoint x: 597, endPoint y: 94, distance: 31.4
click at [628, 95] on link "Documents" at bounding box center [663, 81] width 124 height 34
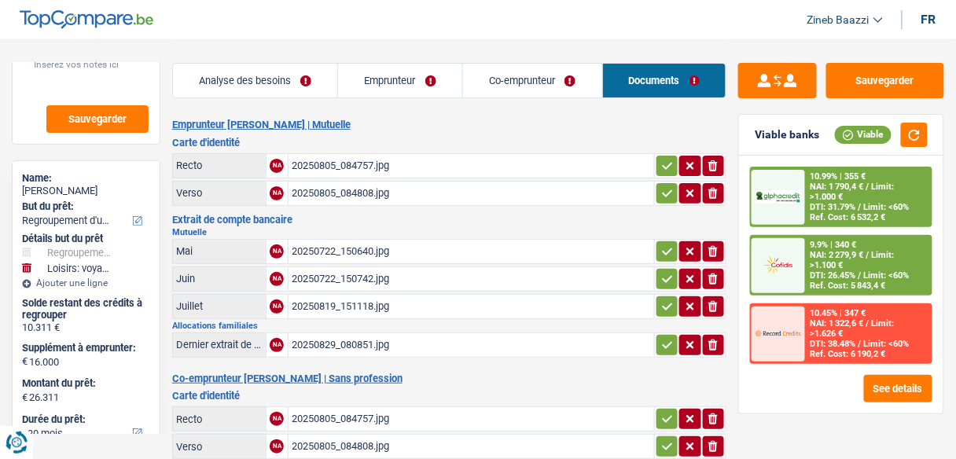
click at [568, 83] on link "Co-emprunteur" at bounding box center [532, 81] width 139 height 34
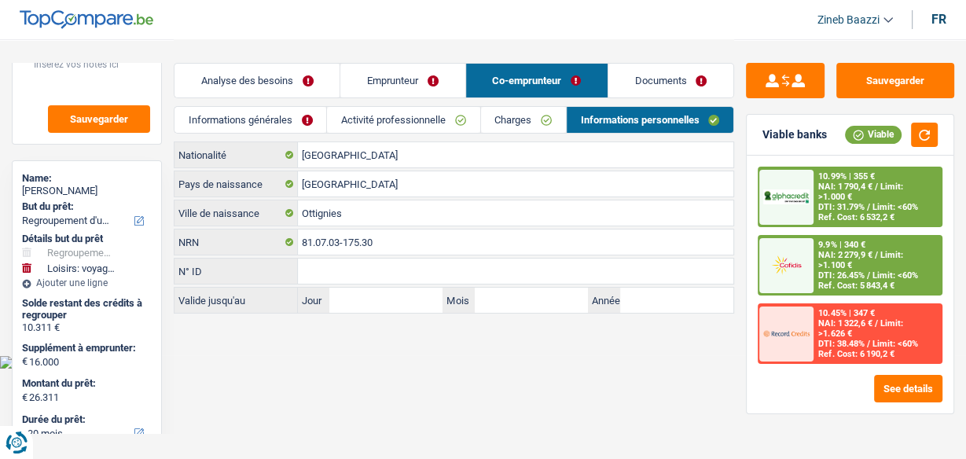
click at [503, 124] on link "Charges" at bounding box center [523, 120] width 85 height 26
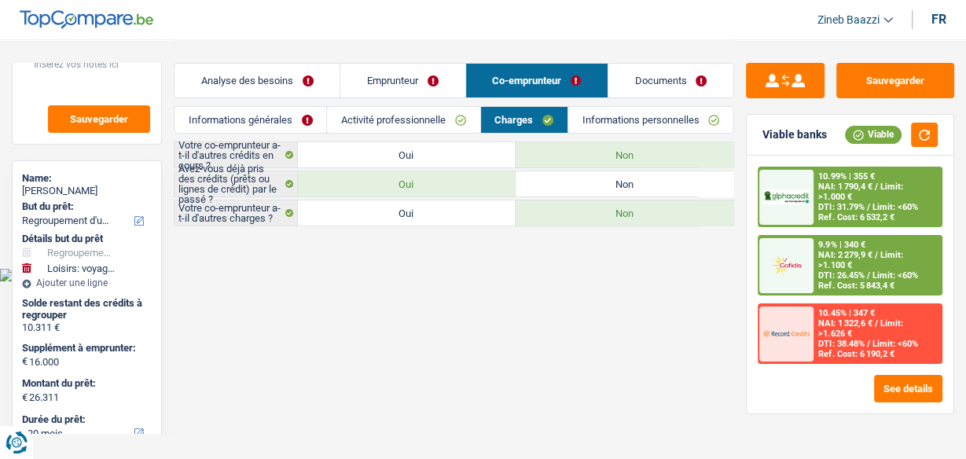
click at [654, 79] on link "Documents" at bounding box center [670, 81] width 125 height 34
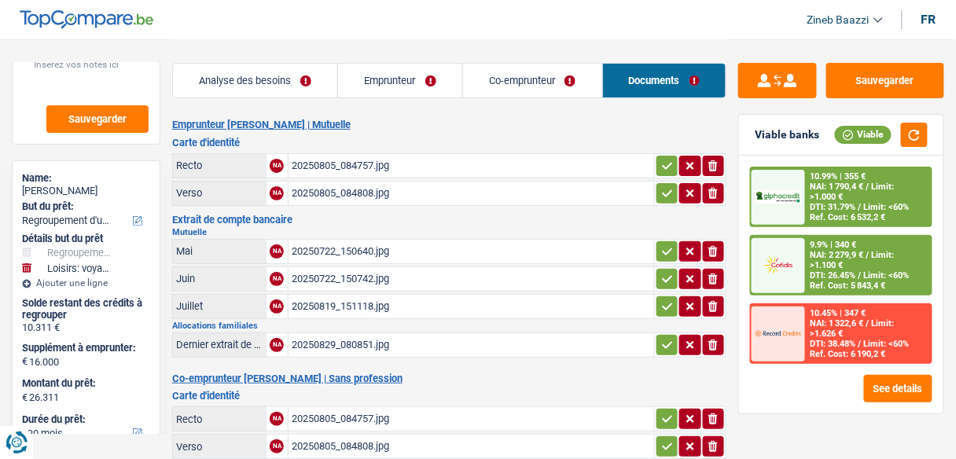
click at [527, 85] on link "Co-emprunteur" at bounding box center [532, 81] width 139 height 34
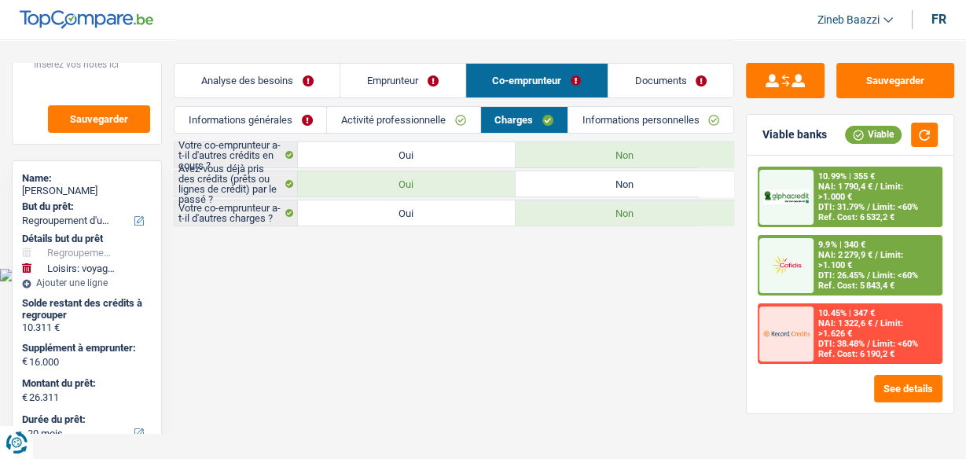
click at [622, 127] on link "Informations personnelles" at bounding box center [650, 120] width 165 height 26
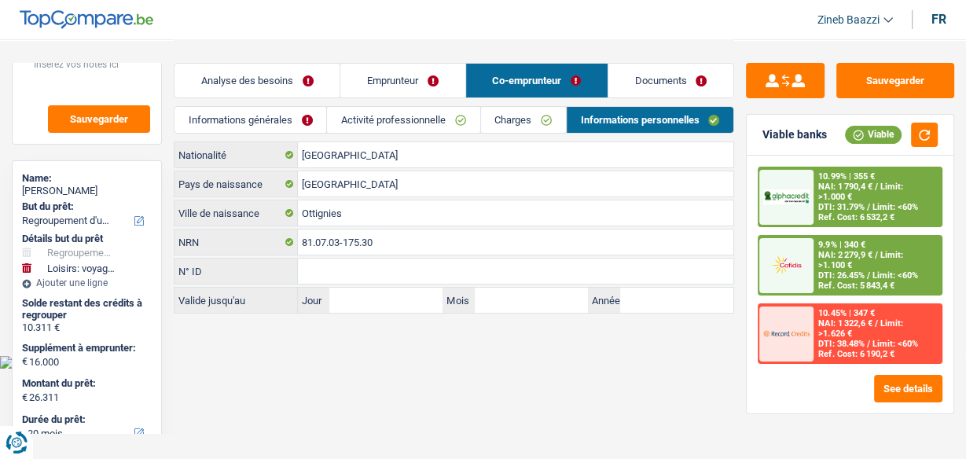
click at [619, 83] on link "Documents" at bounding box center [670, 81] width 125 height 34
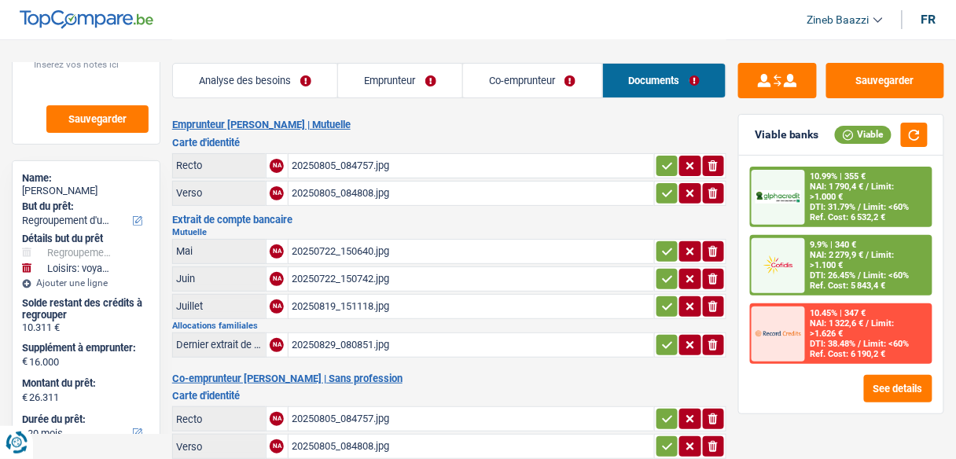
click at [313, 165] on div "20250805_084757.jpg" at bounding box center [471, 166] width 359 height 24
click at [332, 252] on div "20250722_150640.jpg" at bounding box center [471, 252] width 359 height 24
click at [343, 295] on div "20250819_151118.jpg" at bounding box center [471, 307] width 359 height 24
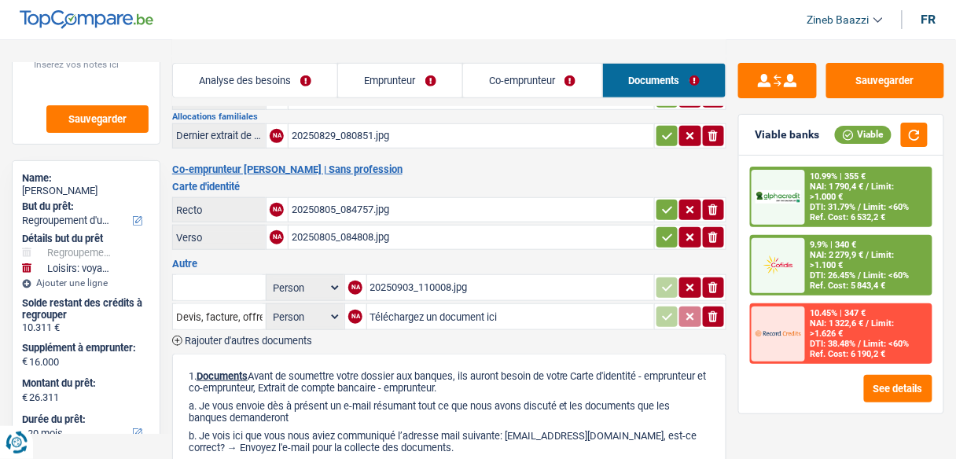
scroll to position [126, 0]
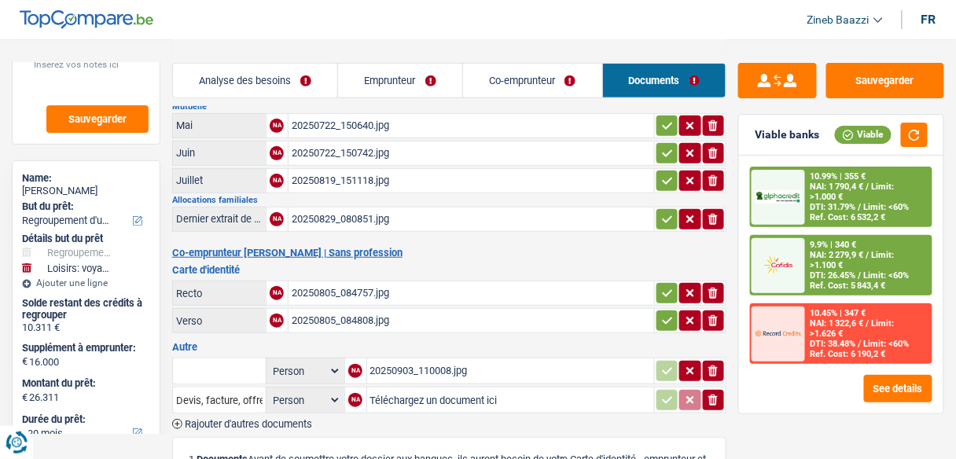
click at [346, 207] on div "20250829_080851.jpg" at bounding box center [471, 219] width 359 height 24
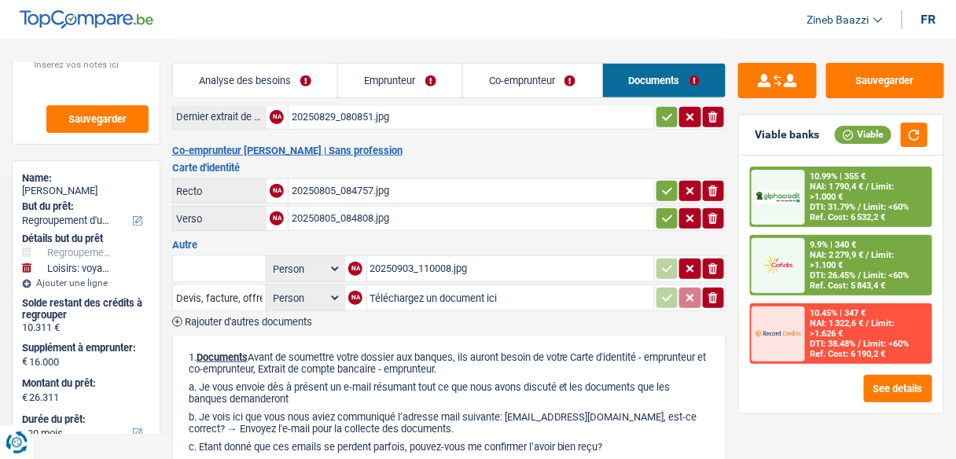
scroll to position [314, 0]
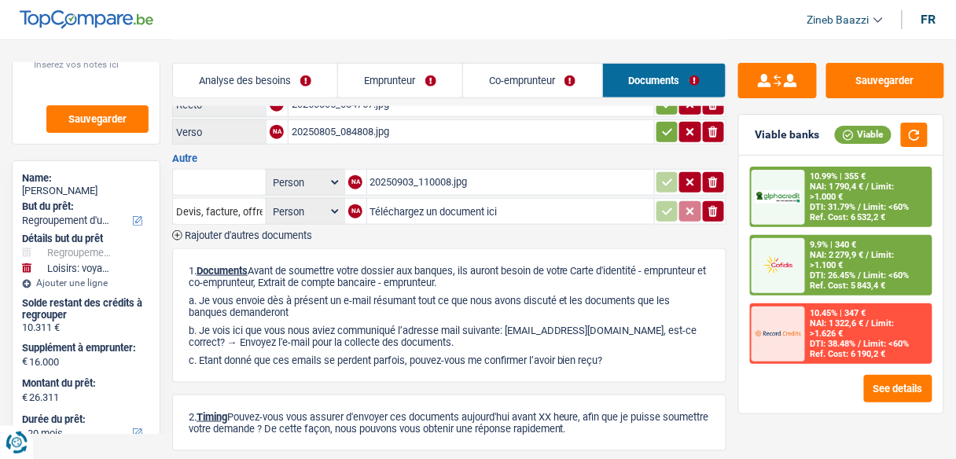
click at [428, 176] on div "20250903_110008.jpg" at bounding box center [510, 183] width 281 height 24
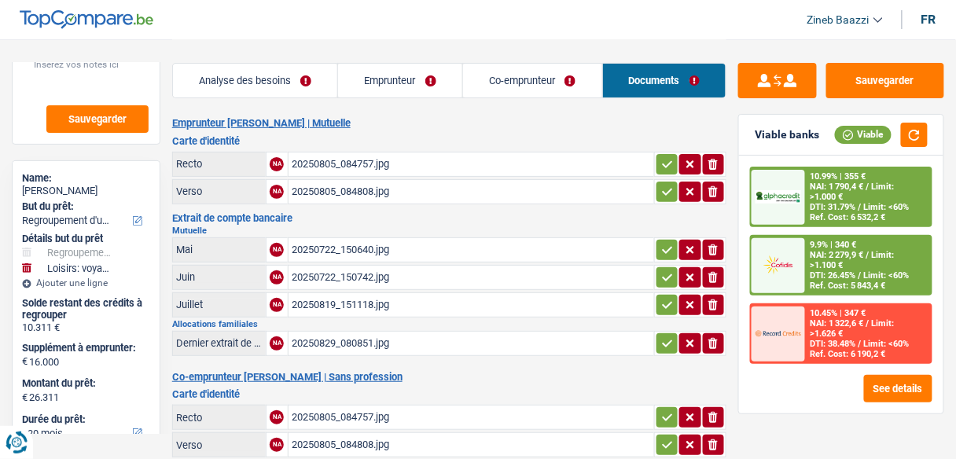
scroll to position [0, 0]
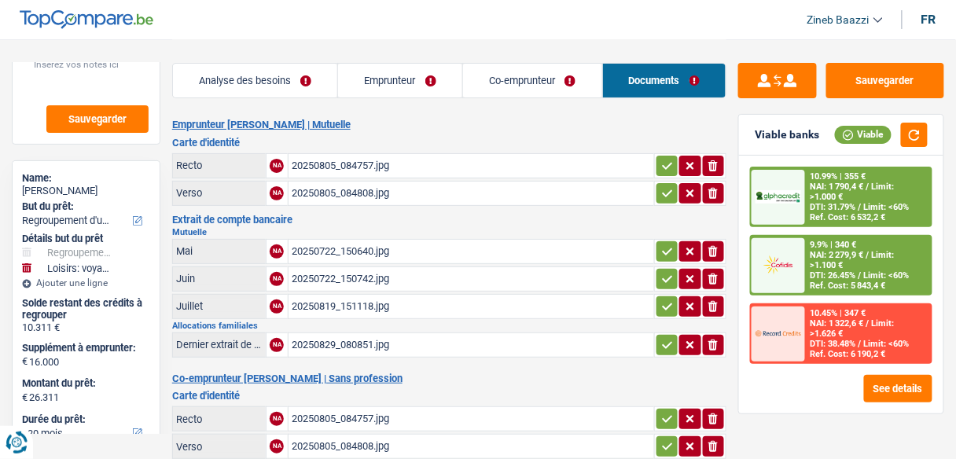
click at [310, 241] on div "20250722_150640.jpg" at bounding box center [471, 252] width 359 height 24
click at [361, 164] on div "20250805_084757.jpg" at bounding box center [471, 166] width 359 height 24
click at [373, 191] on div "20250805_084808.jpg" at bounding box center [471, 194] width 359 height 24
click at [294, 253] on div "20250722_150640.jpg" at bounding box center [471, 252] width 359 height 24
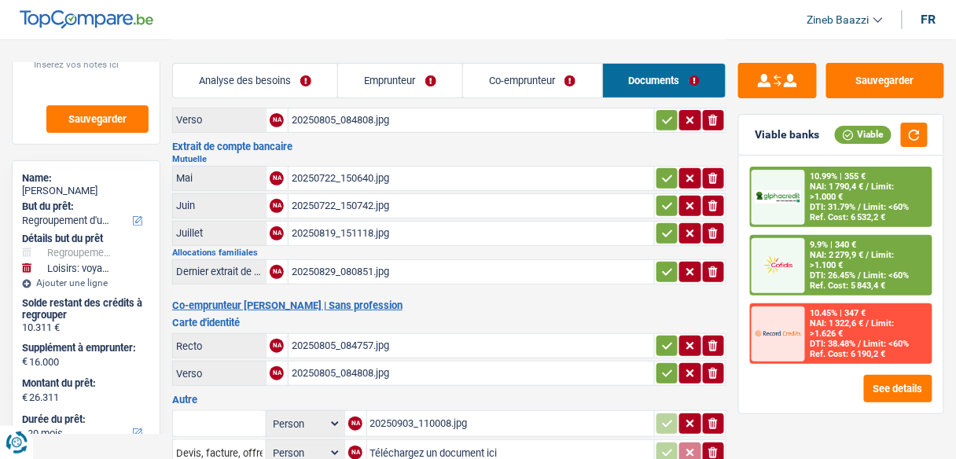
scroll to position [189, 0]
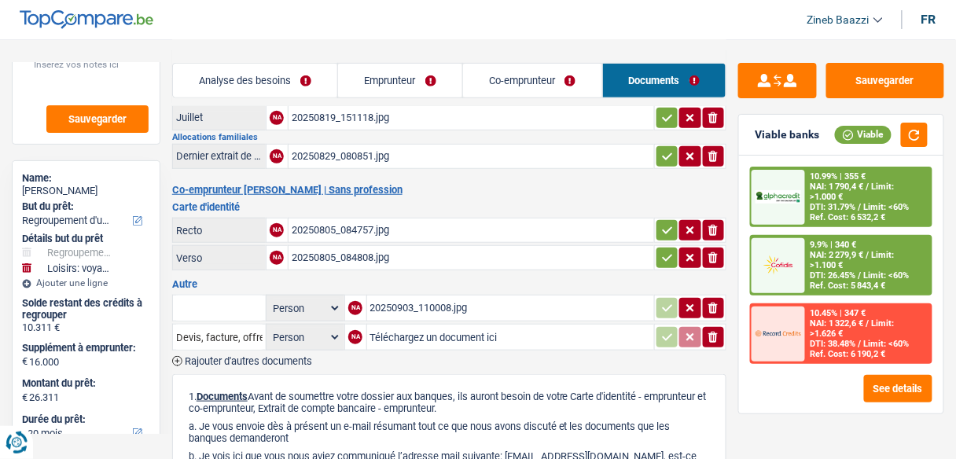
click at [899, 207] on span "Limit: <60%" at bounding box center [887, 207] width 46 height 10
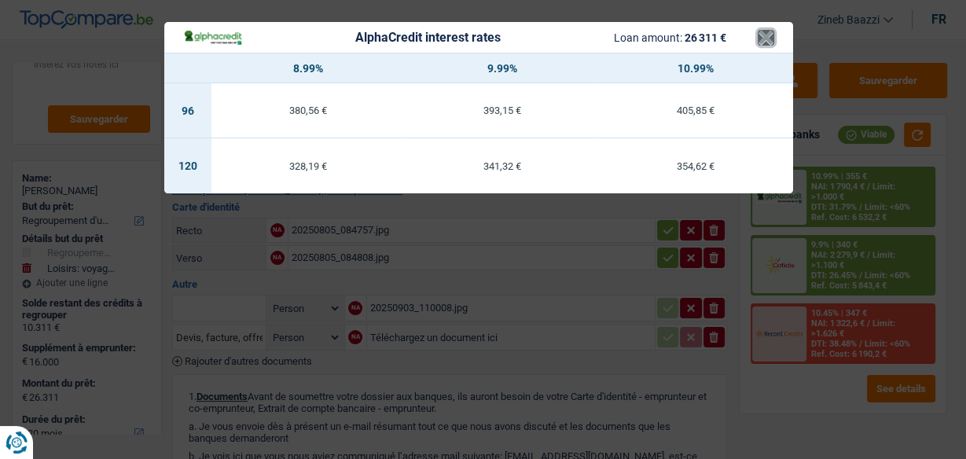
click at [758, 42] on button "×" at bounding box center [766, 38] width 17 height 16
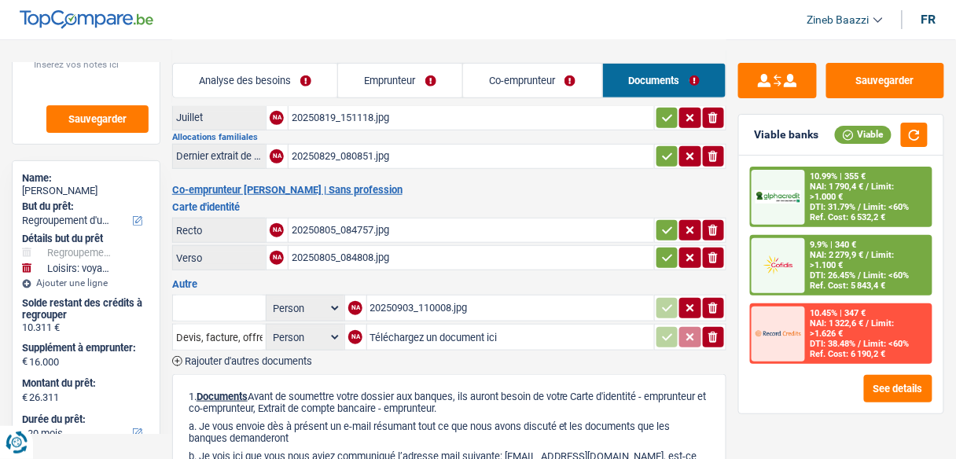
click at [812, 251] on span "NAI: 2 279,9 €" at bounding box center [836, 255] width 53 height 10
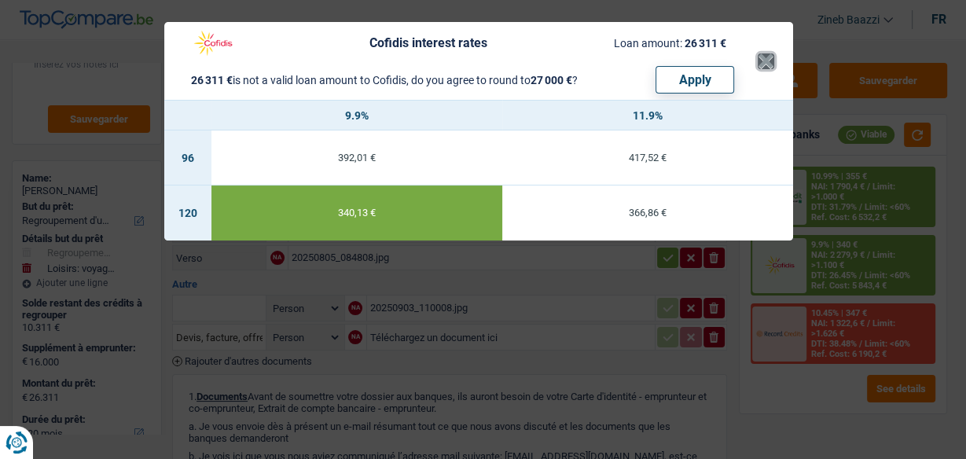
click at [769, 58] on button "×" at bounding box center [766, 61] width 17 height 16
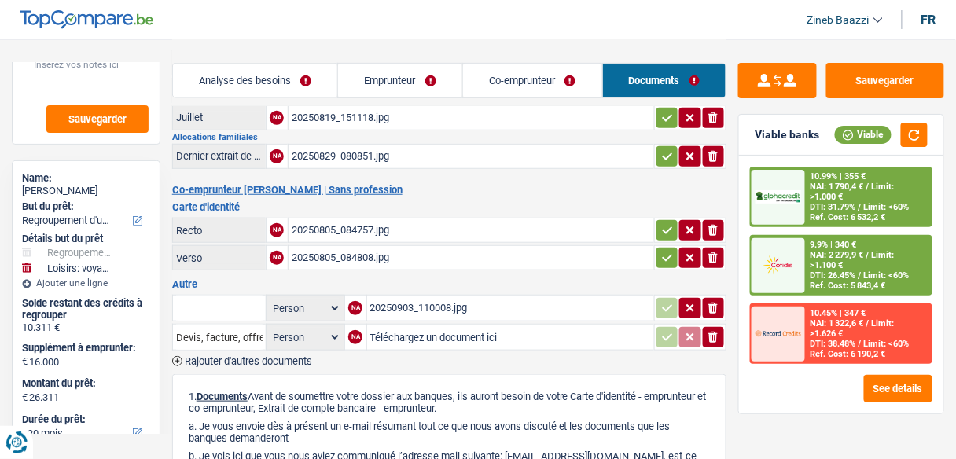
click at [798, 243] on div at bounding box center [777, 265] width 53 height 55
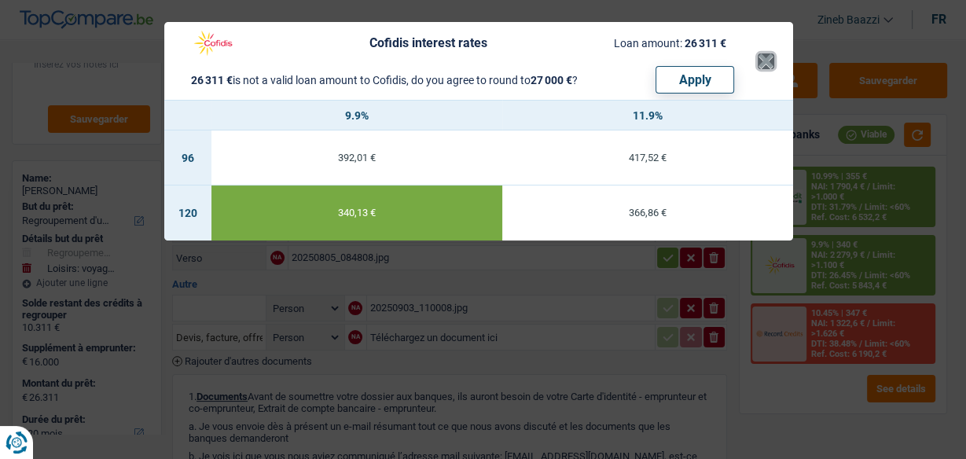
click at [765, 69] on button "×" at bounding box center [766, 61] width 17 height 16
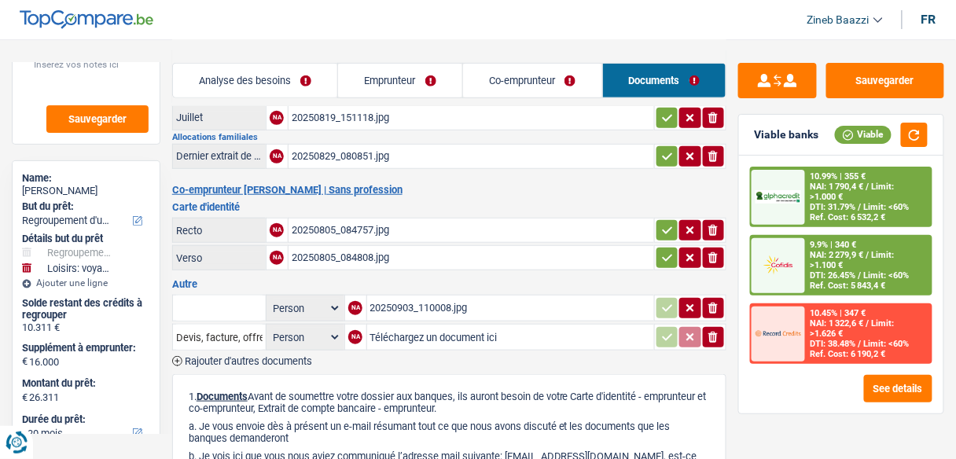
click at [804, 205] on div at bounding box center [777, 197] width 53 height 55
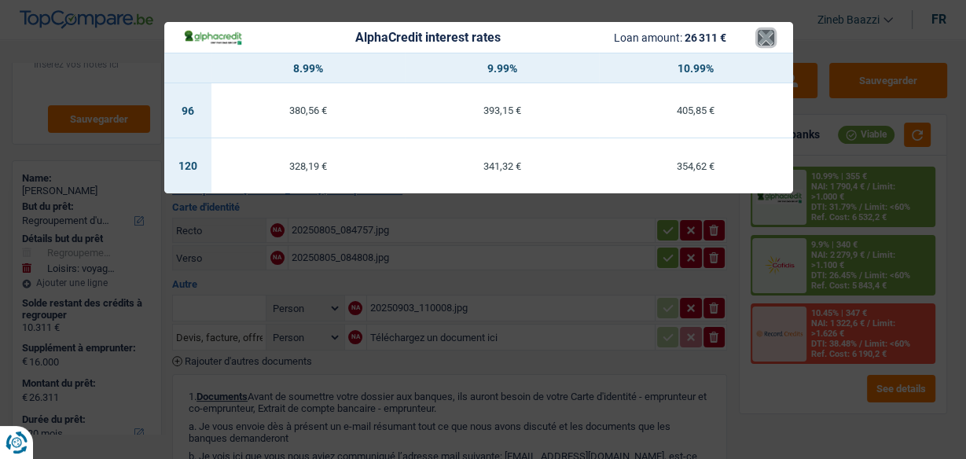
click at [773, 39] on button "×" at bounding box center [766, 38] width 17 height 16
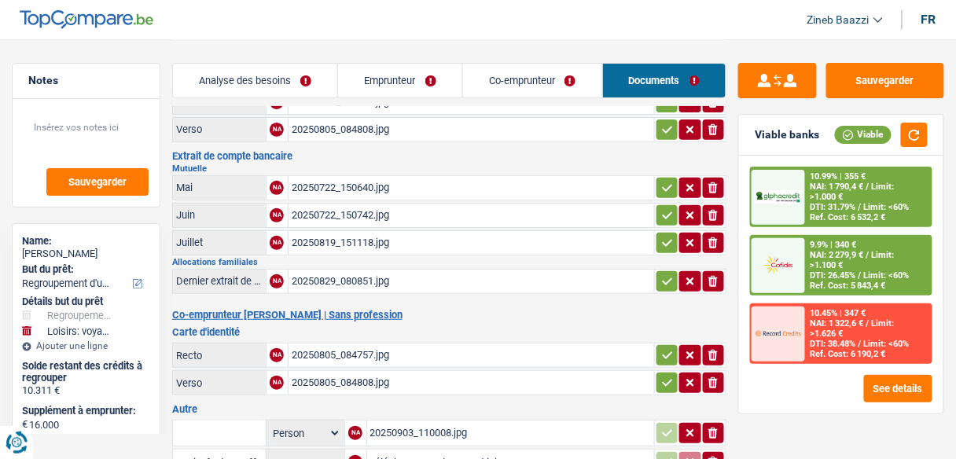
scroll to position [0, 0]
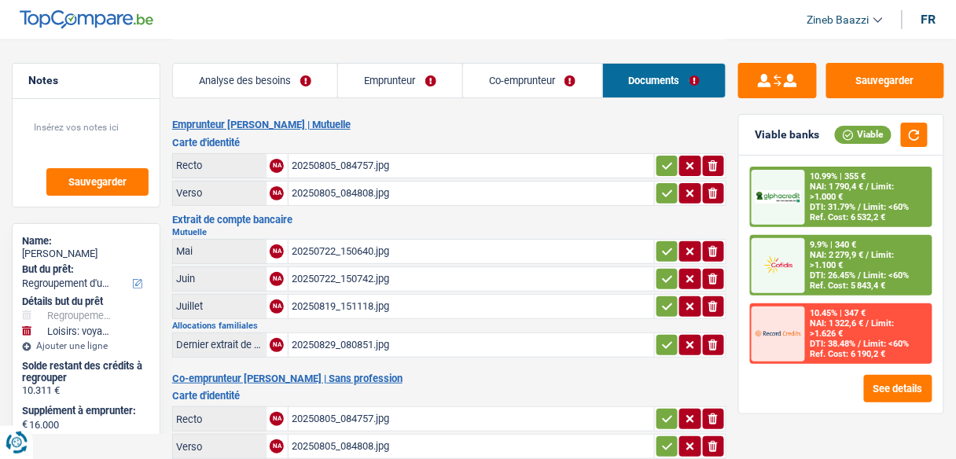
click at [236, 86] on link "Analyse des besoins" at bounding box center [255, 81] width 165 height 34
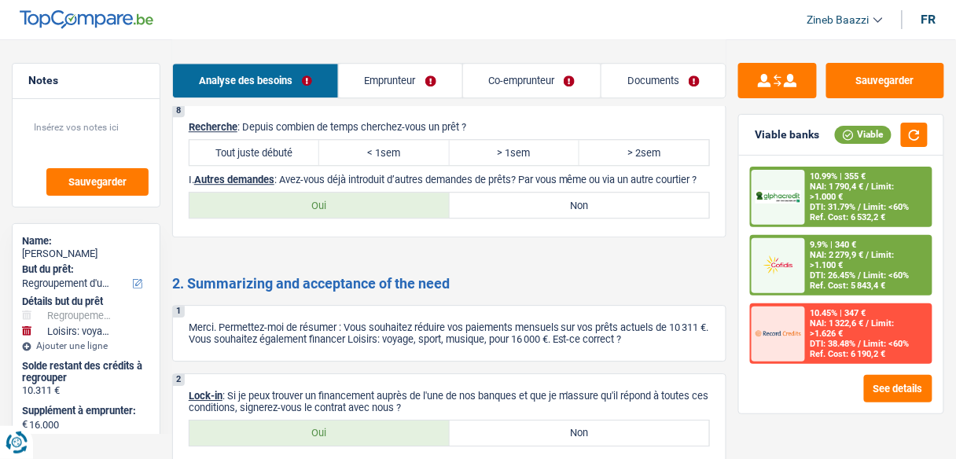
scroll to position [2320, 0]
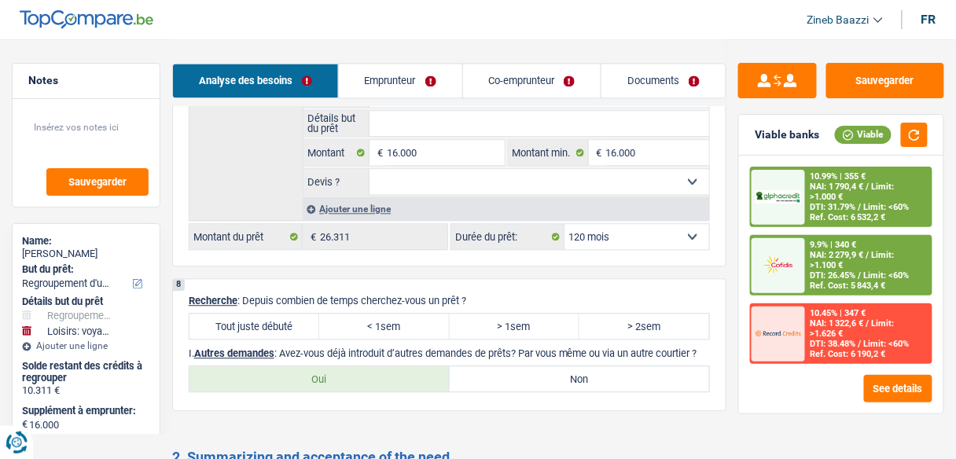
click at [274, 282] on div "8 Recherche : Depuis combien de temps cherchez-vous un prêt ? Tout juste débuté…" at bounding box center [449, 344] width 554 height 133
click at [289, 314] on label "Tout juste débuté" at bounding box center [254, 326] width 130 height 25
click at [289, 314] on input "Tout juste débuté" at bounding box center [254, 326] width 130 height 25
radio input "true"
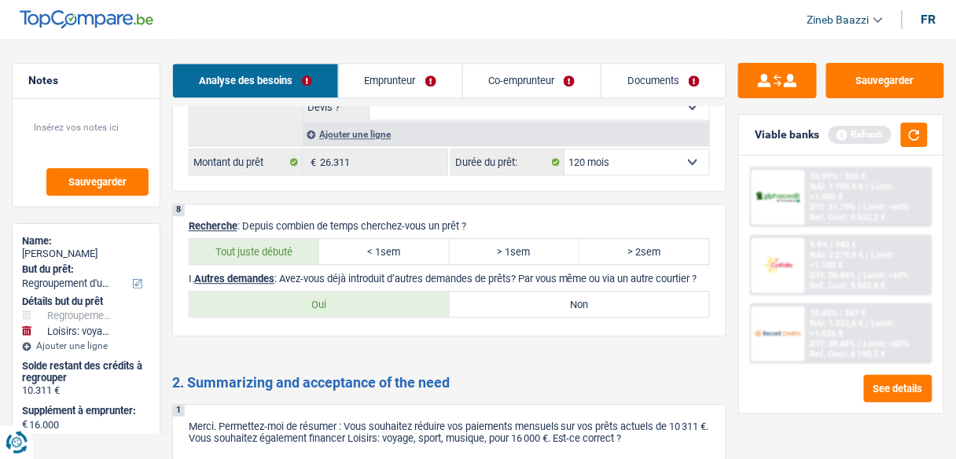
scroll to position [2509, 0]
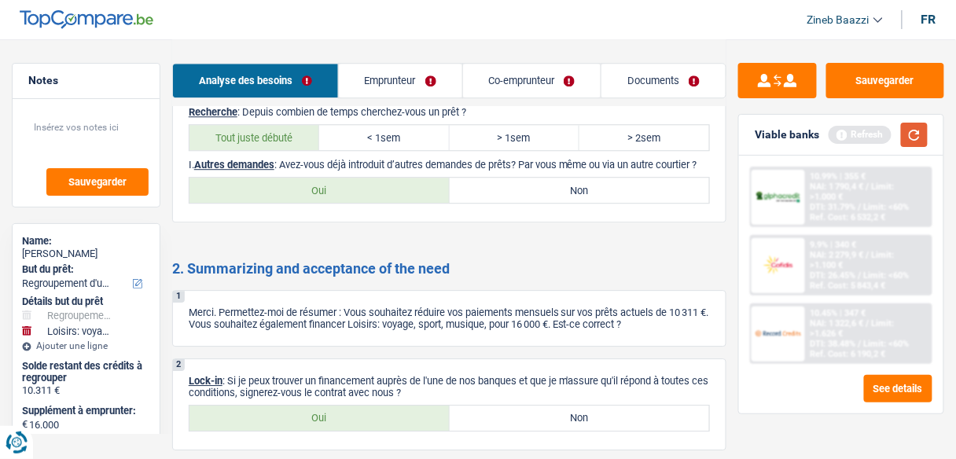
click at [922, 135] on button "button" at bounding box center [914, 135] width 27 height 24
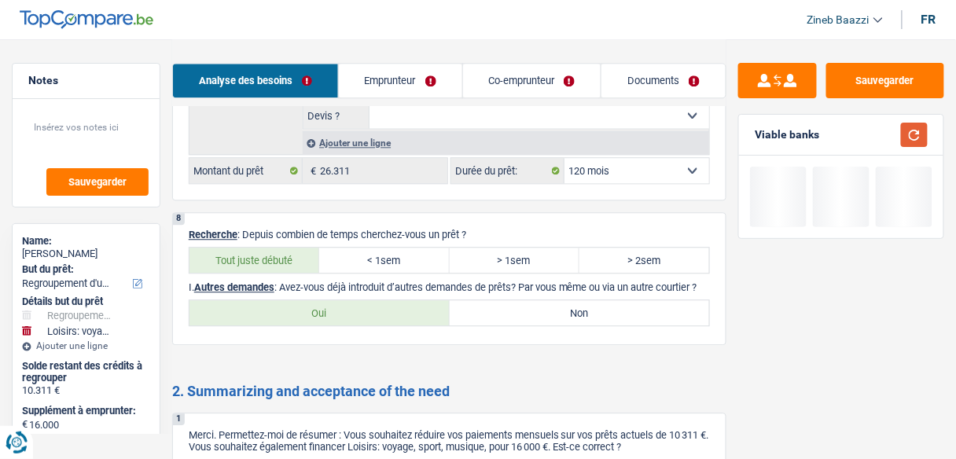
scroll to position [2383, 0]
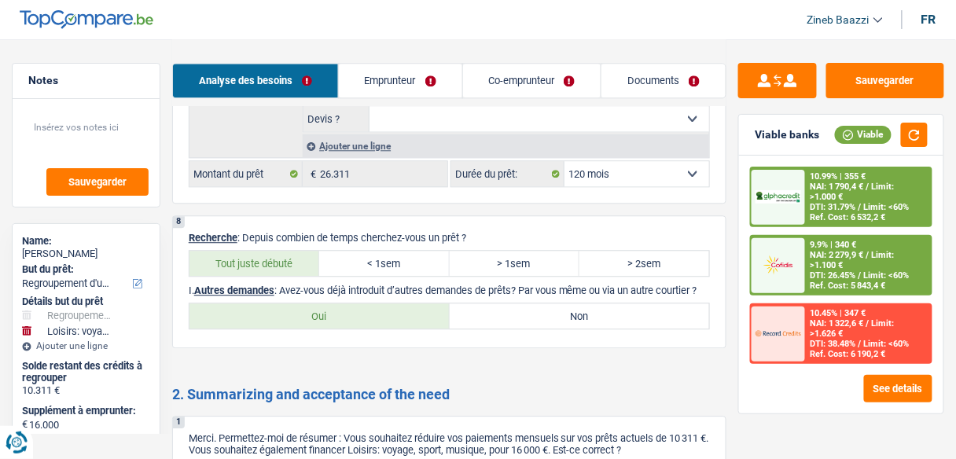
click at [473, 311] on label "Non" at bounding box center [580, 315] width 260 height 25
click at [473, 311] on input "Non" at bounding box center [580, 315] width 260 height 25
radio input "true"
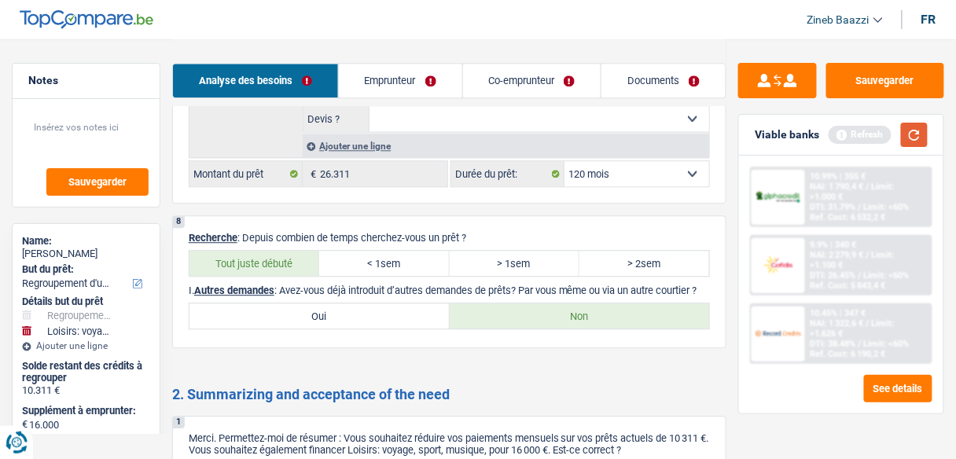
click at [915, 136] on button "button" at bounding box center [914, 135] width 27 height 24
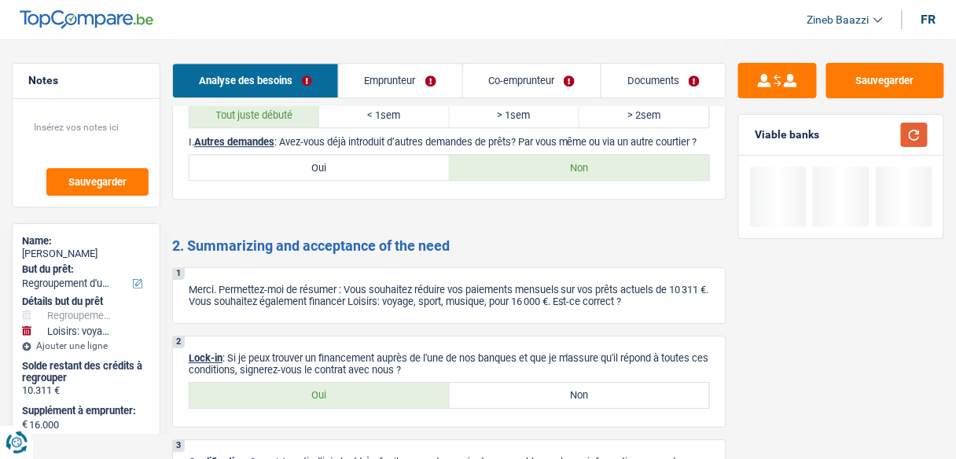
scroll to position [2634, 0]
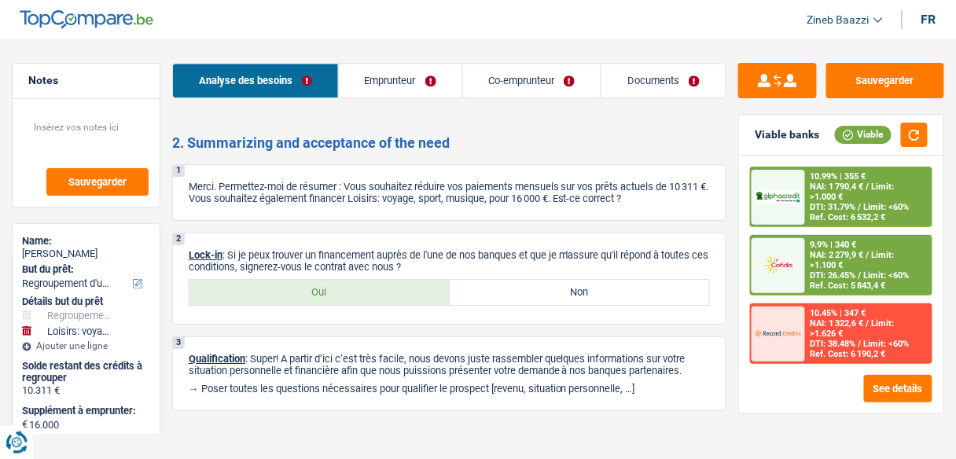
click at [399, 280] on label "Oui" at bounding box center [319, 292] width 260 height 25
click at [399, 280] on input "Oui" at bounding box center [319, 292] width 260 height 25
radio input "true"
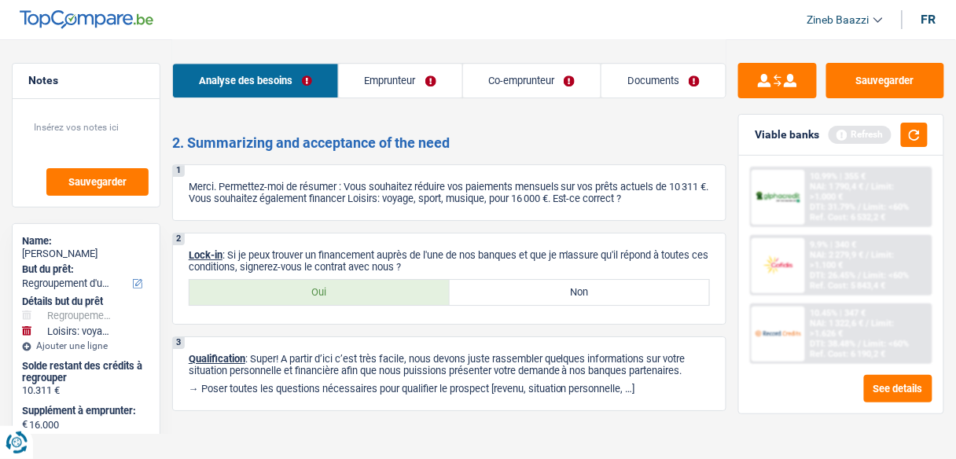
click at [649, 101] on div "Analyse des besoins Emprunteur Co-emprunteur Documents" at bounding box center [449, 72] width 554 height 67
click at [650, 75] on link "Documents" at bounding box center [663, 81] width 124 height 34
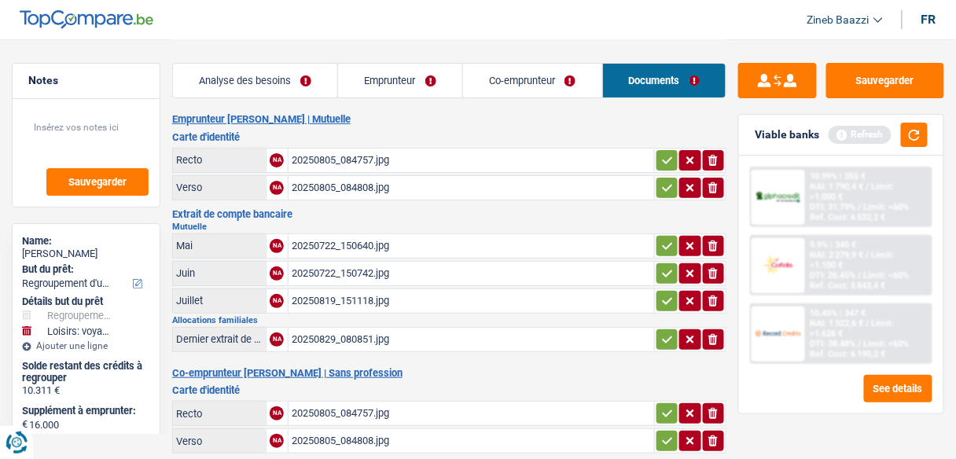
scroll to position [0, 0]
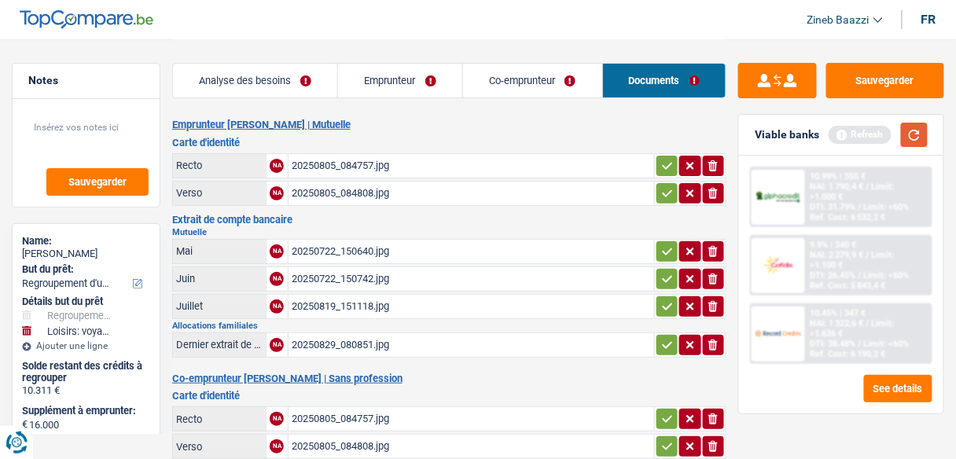
click at [918, 143] on button "button" at bounding box center [914, 135] width 27 height 24
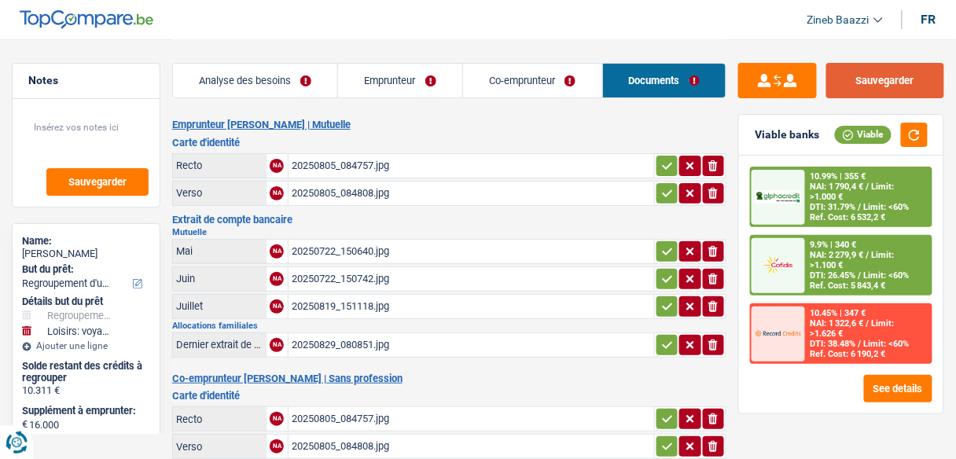
click at [894, 77] on button "Sauvegarder" at bounding box center [885, 80] width 118 height 35
click at [273, 94] on link "Analyse des besoins" at bounding box center [255, 81] width 165 height 34
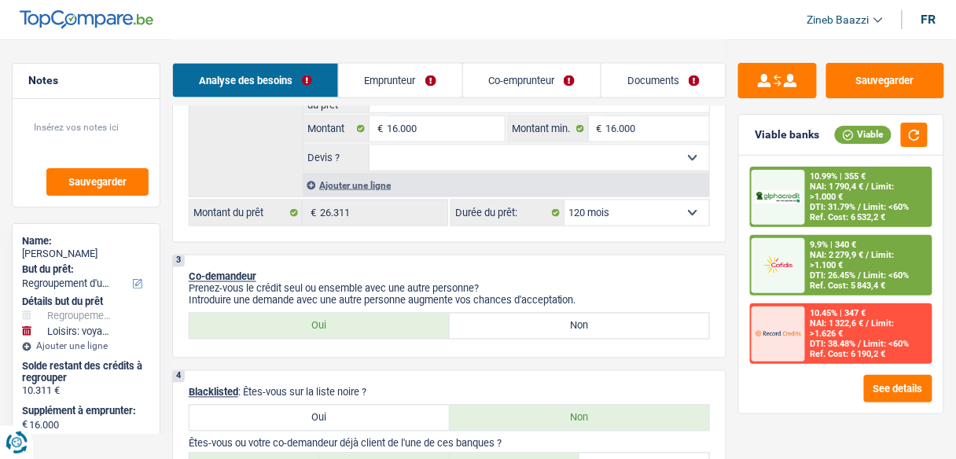
scroll to position [629, 0]
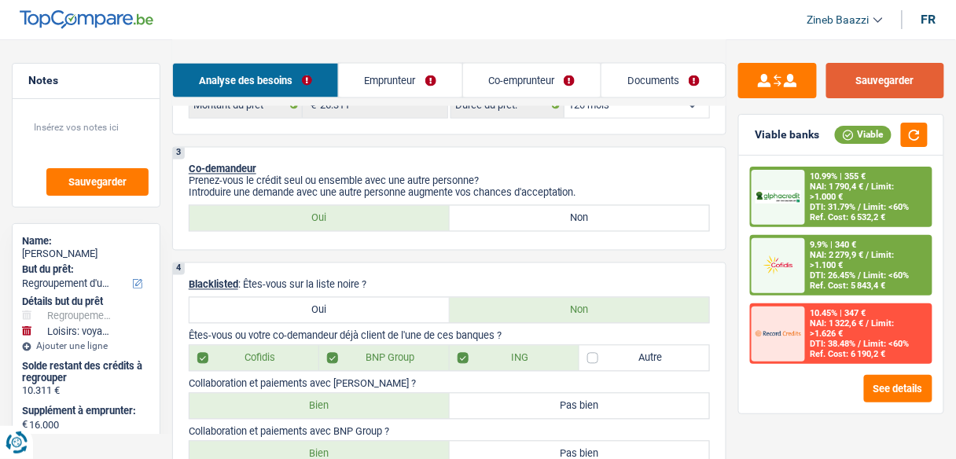
click at [842, 74] on button "Sauvegarder" at bounding box center [885, 80] width 118 height 35
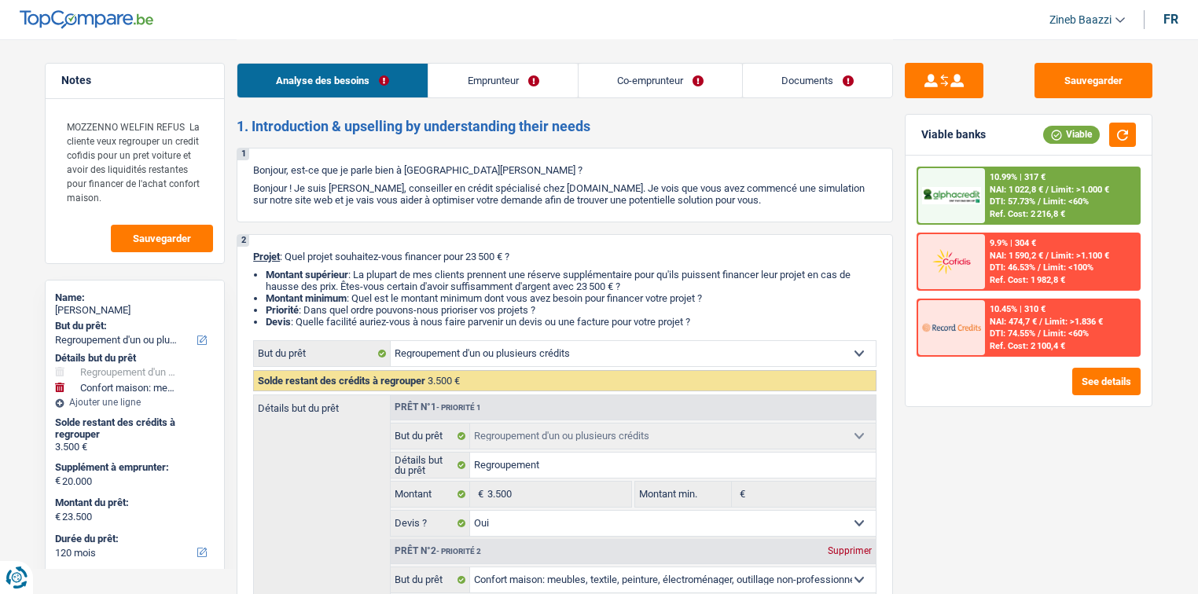
select select "refinancing"
select select "household"
select select "120"
select select "refinancing"
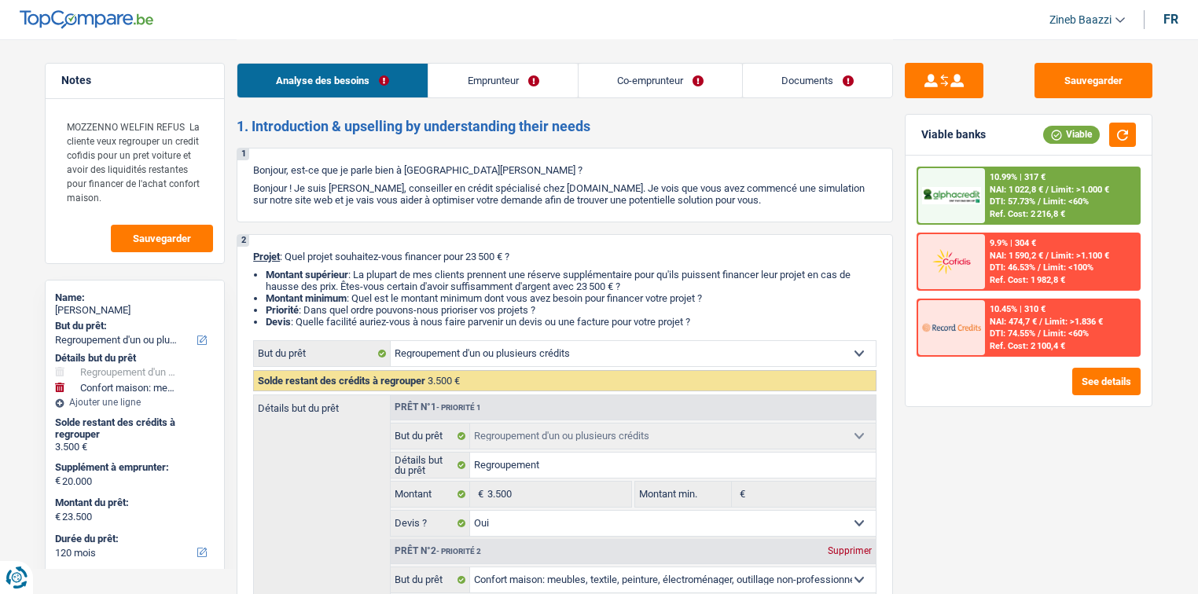
select select "refinancing"
select select "yes"
select select "household"
select select "false"
select select "120"
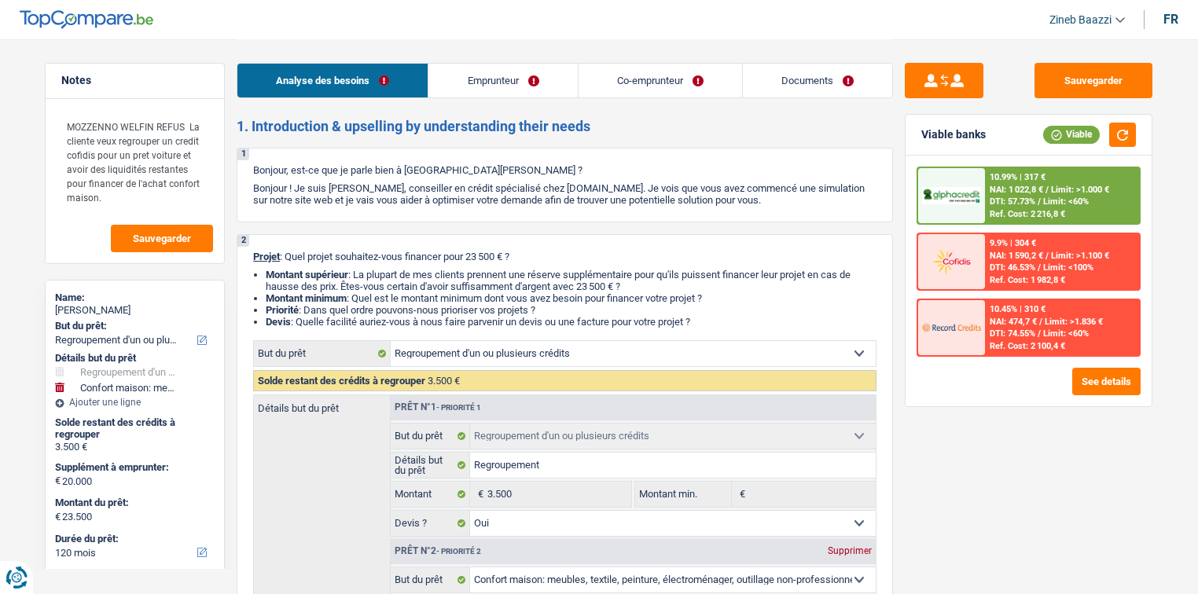
select select "noProfession"
select select "worker"
select select "familyAllowances"
select select "netSalary"
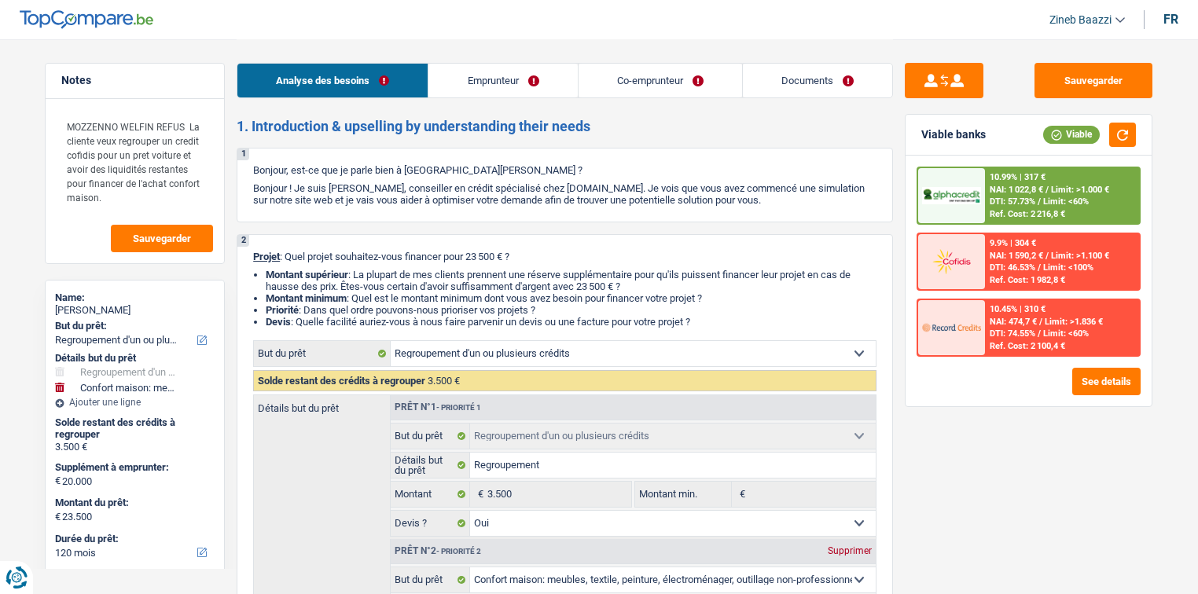
select select "unemployment"
select select "rents"
select select "refinancing"
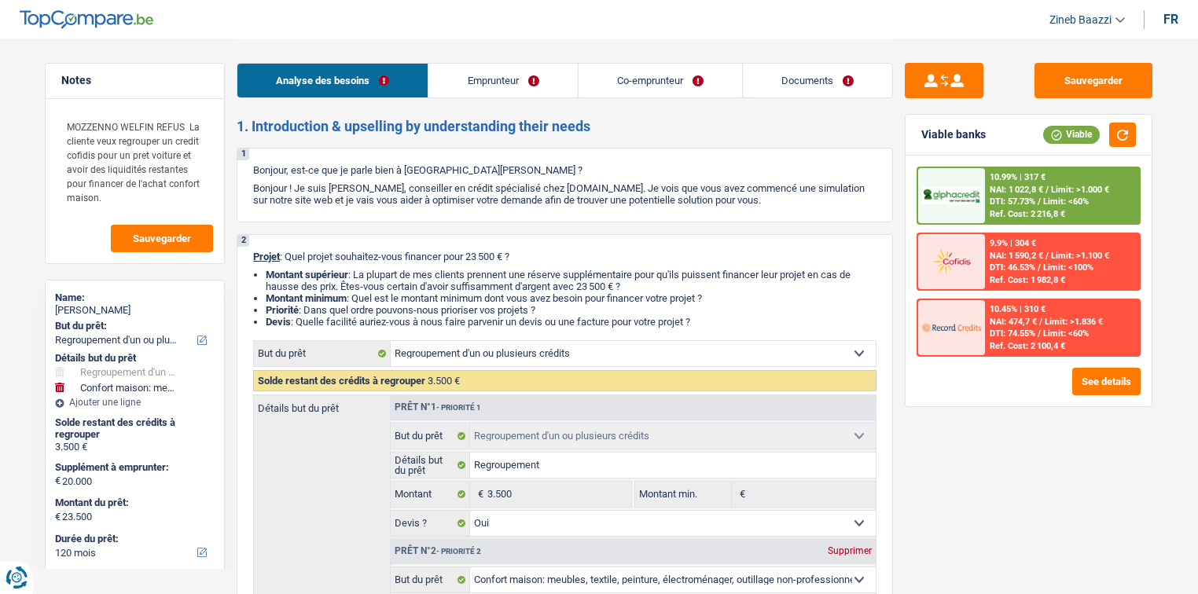
select select "yes"
select select "household"
select select "false"
select select "120"
select select "coApplicant"
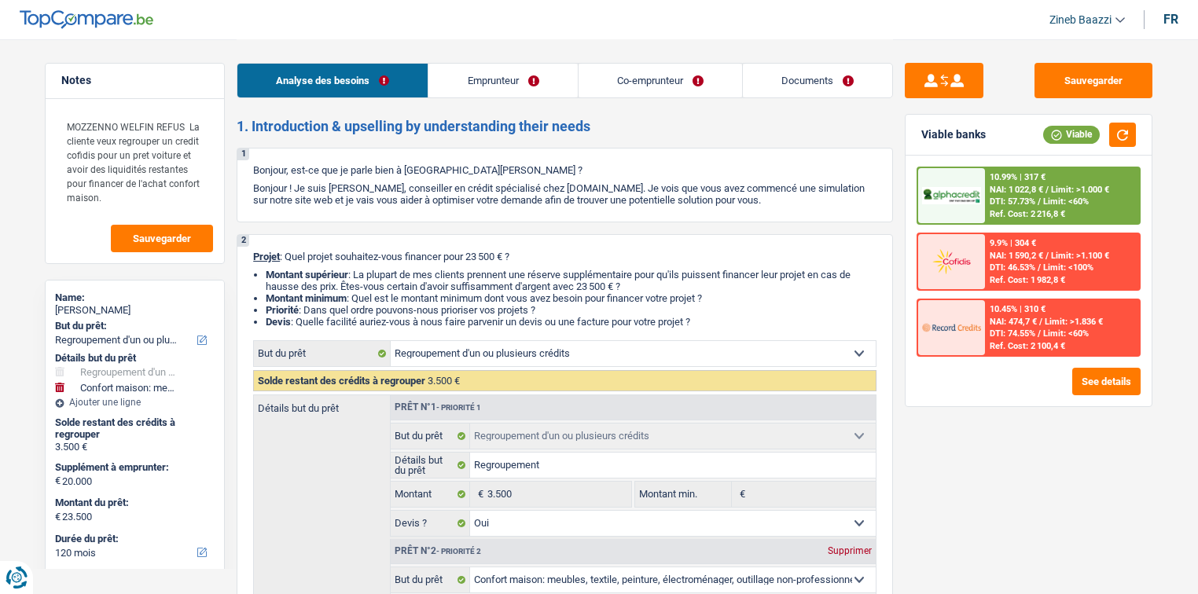
select select "coApplicant"
select select "applicant"
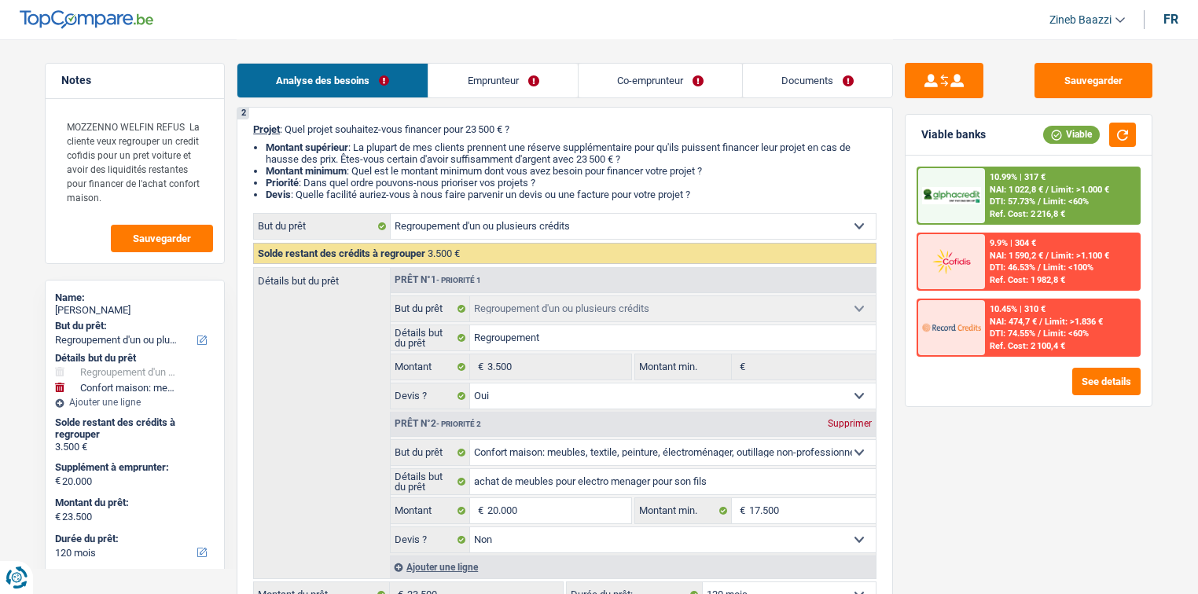
scroll to position [189, 0]
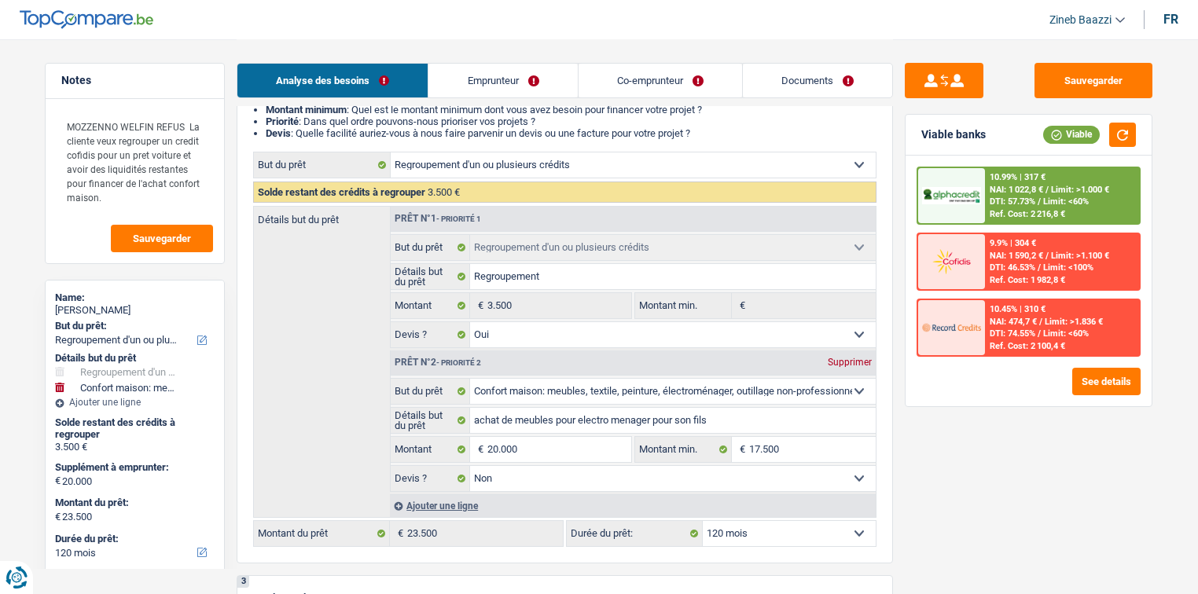
click at [760, 88] on link "Documents" at bounding box center [817, 81] width 149 height 34
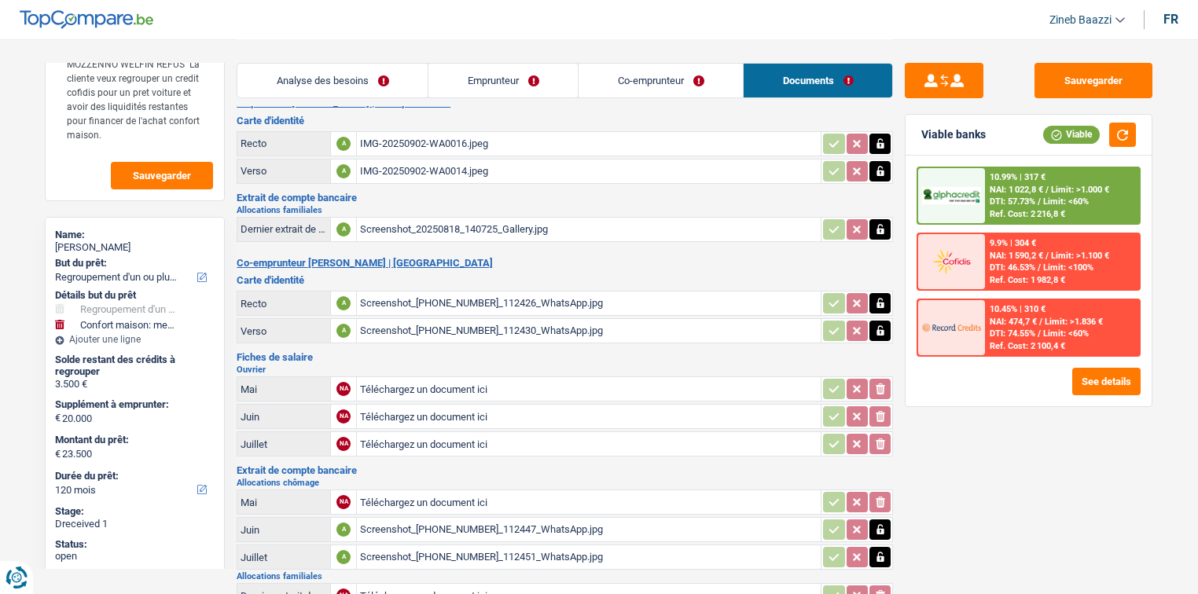
scroll to position [0, 0]
